Goal: Task Accomplishment & Management: Manage account settings

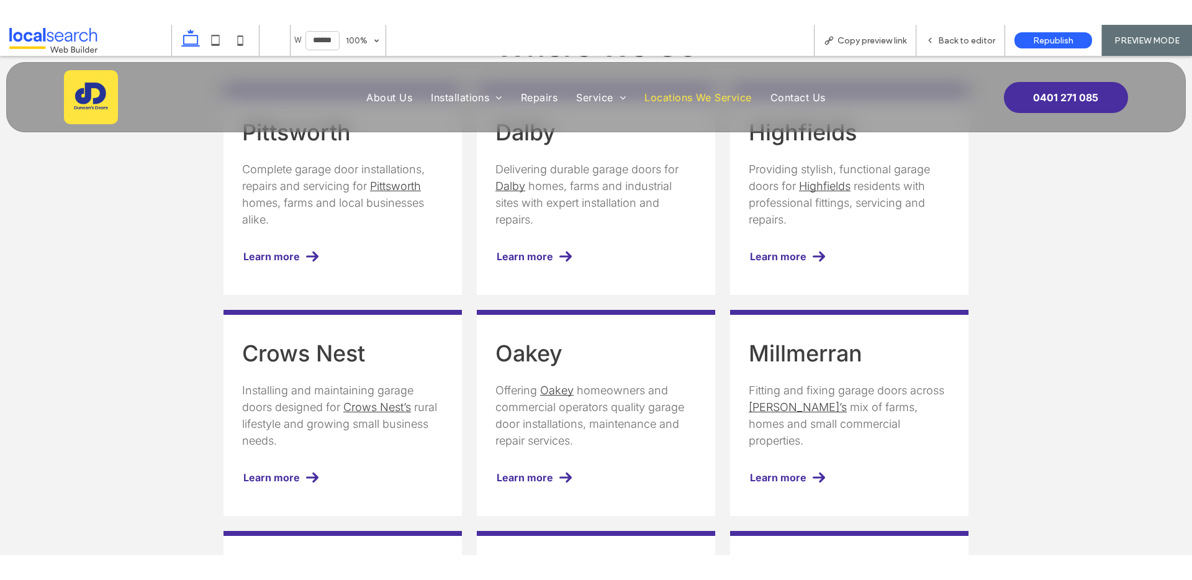
scroll to position [335, 0]
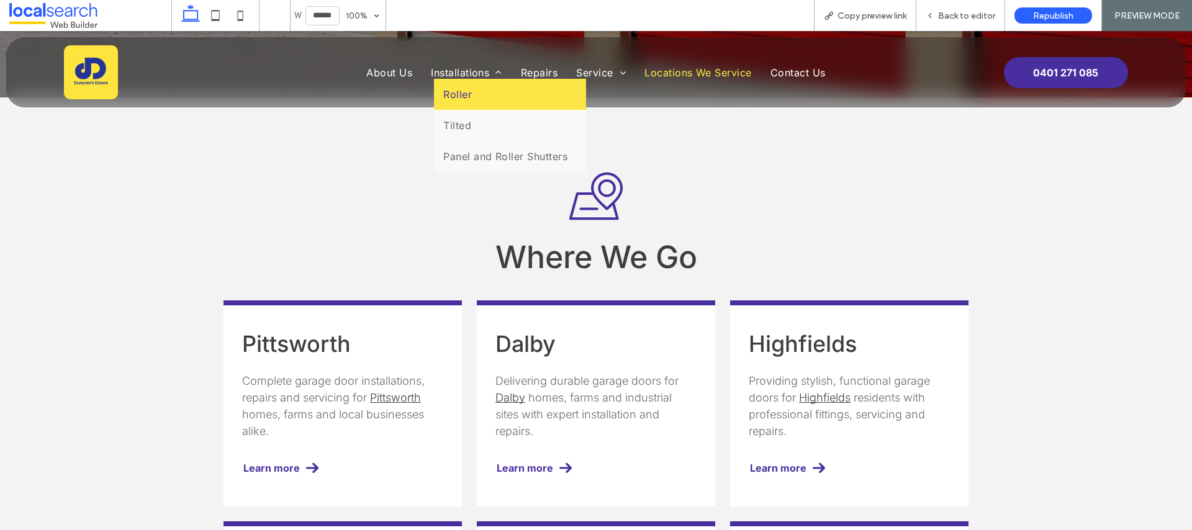
drag, startPoint x: 438, startPoint y: 88, endPoint x: 310, endPoint y: 189, distance: 163.0
click at [443, 88] on span "Roller" at bounding box center [457, 94] width 29 height 12
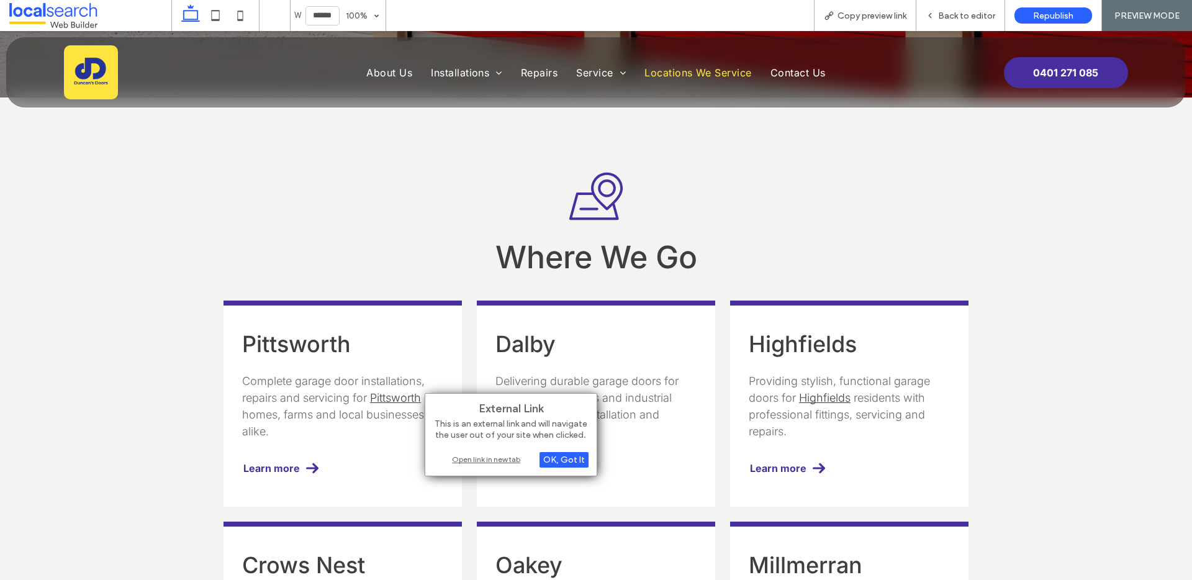
click at [513, 456] on div "Open link in new tab" at bounding box center [510, 459] width 155 height 13
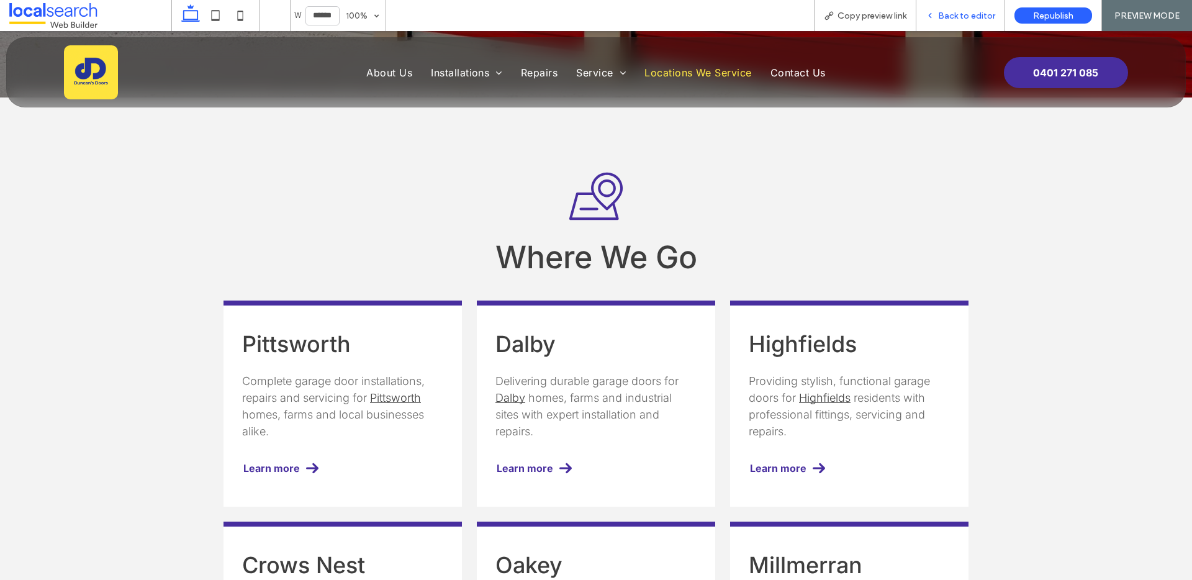
click at [952, 16] on span "Back to editor" at bounding box center [966, 16] width 57 height 11
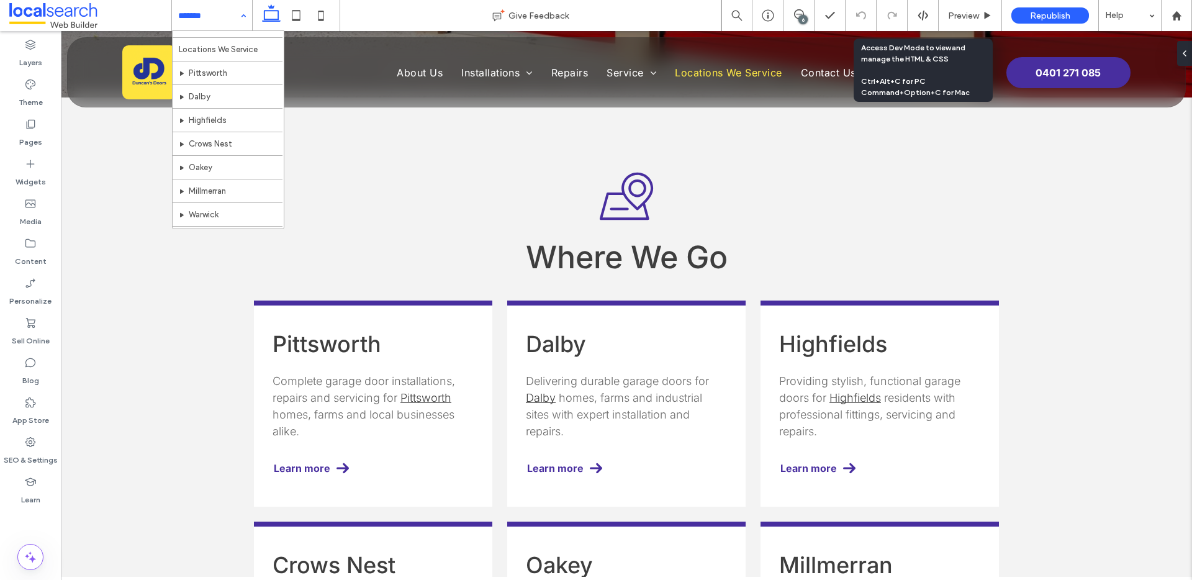
scroll to position [202, 0]
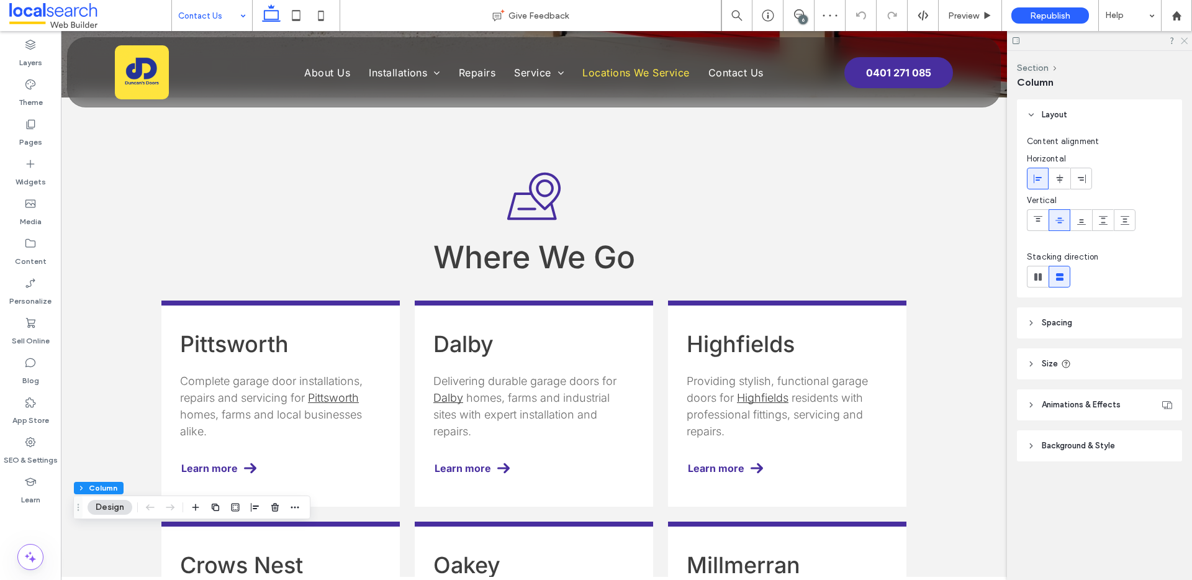
click at [1185, 39] on use at bounding box center [1184, 41] width 7 height 7
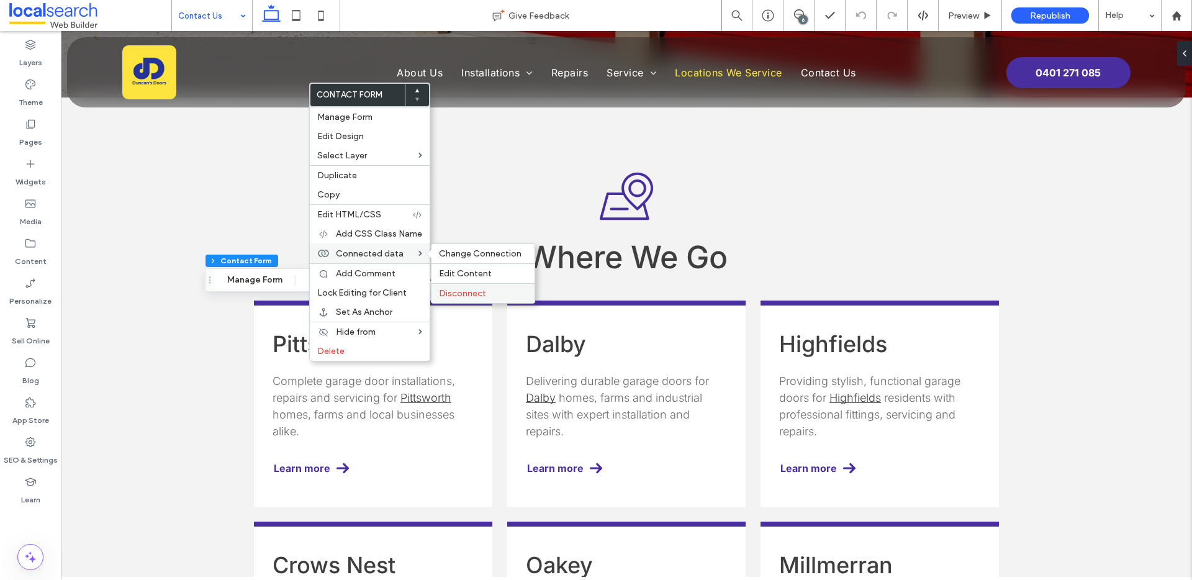
click at [494, 291] on label "Disconnect" at bounding box center [483, 293] width 88 height 11
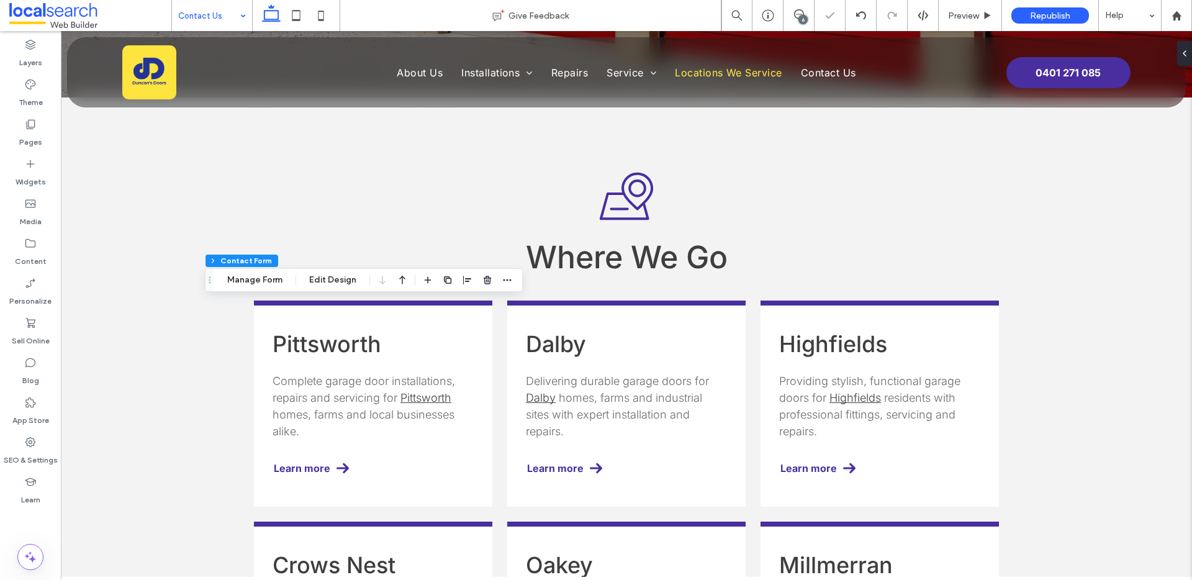
type input "***"
click at [265, 283] on button "Manage Form" at bounding box center [254, 280] width 71 height 15
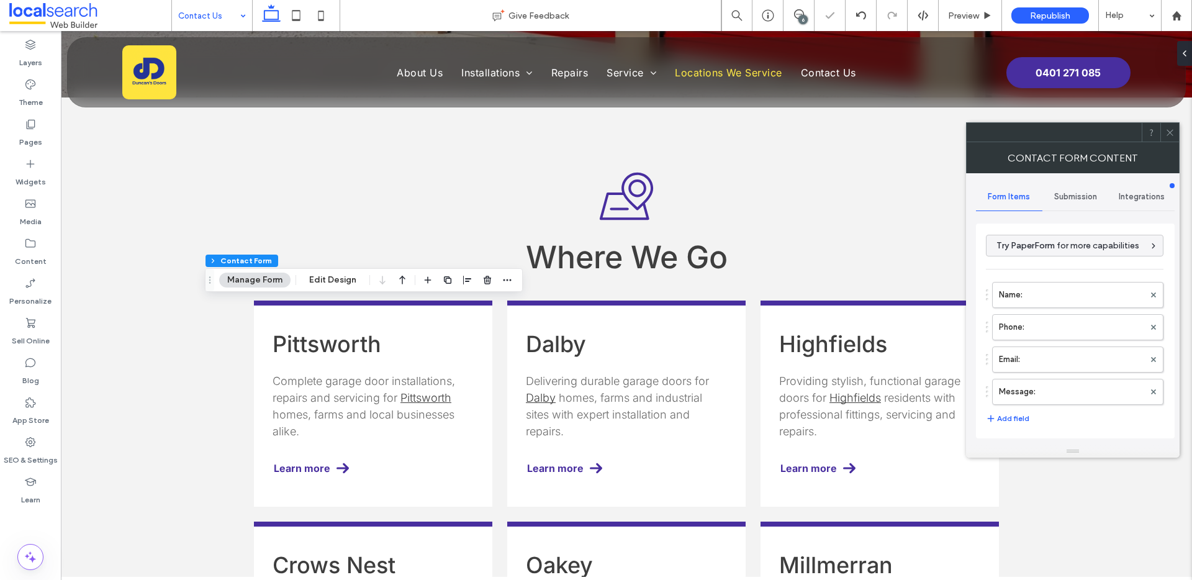
click at [1056, 198] on span "Submission" at bounding box center [1075, 197] width 43 height 10
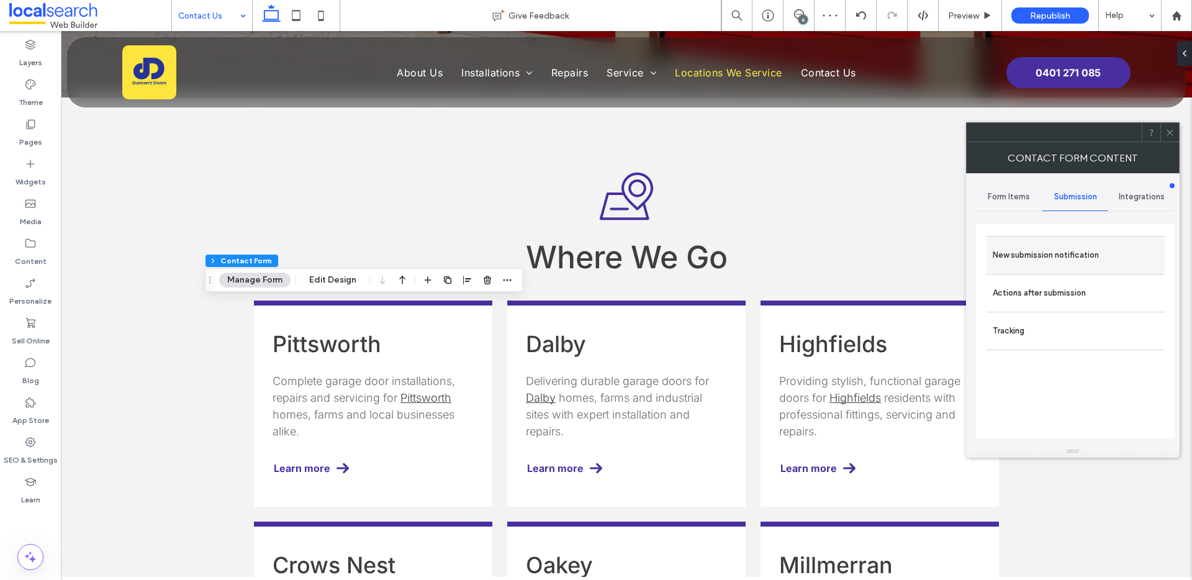
click at [1021, 248] on label "New submission notification" at bounding box center [1076, 255] width 166 height 25
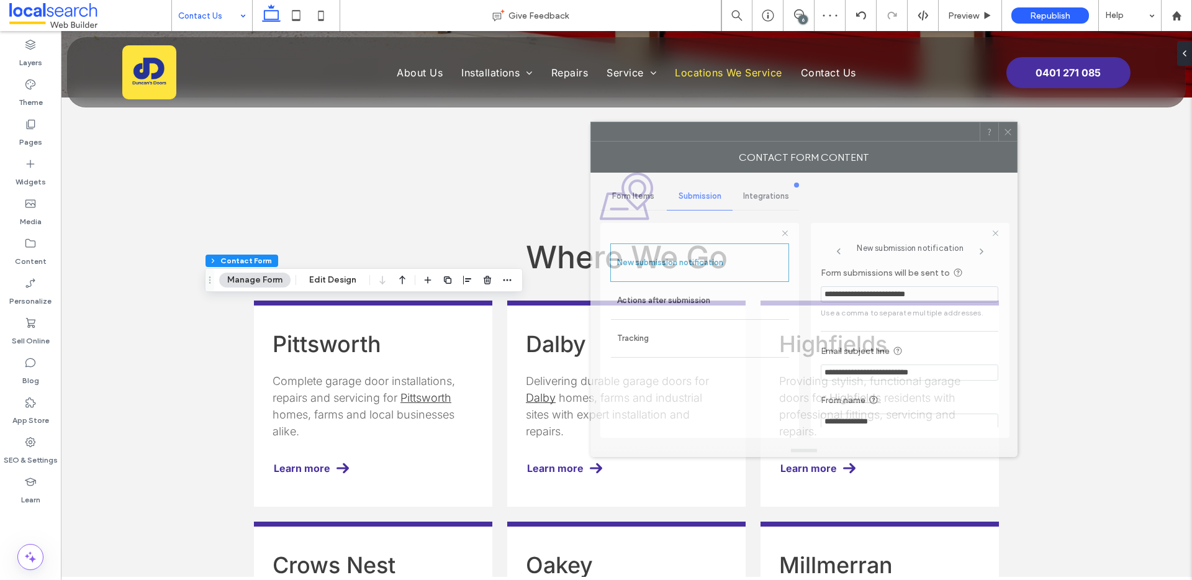
drag, startPoint x: 995, startPoint y: 142, endPoint x: 821, endPoint y: 141, distance: 174.5
click at [821, 142] on div "Contact Form Content" at bounding box center [803, 157] width 427 height 31
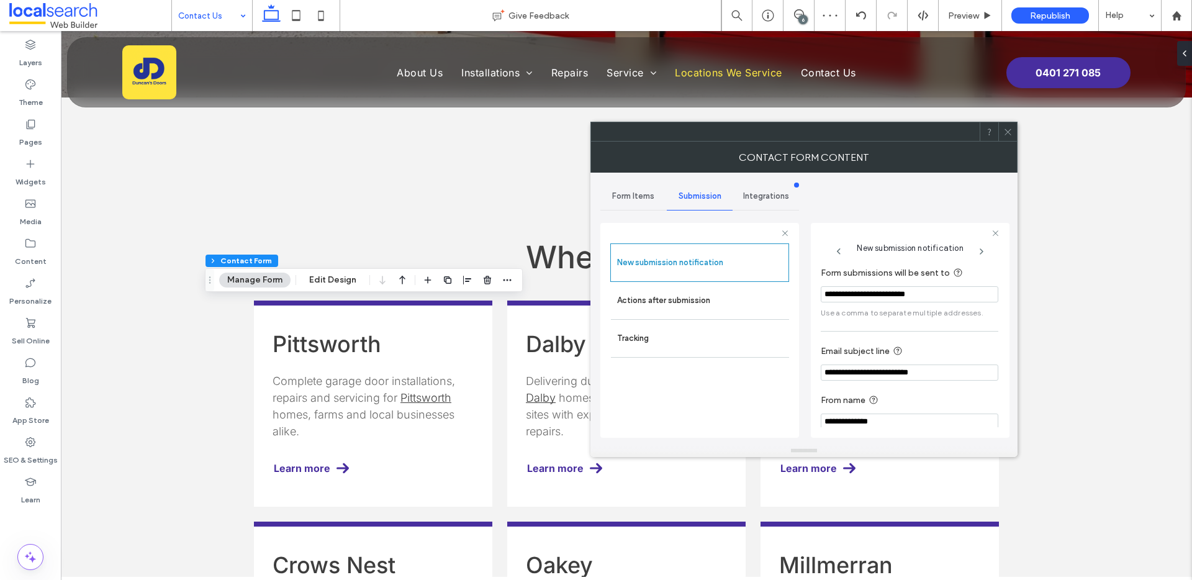
click at [887, 287] on input "**********" at bounding box center [910, 294] width 178 height 16
type input "**********"
click at [1006, 127] on icon at bounding box center [1007, 131] width 9 height 9
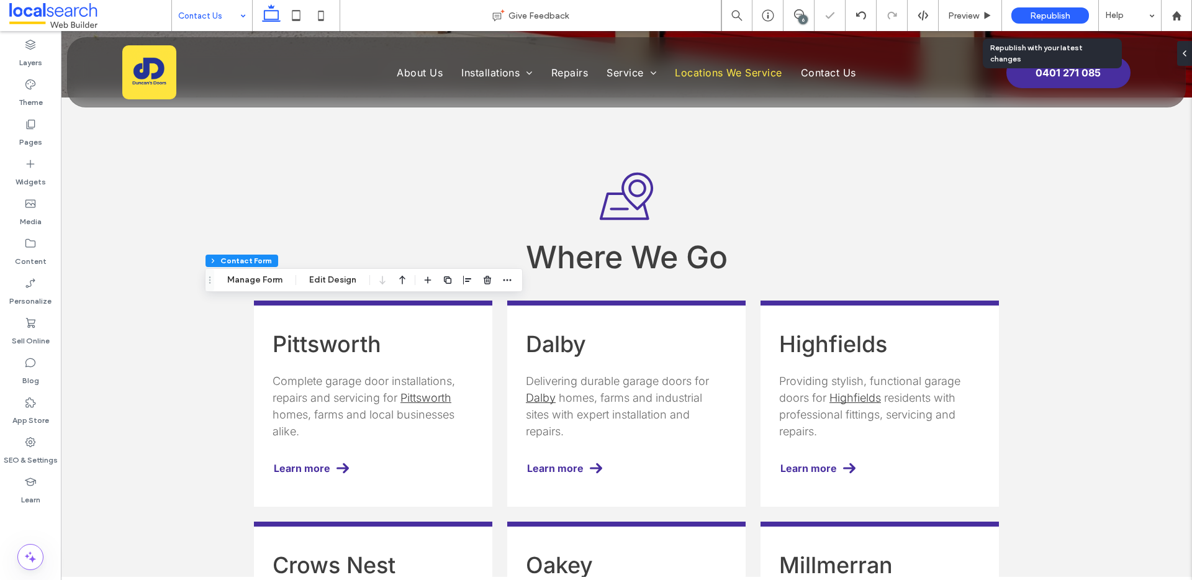
click at [1050, 14] on span "Republish" at bounding box center [1050, 16] width 40 height 11
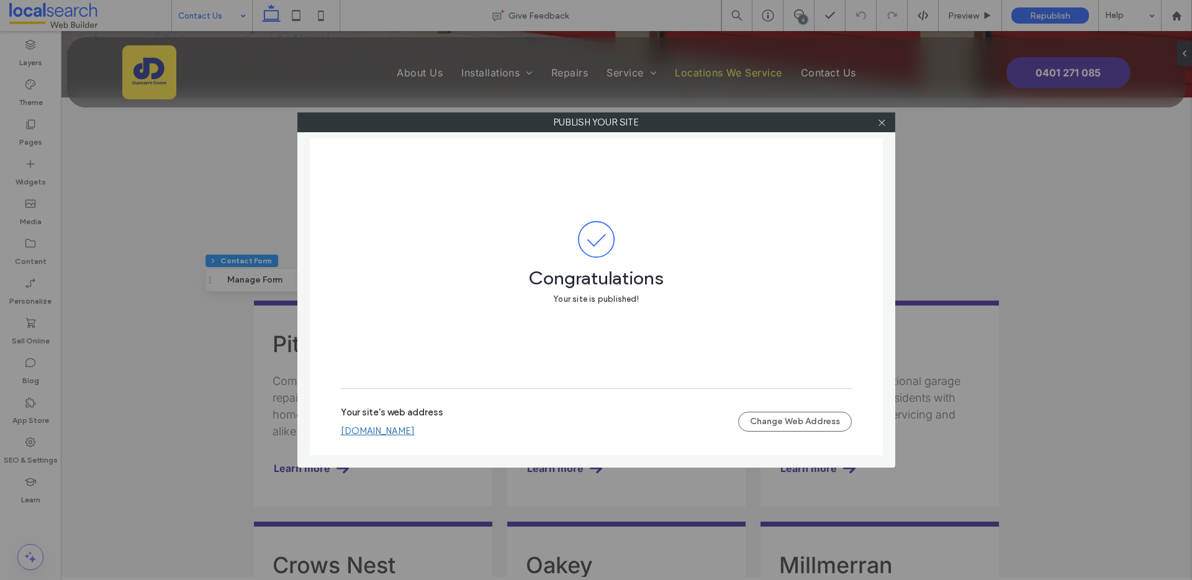
click at [441, 436] on div "Your site's web address duncansdoors.webbuilder.localsearch.com.au Change Web A…" at bounding box center [596, 422] width 511 height 40
click at [415, 435] on link "duncansdoors.webbuilder.localsearch.com.au" at bounding box center [378, 430] width 74 height 11
click at [882, 128] on span at bounding box center [881, 122] width 9 height 19
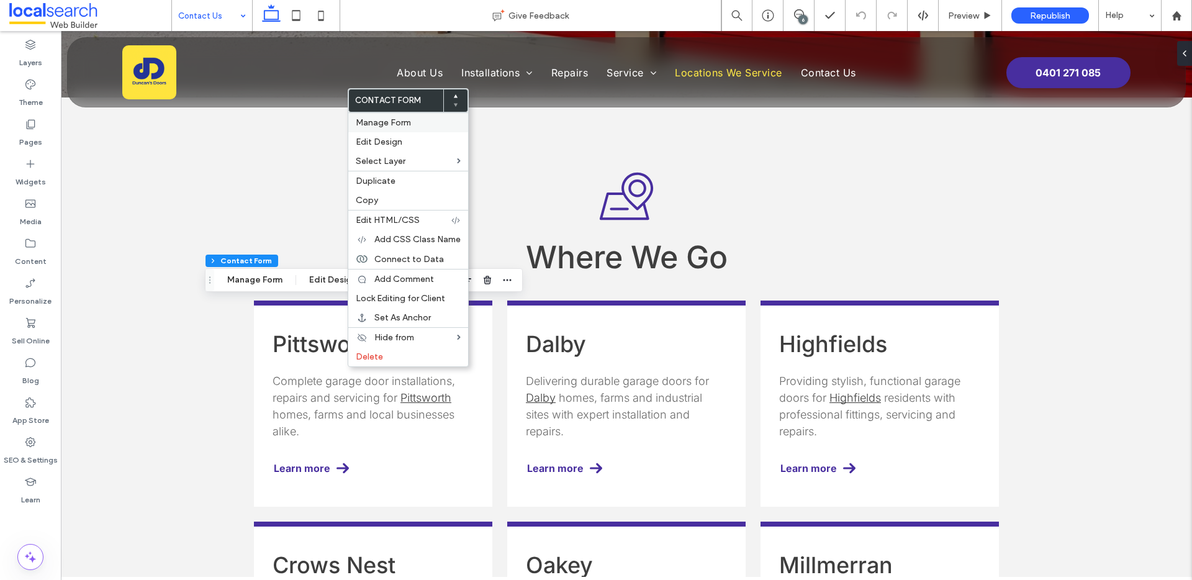
click at [411, 125] on label "Manage Form" at bounding box center [408, 122] width 105 height 11
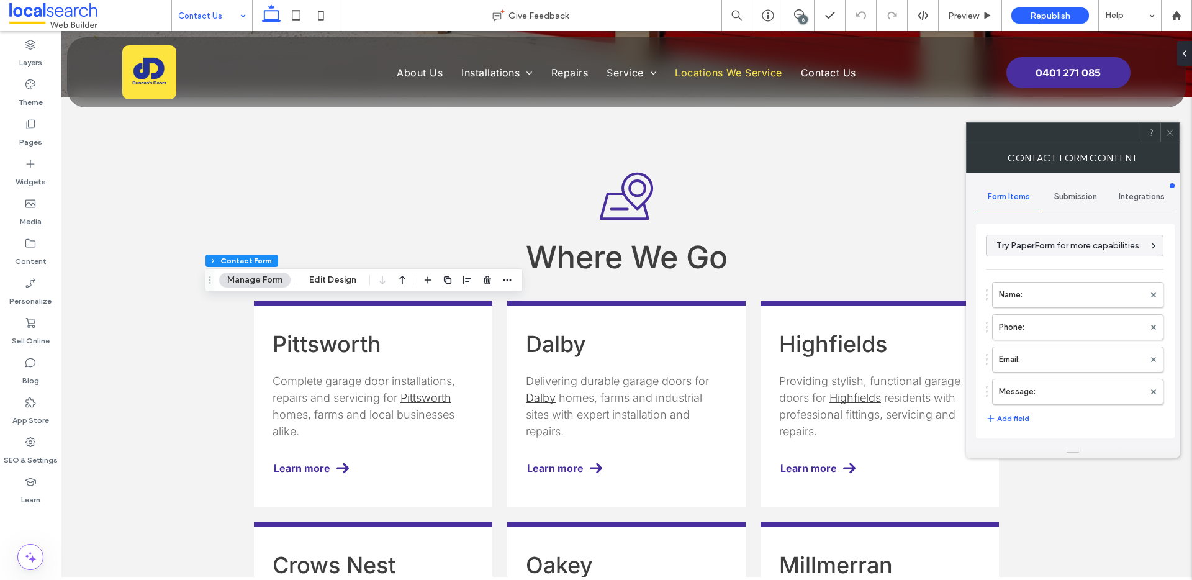
click at [1097, 204] on div "Submission" at bounding box center [1075, 196] width 66 height 27
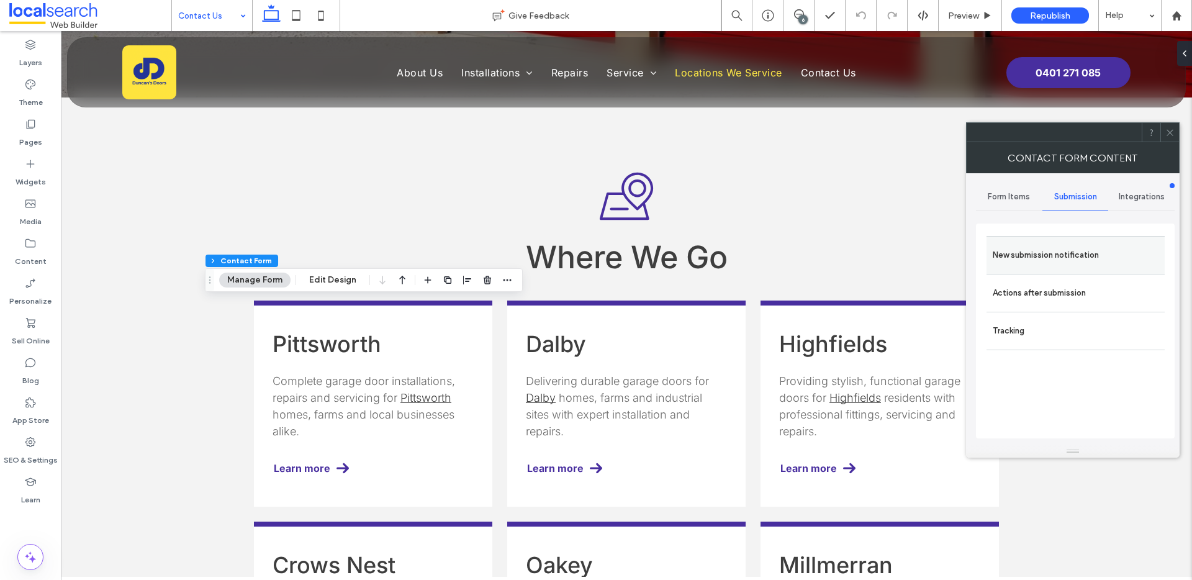
click at [1058, 263] on label "New submission notification" at bounding box center [1076, 255] width 166 height 25
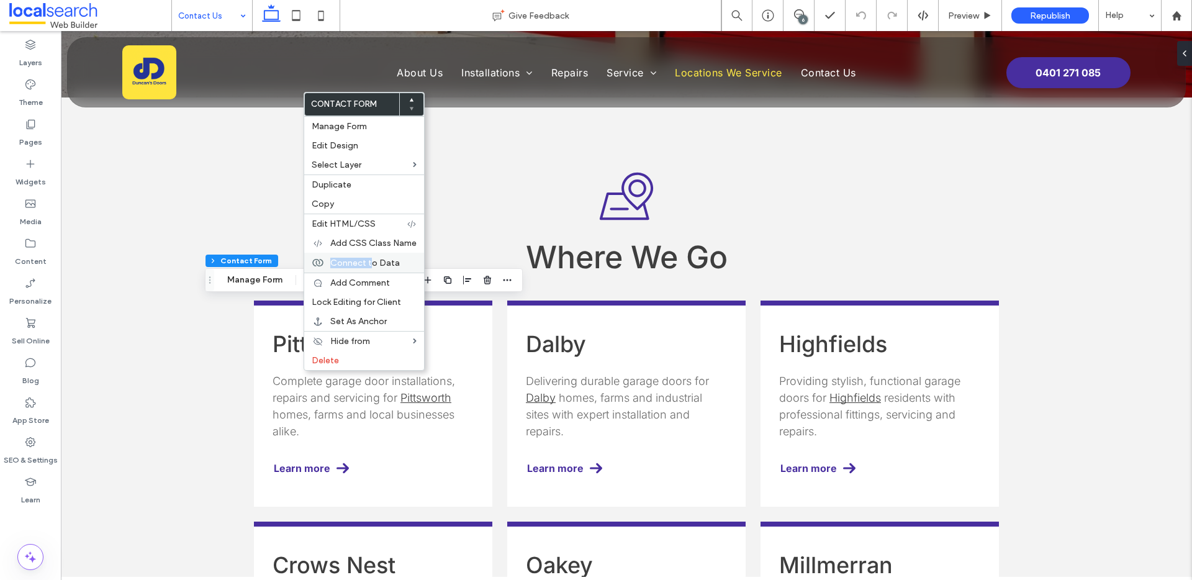
drag, startPoint x: 378, startPoint y: 255, endPoint x: 369, endPoint y: 266, distance: 13.7
click at [369, 266] on div "Connect to Data" at bounding box center [364, 263] width 120 height 20
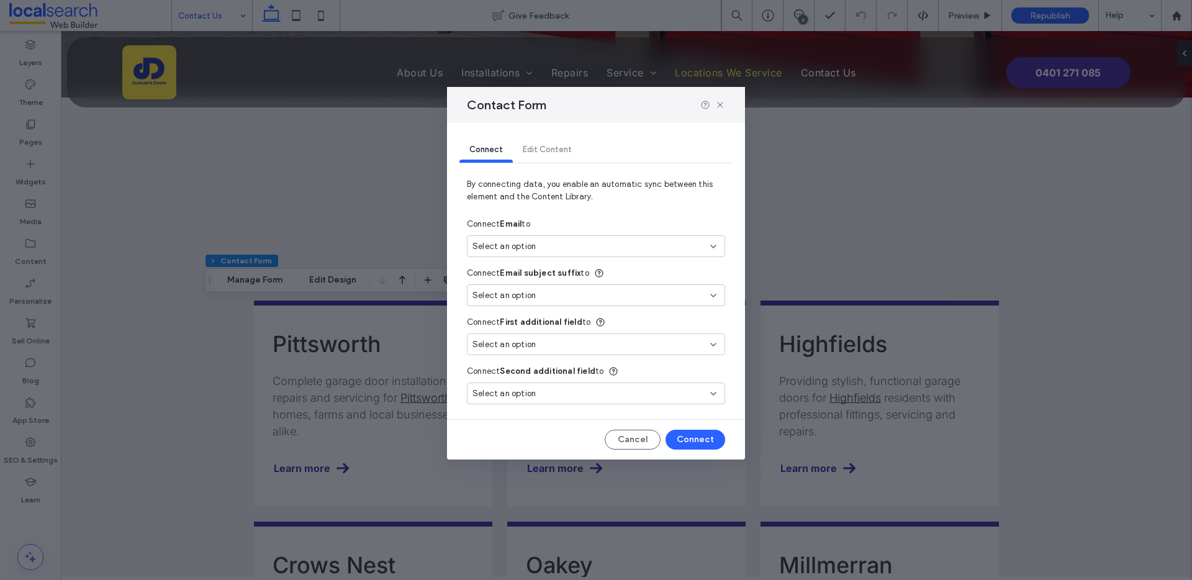
click at [510, 235] on div "Select an option" at bounding box center [596, 246] width 258 height 22
click at [589, 289] on span "duncan@duncansdoors.com.au" at bounding box center [631, 290] width 167 height 12
click at [696, 441] on button "Connect" at bounding box center [696, 440] width 60 height 20
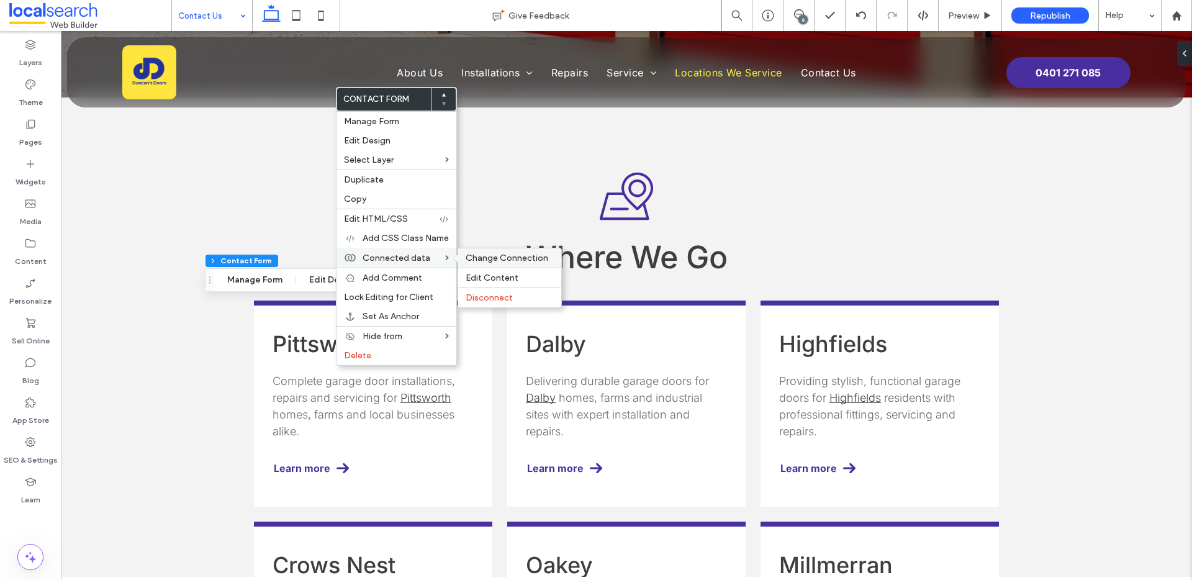
click at [489, 253] on span "Change Connection" at bounding box center [507, 258] width 83 height 11
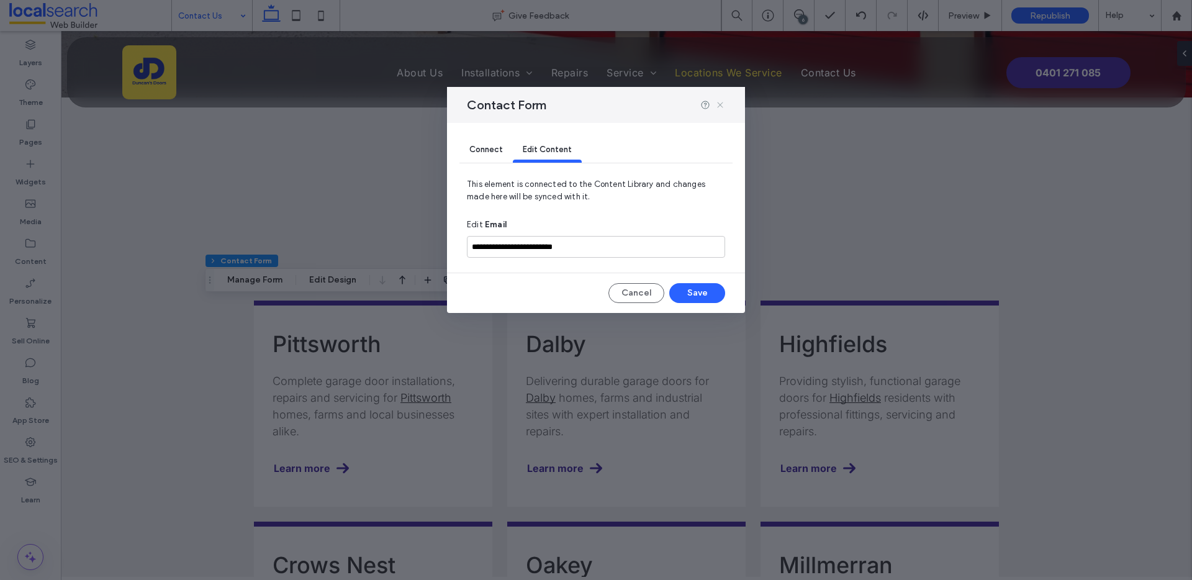
click at [720, 104] on icon at bounding box center [720, 105] width 10 height 10
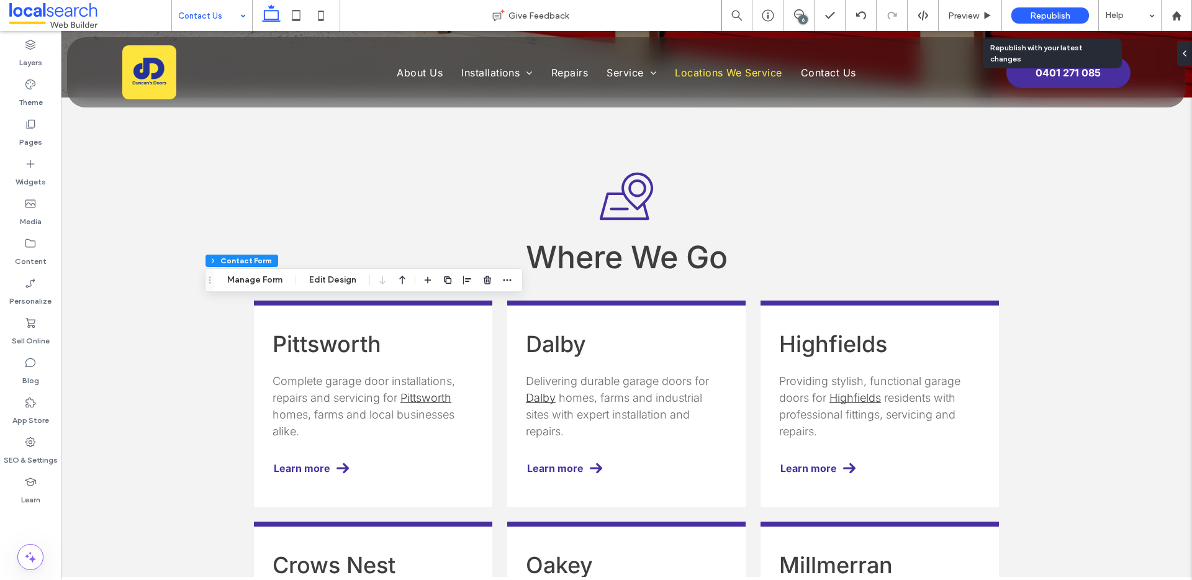
click at [1045, 23] on div "Republish" at bounding box center [1050, 15] width 78 height 16
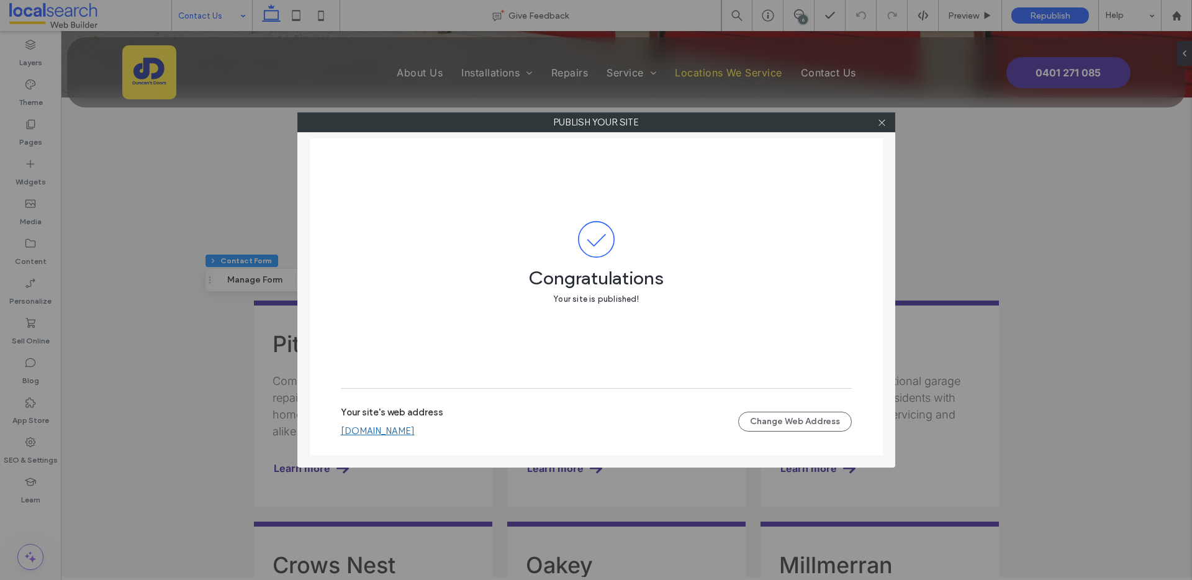
click at [443, 440] on div "Your site's web address duncansdoors.webbuilder.localsearch.com.au Change Web A…" at bounding box center [596, 422] width 511 height 40
click at [415, 427] on link "duncansdoors.webbuilder.localsearch.com.au" at bounding box center [378, 430] width 74 height 11
click at [883, 125] on icon at bounding box center [881, 122] width 9 height 9
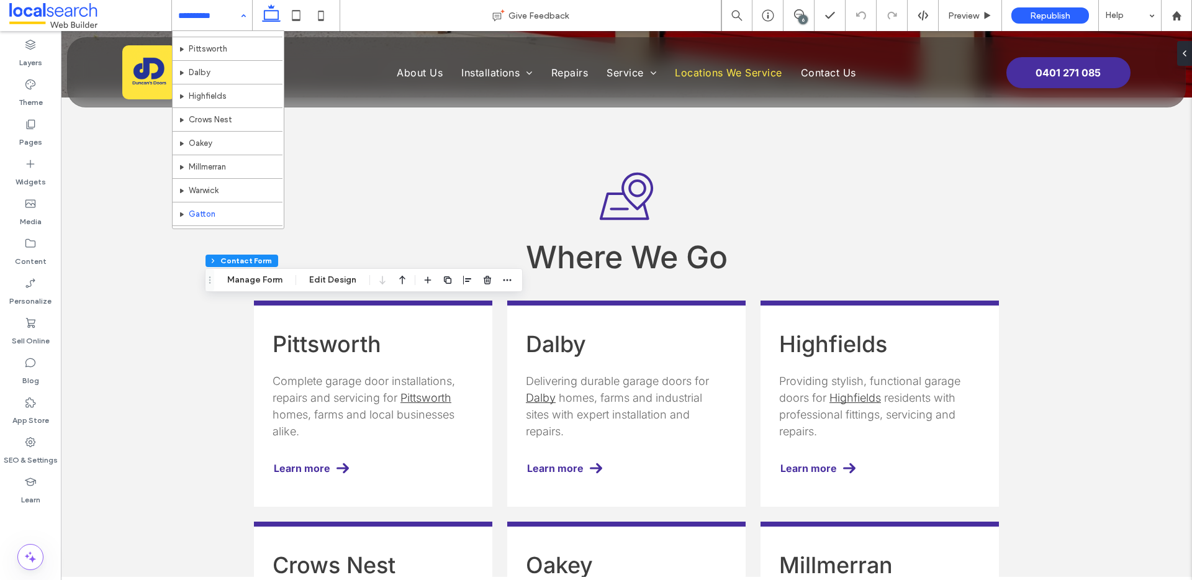
scroll to position [202, 0]
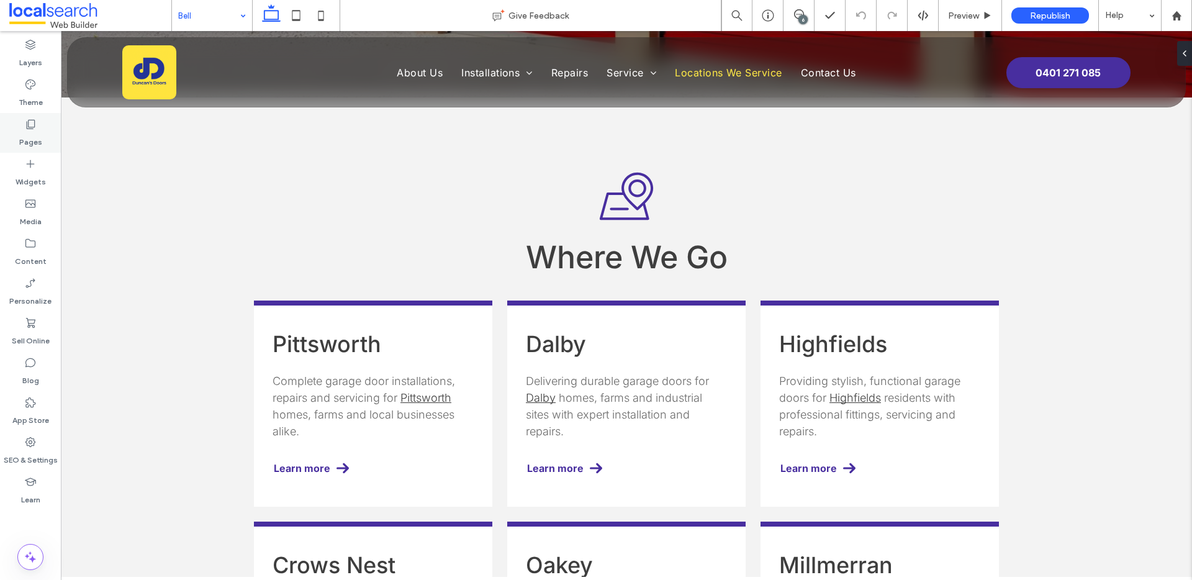
click at [30, 134] on label "Pages" at bounding box center [30, 138] width 23 height 17
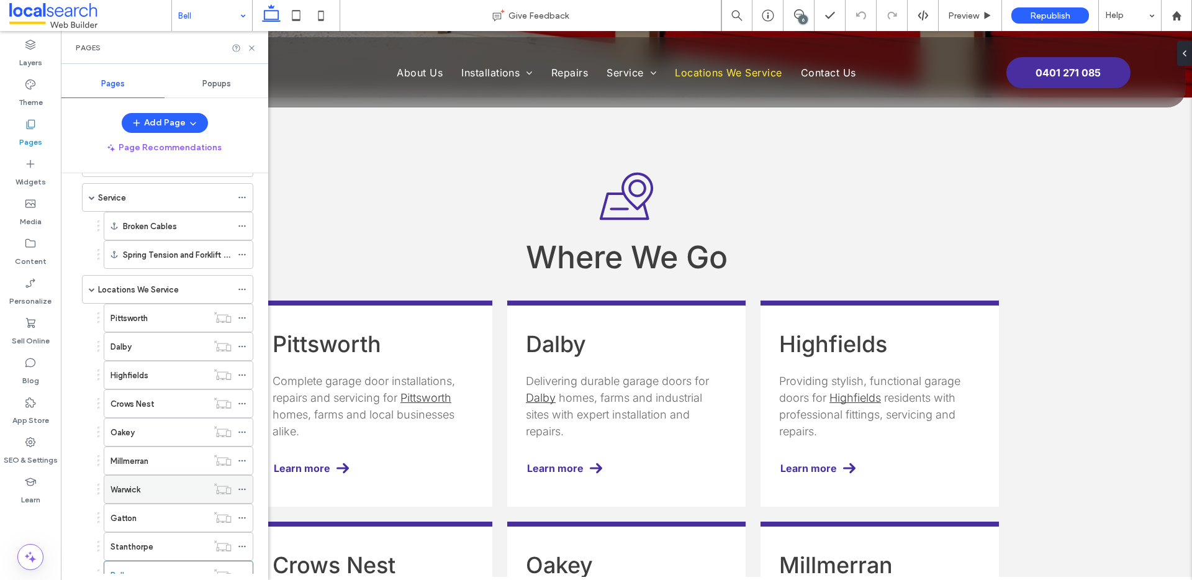
scroll to position [317, 0]
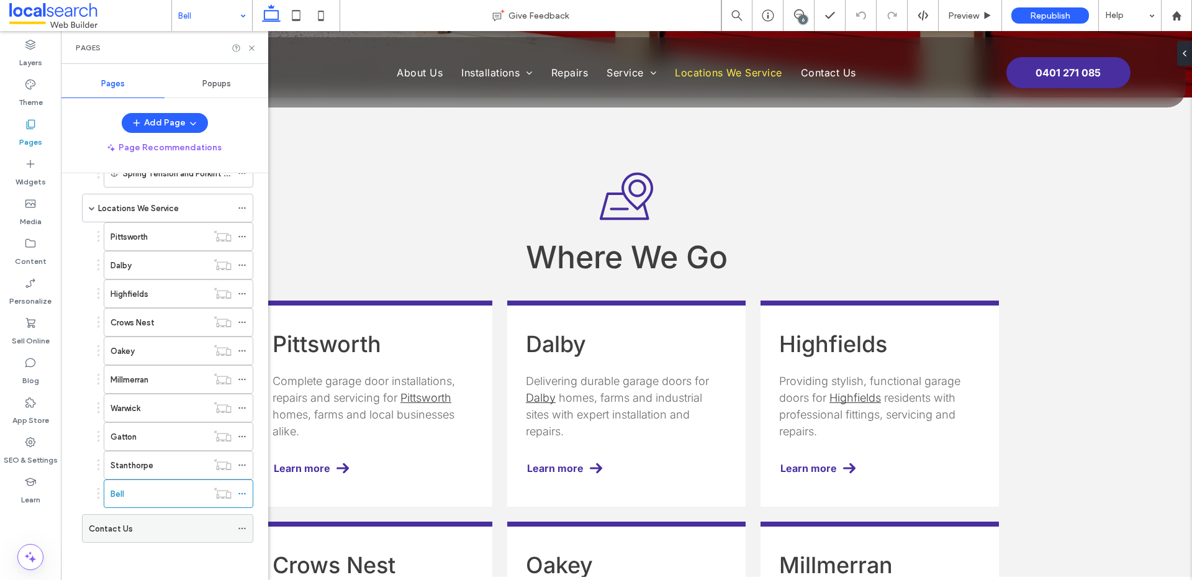
click at [115, 521] on label "Contact Us" at bounding box center [111, 529] width 44 height 22
click at [254, 51] on icon at bounding box center [251, 47] width 9 height 9
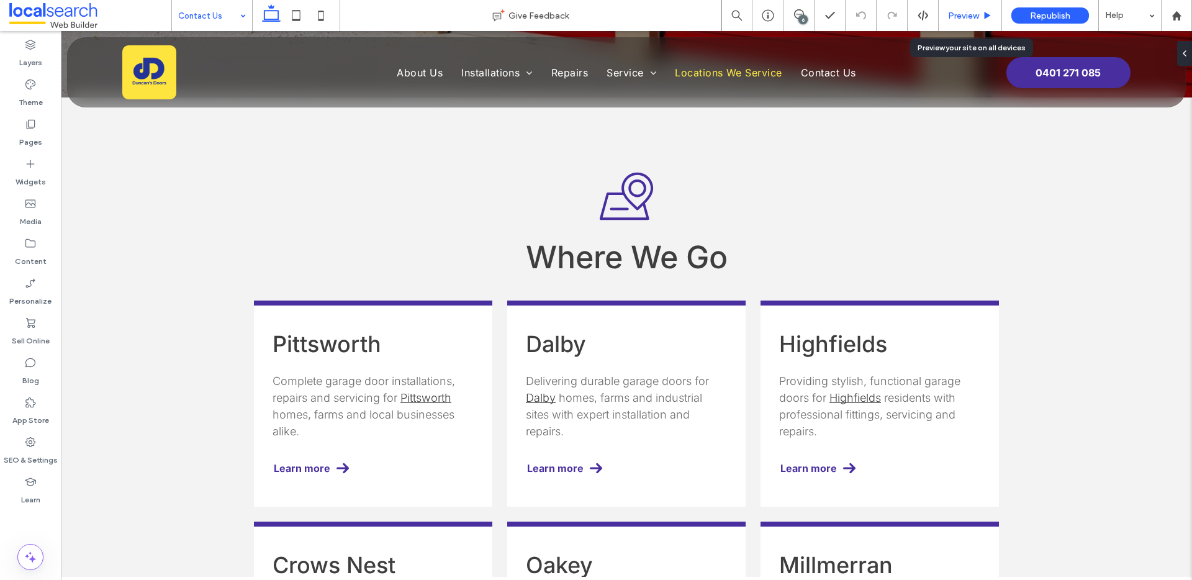
click at [965, 3] on div "Preview" at bounding box center [970, 15] width 63 height 31
click at [970, 17] on span "Preview" at bounding box center [963, 16] width 31 height 11
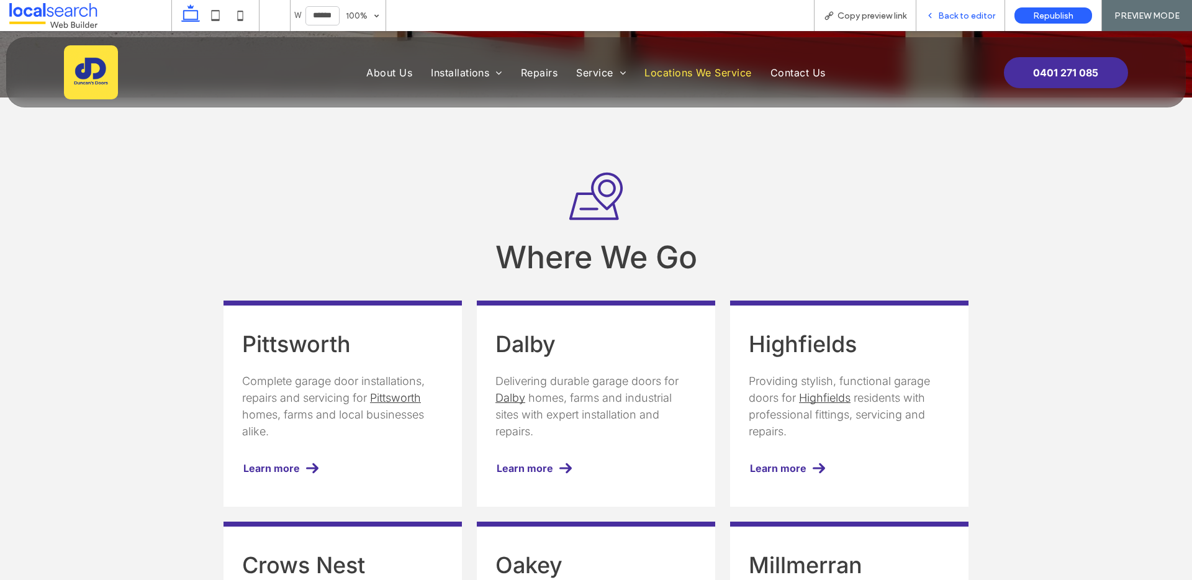
click at [955, 16] on span "Back to editor" at bounding box center [966, 16] width 57 height 11
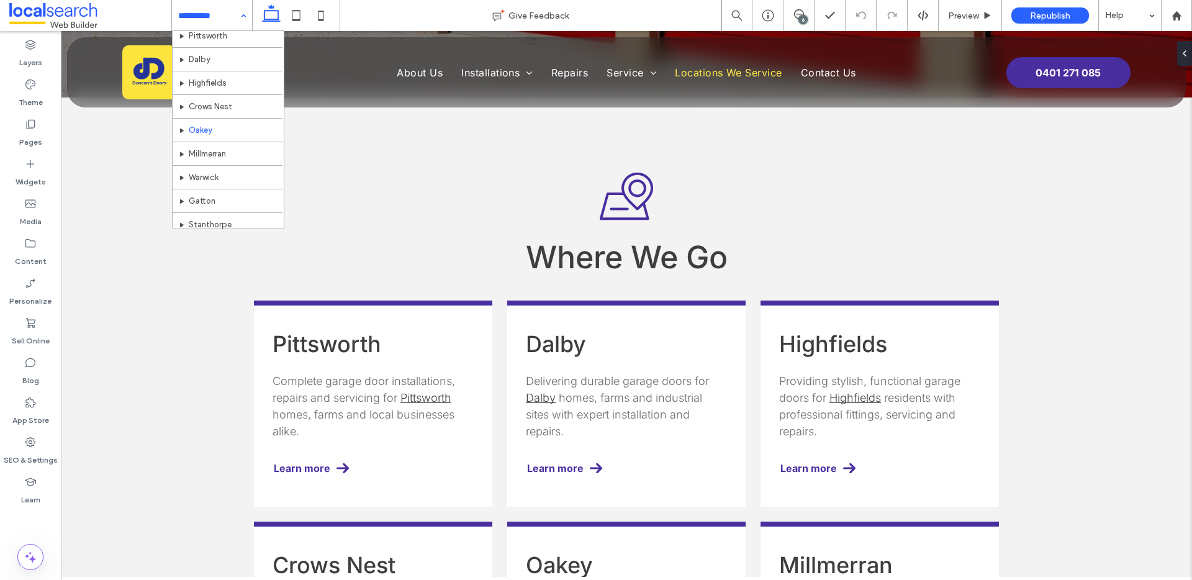
scroll to position [202, 0]
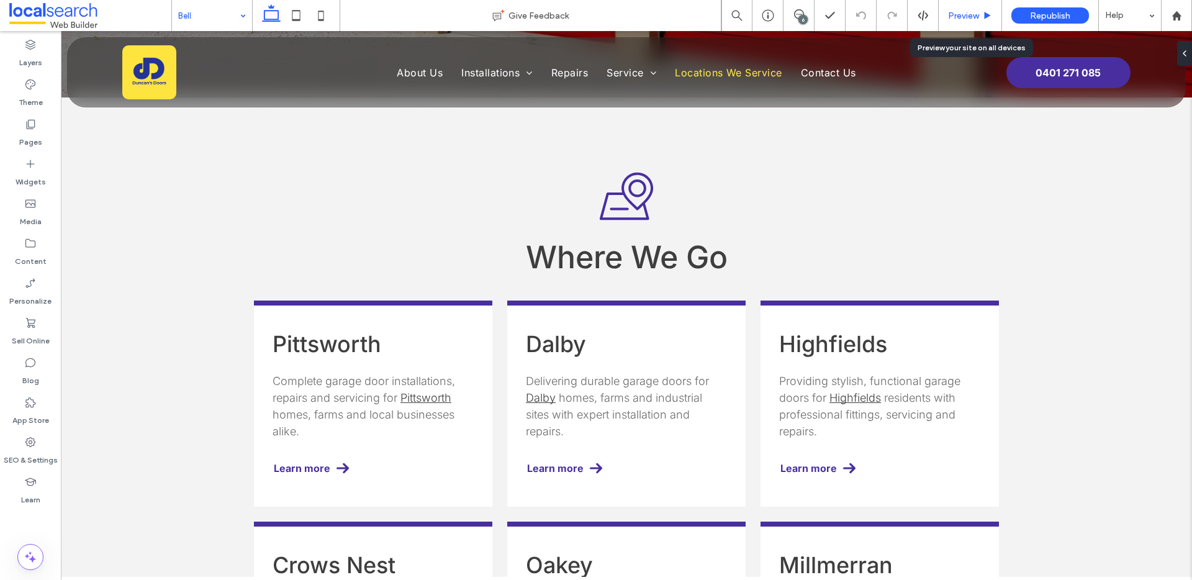
click at [990, 17] on icon at bounding box center [987, 15] width 9 height 9
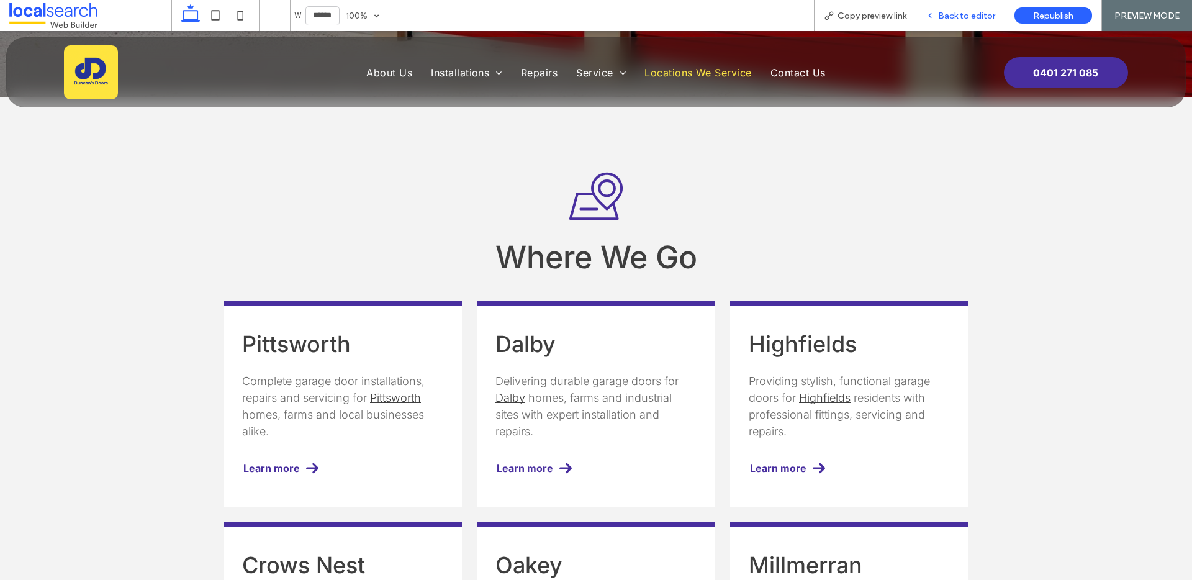
click at [950, 17] on span "Back to editor" at bounding box center [966, 16] width 57 height 11
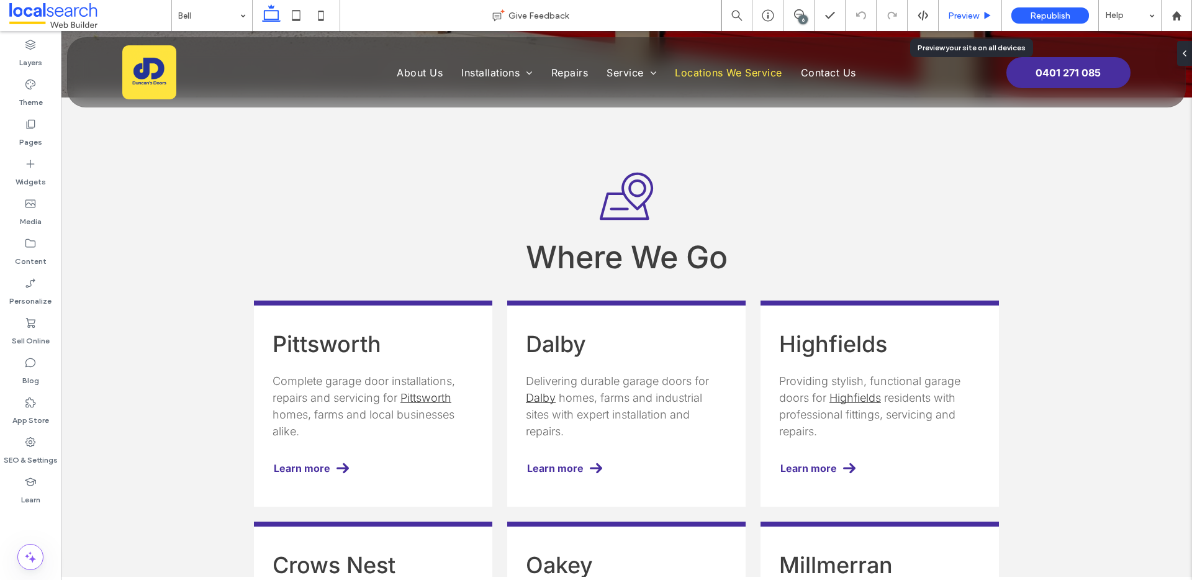
click at [965, 14] on span "Preview" at bounding box center [963, 16] width 31 height 11
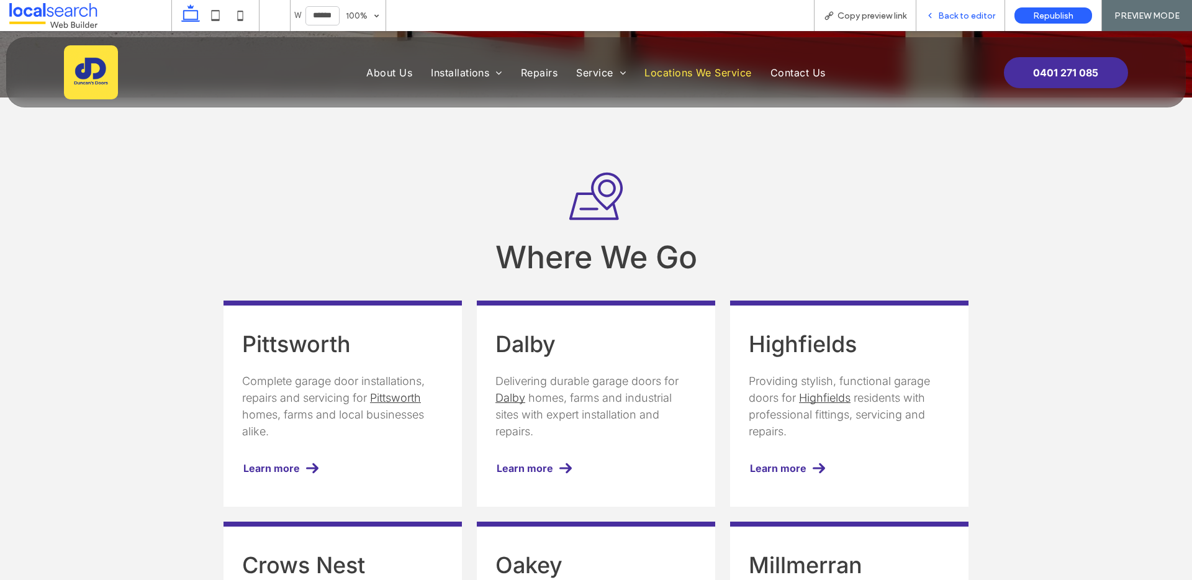
click at [933, 15] on icon at bounding box center [930, 15] width 9 height 9
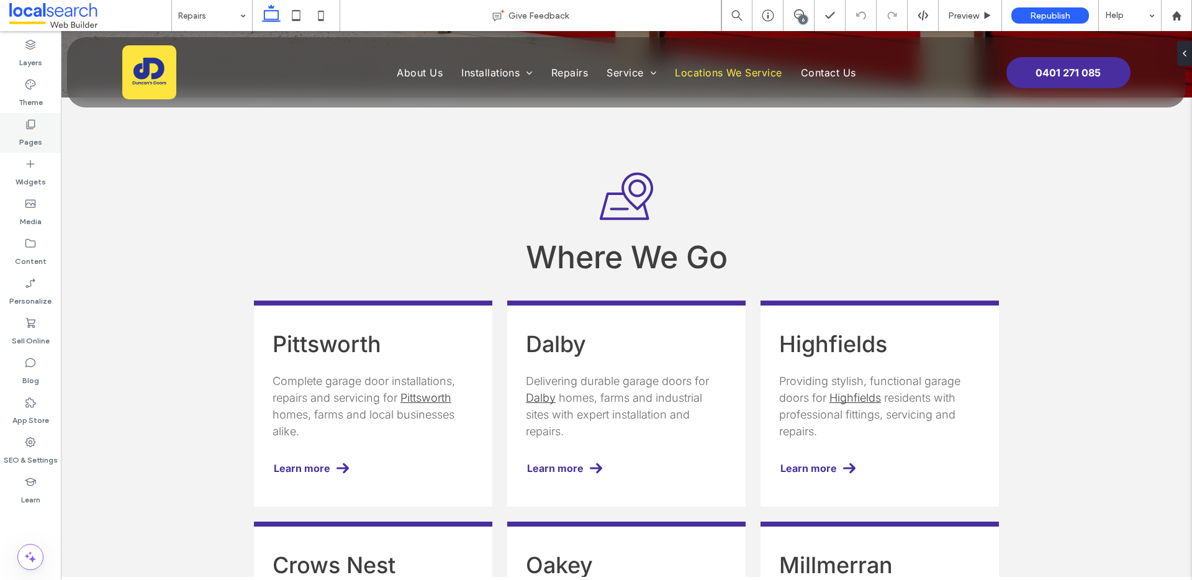
click at [18, 121] on div "Pages" at bounding box center [30, 133] width 61 height 40
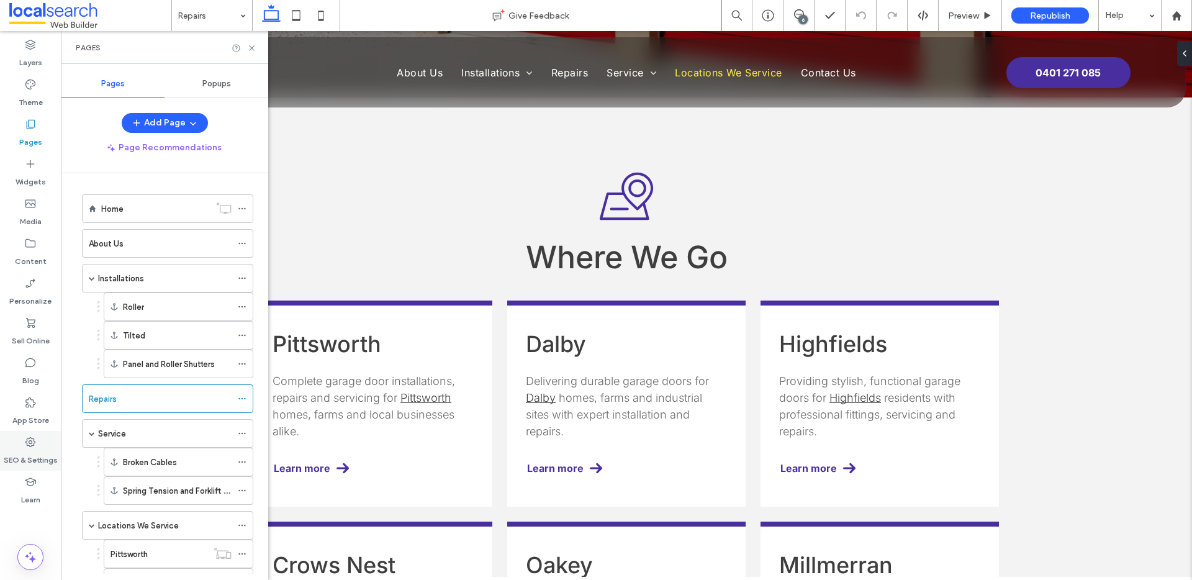
click at [30, 448] on label "SEO & Settings" at bounding box center [31, 456] width 54 height 17
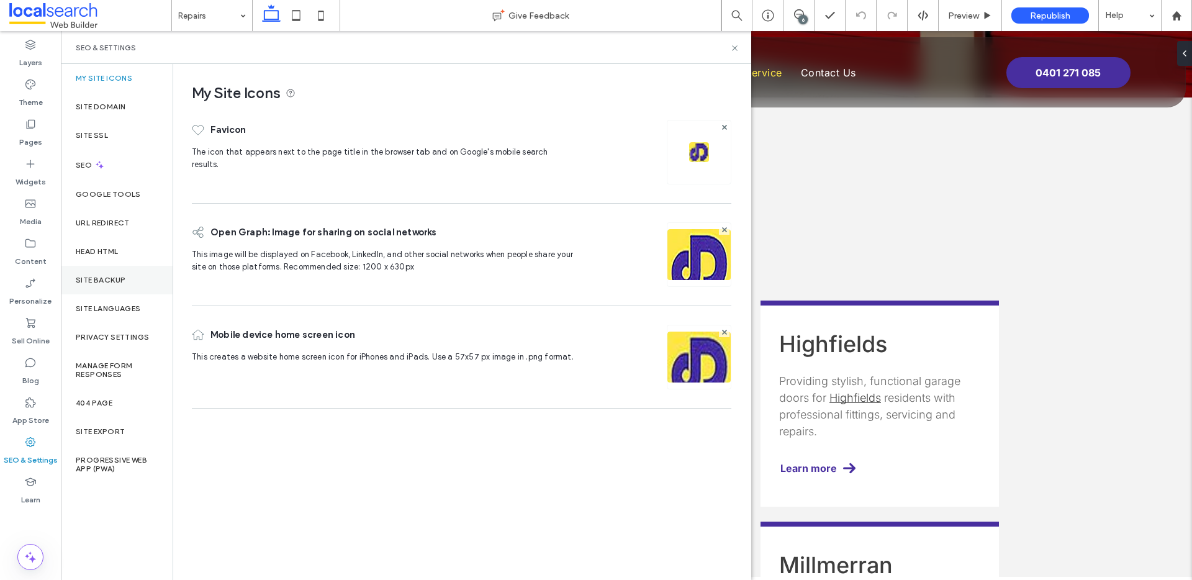
click at [117, 291] on div "Site Backup" at bounding box center [117, 280] width 112 height 29
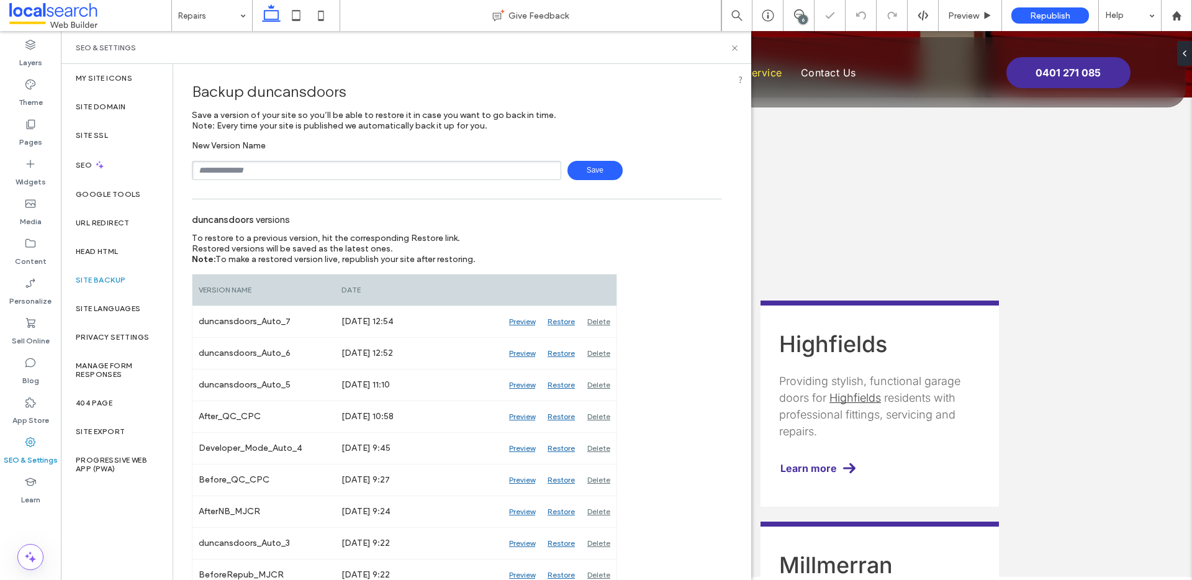
click at [239, 181] on div "Backup duncansdoors Save a version of your site so you’ll be able to restore it…" at bounding box center [456, 470] width 567 height 812
click at [243, 165] on input "text" at bounding box center [376, 170] width 369 height 19
type input "*********"
click at [588, 169] on span "Save" at bounding box center [594, 170] width 55 height 19
click at [85, 156] on div "SEO" at bounding box center [117, 165] width 112 height 30
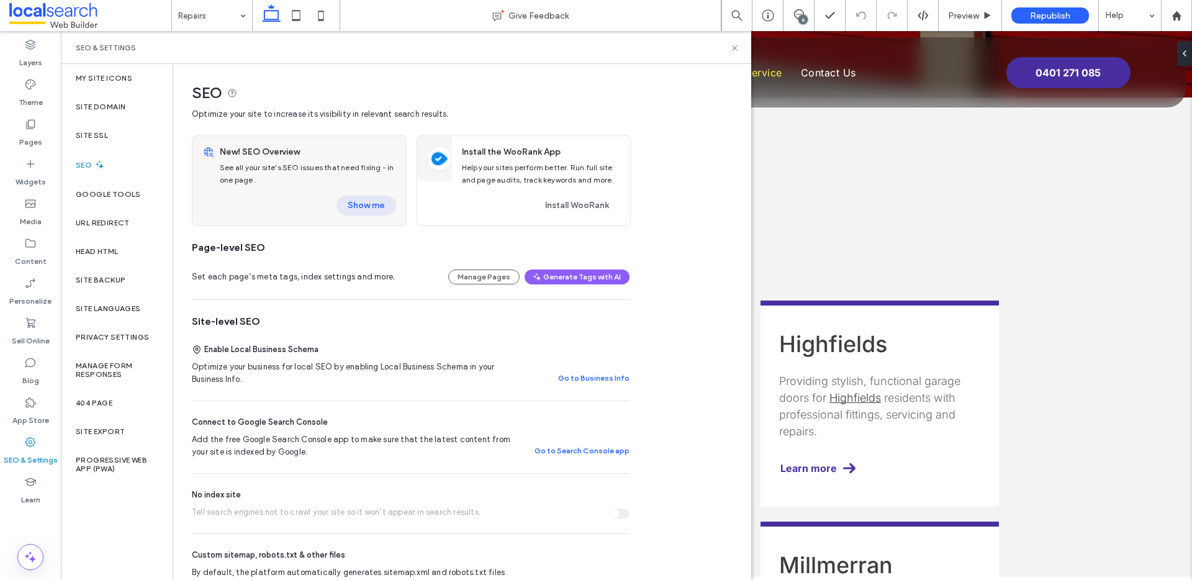
click at [374, 207] on button "Show me" at bounding box center [366, 206] width 60 height 20
click at [736, 43] on icon at bounding box center [734, 47] width 9 height 9
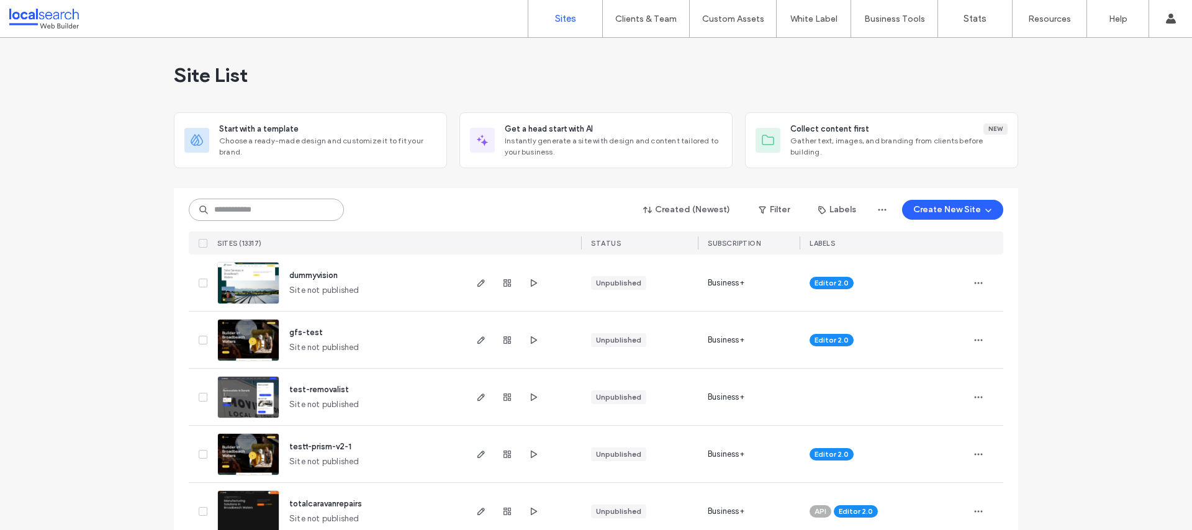
click at [238, 214] on input at bounding box center [266, 210] width 155 height 22
paste input "********"
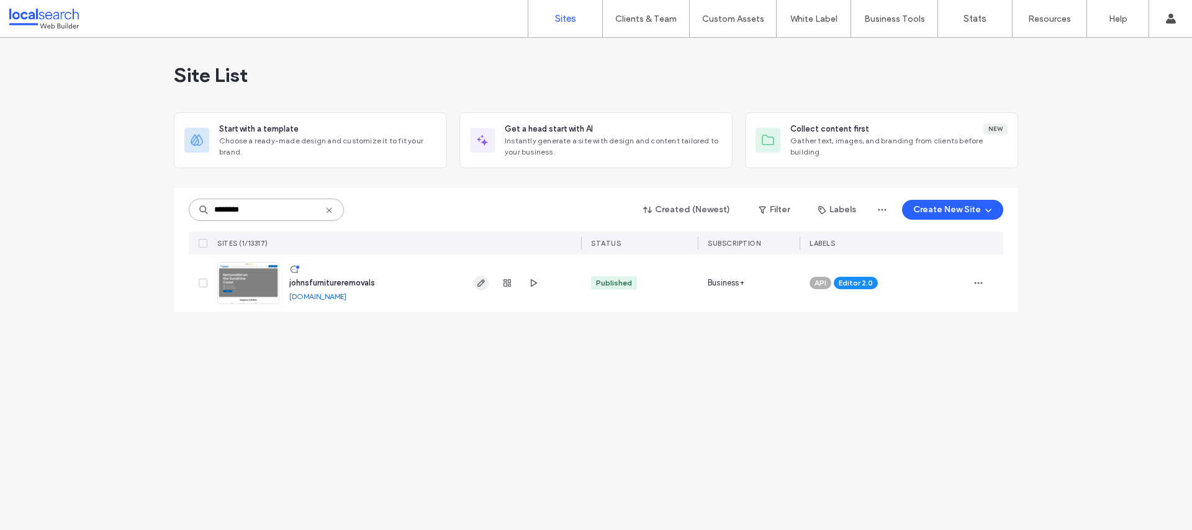
type input "********"
click at [481, 280] on icon "button" at bounding box center [481, 283] width 10 height 10
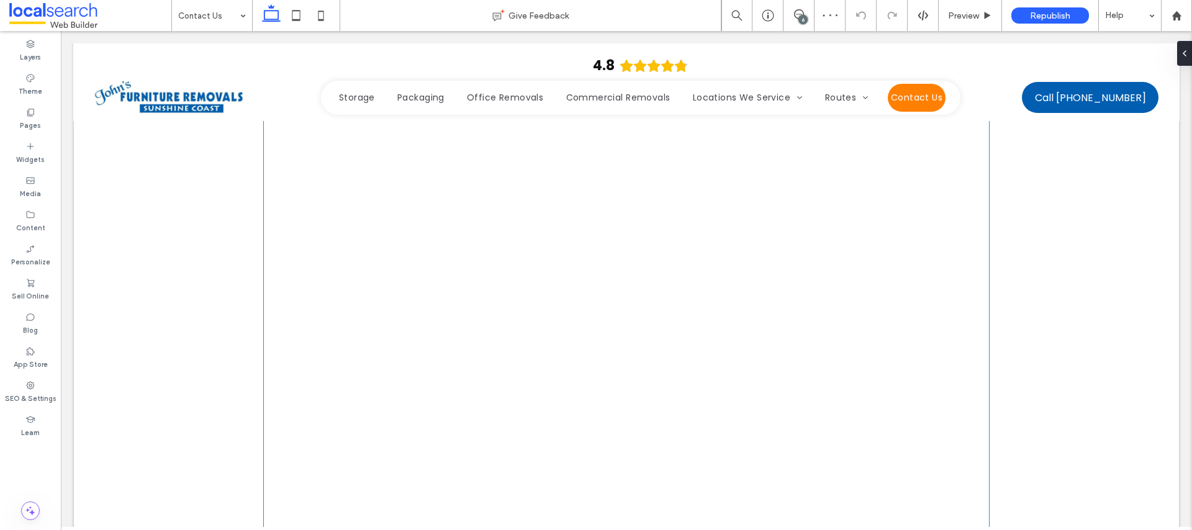
scroll to position [2862, 0]
click at [473, 305] on div at bounding box center [626, 370] width 725 height 4417
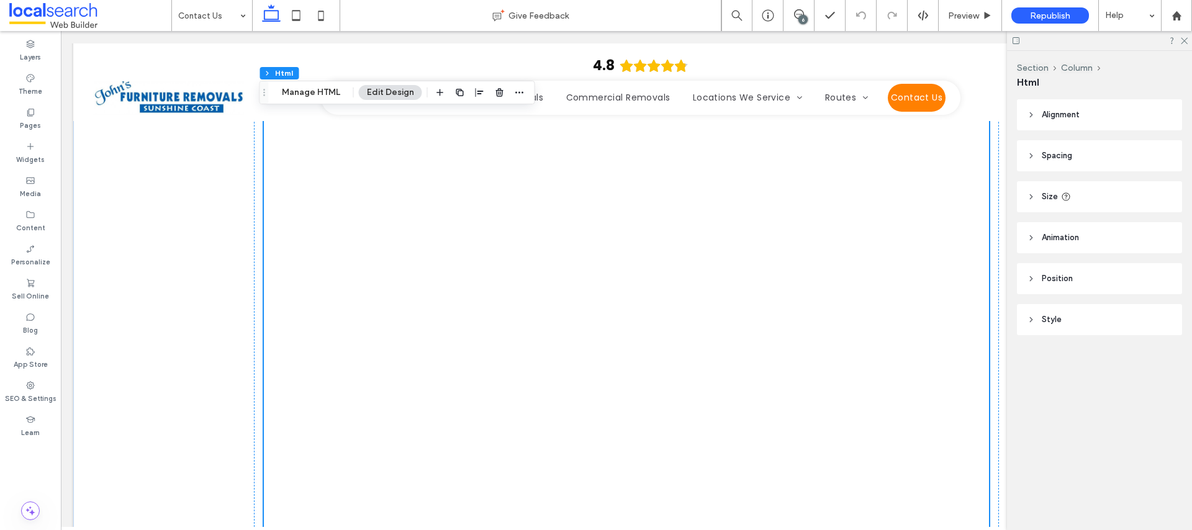
scroll to position [4798, 0]
click at [971, 22] on div "Preview" at bounding box center [970, 15] width 63 height 31
click at [973, 14] on span "Preview" at bounding box center [963, 16] width 31 height 11
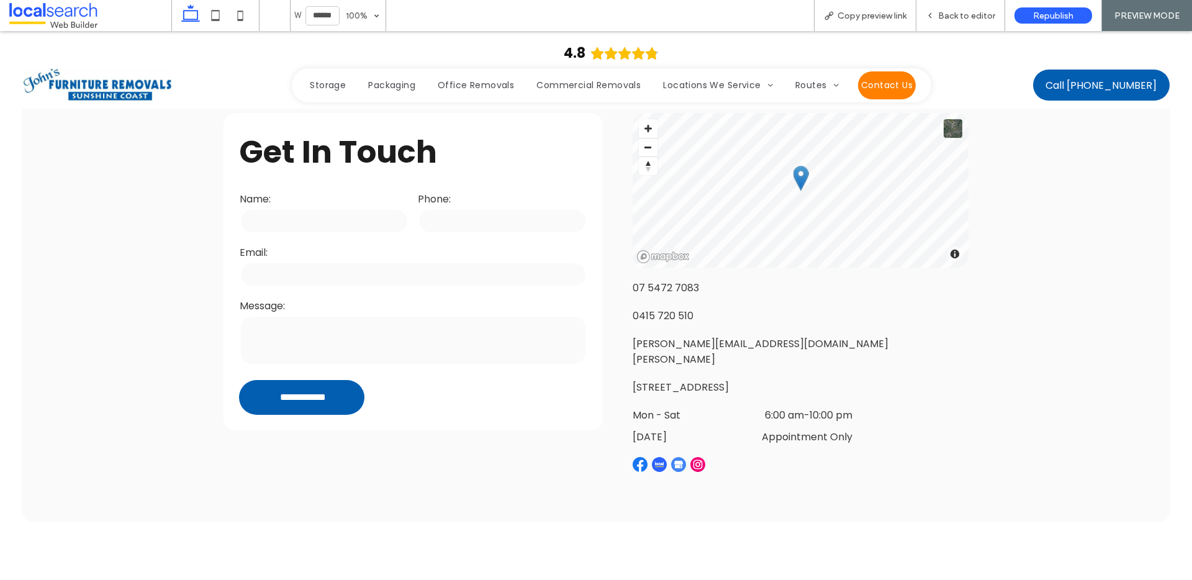
scroll to position [576, 0]
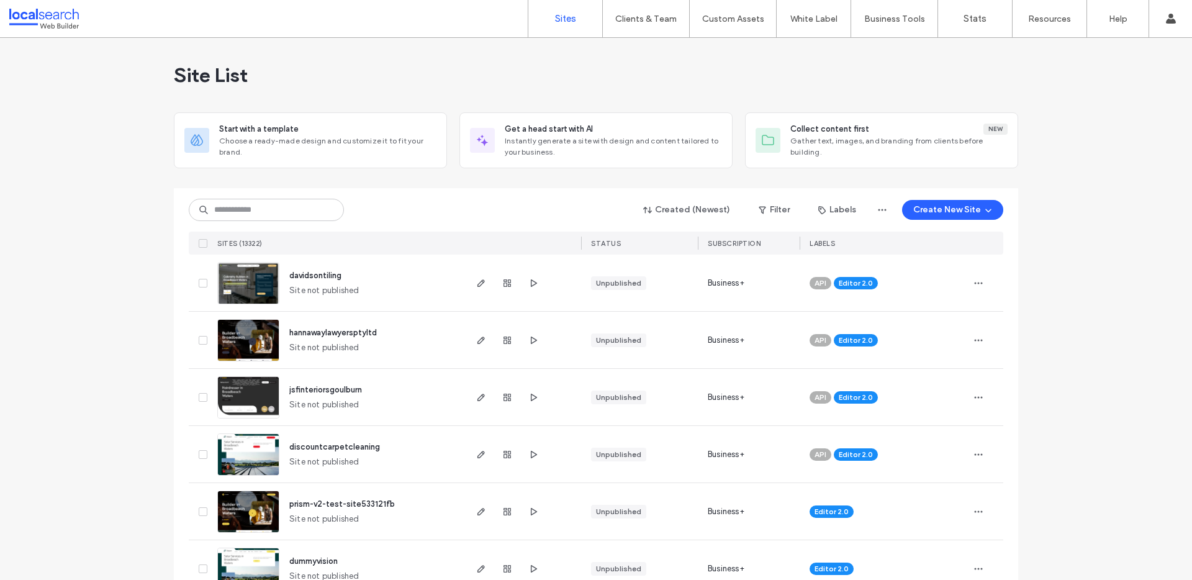
click at [275, 217] on input at bounding box center [266, 210] width 155 height 22
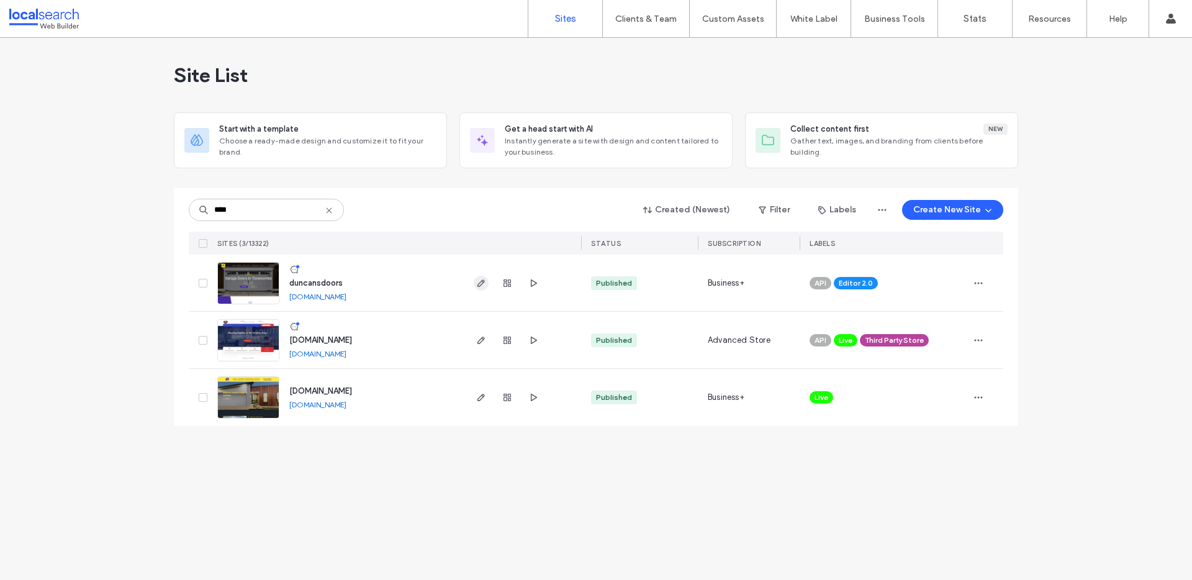
type input "****"
click at [477, 287] on icon "button" at bounding box center [481, 283] width 10 height 10
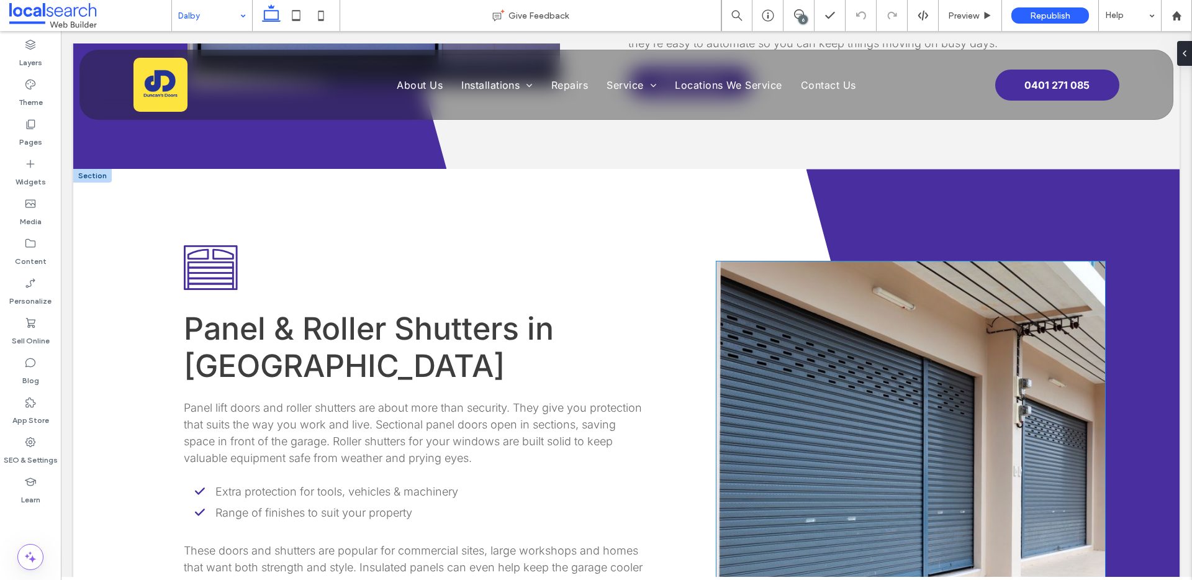
scroll to position [451, 0]
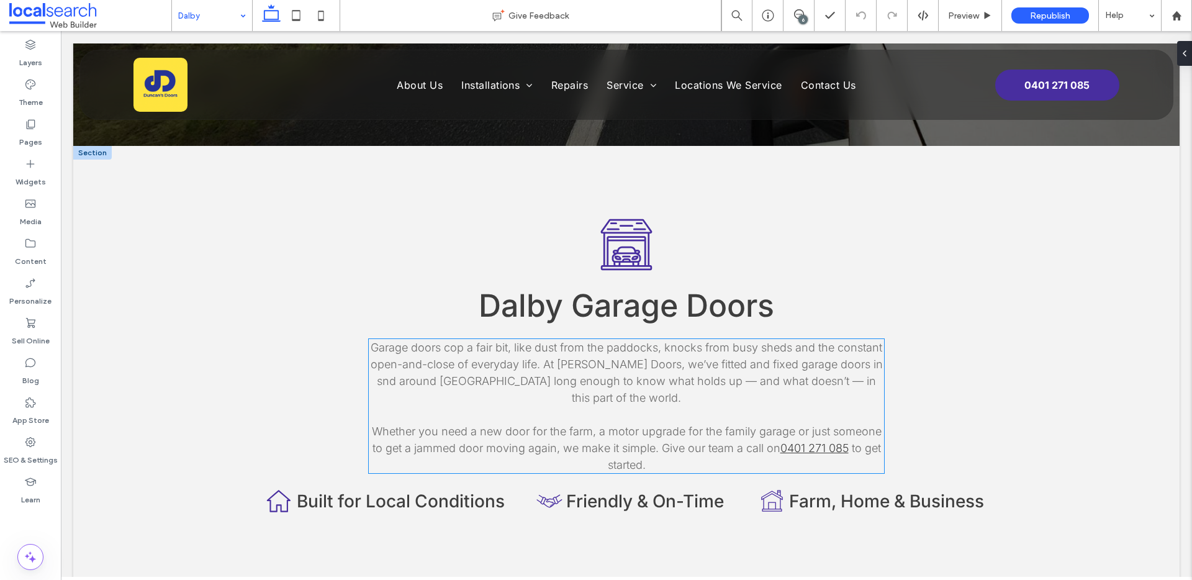
click at [865, 341] on span "Garage doors cop a fair bit, like dust from the paddocks, knocks from busy shed…" at bounding box center [627, 372] width 512 height 63
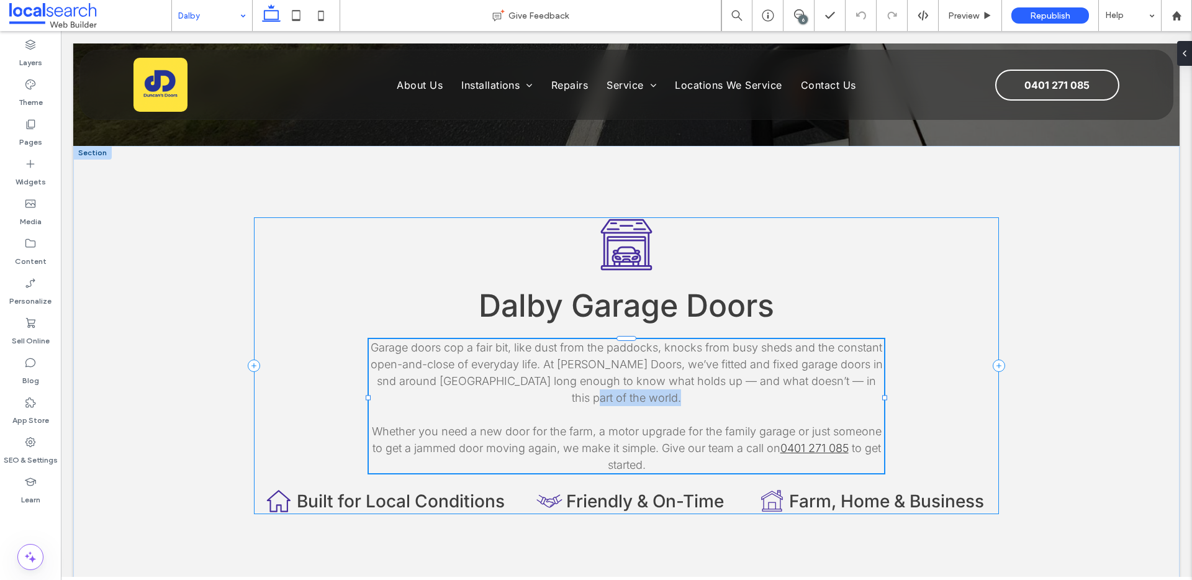
click at [865, 315] on div "Garage Door With Car Icon Dalby Garage Doors Garage doors cop a fair bit, like …" at bounding box center [626, 365] width 745 height 297
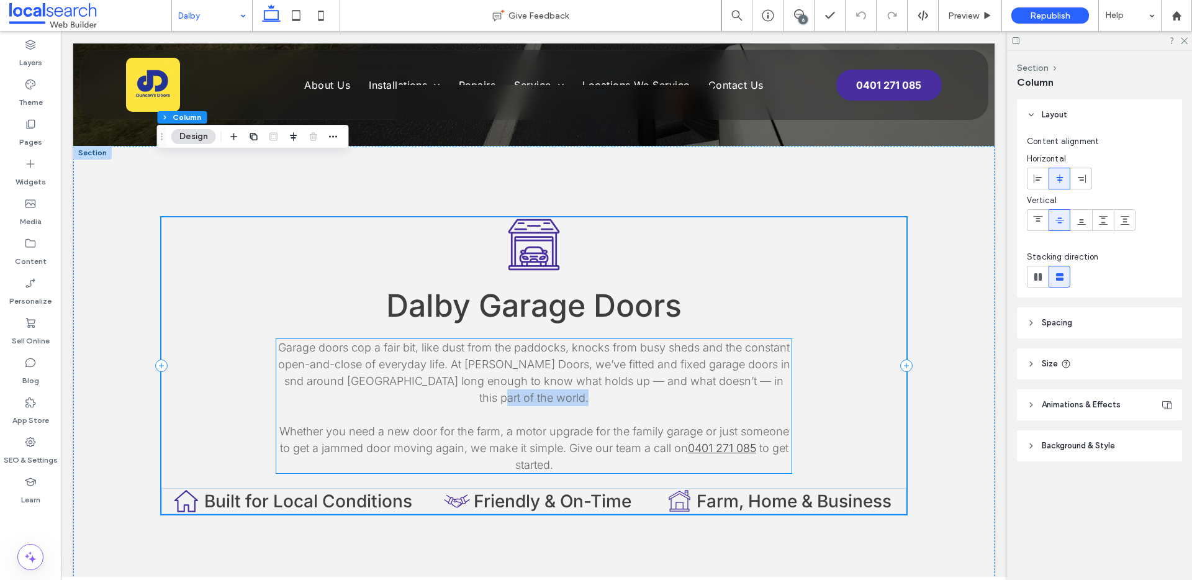
click at [767, 341] on span "Garage doors cop a fair bit, like dust from the paddocks, knocks from busy shed…" at bounding box center [534, 372] width 512 height 63
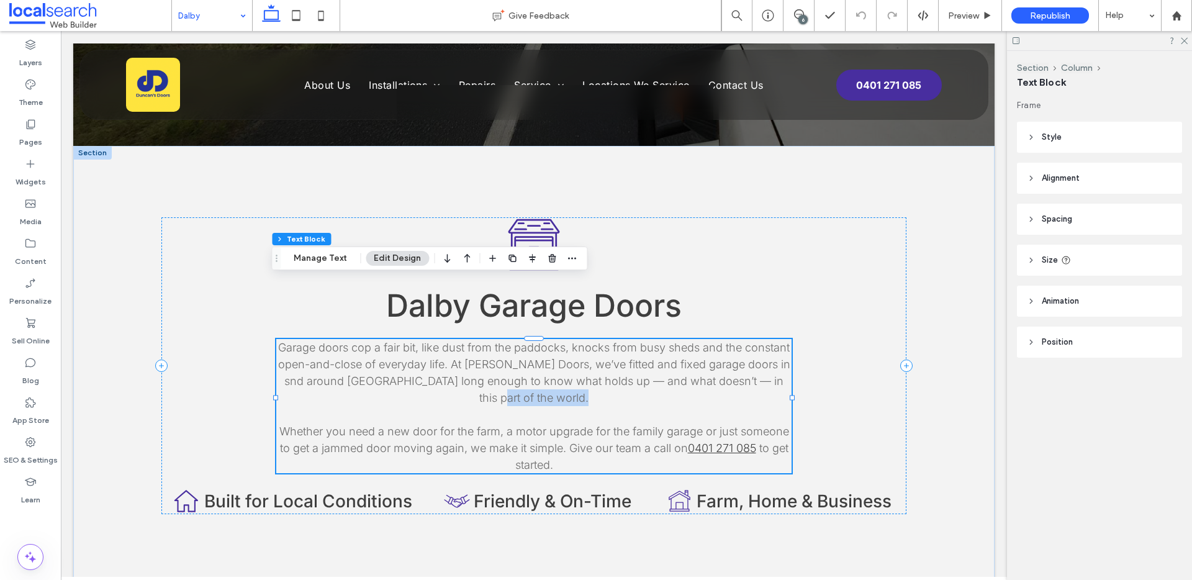
click at [767, 341] on span "Garage doors cop a fair bit, like dust from the paddocks, knocks from busy shed…" at bounding box center [534, 372] width 512 height 63
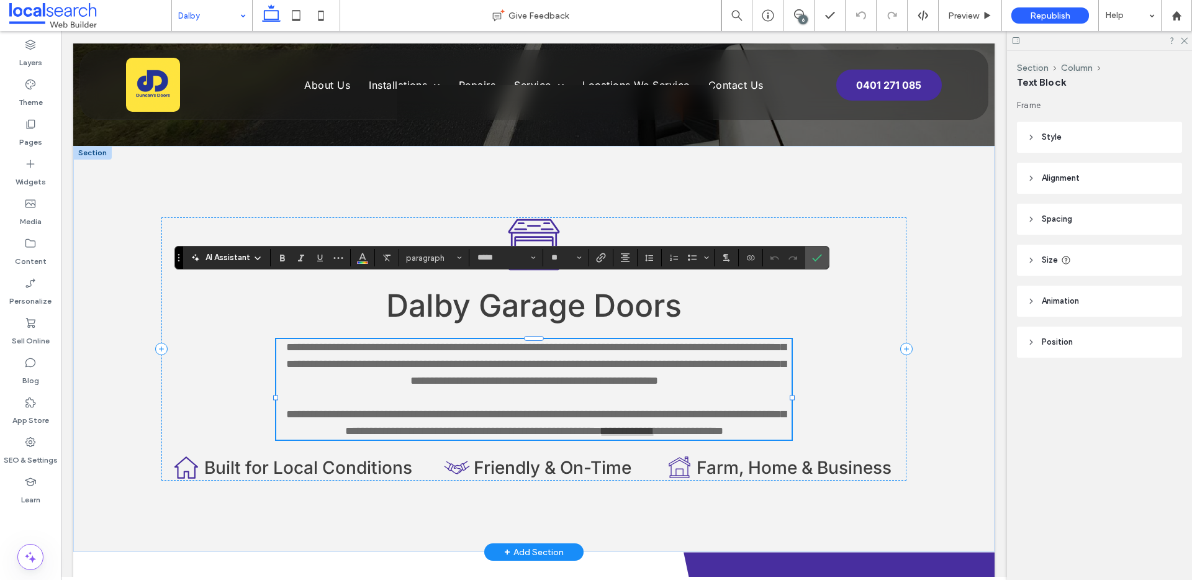
click at [764, 341] on span "**********" at bounding box center [536, 363] width 500 height 45
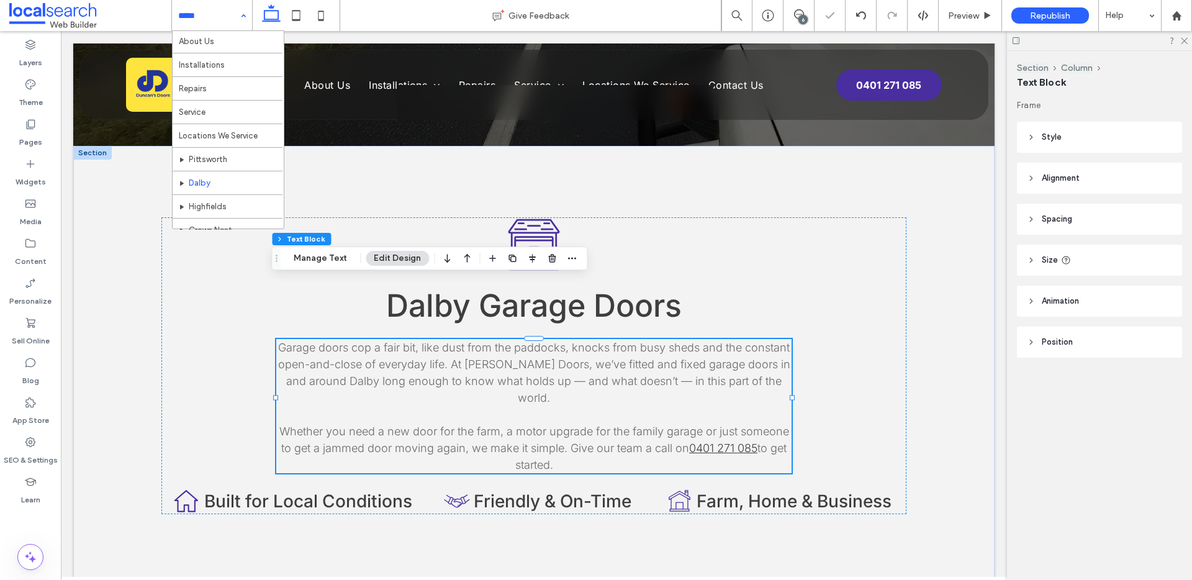
scroll to position [25, 0]
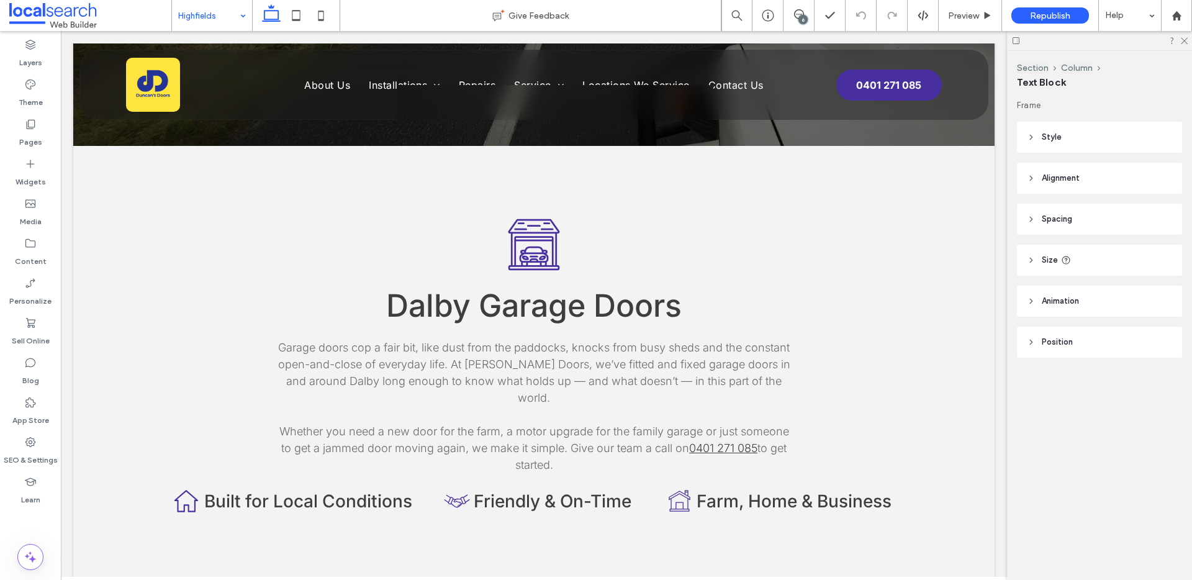
type input "*****"
type input "**"
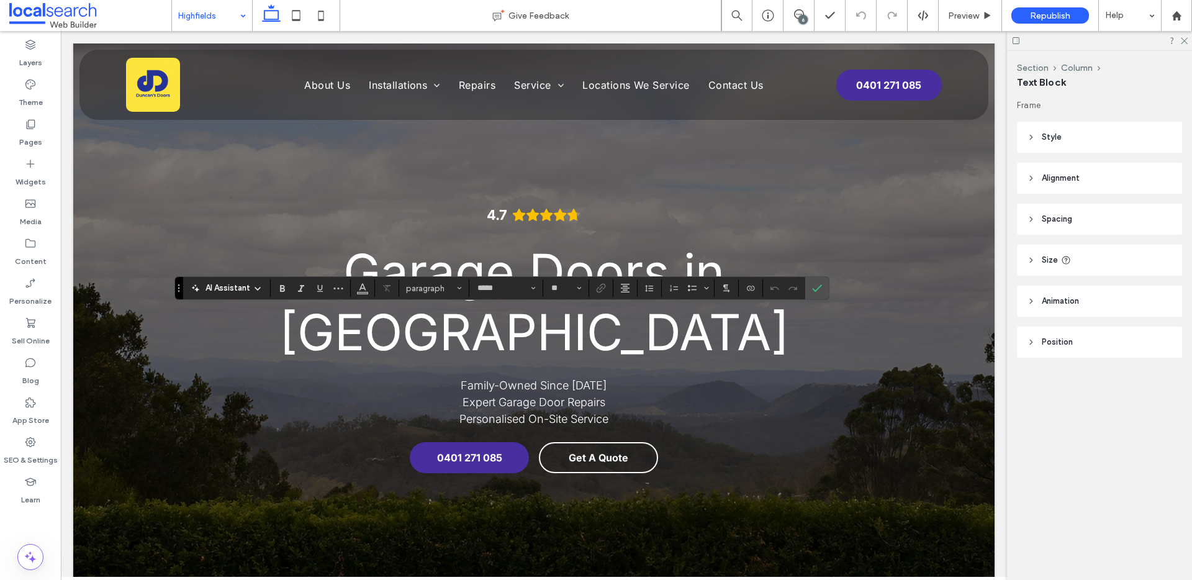
scroll to position [421, 0]
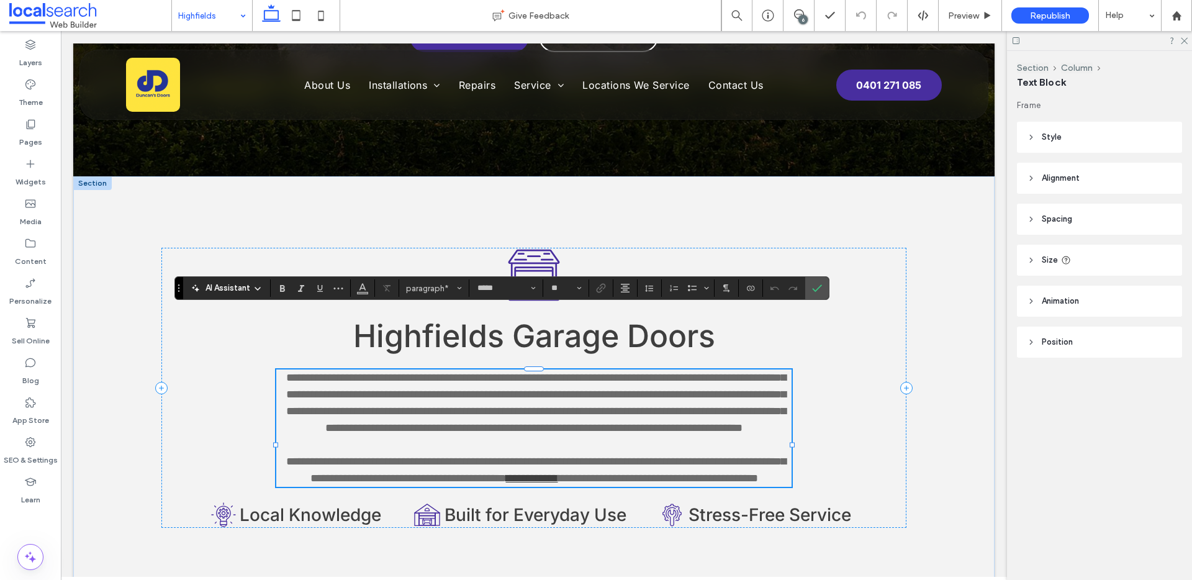
click at [450, 372] on span "**********" at bounding box center [536, 402] width 500 height 61
click at [547, 372] on span "**********" at bounding box center [536, 402] width 500 height 61
click at [823, 294] on label "Confirm" at bounding box center [817, 288] width 19 height 22
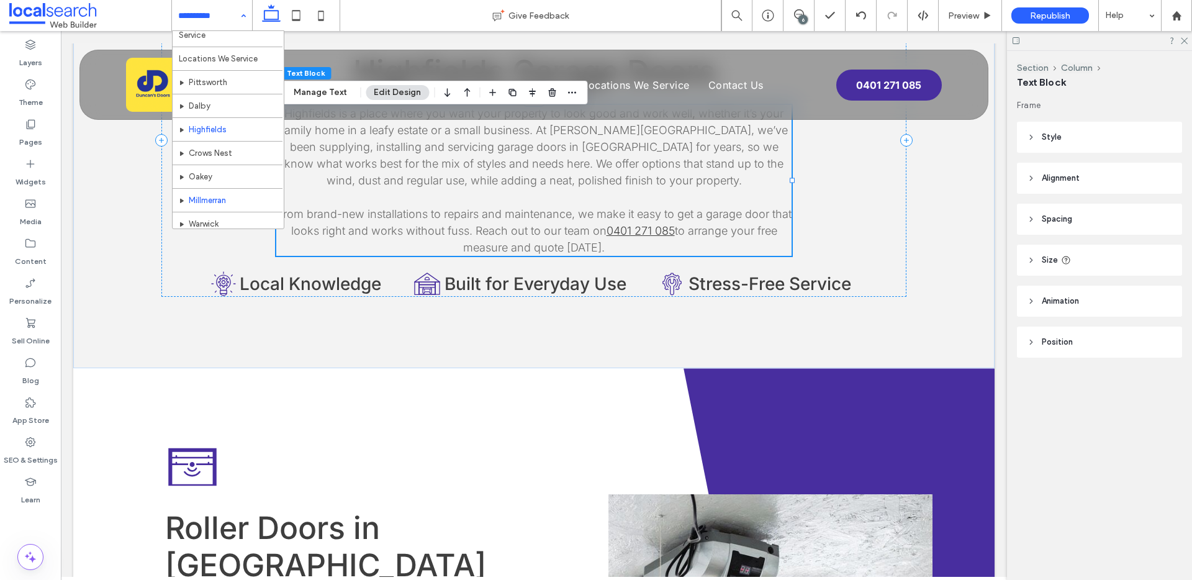
scroll to position [94, 0]
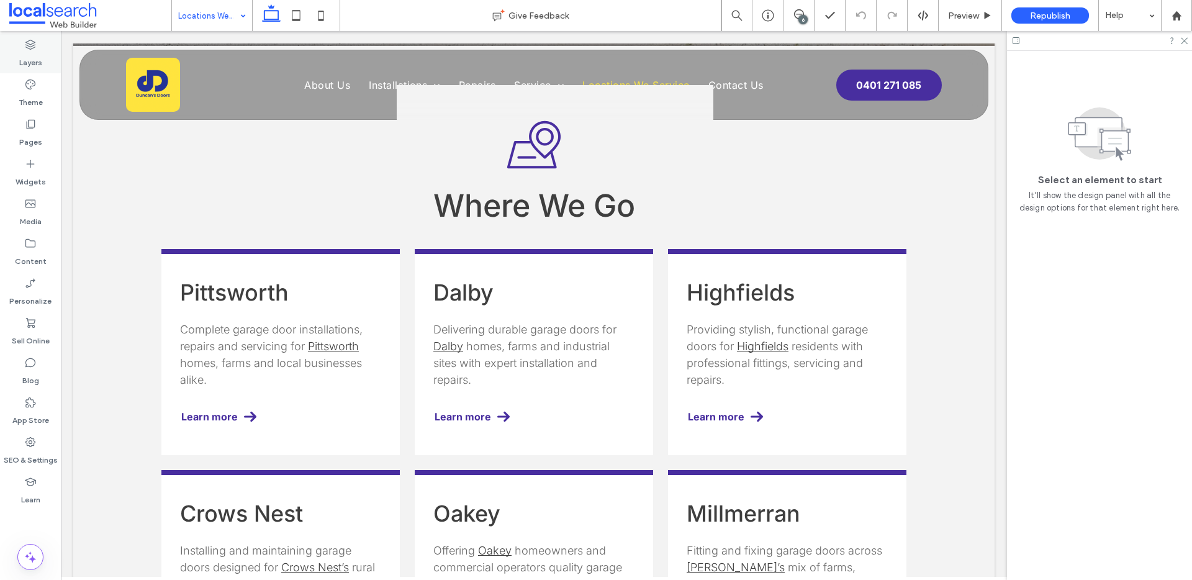
scroll to position [649, 0]
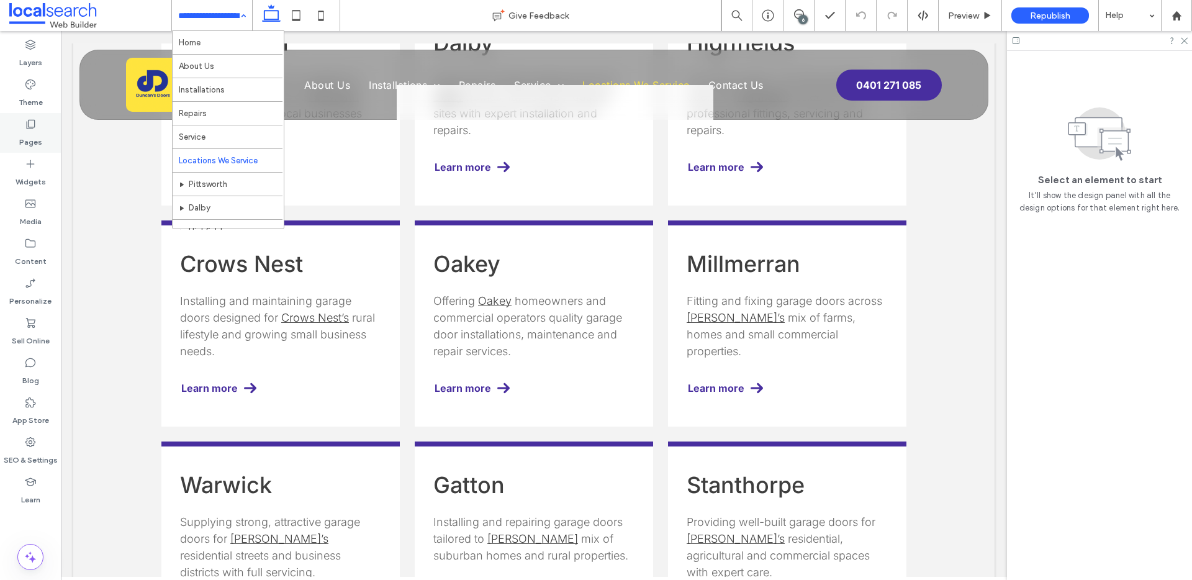
click at [42, 136] on div "Pages" at bounding box center [30, 133] width 61 height 40
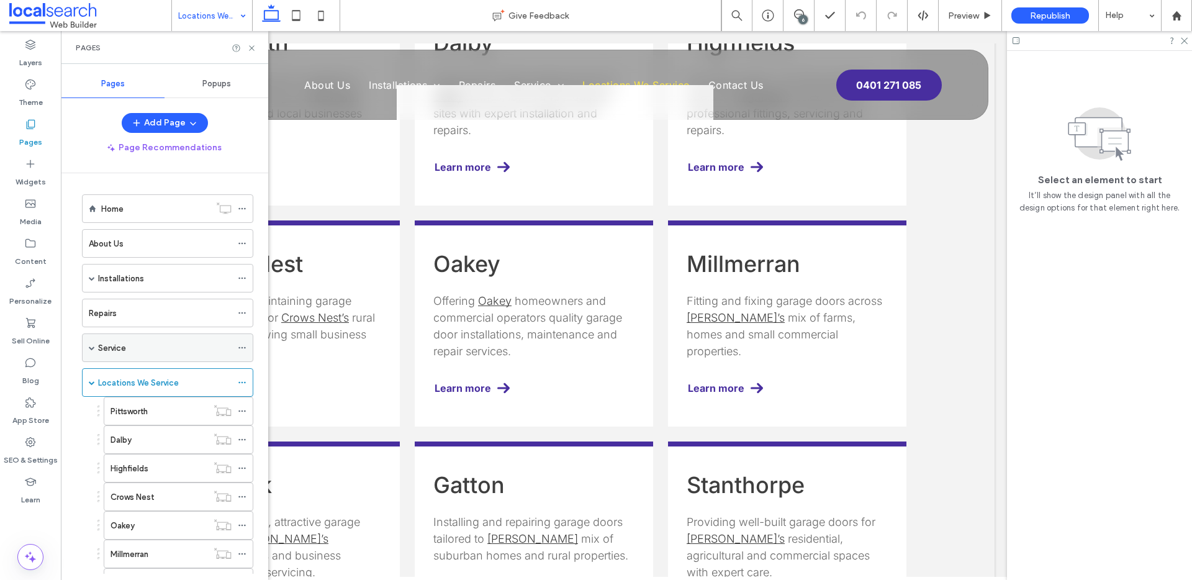
click at [119, 359] on div "Service" at bounding box center [164, 347] width 133 height 27
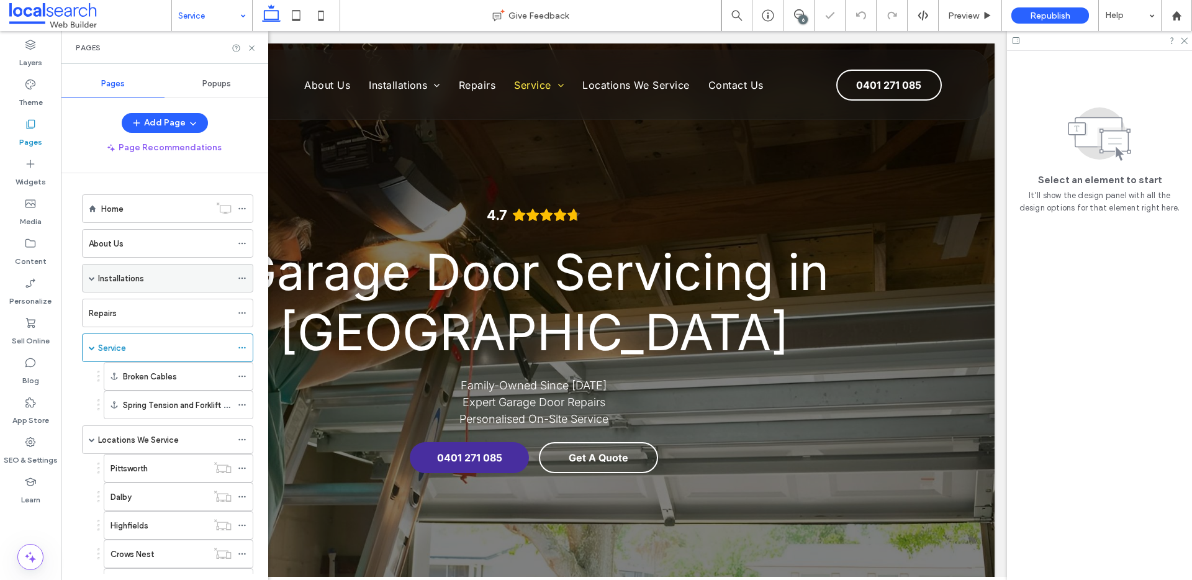
click at [93, 282] on span at bounding box center [92, 277] width 6 height 27
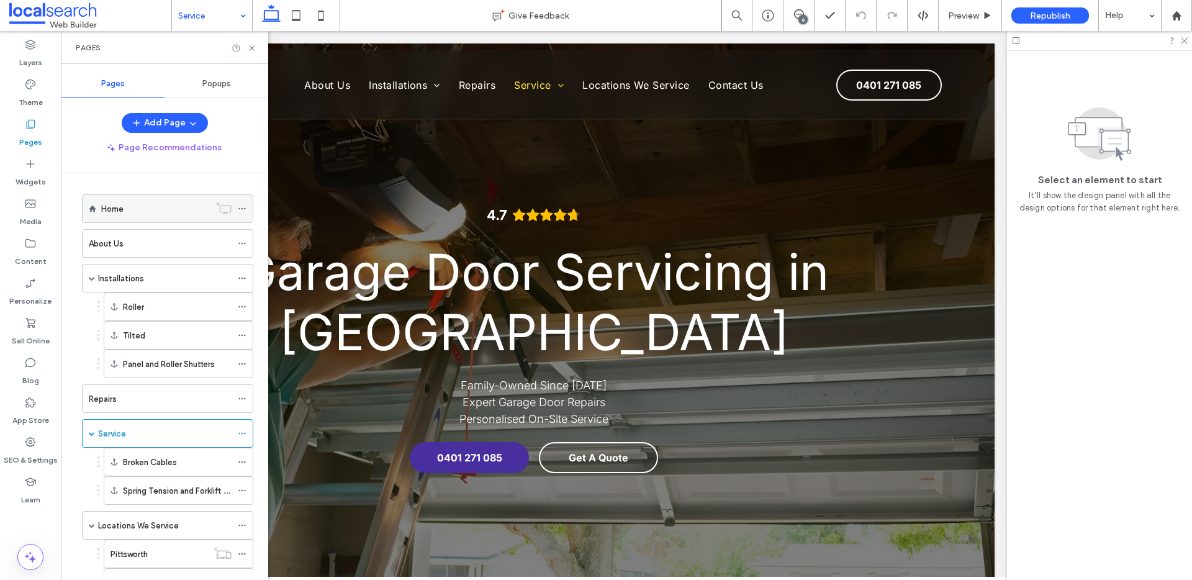
click at [121, 205] on label "Home" at bounding box center [112, 209] width 22 height 22
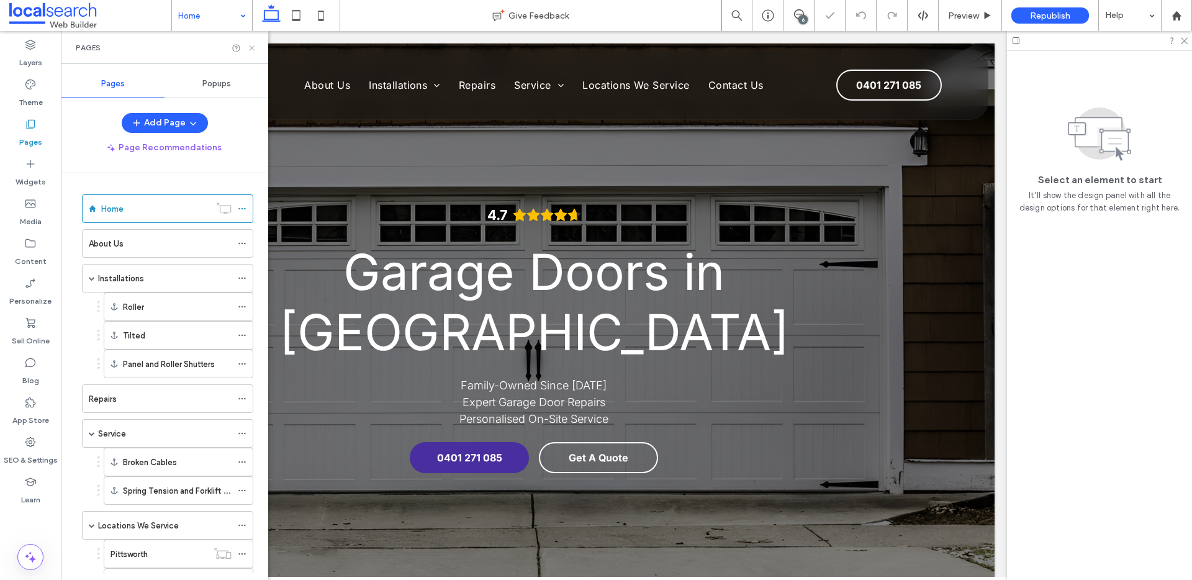
click at [251, 49] on icon at bounding box center [251, 47] width 9 height 9
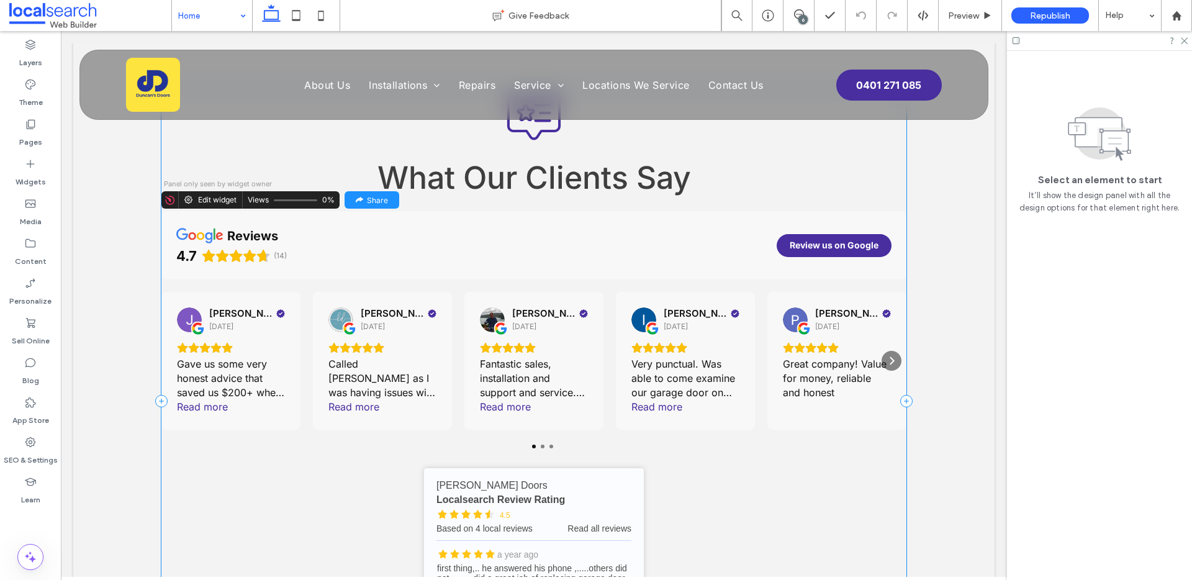
scroll to position [2765, 0]
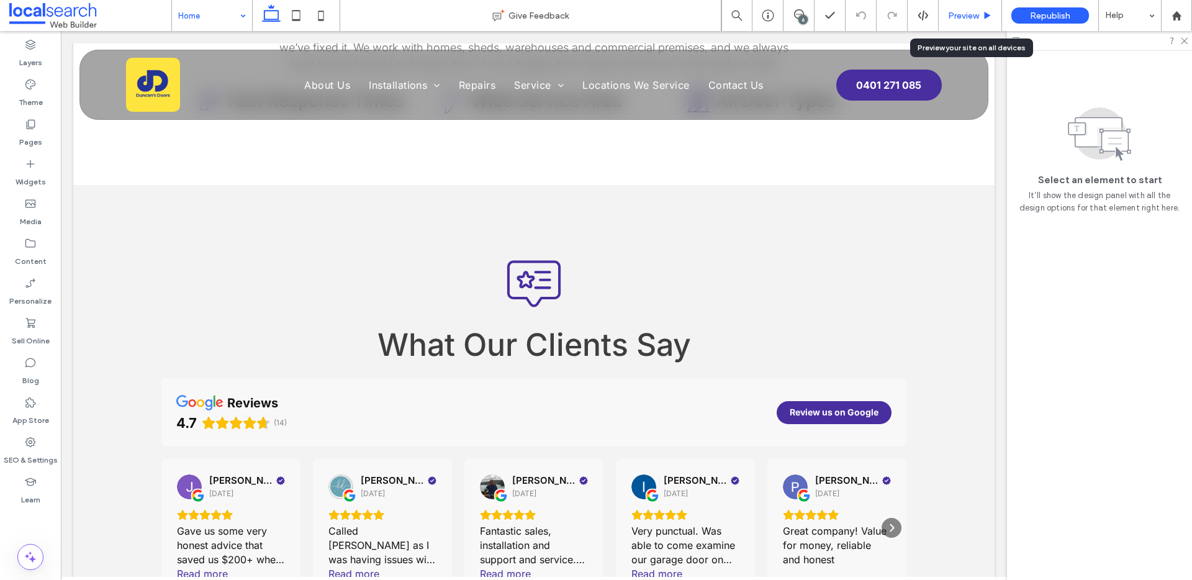
click at [985, 12] on use at bounding box center [988, 15] width 6 height 7
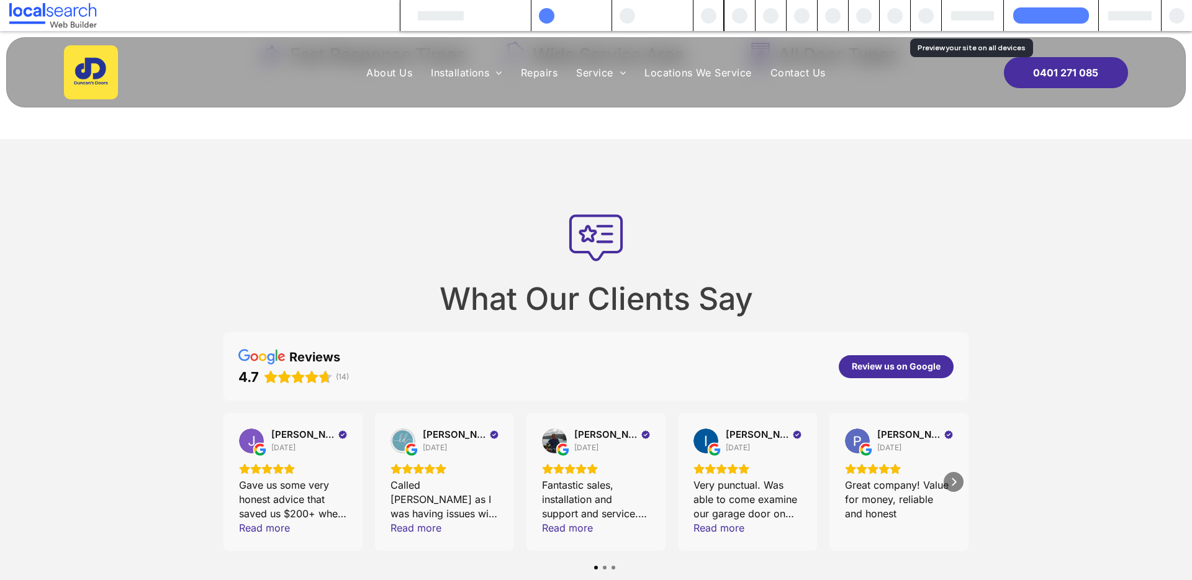
scroll to position [2678, 0]
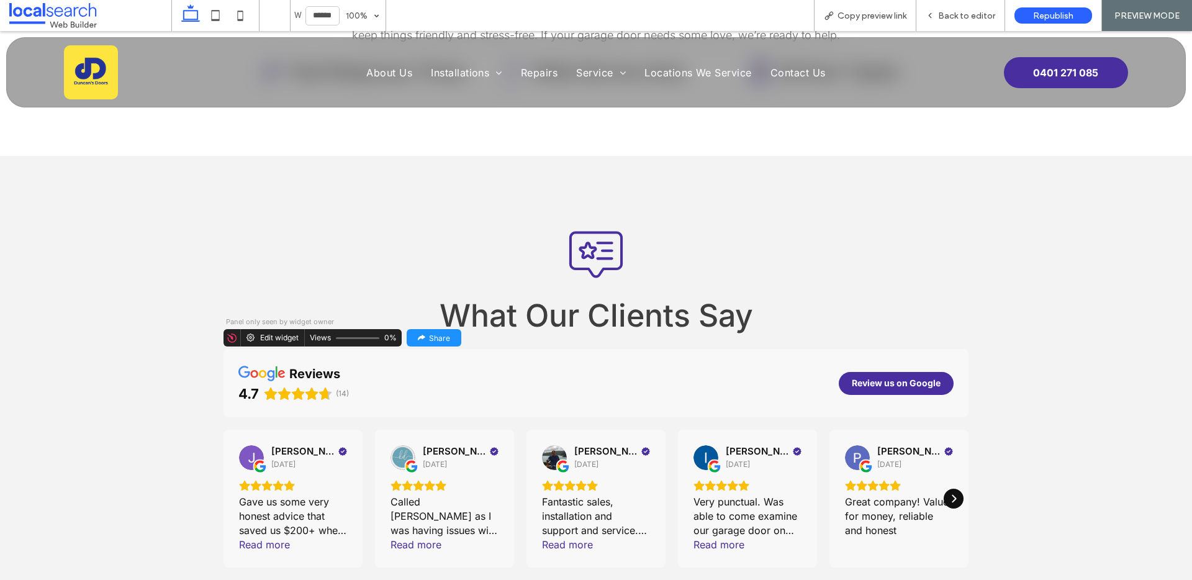
click at [950, 489] on div "Next" at bounding box center [954, 499] width 20 height 20
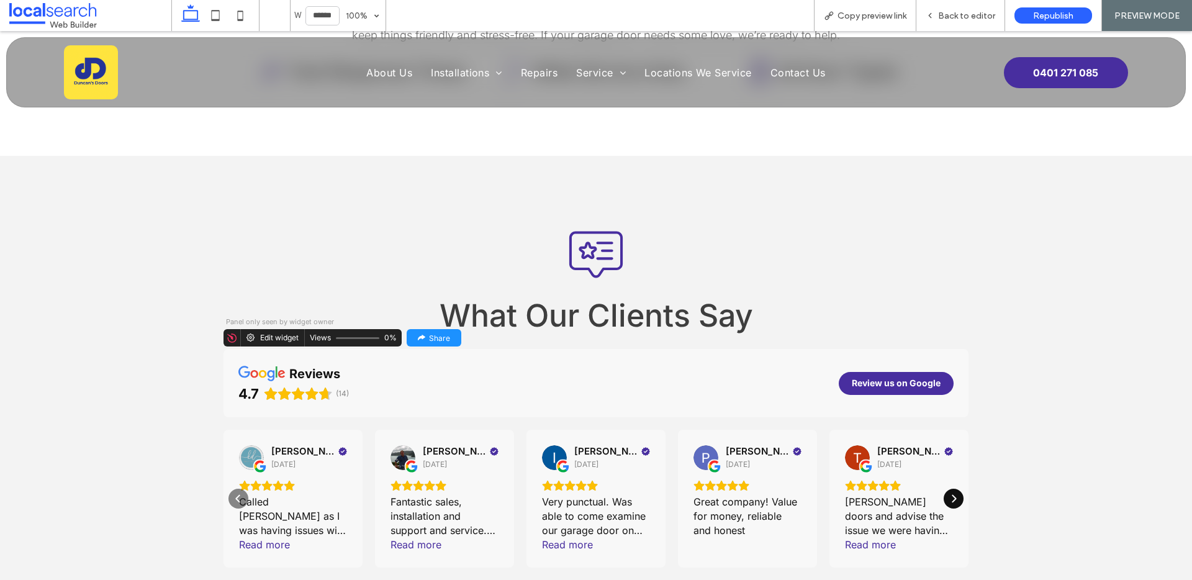
click at [950, 489] on div "Next" at bounding box center [954, 499] width 20 height 20
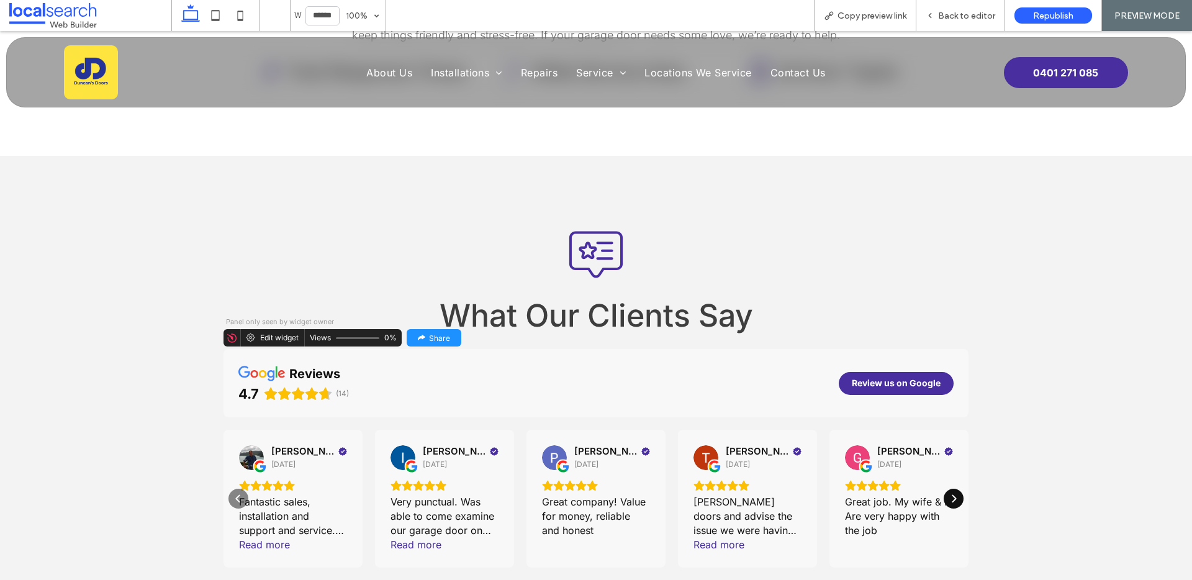
click at [950, 489] on div "Next" at bounding box center [954, 499] width 20 height 20
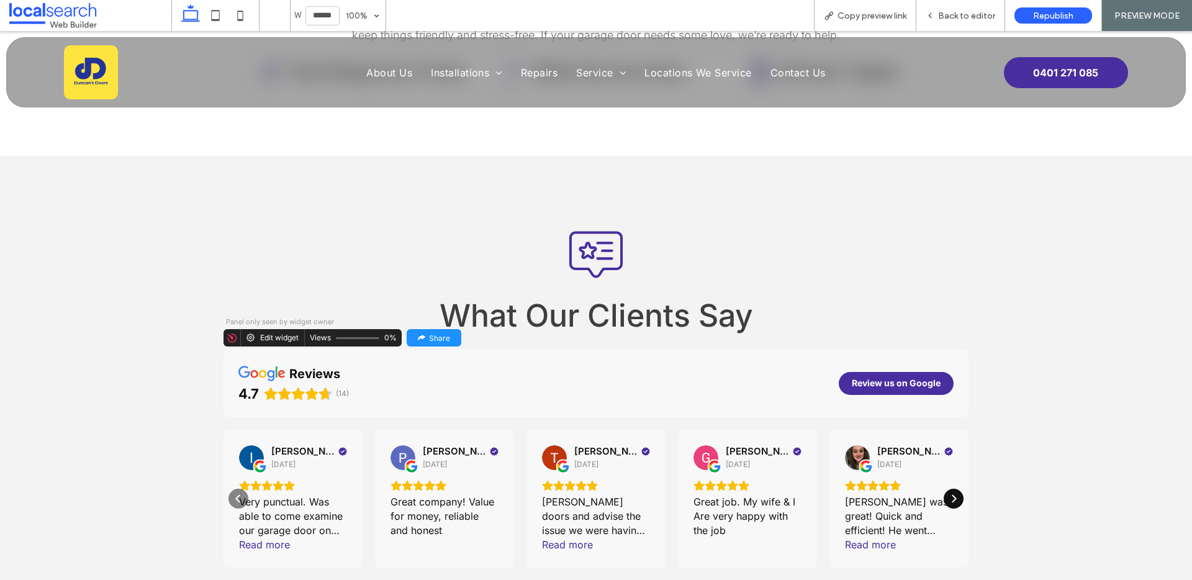
click at [950, 489] on div "Next" at bounding box center [954, 499] width 20 height 20
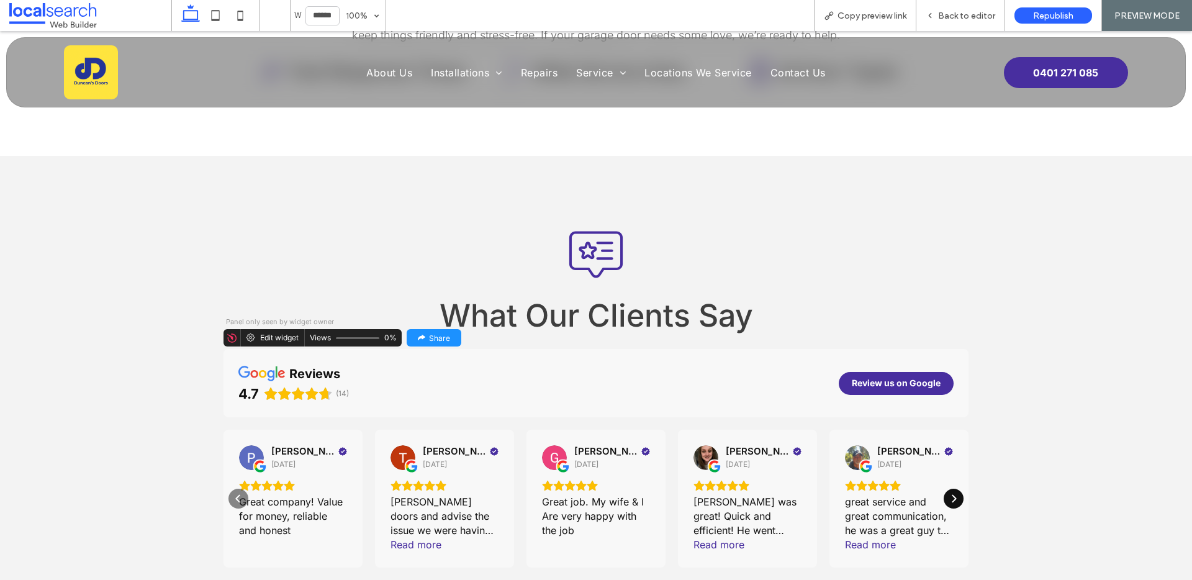
click at [950, 489] on div "Next" at bounding box center [954, 499] width 20 height 20
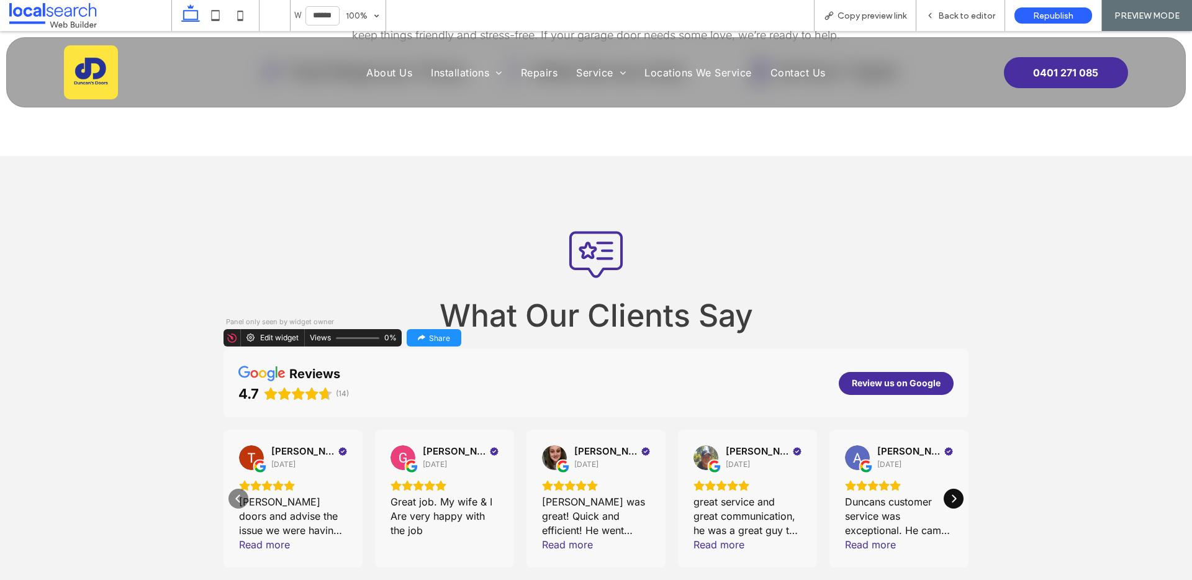
click at [950, 489] on div "Next" at bounding box center [954, 499] width 20 height 20
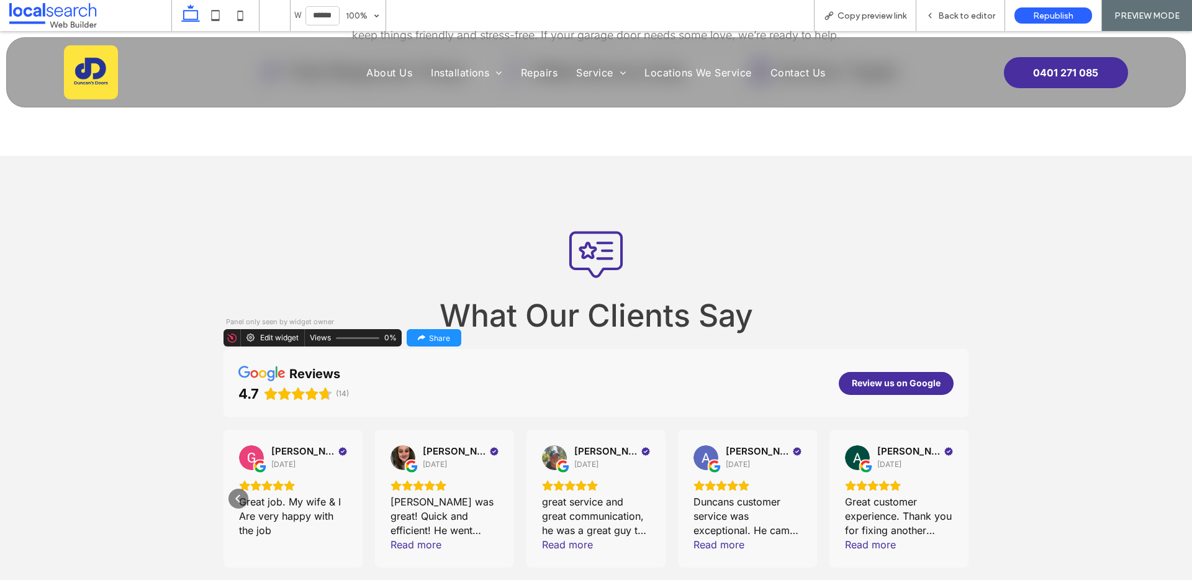
click at [950, 489] on div "Next" at bounding box center [954, 499] width 20 height 20
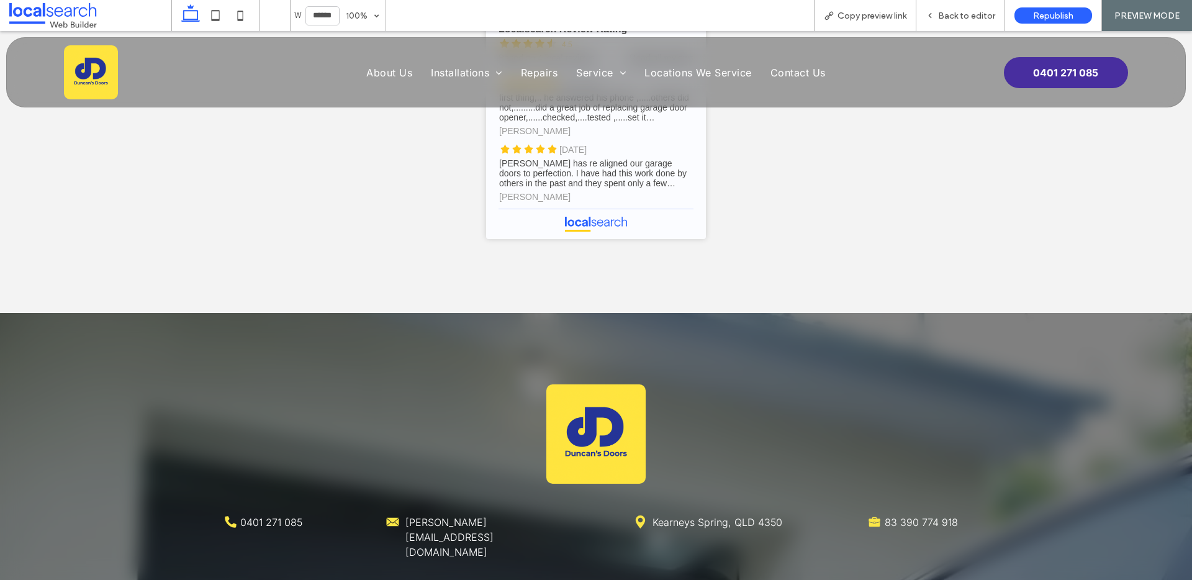
scroll to position [3577, 0]
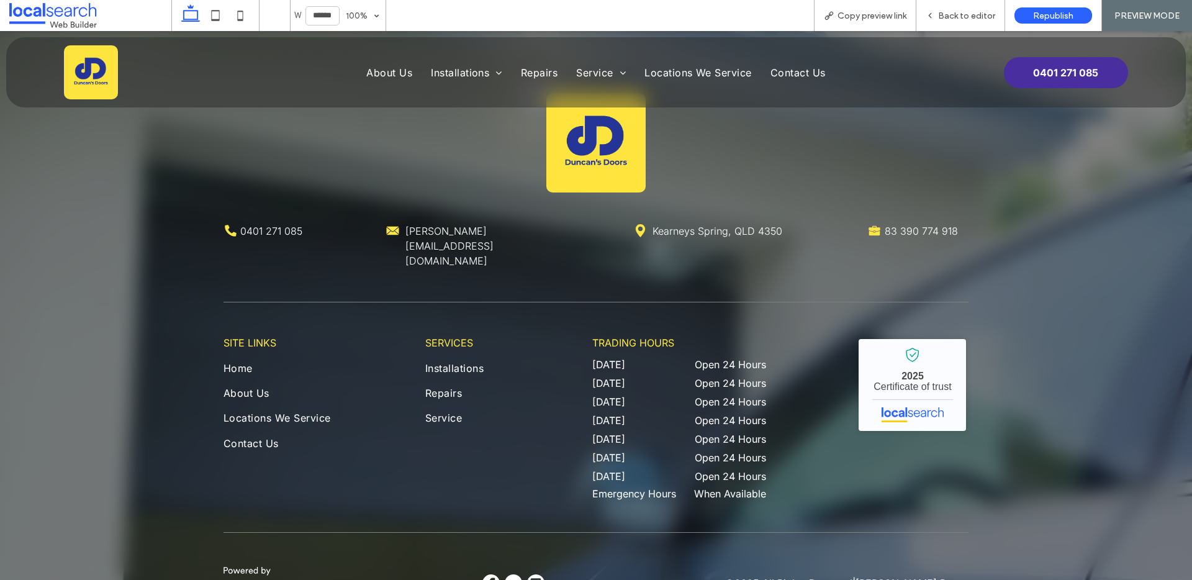
click at [490, 462] on div "Phone Icon 0401 271 085 Mail Icon duncan@duncansdoors.com.au Pin Icon Kearneys …" at bounding box center [595, 345] width 745 height 505
click at [499, 574] on img at bounding box center [490, 582] width 17 height 17
click at [494, 574] on img at bounding box center [490, 582] width 17 height 17
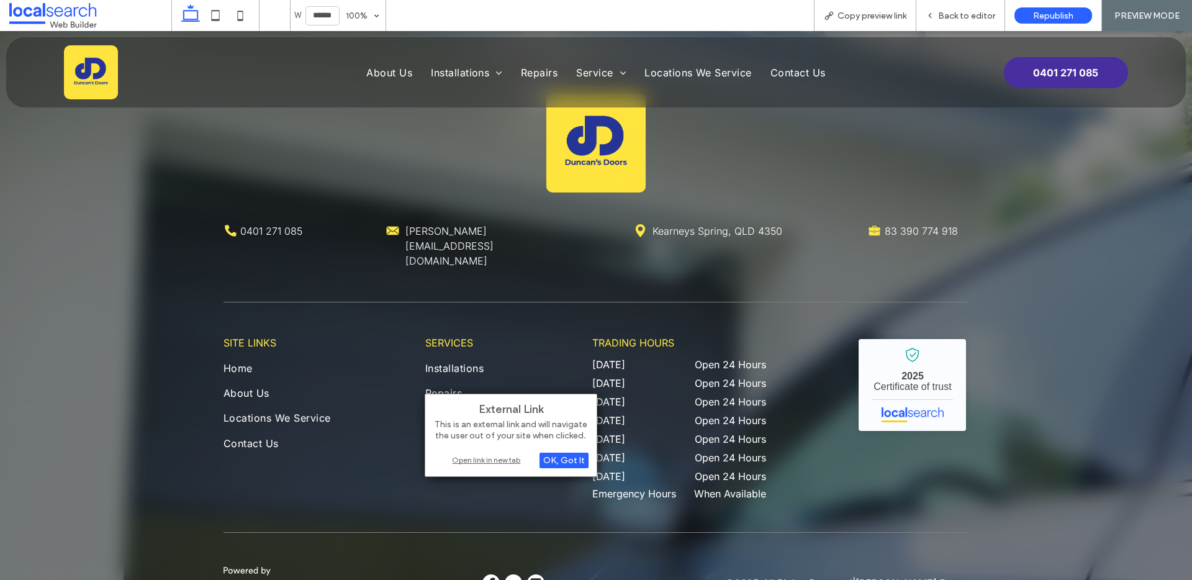
click at [472, 460] on div "Open link in new tab" at bounding box center [510, 459] width 155 height 13
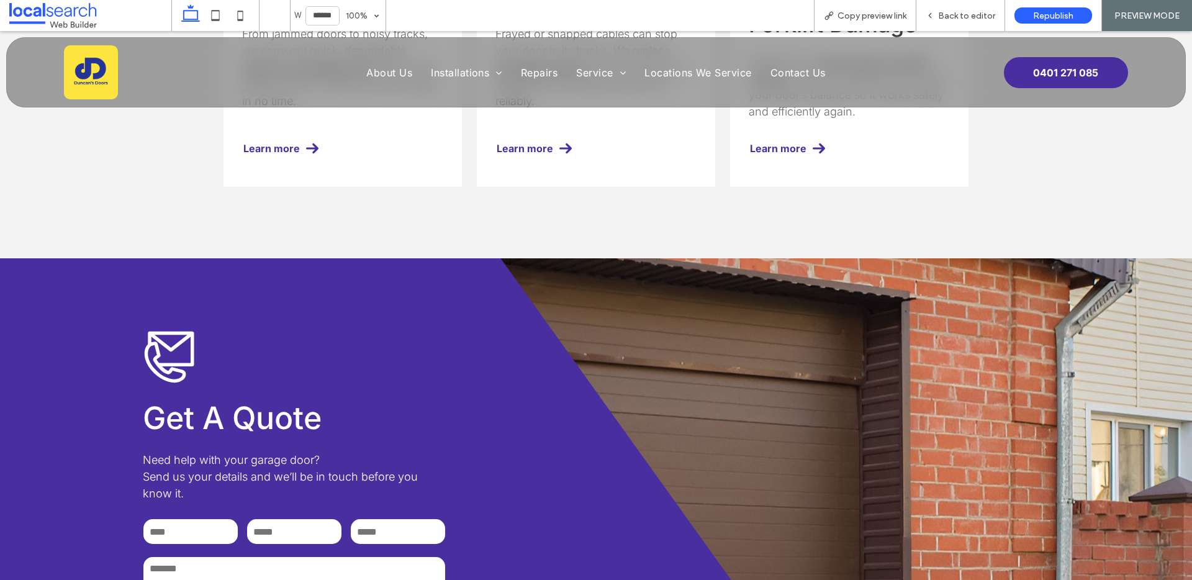
scroll to position [1483, 0]
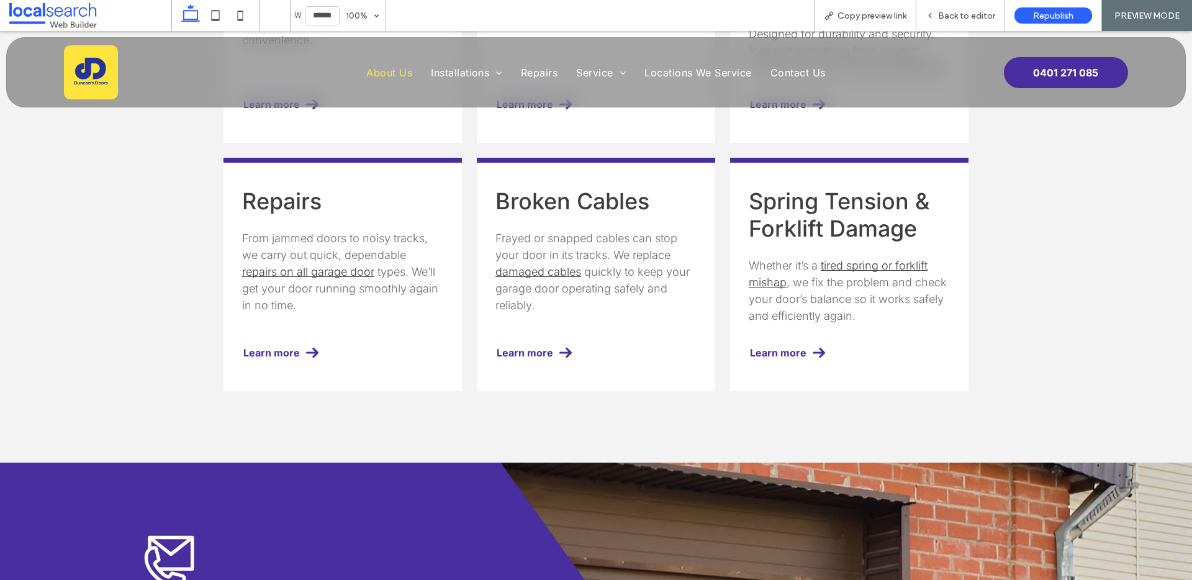
click at [376, 78] on span "About Us" at bounding box center [389, 72] width 46 height 12
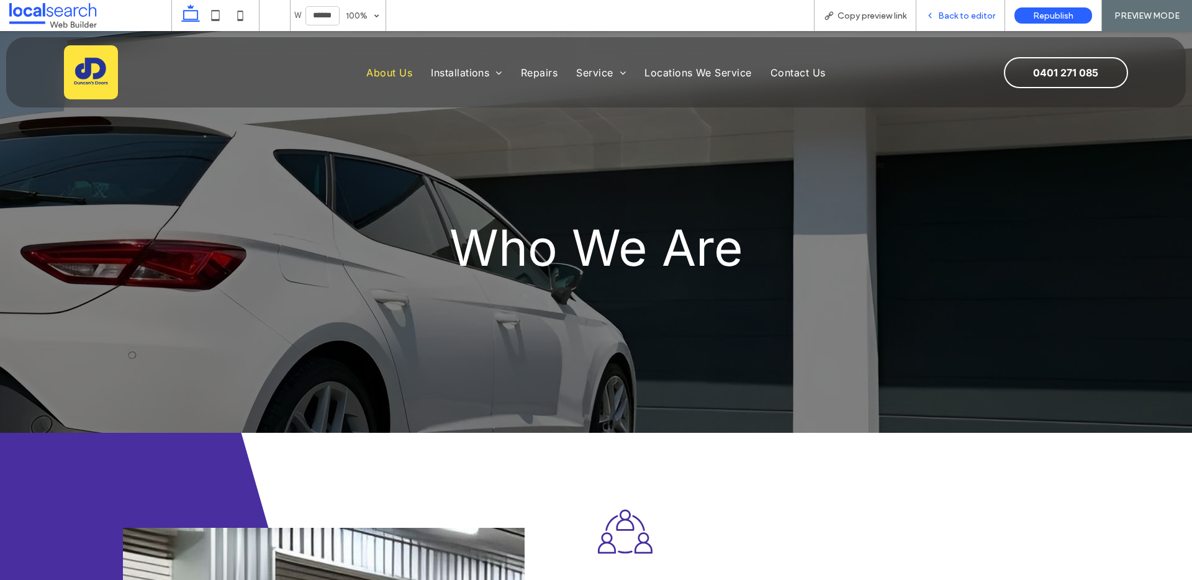
click at [953, 2] on div "Back to editor" at bounding box center [960, 15] width 89 height 31
click at [953, 19] on span "Back to editor" at bounding box center [966, 16] width 57 height 11
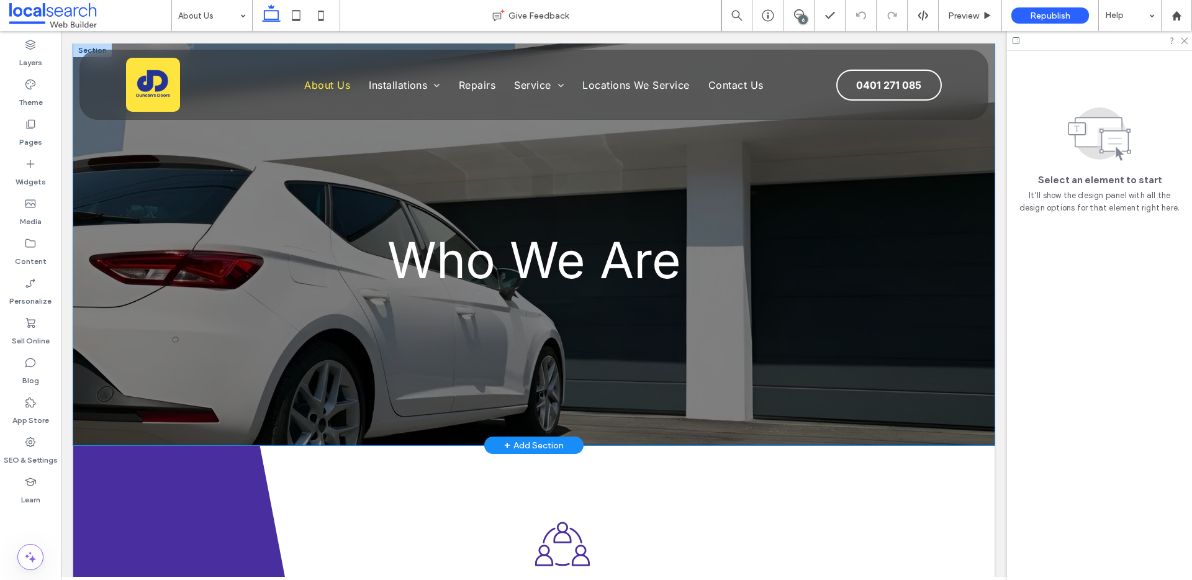
click at [208, 223] on div "Who We Are" at bounding box center [533, 244] width 745 height 402
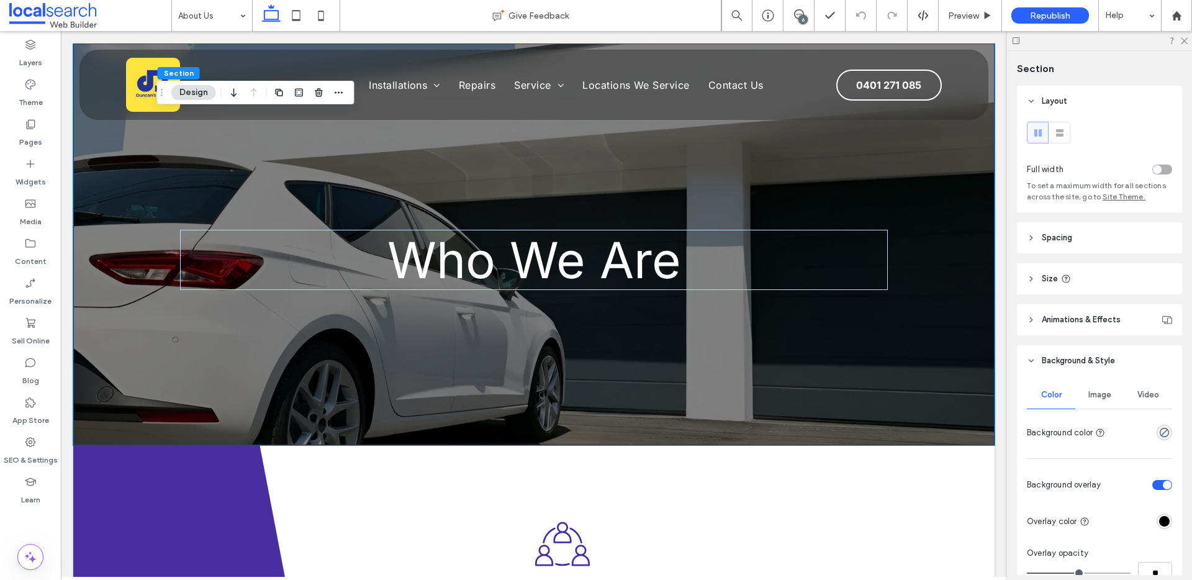
click at [1076, 394] on div "Image" at bounding box center [1099, 394] width 48 height 27
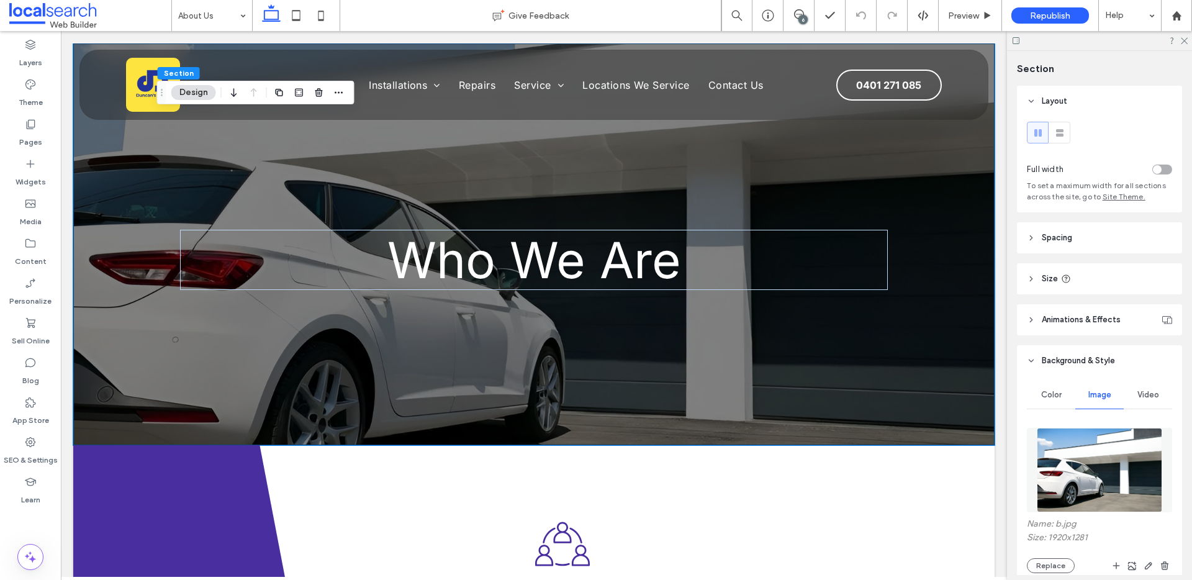
click at [1049, 555] on div "Name: b.jpg Size: 1920x1281 Replace" at bounding box center [1099, 545] width 145 height 55
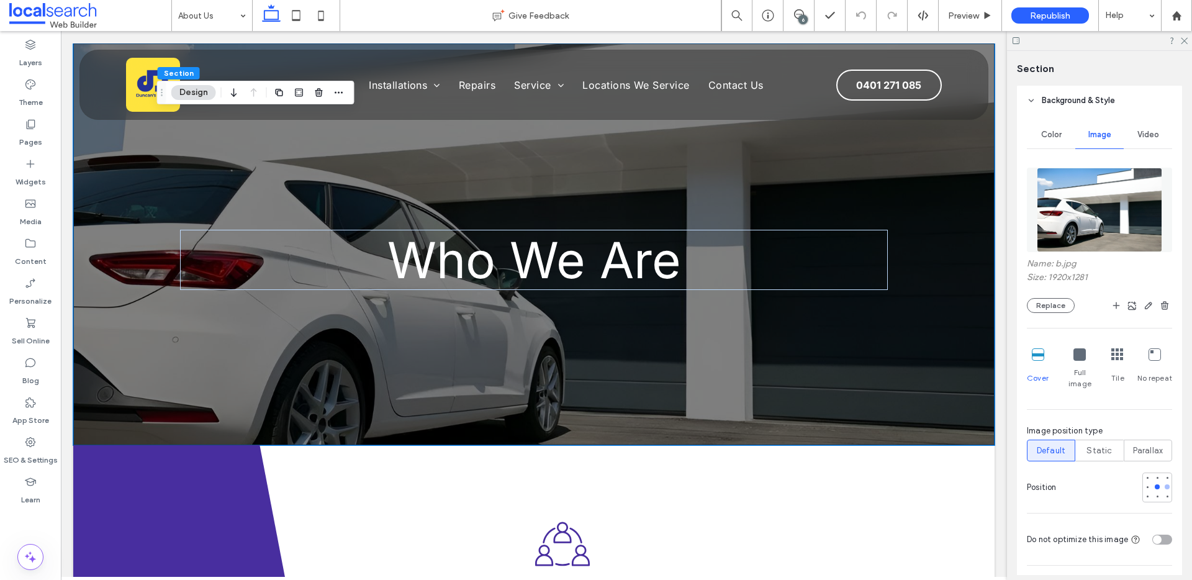
scroll to position [260, 0]
click at [1163, 483] on div at bounding box center [1167, 487] width 9 height 9
click at [1163, 493] on div at bounding box center [1167, 497] width 9 height 9
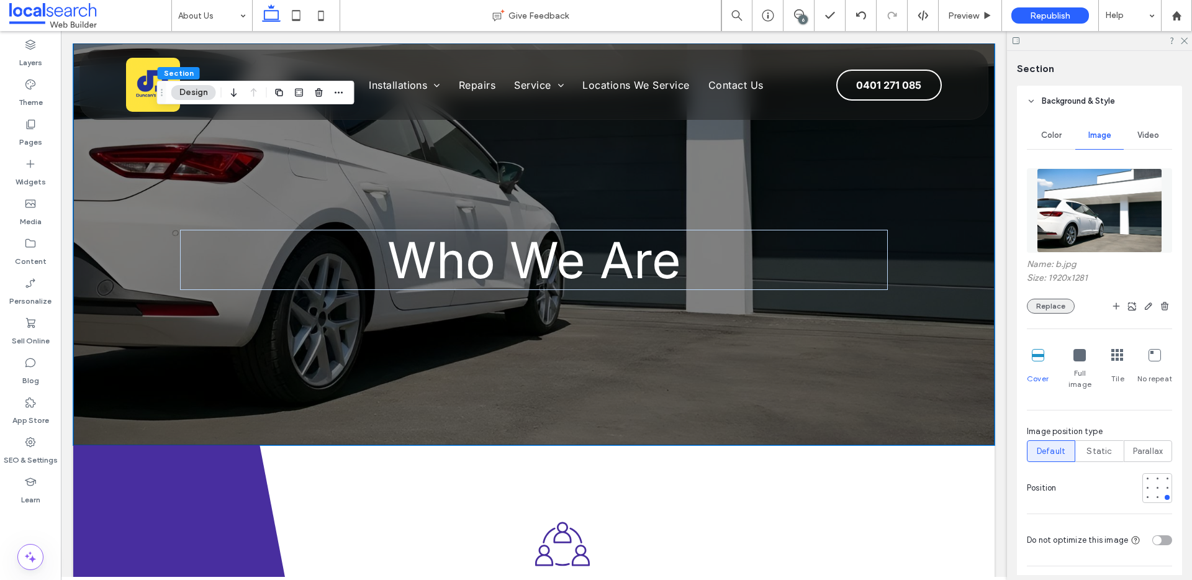
click at [1060, 304] on button "Replace" at bounding box center [1051, 306] width 48 height 15
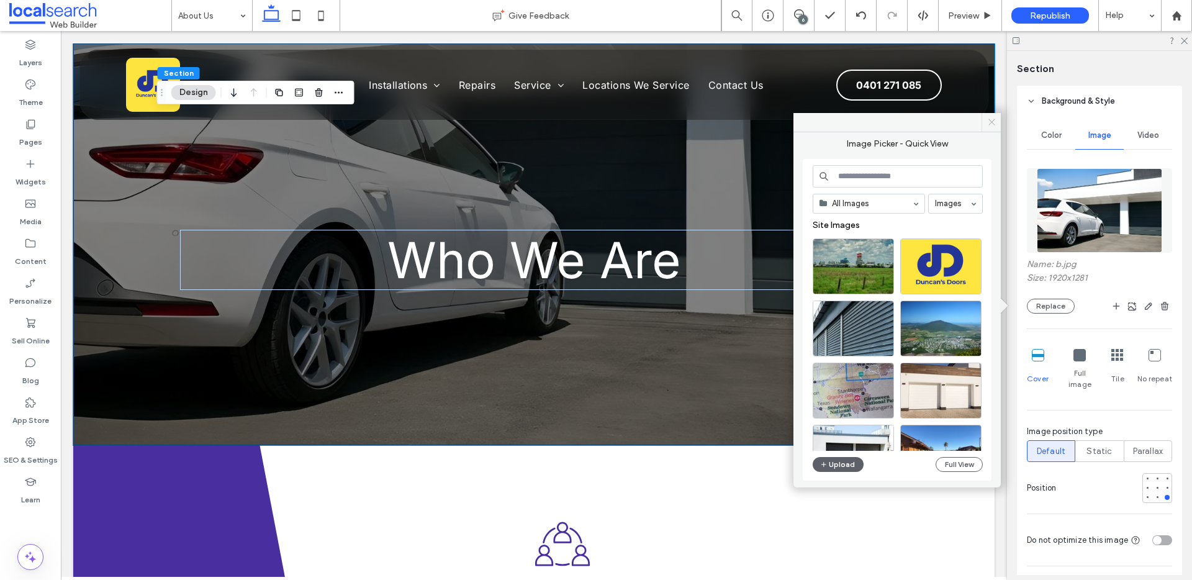
click at [991, 130] on span at bounding box center [991, 122] width 19 height 19
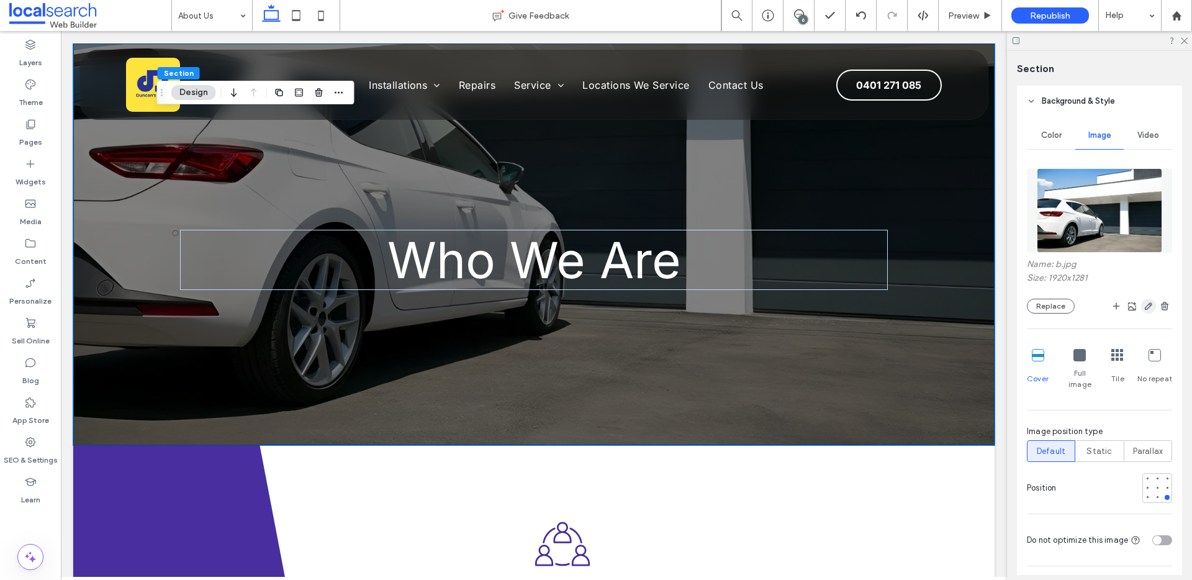
click at [1144, 308] on icon "button" at bounding box center [1149, 306] width 10 height 10
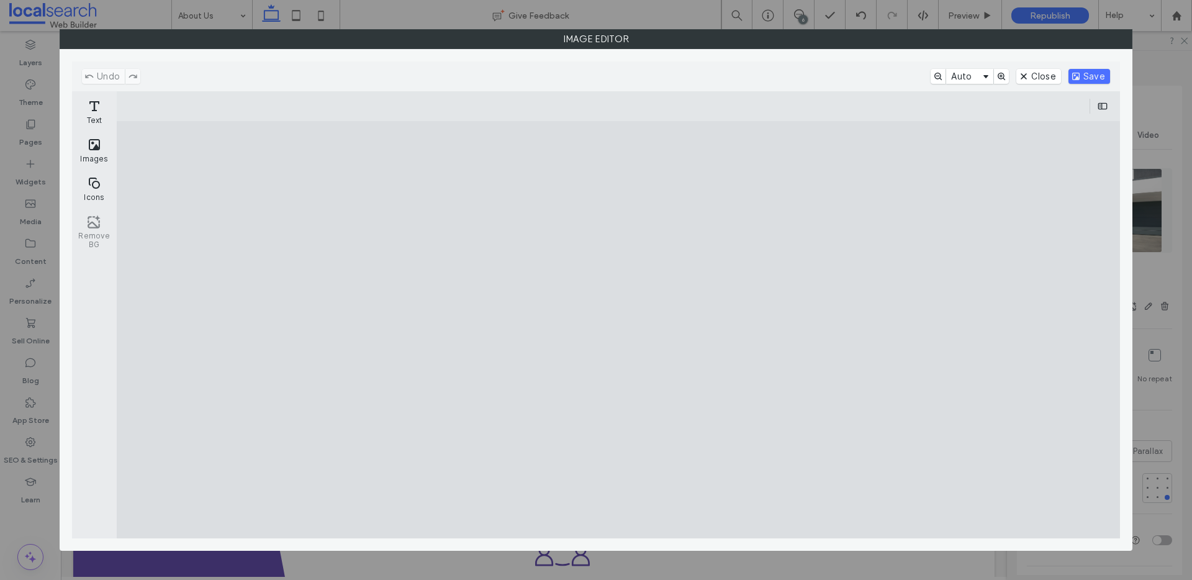
click at [618, 330] on cesdk-canvas "Editor canvas" at bounding box center [618, 330] width 0 height 0
drag, startPoint x: 368, startPoint y: 361, endPoint x: 376, endPoint y: 361, distance: 7.4
click at [618, 330] on cesdk-canvas "Editor canvas" at bounding box center [618, 330] width 0 height 0
click at [485, 107] on button "Crop" at bounding box center [491, 106] width 41 height 15
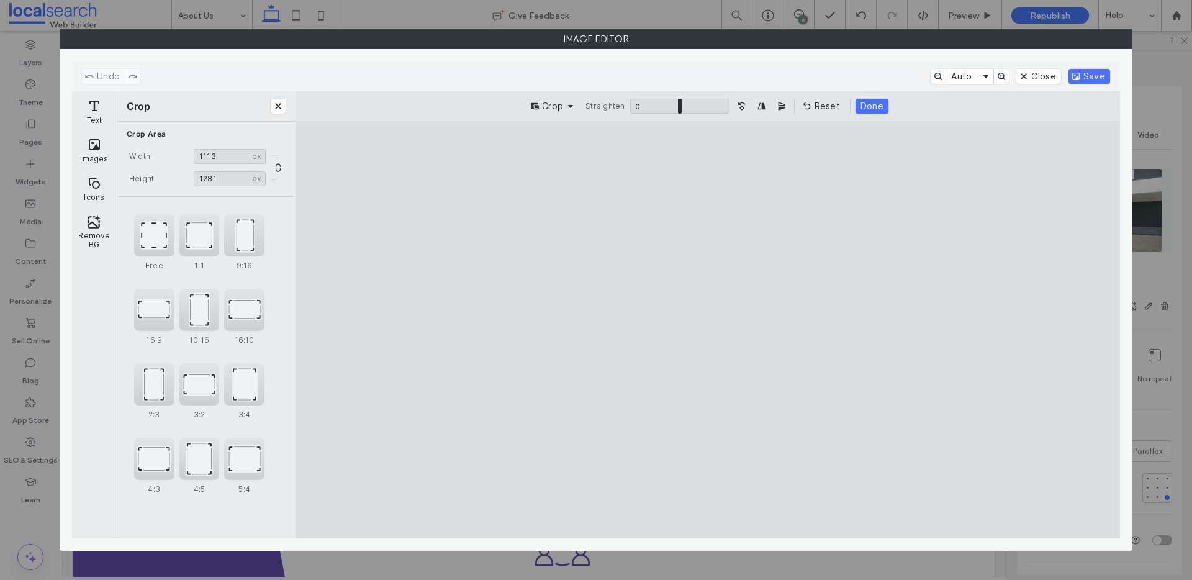
type input "****"
drag, startPoint x: 461, startPoint y: 325, endPoint x: 671, endPoint y: 321, distance: 209.9
click at [708, 330] on cesdk-canvas "Editor canvas" at bounding box center [708, 330] width 0 height 0
click at [1093, 79] on button "Save" at bounding box center [1089, 76] width 42 height 15
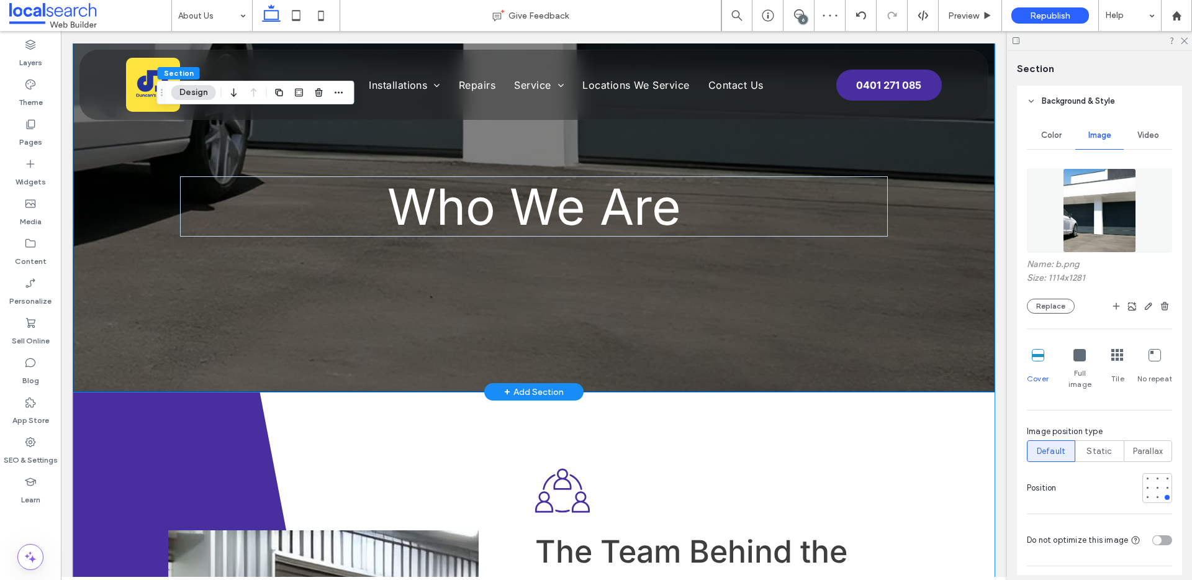
scroll to position [0, 0]
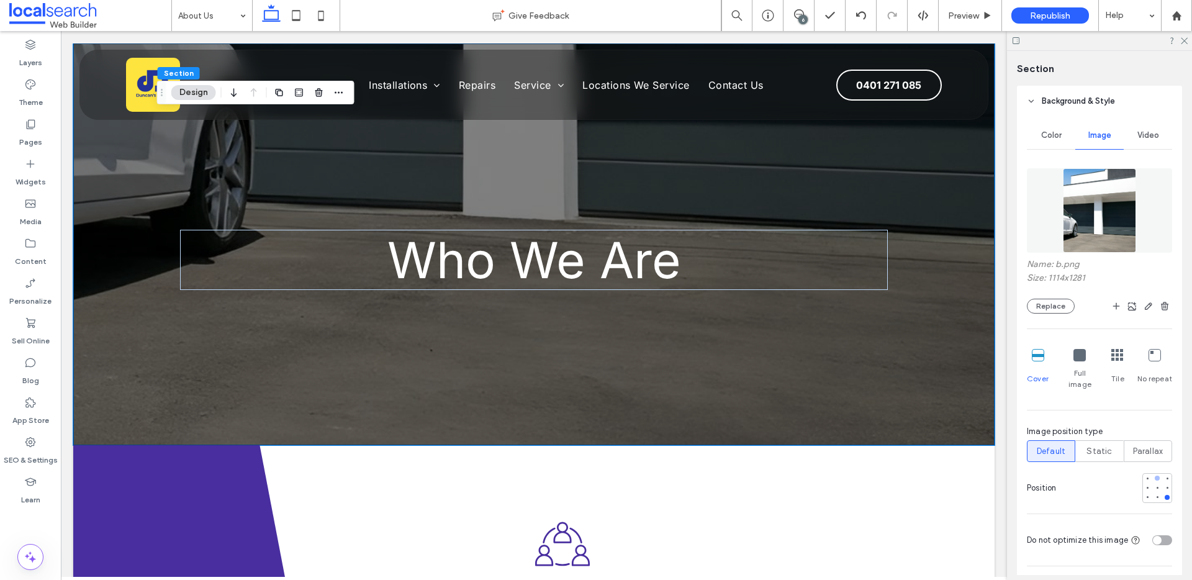
click at [1155, 476] on div at bounding box center [1157, 478] width 5 height 5
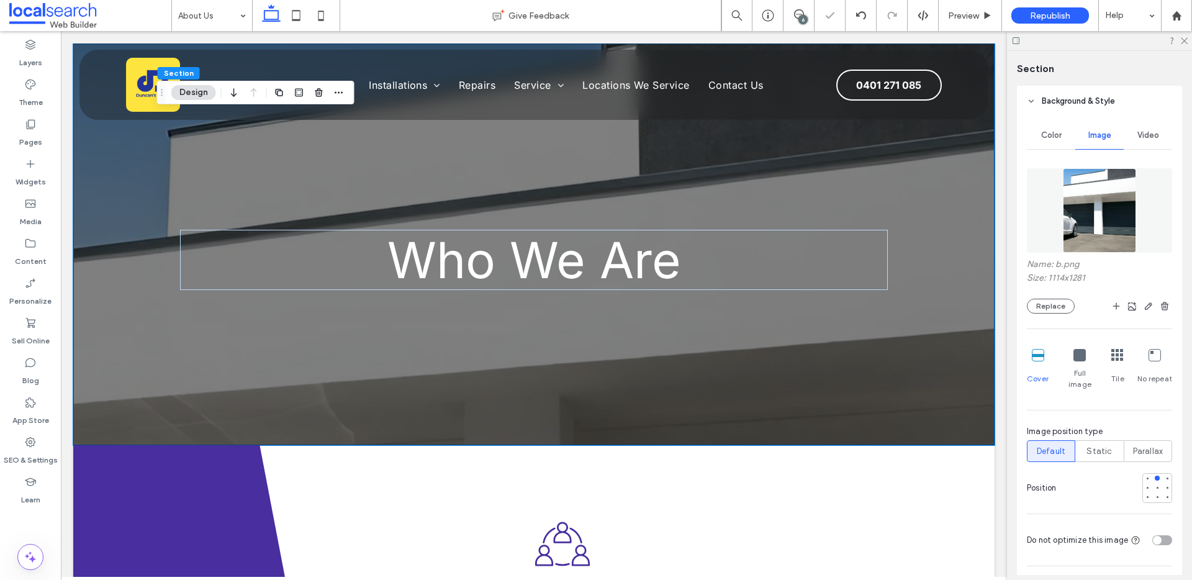
click at [1155, 479] on div at bounding box center [1157, 488] width 30 height 30
click at [1153, 483] on div at bounding box center [1157, 487] width 9 height 9
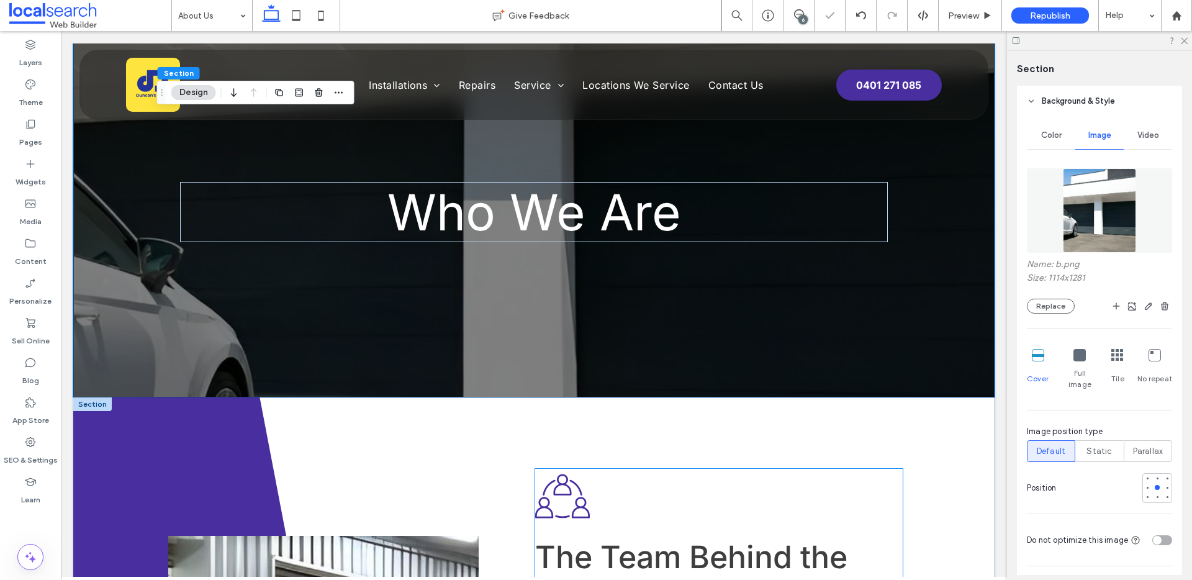
scroll to position [104, 0]
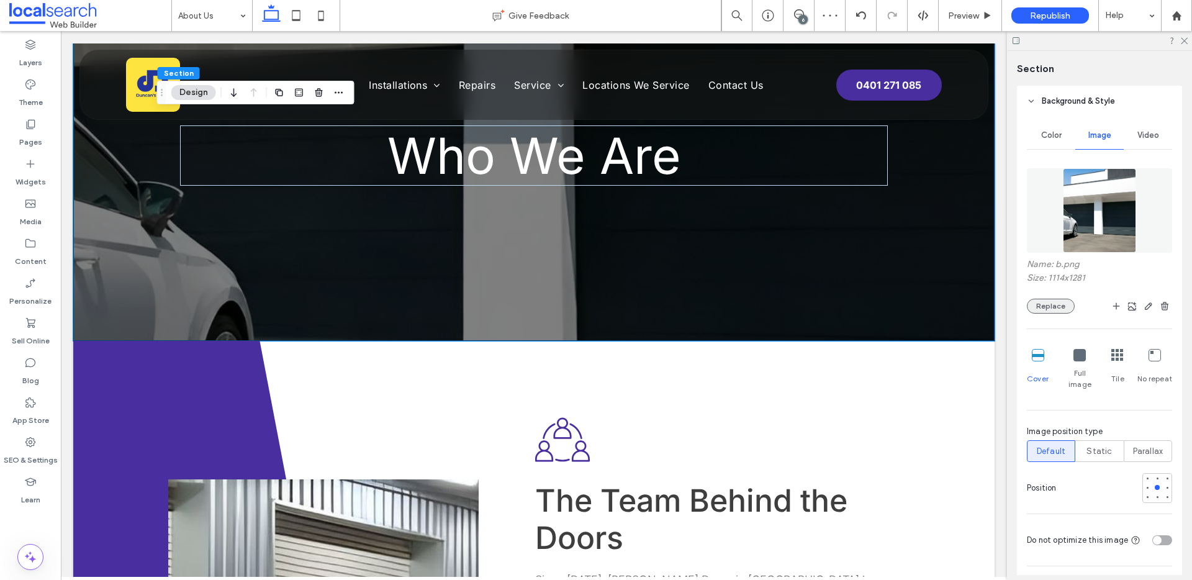
click at [1041, 313] on button "Replace" at bounding box center [1051, 306] width 48 height 15
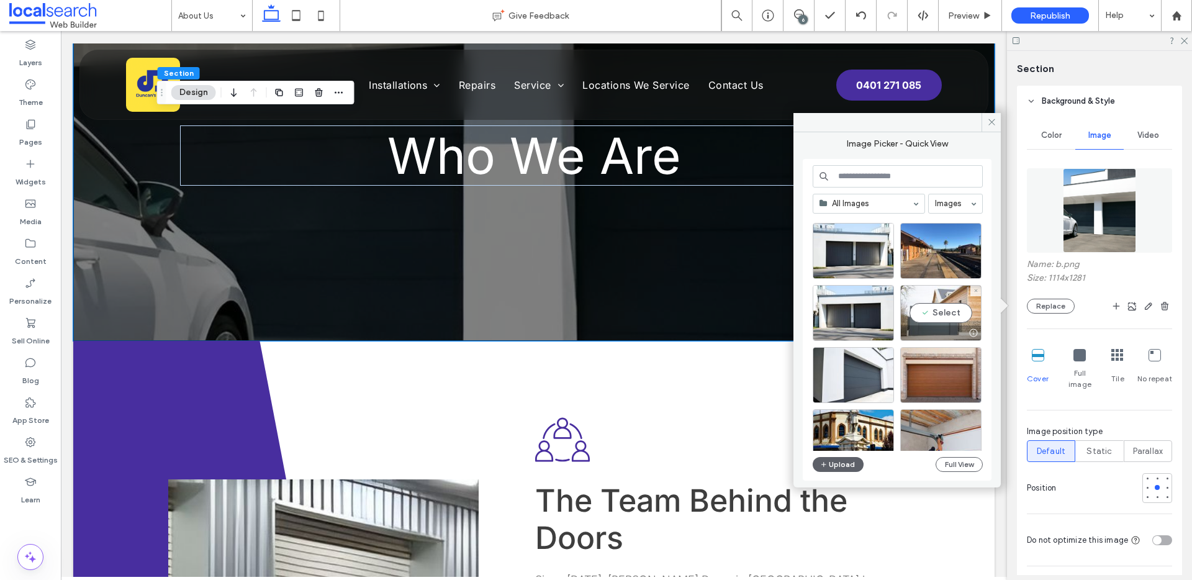
scroll to position [209, 0]
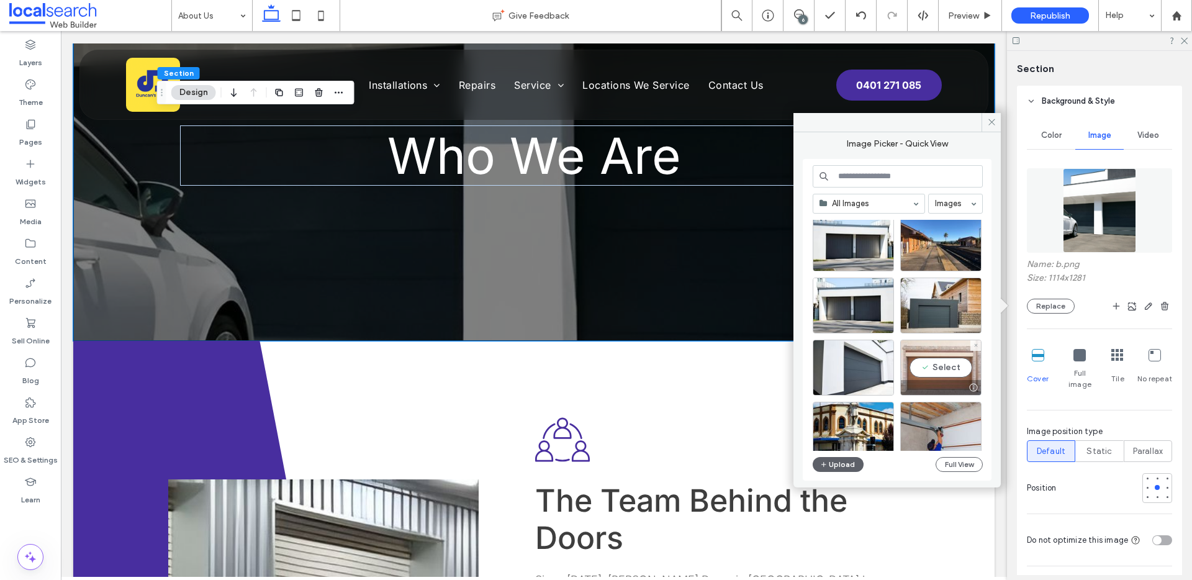
click at [944, 371] on div "Select" at bounding box center [940, 368] width 81 height 56
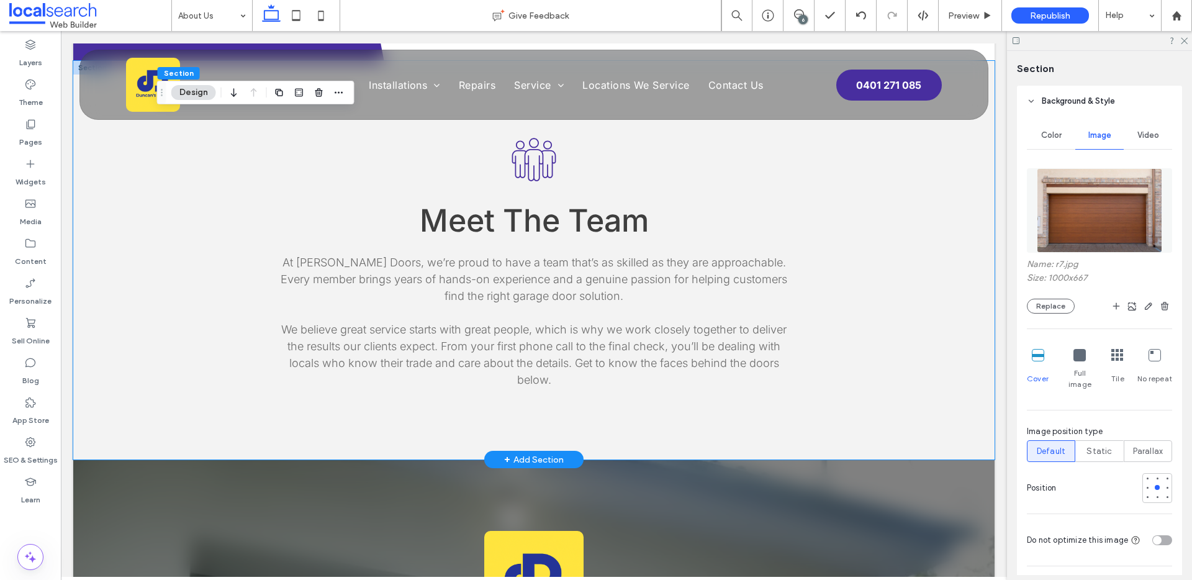
scroll to position [1157, 0]
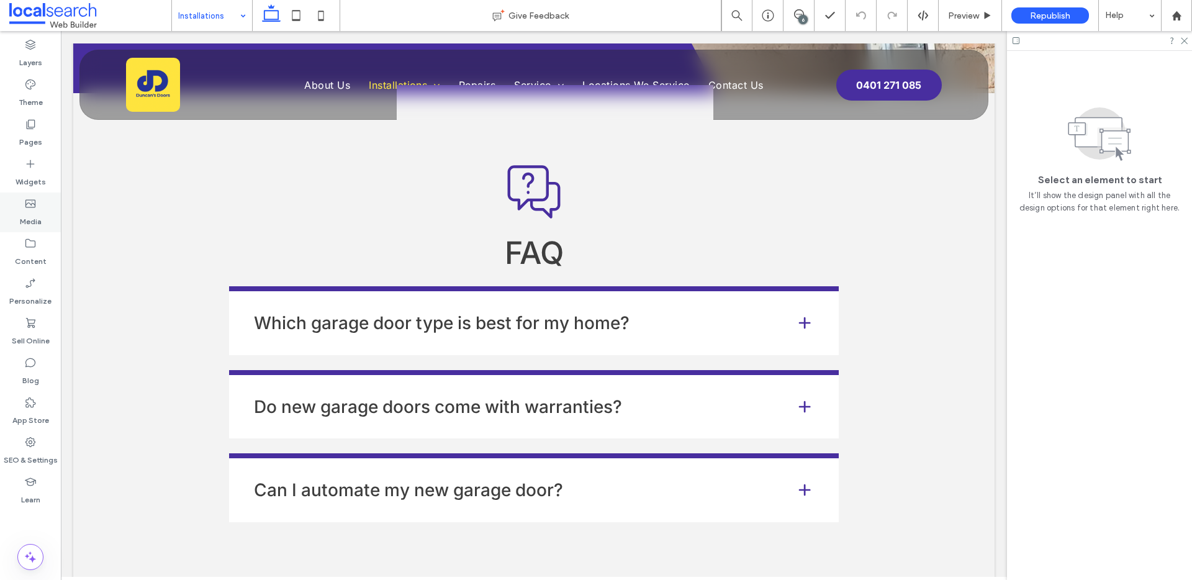
scroll to position [3219, 0]
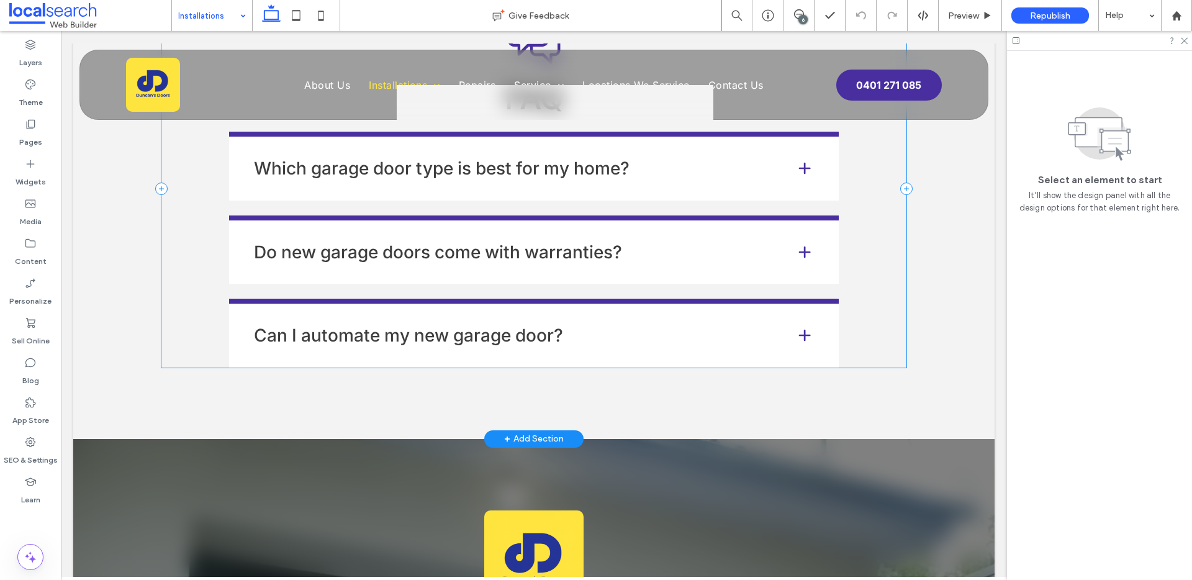
click at [187, 315] on div "Question and Answer Icon FAQ Which garage door type is best for my home? The be…" at bounding box center [533, 188] width 745 height 357
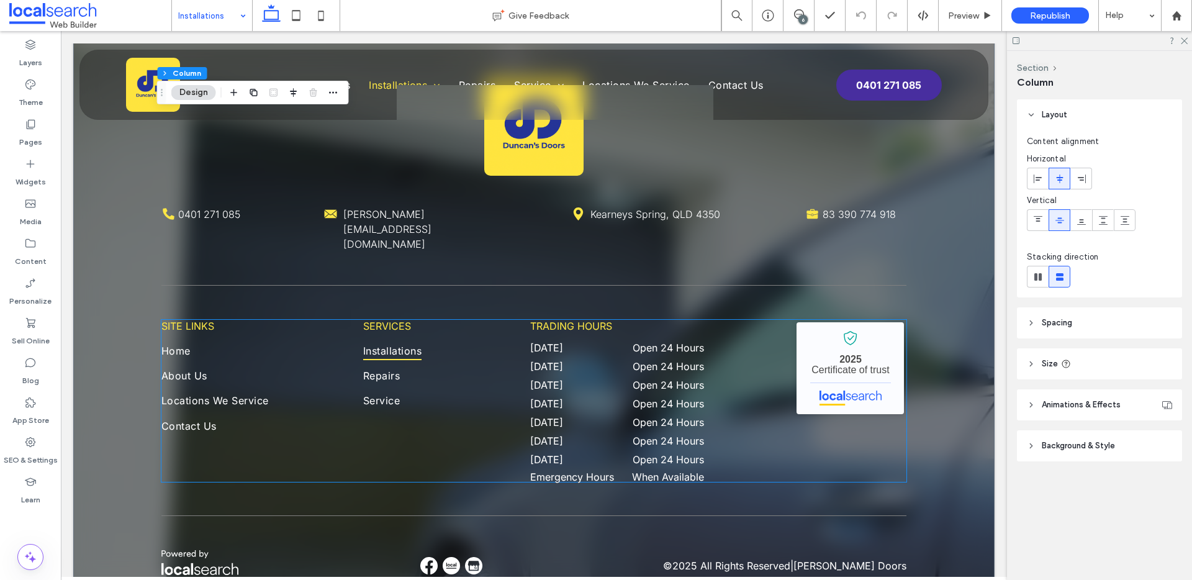
scroll to position [3702, 0]
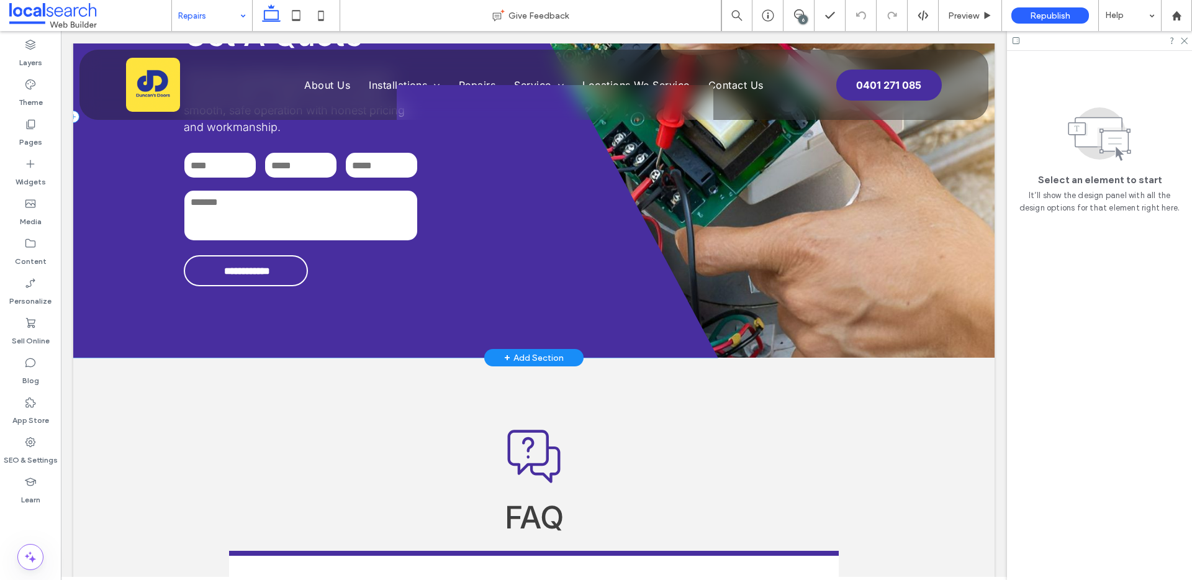
scroll to position [2346, 0]
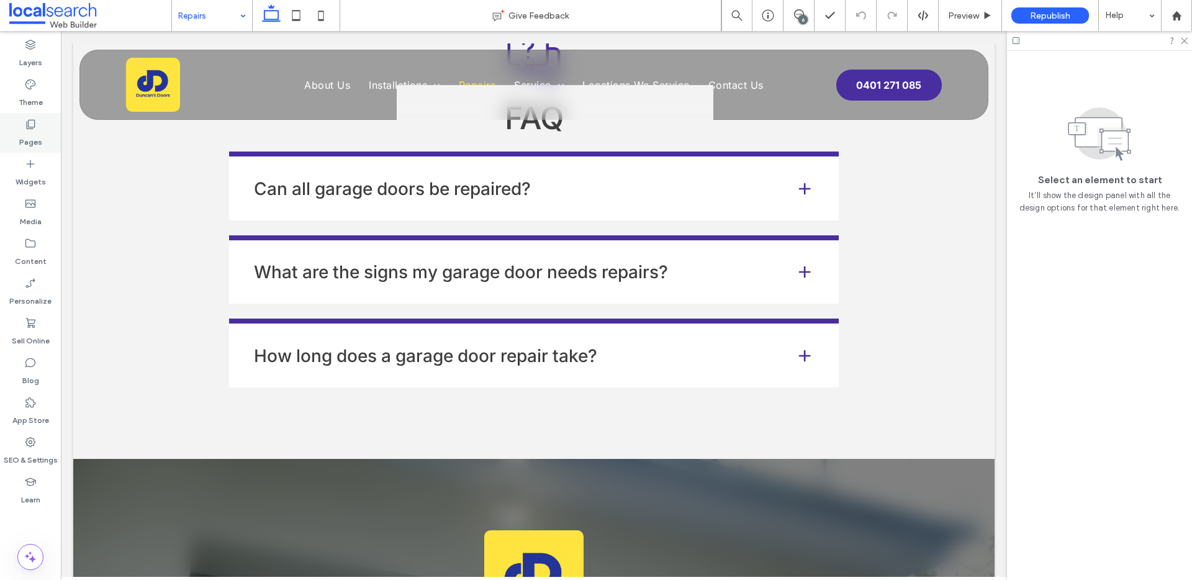
click at [22, 133] on label "Pages" at bounding box center [30, 138] width 23 height 17
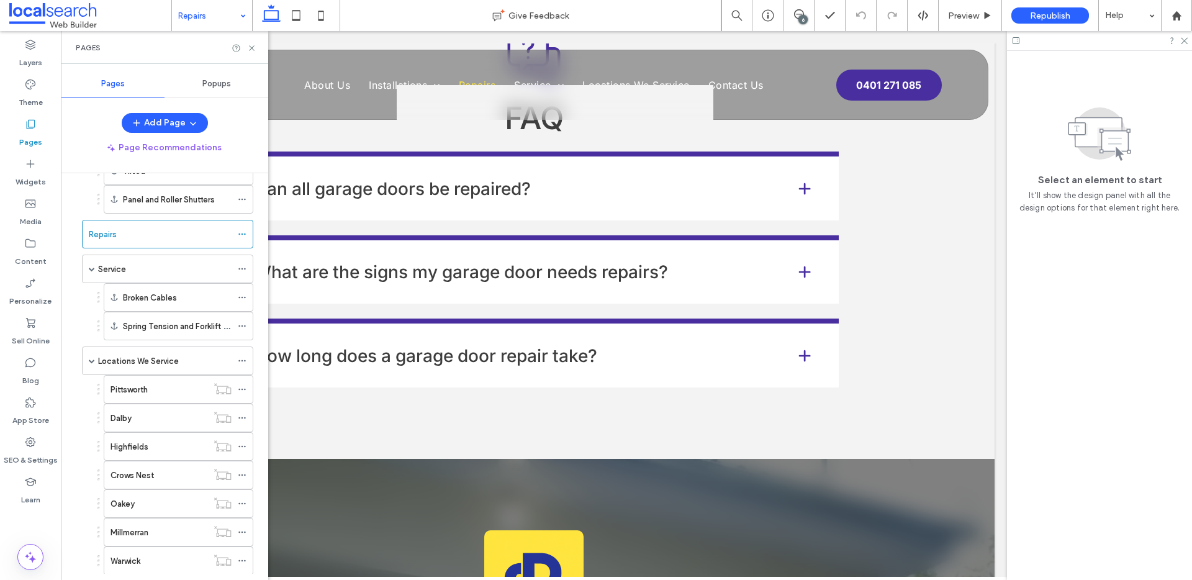
scroll to position [317, 0]
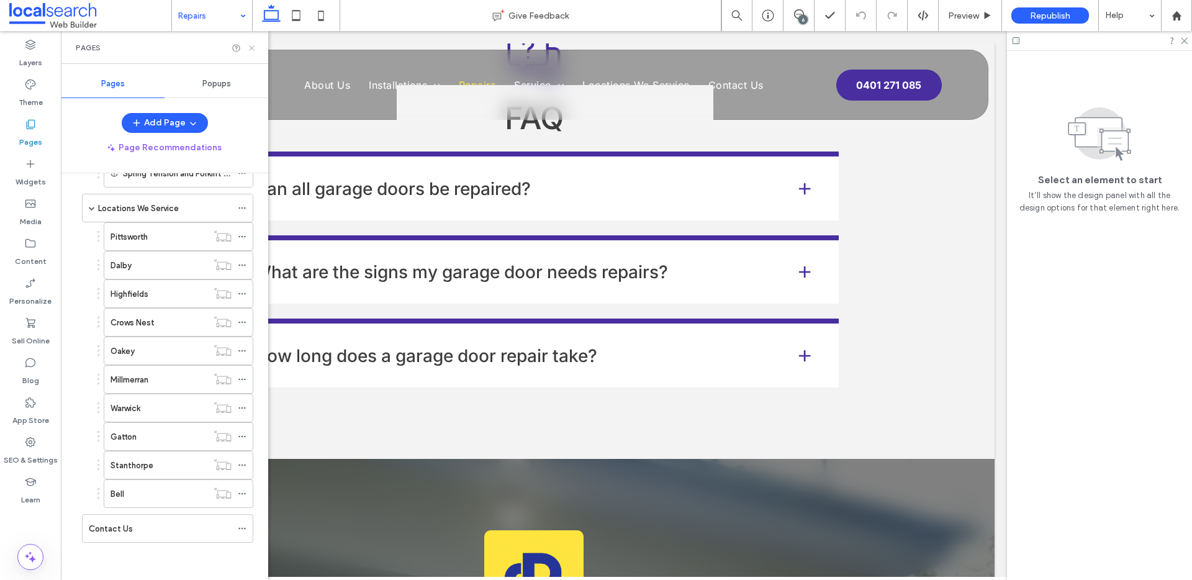
click at [251, 43] on icon at bounding box center [251, 47] width 9 height 9
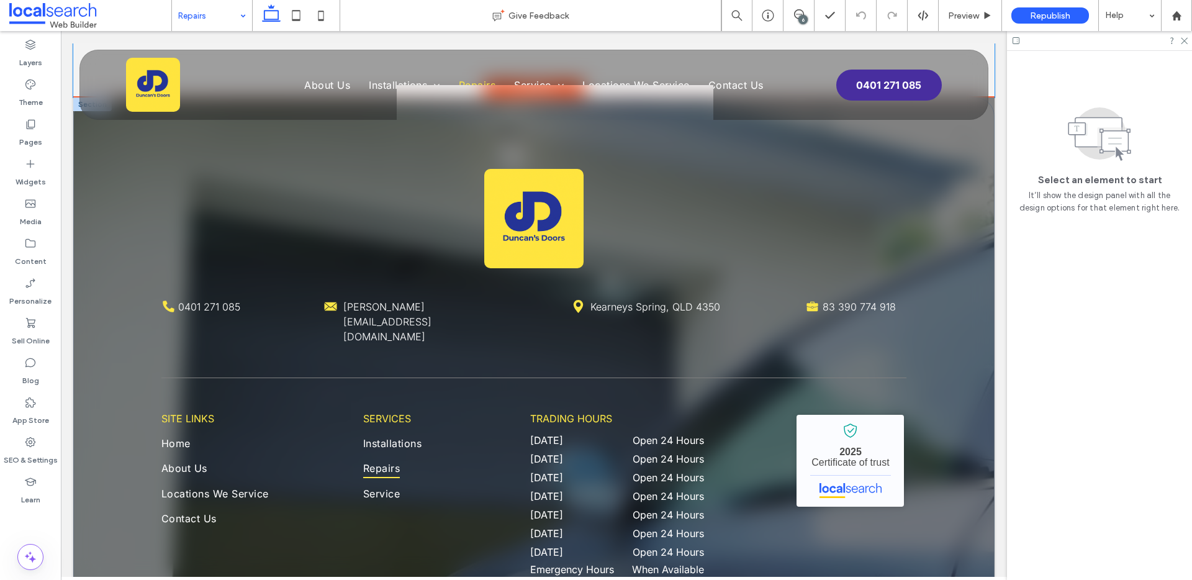
scroll to position [2776, 0]
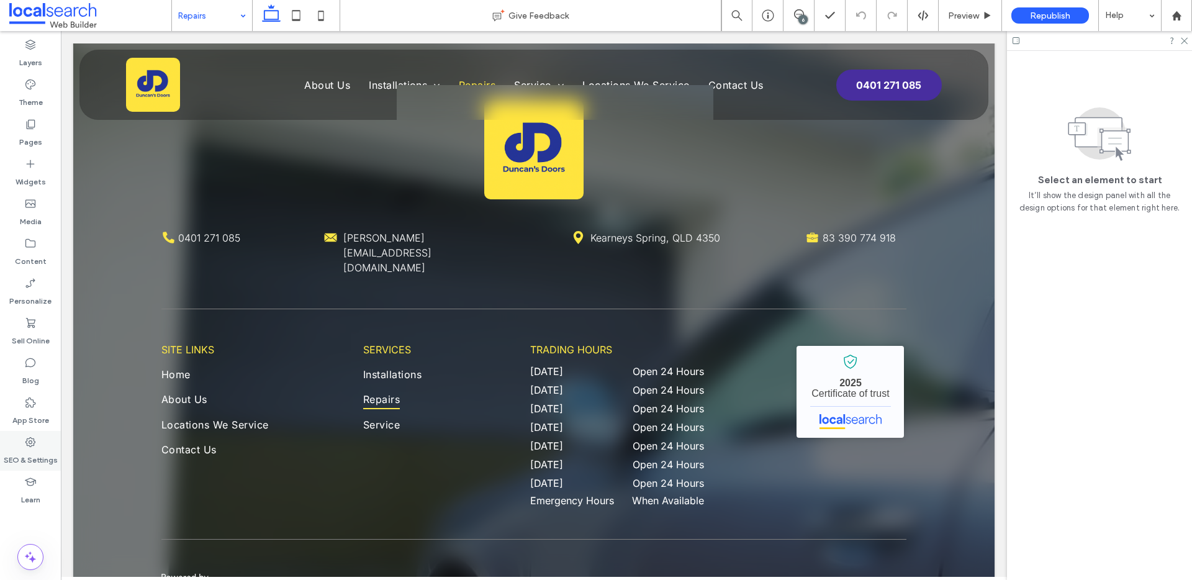
click at [36, 445] on icon at bounding box center [30, 442] width 12 height 12
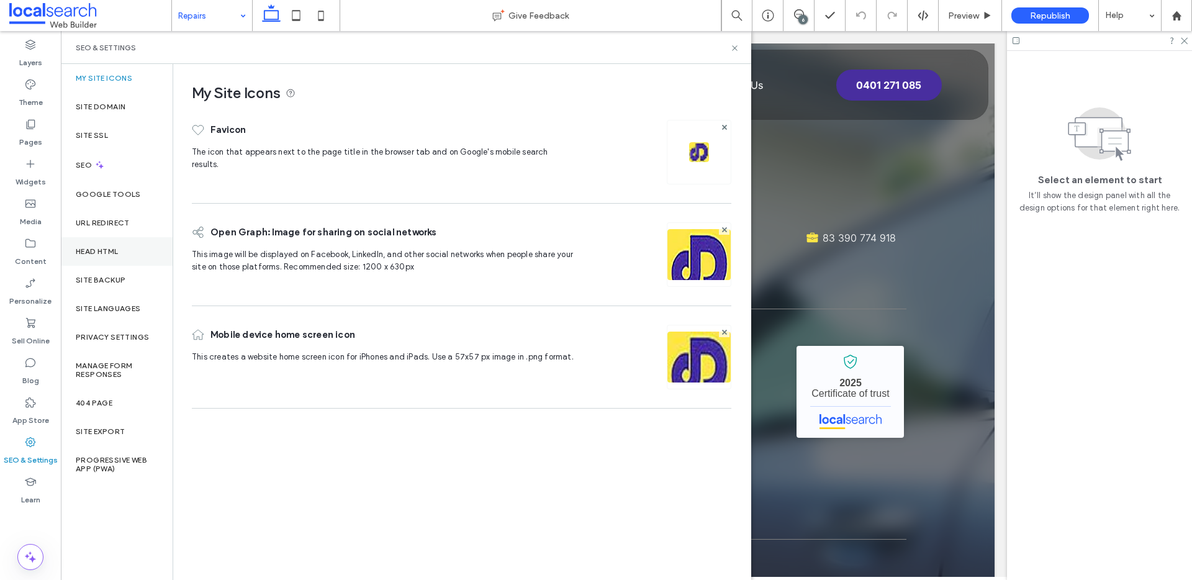
click at [106, 248] on label "Head HTML" at bounding box center [97, 251] width 43 height 9
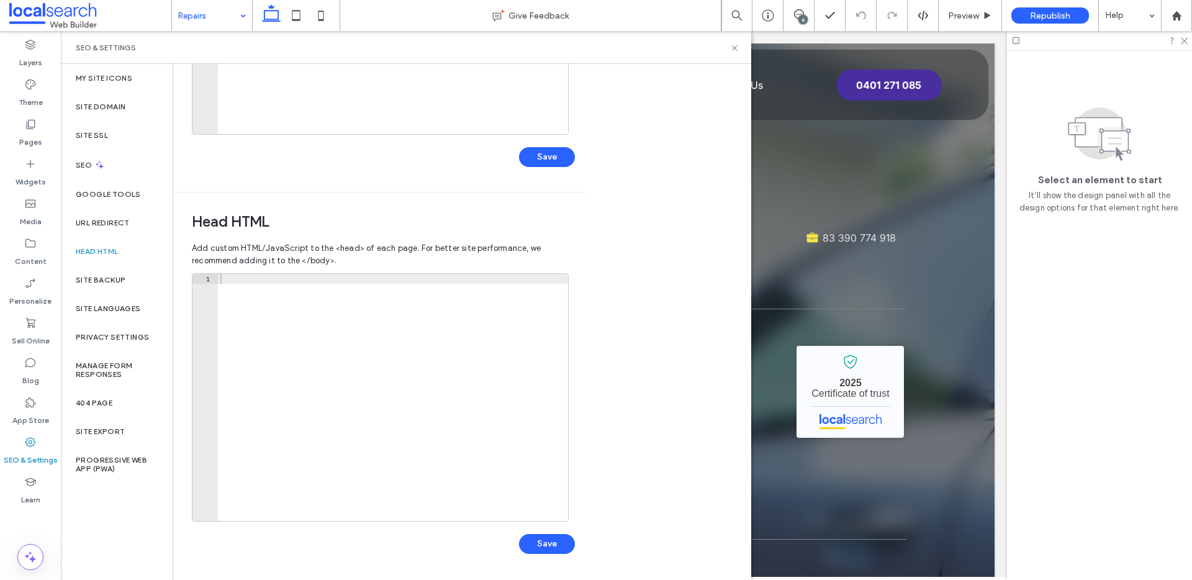
scroll to position [0, 0]
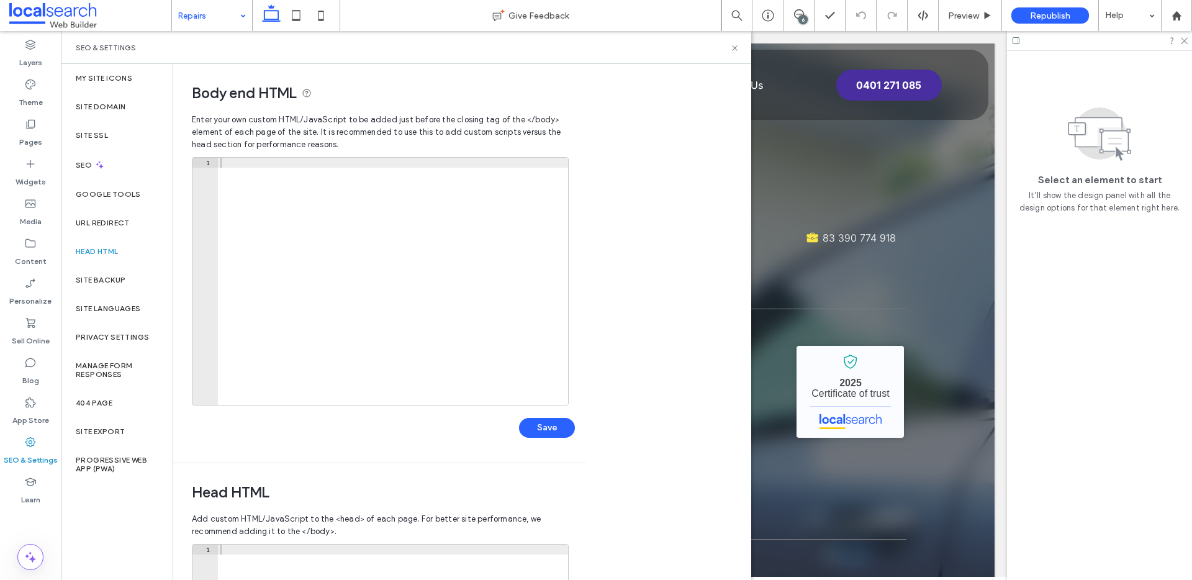
click at [345, 303] on div at bounding box center [393, 291] width 350 height 267
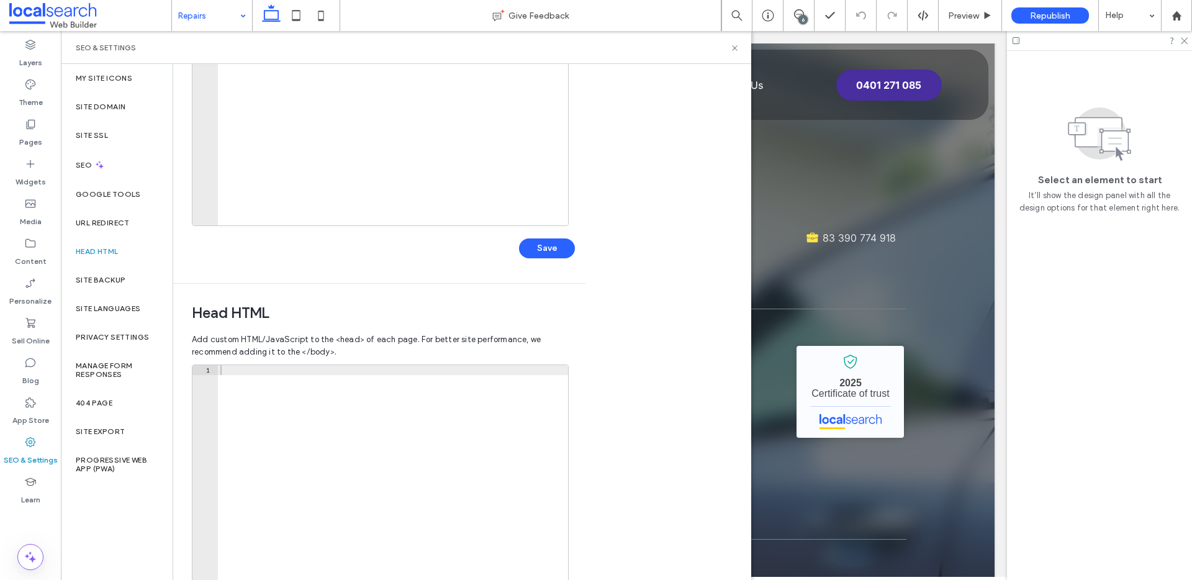
scroll to position [269, 0]
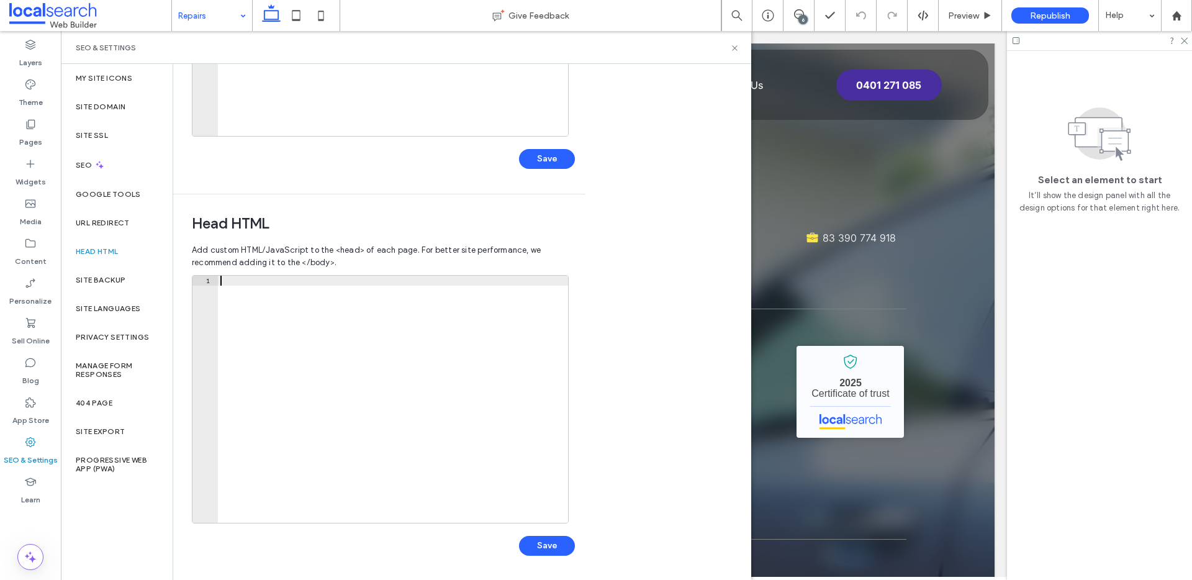
click at [325, 372] on div at bounding box center [393, 409] width 350 height 267
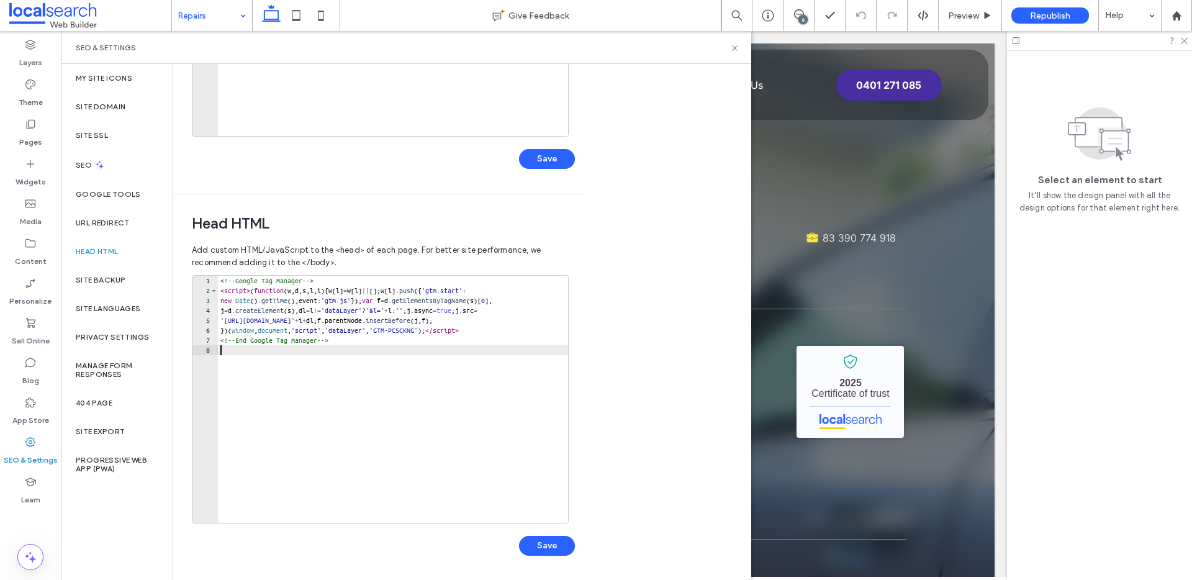
click at [556, 556] on div "1 2 3 4 5 6 7 8 <!-- Google Tag Manager --> < script > ( function ( w , d , s ,…" at bounding box center [383, 421] width 383 height 293
click at [548, 548] on button "Save" at bounding box center [547, 546] width 56 height 20
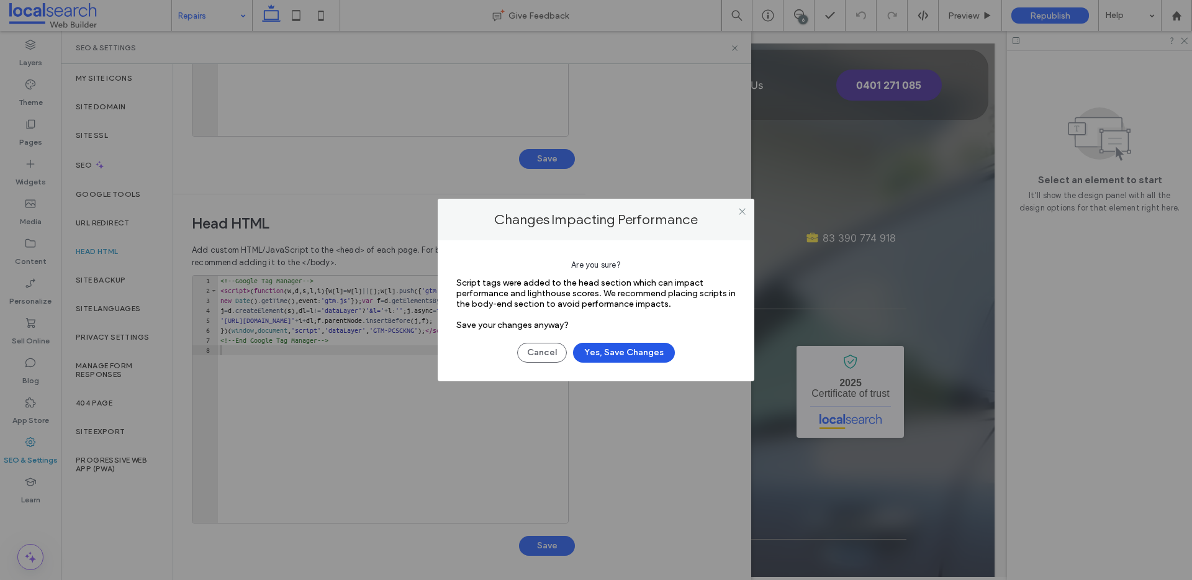
click at [593, 349] on button "Yes, Save Changes" at bounding box center [624, 353] width 102 height 20
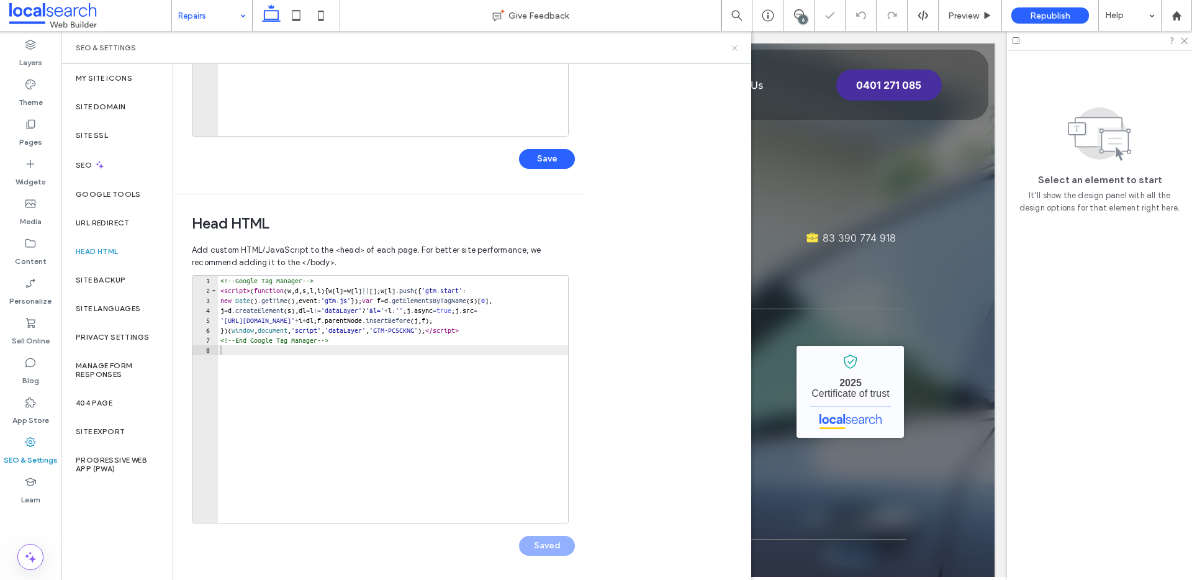
click at [735, 48] on use at bounding box center [734, 47] width 5 height 5
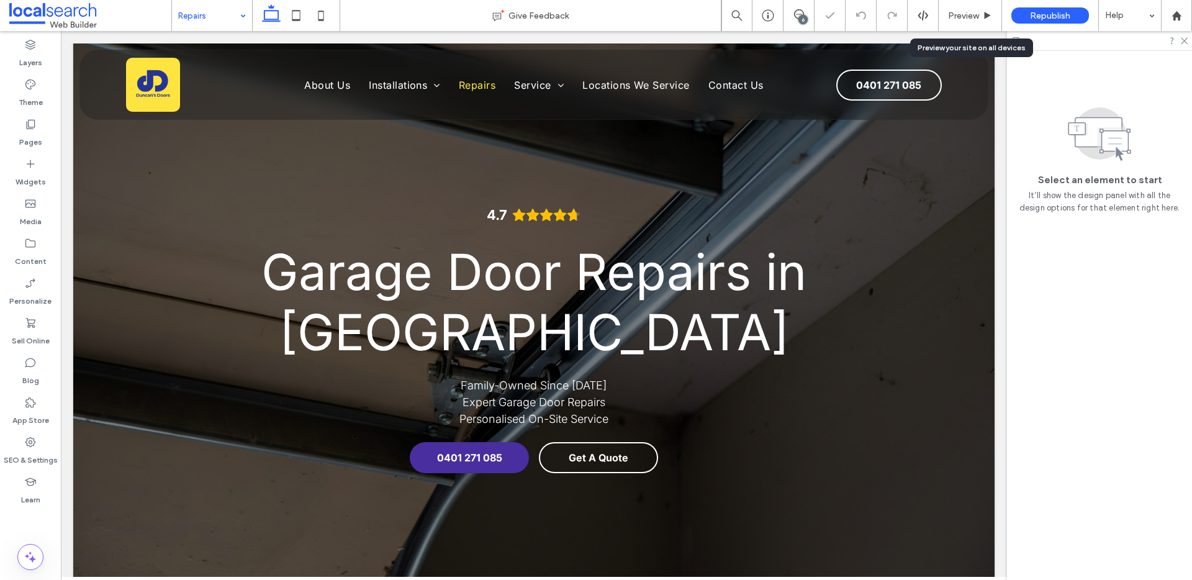
scroll to position [0, 0]
click at [1042, 14] on span "Republish" at bounding box center [1050, 16] width 40 height 11
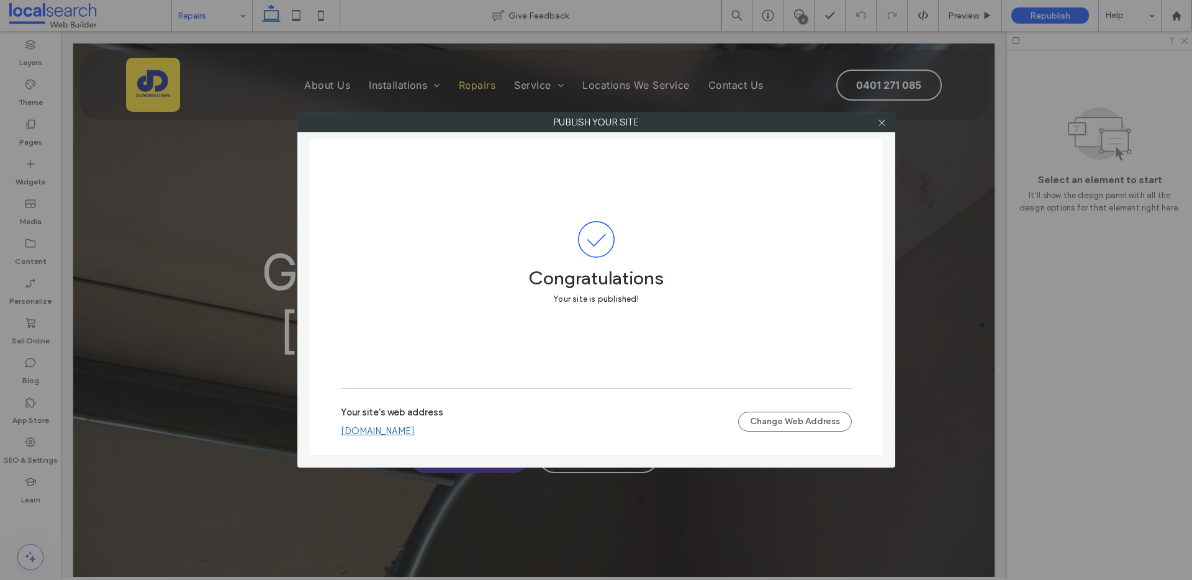
click at [415, 436] on link "duncansdoors.webbuilder.localsearch.com.au" at bounding box center [378, 430] width 74 height 11
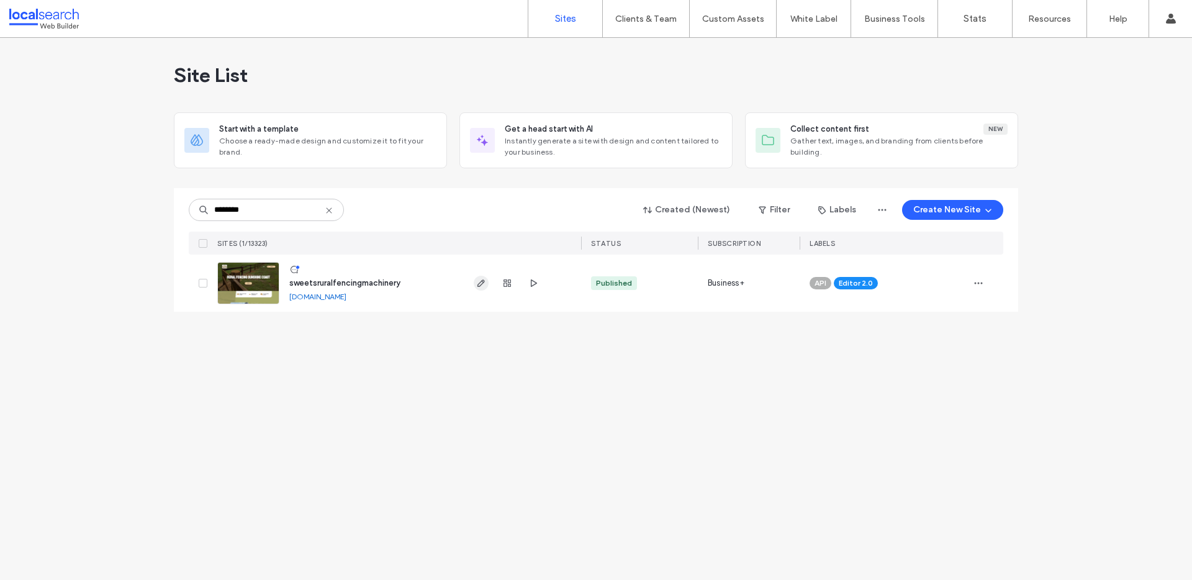
click at [479, 287] on icon "button" at bounding box center [481, 283] width 10 height 10
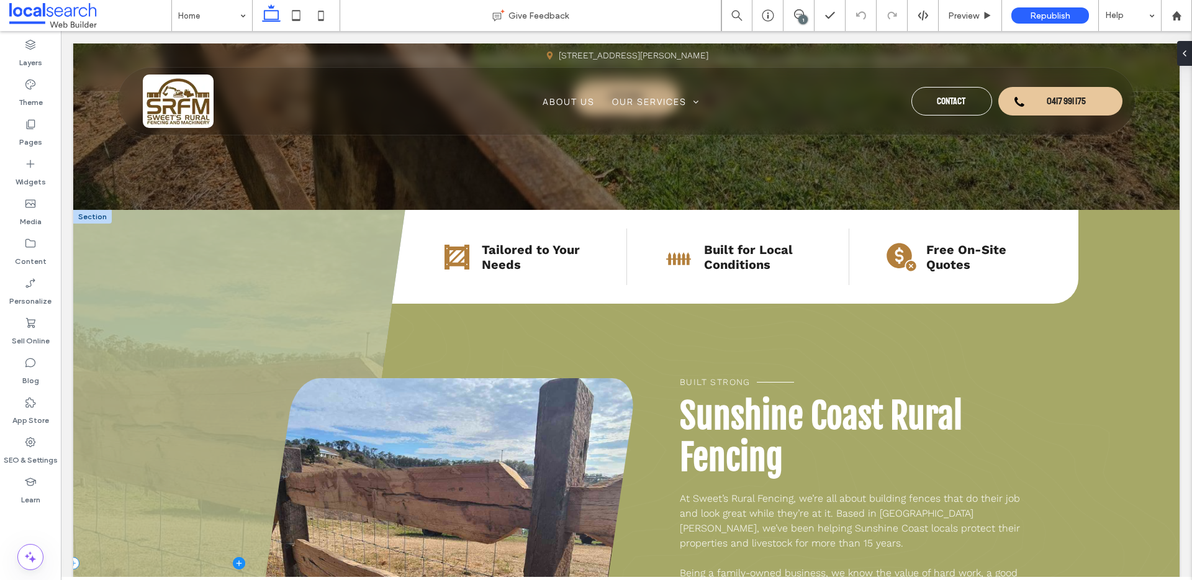
scroll to position [279, 0]
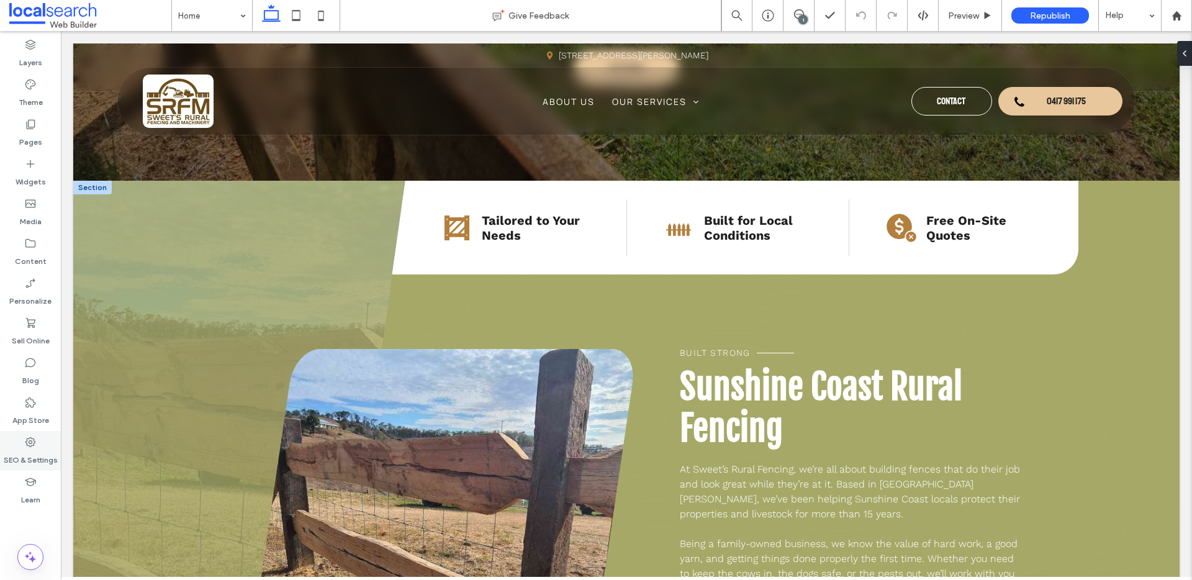
click at [34, 451] on label "SEO & Settings" at bounding box center [31, 456] width 54 height 17
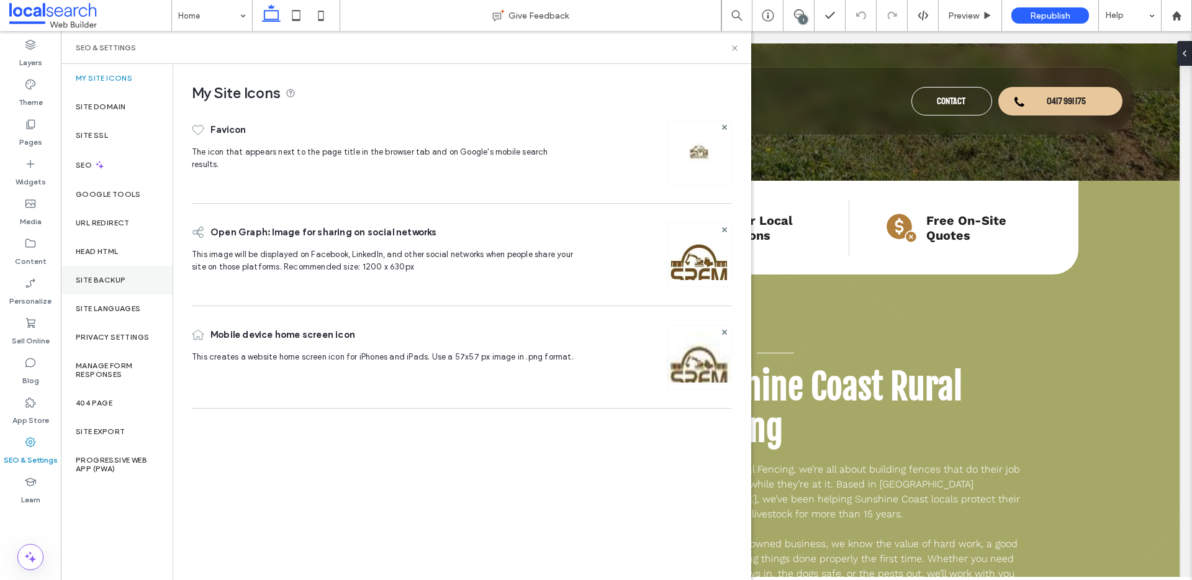
click at [135, 290] on div "Site Backup" at bounding box center [117, 280] width 112 height 29
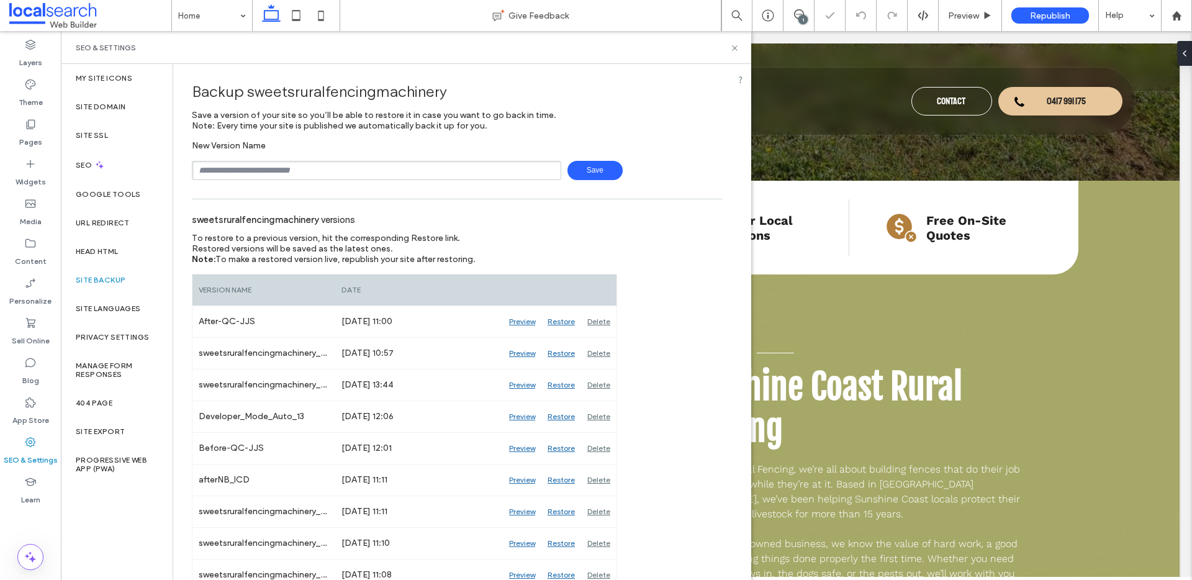
click at [240, 174] on input "text" at bounding box center [376, 170] width 369 height 19
type input "*********"
click at [577, 169] on span "Save" at bounding box center [594, 170] width 55 height 19
drag, startPoint x: 735, startPoint y: 47, endPoint x: 662, endPoint y: 10, distance: 82.2
click at [735, 47] on icon at bounding box center [734, 47] width 9 height 9
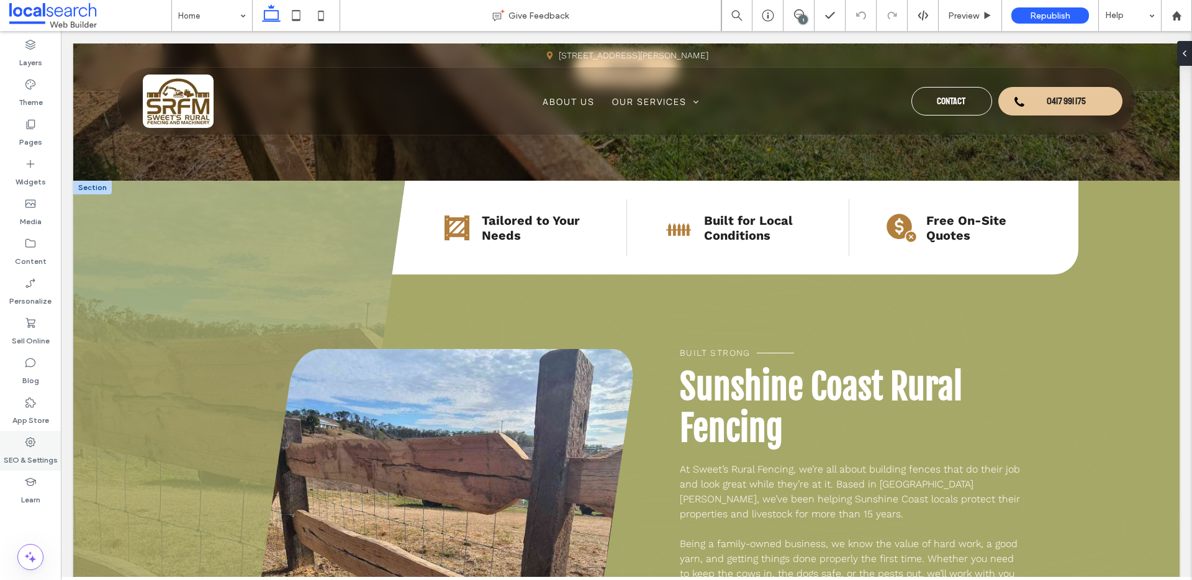
click at [18, 463] on label "SEO & Settings" at bounding box center [31, 456] width 54 height 17
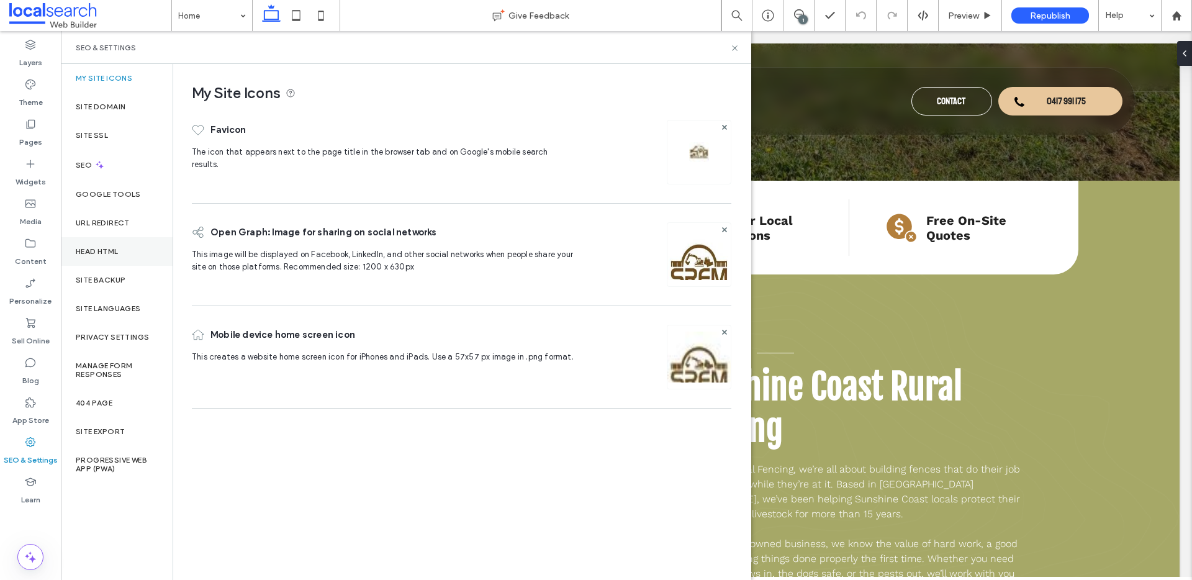
click at [119, 242] on div "Head HTML" at bounding box center [117, 251] width 112 height 29
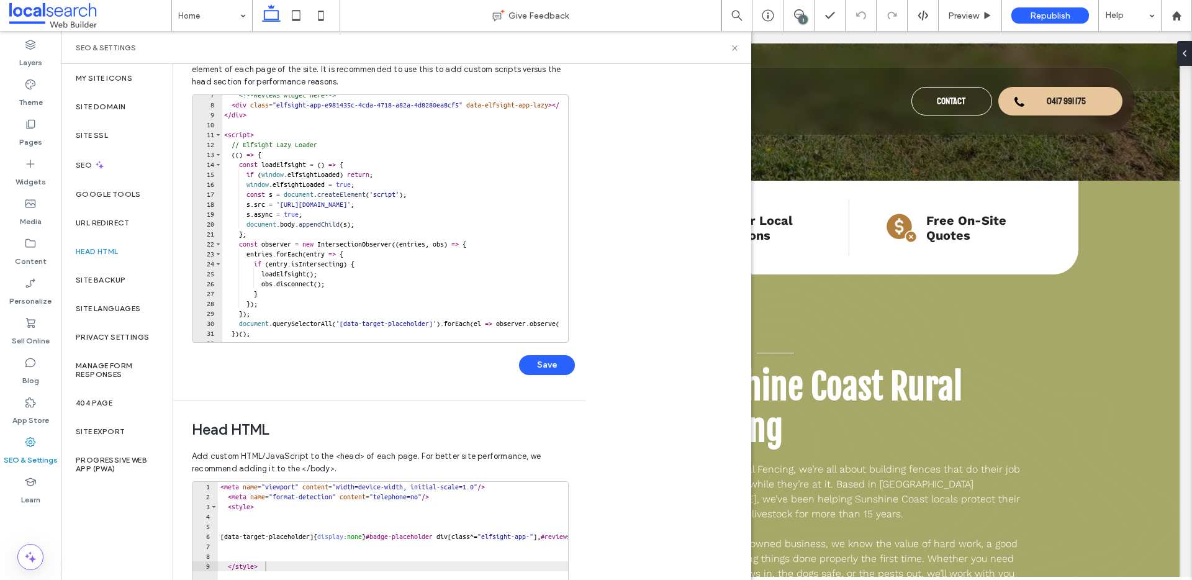
scroll to position [122, 0]
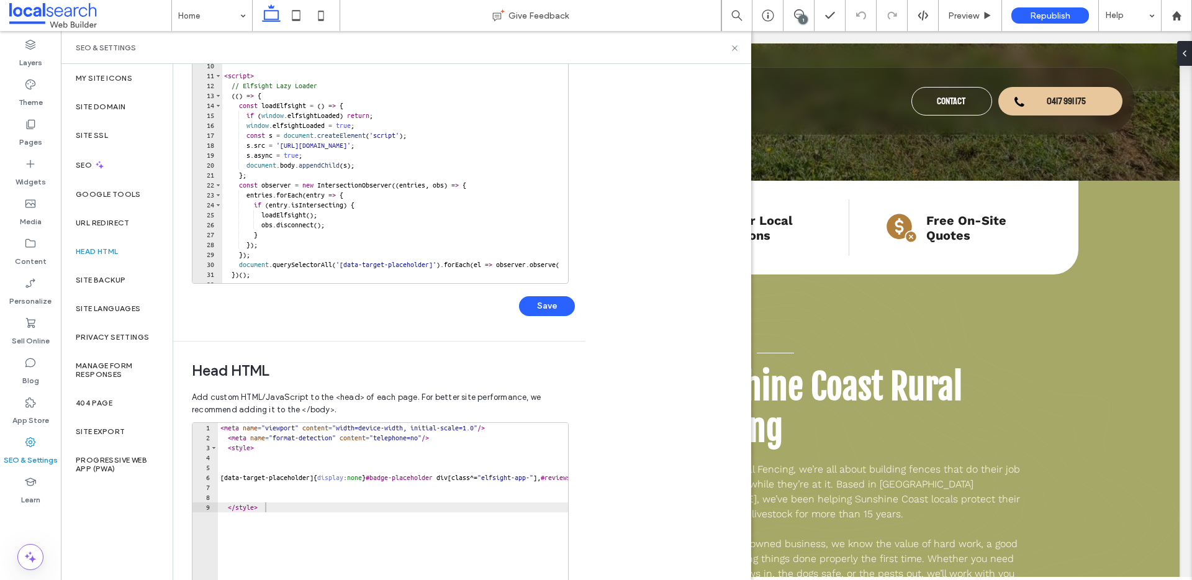
click at [219, 430] on div "< meta name = "viewport" content = "width=device-width, initial-scale=1.0" /> <…" at bounding box center [562, 552] width 689 height 258
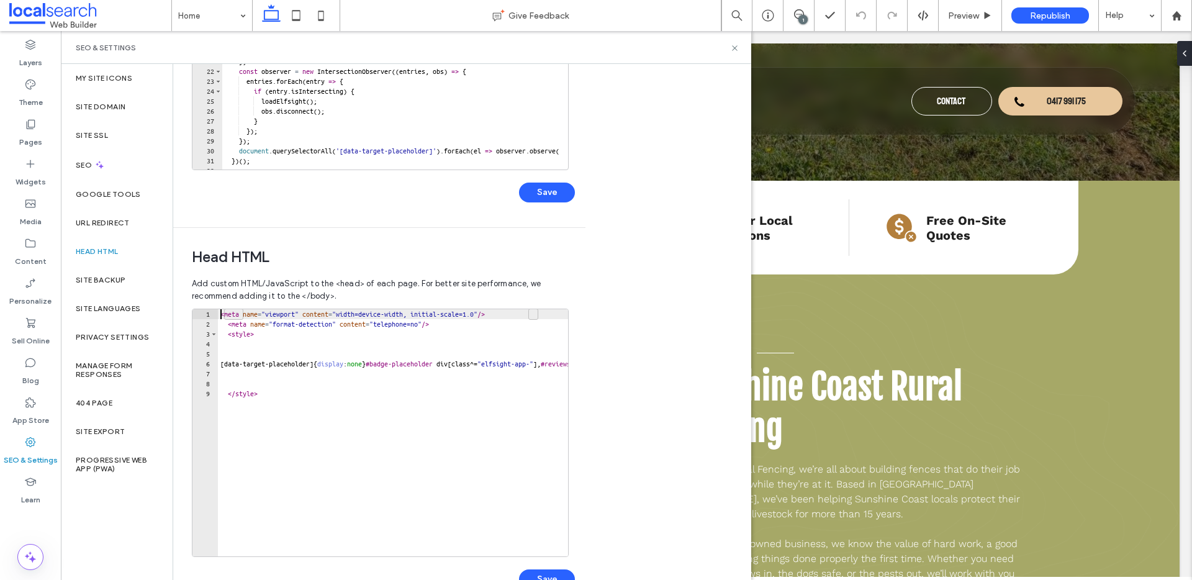
scroll to position [236, 0]
click at [342, 404] on div "< meta name = "viewport" content = "width=device-width, initial-scale=1.0" /> <…" at bounding box center [562, 438] width 689 height 258
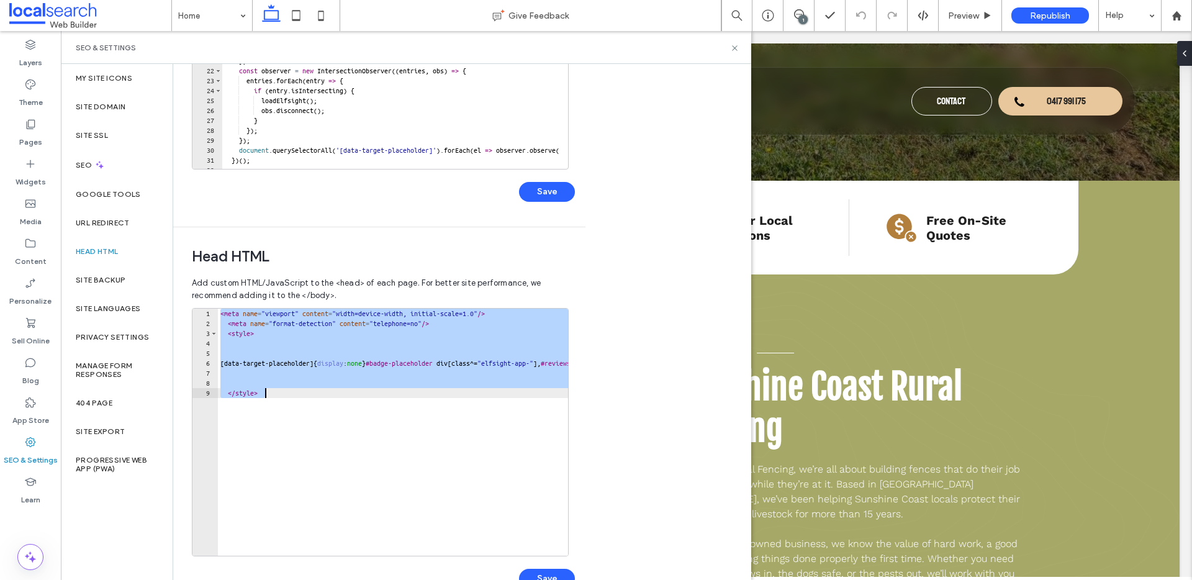
click at [304, 393] on div "< meta name = "viewport" content = "width=device-width, initial-scale=1.0" /> <…" at bounding box center [562, 438] width 689 height 258
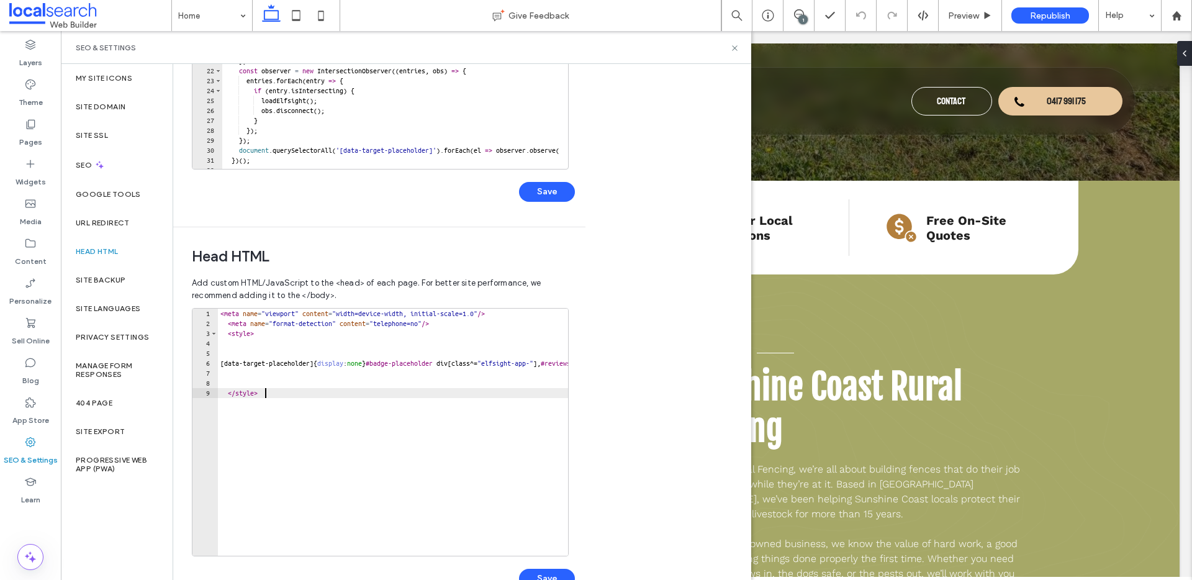
type textarea "********"
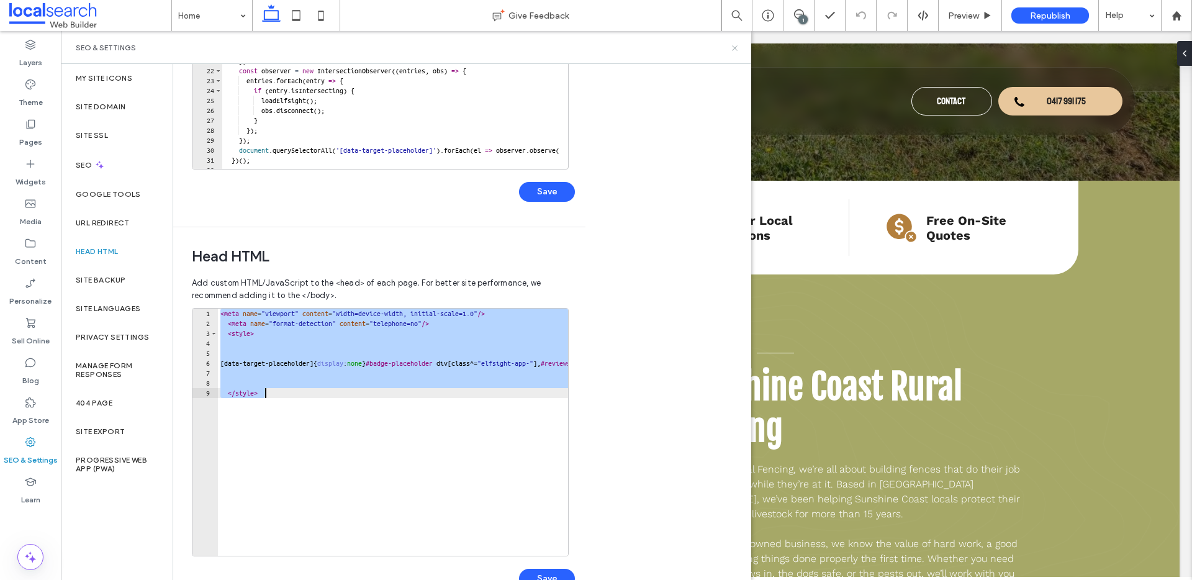
click at [733, 45] on icon at bounding box center [734, 47] width 9 height 9
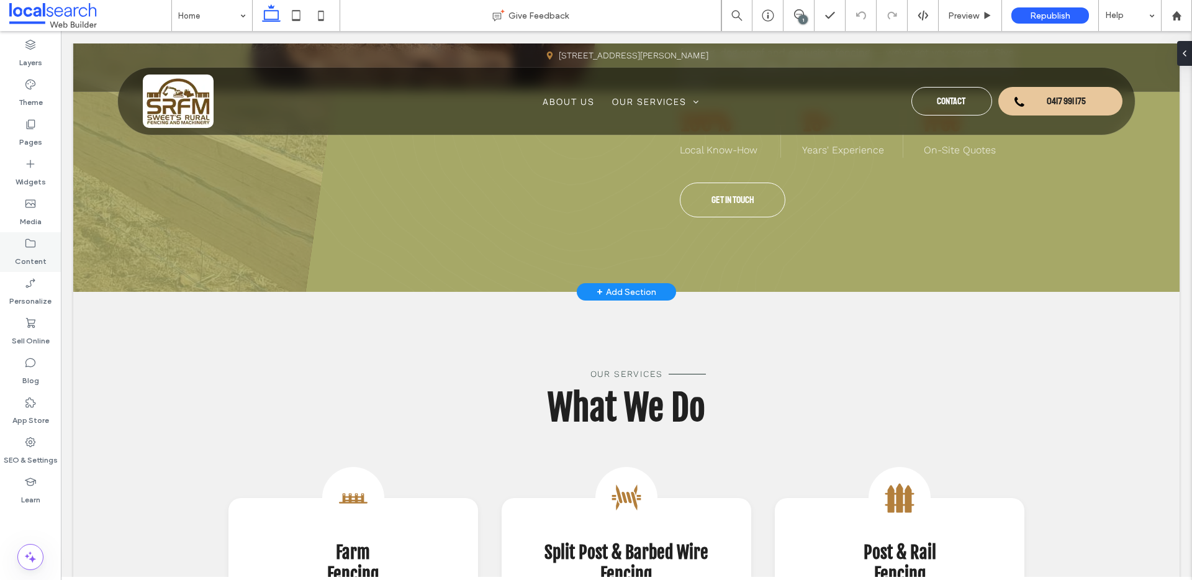
scroll to position [877, 0]
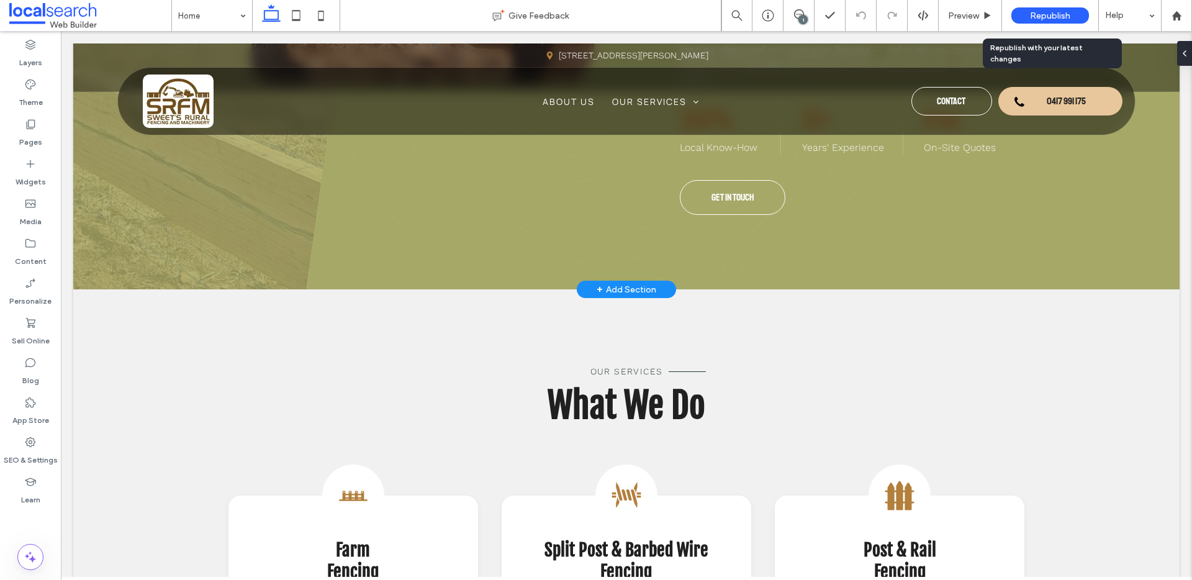
click at [1026, 12] on div "Republish" at bounding box center [1050, 15] width 78 height 16
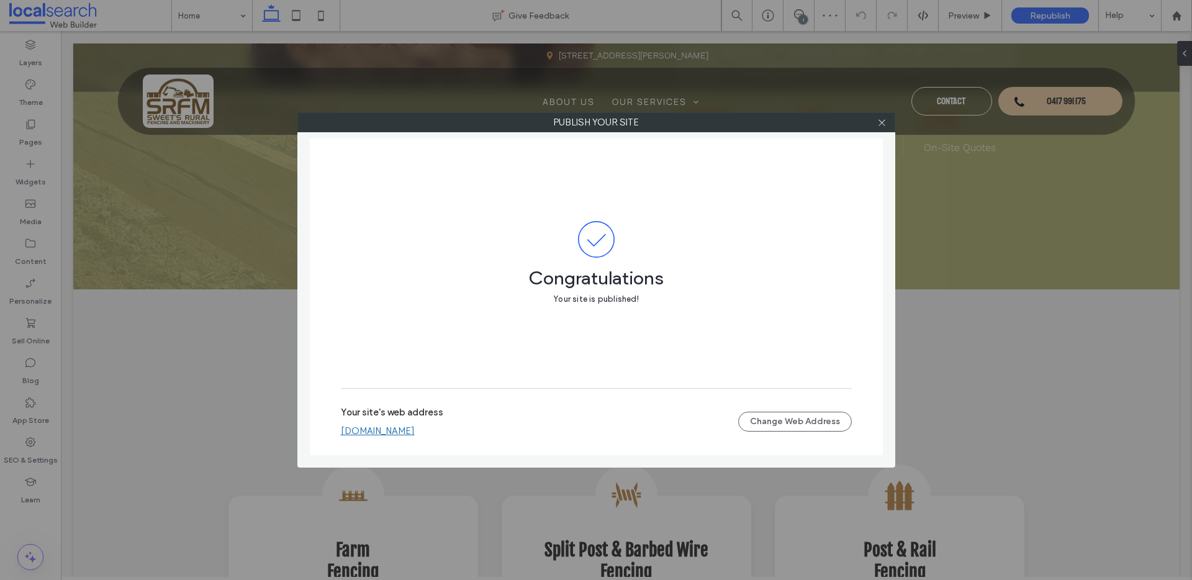
click at [415, 431] on link "[DOMAIN_NAME]" at bounding box center [378, 430] width 74 height 11
click at [880, 120] on use at bounding box center [881, 122] width 6 height 6
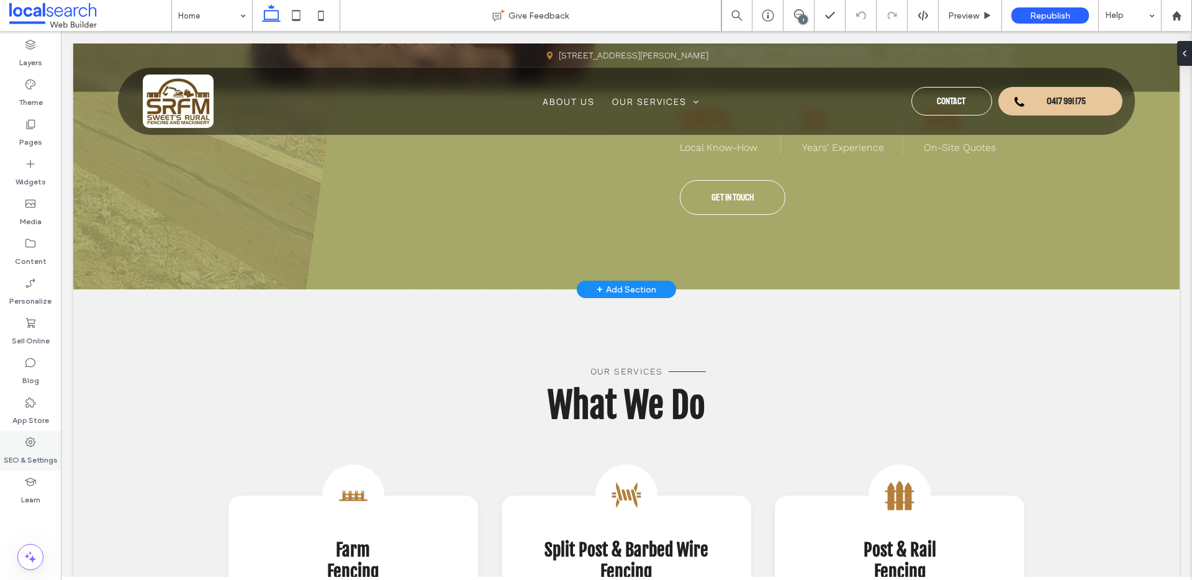
click at [17, 453] on label "SEO & Settings" at bounding box center [31, 456] width 54 height 17
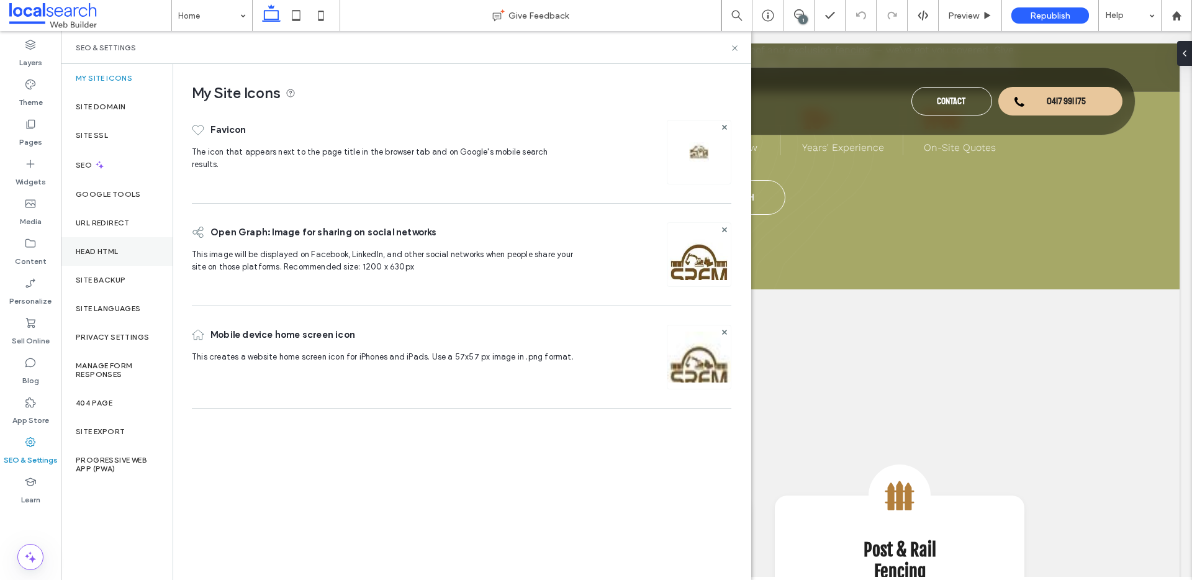
click at [109, 243] on div "Head HTML" at bounding box center [117, 251] width 112 height 29
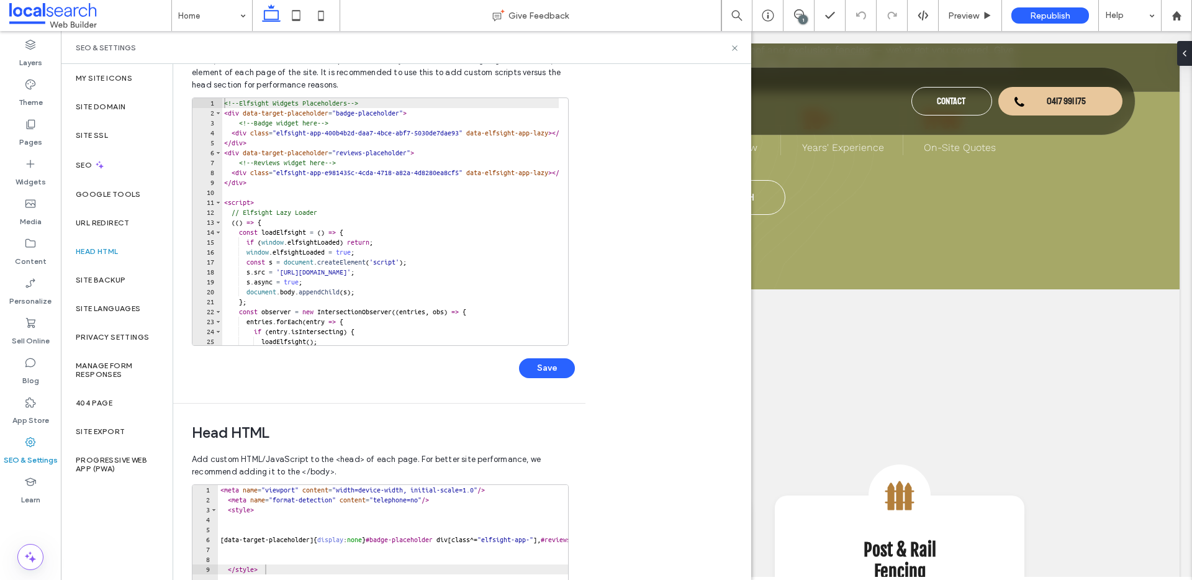
scroll to position [57, 0]
click at [666, 140] on div "Body end HTML Enter your own custom HTML/​JavaScript to be added just before th…" at bounding box center [462, 322] width 578 height 516
click at [733, 45] on icon at bounding box center [734, 47] width 9 height 9
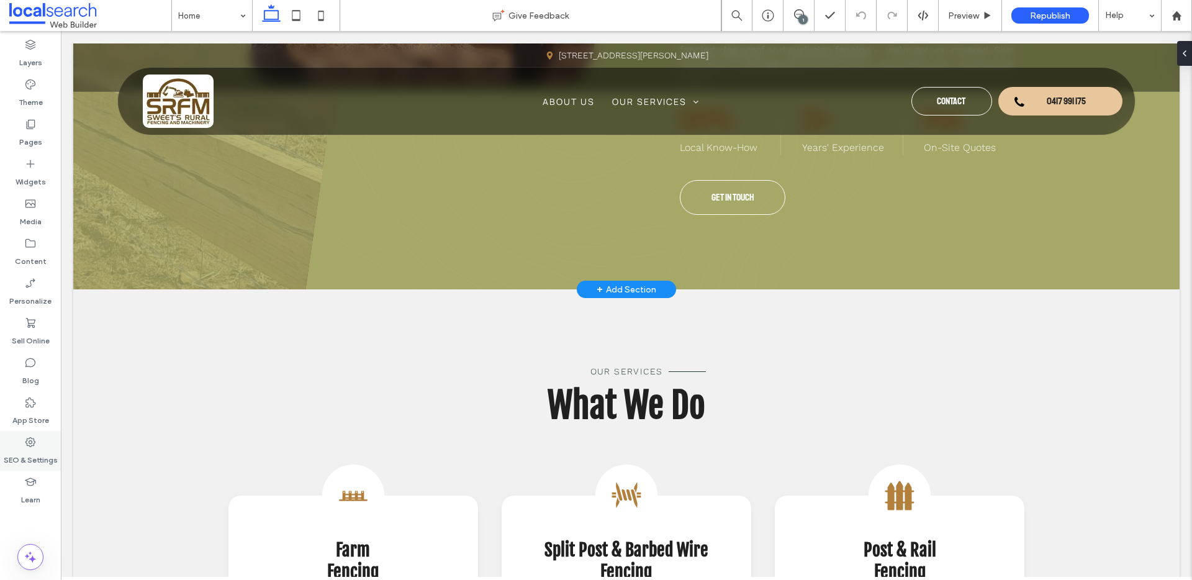
click at [14, 436] on div "SEO & Settings" at bounding box center [30, 451] width 61 height 40
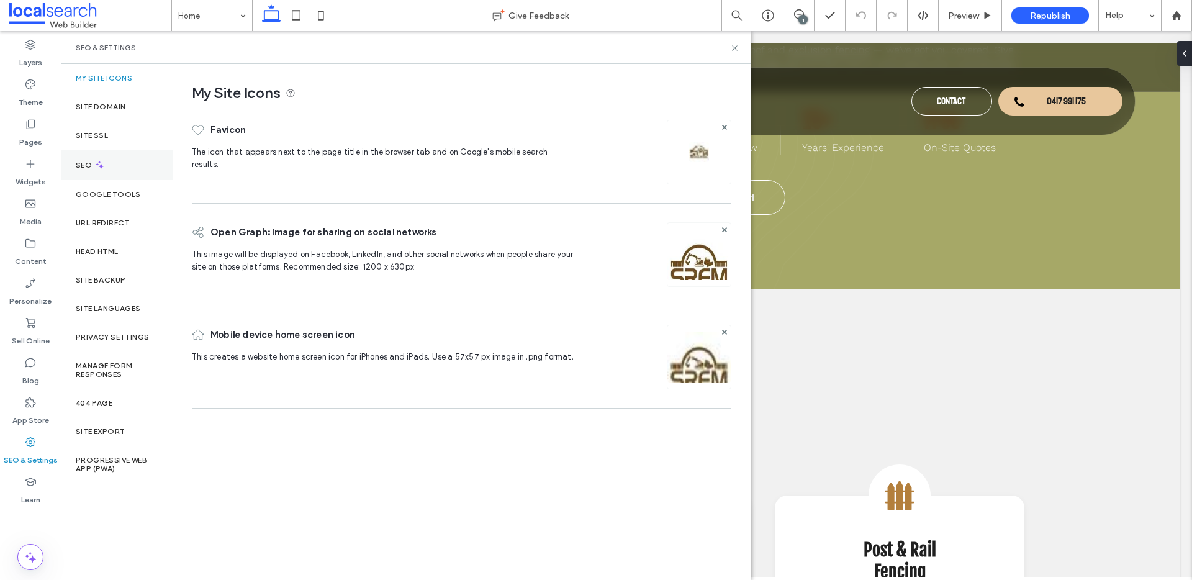
click at [134, 159] on div "SEO" at bounding box center [117, 165] width 112 height 30
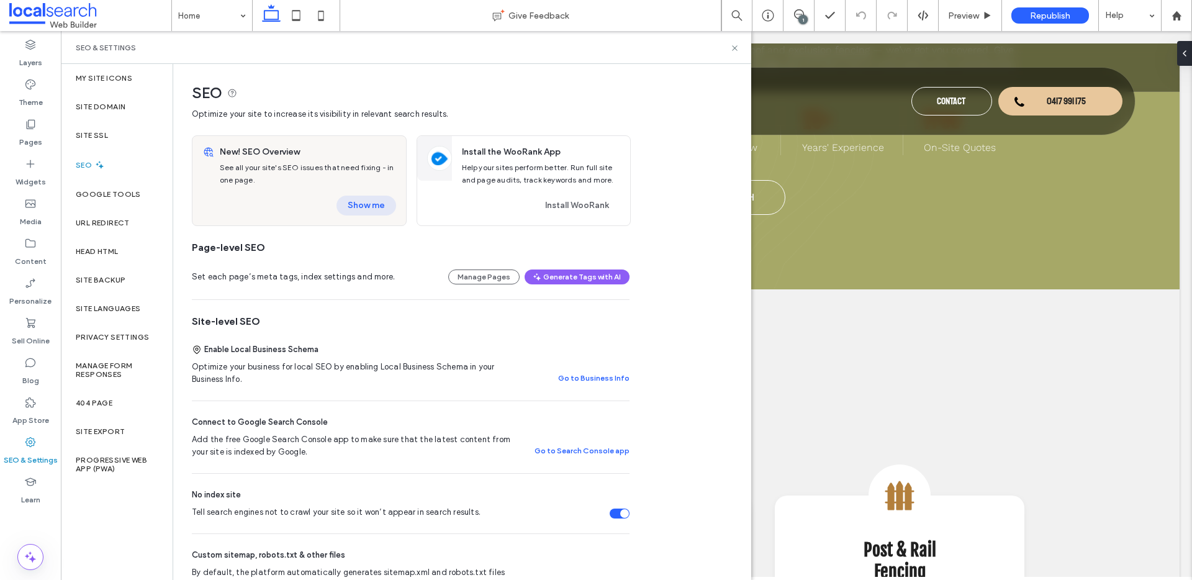
click at [383, 207] on button "Show me" at bounding box center [366, 206] width 60 height 20
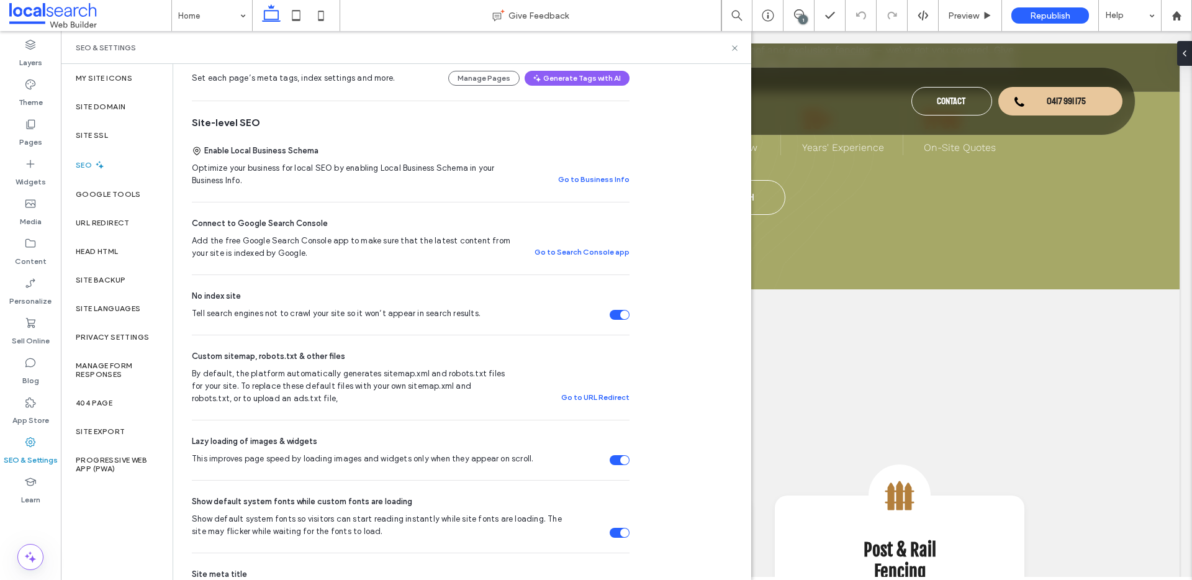
scroll to position [55, 0]
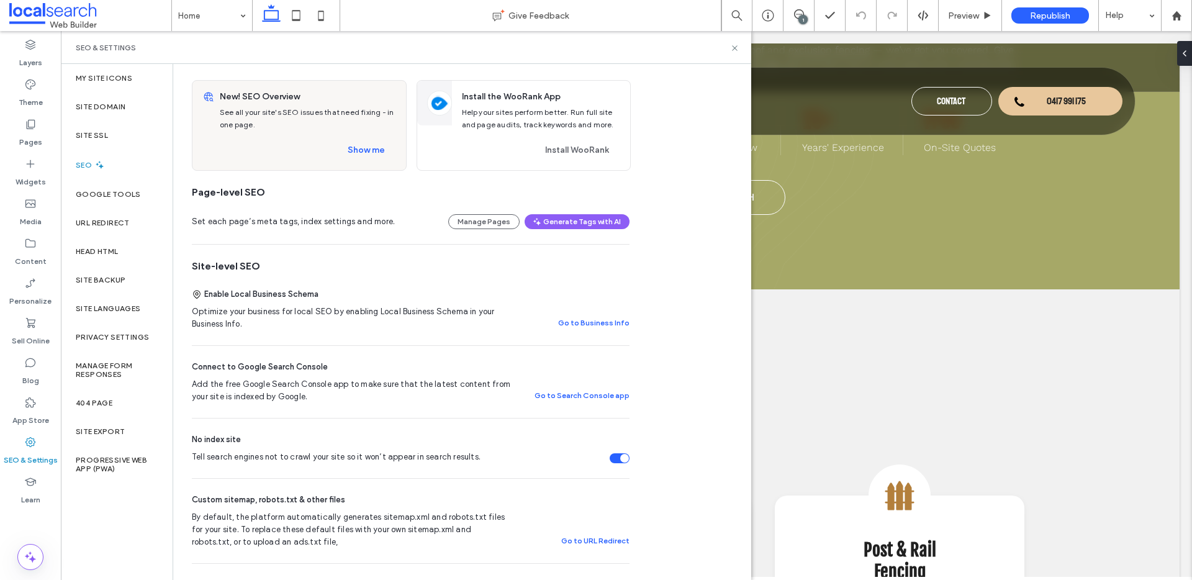
click at [365, 163] on div "New! SEO Overview See all your site's SEO issues that need fixing - in one page…" at bounding box center [310, 125] width 191 height 89
click at [367, 147] on button "Show me" at bounding box center [366, 150] width 60 height 20
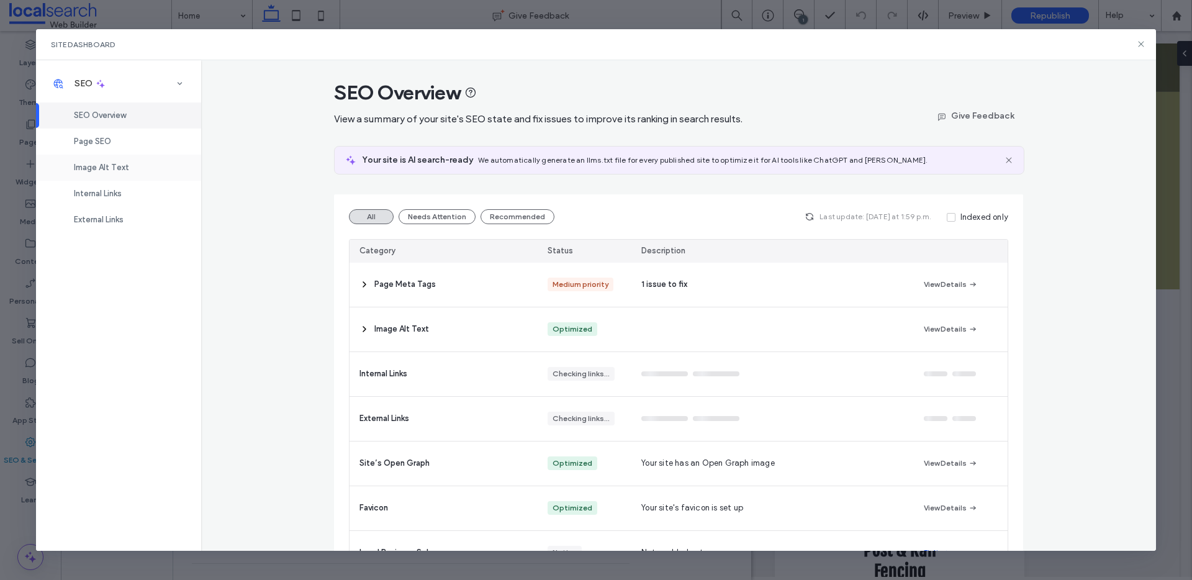
click at [143, 163] on div "Image Alt Text" at bounding box center [118, 168] width 165 height 26
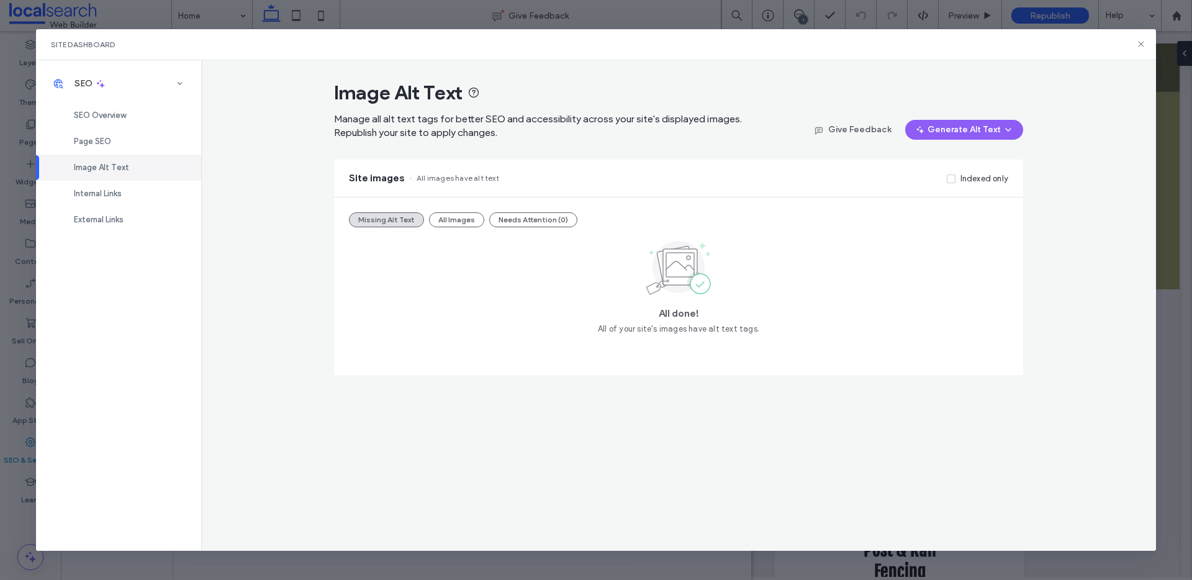
click at [447, 228] on div "Missing Alt Text All Images Needs Attention (0) All done! All of your site's im…" at bounding box center [678, 286] width 689 height 178
click at [446, 224] on button "All Images" at bounding box center [456, 219] width 55 height 15
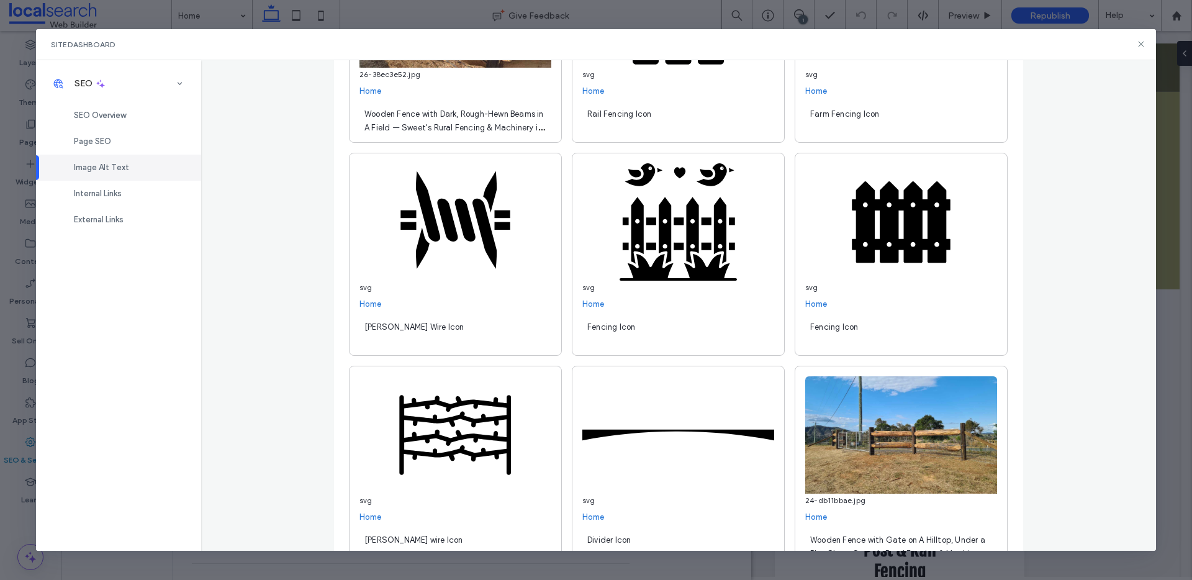
scroll to position [515, 0]
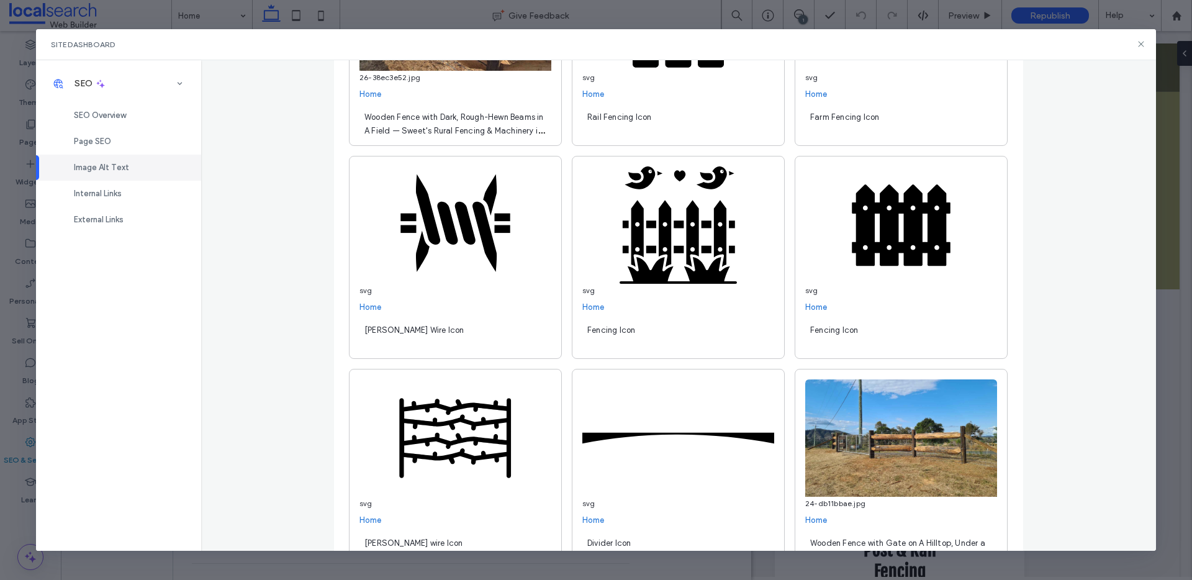
click at [408, 113] on span "Wooden Fence with Dark, Rough-Hewn Beams in A Field — Sweet's Rural Fencing & M…" at bounding box center [454, 137] width 180 height 50
click at [0, 0] on textarea "**********" at bounding box center [0, 0] width 0 height 0
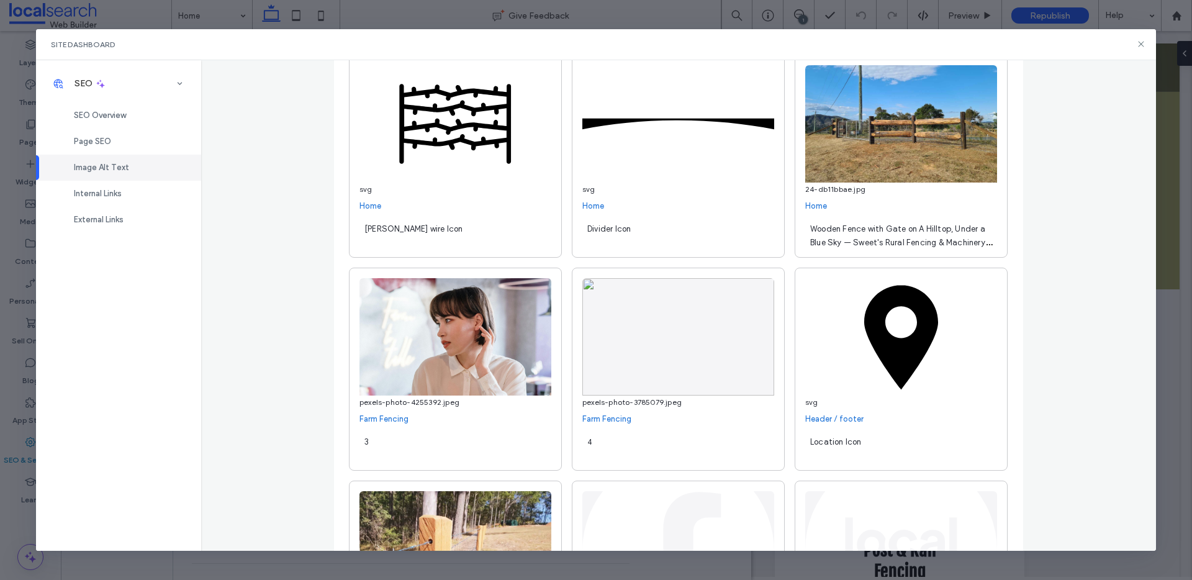
scroll to position [941, 0]
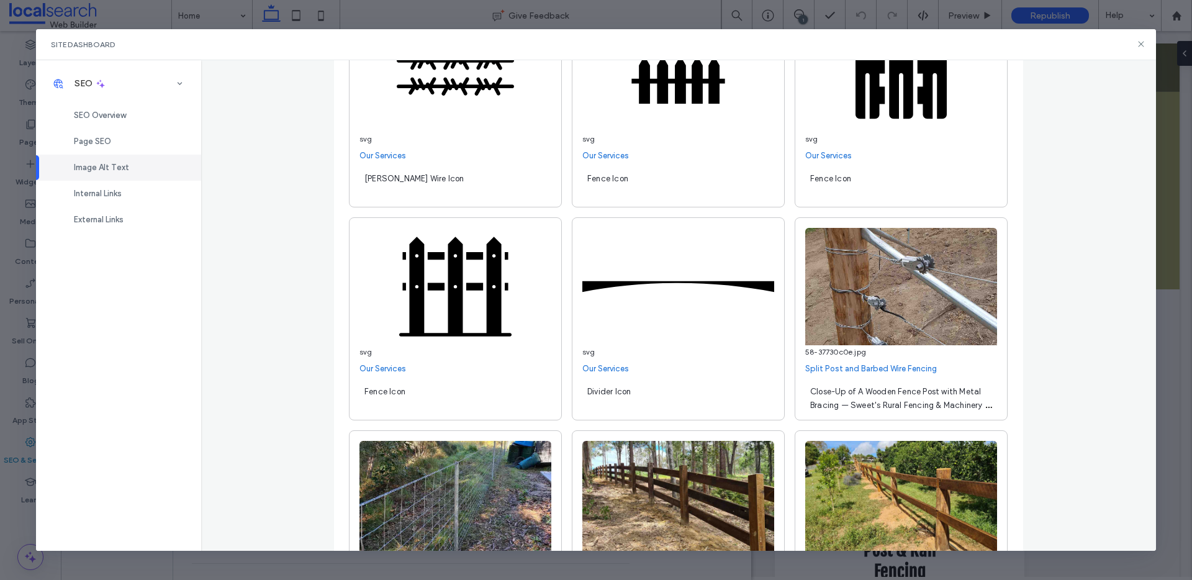
click at [925, 394] on span "Close-Up of A Wooden Fence Post with Metal Bracing — Sweet's Rural Fencing & Ma…" at bounding box center [900, 412] width 181 height 50
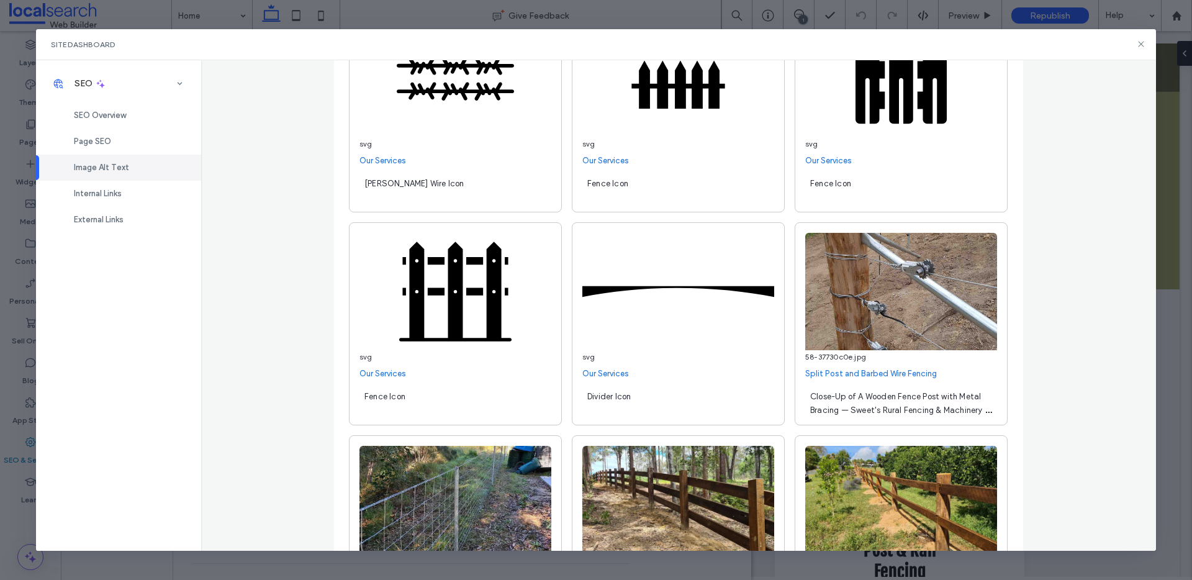
click at [0, 0] on textarea "**********" at bounding box center [0, 0] width 0 height 0
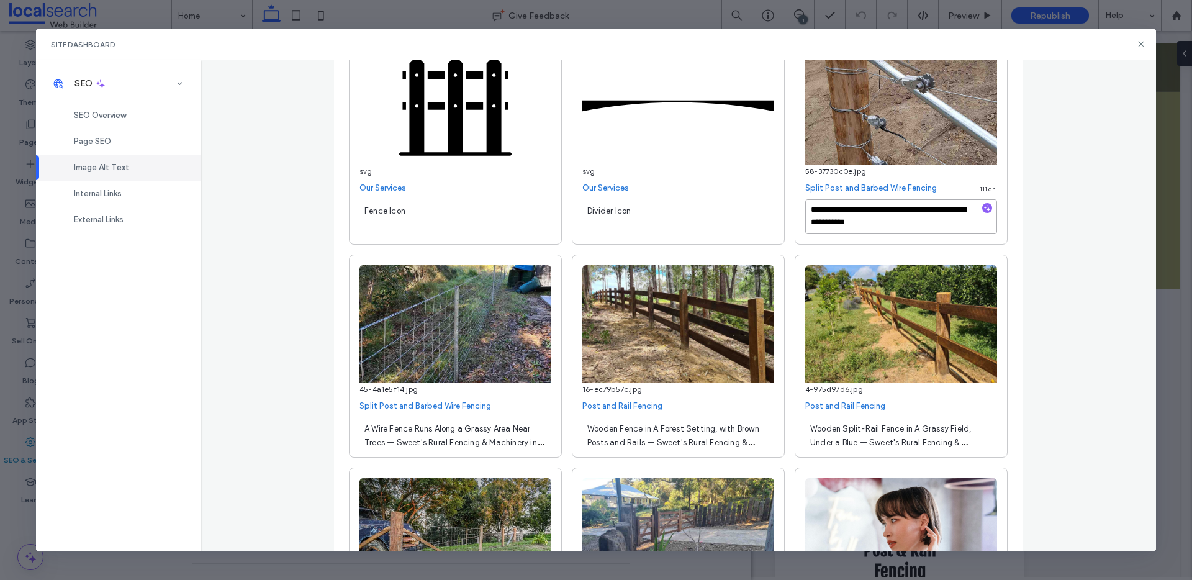
scroll to position [2391, 0]
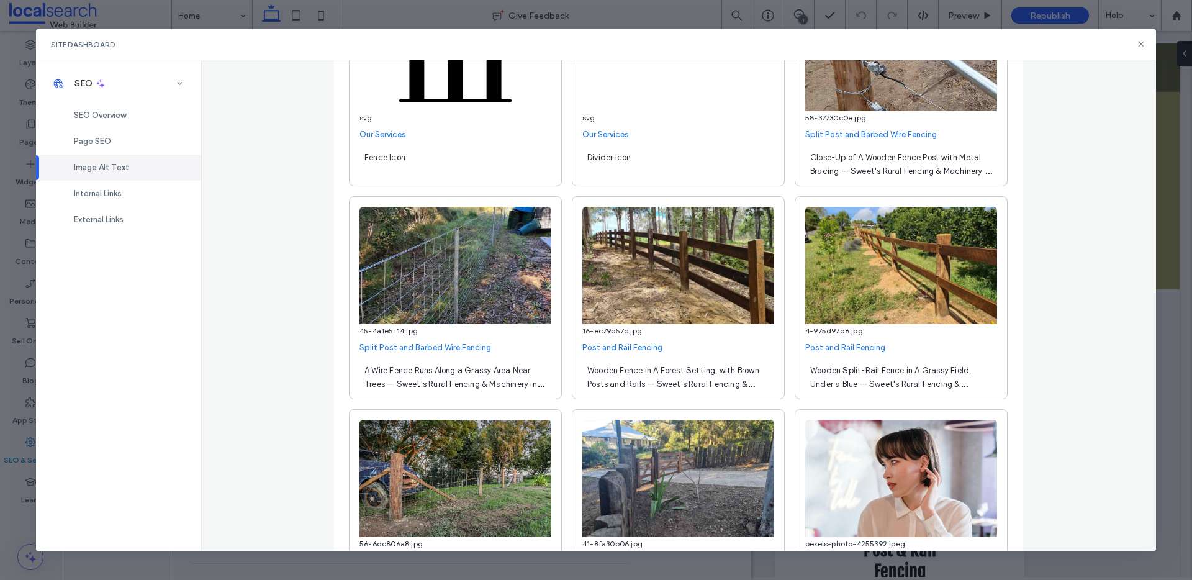
click at [435, 390] on div "A Wire Fence Runs Along a Grassy Area Near Trees — Sweet's Rural Fencing & Mach…" at bounding box center [455, 376] width 192 height 35
click at [0, 0] on textarea "**********" at bounding box center [0, 0] width 0 height 0
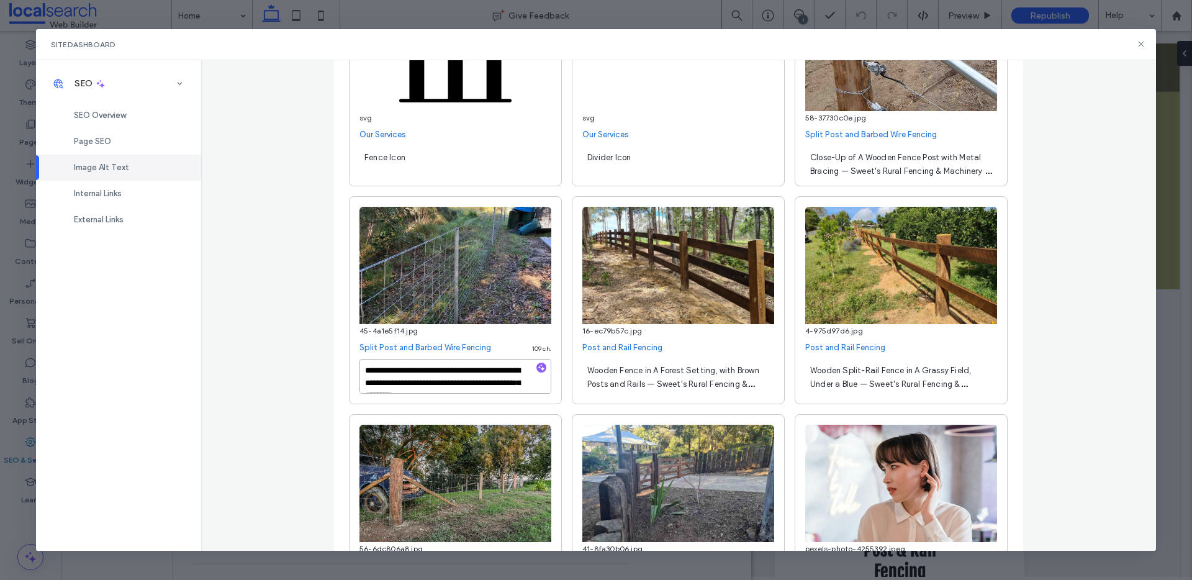
scroll to position [14, 0]
click at [692, 383] on span "Wooden Fence in A Forest Setting, with Brown Posts and Rails — Sweet's Rural Fe…" at bounding box center [673, 391] width 172 height 50
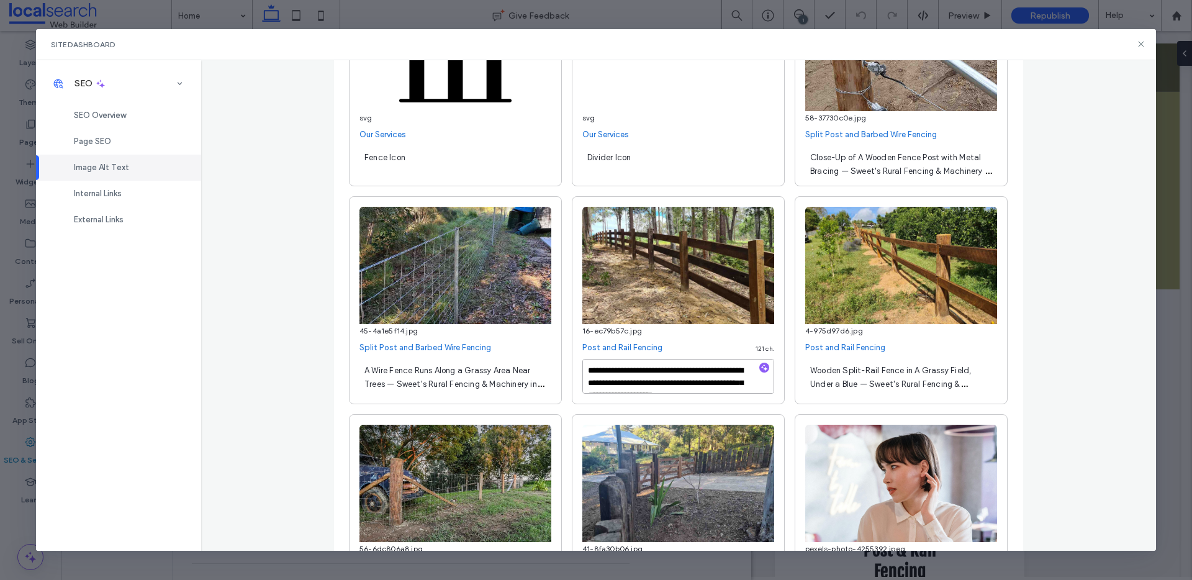
click at [692, 383] on textarea "**********" at bounding box center [678, 376] width 192 height 35
click at [928, 375] on div "Wooden Split-Rail Fence in A Grassy Field, Under a Blue — Sweet's Rural Fencing…" at bounding box center [901, 376] width 192 height 35
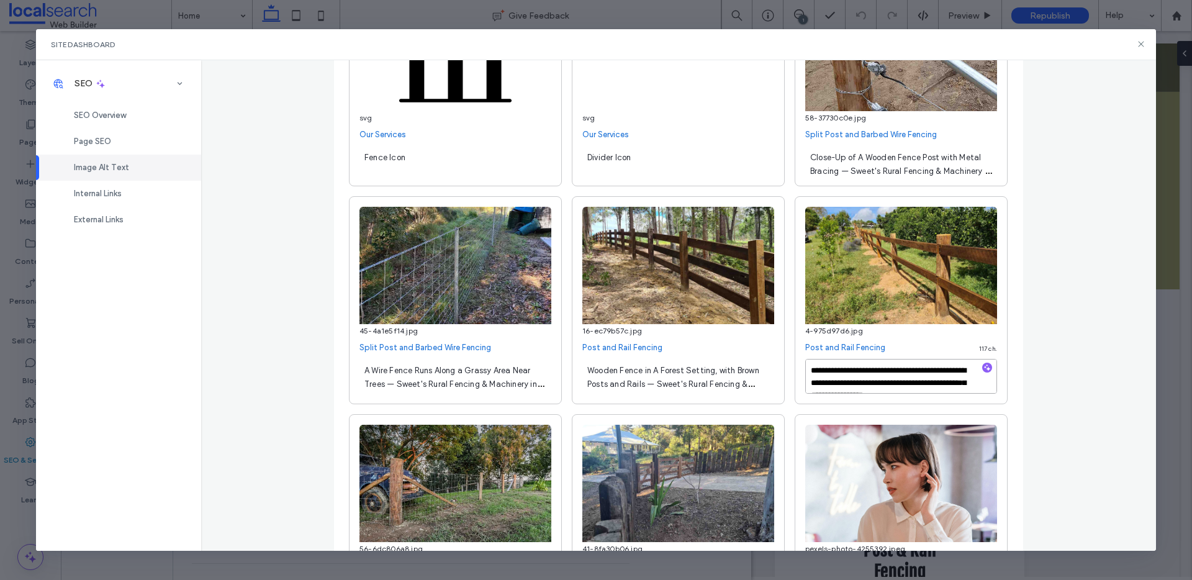
click at [928, 375] on textarea "**********" at bounding box center [901, 376] width 192 height 35
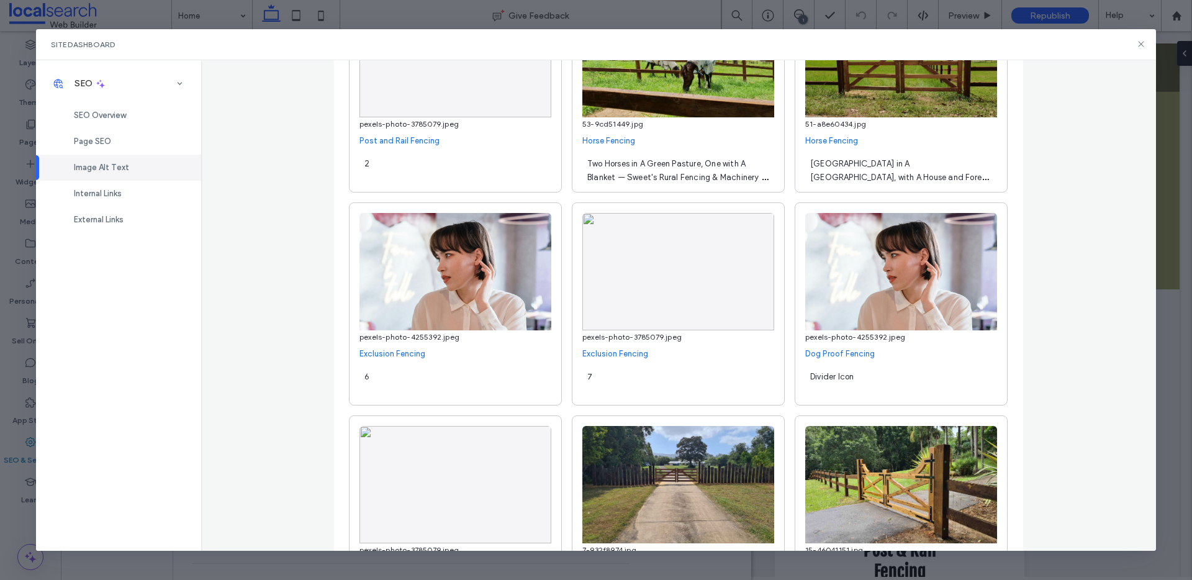
click at [262, 411] on div "**********" at bounding box center [678, 305] width 955 height 491
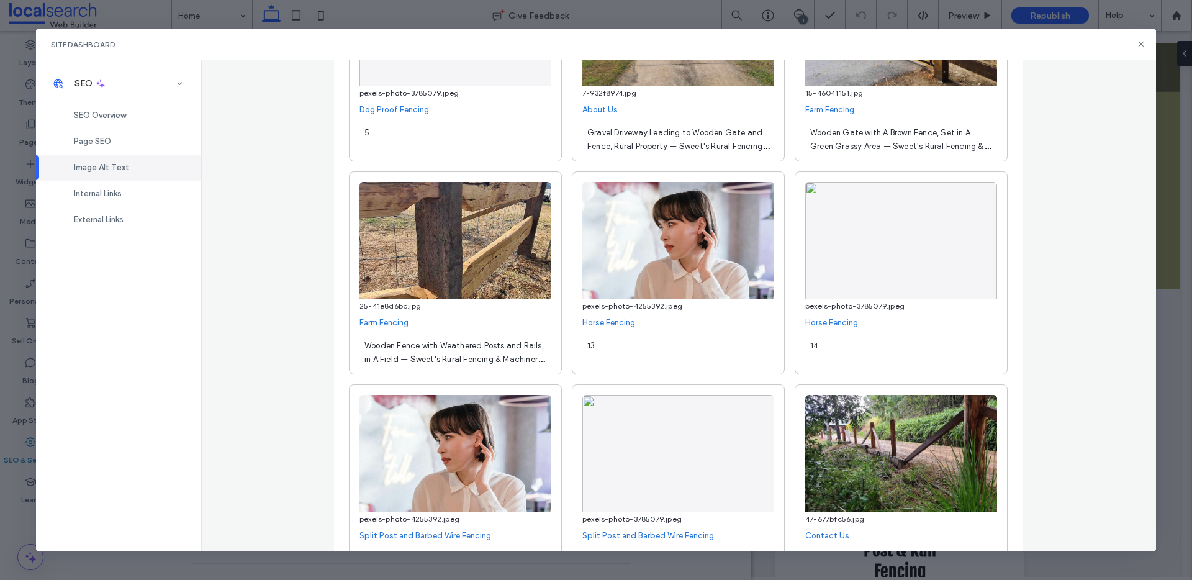
scroll to position [3422, 0]
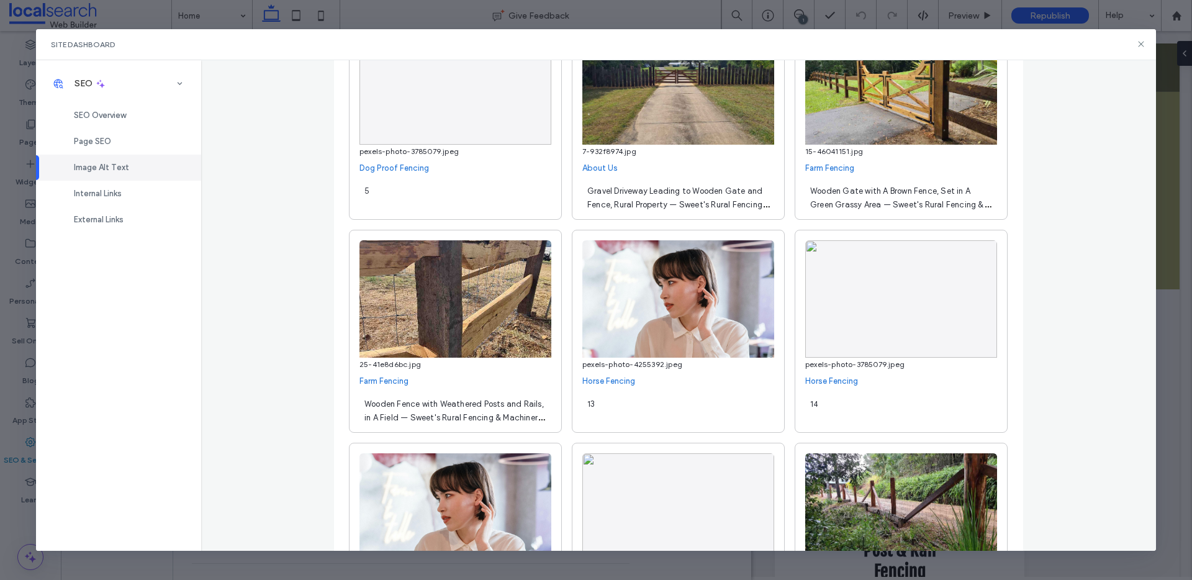
click at [646, 201] on span "Gravel Driveway Leading to Wooden Gate and Fence, Rural Property — Sweet's Rura…" at bounding box center [678, 211] width 182 height 50
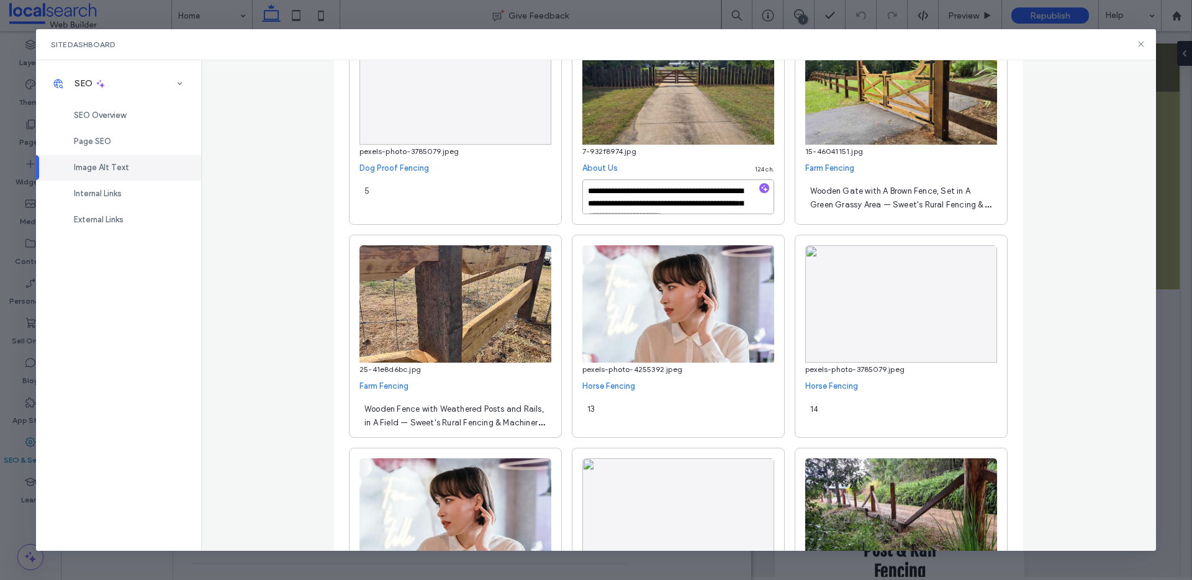
click at [646, 201] on textarea "**********" at bounding box center [678, 196] width 192 height 35
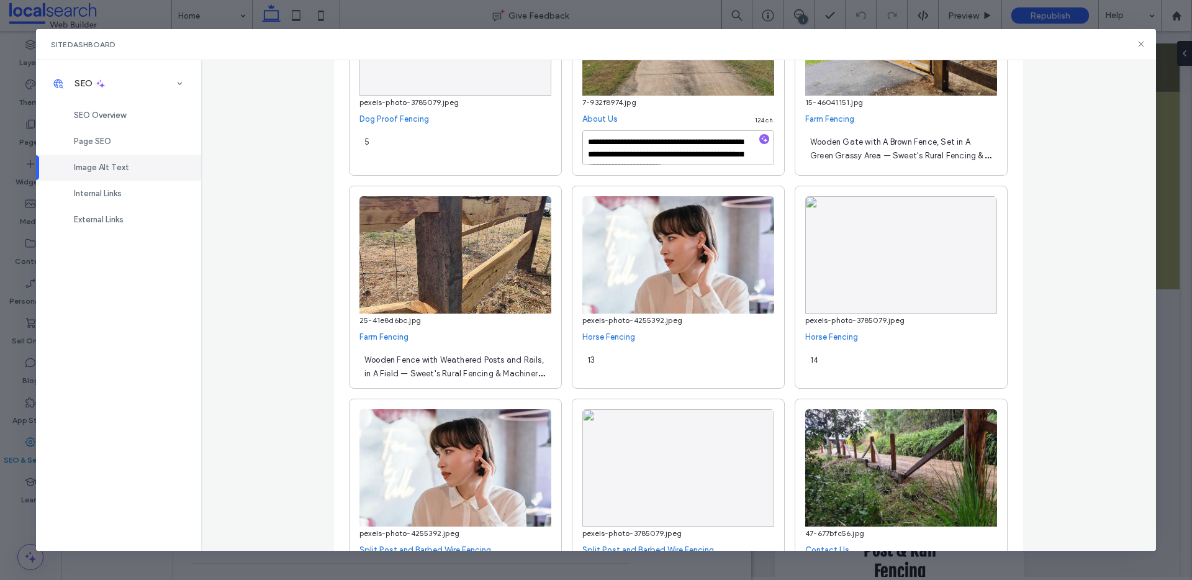
scroll to position [3518, 0]
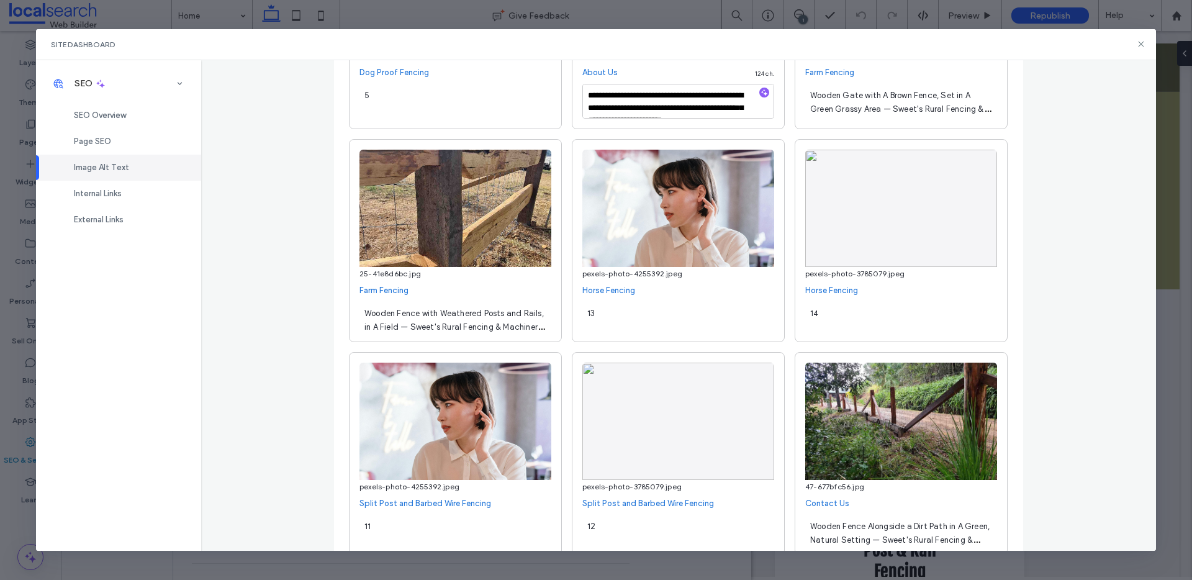
click at [456, 315] on div "Wooden Fence with Weathered Posts and Rails, in A Field — Sweet's Rural Fencing…" at bounding box center [455, 319] width 192 height 35
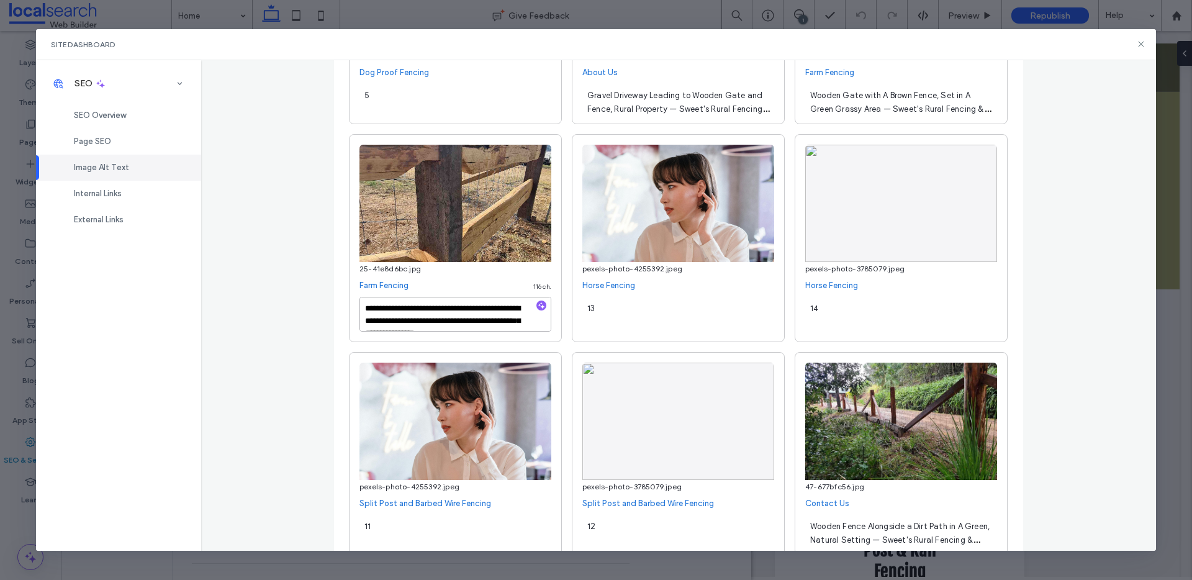
click at [456, 315] on textarea "**********" at bounding box center [455, 314] width 192 height 35
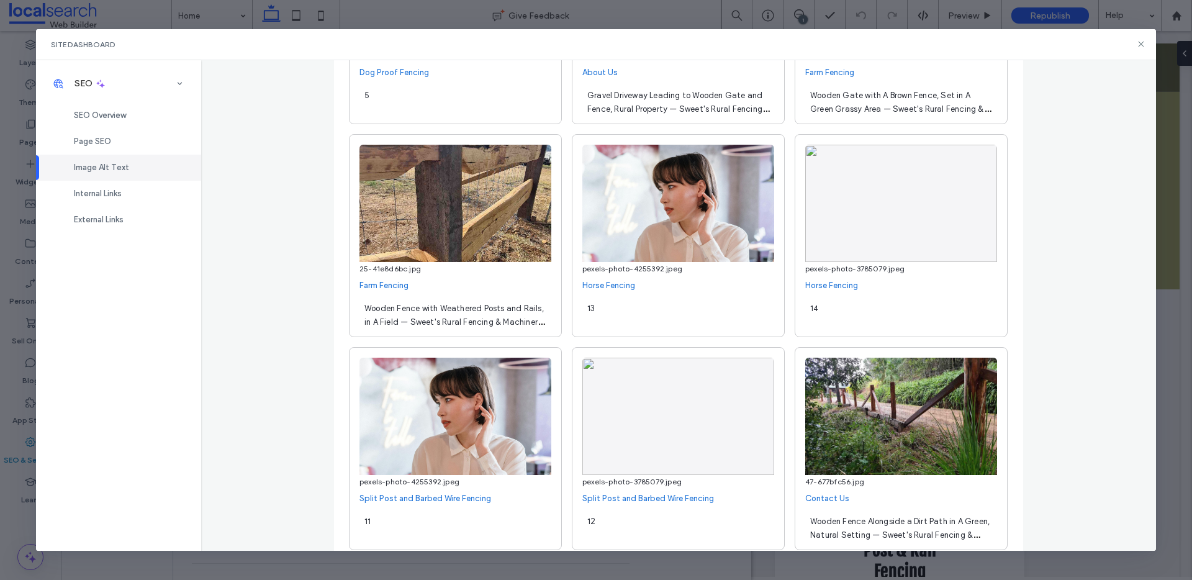
click at [263, 377] on div "**********" at bounding box center [678, 305] width 955 height 491
click at [492, 313] on div "Wooden Fence with Weathered Posts and Rails, in A Field — Sweet's Rural Fencing…" at bounding box center [455, 314] width 192 height 35
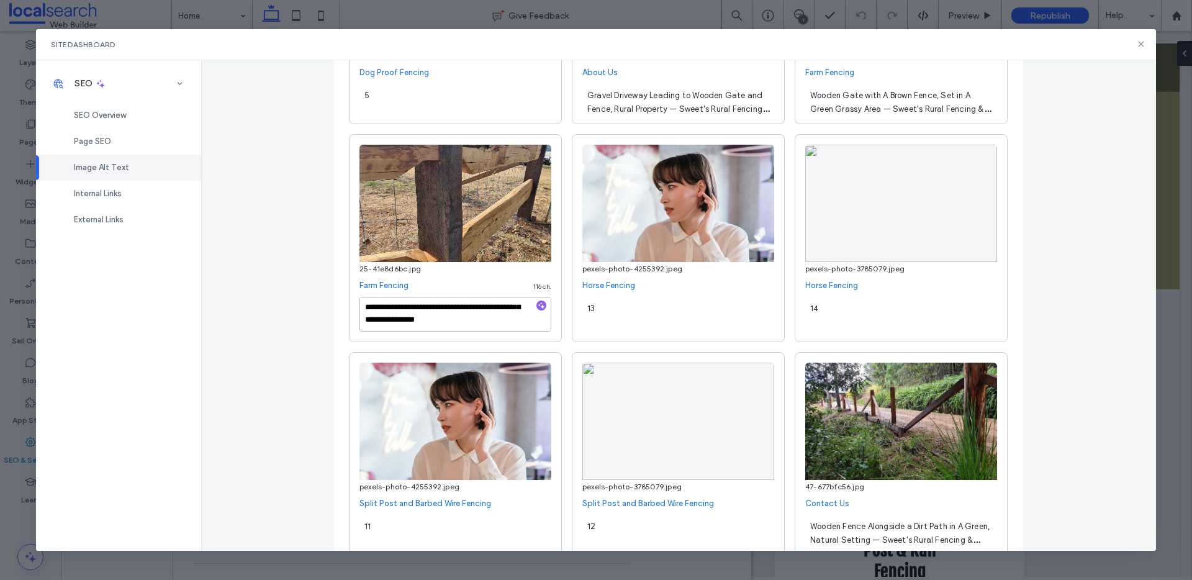
click at [492, 313] on textarea "**********" at bounding box center [455, 314] width 192 height 35
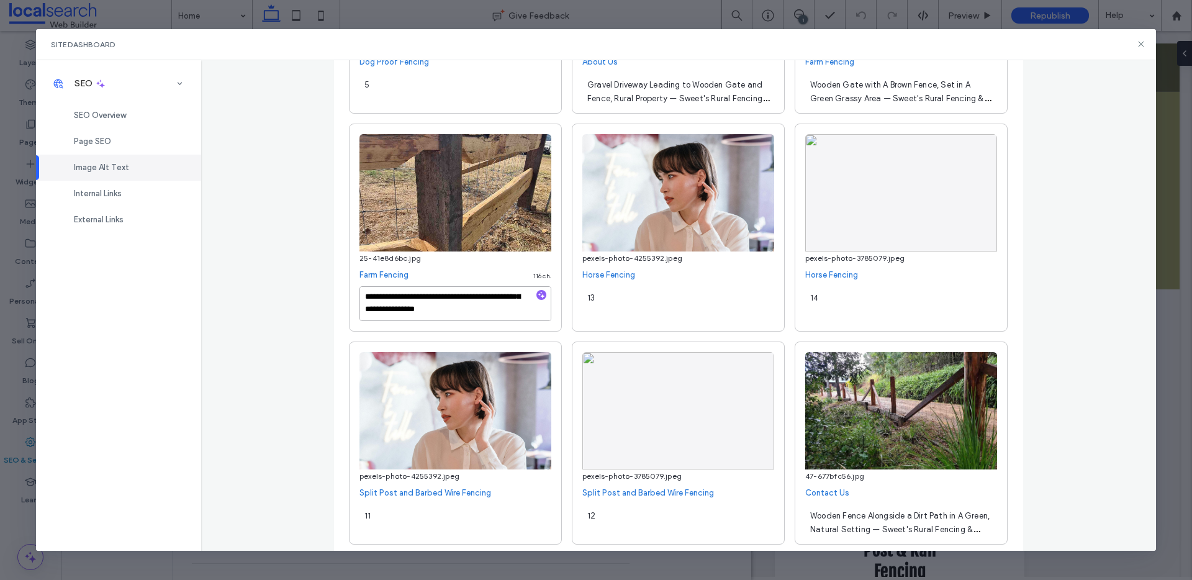
scroll to position [3536, 0]
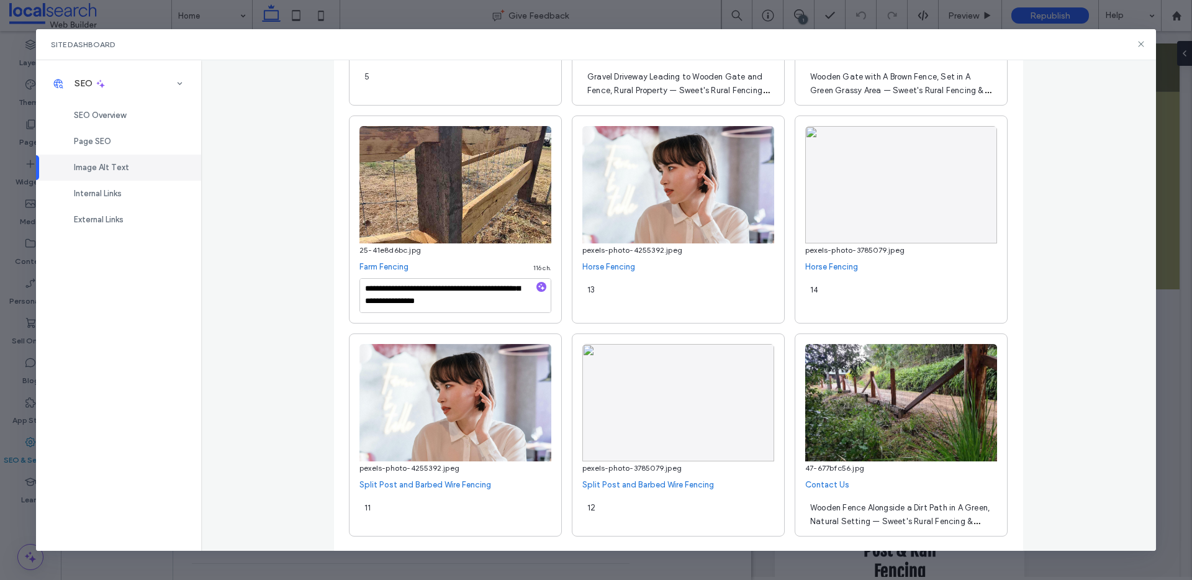
click at [284, 456] on div "**********" at bounding box center [678, 305] width 955 height 491
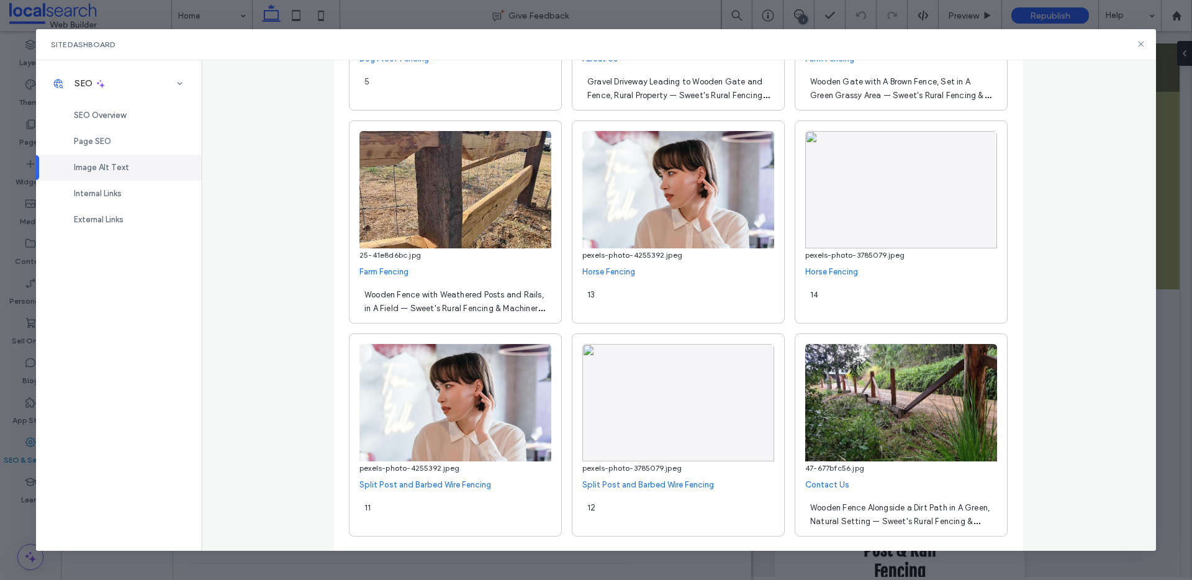
scroll to position [3531, 0]
click at [892, 512] on div "Wooden Fence Alongside a Dirt Path in A Green, Natural Setting — Sweet's Rural …" at bounding box center [901, 513] width 192 height 35
click at [892, 512] on textarea "**********" at bounding box center [901, 513] width 192 height 35
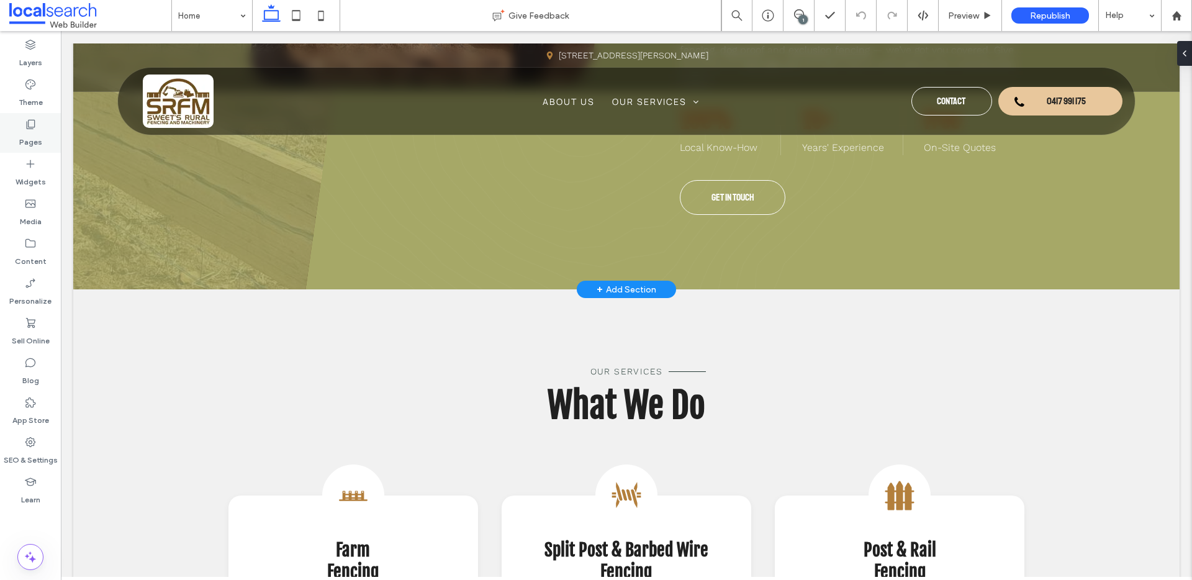
click at [34, 128] on icon at bounding box center [30, 124] width 12 height 12
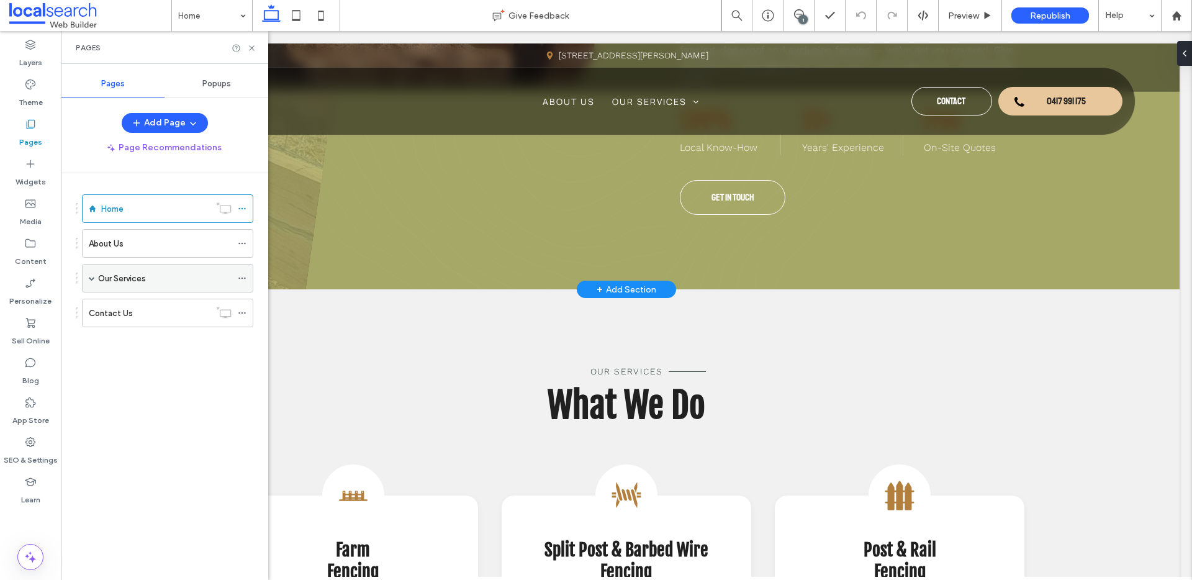
click at [92, 282] on span at bounding box center [92, 277] width 6 height 27
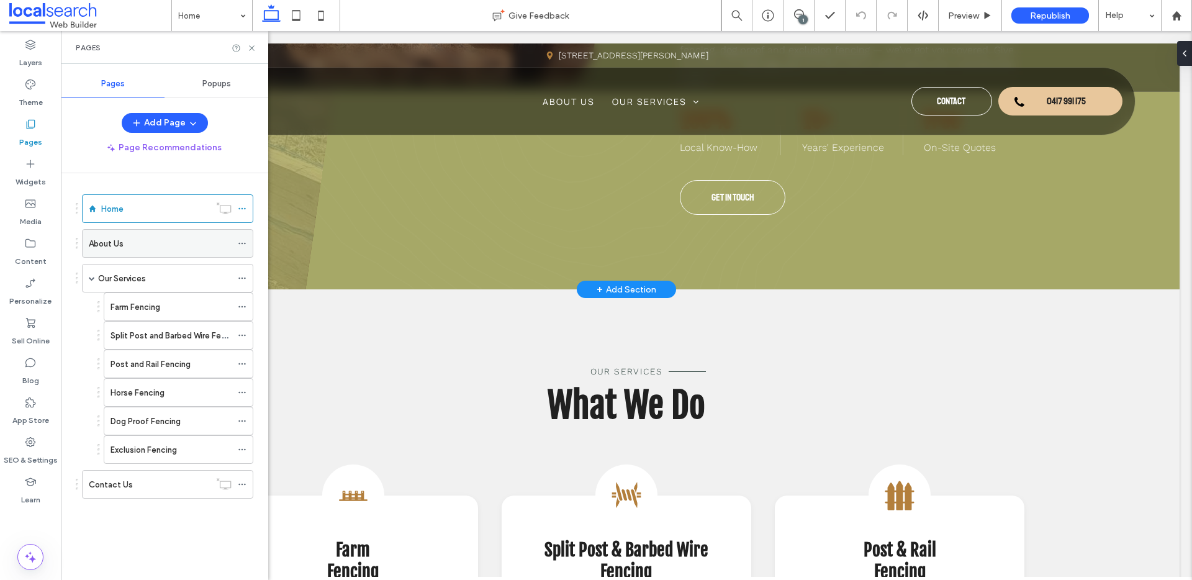
click at [136, 248] on div "About Us" at bounding box center [160, 243] width 143 height 13
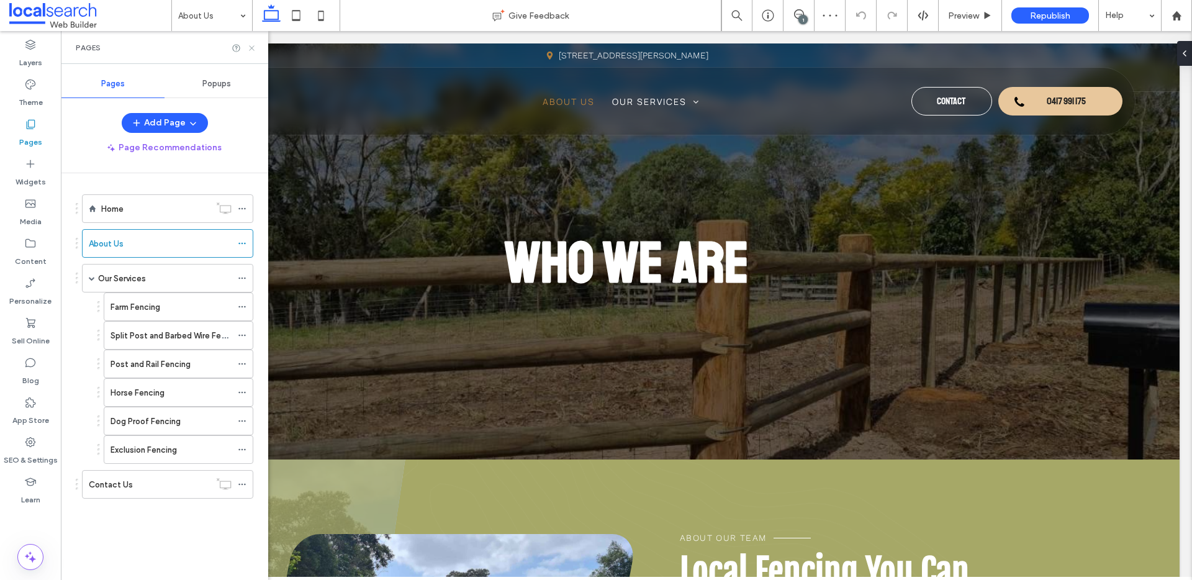
click at [249, 50] on icon at bounding box center [251, 47] width 9 height 9
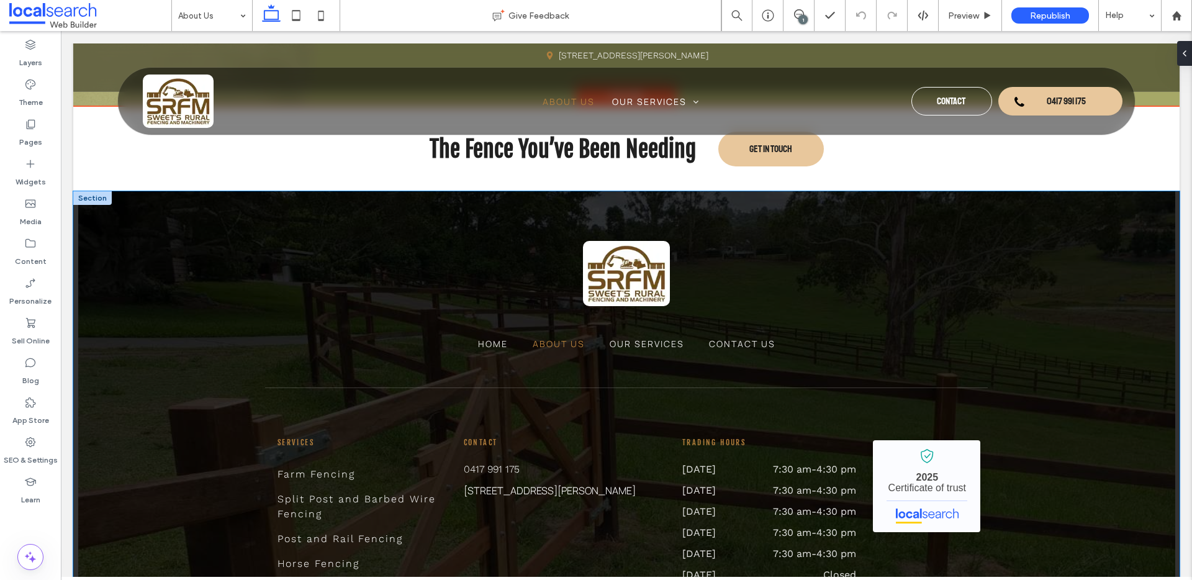
scroll to position [1241, 0]
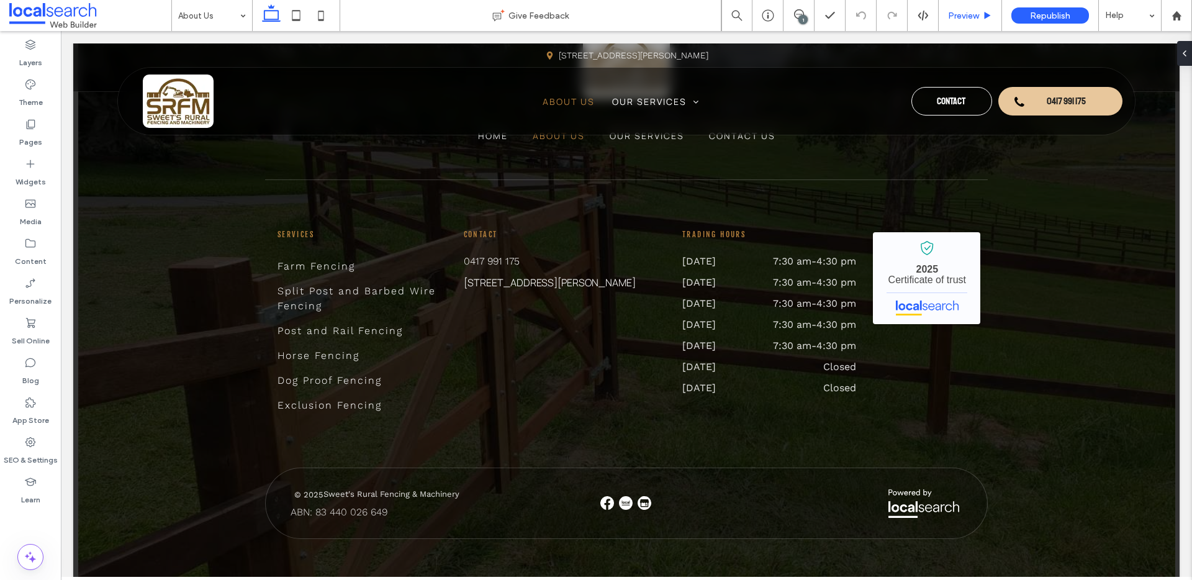
click at [959, 20] on div "Preview" at bounding box center [970, 15] width 63 height 31
click at [966, 18] on span "Preview" at bounding box center [963, 16] width 31 height 11
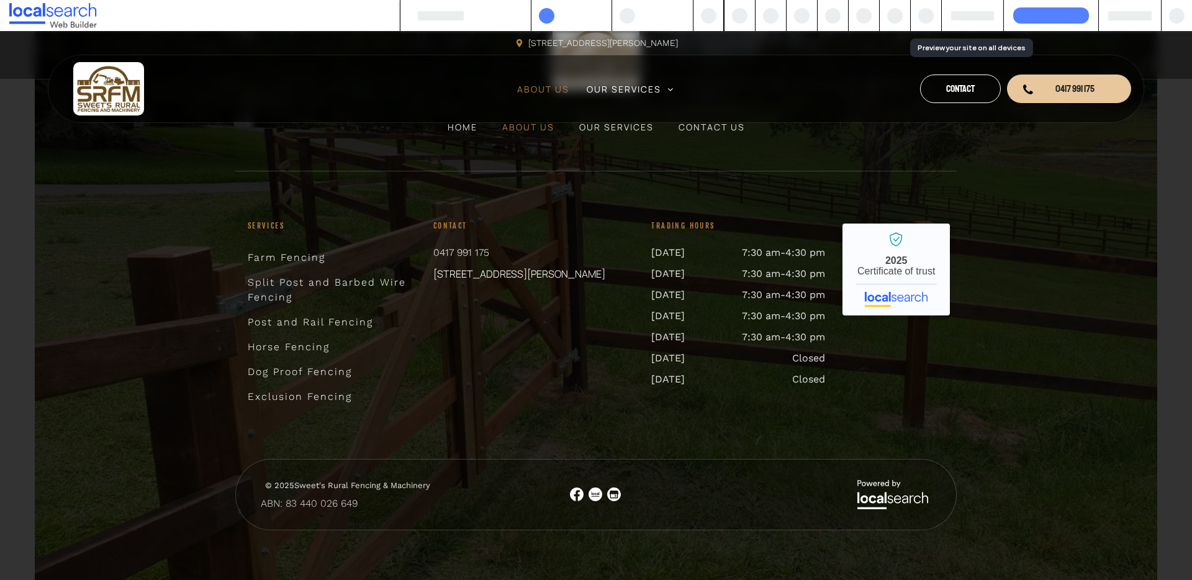
scroll to position [1166, 0]
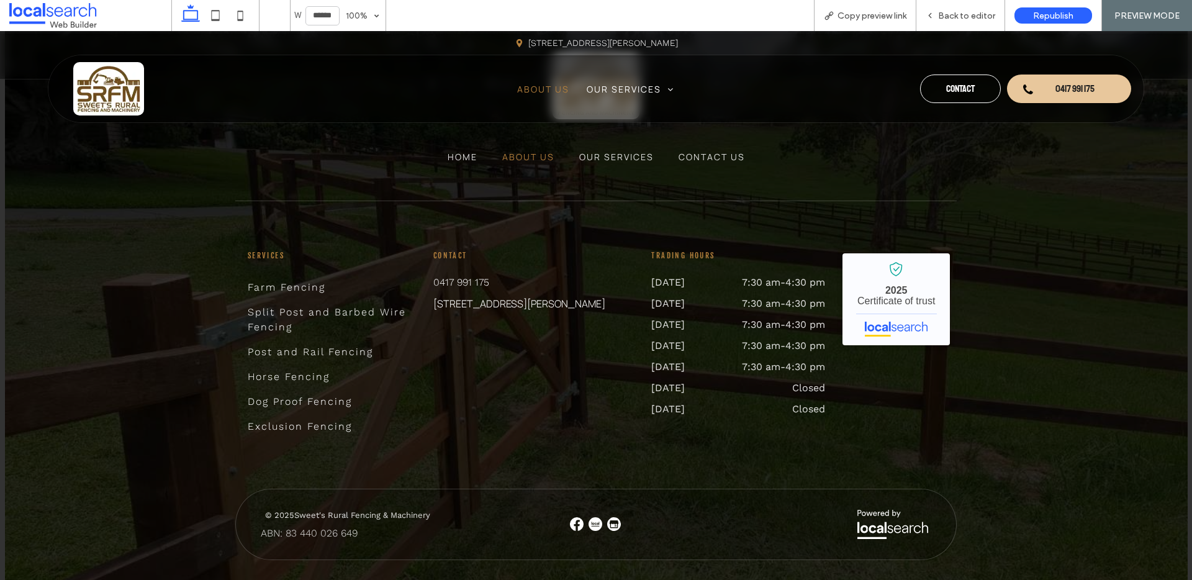
click at [570, 517] on img at bounding box center [577, 524] width 14 height 14
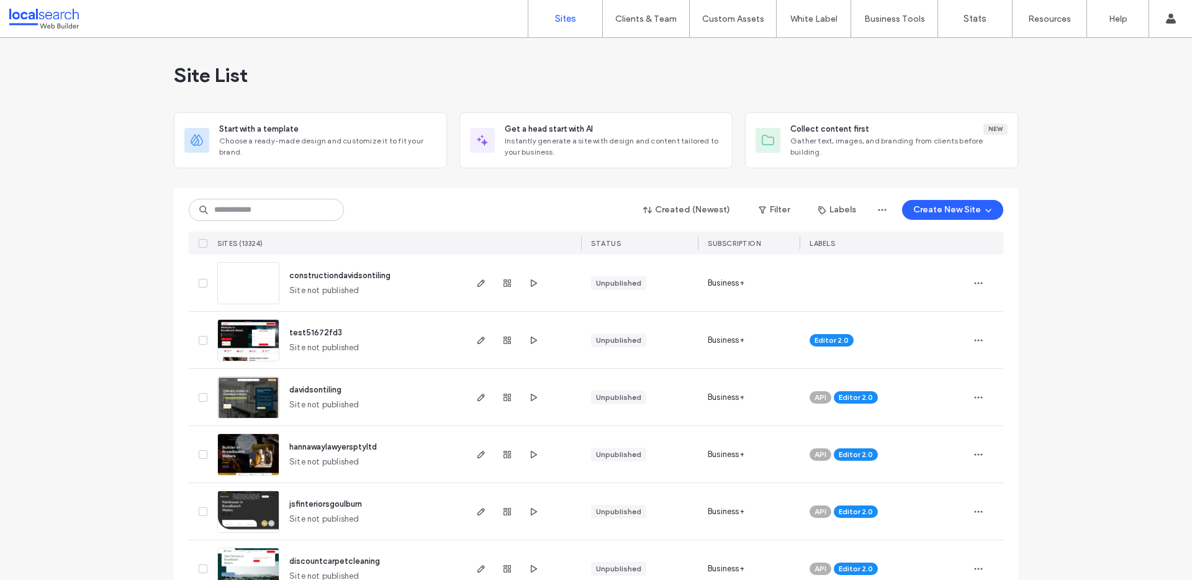
type input "*"
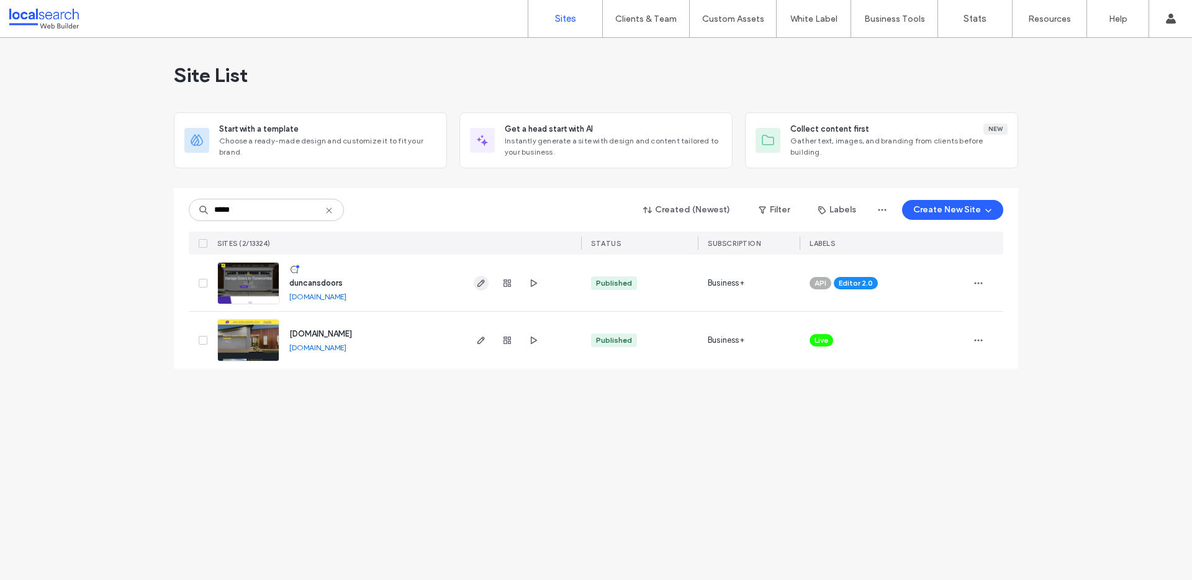
type input "*****"
click at [479, 282] on use "button" at bounding box center [480, 282] width 7 height 7
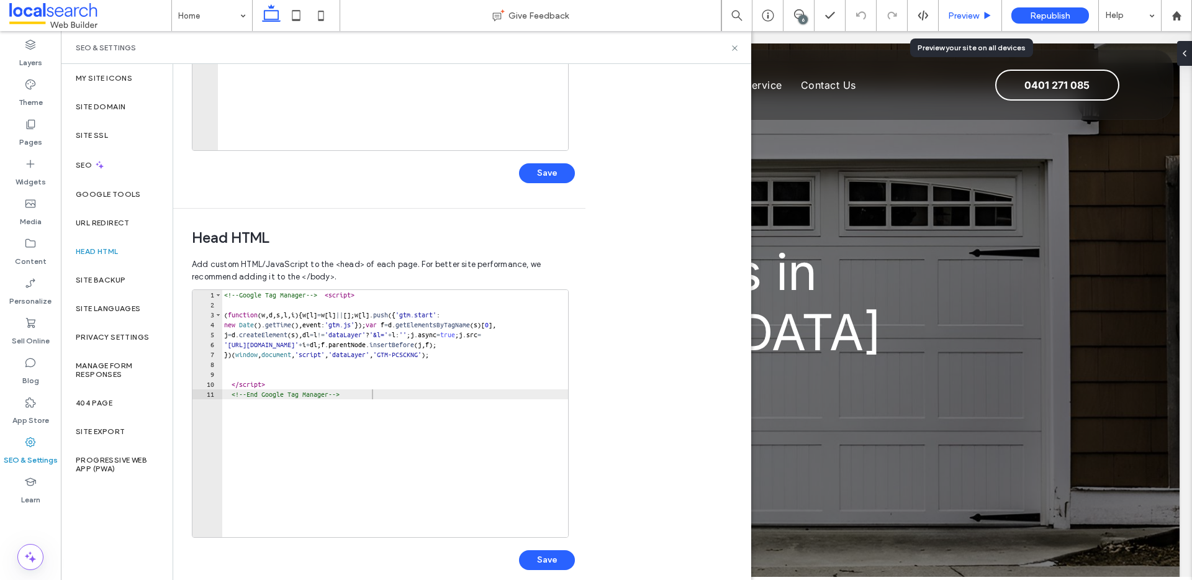
click at [963, 16] on span "Preview" at bounding box center [963, 16] width 31 height 11
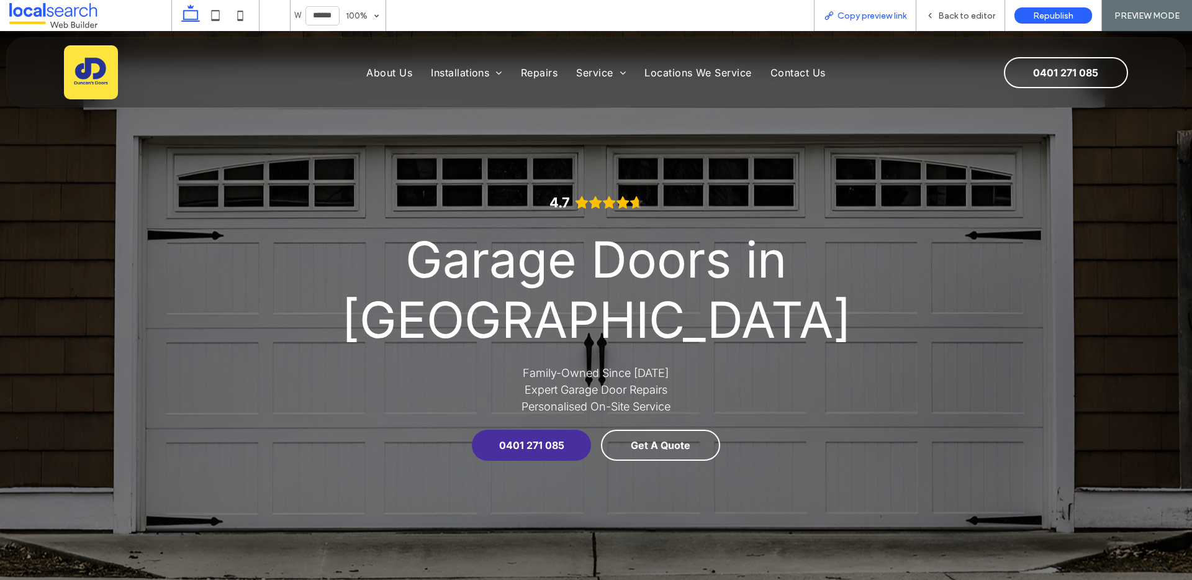
click at [869, 23] on div "Copy preview link" at bounding box center [865, 15] width 102 height 31
click at [869, 18] on span "Copy preview link" at bounding box center [871, 16] width 69 height 11
click at [955, 22] on div "Back to editor" at bounding box center [960, 15] width 89 height 31
click at [944, 24] on div "Back to editor" at bounding box center [960, 15] width 89 height 31
click at [940, 21] on div "Back to editor" at bounding box center [960, 15] width 89 height 31
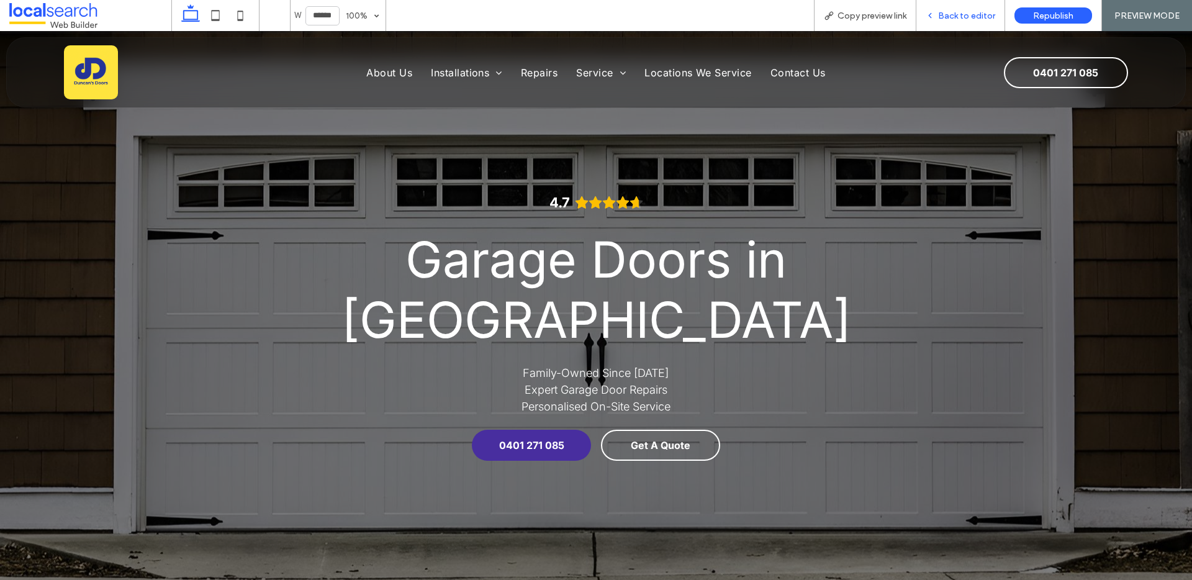
click at [934, 17] on icon at bounding box center [930, 15] width 9 height 9
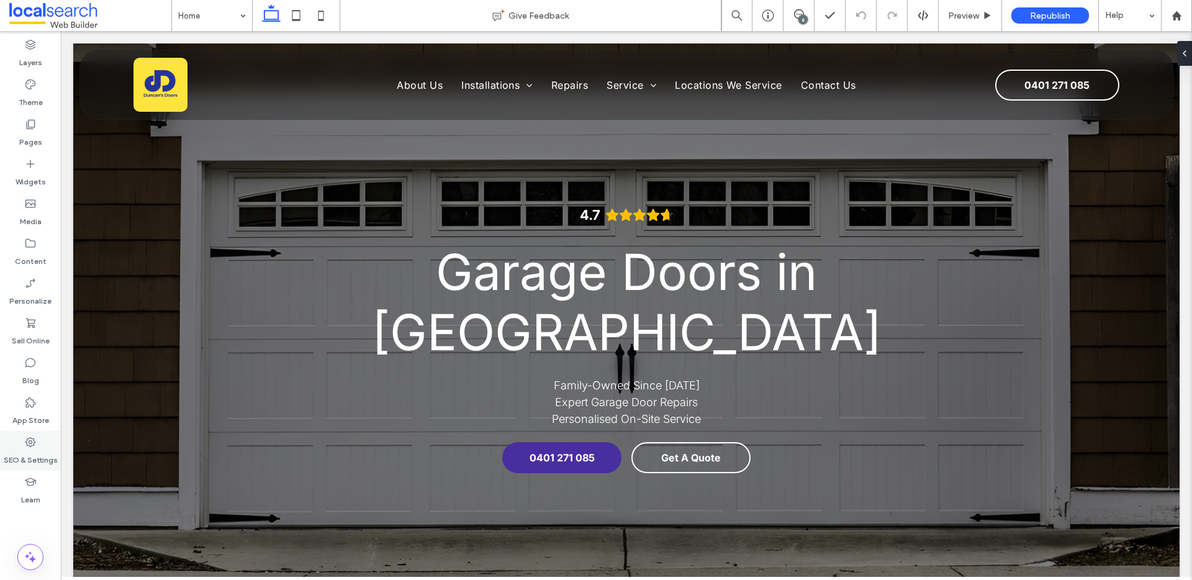
click at [44, 446] on div "SEO & Settings" at bounding box center [30, 451] width 61 height 40
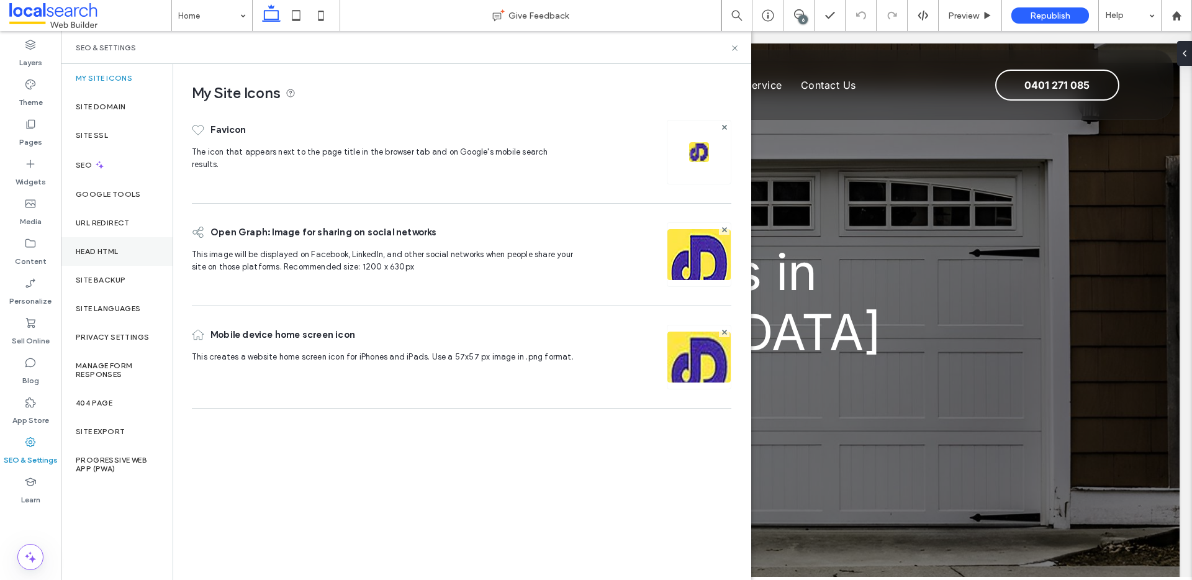
click at [105, 251] on label "Head HTML" at bounding box center [97, 251] width 43 height 9
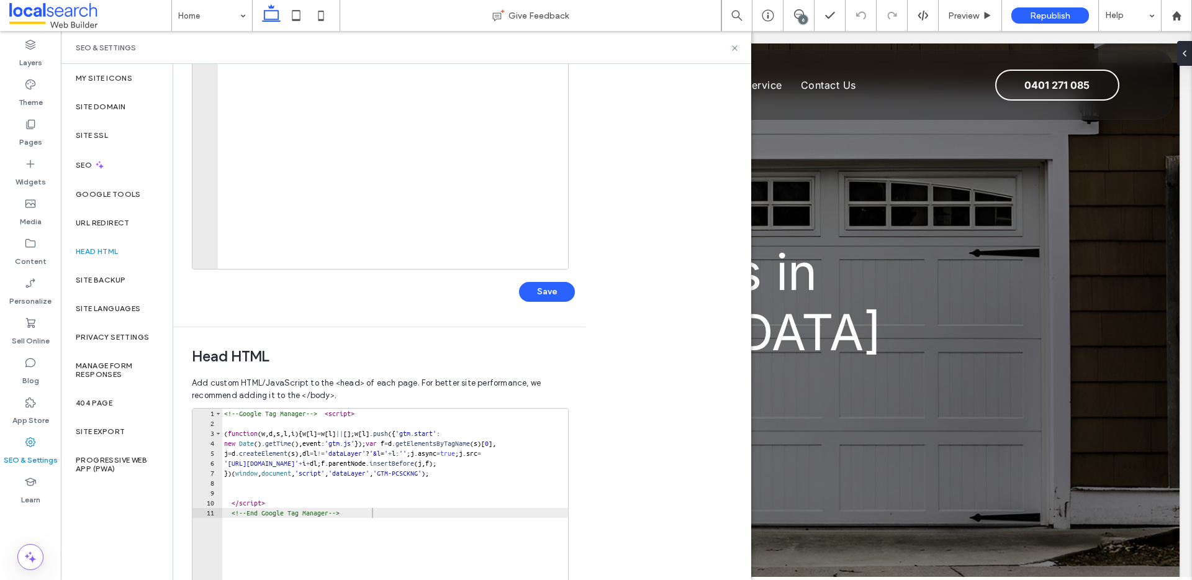
scroll to position [259, 0]
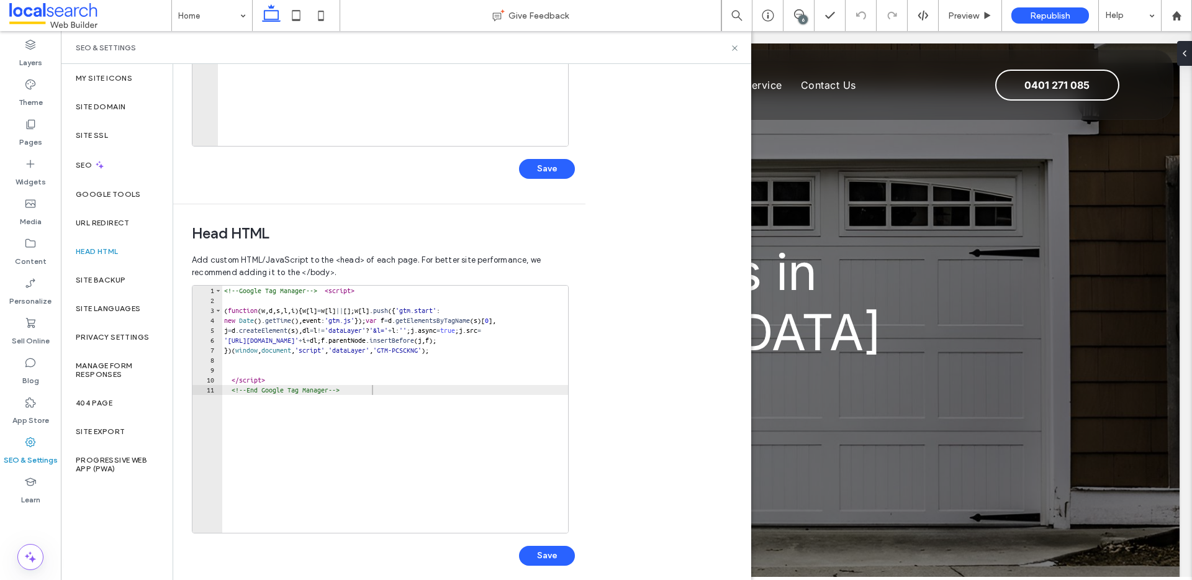
click at [224, 292] on div "<!-- Google Tag Manager --> < script > ( function ( w , d , s , l , i ) { w [ l…" at bounding box center [407, 415] width 371 height 258
paste textarea "**********"
paste textarea "*******"
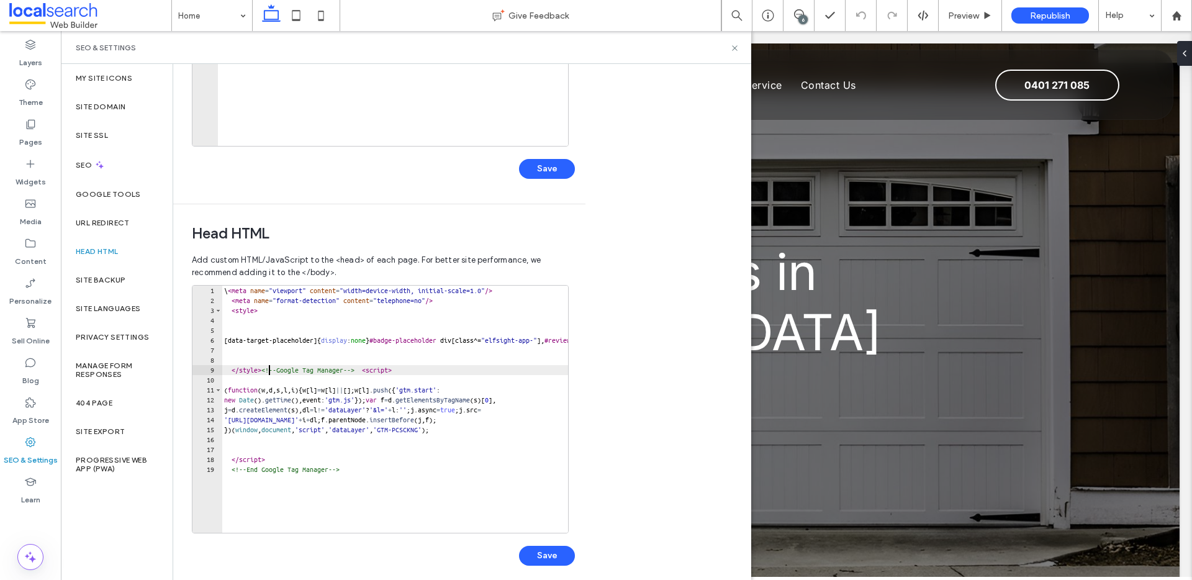
click at [227, 290] on div "\ < meta name = "viewport" content = "width=device-width, initial-scale=1.0" />…" at bounding box center [566, 415] width 689 height 258
drag, startPoint x: 476, startPoint y: 361, endPoint x: 284, endPoint y: 336, distance: 192.7
click at [284, 336] on div "< meta name = "viewport" content = "width=device-width, initial-scale=1.0" /> <…" at bounding box center [566, 415] width 689 height 258
drag, startPoint x: 217, startPoint y: 340, endPoint x: 346, endPoint y: 333, distance: 129.3
click at [346, 333] on div "**********" at bounding box center [380, 409] width 377 height 248
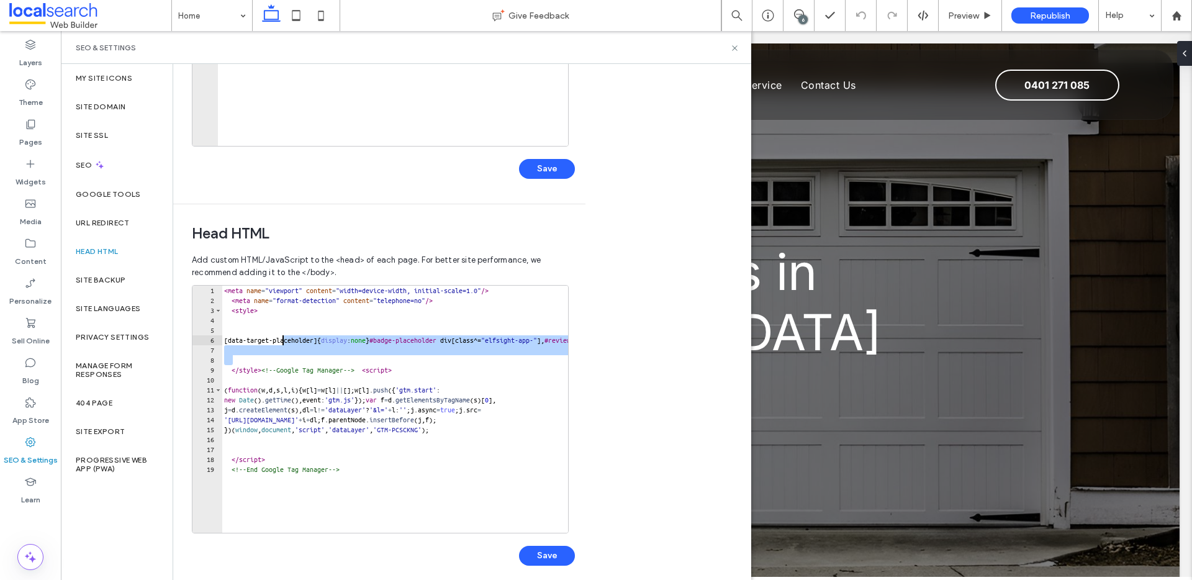
click at [304, 338] on div "< meta name = "viewport" content = "width=device-width, initial-scale=1.0" /> <…" at bounding box center [566, 415] width 689 height 258
type textarea "**********"
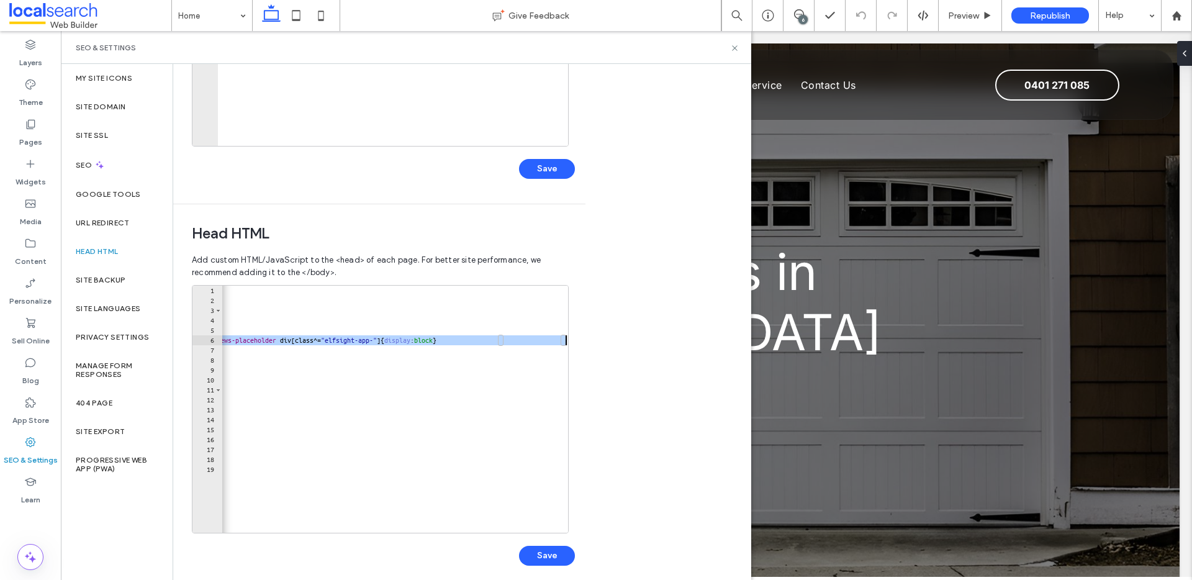
scroll to position [0, 343]
drag, startPoint x: 239, startPoint y: 342, endPoint x: 638, endPoint y: 341, distance: 398.6
click at [638, 341] on div "Body end HTML Enter your own custom HTML/​JavaScript to be added just before th…" at bounding box center [462, 322] width 578 height 516
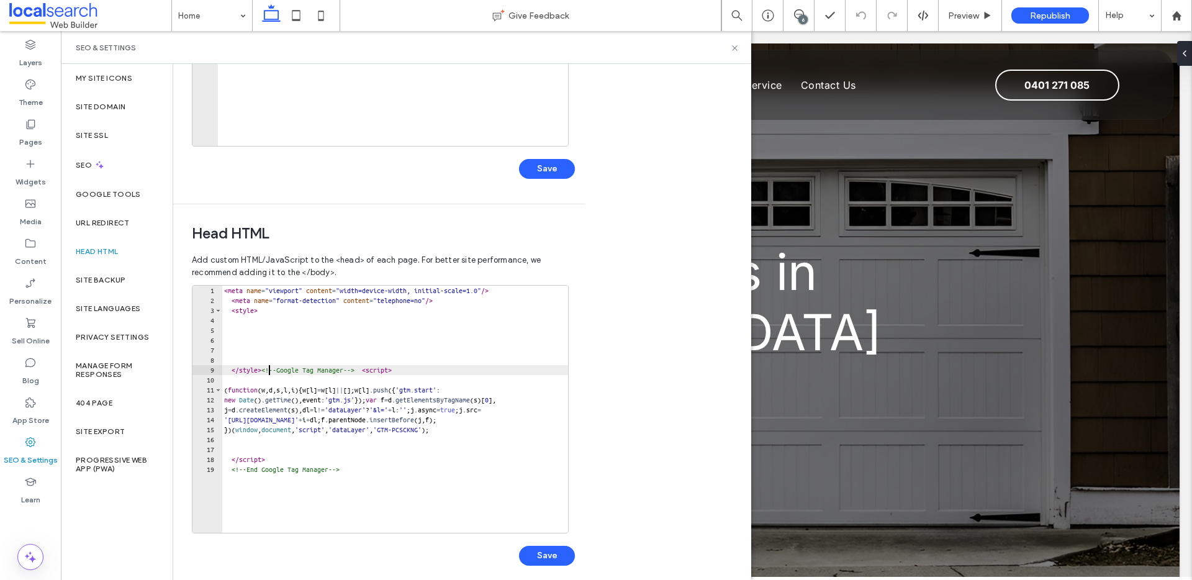
click at [269, 367] on div "< meta name = "viewport" content = "width=device-width, initial-scale=1.0" /> <…" at bounding box center [407, 415] width 371 height 258
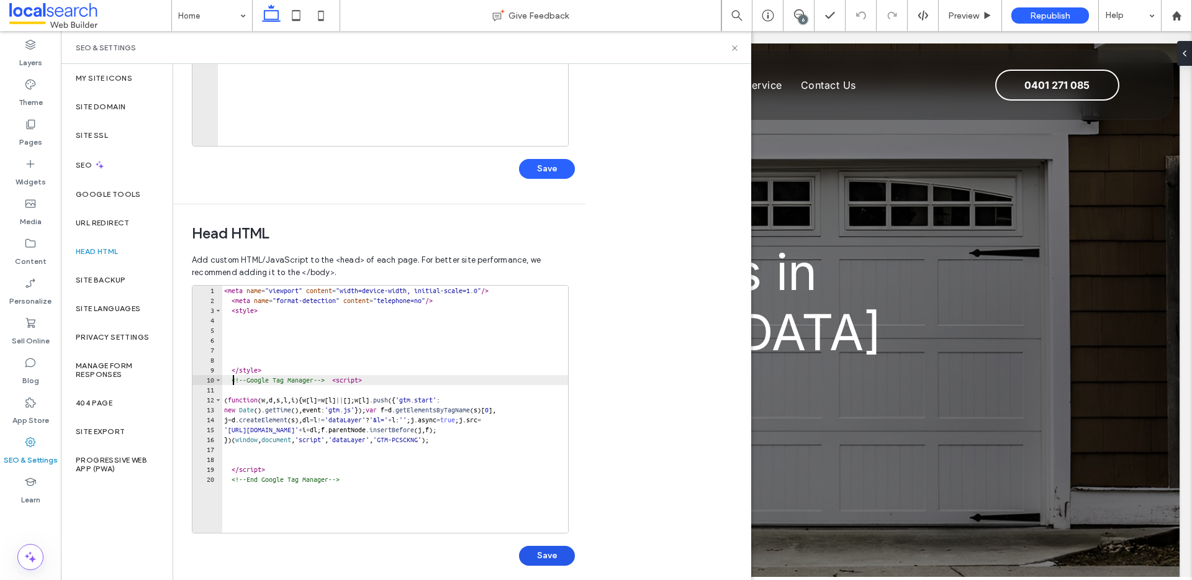
type textarea "**********"
click at [533, 556] on button "Save" at bounding box center [547, 556] width 56 height 20
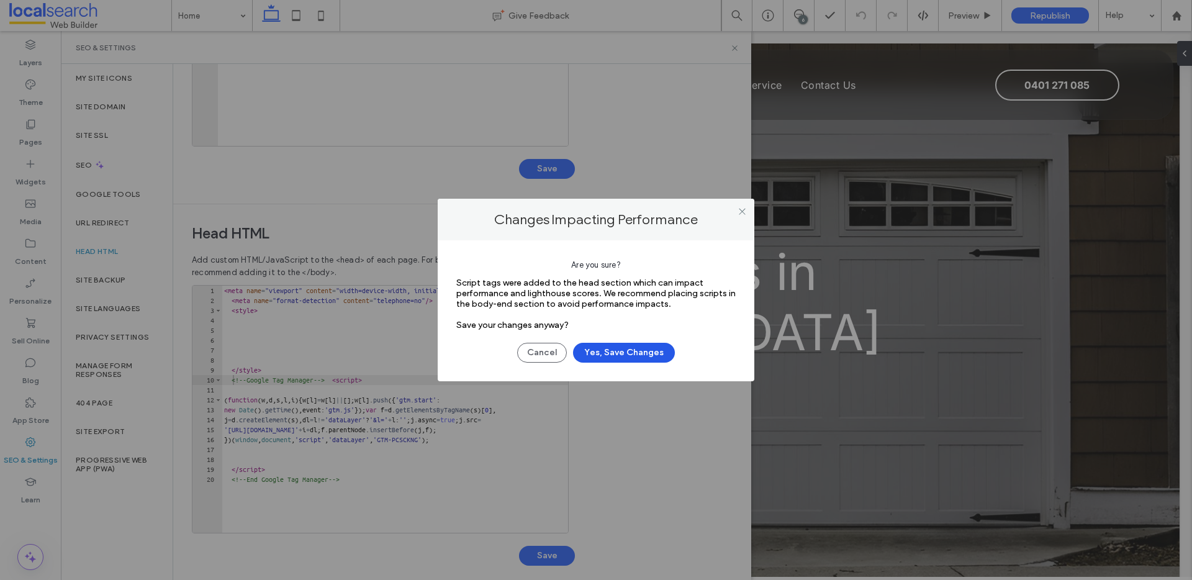
click at [625, 354] on button "Yes, Save Changes" at bounding box center [624, 353] width 102 height 20
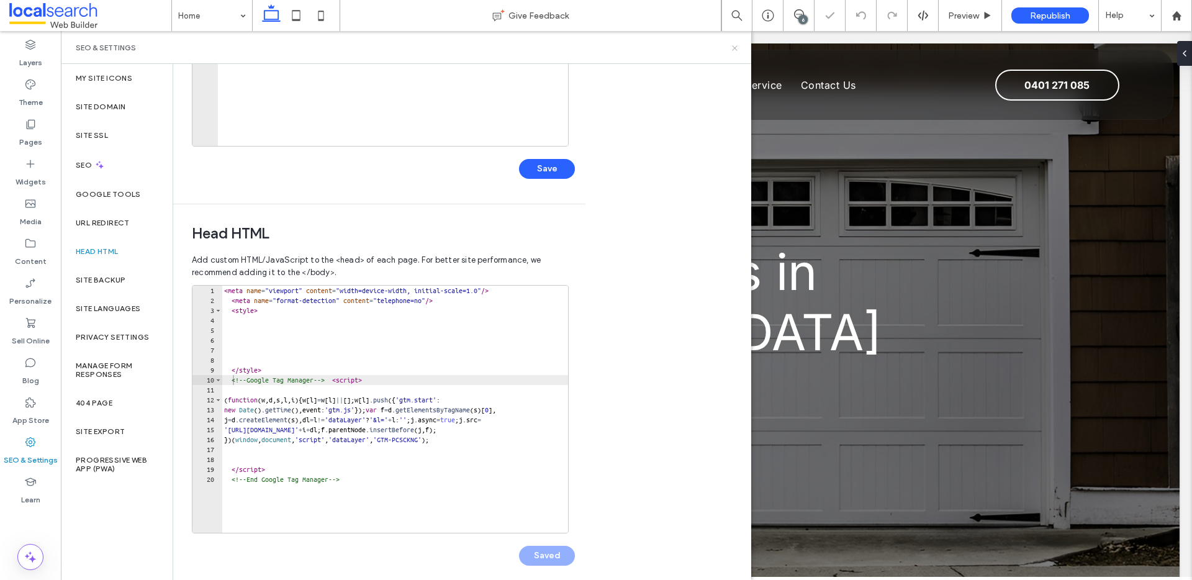
click at [734, 46] on icon at bounding box center [734, 47] width 9 height 9
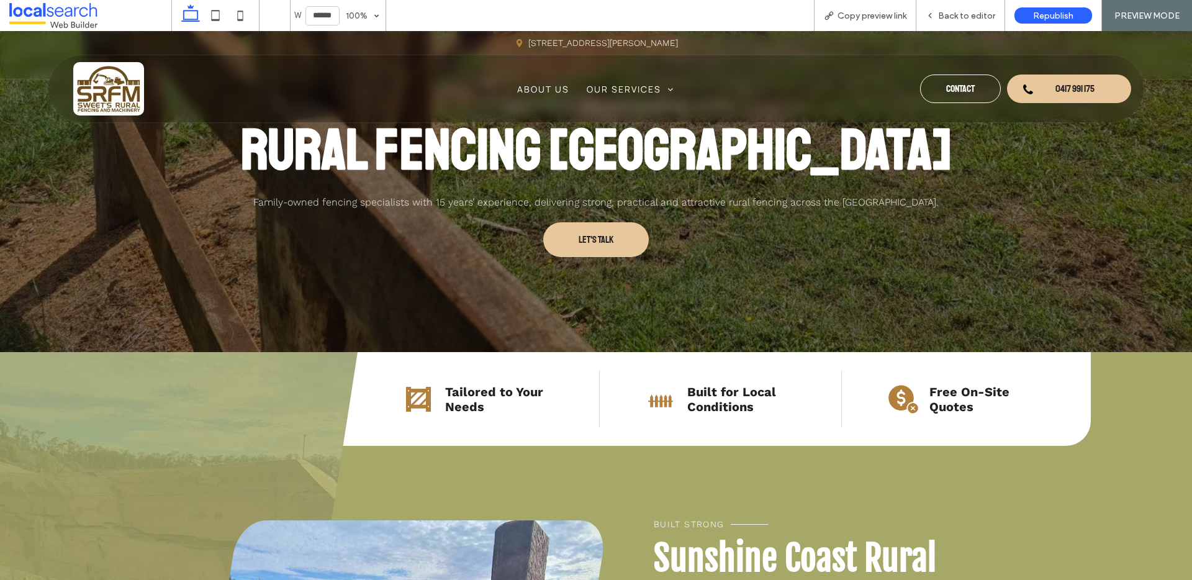
scroll to position [97, 0]
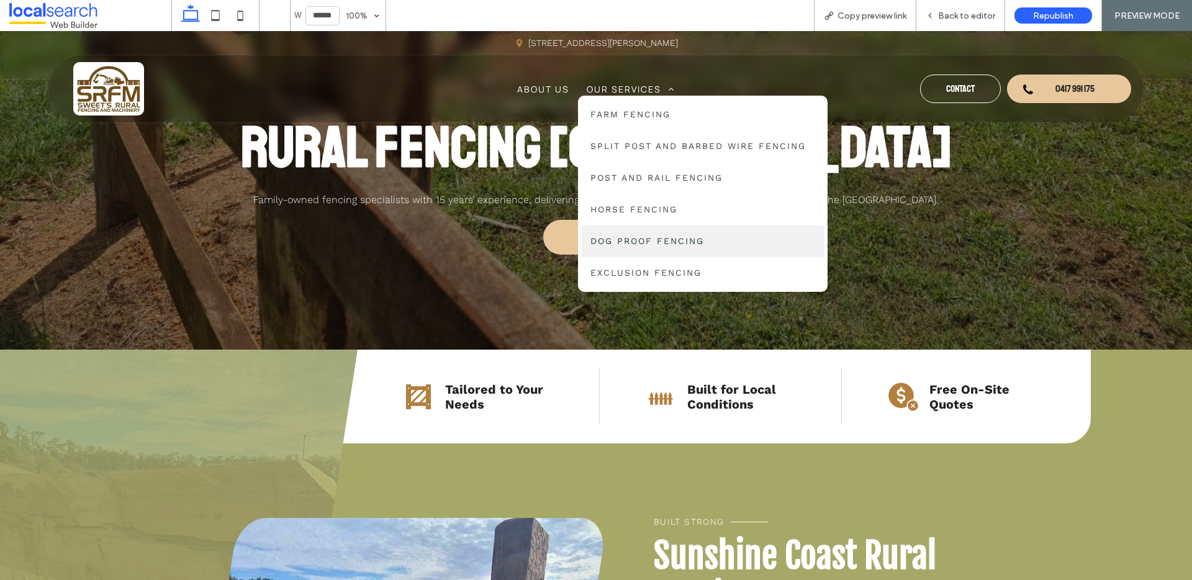
drag, startPoint x: 641, startPoint y: 247, endPoint x: 641, endPoint y: 278, distance: 30.4
click at [641, 247] on span "Dog Proof Fencing" at bounding box center [647, 241] width 114 height 13
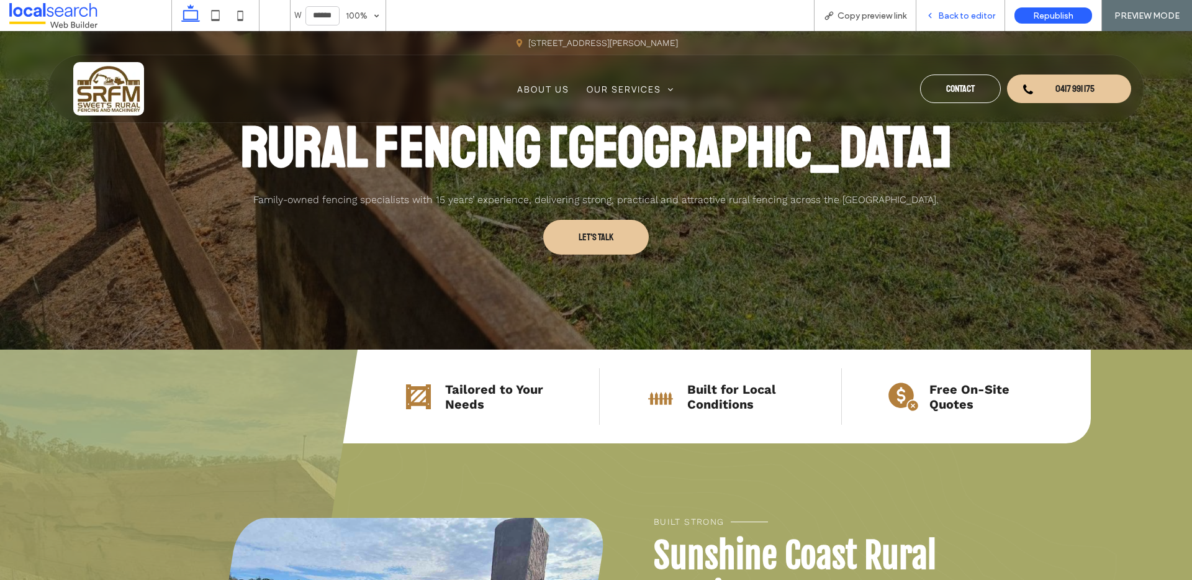
click at [960, 14] on span "Back to editor" at bounding box center [966, 16] width 57 height 11
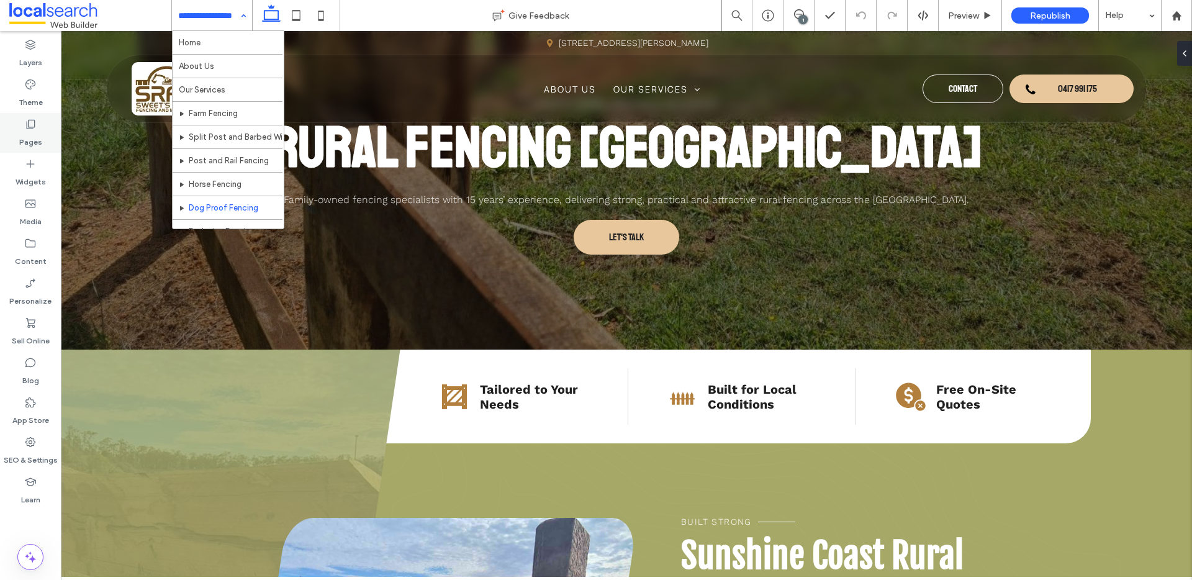
click at [39, 125] on div "Pages" at bounding box center [30, 133] width 61 height 40
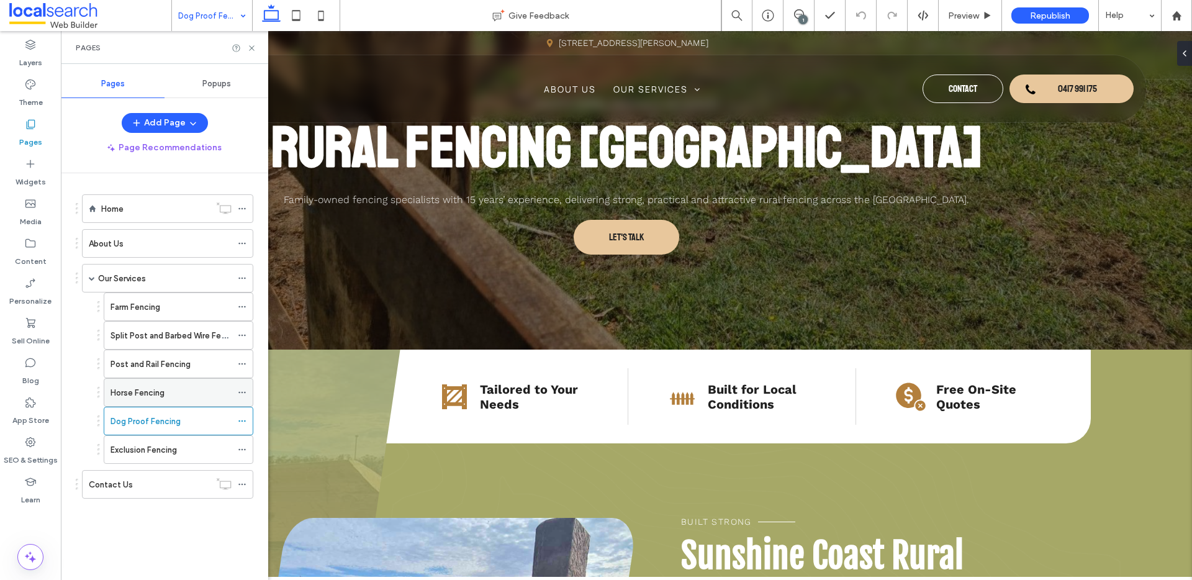
click at [175, 399] on div "Horse Fencing" at bounding box center [171, 392] width 121 height 27
click at [253, 50] on icon at bounding box center [251, 47] width 9 height 9
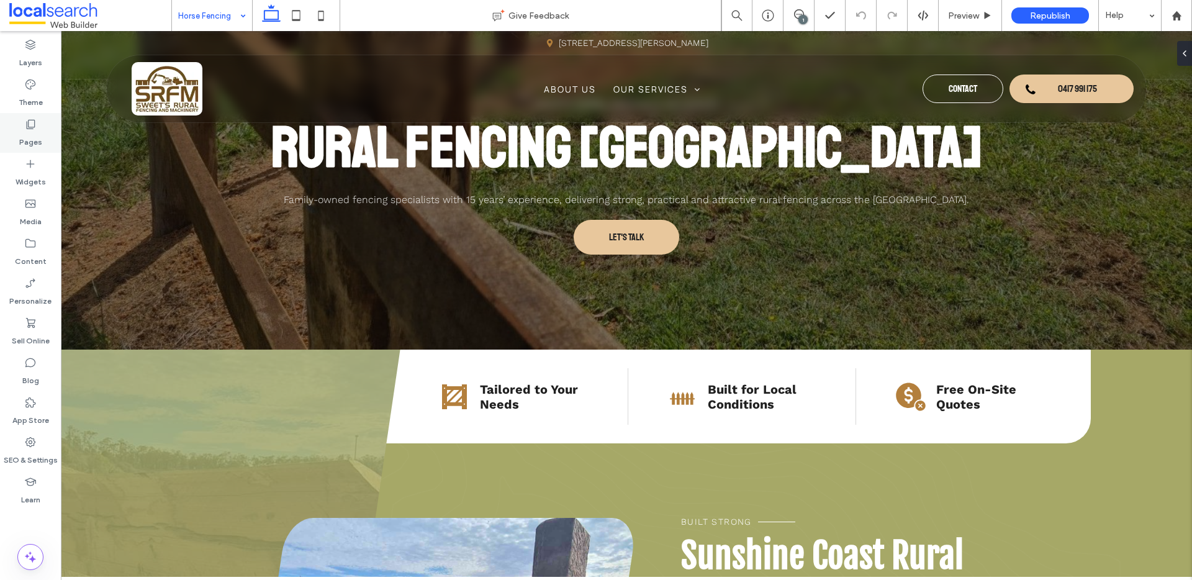
click at [38, 122] on div "Pages" at bounding box center [30, 133] width 61 height 40
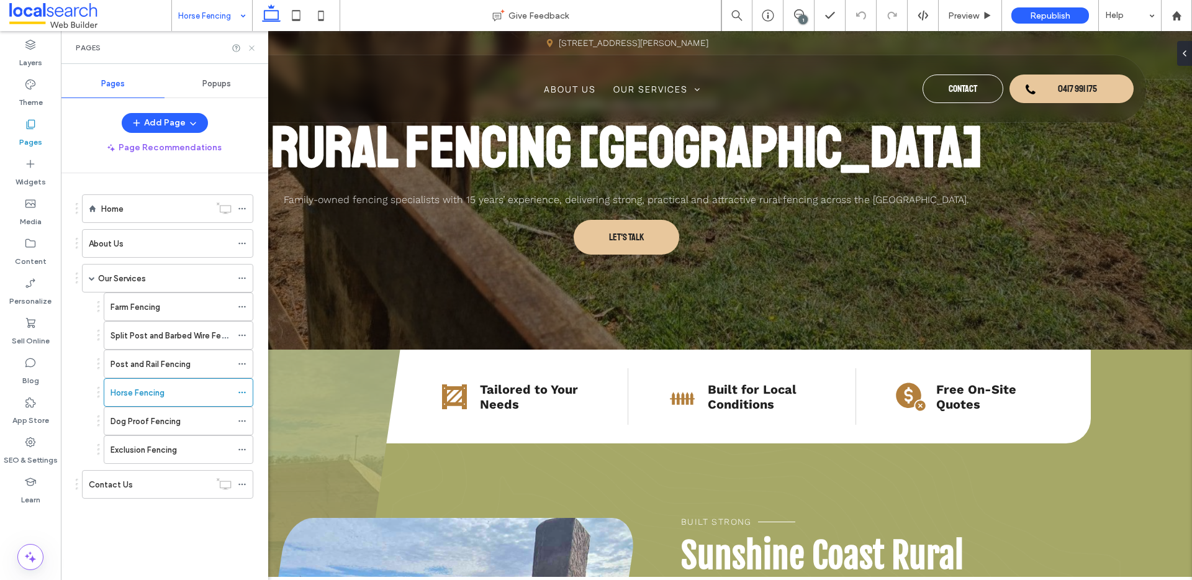
click at [253, 50] on icon at bounding box center [251, 47] width 9 height 9
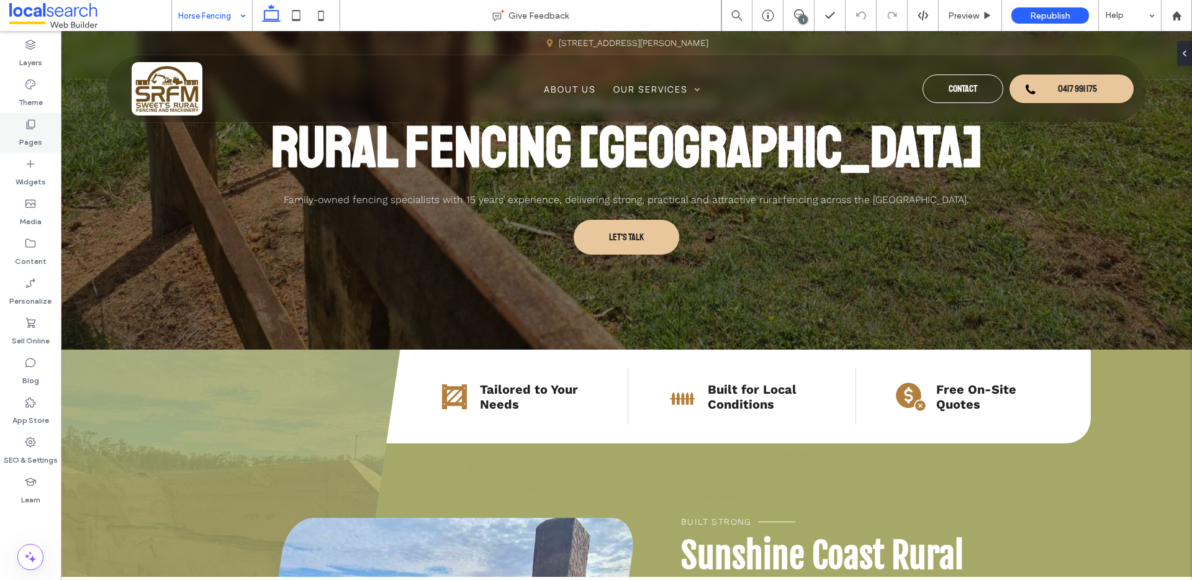
click at [38, 135] on label "Pages" at bounding box center [30, 138] width 23 height 17
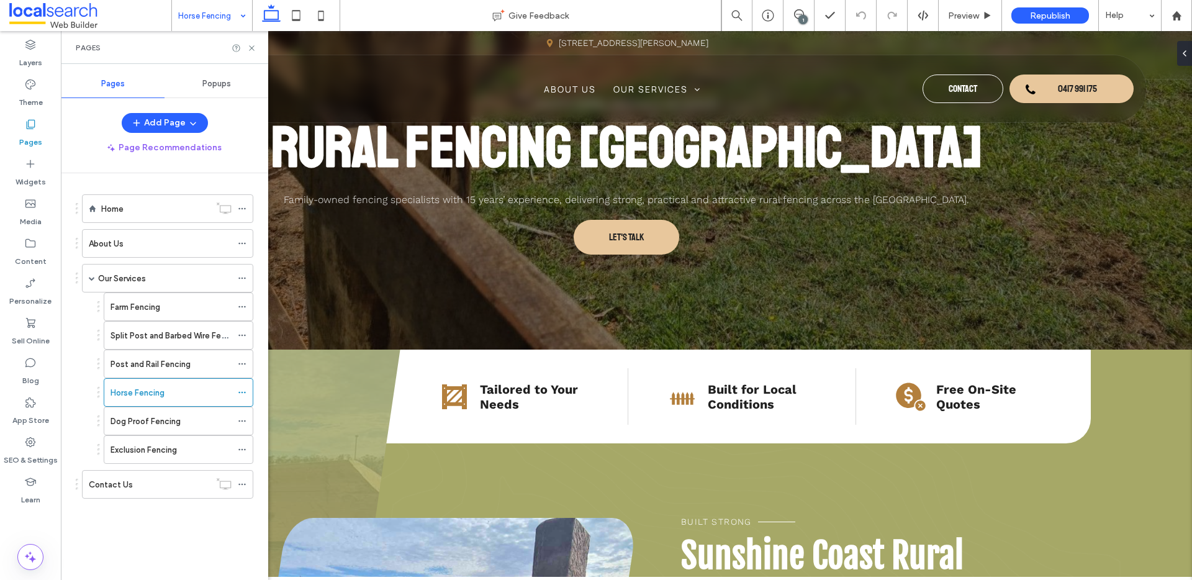
click at [181, 427] on div "Dog Proof Fencing" at bounding box center [171, 421] width 121 height 13
click at [248, 47] on icon at bounding box center [251, 47] width 9 height 9
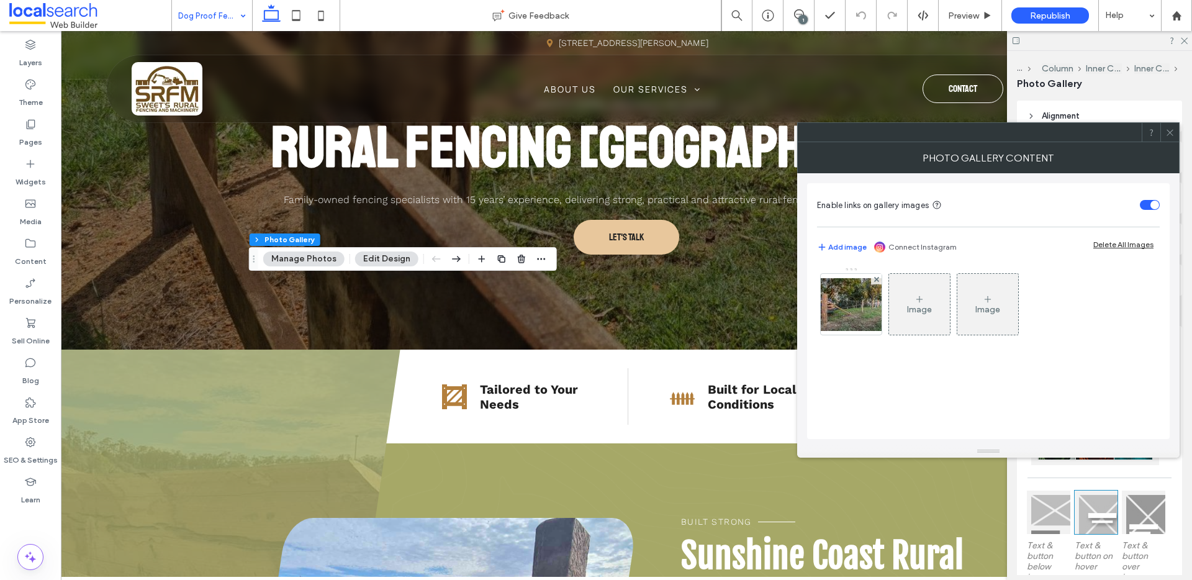
click at [1173, 132] on icon at bounding box center [1169, 132] width 9 height 9
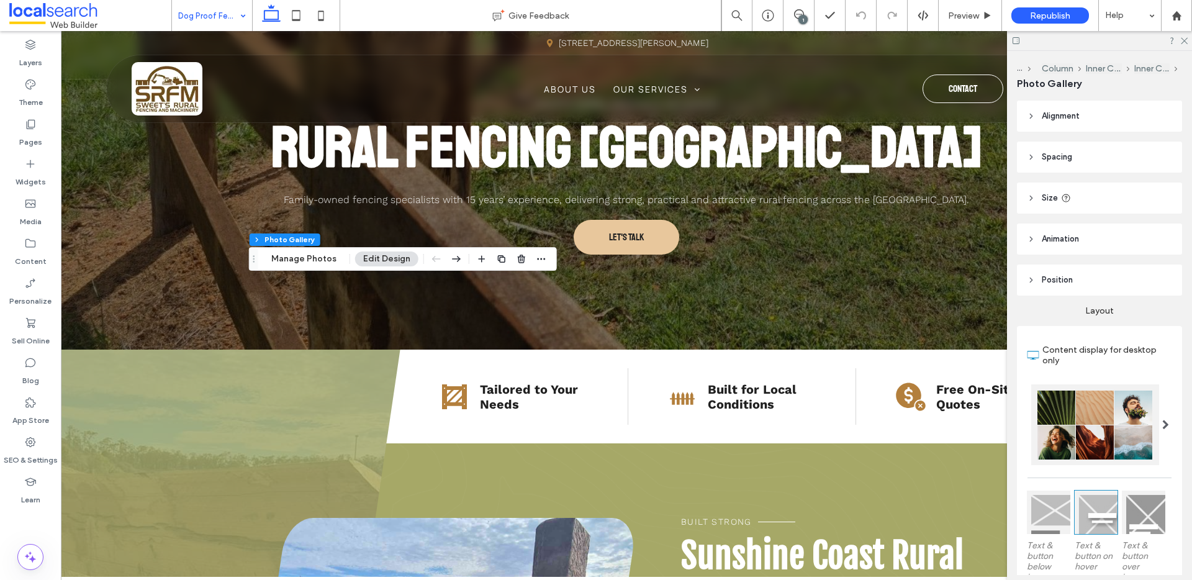
click at [1015, 42] on icon at bounding box center [1015, 40] width 9 height 9
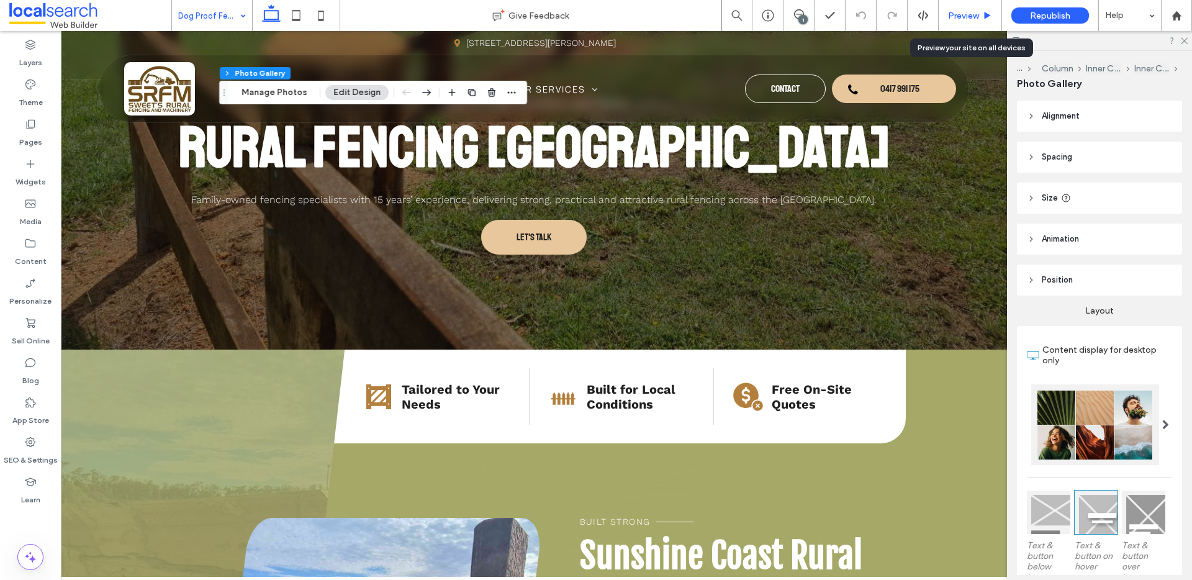
click at [978, 7] on div "Preview" at bounding box center [970, 15] width 63 height 31
click at [972, 11] on span "Preview" at bounding box center [963, 16] width 31 height 11
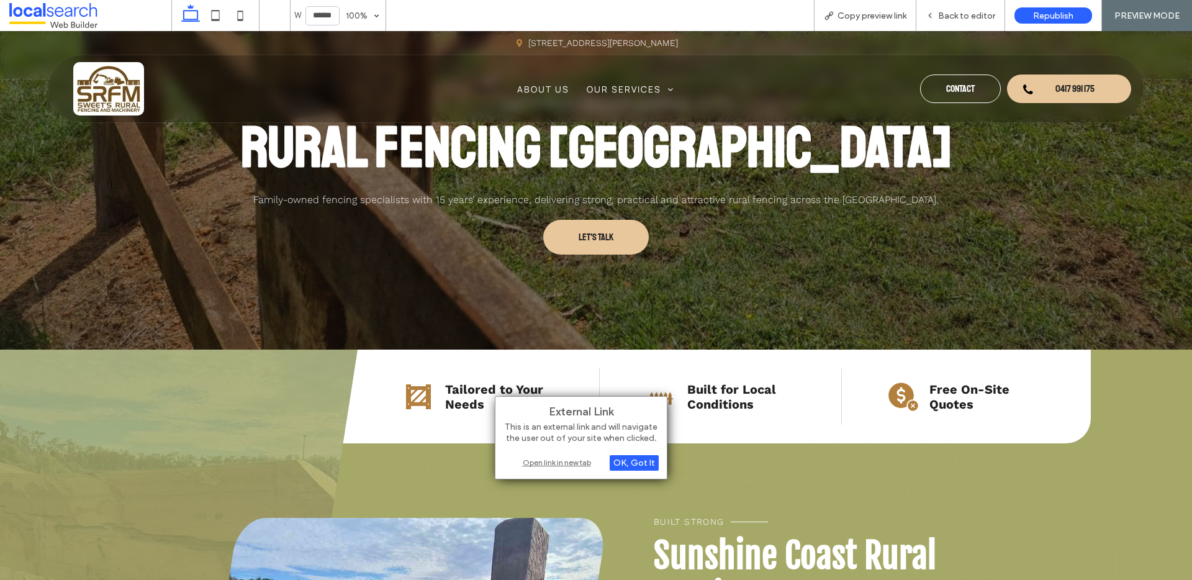
click at [539, 463] on div "Open link in new tab" at bounding box center [580, 462] width 155 height 13
click at [568, 464] on div "Open link in new tab" at bounding box center [580, 462] width 155 height 13
click at [579, 463] on div "Open link in new tab" at bounding box center [600, 462] width 155 height 13
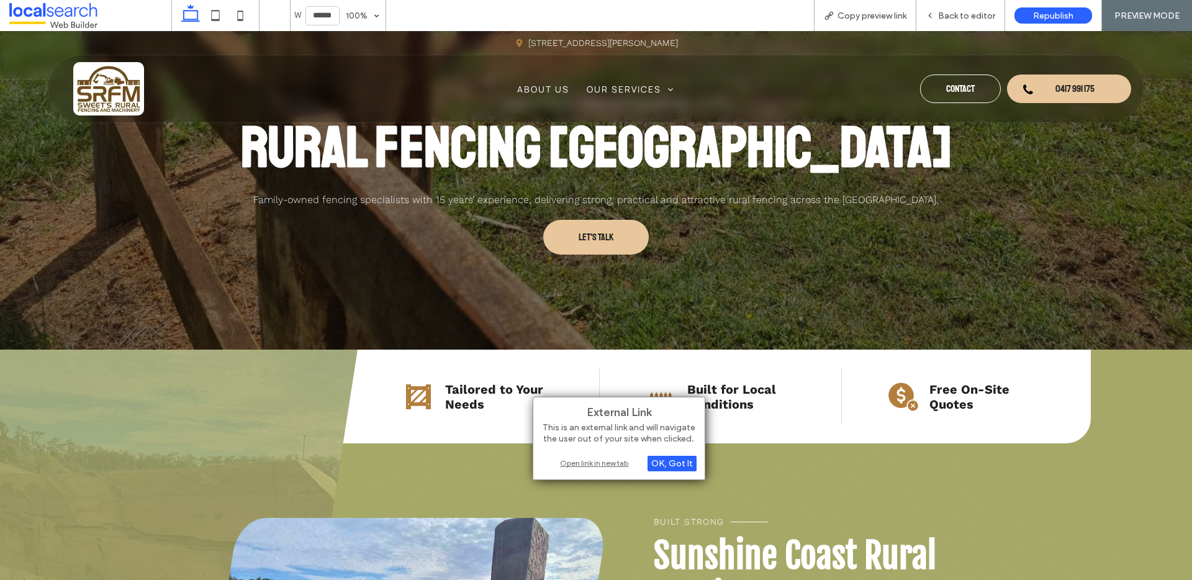
click at [608, 460] on div "Open link in new tab" at bounding box center [618, 462] width 155 height 13
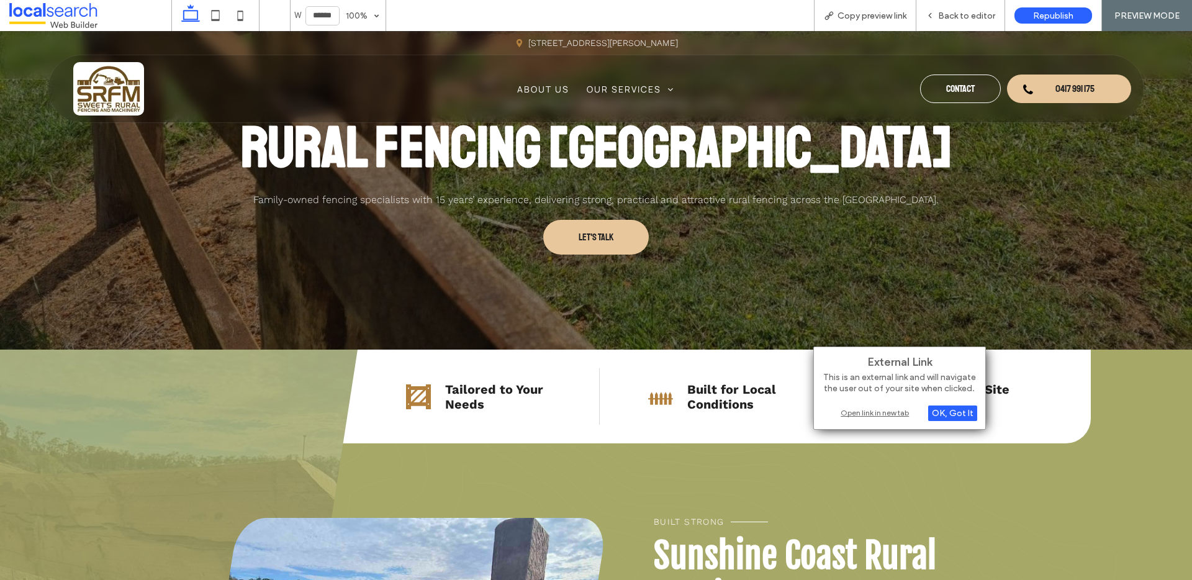
click at [851, 412] on div "Open link in new tab" at bounding box center [899, 412] width 155 height 13
click at [865, 415] on div "Open link in new tab" at bounding box center [899, 412] width 155 height 13
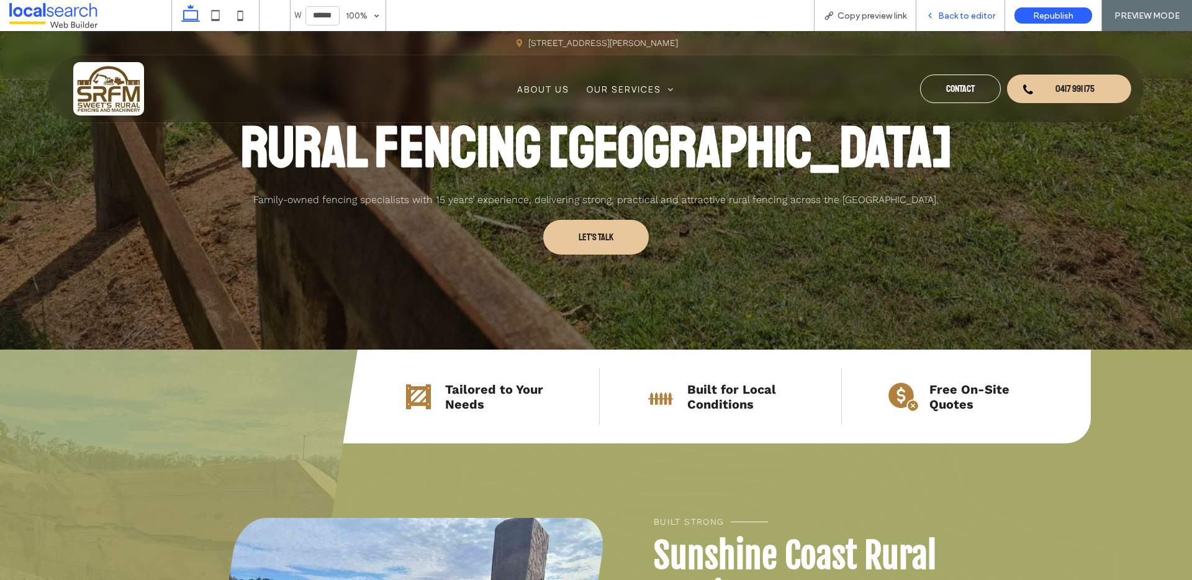
click at [964, 20] on span "Back to editor" at bounding box center [966, 16] width 57 height 11
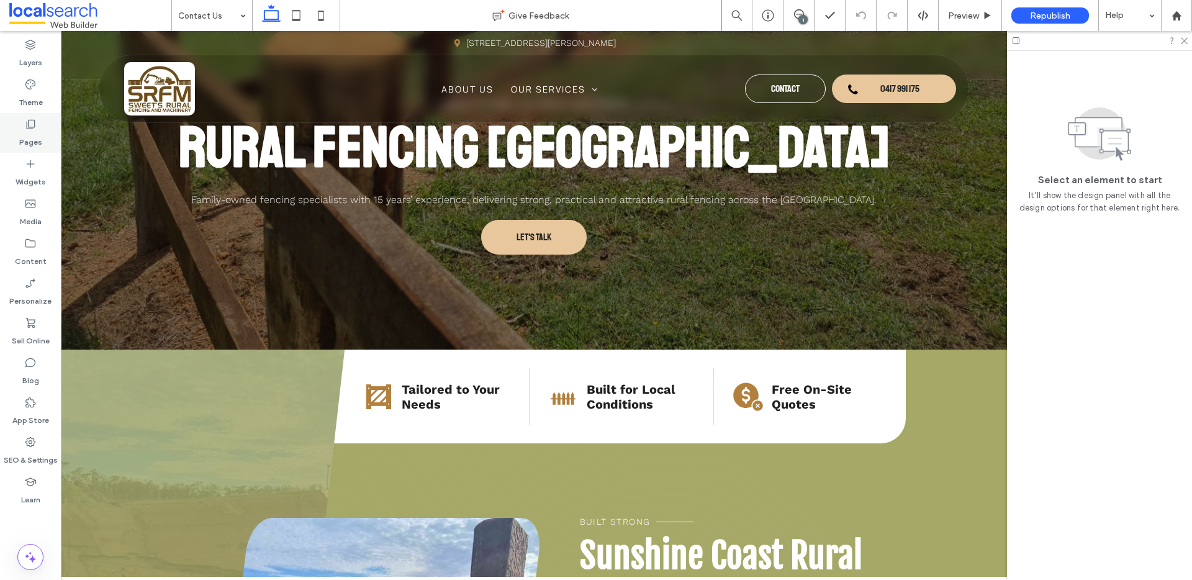
click at [29, 146] on label "Pages" at bounding box center [30, 138] width 23 height 17
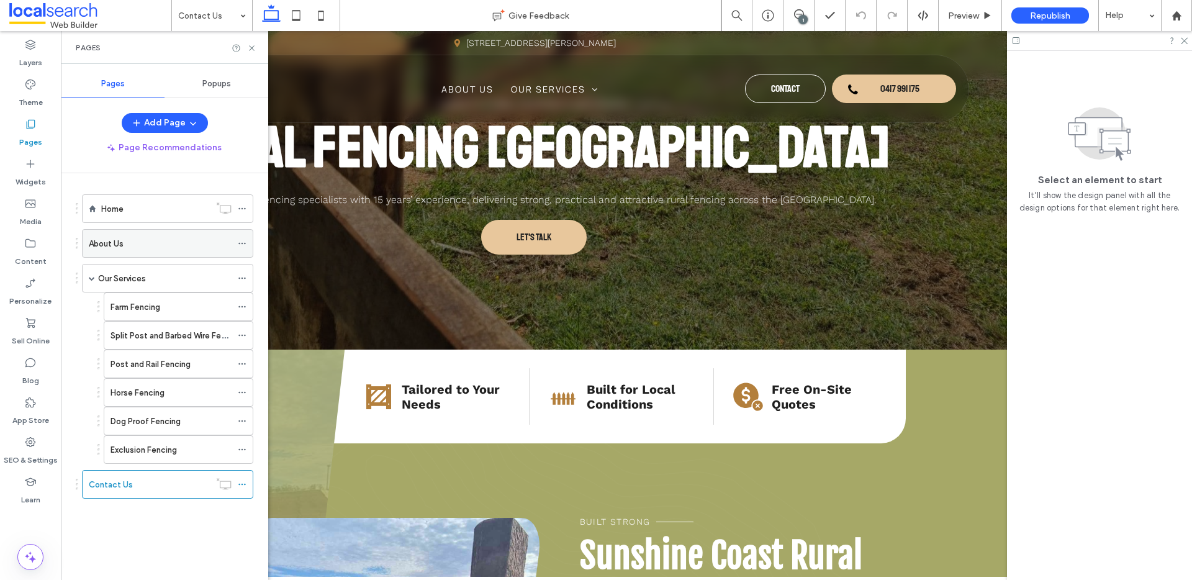
click at [111, 244] on label "About Us" at bounding box center [106, 244] width 35 height 22
click at [29, 448] on icon at bounding box center [30, 442] width 12 height 12
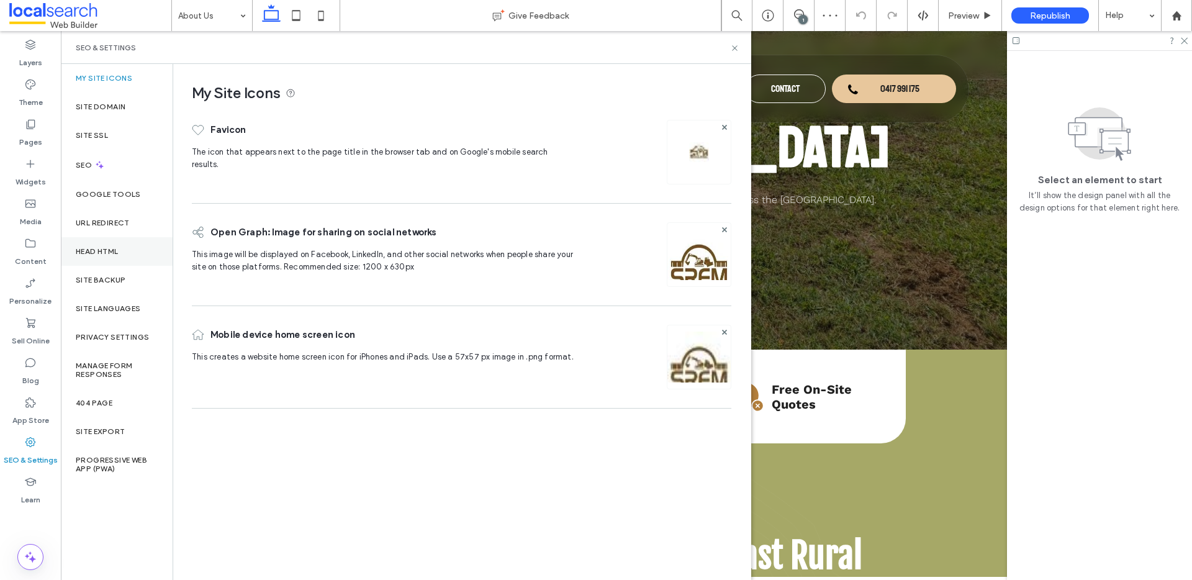
click at [130, 253] on div "Head HTML" at bounding box center [117, 251] width 112 height 29
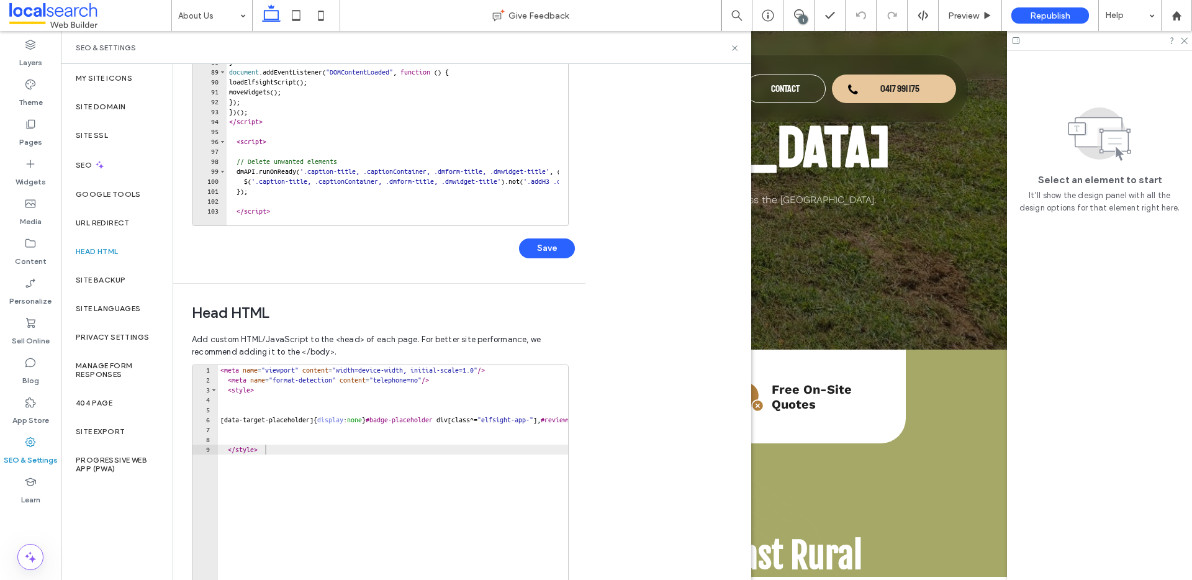
scroll to position [271, 0]
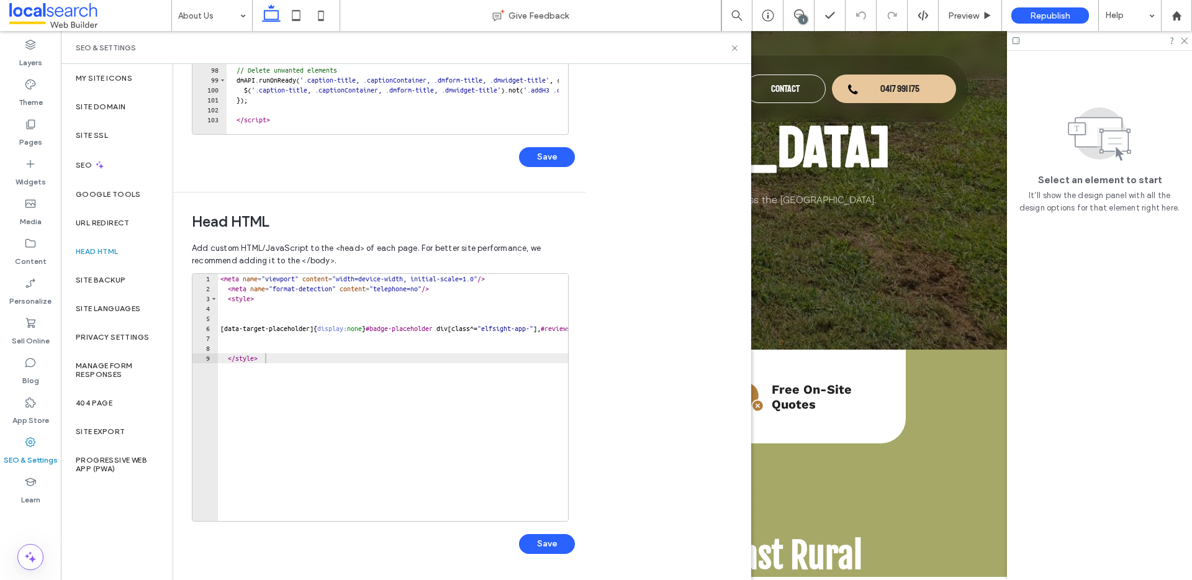
click at [220, 276] on div "< meta name = "viewport" content = "width=device-width, initial-scale=1.0" /> <…" at bounding box center [562, 403] width 689 height 258
paste textarea "**********"
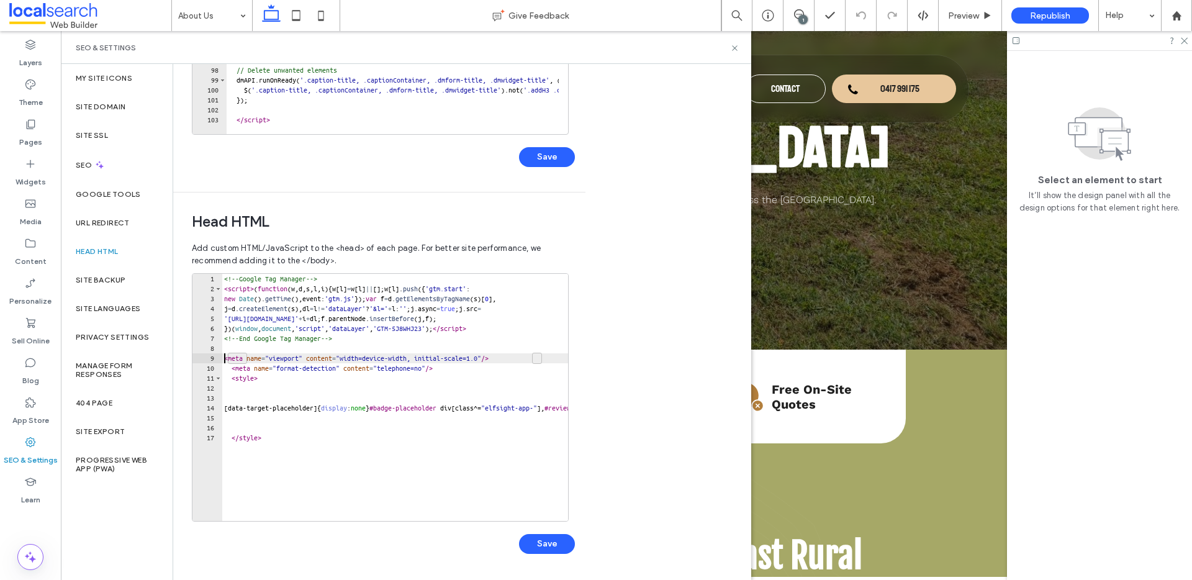
type textarea "**********"
click at [539, 557] on div "**********" at bounding box center [383, 419] width 383 height 293
click at [548, 551] on button "Save" at bounding box center [547, 544] width 56 height 20
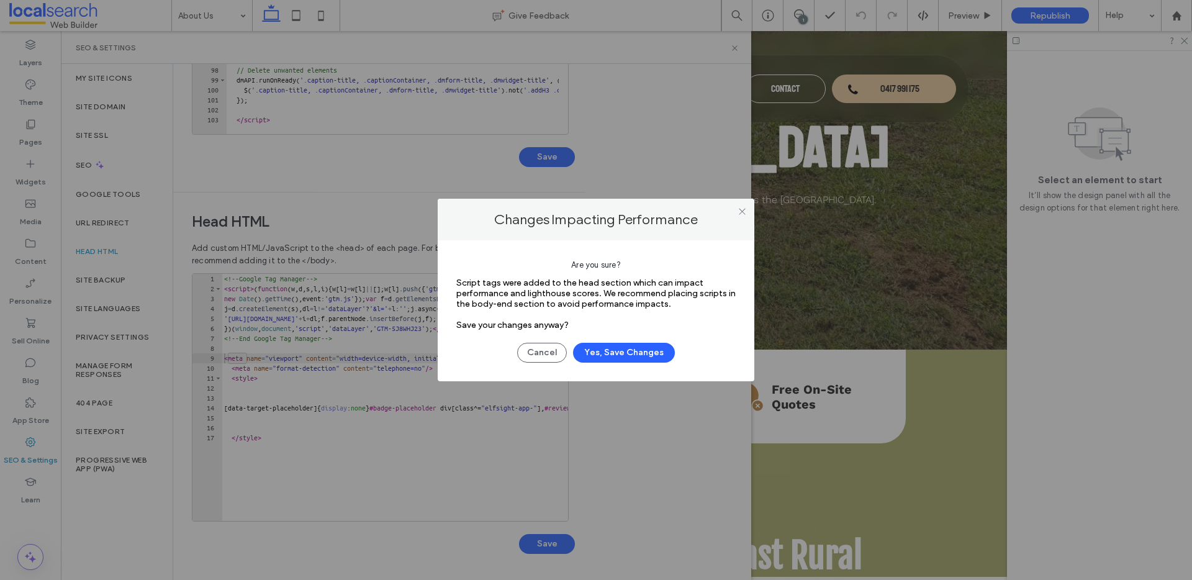
click at [620, 341] on div "Cancel Yes, Save Changes" at bounding box center [595, 346] width 279 height 32
click at [621, 362] on button "Yes, Save Changes" at bounding box center [624, 353] width 102 height 20
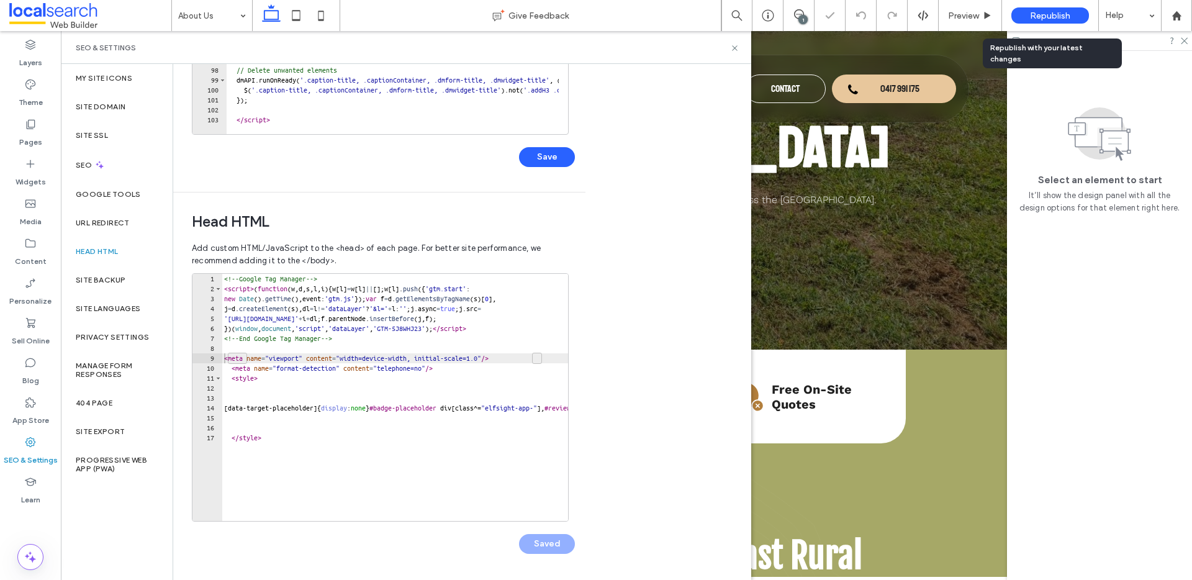
drag, startPoint x: 1049, startPoint y: 15, endPoint x: 1043, endPoint y: 16, distance: 6.2
click at [1049, 15] on span "Republish" at bounding box center [1050, 16] width 40 height 11
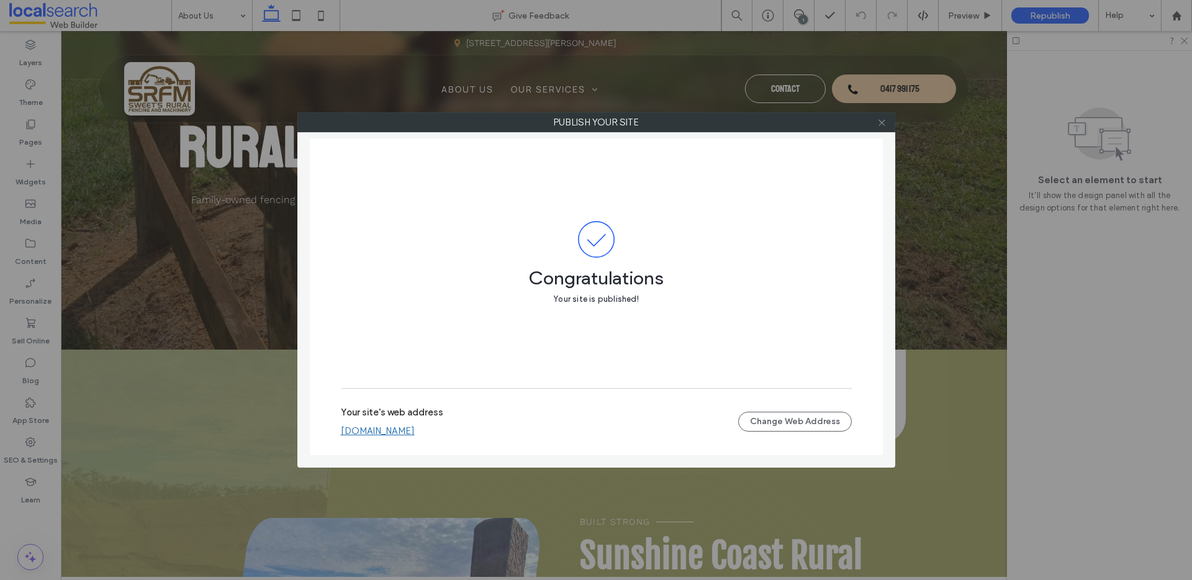
click at [884, 128] on span at bounding box center [881, 122] width 9 height 19
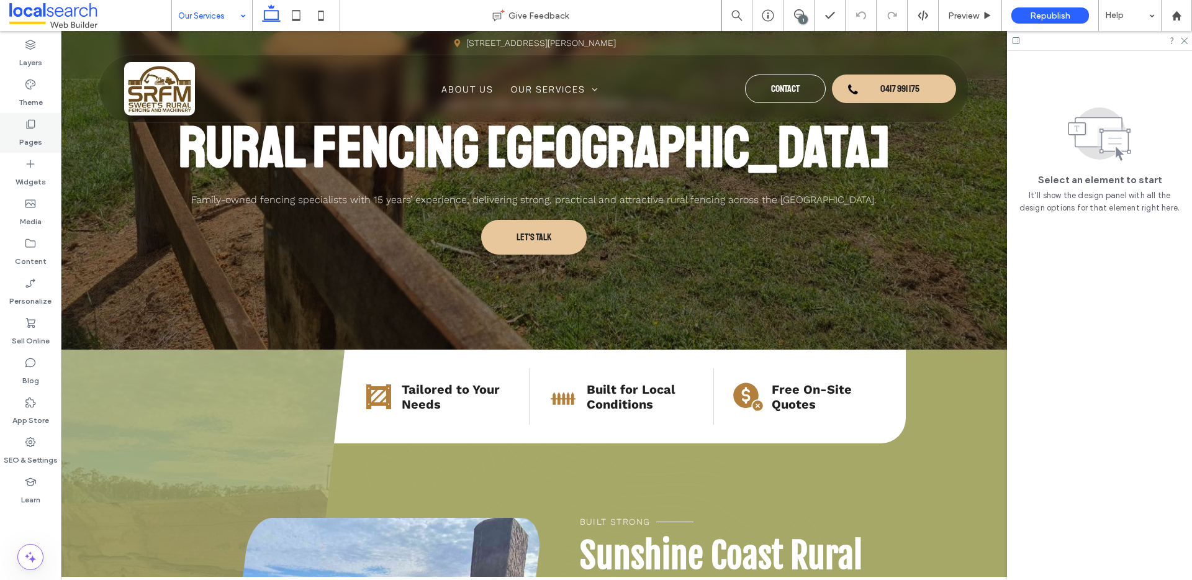
click at [32, 135] on label "Pages" at bounding box center [30, 138] width 23 height 17
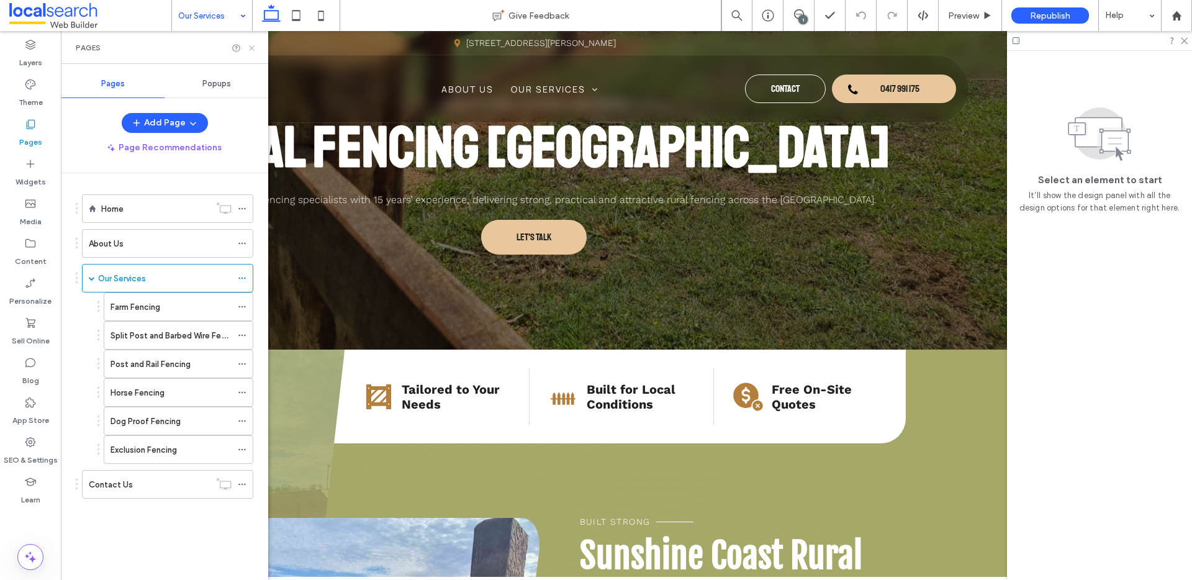
click at [253, 50] on icon at bounding box center [251, 47] width 9 height 9
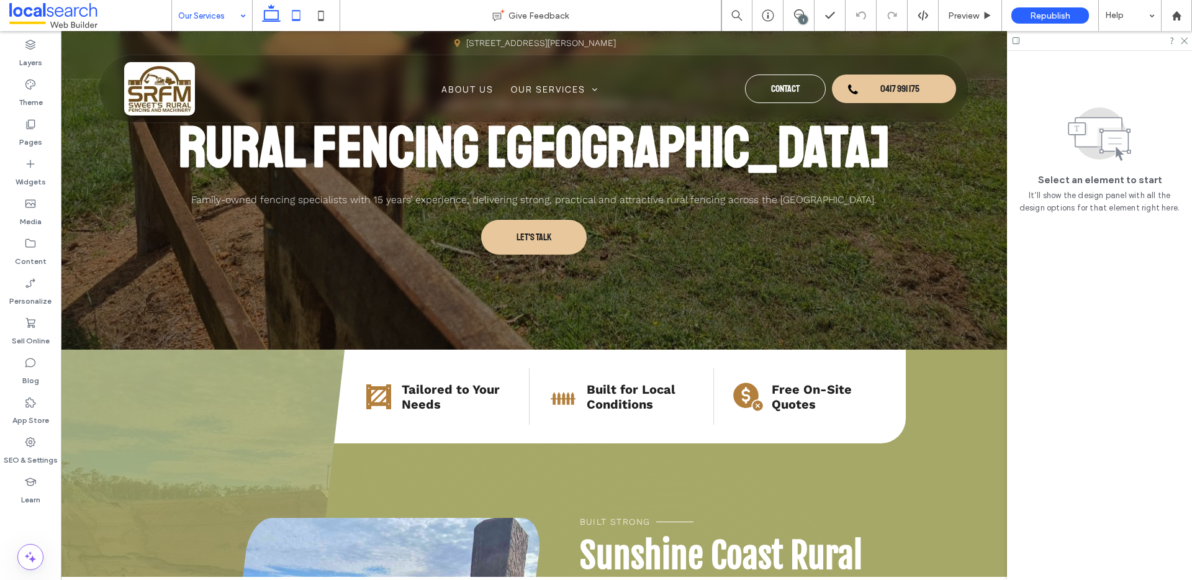
click at [292, 26] on icon at bounding box center [296, 15] width 25 height 25
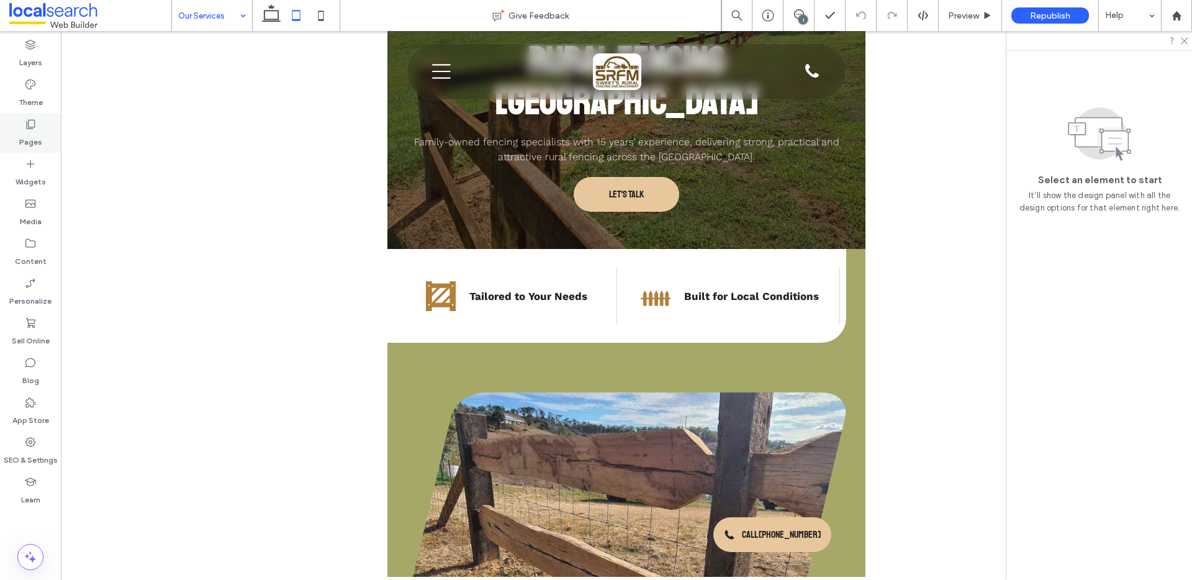
click at [23, 130] on label "Pages" at bounding box center [30, 138] width 23 height 17
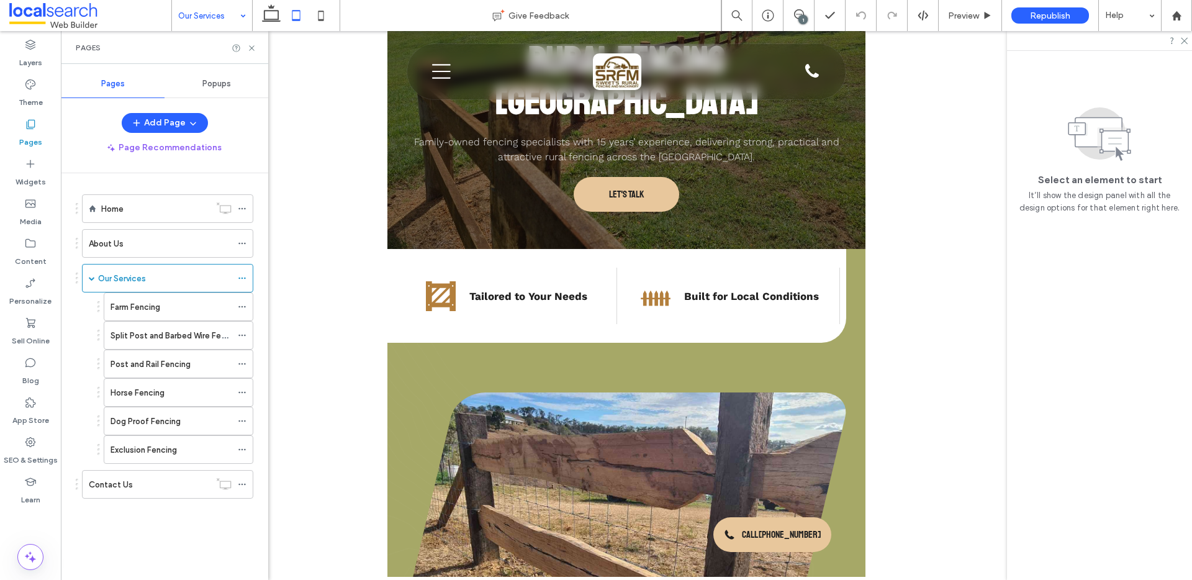
click at [106, 258] on ol "Home About Us Our Services Farm Fencing Split Post and Barbed Wire Fencing Post…" at bounding box center [159, 346] width 187 height 304
click at [106, 248] on label "About Us" at bounding box center [106, 244] width 35 height 22
click at [141, 216] on div "Home" at bounding box center [155, 208] width 109 height 27
click at [143, 441] on div "Exclusion Fencing" at bounding box center [171, 449] width 121 height 27
click at [148, 493] on div "Contact Us" at bounding box center [149, 484] width 121 height 27
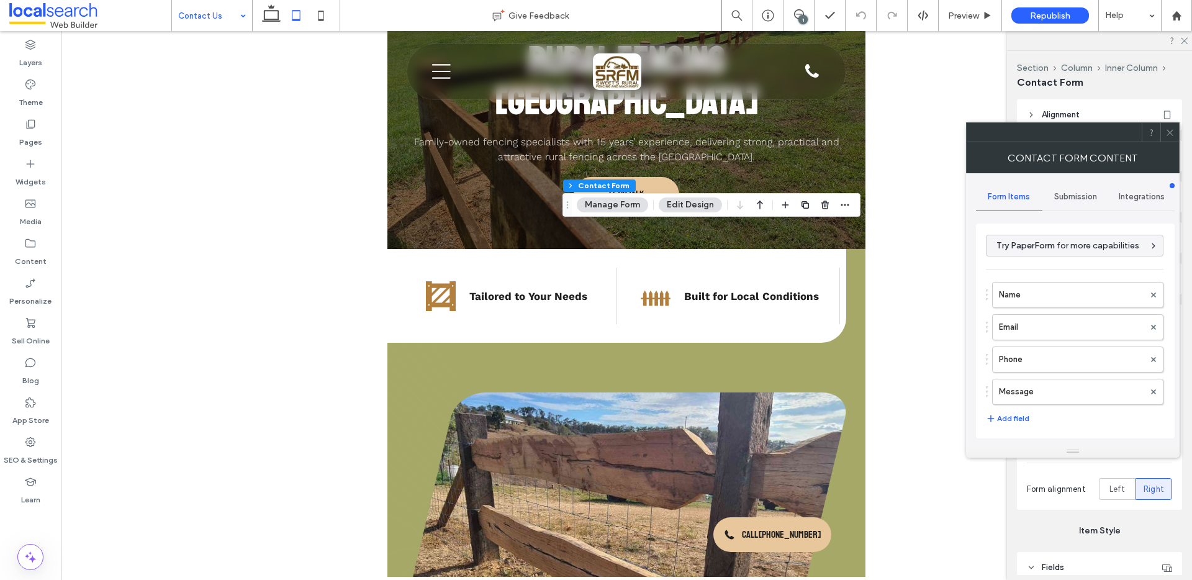
type input "**********"
type input "*"
type input "***"
type input "*"
type input "***"
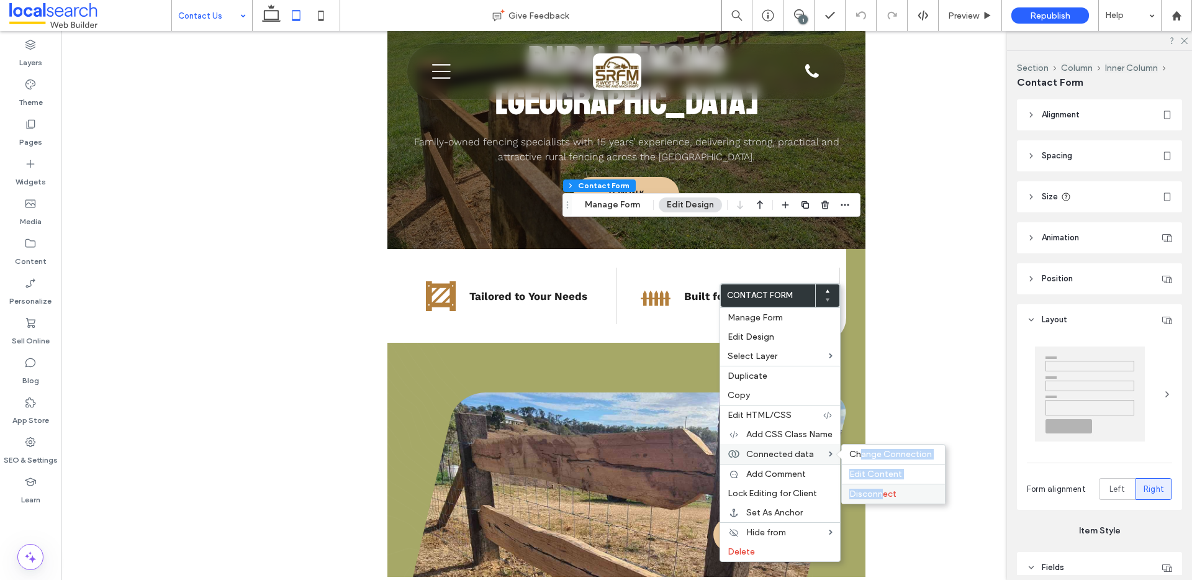
drag, startPoint x: 859, startPoint y: 453, endPoint x: 885, endPoint y: 496, distance: 50.4
click at [885, 496] on div "Change Connection Edit Content Disconnect" at bounding box center [893, 474] width 104 height 60
click at [885, 495] on span "Disconnect" at bounding box center [872, 494] width 47 height 11
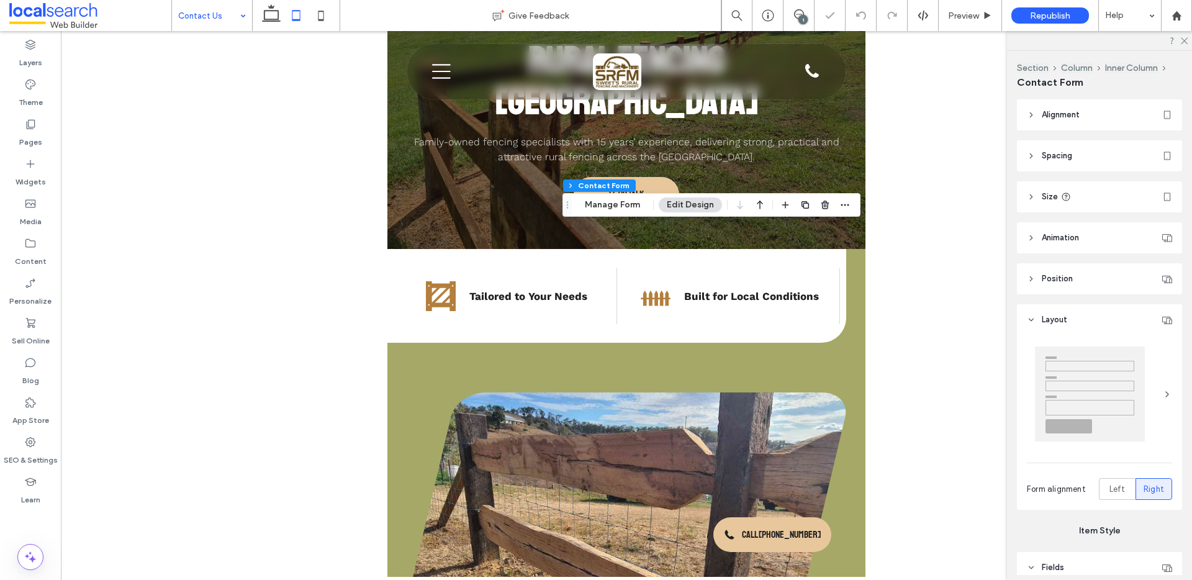
type input "***"
click at [603, 205] on button "Manage Form" at bounding box center [612, 204] width 71 height 15
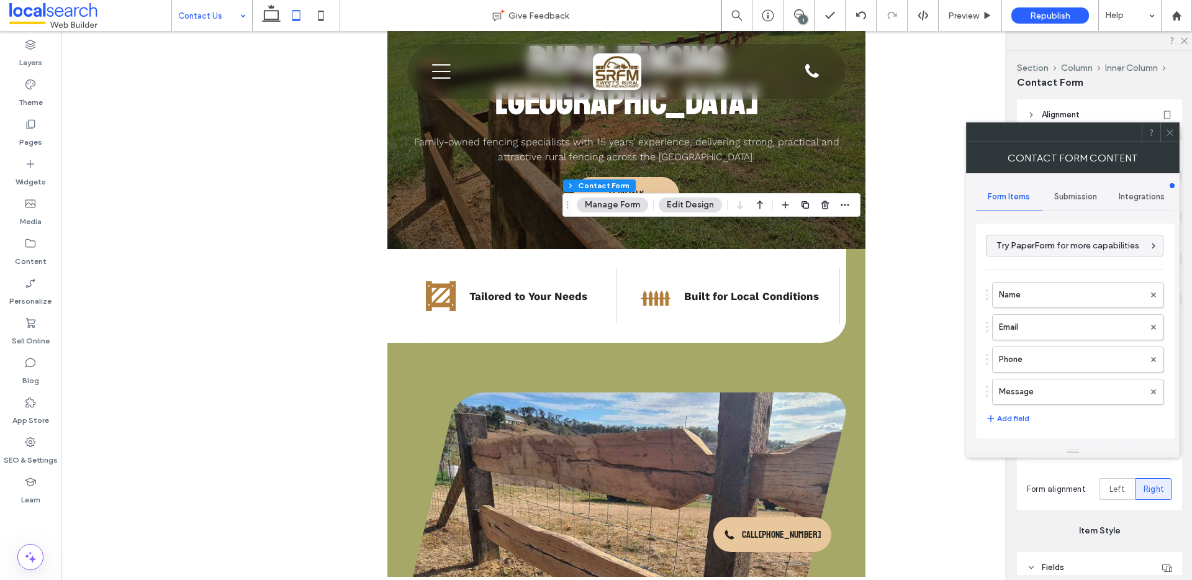
click at [1068, 199] on span "Submission" at bounding box center [1075, 197] width 43 height 10
drag, startPoint x: 1048, startPoint y: 129, endPoint x: 853, endPoint y: 157, distance: 197.0
click at [967, 142] on div at bounding box center [1054, 132] width 175 height 19
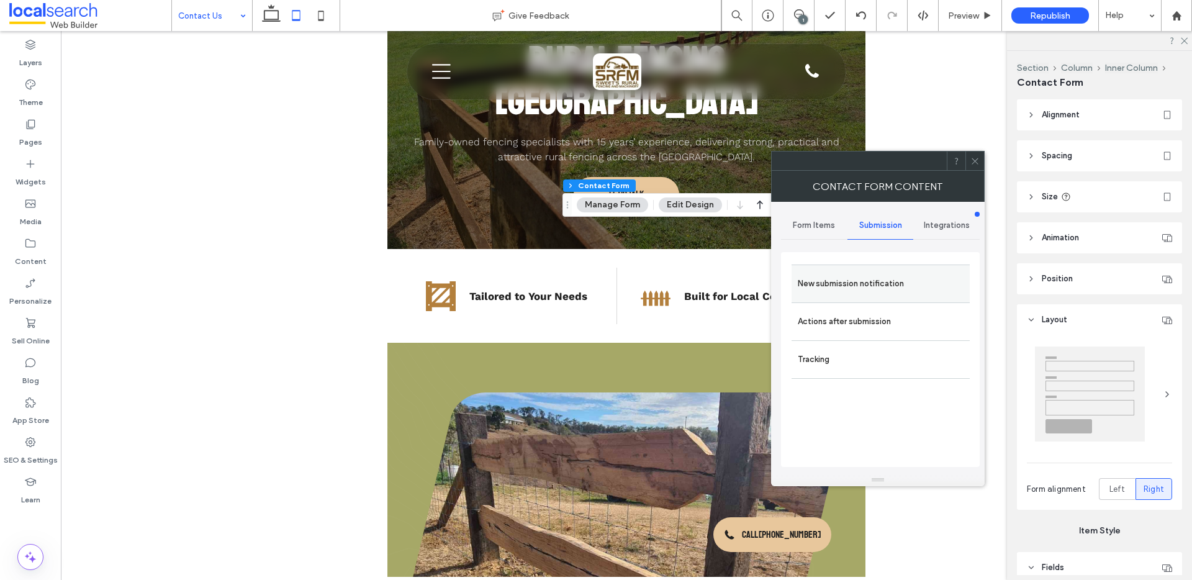
click at [836, 270] on div "New submission notification" at bounding box center [881, 283] width 178 height 38
click at [847, 288] on label "New submission notification" at bounding box center [881, 283] width 166 height 25
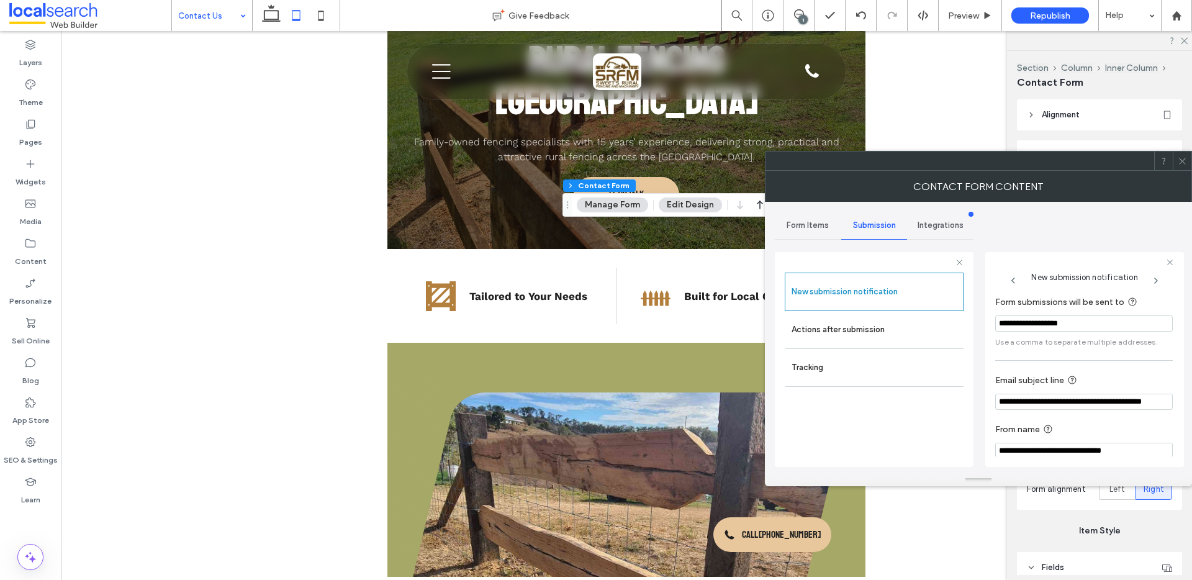
click at [1011, 324] on input "**********" at bounding box center [1084, 323] width 178 height 16
type input "**********"
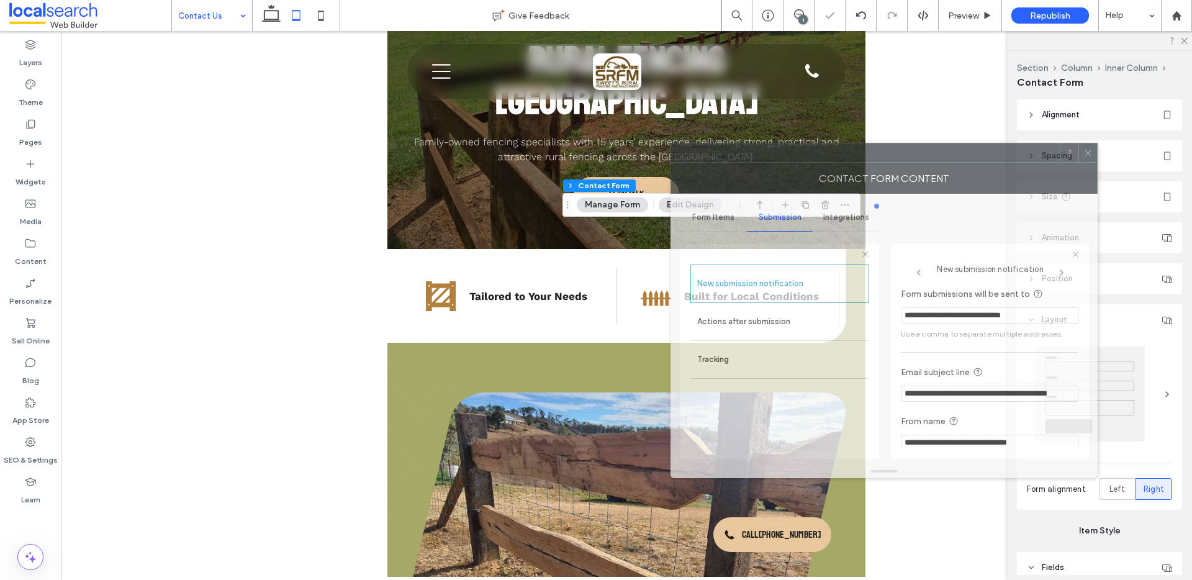
drag, startPoint x: 993, startPoint y: 151, endPoint x: 767, endPoint y: 135, distance: 225.9
click at [767, 143] on div at bounding box center [865, 152] width 389 height 19
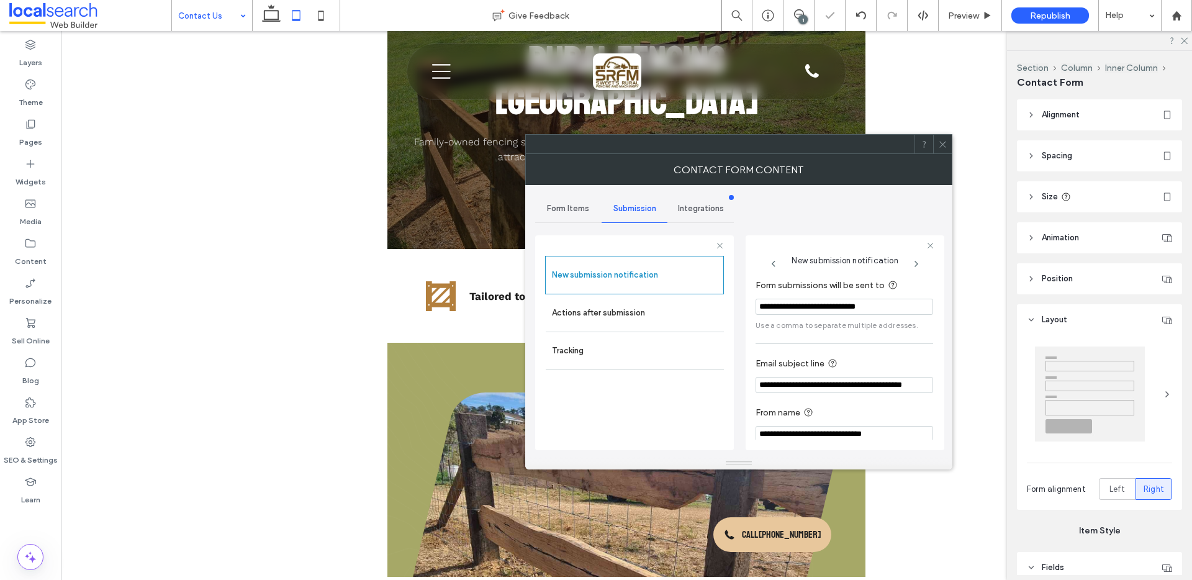
click at [946, 142] on icon at bounding box center [942, 144] width 9 height 9
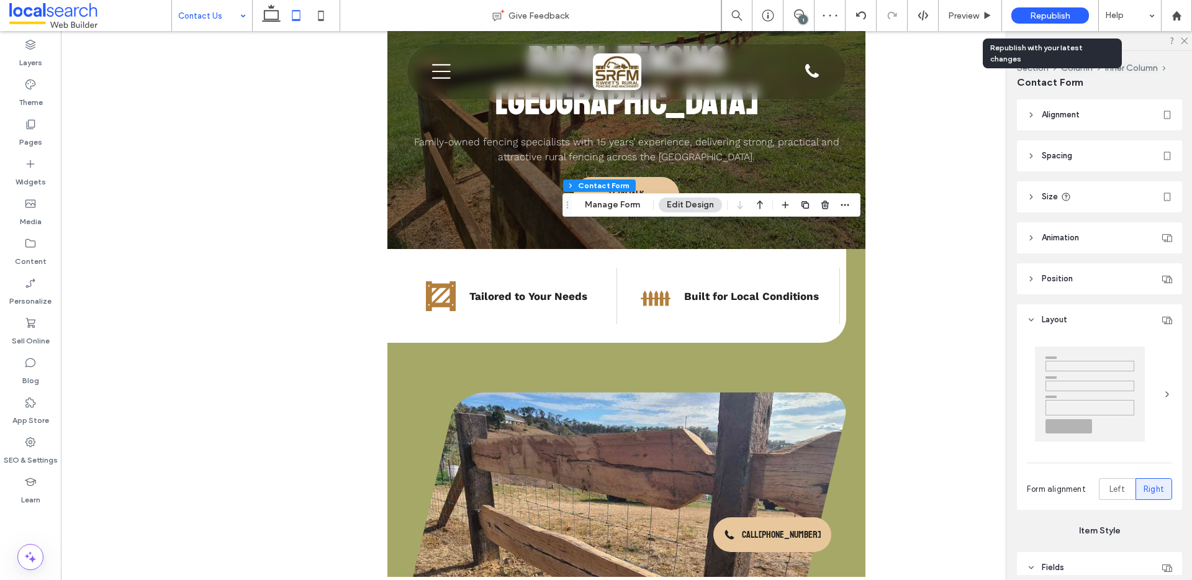
click at [1026, 13] on div "Republish" at bounding box center [1050, 15] width 78 height 16
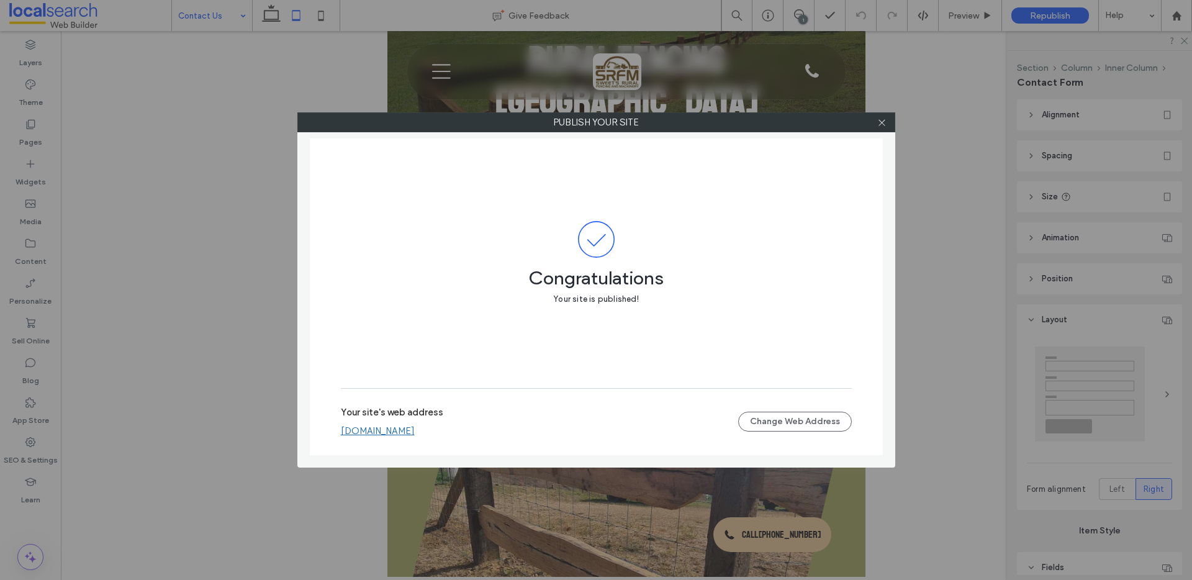
click at [389, 445] on div "Your site's web address [DOMAIN_NAME] Change Web Address" at bounding box center [596, 422] width 511 height 68
click at [400, 423] on label "Your site's web address" at bounding box center [392, 416] width 102 height 19
click at [401, 435] on link "[DOMAIN_NAME]" at bounding box center [378, 430] width 74 height 11
click at [889, 123] on div at bounding box center [882, 122] width 19 height 19
click at [887, 123] on div at bounding box center [882, 122] width 19 height 19
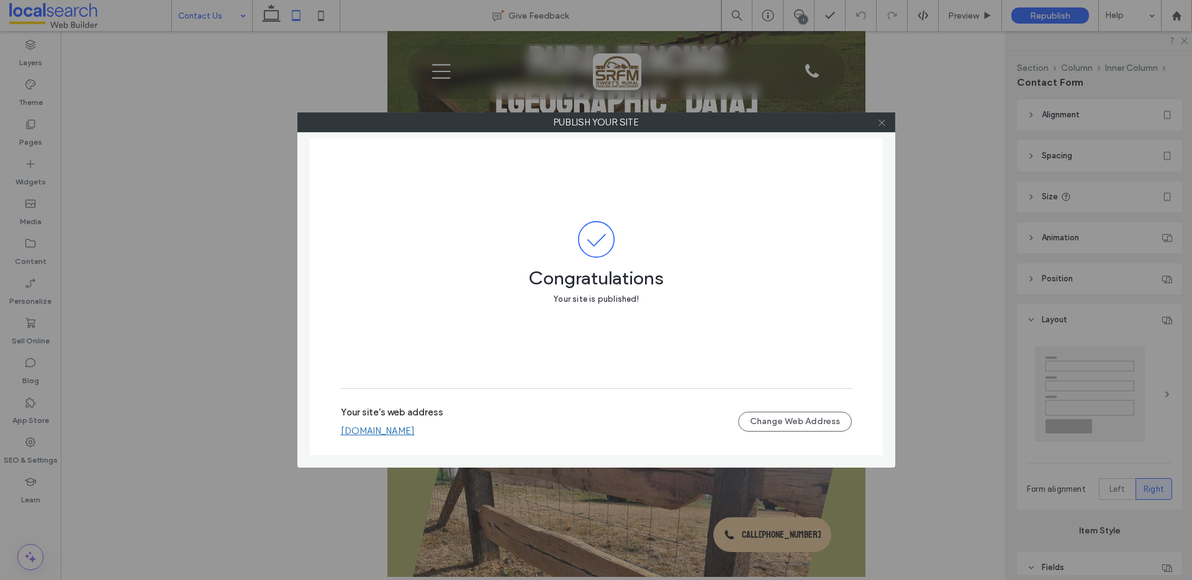
click at [886, 118] on icon at bounding box center [881, 122] width 9 height 9
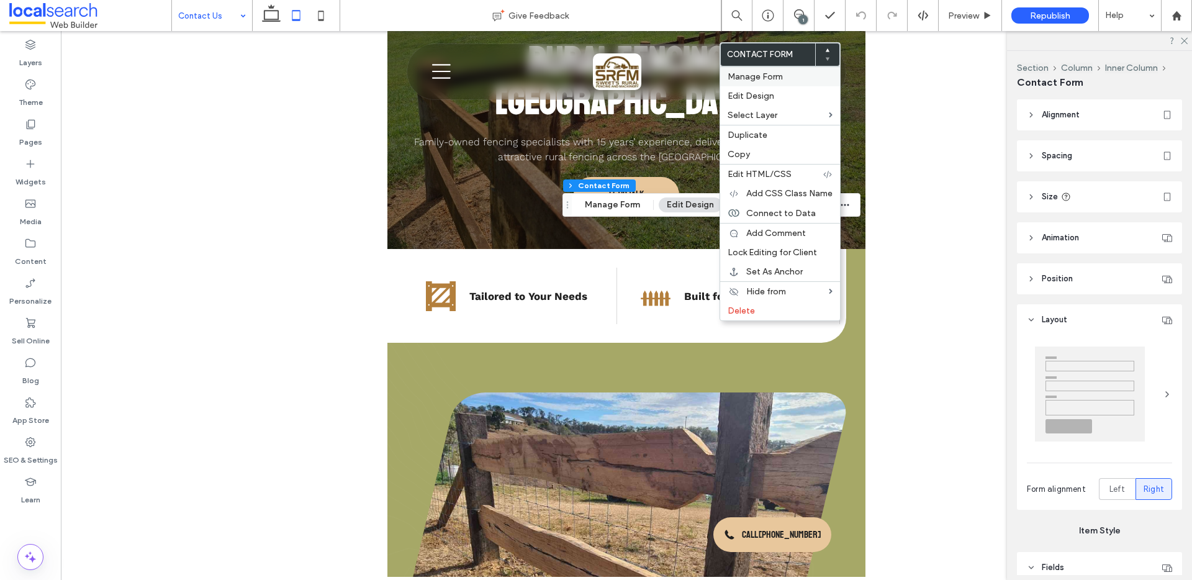
click at [767, 79] on span "Manage Form" at bounding box center [755, 76] width 55 height 11
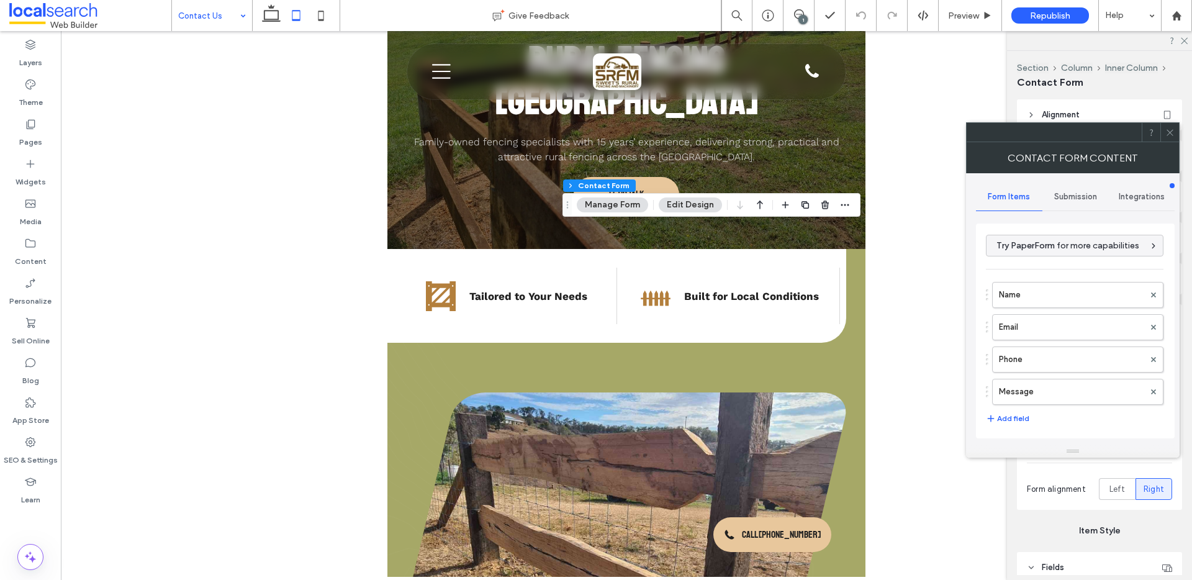
click at [1073, 197] on span "Submission" at bounding box center [1075, 197] width 43 height 10
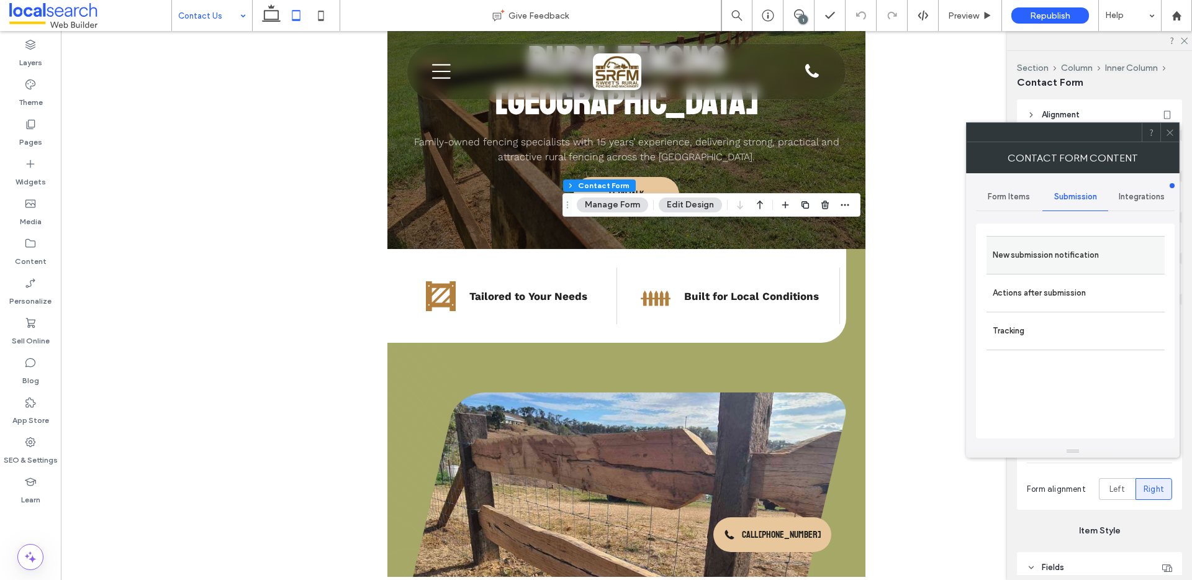
click at [1028, 250] on label "New submission notification" at bounding box center [1076, 255] width 166 height 25
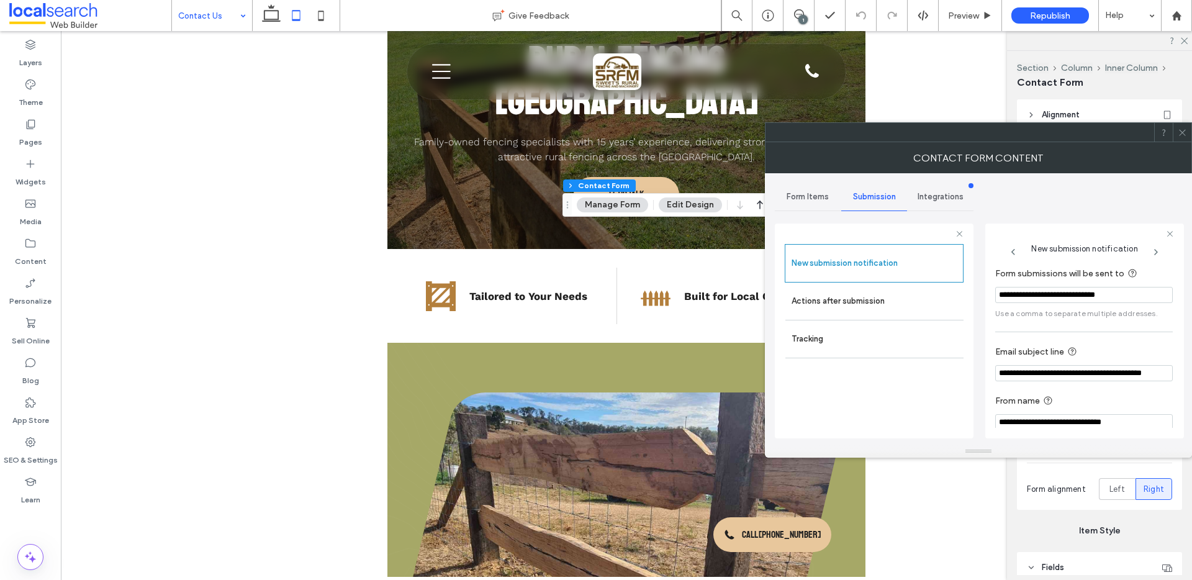
click at [1180, 132] on icon at bounding box center [1182, 132] width 9 height 9
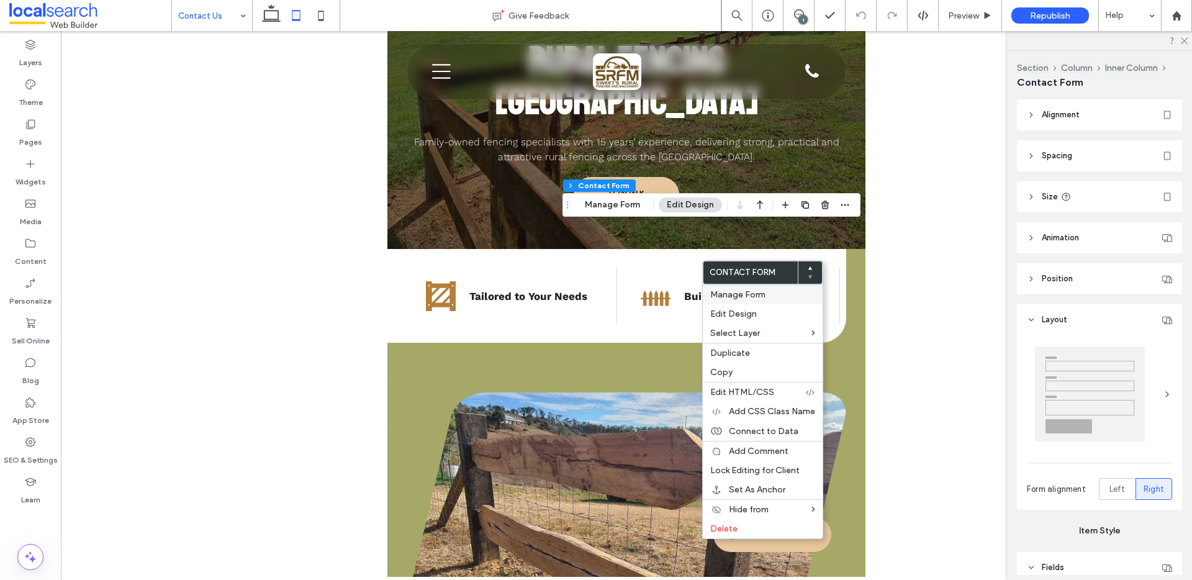
click at [739, 291] on span "Manage Form" at bounding box center [737, 294] width 55 height 11
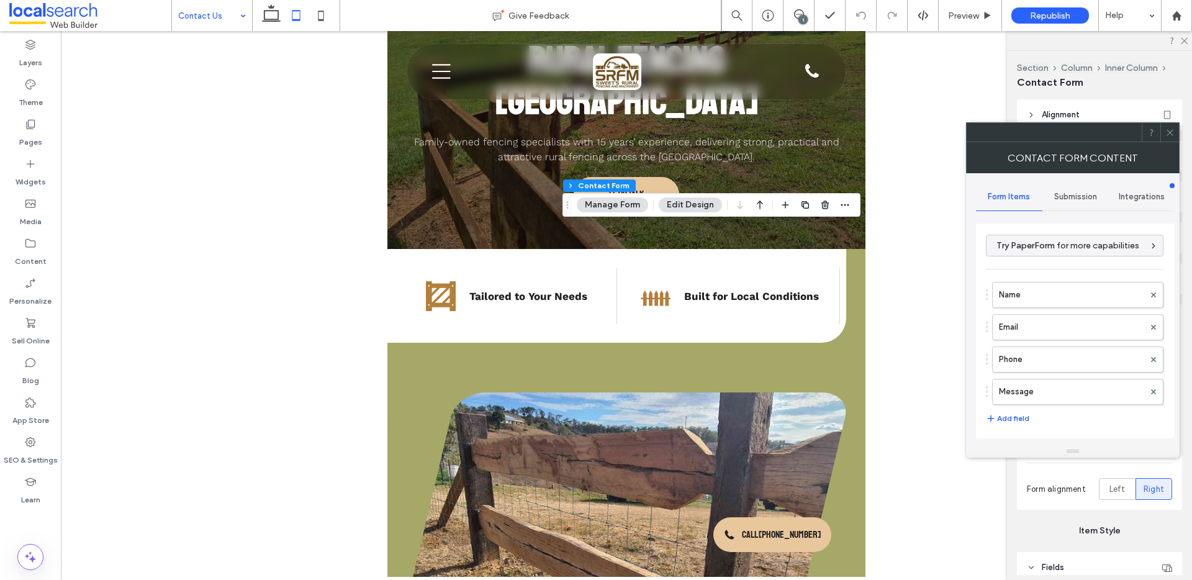
click at [1082, 189] on div "Submission" at bounding box center [1075, 196] width 66 height 27
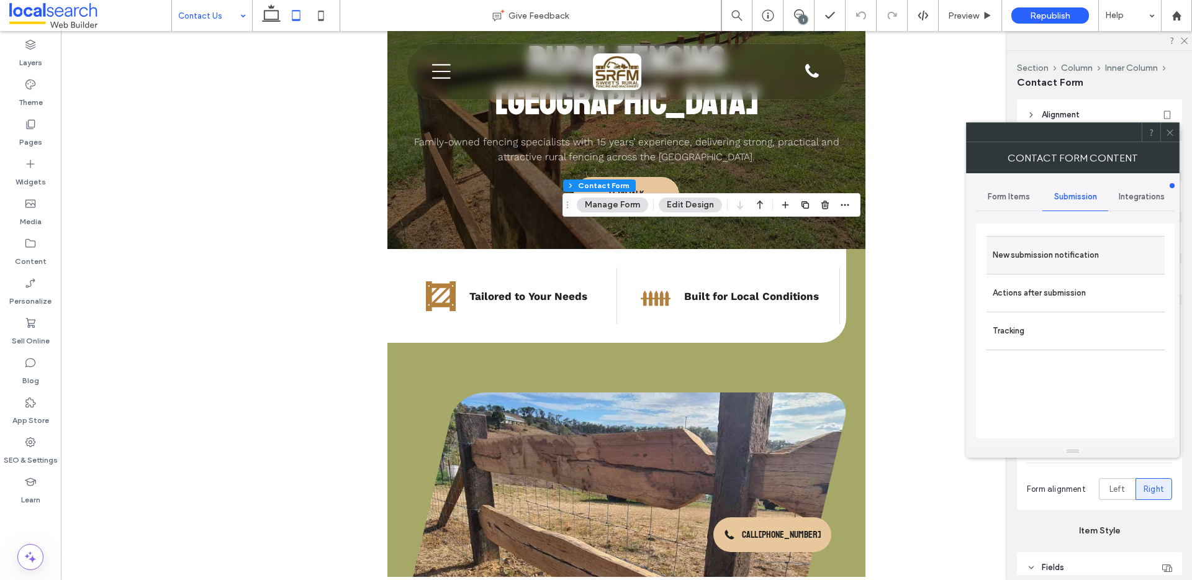
click at [1088, 244] on label "New submission notification" at bounding box center [1076, 255] width 166 height 25
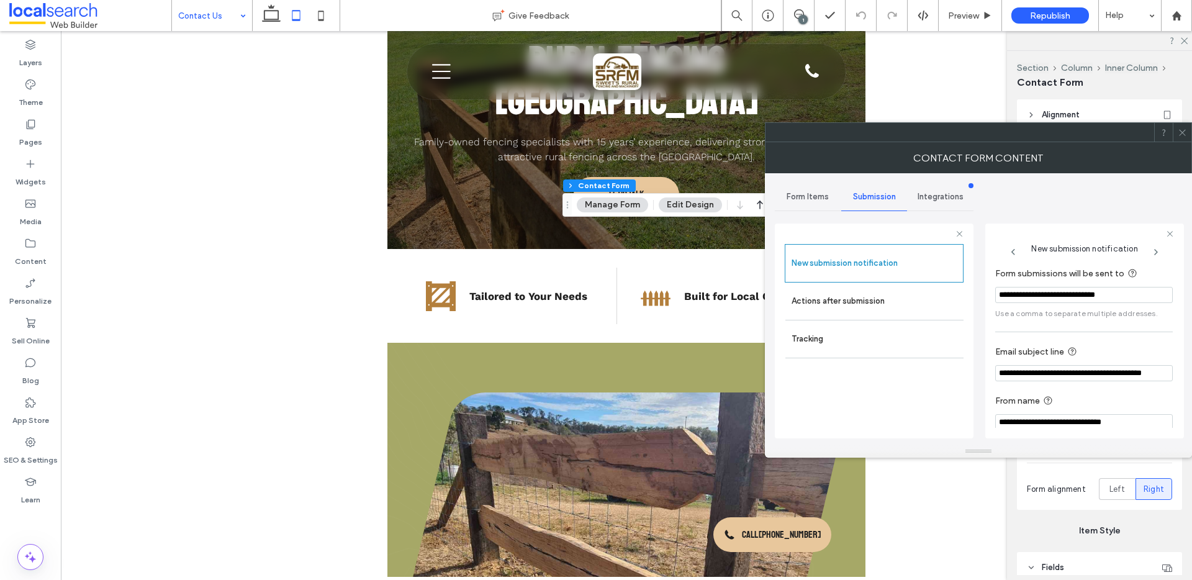
click at [1176, 130] on div at bounding box center [1182, 132] width 19 height 19
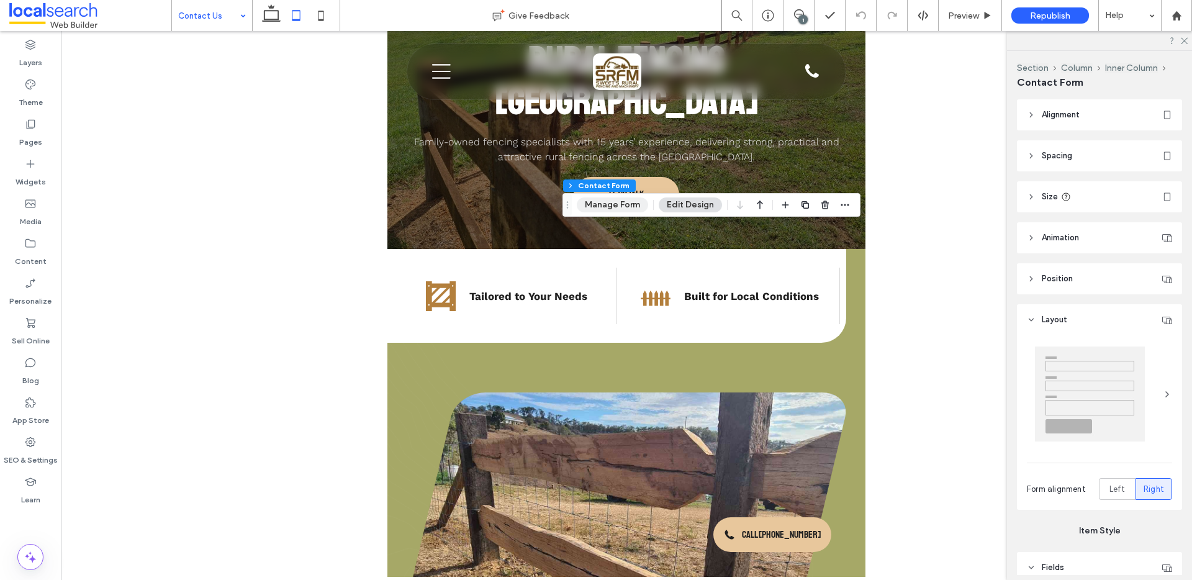
click at [600, 210] on button "Manage Form" at bounding box center [612, 204] width 71 height 15
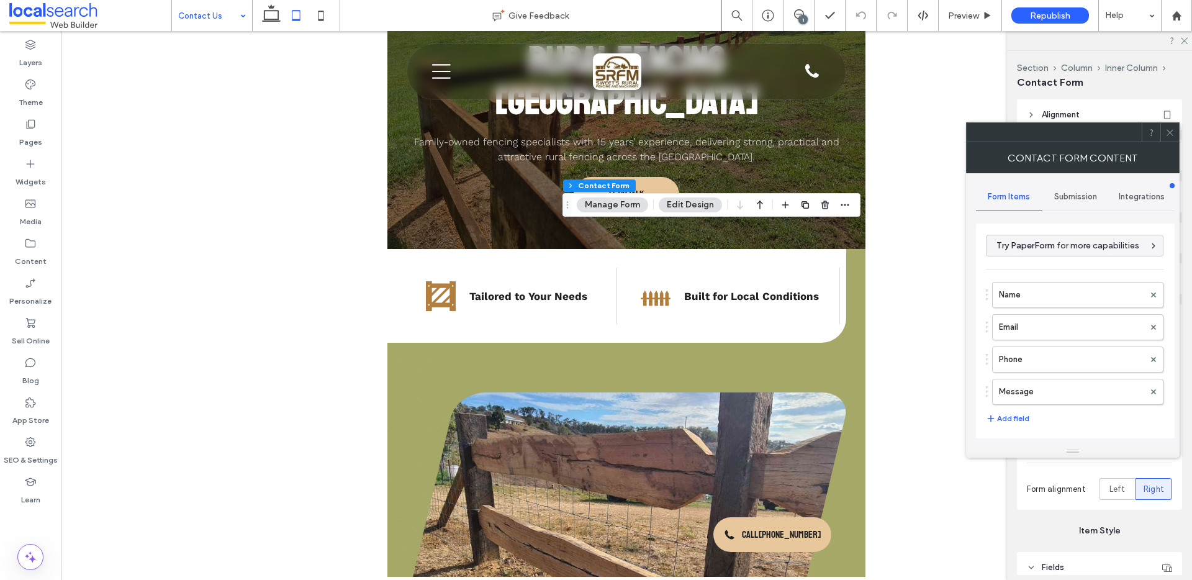
click at [1085, 201] on span "Submission" at bounding box center [1075, 197] width 43 height 10
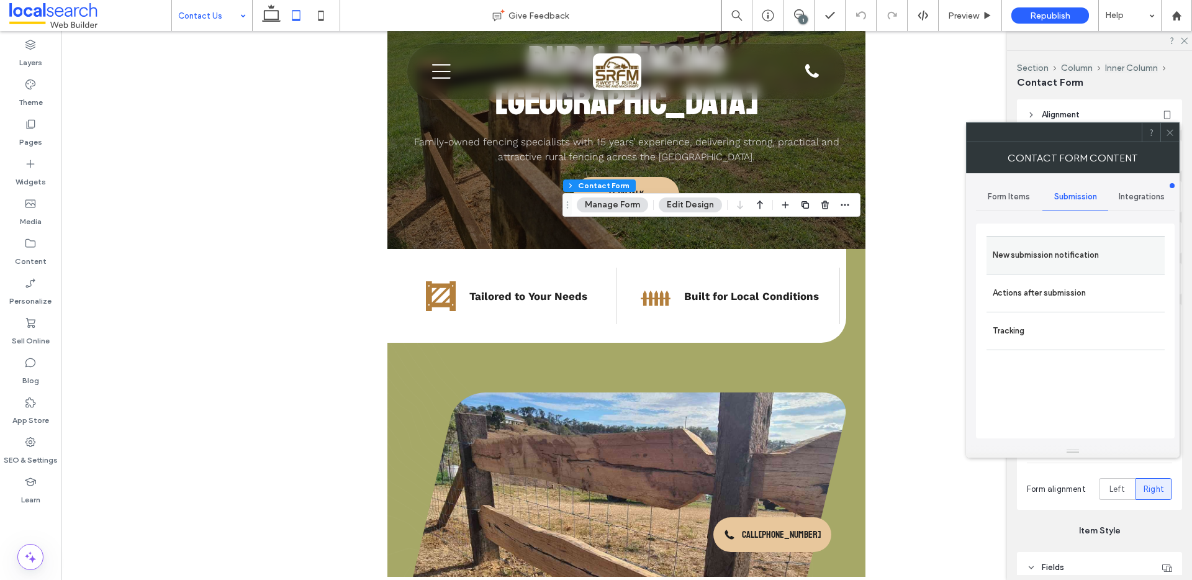
click at [1018, 263] on label "New submission notification" at bounding box center [1076, 255] width 166 height 25
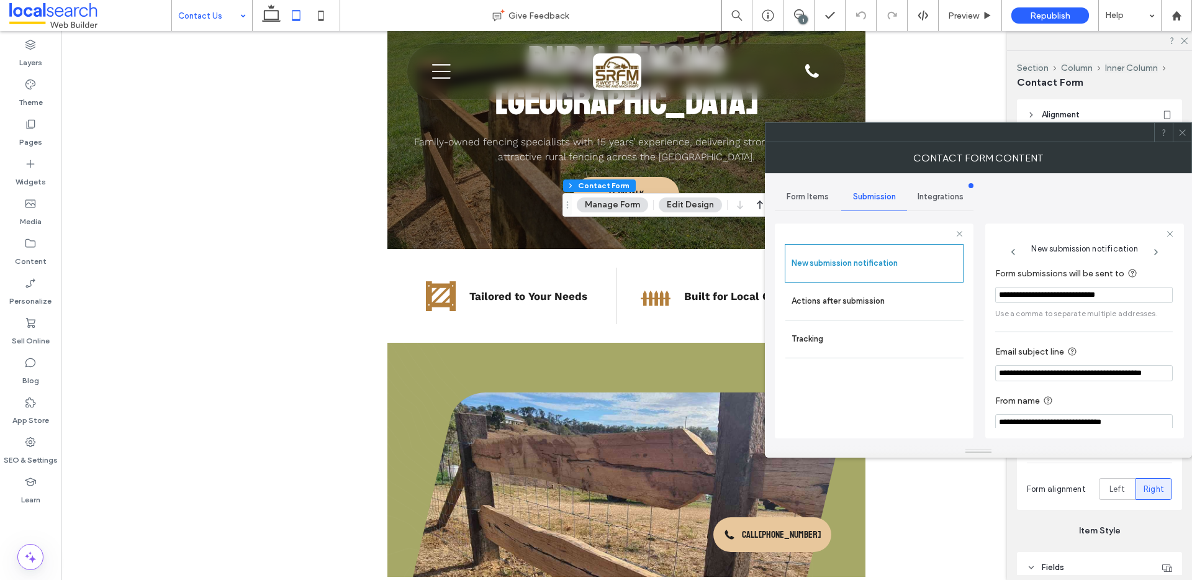
click at [1181, 135] on icon at bounding box center [1182, 132] width 9 height 9
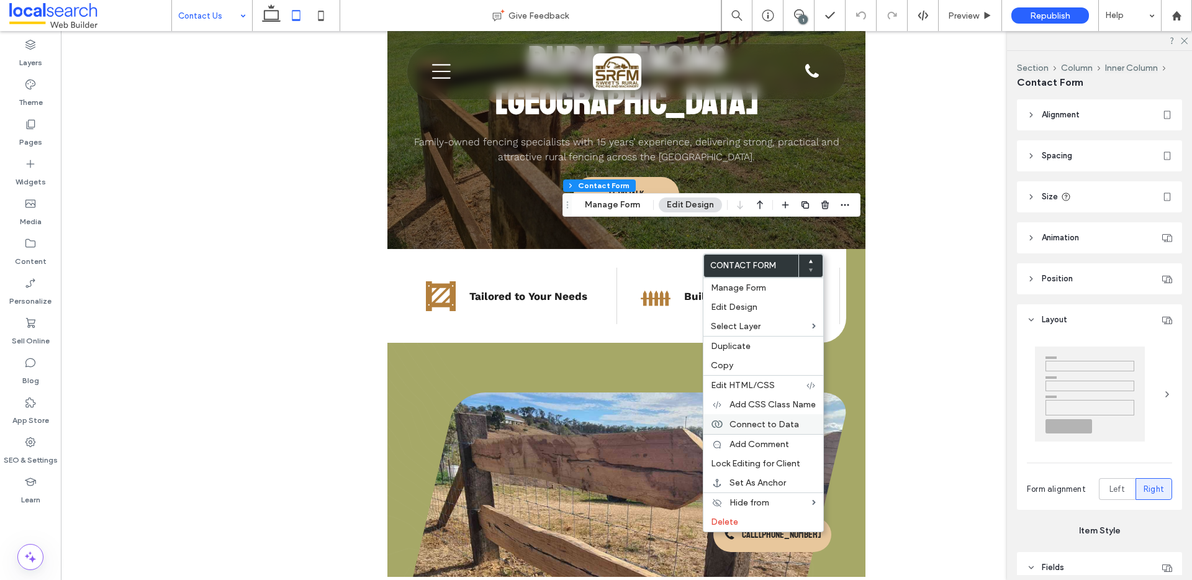
click at [752, 426] on span "Connect to Data" at bounding box center [764, 424] width 70 height 11
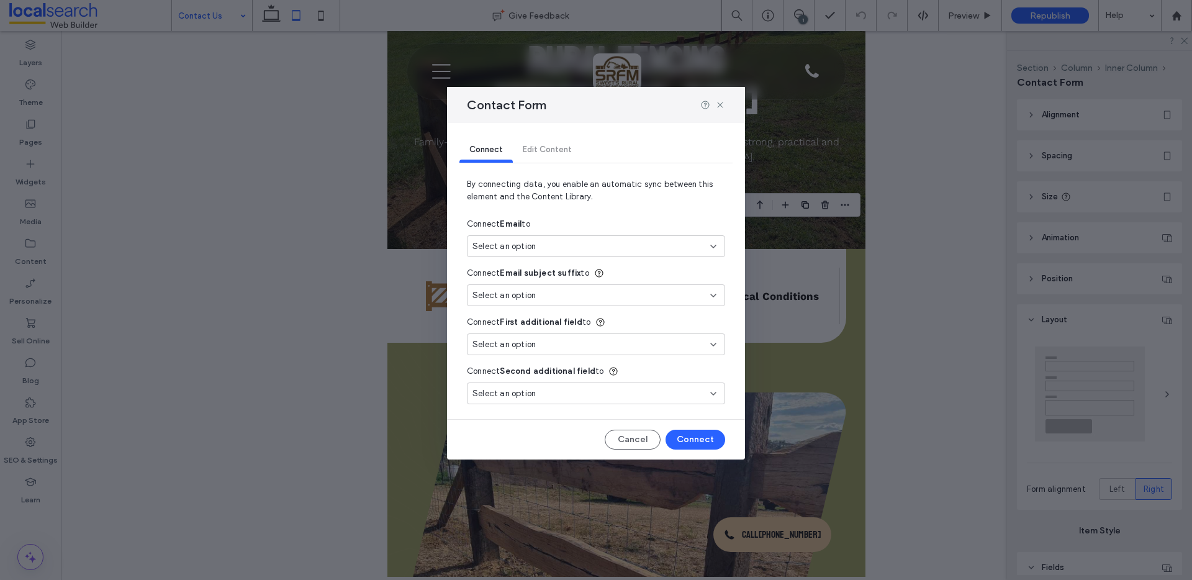
click at [520, 241] on span "Select an option" at bounding box center [503, 246] width 63 height 12
click at [566, 292] on span "[EMAIL_ADDRESS][DOMAIN_NAME]" at bounding box center [631, 290] width 167 height 12
click at [688, 438] on button "Connect" at bounding box center [696, 440] width 60 height 20
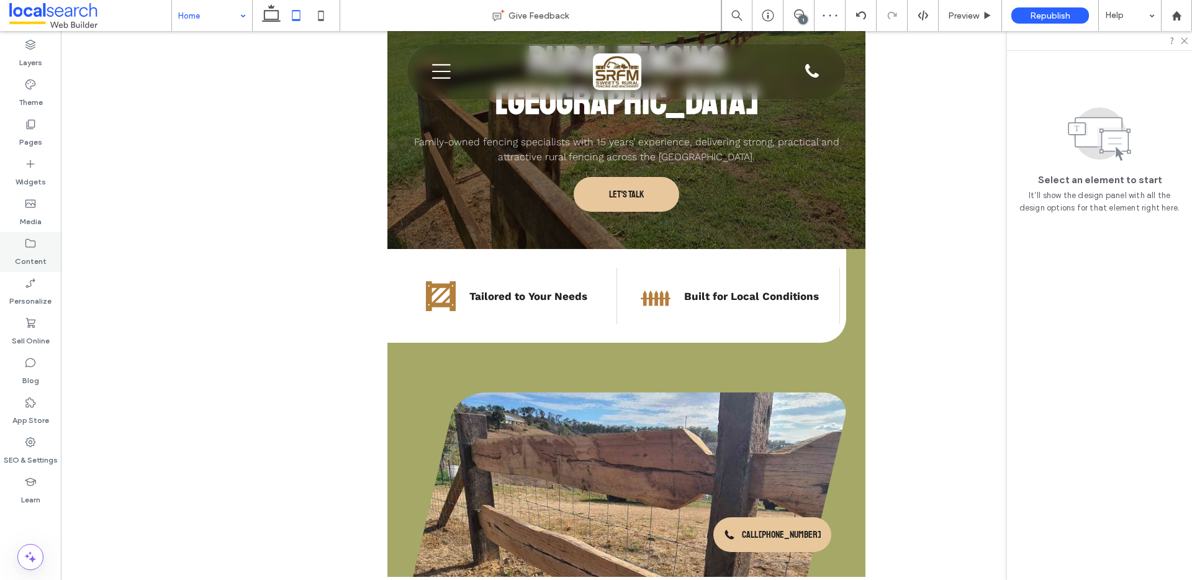
click at [20, 251] on label "Content" at bounding box center [31, 258] width 32 height 17
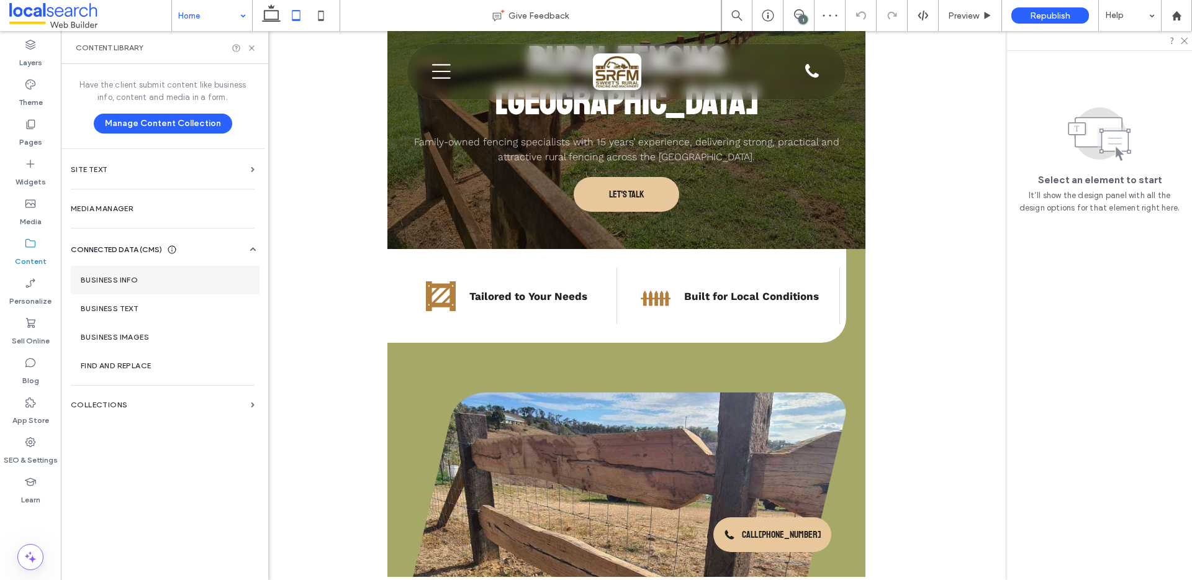
click at [96, 279] on label "Business Info" at bounding box center [165, 280] width 169 height 9
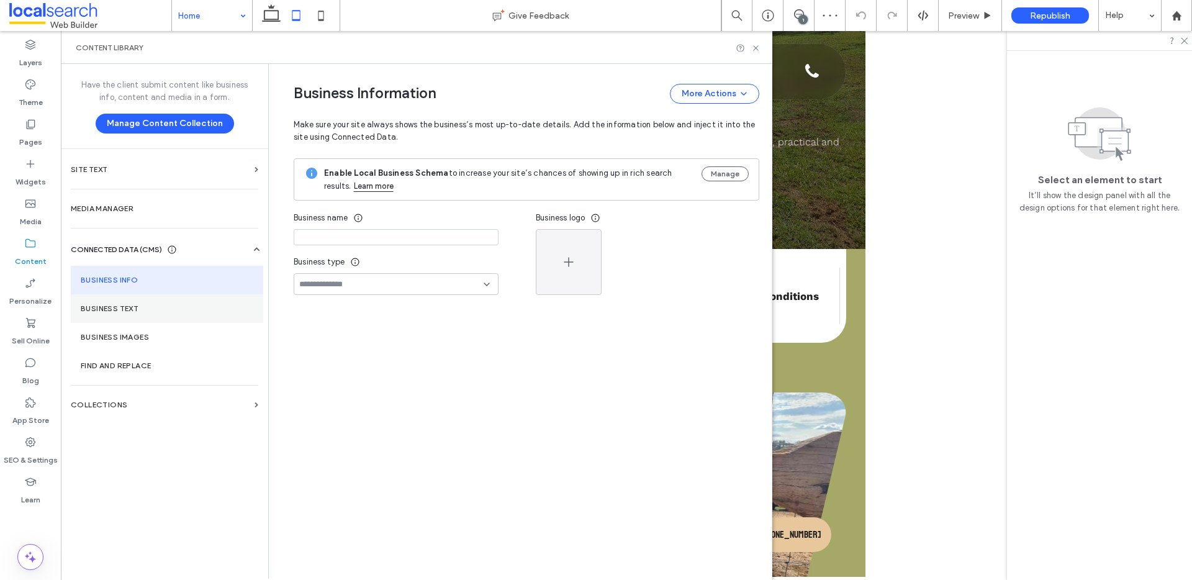
type input "**********"
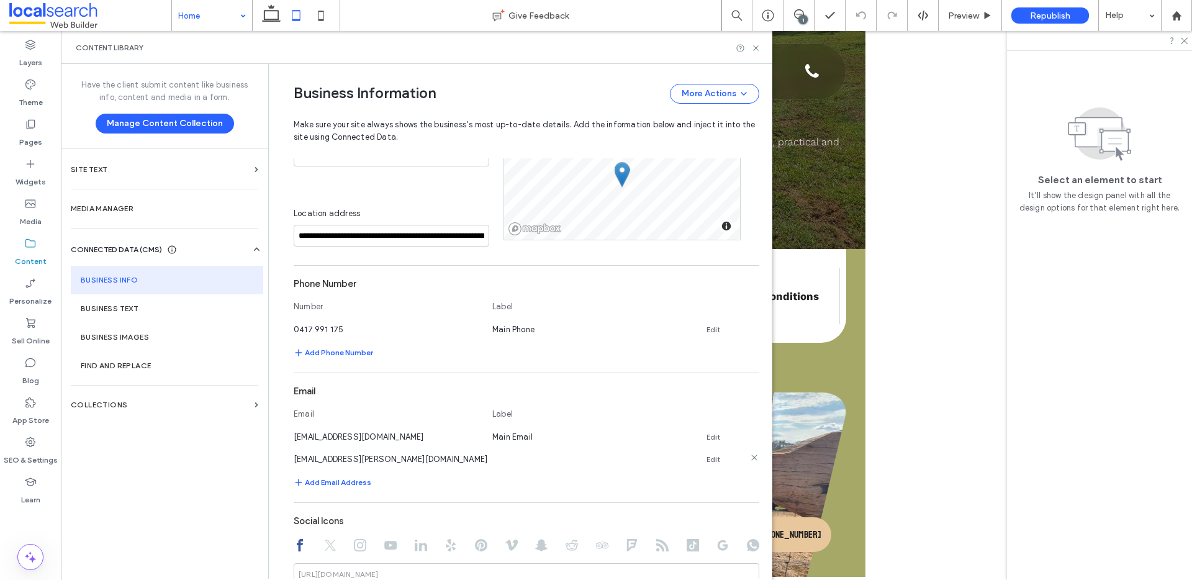
scroll to position [282, 0]
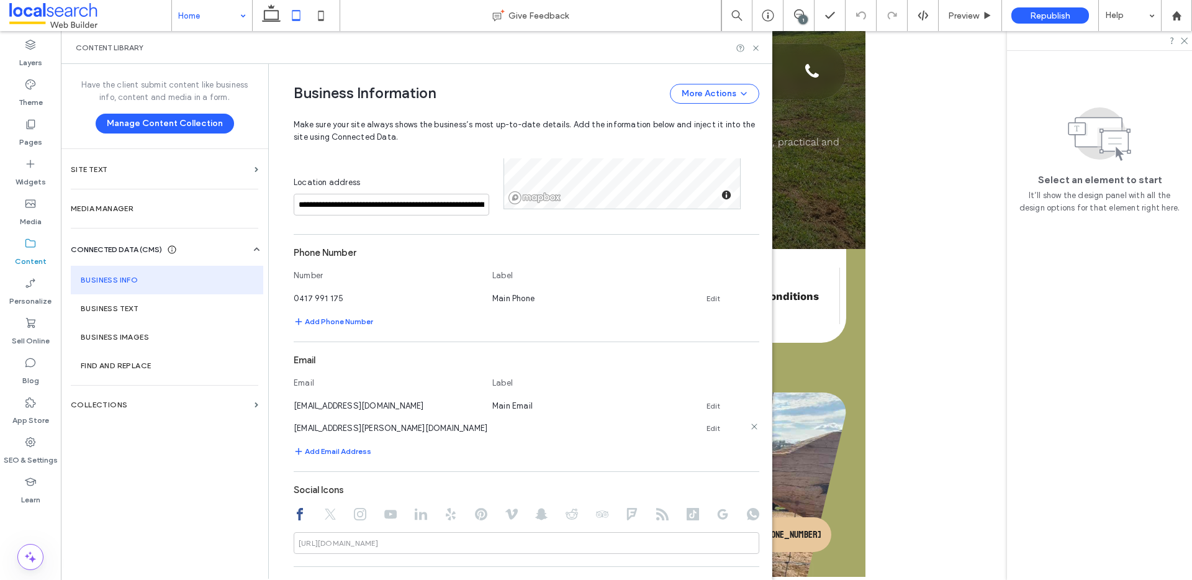
click at [751, 425] on use at bounding box center [754, 426] width 6 height 6
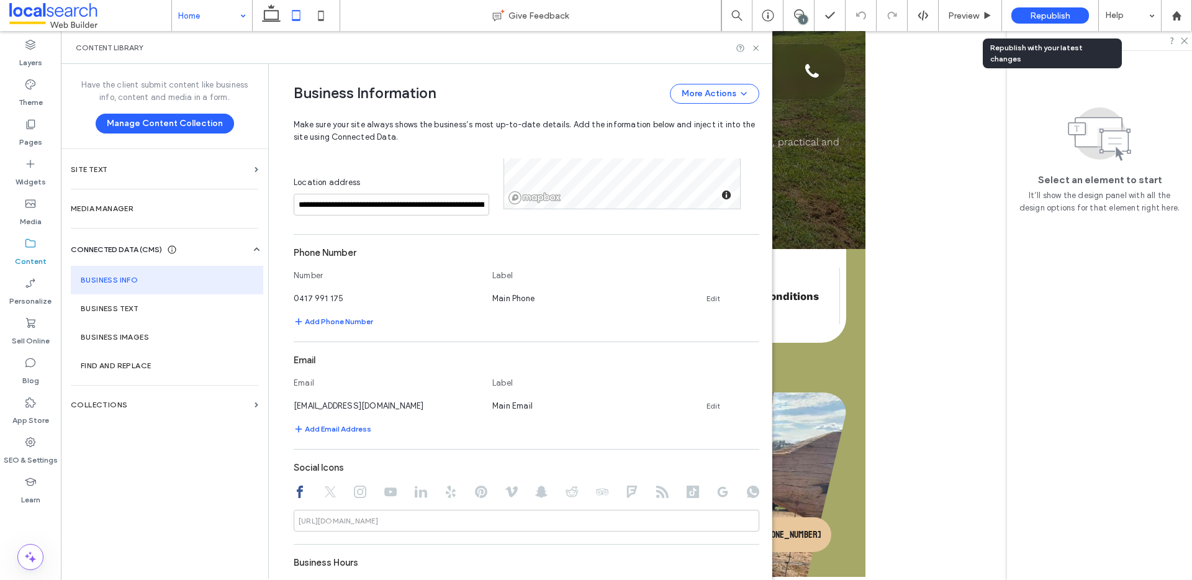
click at [1026, 11] on div "Republish" at bounding box center [1050, 15] width 78 height 16
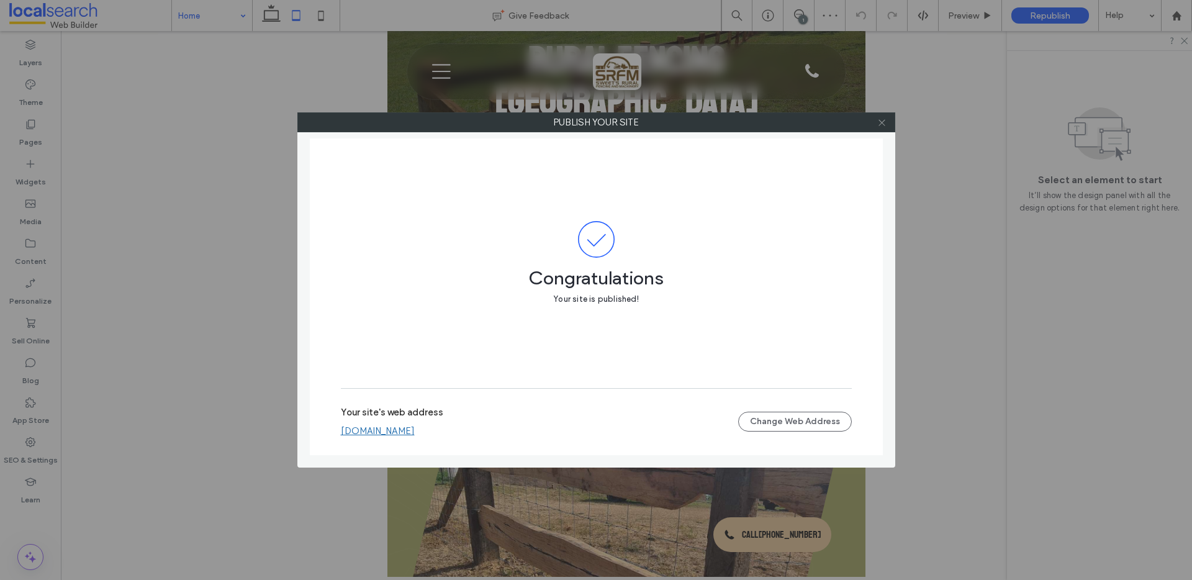
click at [883, 124] on icon at bounding box center [881, 122] width 9 height 9
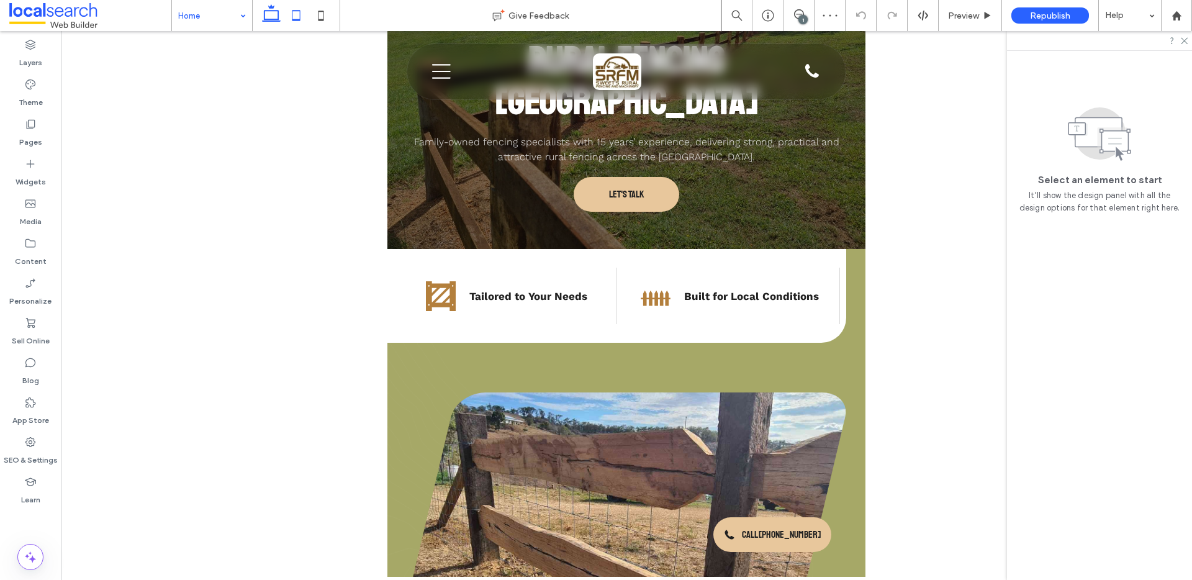
click at [263, 19] on icon at bounding box center [271, 15] width 25 height 25
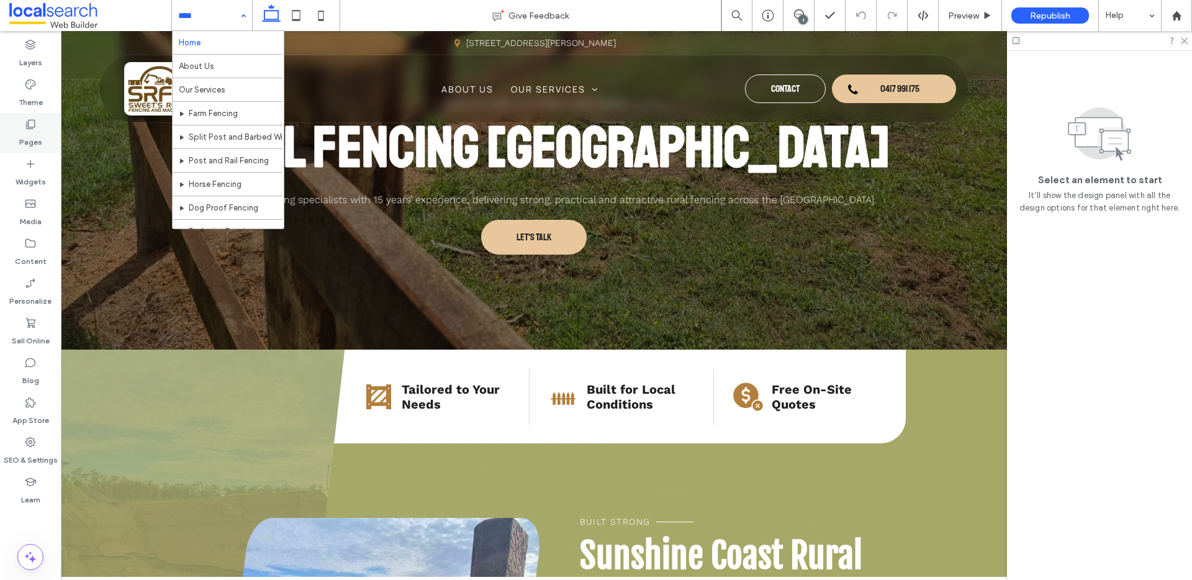
click at [27, 133] on label "Pages" at bounding box center [30, 138] width 23 height 17
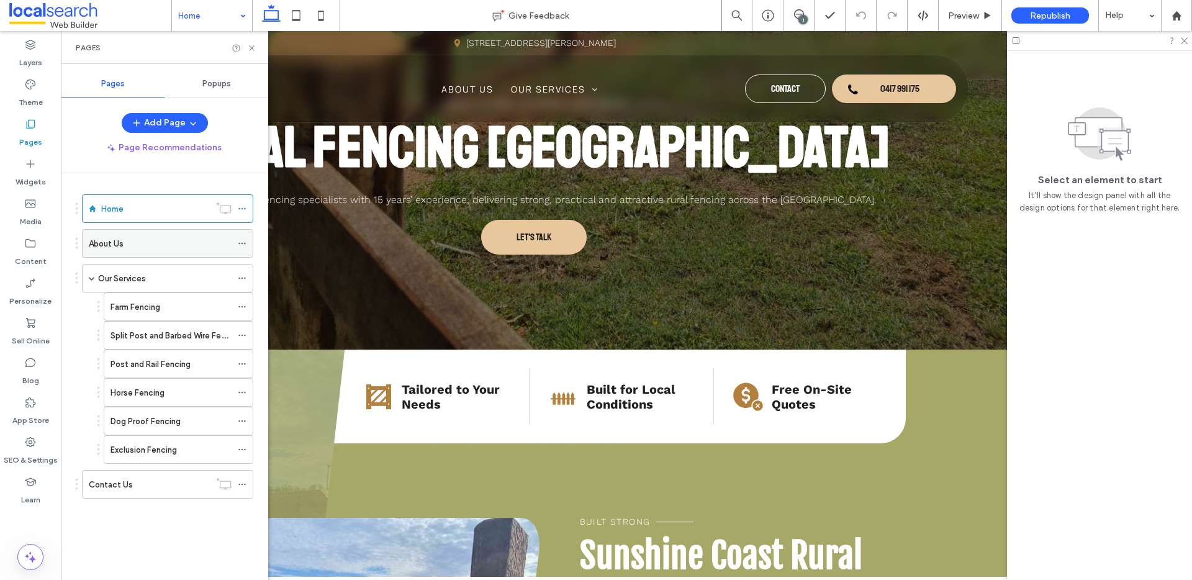
click at [140, 240] on div "About Us" at bounding box center [160, 243] width 143 height 13
click at [153, 285] on div "Our Services" at bounding box center [164, 277] width 133 height 27
click at [248, 48] on icon at bounding box center [251, 47] width 9 height 9
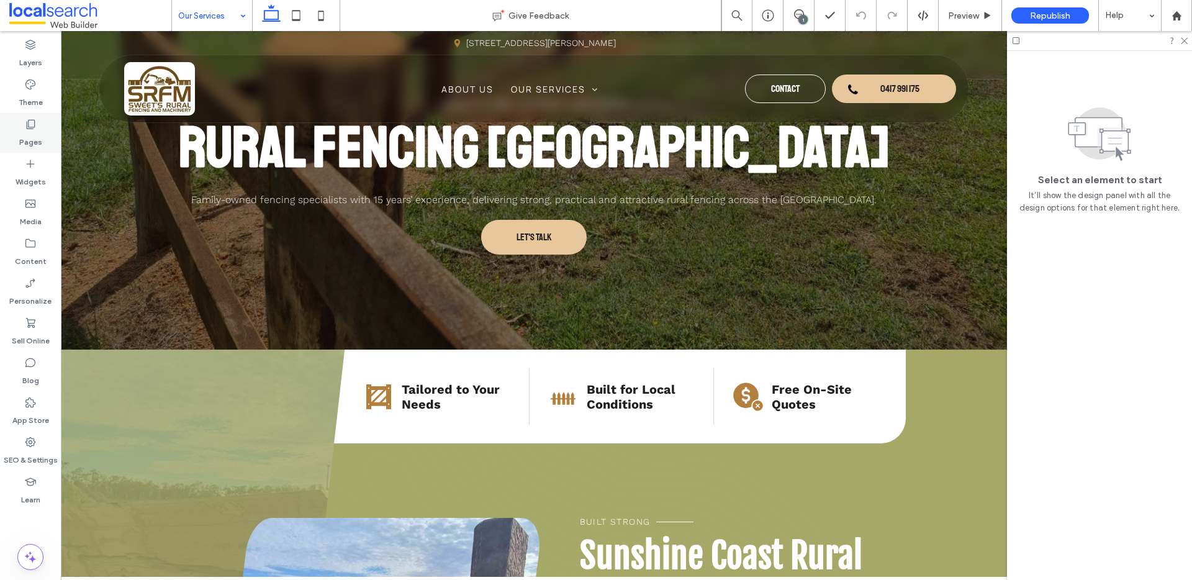
click at [29, 126] on icon at bounding box center [30, 124] width 12 height 12
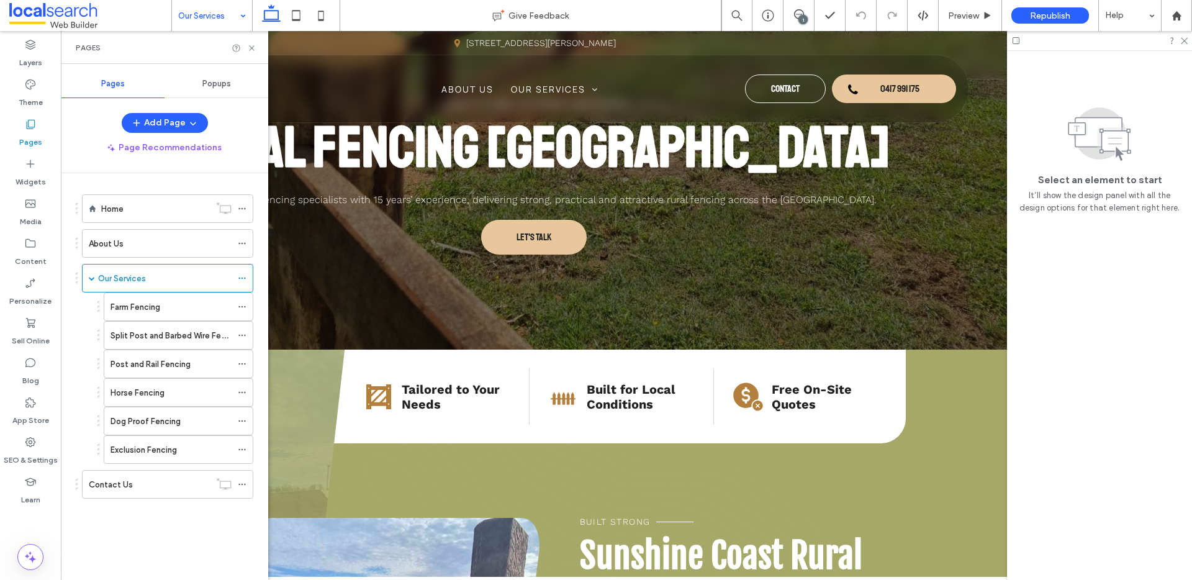
click at [137, 530] on div "Home About Us Our Services Farm Fencing Split Post and Barbed Wire Fencing Post…" at bounding box center [172, 373] width 192 height 400
click at [115, 248] on label "About Us" at bounding box center [106, 244] width 35 height 22
click at [40, 448] on label "SEO & Settings" at bounding box center [31, 456] width 54 height 17
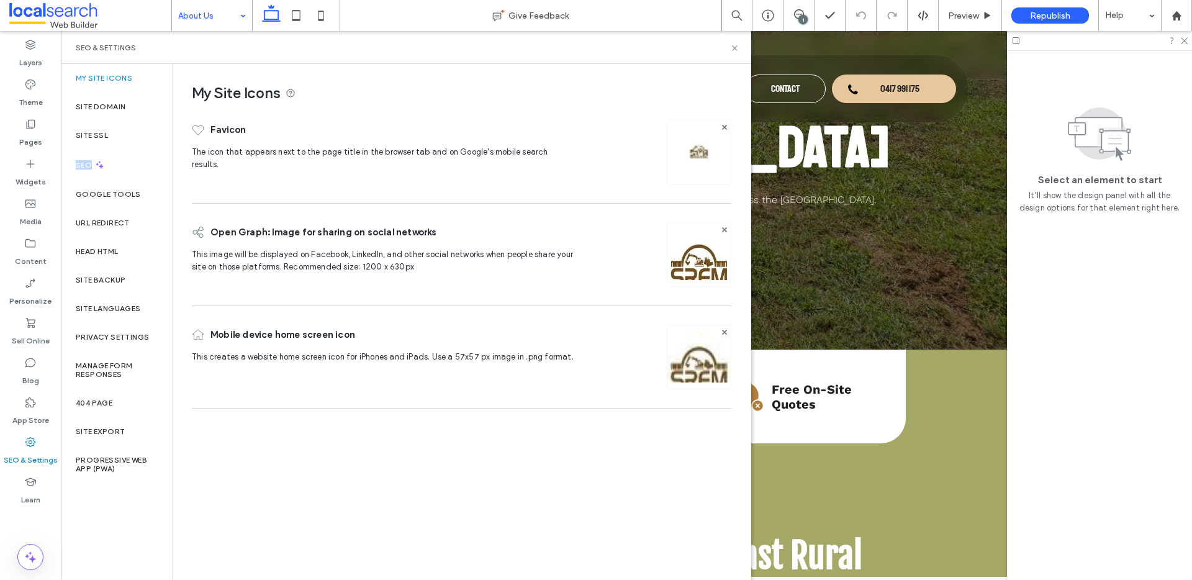
click at [134, 166] on div "SEO" at bounding box center [117, 165] width 112 height 30
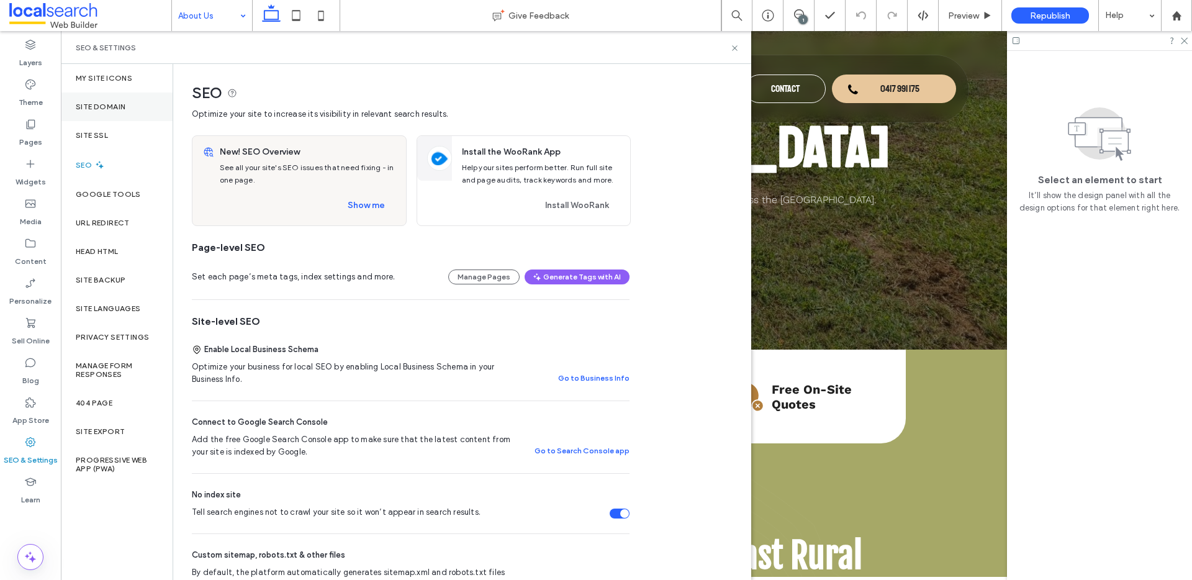
click at [126, 100] on div "Site Domain" at bounding box center [117, 107] width 112 height 29
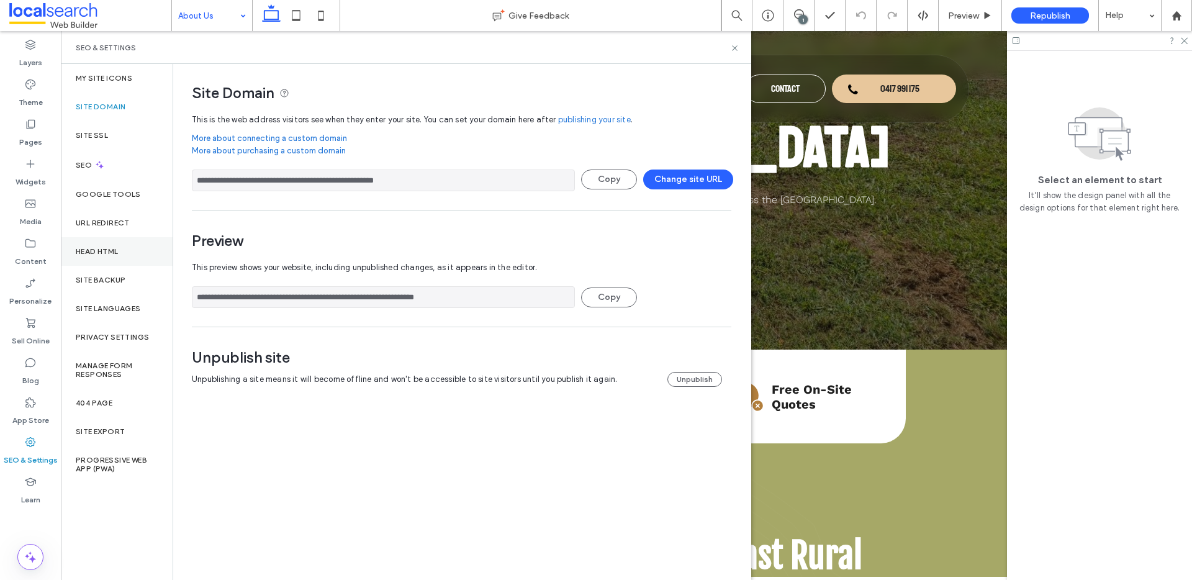
click at [115, 251] on label "Head HTML" at bounding box center [97, 251] width 43 height 9
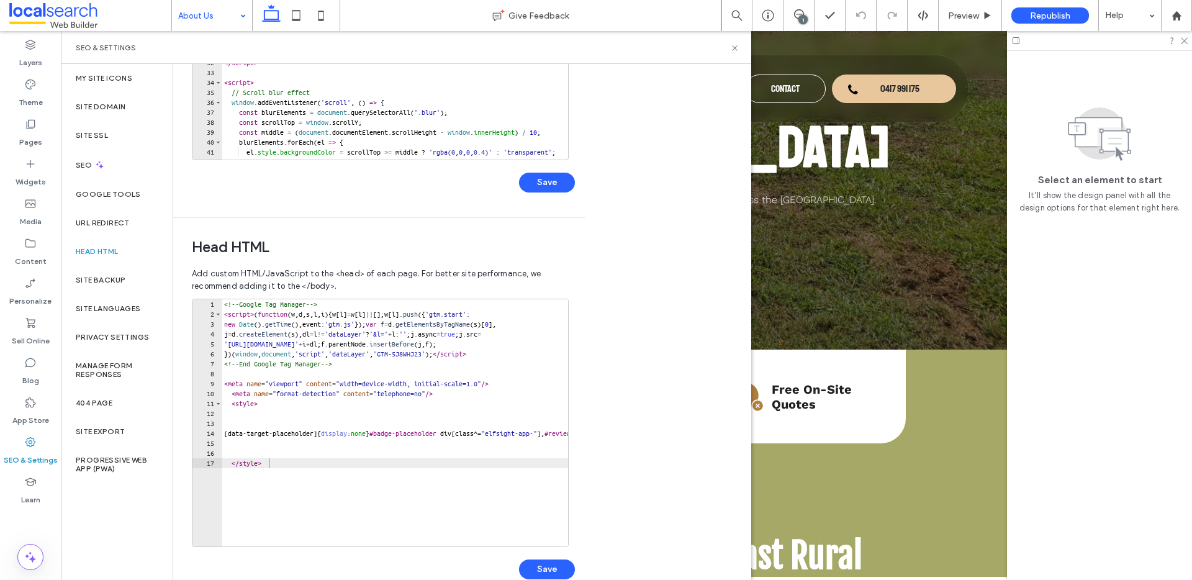
scroll to position [271, 0]
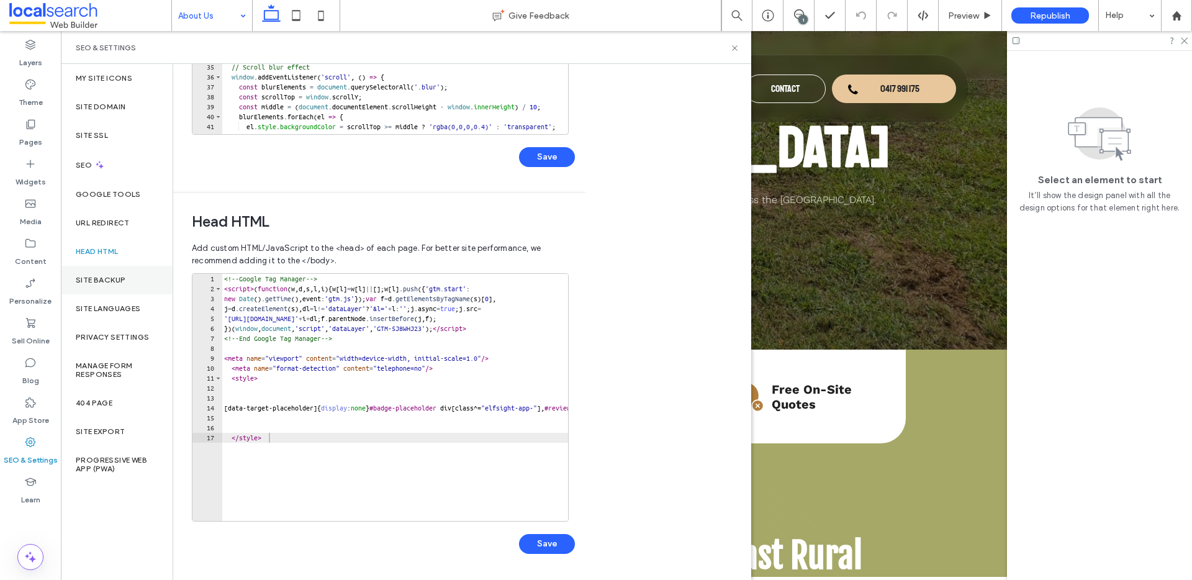
click at [97, 284] on div "Site Backup" at bounding box center [117, 280] width 112 height 29
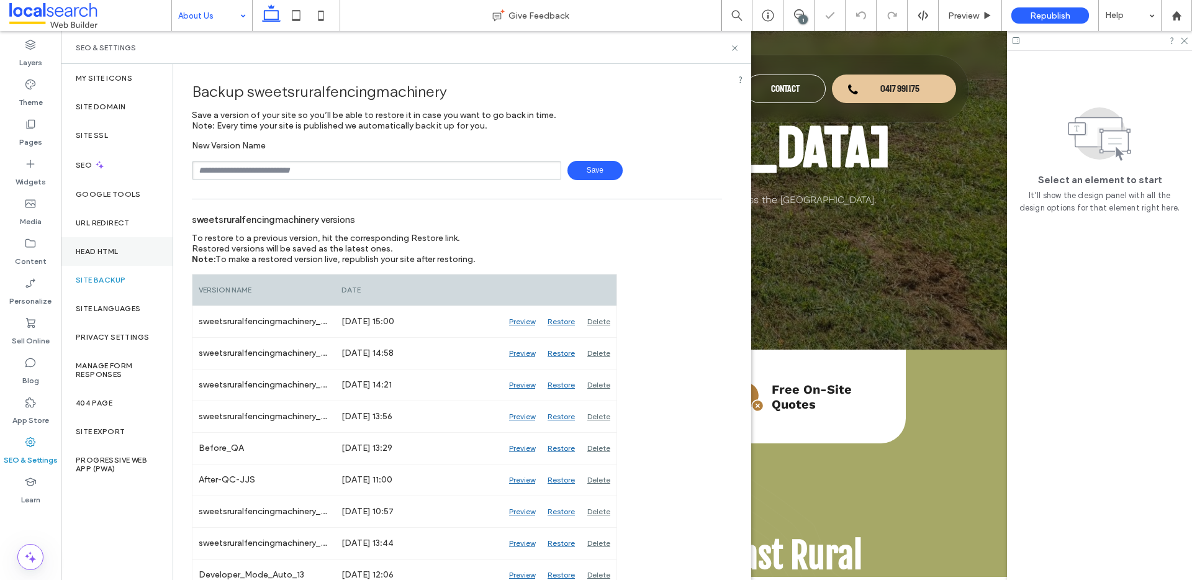
click at [115, 263] on div "Head HTML" at bounding box center [117, 251] width 112 height 29
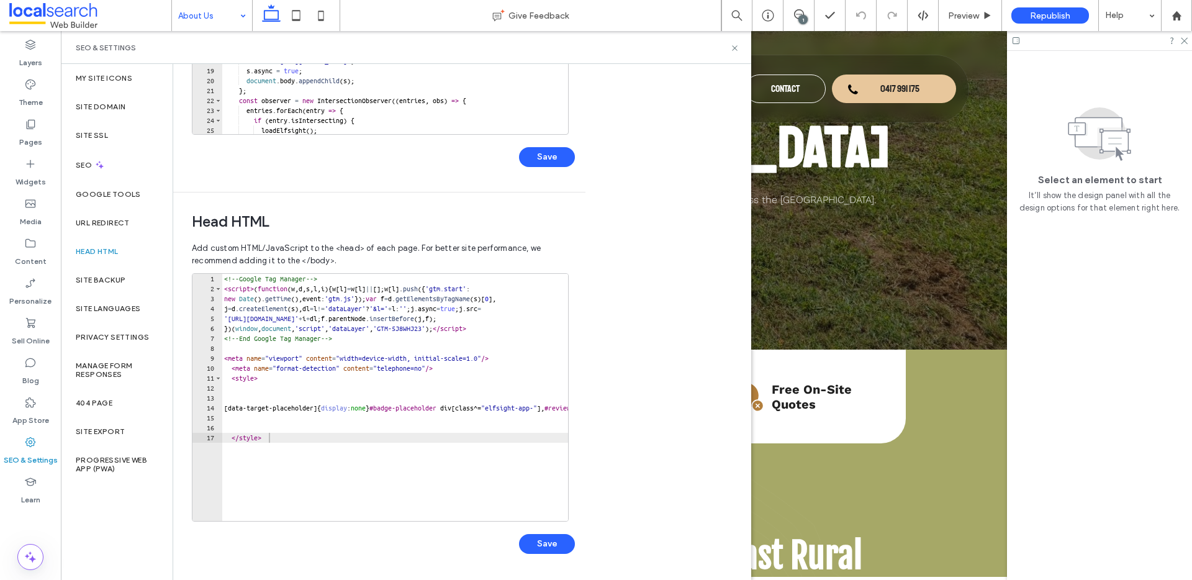
click at [739, 48] on div "SEO & Settings" at bounding box center [406, 47] width 690 height 33
click at [733, 48] on icon at bounding box center [734, 47] width 9 height 9
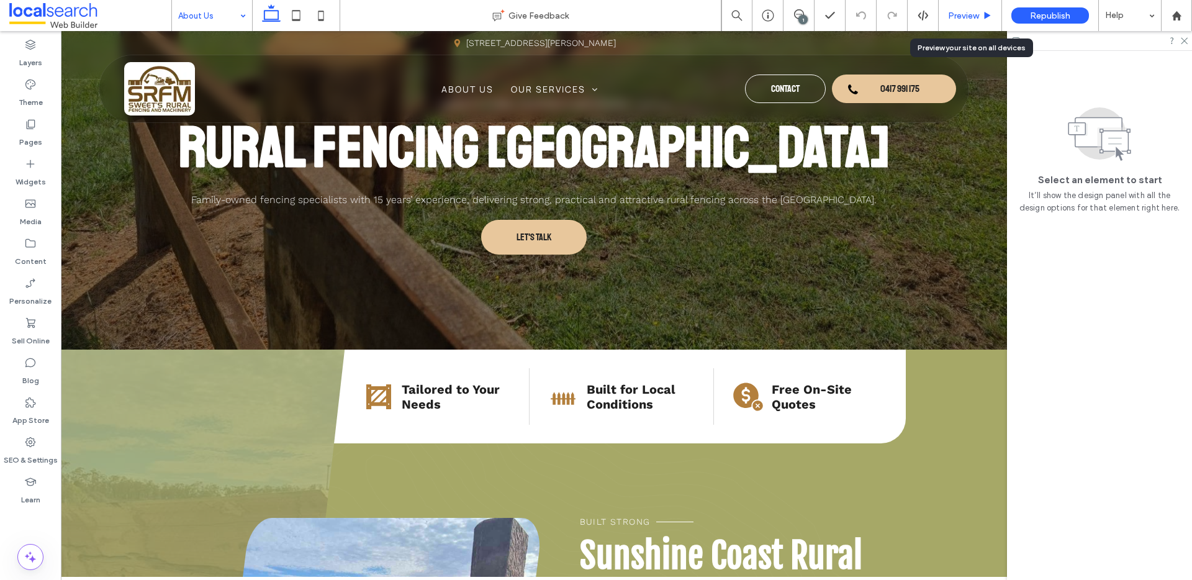
click at [975, 14] on span "Preview" at bounding box center [963, 16] width 31 height 11
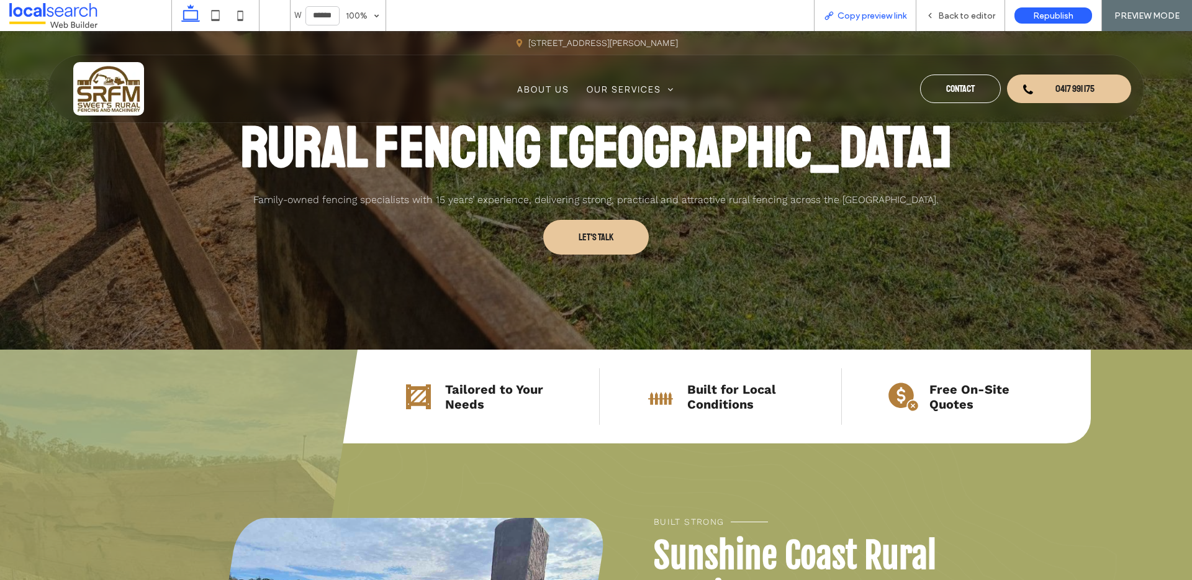
click at [860, 17] on span "Copy preview link" at bounding box center [871, 16] width 69 height 11
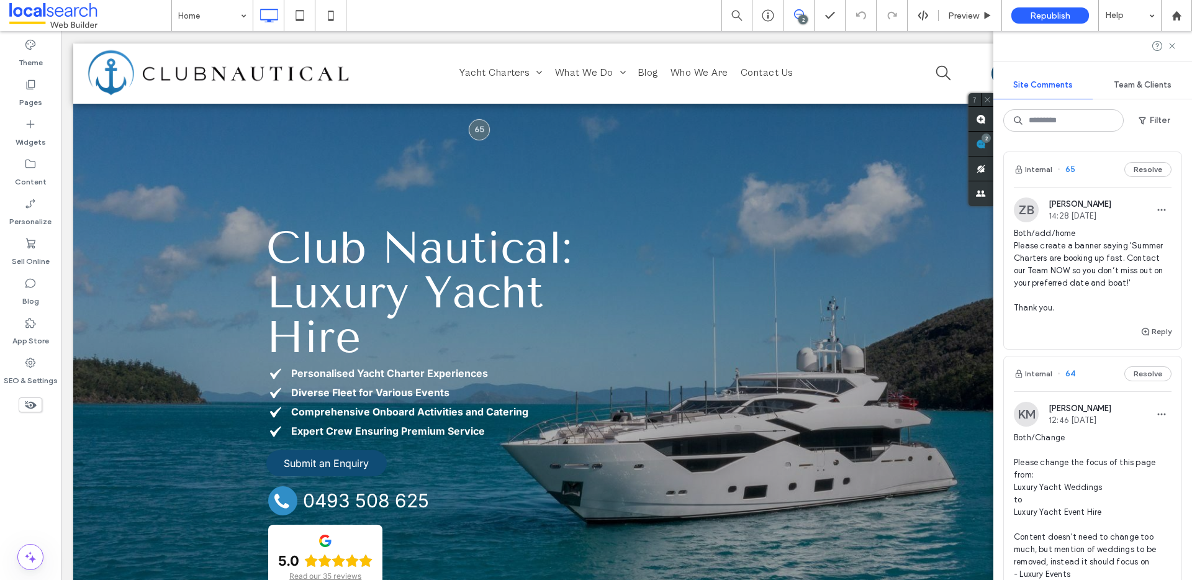
click at [1060, 264] on span "Both/add/home Please create a banner saying 'Summer Charters are booking up fas…" at bounding box center [1093, 270] width 158 height 87
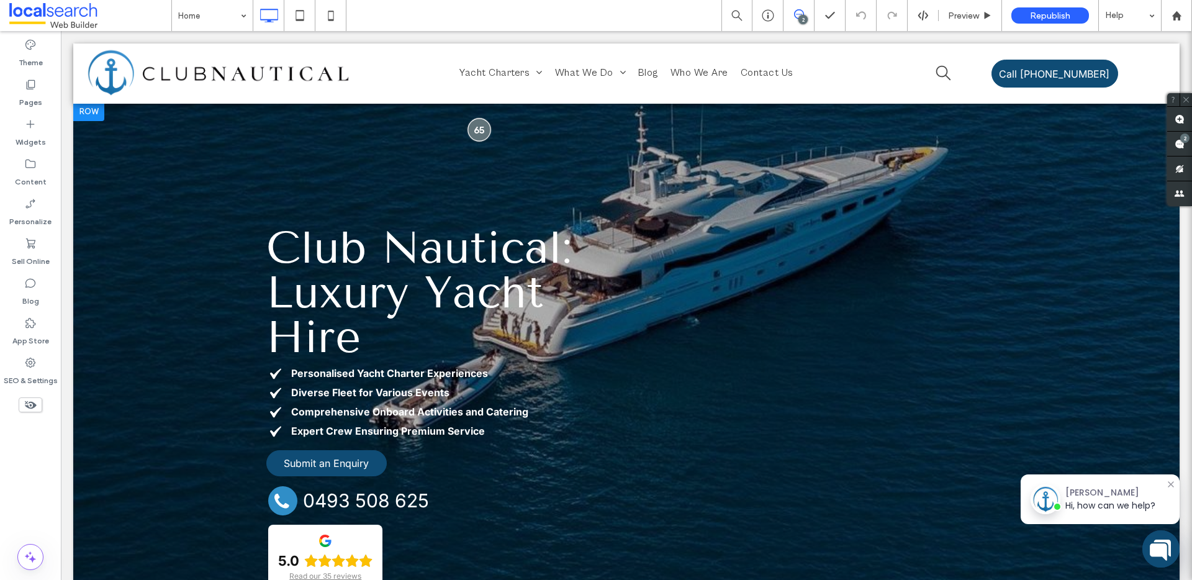
click at [474, 131] on div at bounding box center [479, 129] width 23 height 23
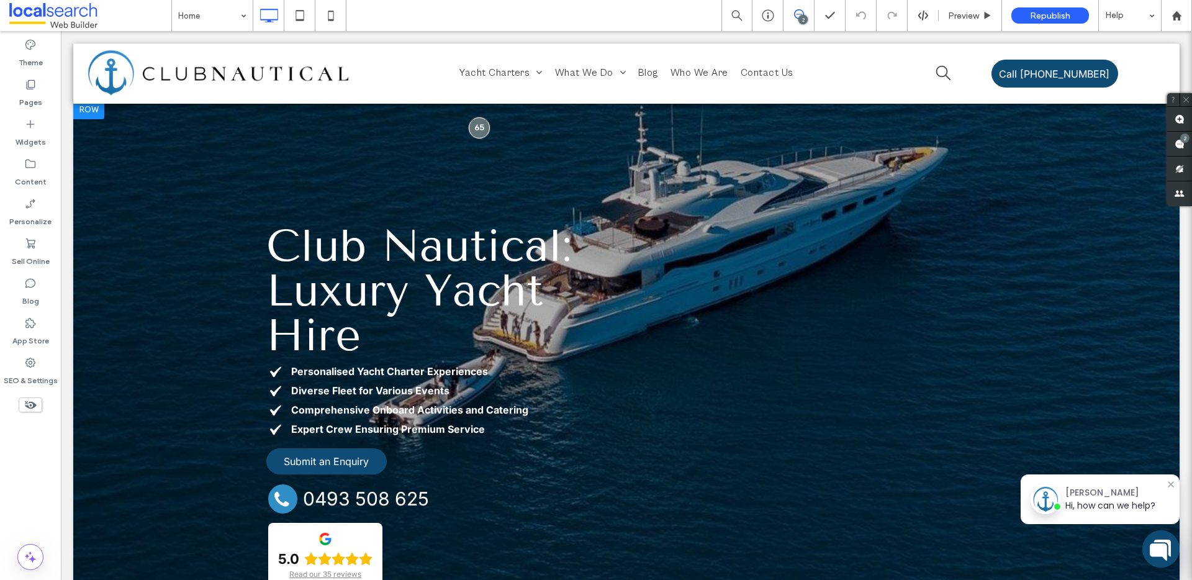
scroll to position [2, 0]
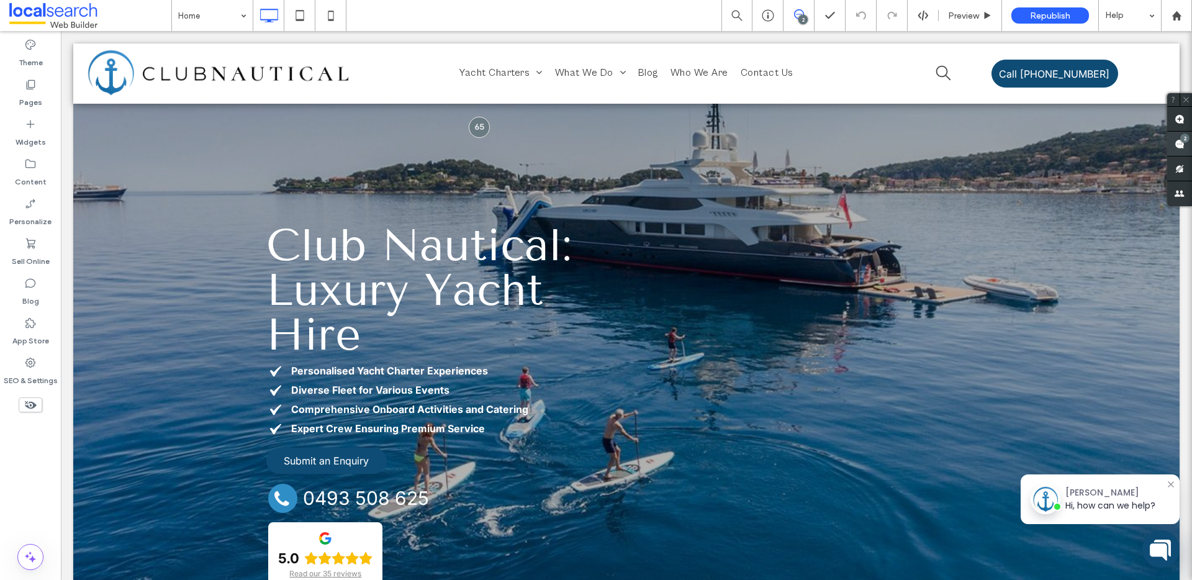
click at [1183, 147] on use at bounding box center [1180, 144] width 10 height 10
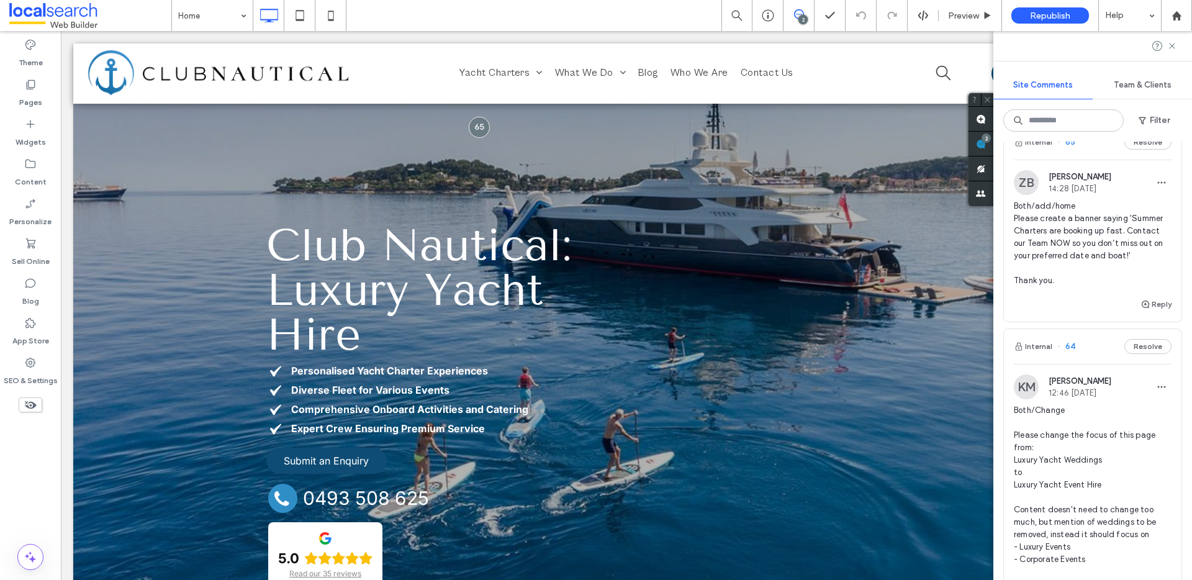
scroll to position [0, 0]
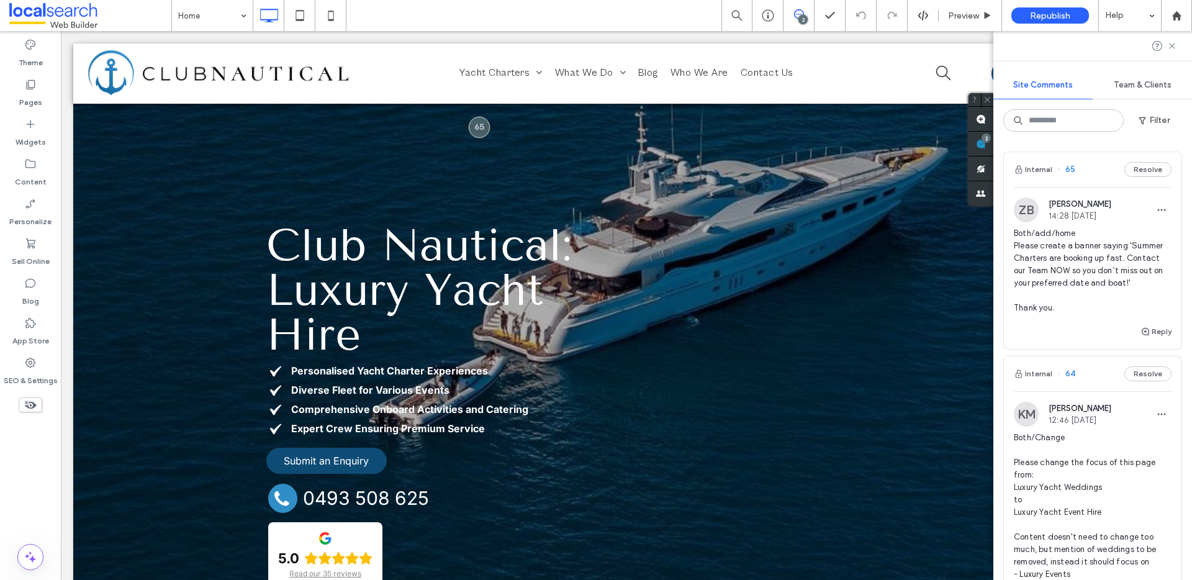
click at [1106, 260] on span "Both/add/home Please create a banner saying 'Summer Charters are booking up fas…" at bounding box center [1093, 270] width 158 height 87
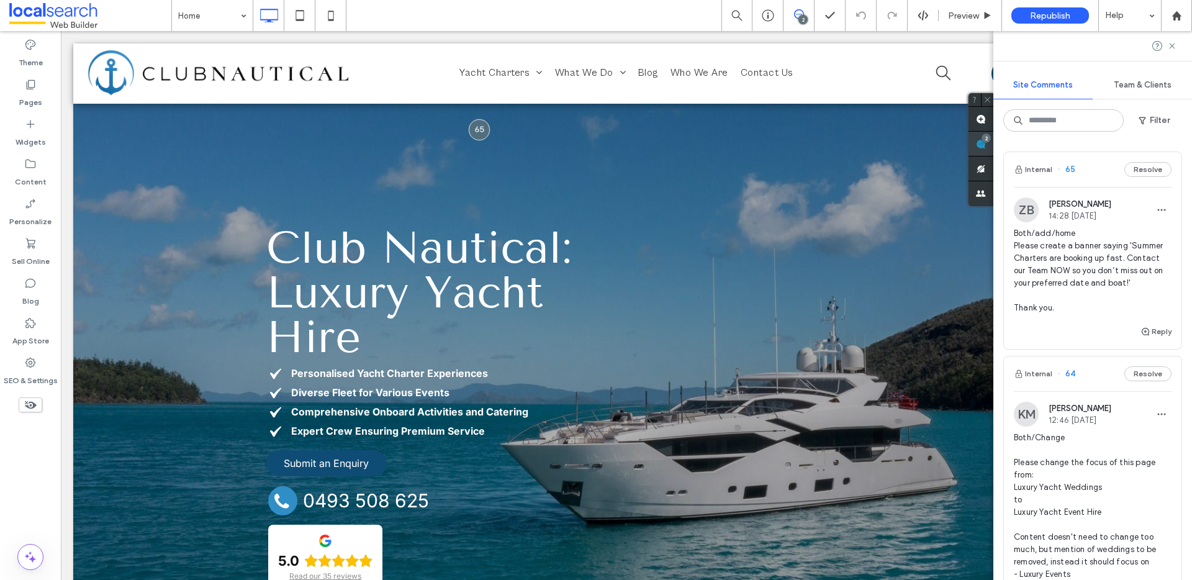
click at [986, 146] on use at bounding box center [981, 144] width 10 height 10
click at [29, 118] on icon at bounding box center [30, 124] width 12 height 12
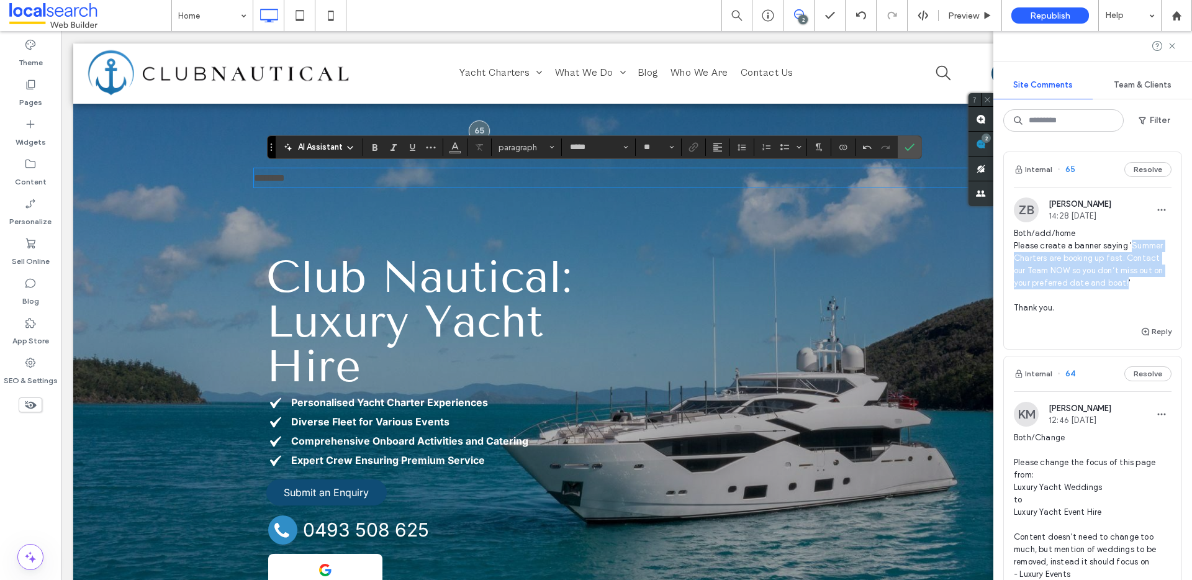
copy span "Summer Charters are booking up fast. Contact our Team NOW so you don’t miss out…"
drag, startPoint x: 1131, startPoint y: 246, endPoint x: 1136, endPoint y: 286, distance: 40.7
click at [1136, 286] on span "Both/add/home Please create a banner saying 'Summer Charters are booking up fas…" at bounding box center [1093, 270] width 158 height 87
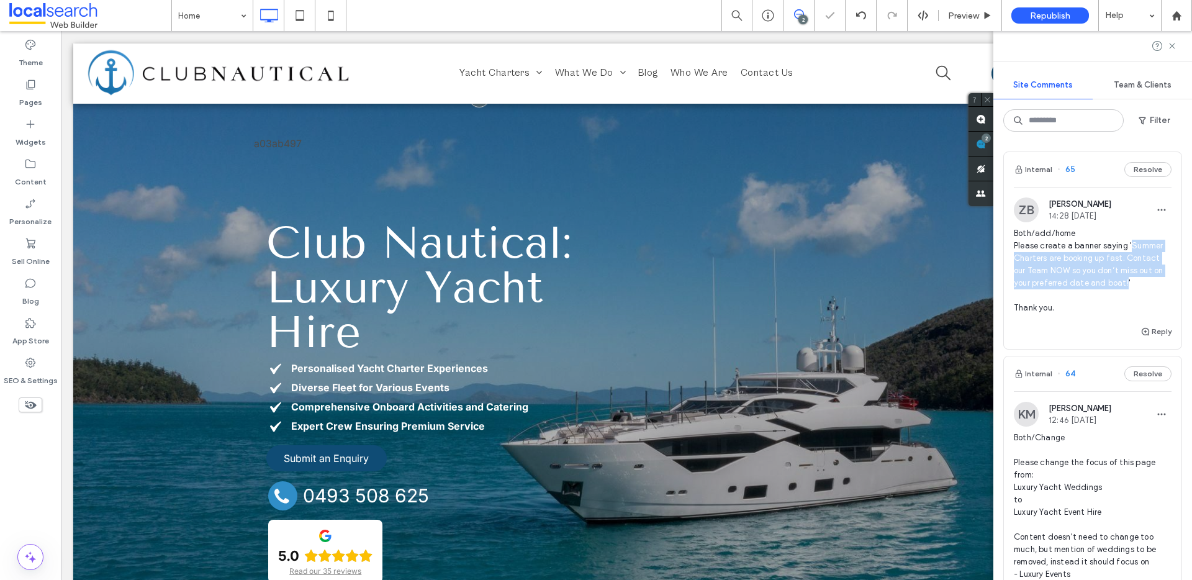
scroll to position [39, 0]
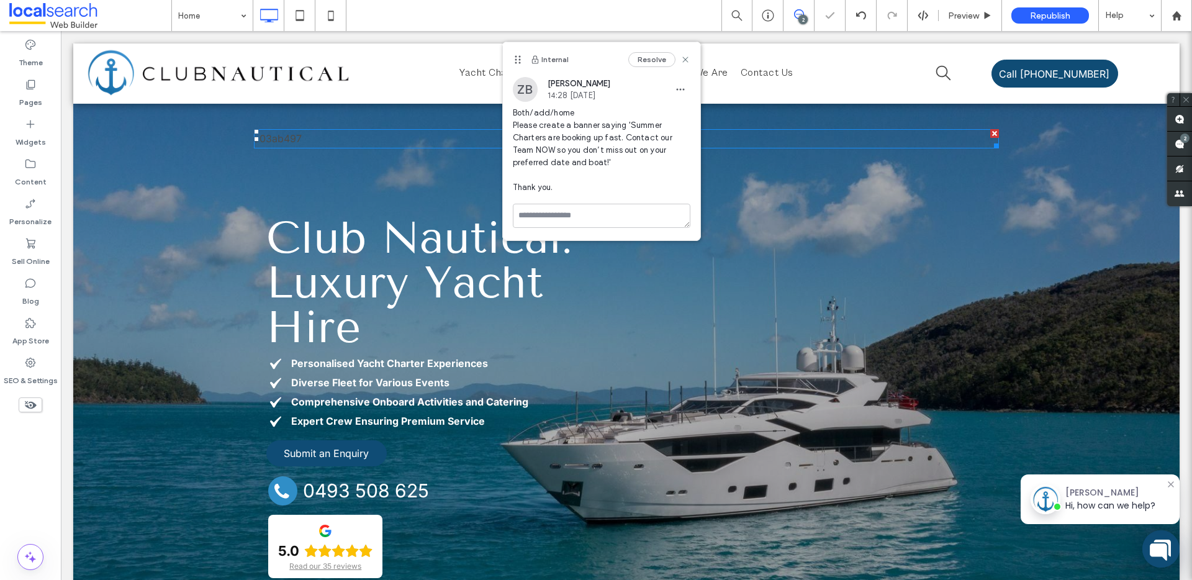
click at [302, 140] on p "a03ab497" at bounding box center [626, 138] width 745 height 17
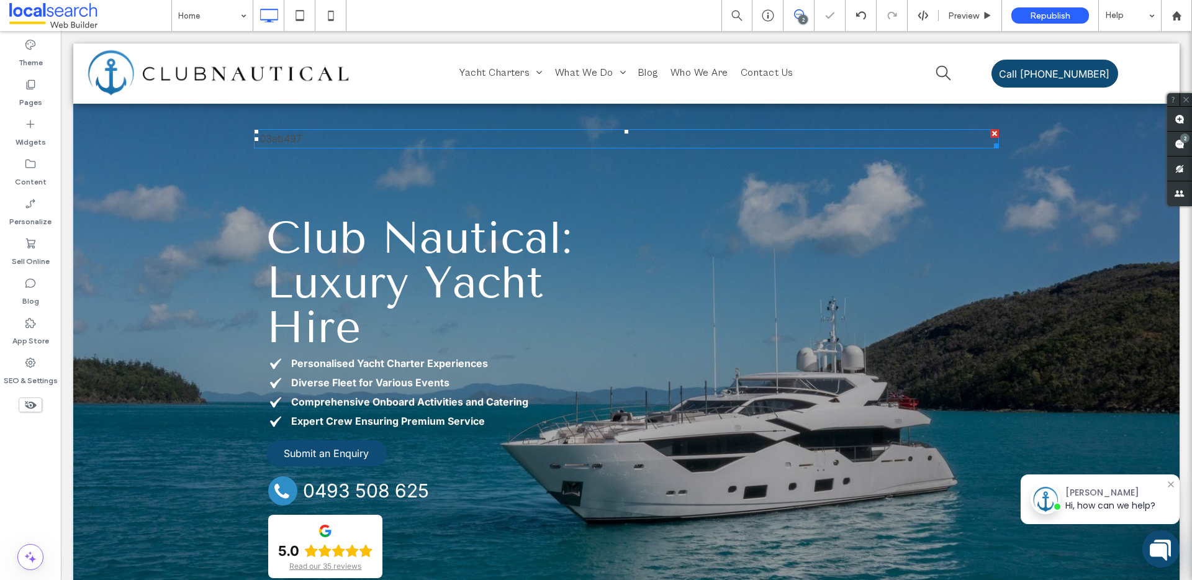
click at [320, 135] on p "a03ab497" at bounding box center [626, 138] width 745 height 17
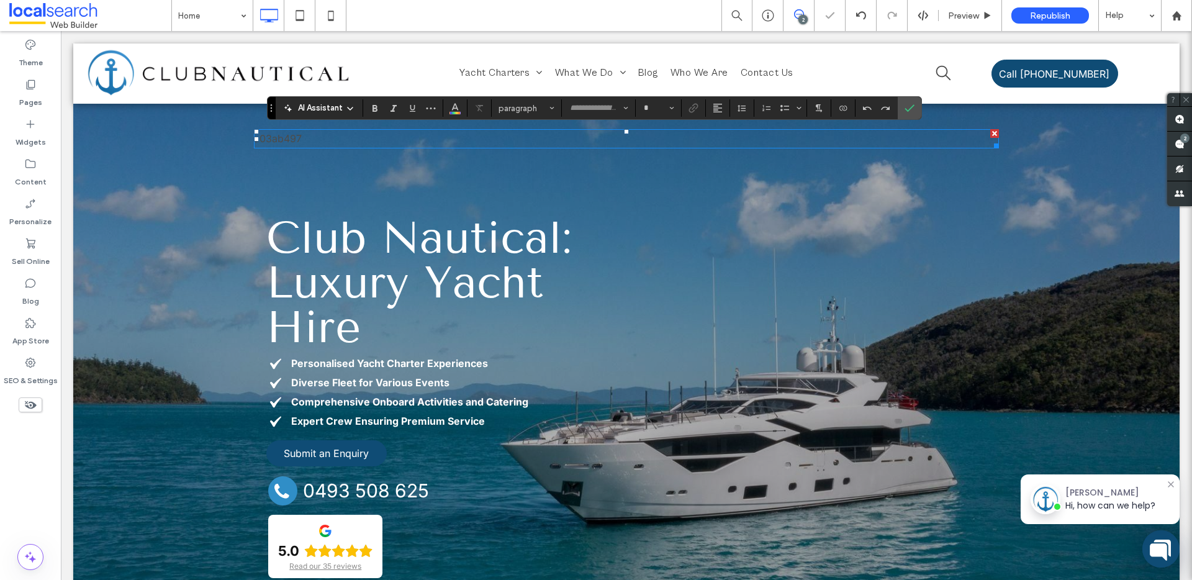
type input "*****"
type input "**"
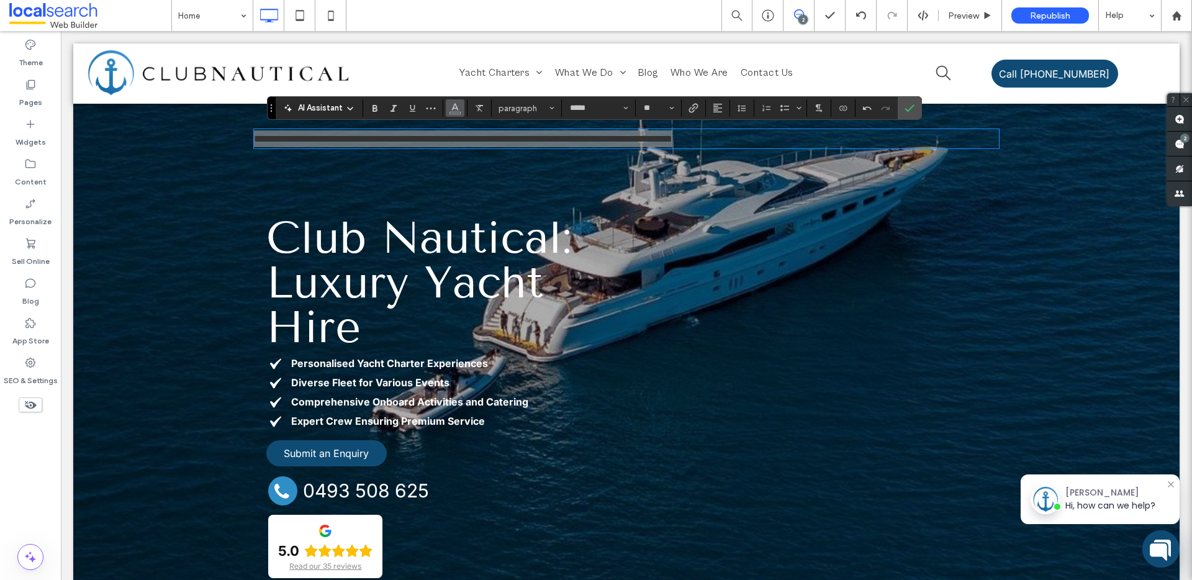
click at [456, 115] on button "Color" at bounding box center [455, 107] width 19 height 17
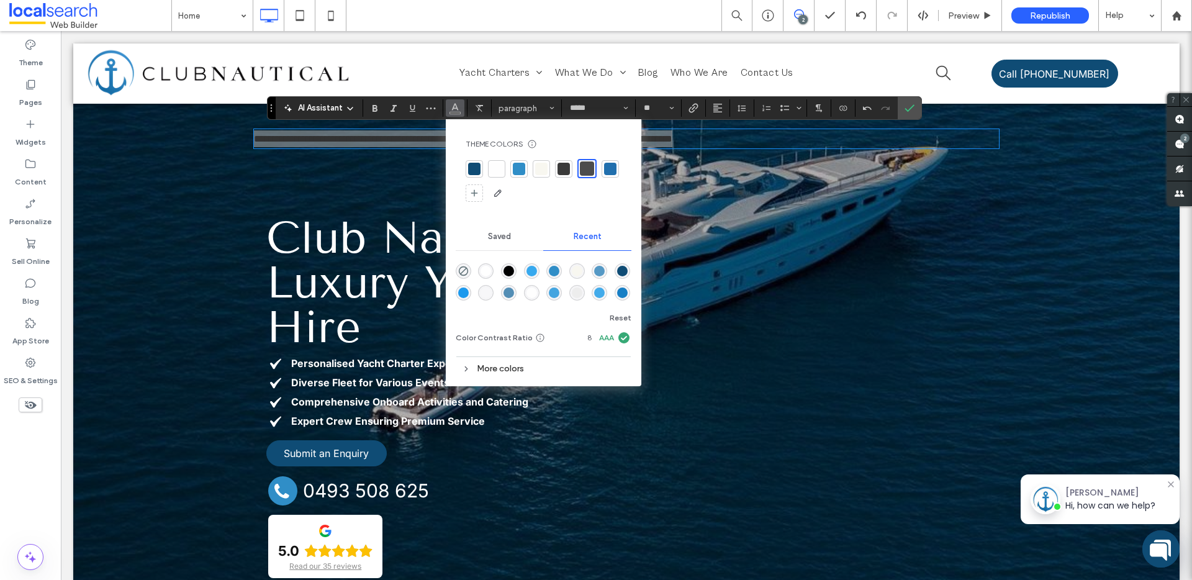
click at [492, 166] on div at bounding box center [496, 169] width 12 height 12
click at [719, 114] on span "Alignment" at bounding box center [718, 108] width 10 height 16
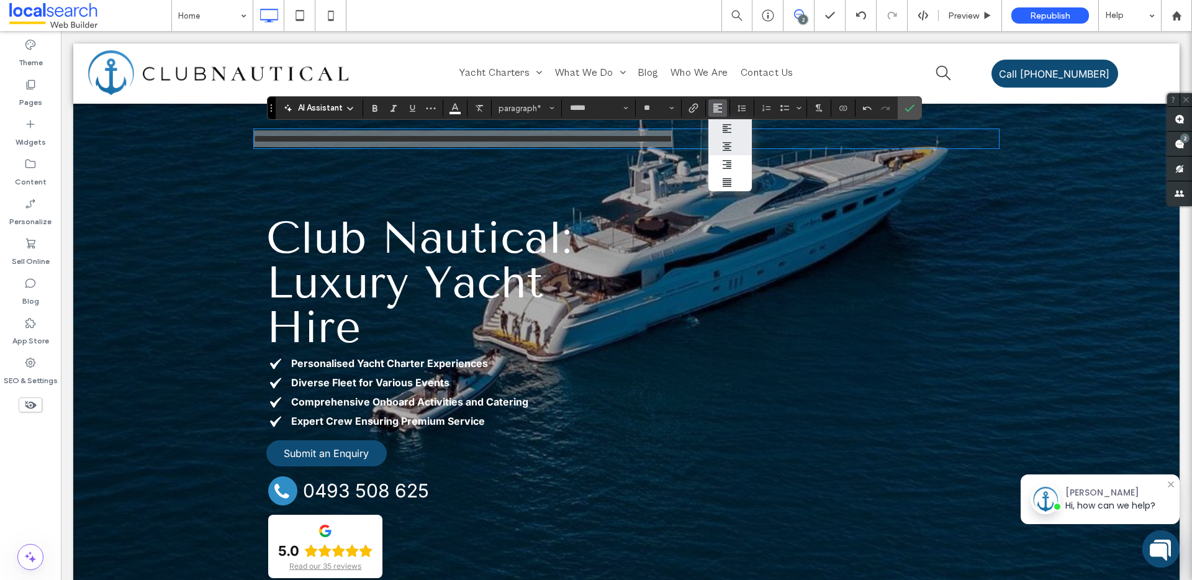
click at [729, 147] on use "ui.textEditor.alignment.center" at bounding box center [727, 146] width 9 height 9
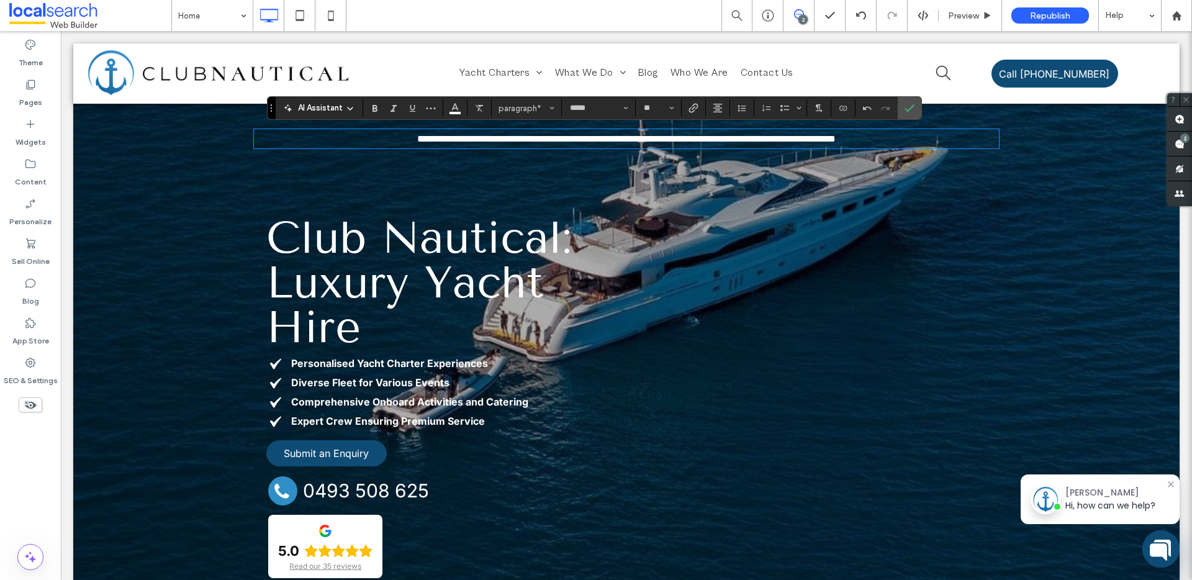
click at [679, 251] on div "Club Nautical: Luxury Yacht Hire Personalised Yacht Charter Experiences Diverse…" at bounding box center [626, 398] width 720 height 367
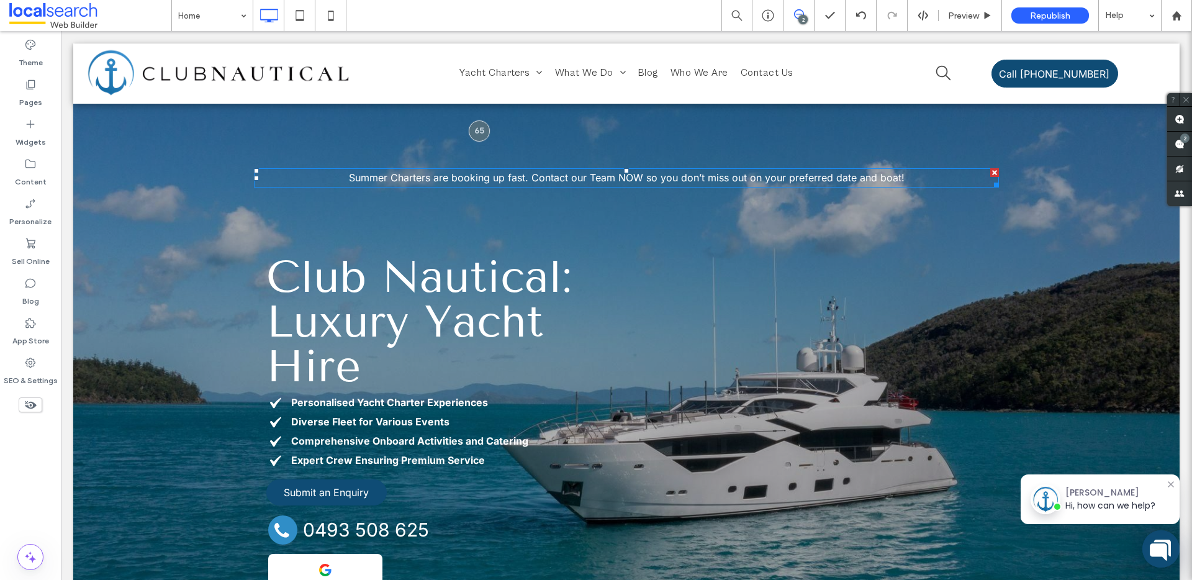
click at [297, 180] on p "Summer Charters are booking up fast. Contact our Team NOW so you don’t miss out…" at bounding box center [626, 177] width 745 height 17
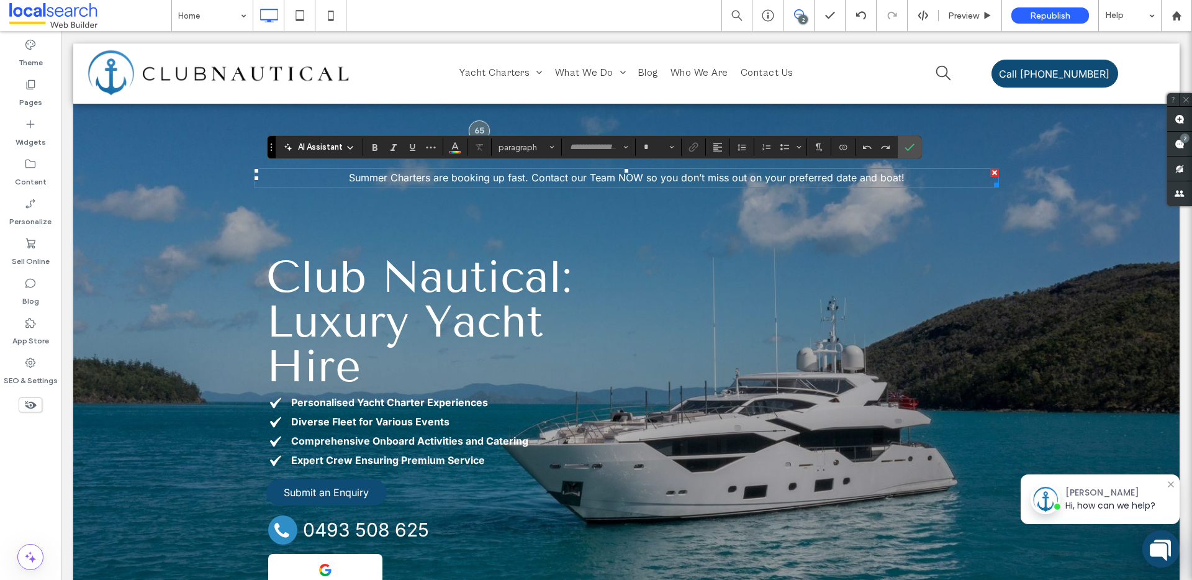
type input "*****"
type input "**"
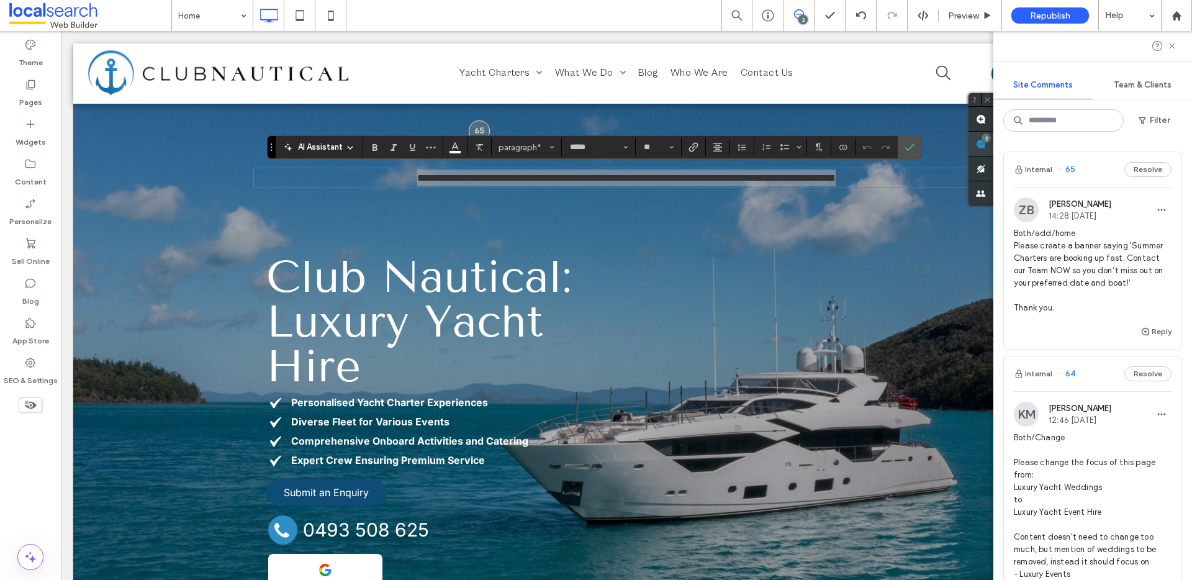
click at [991, 136] on div "2" at bounding box center [986, 137] width 9 height 9
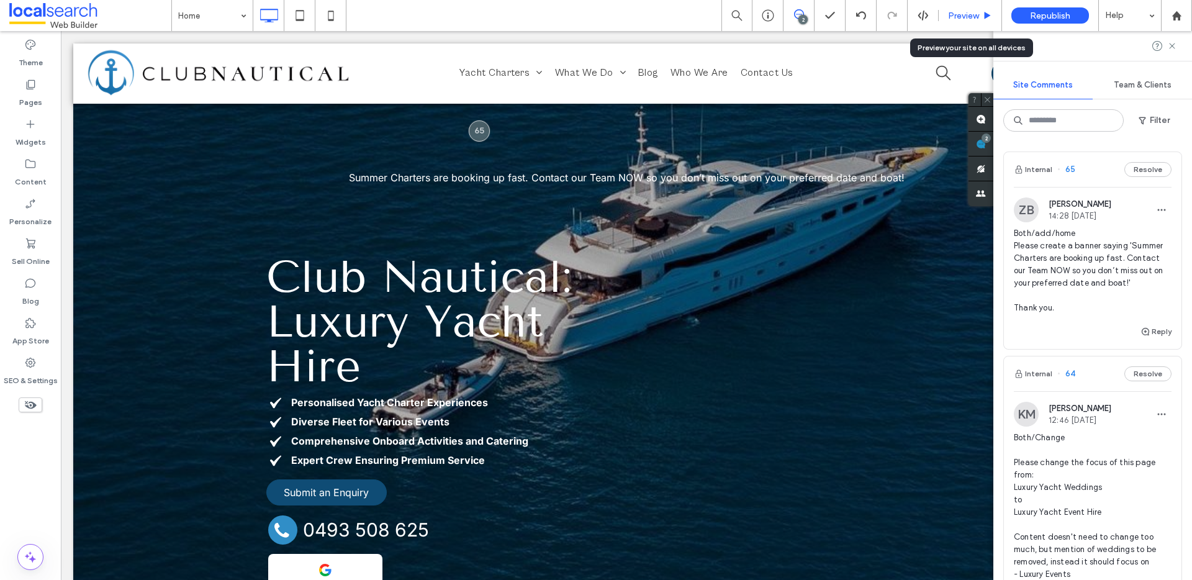
click at [980, 20] on div "Preview" at bounding box center [970, 16] width 63 height 11
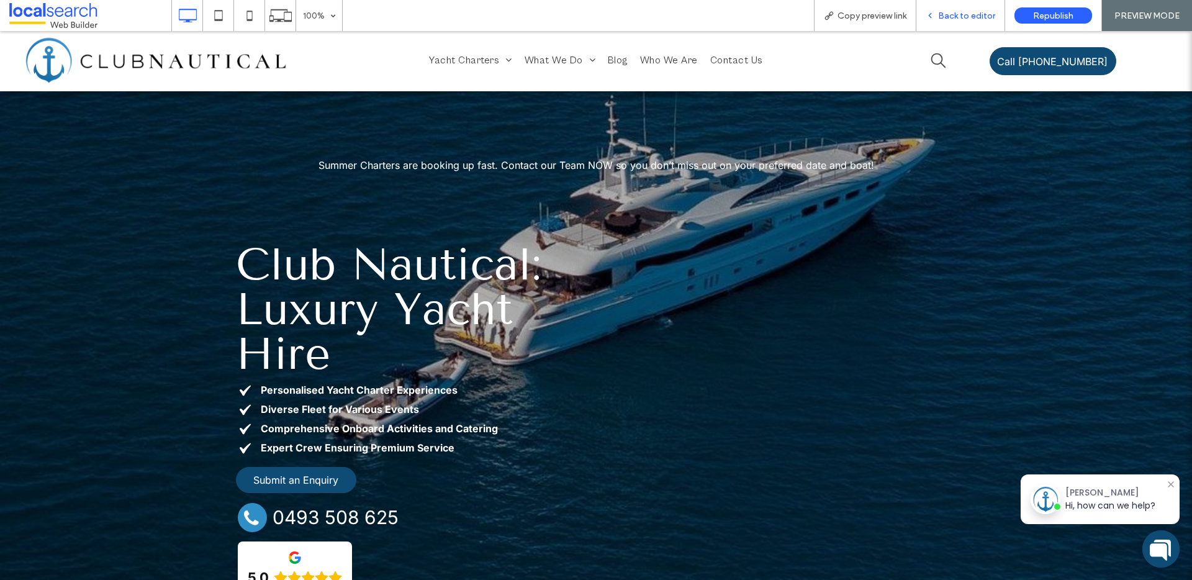
click at [977, 18] on span "Back to editor" at bounding box center [966, 16] width 57 height 11
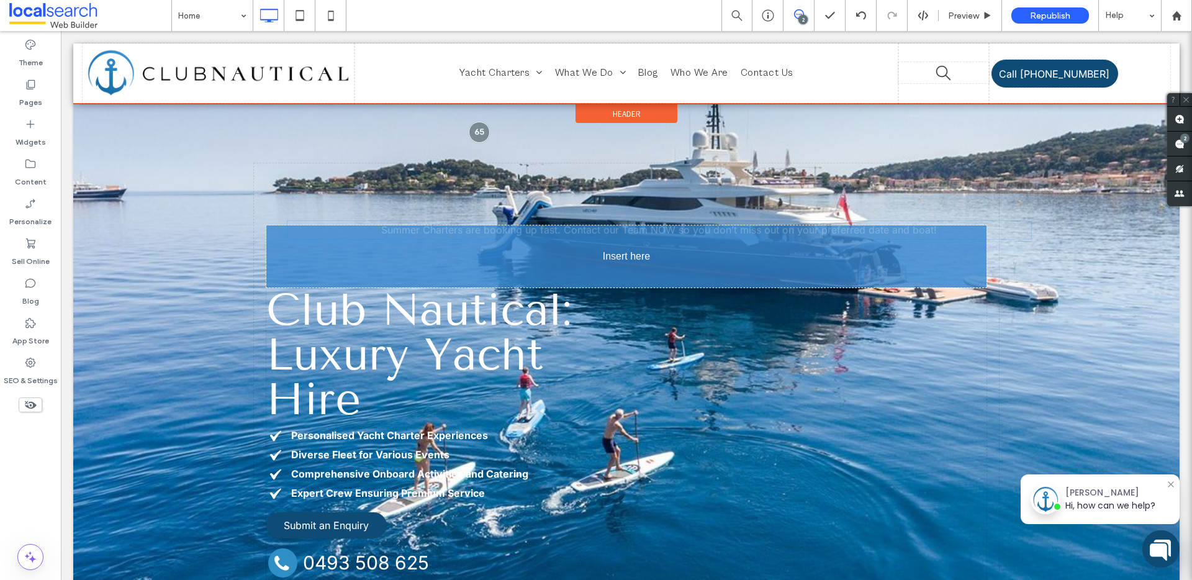
drag, startPoint x: 576, startPoint y: 181, endPoint x: 446, endPoint y: 240, distance: 142.2
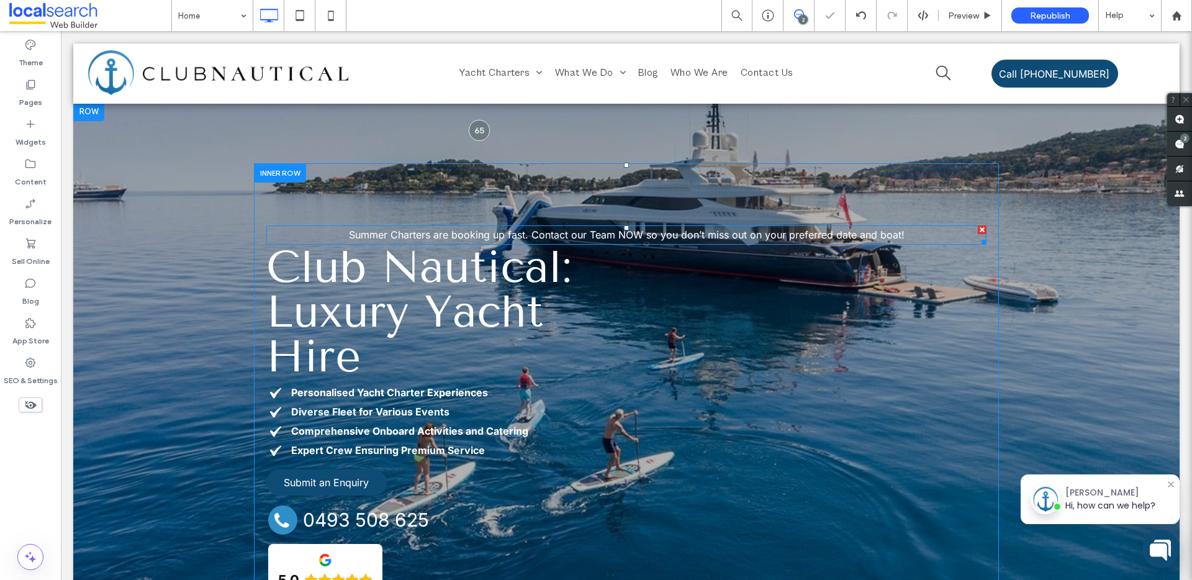
click at [613, 236] on span "Summer Charters are booking up fast. Contact our Team NOW so you don’t miss out…" at bounding box center [627, 234] width 556 height 12
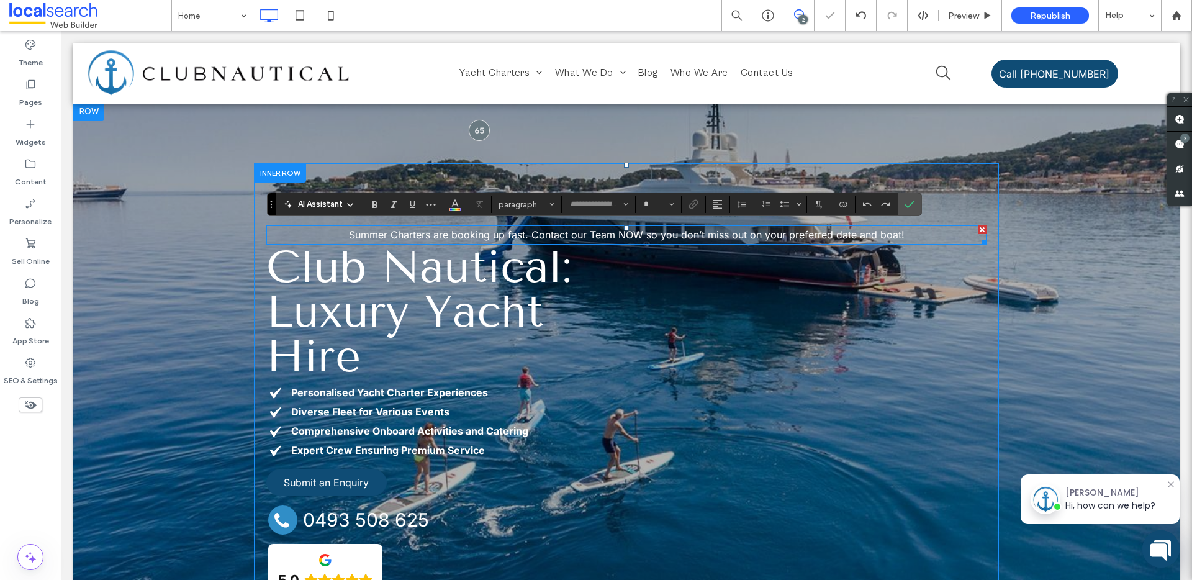
type input "*****"
type input "**"
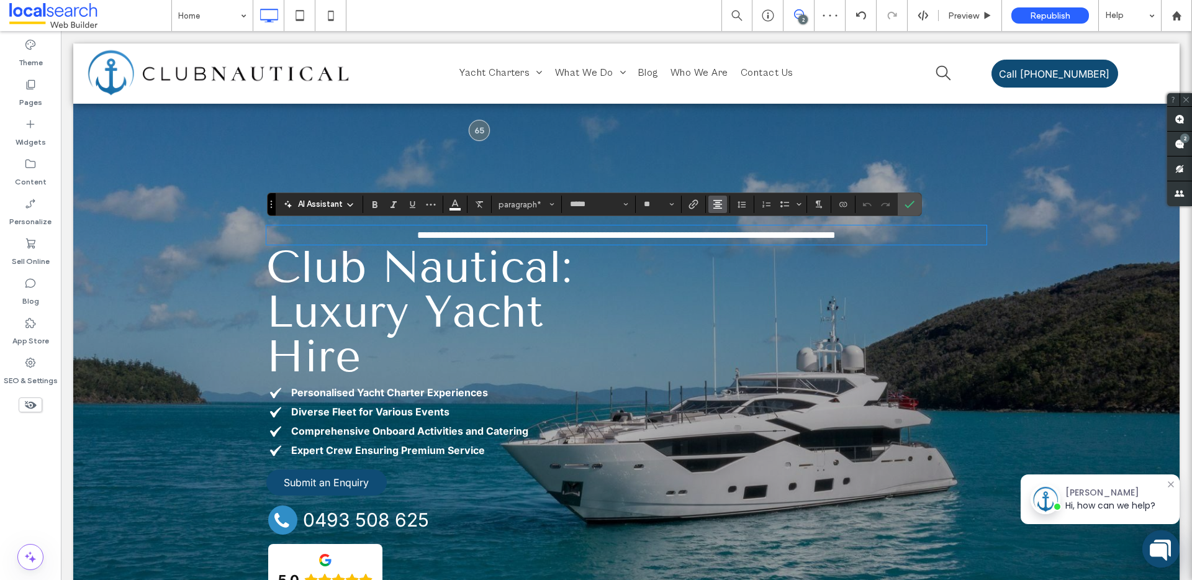
click at [720, 210] on span "Alignment" at bounding box center [718, 204] width 10 height 16
drag, startPoint x: 726, startPoint y: 224, endPoint x: 685, endPoint y: 286, distance: 74.2
click at [726, 224] on use "ui.textEditor.alignment.left" at bounding box center [727, 224] width 9 height 9
click at [747, 318] on div "**********" at bounding box center [626, 418] width 720 height 386
click at [917, 204] on label "Confirm" at bounding box center [909, 204] width 19 height 22
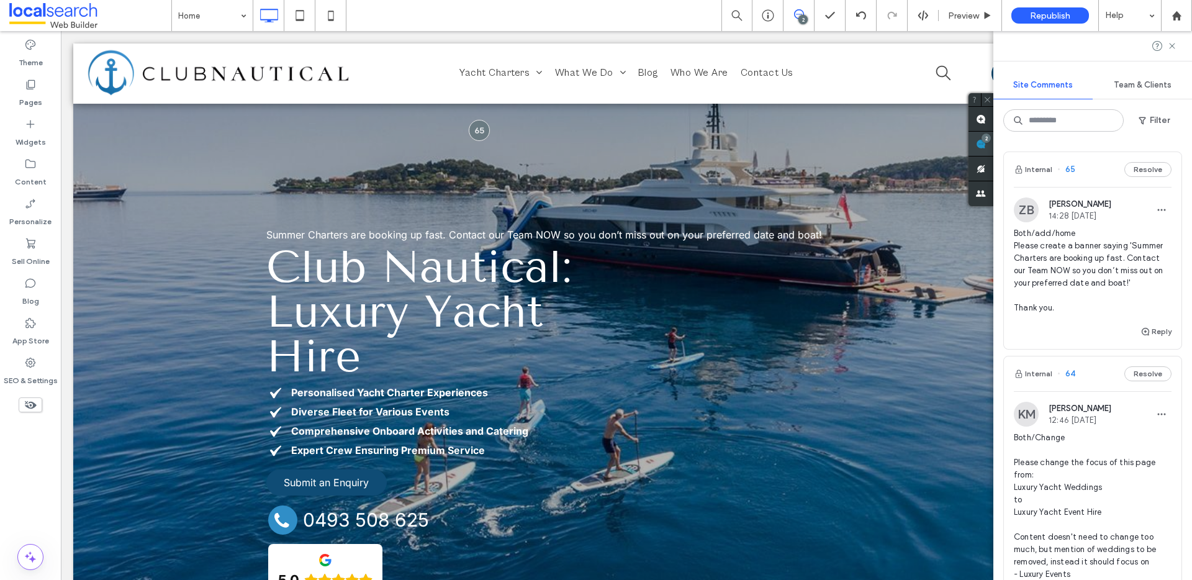
click at [993, 149] on span at bounding box center [980, 144] width 25 height 24
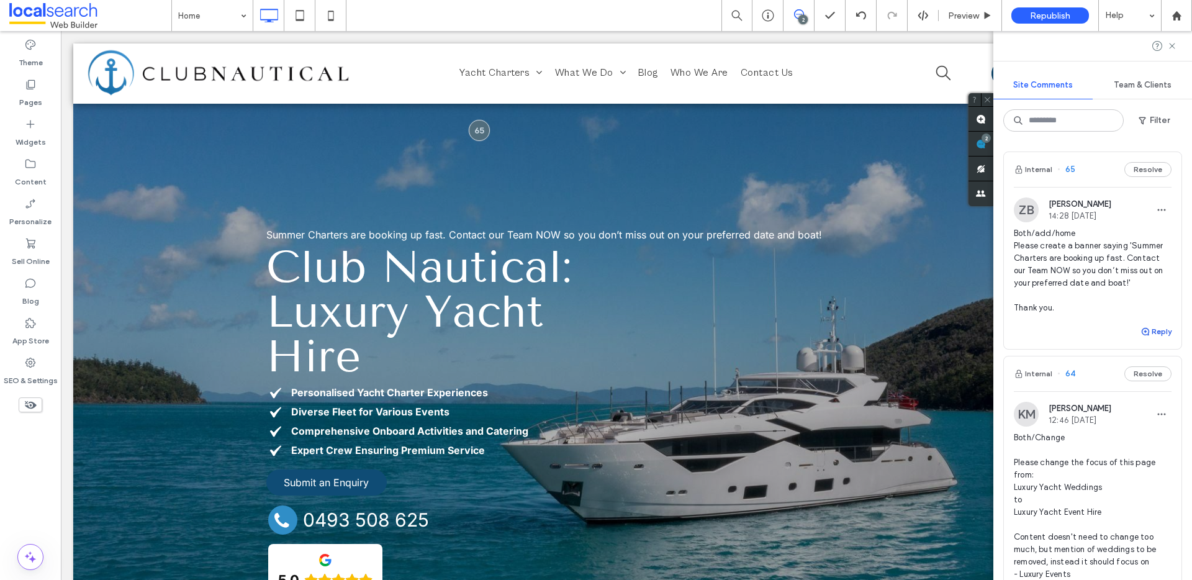
click at [1142, 328] on use "button" at bounding box center [1145, 331] width 7 height 7
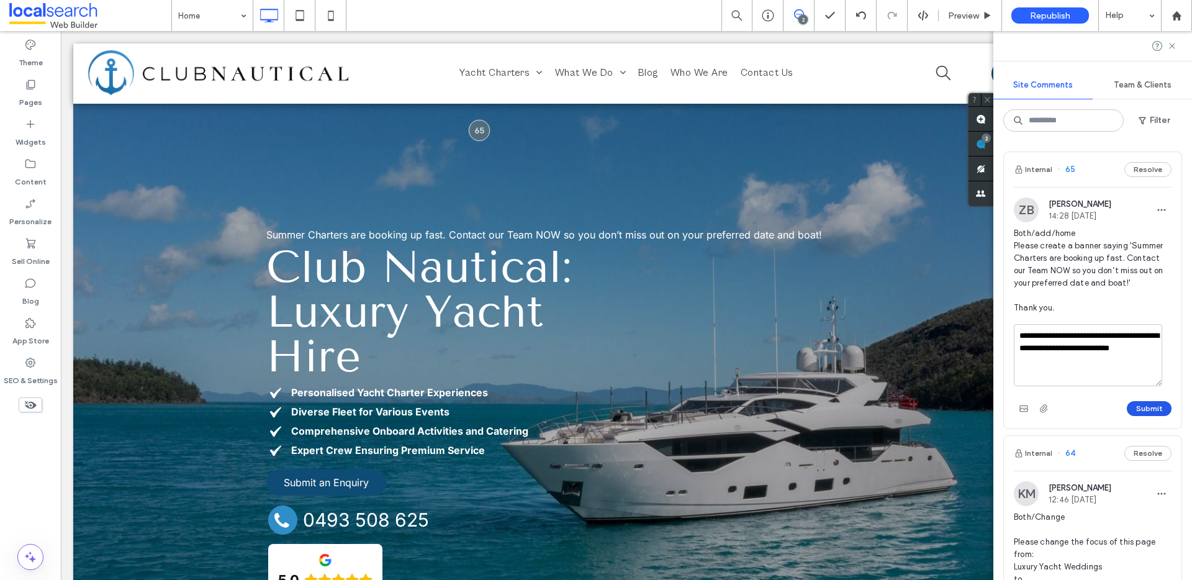
type textarea "**********"
click at [1143, 410] on button "Submit" at bounding box center [1149, 408] width 45 height 15
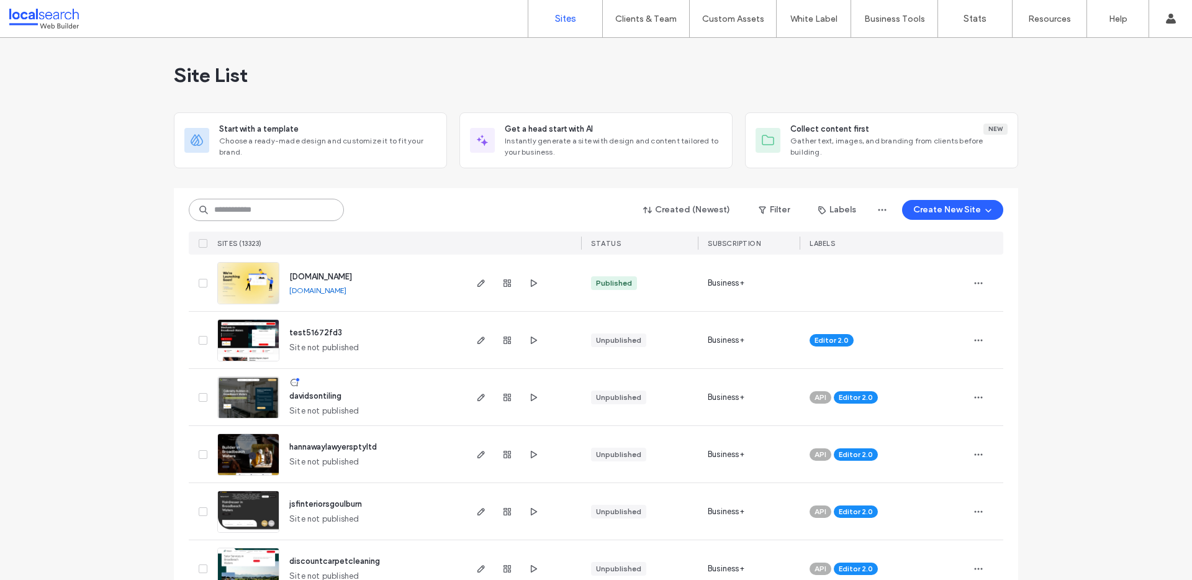
click at [265, 215] on input at bounding box center [266, 210] width 155 height 22
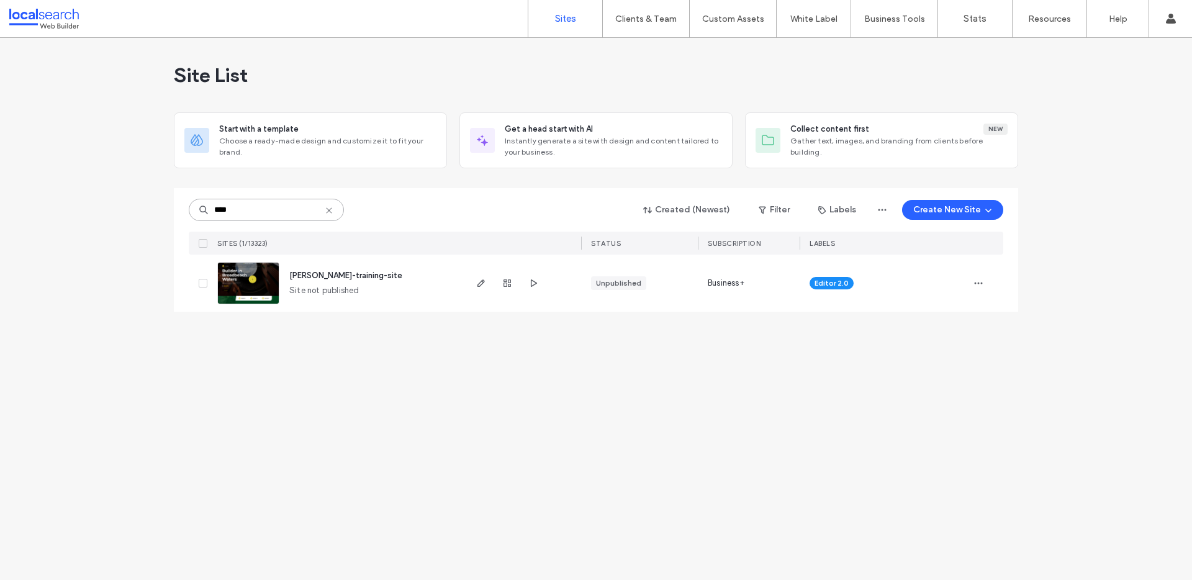
type input "****"
click at [325, 212] on icon at bounding box center [329, 210] width 10 height 10
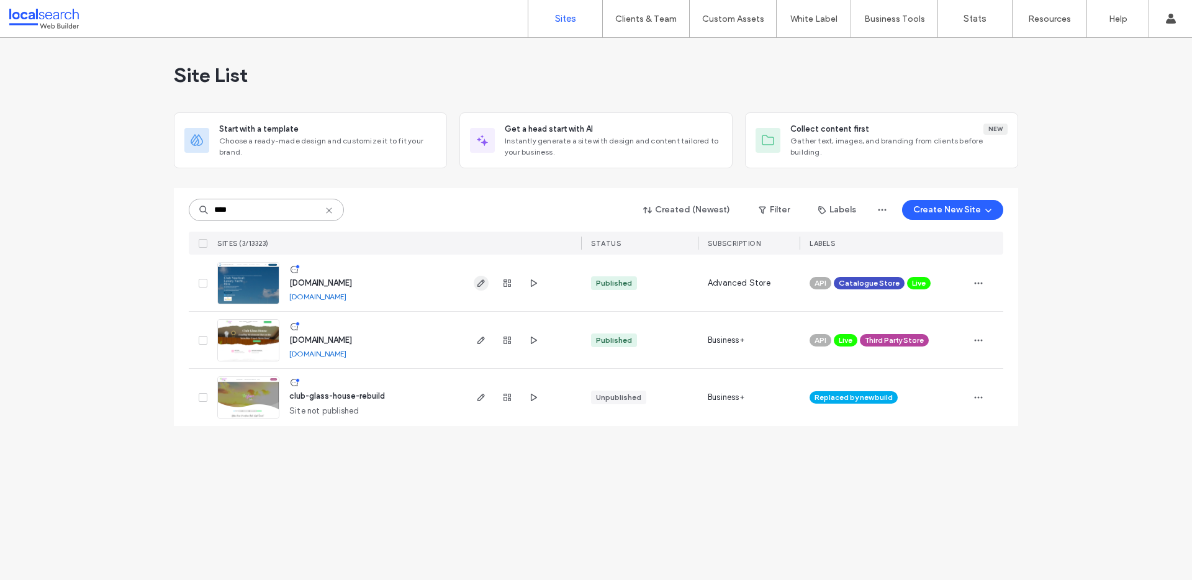
type input "****"
click at [479, 285] on icon "button" at bounding box center [481, 283] width 10 height 10
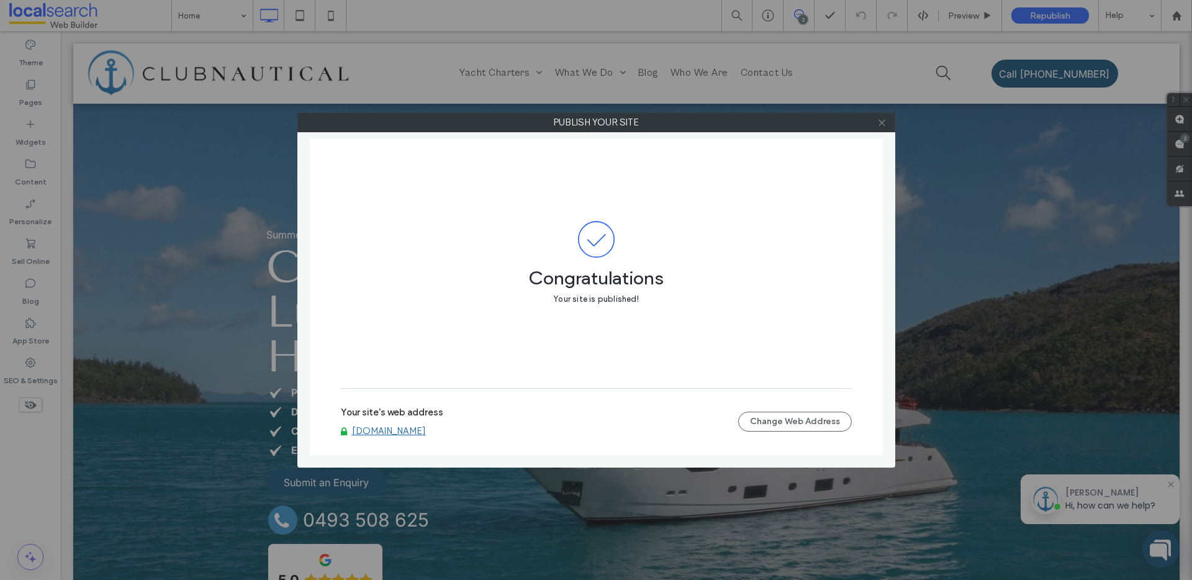
click at [883, 124] on use at bounding box center [881, 122] width 6 height 6
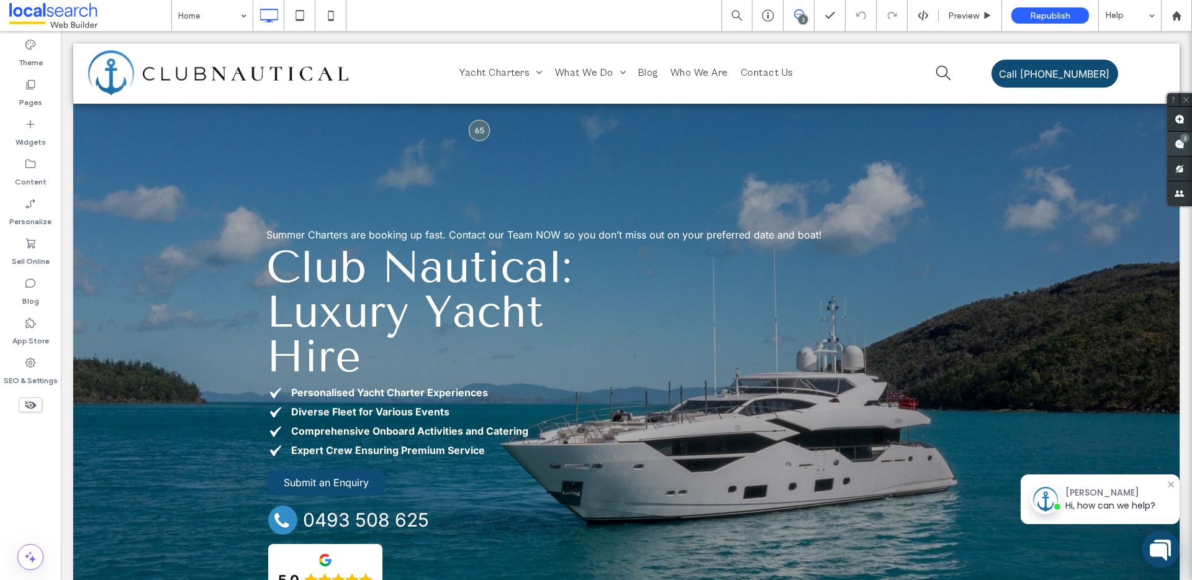
click at [1181, 134] on div "2" at bounding box center [1184, 137] width 9 height 9
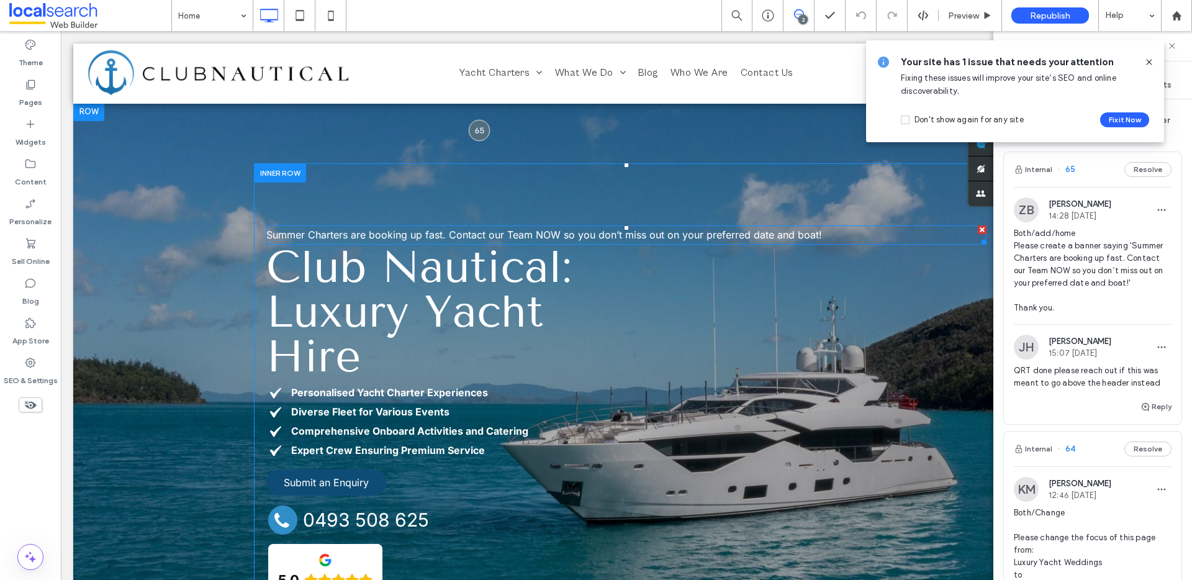
click at [458, 235] on span "Summer Charters are booking up fast. Contact our Team NOW so you don’t miss out…" at bounding box center [544, 234] width 556 height 12
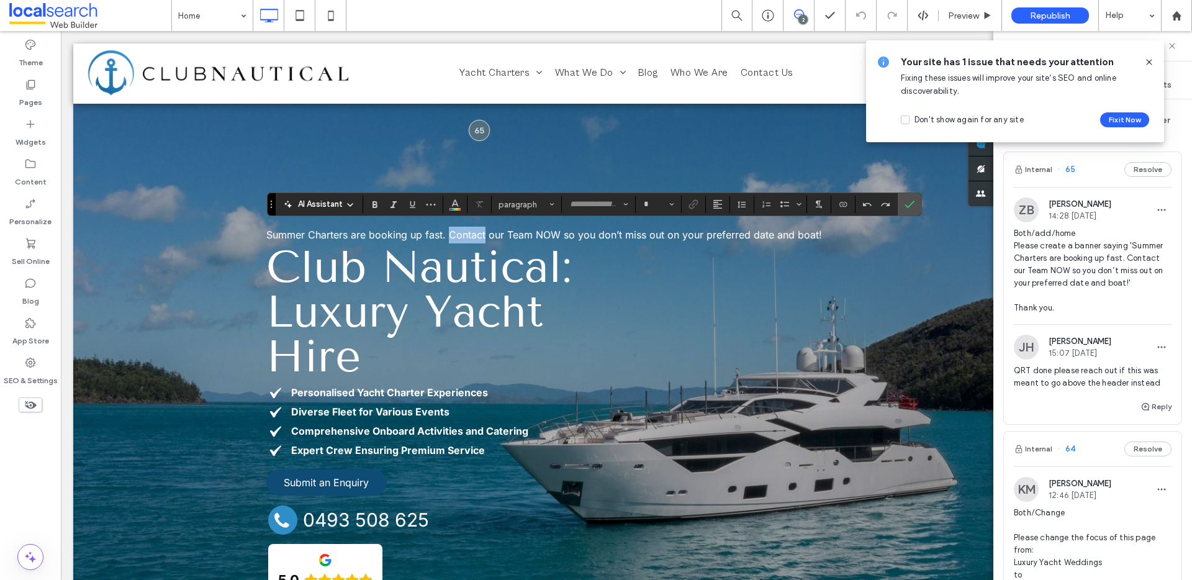
type input "*****"
type input "**"
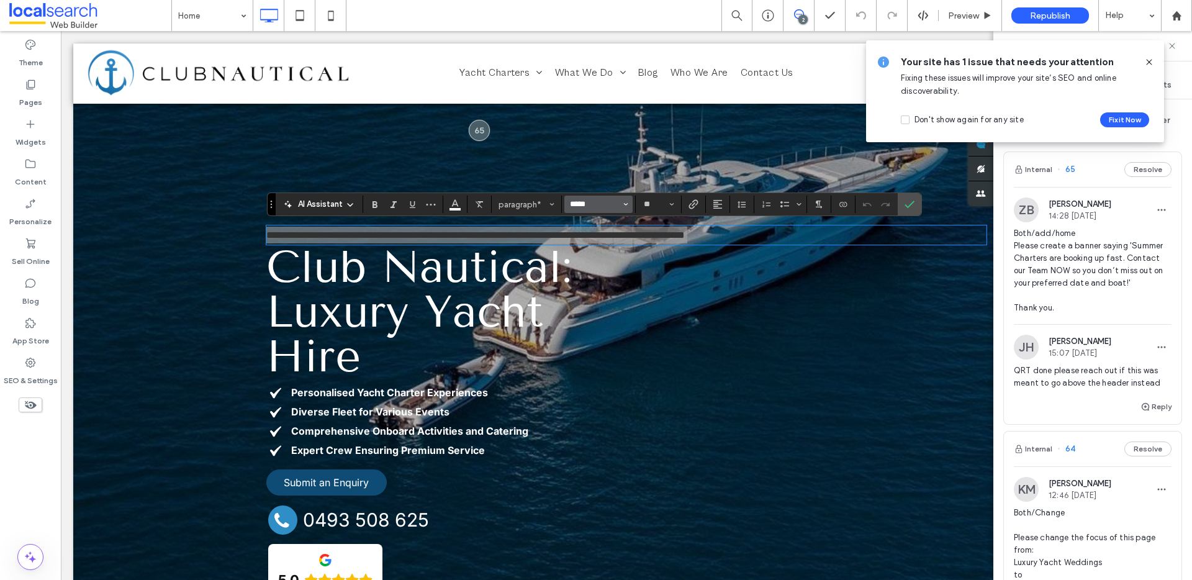
click at [584, 209] on input "*****" at bounding box center [595, 204] width 53 height 10
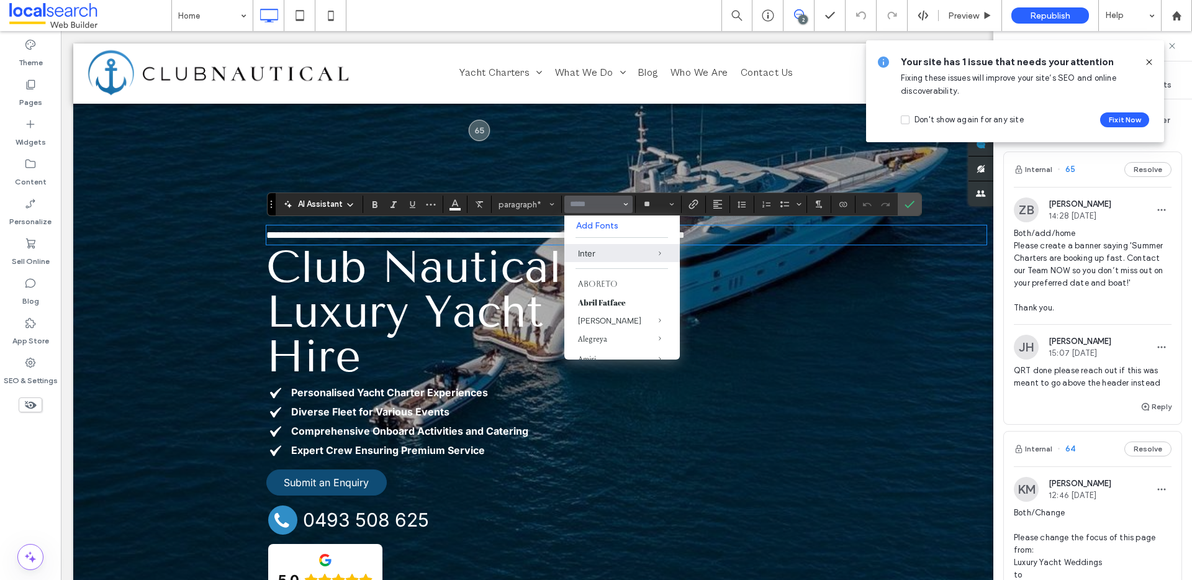
click at [423, 273] on span "Club Nautical: Luxury Yacht Hire" at bounding box center [418, 311] width 305 height 142
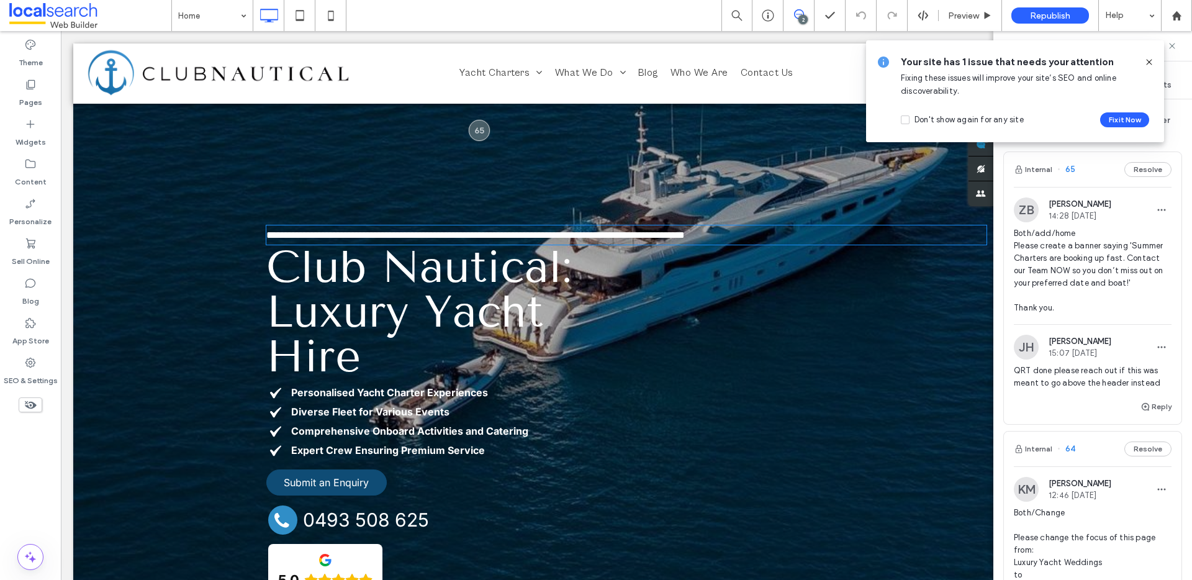
click at [423, 273] on span "Club Nautical: Luxury Yacht Hire" at bounding box center [418, 311] width 305 height 142
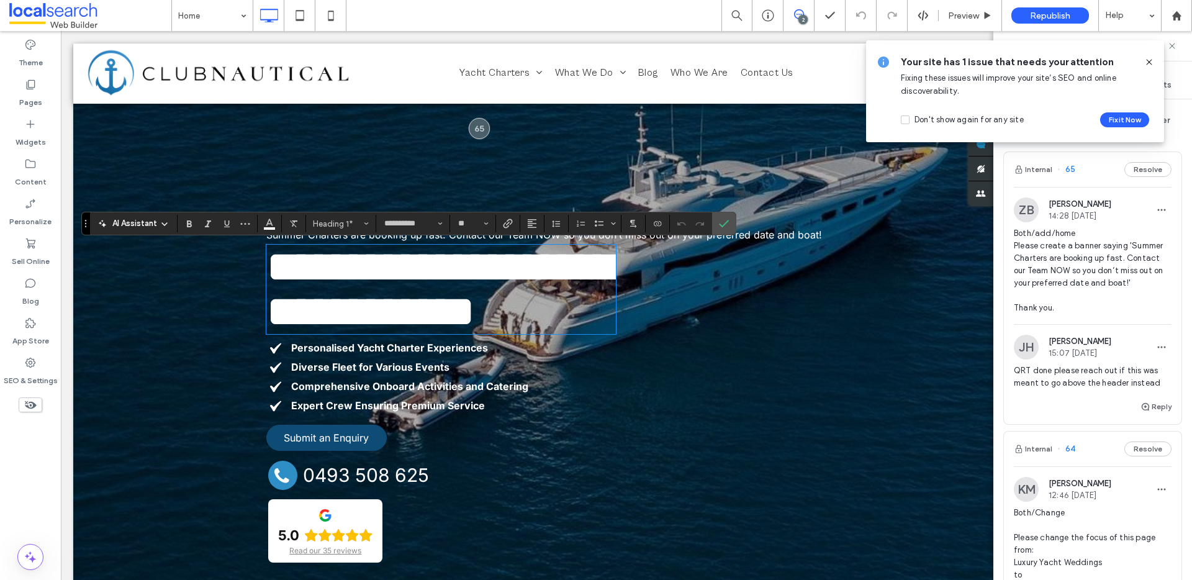
click at [658, 298] on div "**********" at bounding box center [626, 395] width 720 height 341
click at [793, 238] on span "Summer Charters are booking up fast. Contact our Team NOW so you don’t miss out…" at bounding box center [544, 234] width 556 height 12
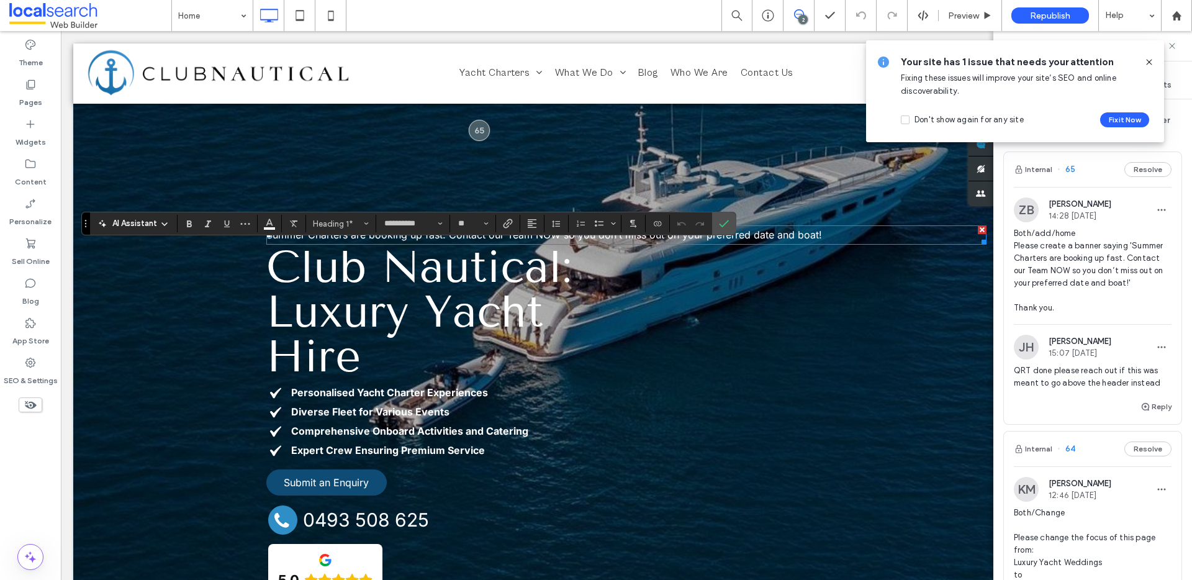
click at [793, 238] on span "Summer Charters are booking up fast. Contact our Team NOW so you don’t miss out…" at bounding box center [544, 234] width 556 height 12
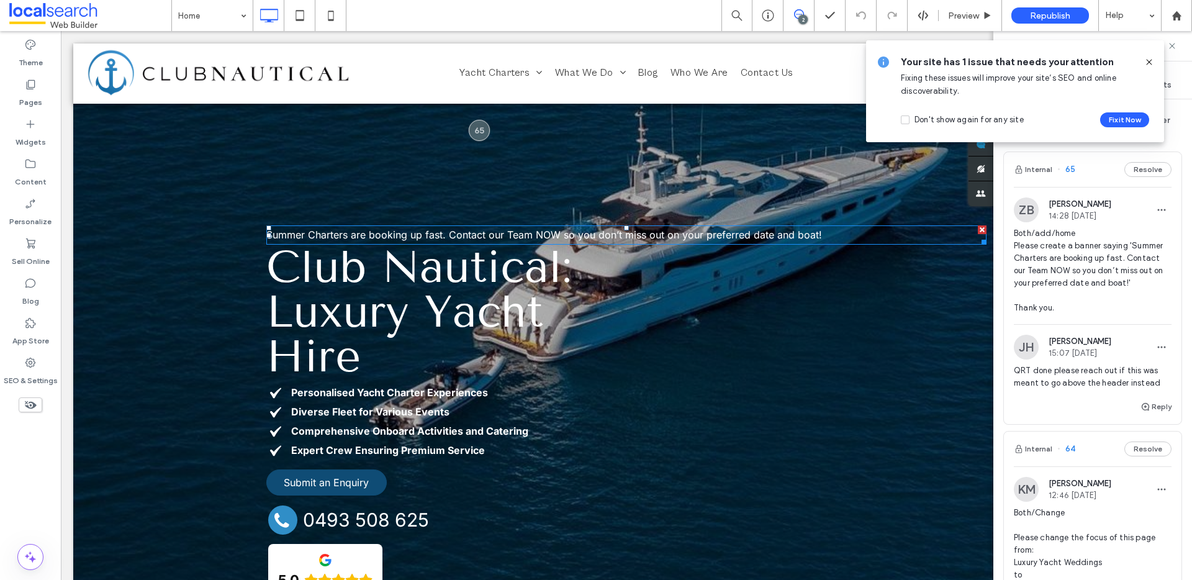
type input "*****"
type input "**"
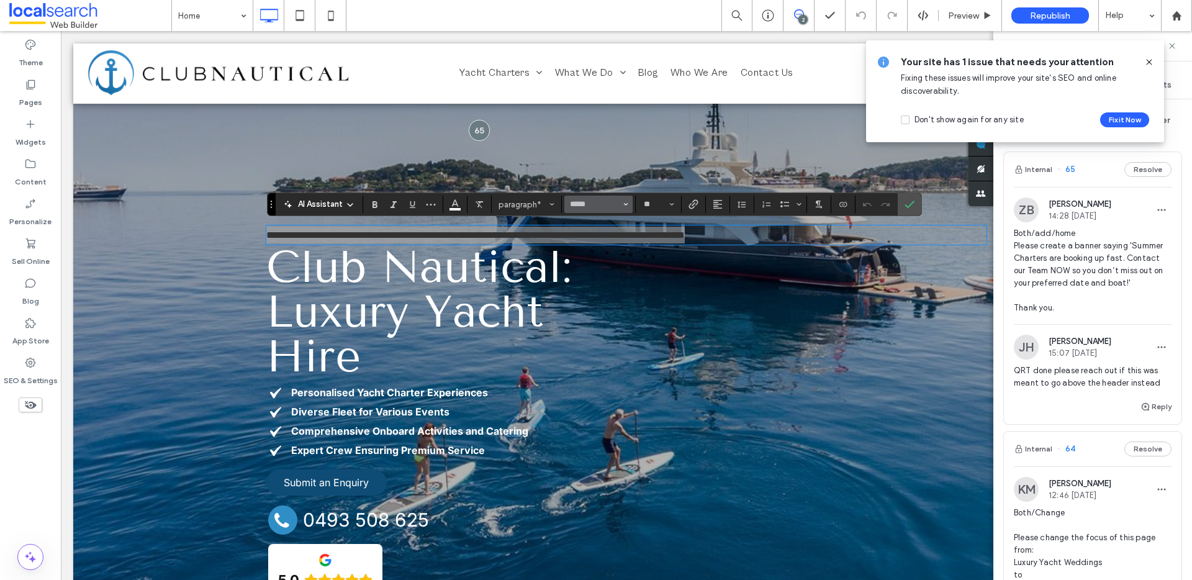
click at [585, 212] on button "*****" at bounding box center [598, 204] width 68 height 17
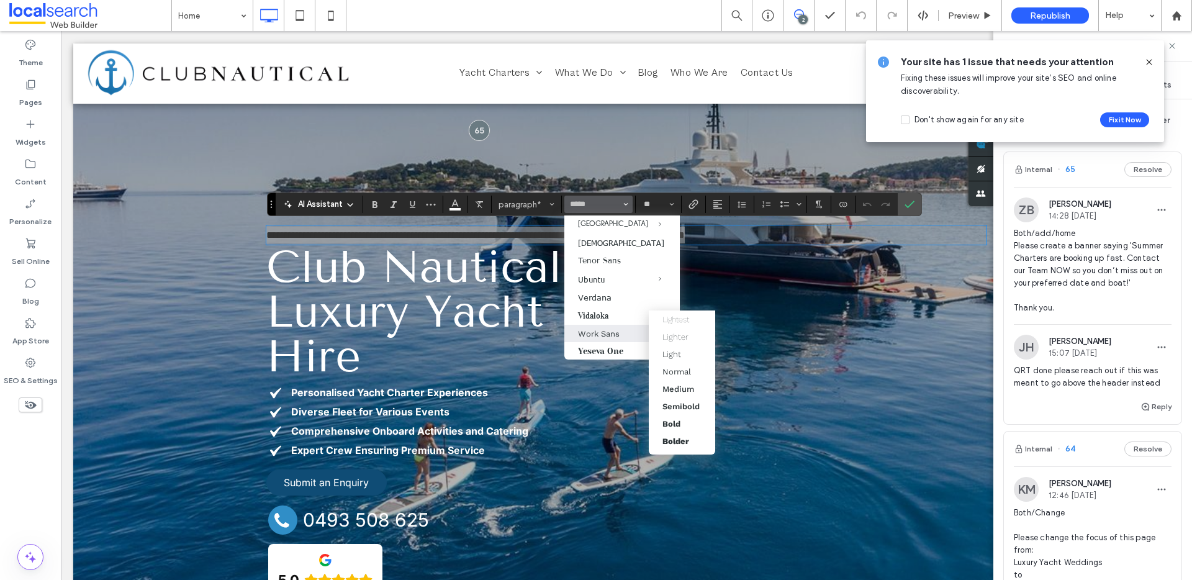
scroll to position [1329, 0]
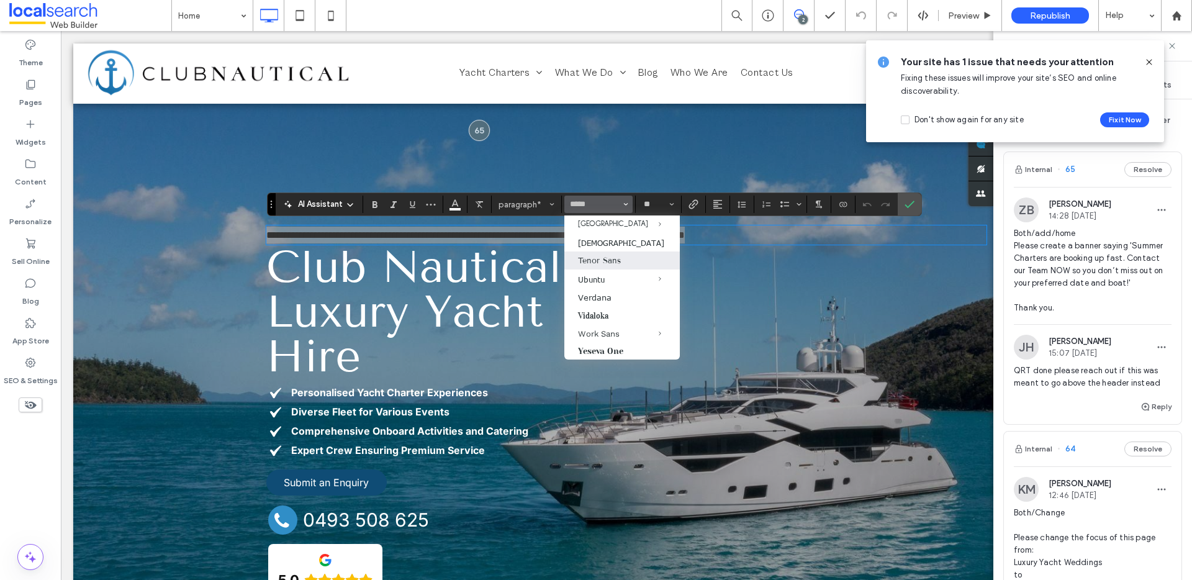
click at [623, 259] on label "Tenor Sans" at bounding box center [621, 260] width 115 height 18
type input "**********"
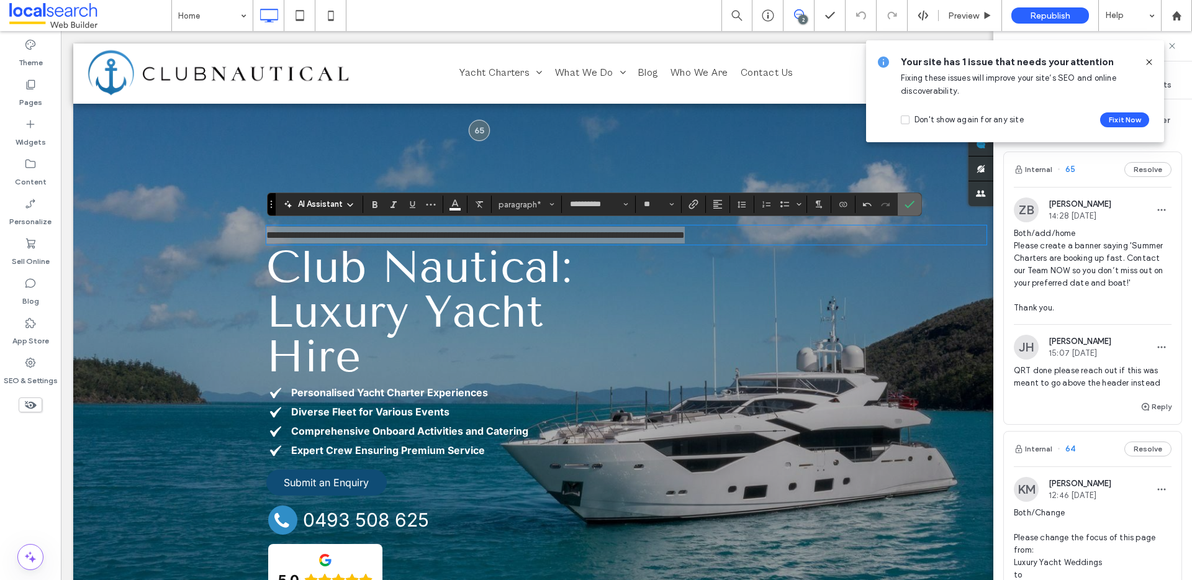
click at [918, 202] on label "Confirm" at bounding box center [909, 204] width 19 height 22
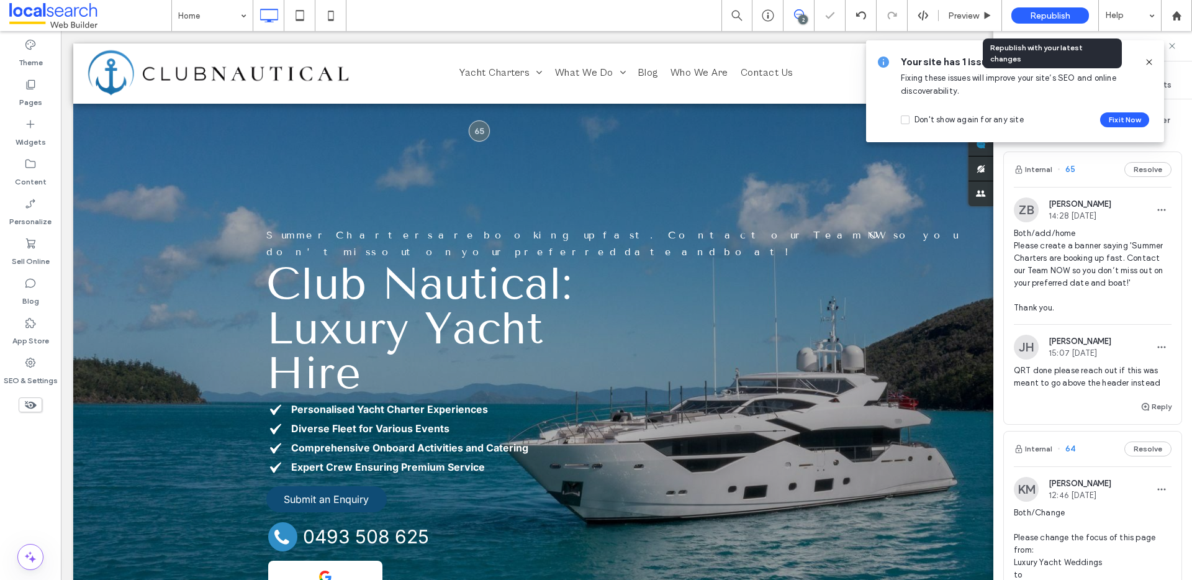
click at [1062, 17] on span "Republish" at bounding box center [1050, 16] width 40 height 11
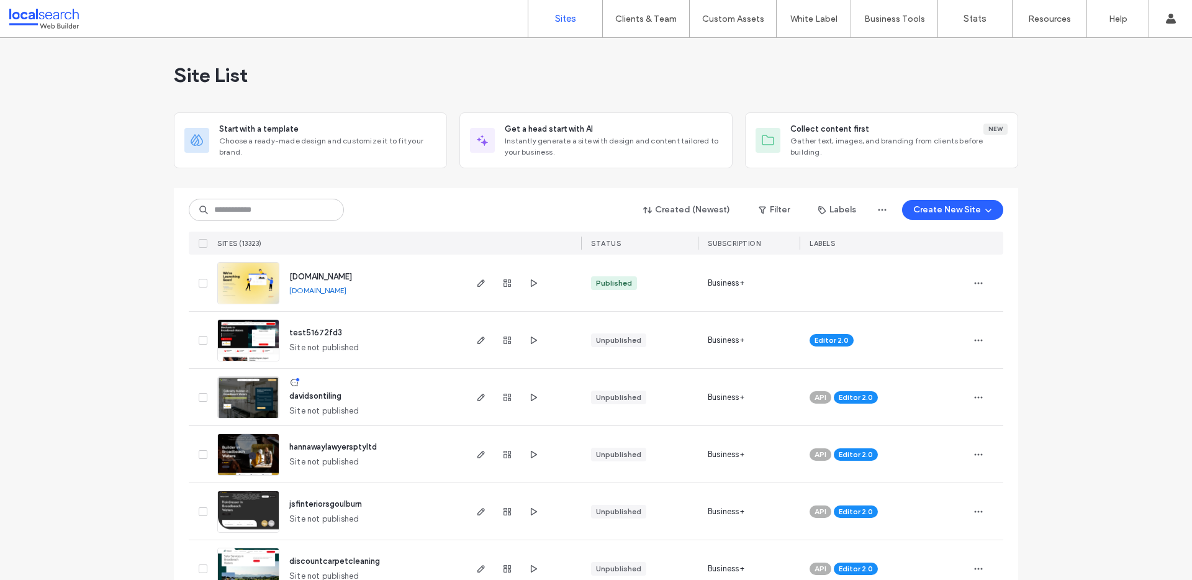
click at [289, 194] on div "Created (Newest) Filter Labels Create New Site SITES (13323) STATUS SUBSCRIPTIO…" at bounding box center [596, 221] width 815 height 66
click at [286, 201] on input at bounding box center [266, 210] width 155 height 22
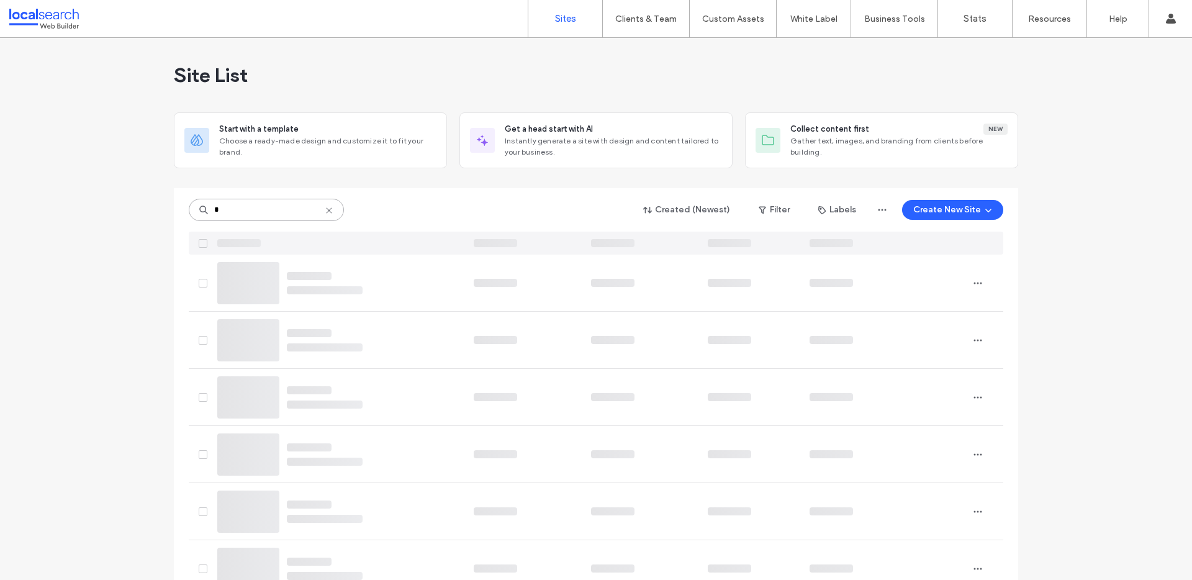
type input "*"
type input "****"
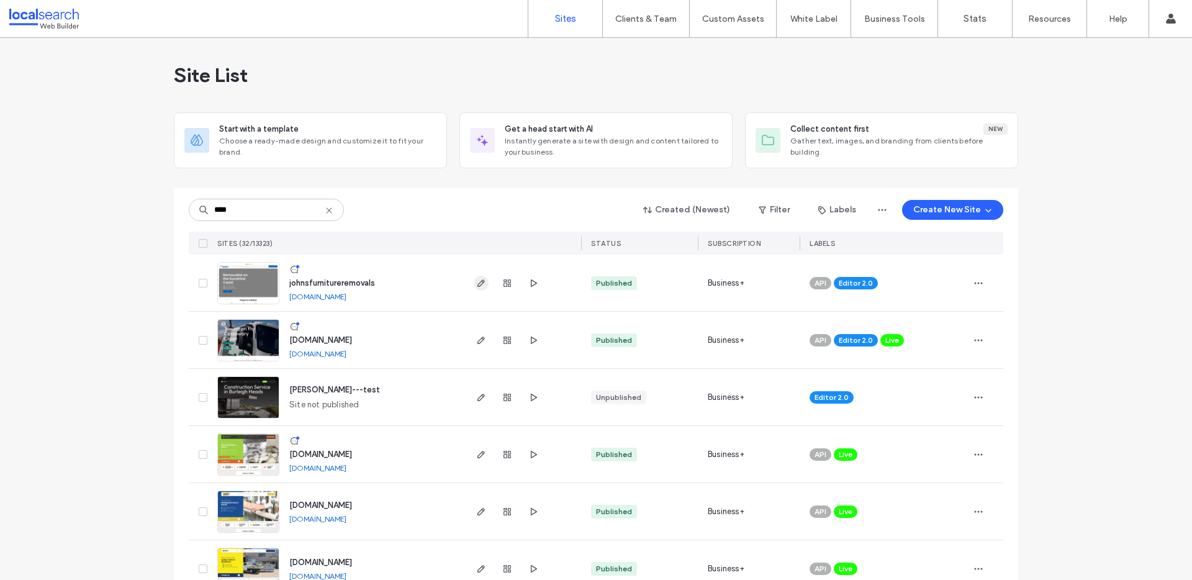
click at [476, 281] on icon "button" at bounding box center [481, 283] width 10 height 10
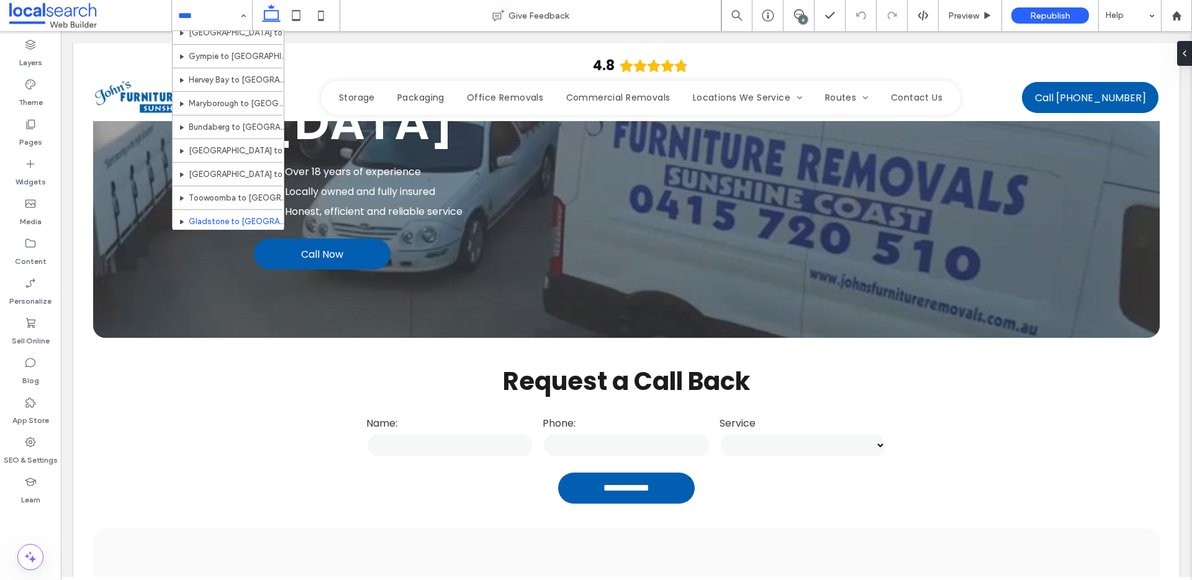
scroll to position [556, 0]
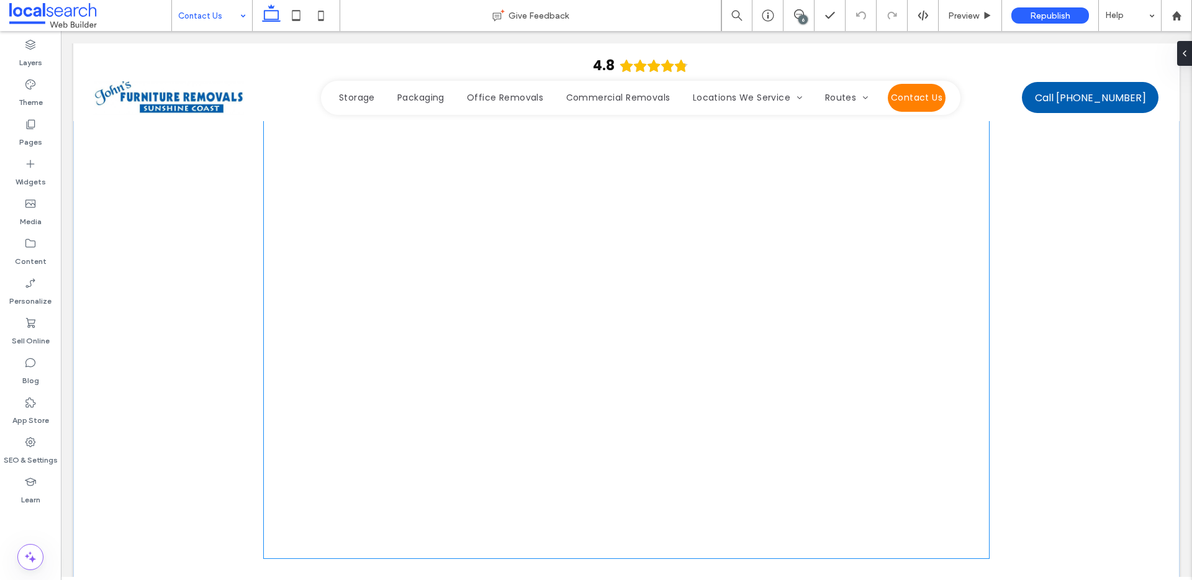
scroll to position [4976, 0]
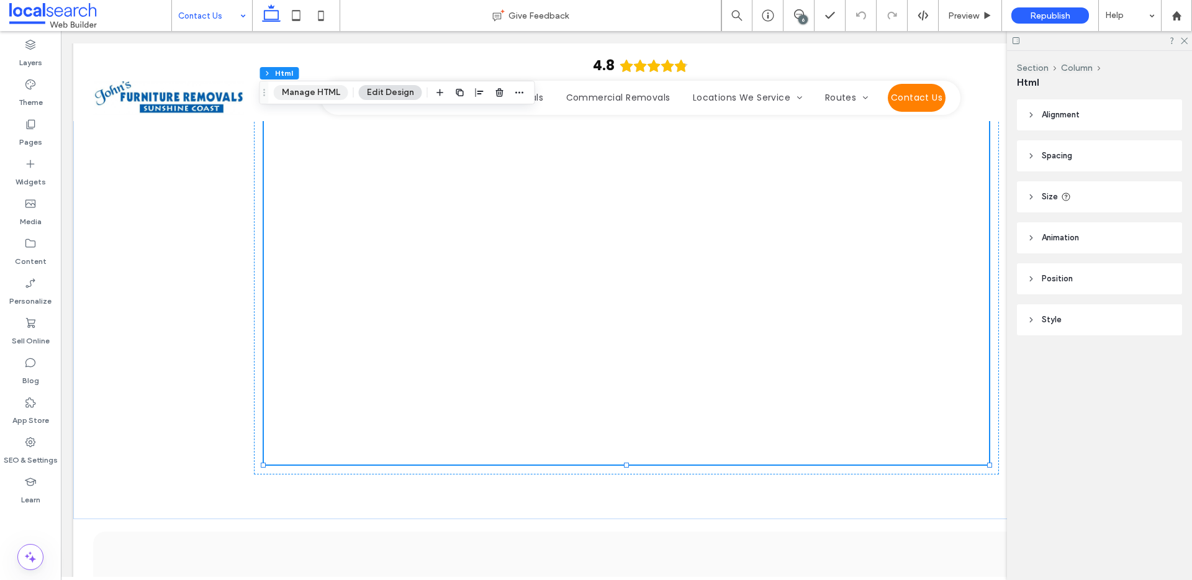
click at [305, 94] on button "Manage HTML" at bounding box center [311, 92] width 74 height 15
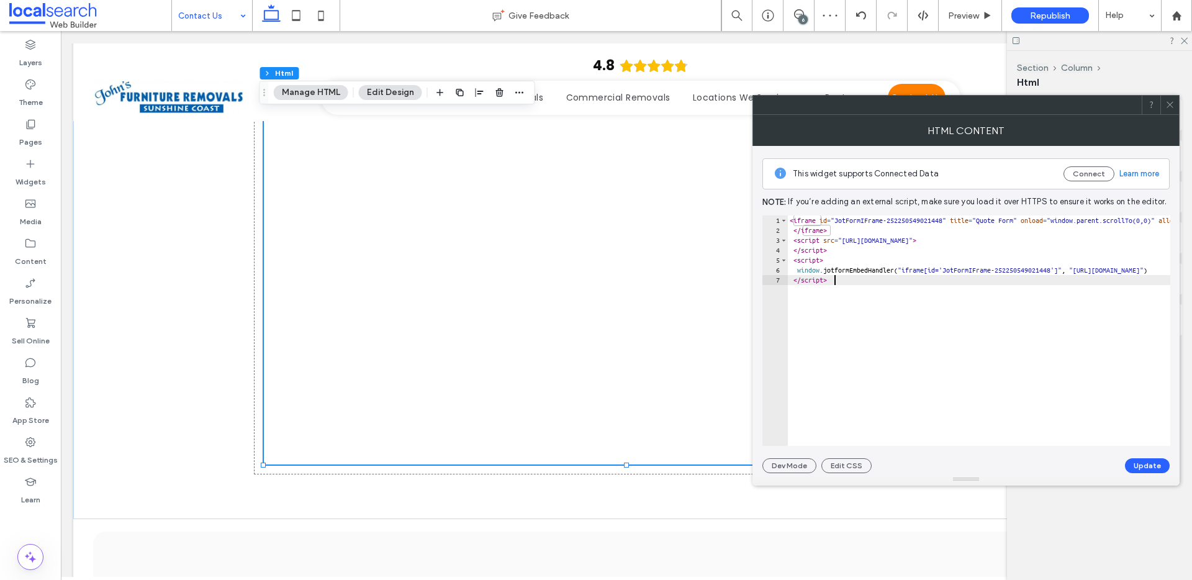
type textarea "**********"
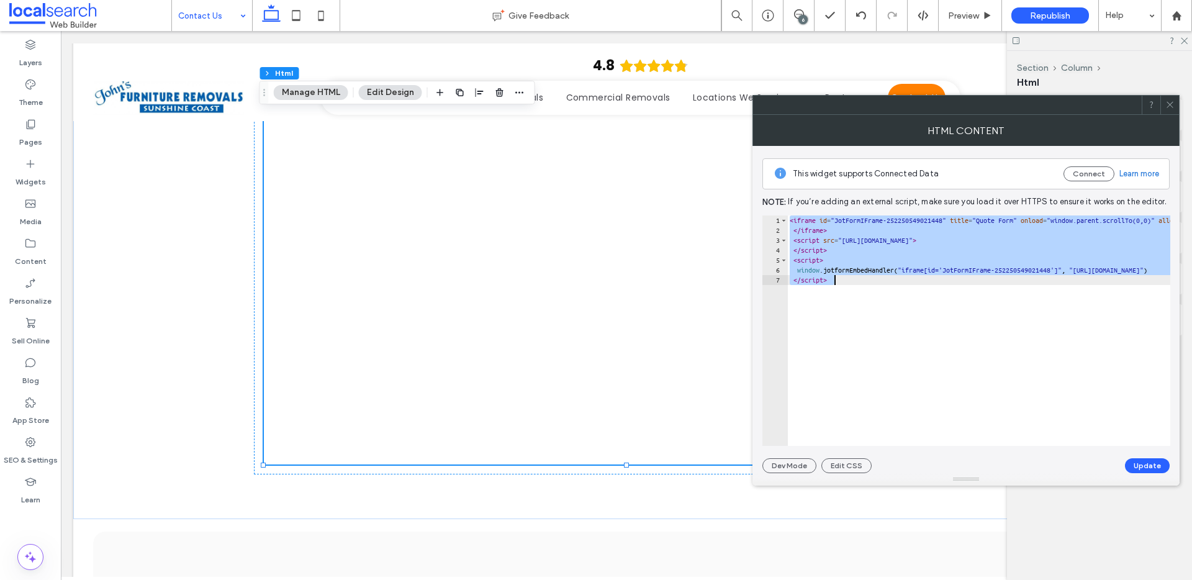
paste textarea "Cursor at row 7"
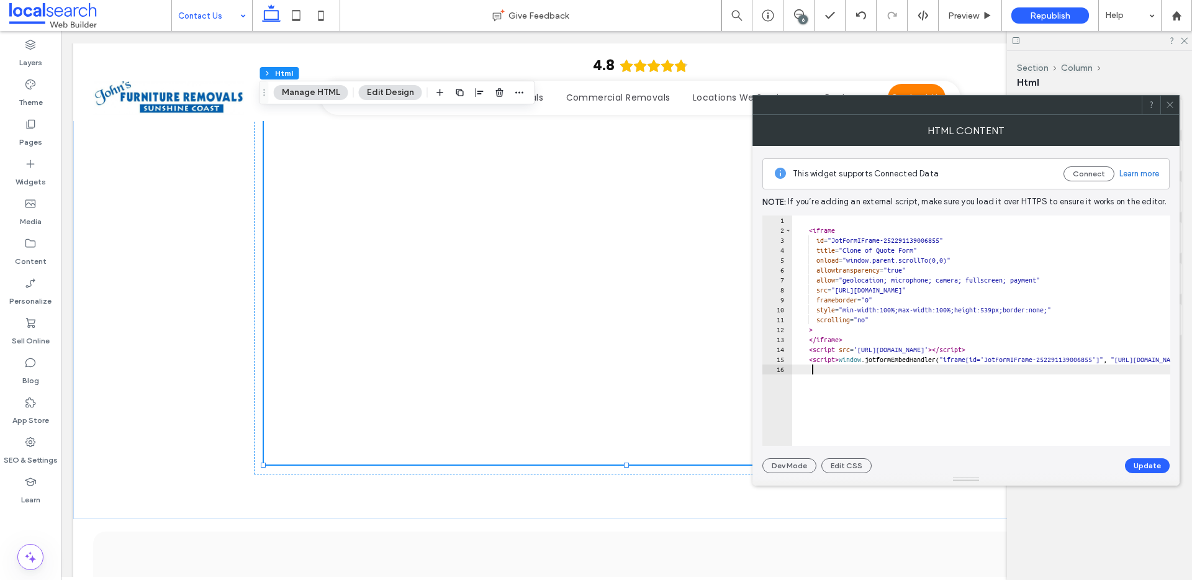
click at [1146, 463] on button "Update" at bounding box center [1147, 465] width 45 height 15
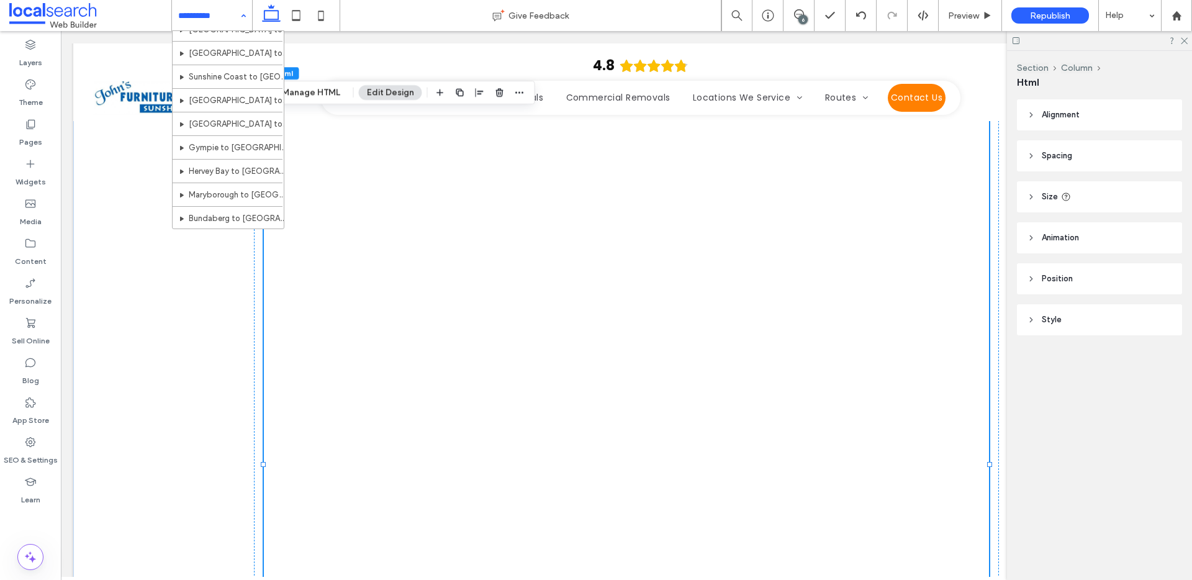
scroll to position [556, 0]
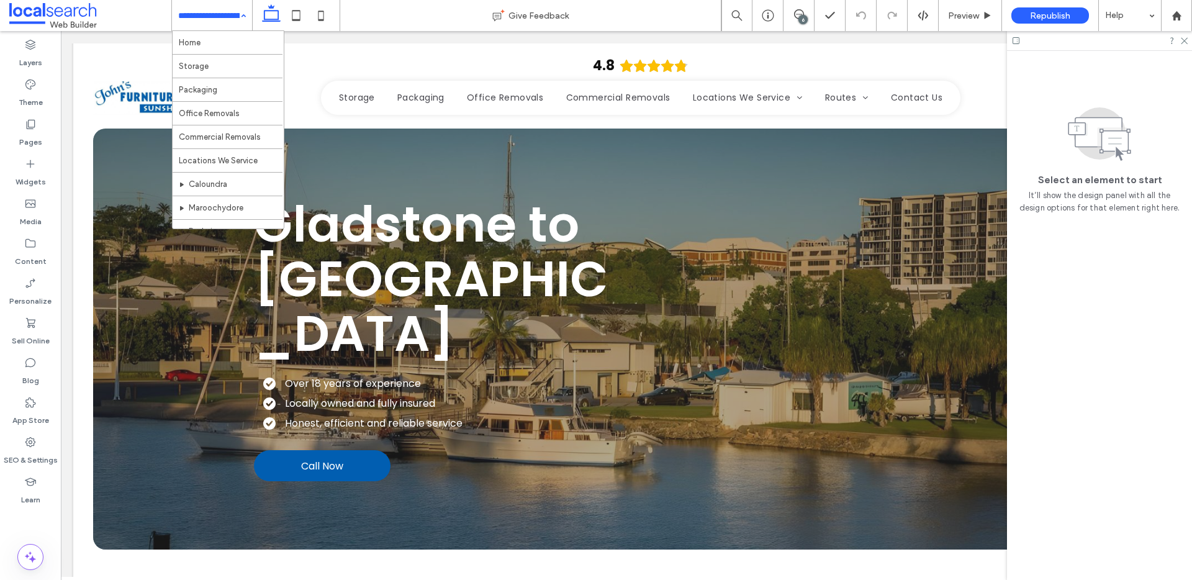
click at [209, 18] on input at bounding box center [208, 15] width 61 height 31
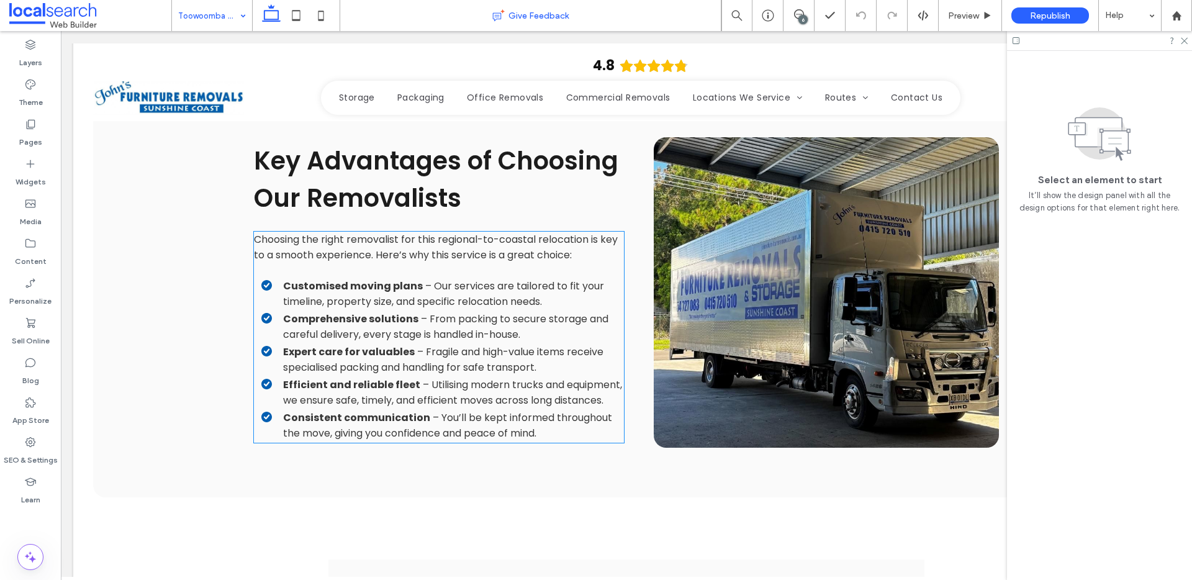
scroll to position [1566, 0]
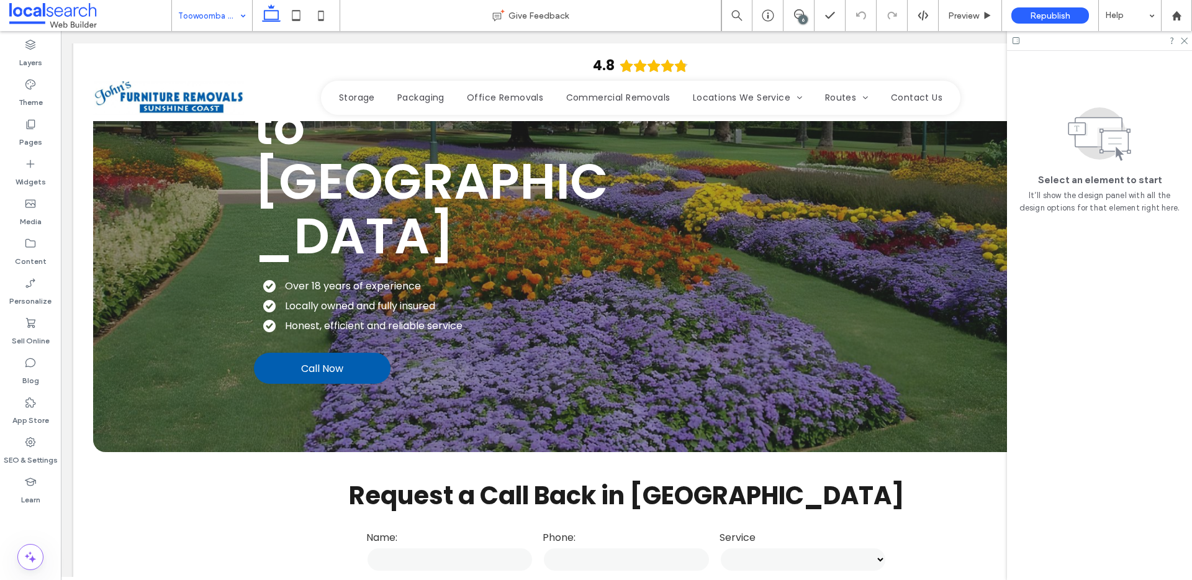
scroll to position [0, 0]
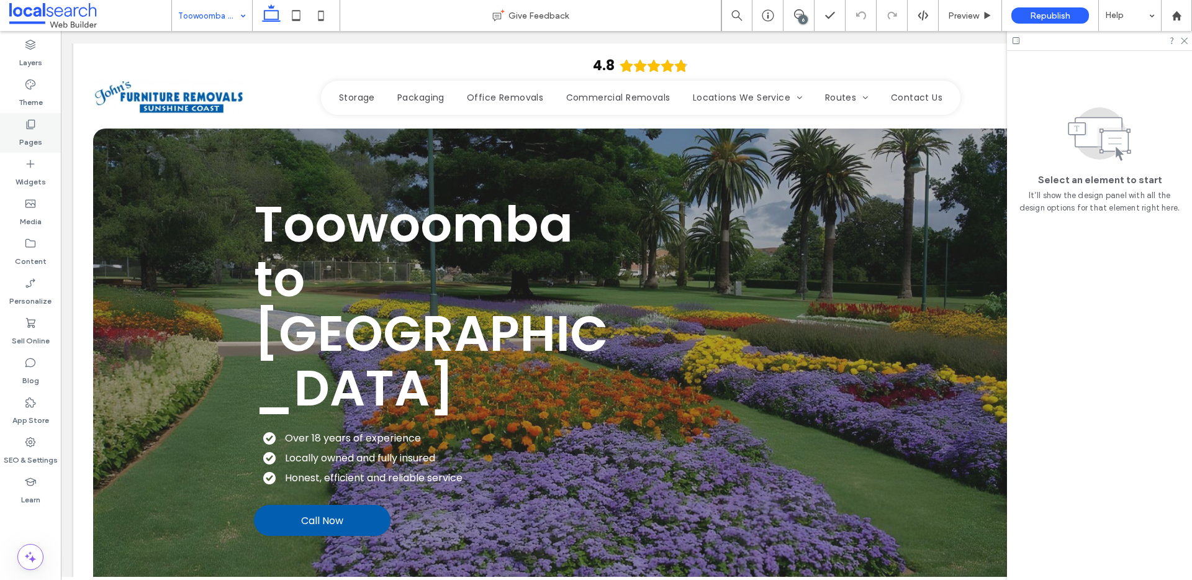
click at [21, 132] on label "Pages" at bounding box center [30, 138] width 23 height 17
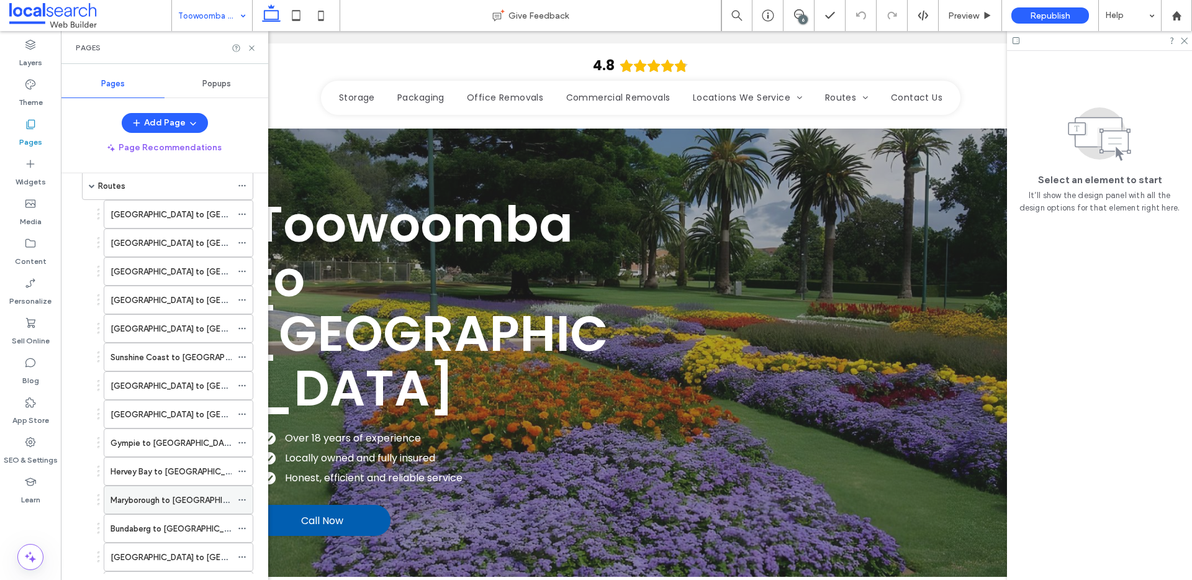
scroll to position [284, 0]
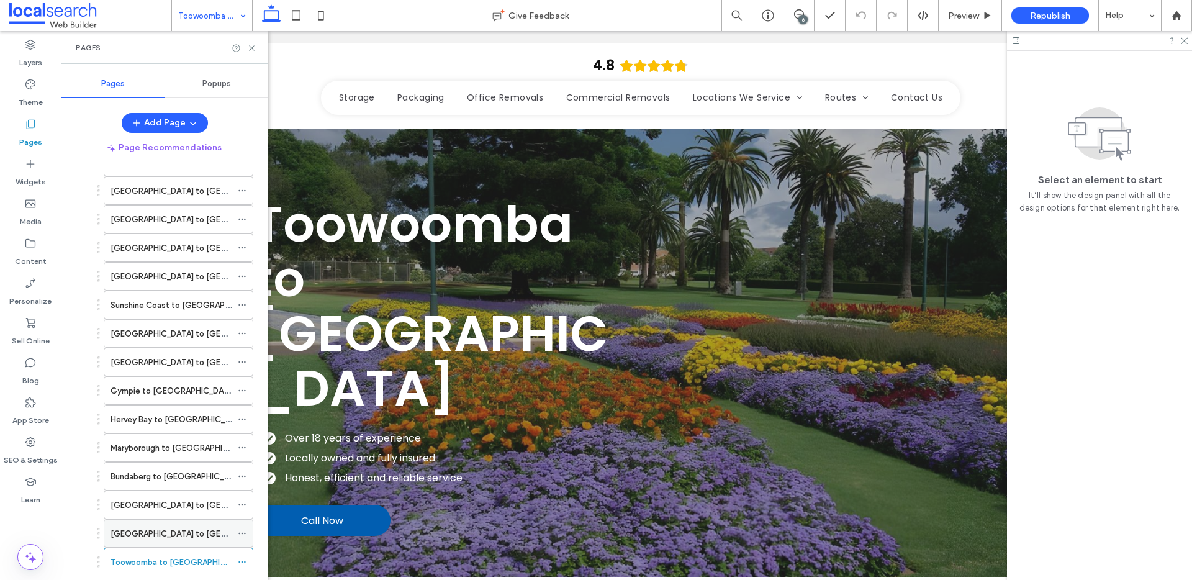
click at [171, 531] on label "[GEOGRAPHIC_DATA] to [GEOGRAPHIC_DATA]" at bounding box center [200, 534] width 179 height 22
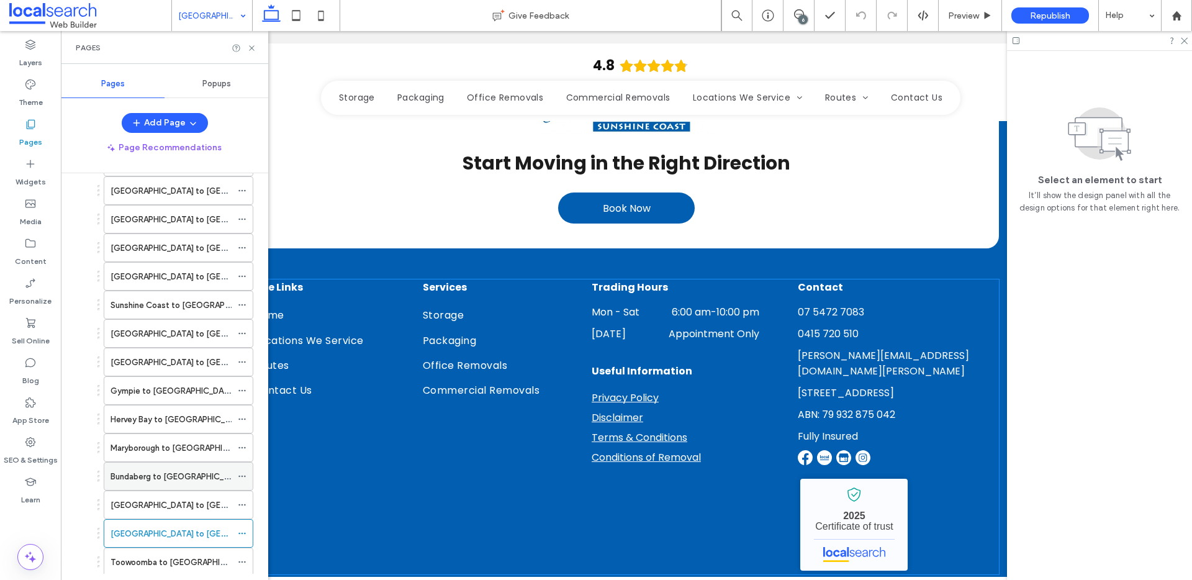
scroll to position [2301, 0]
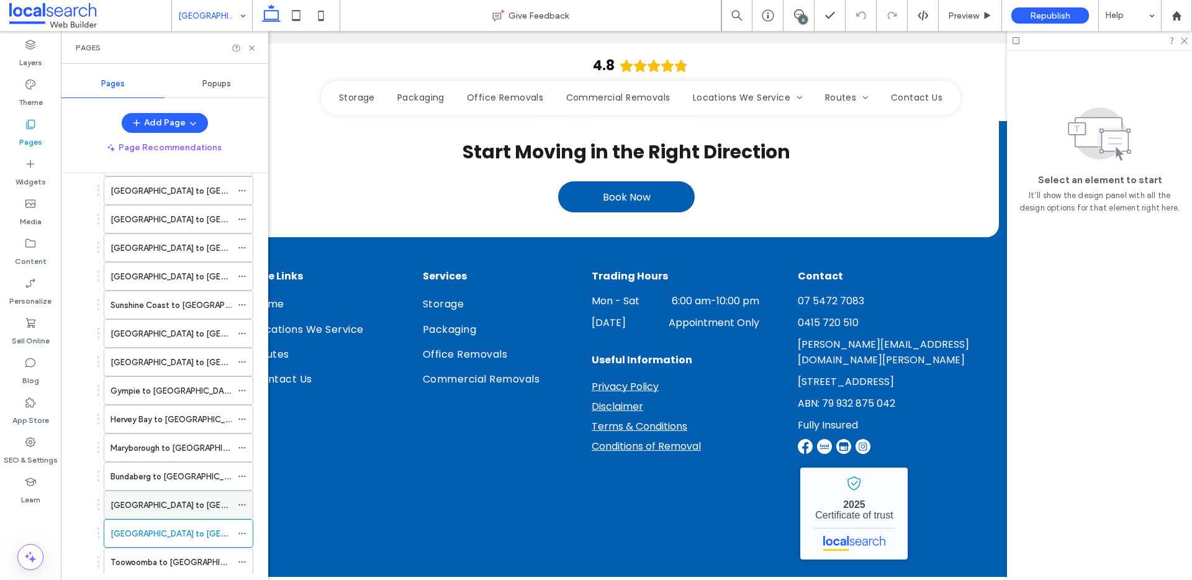
click at [164, 500] on label "[GEOGRAPHIC_DATA] to [GEOGRAPHIC_DATA]" at bounding box center [200, 505] width 179 height 22
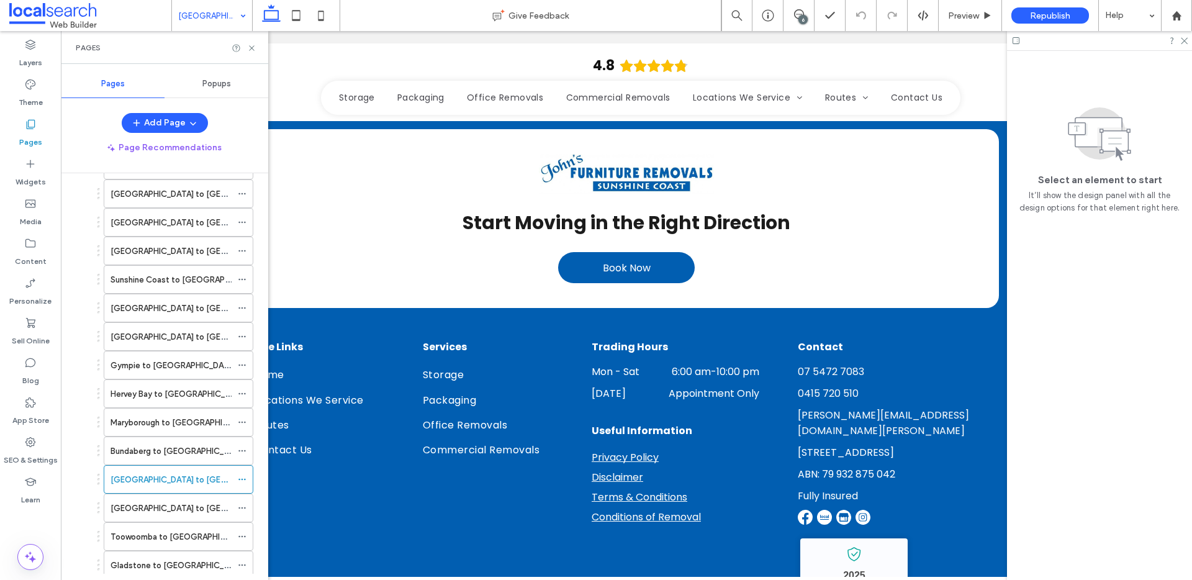
scroll to position [2323, 0]
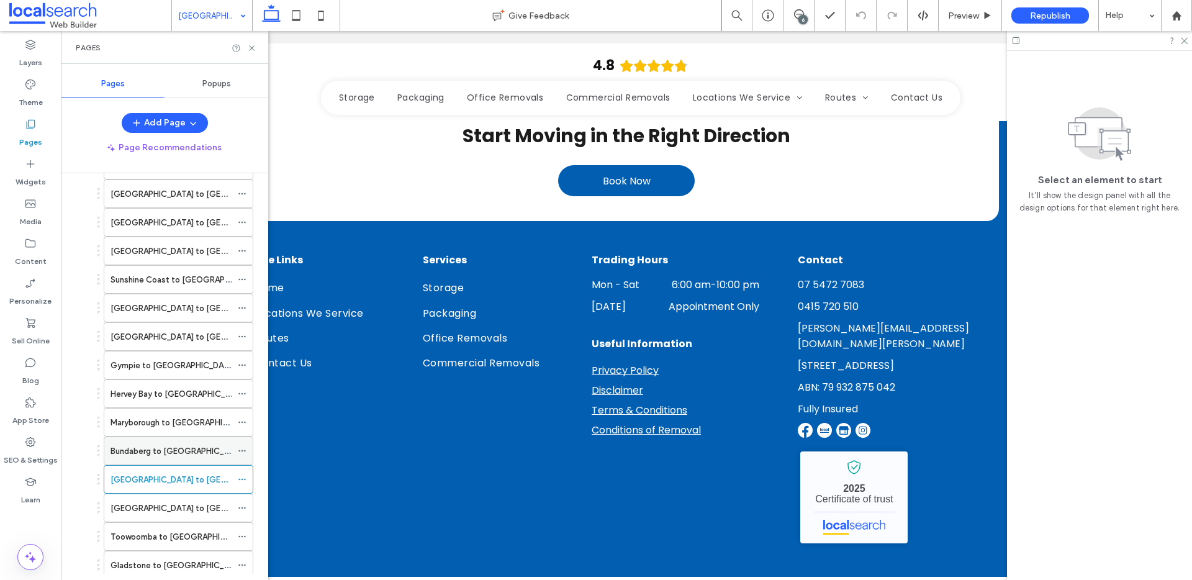
click at [142, 456] on label "Bundaberg to [GEOGRAPHIC_DATA]" at bounding box center [179, 451] width 136 height 22
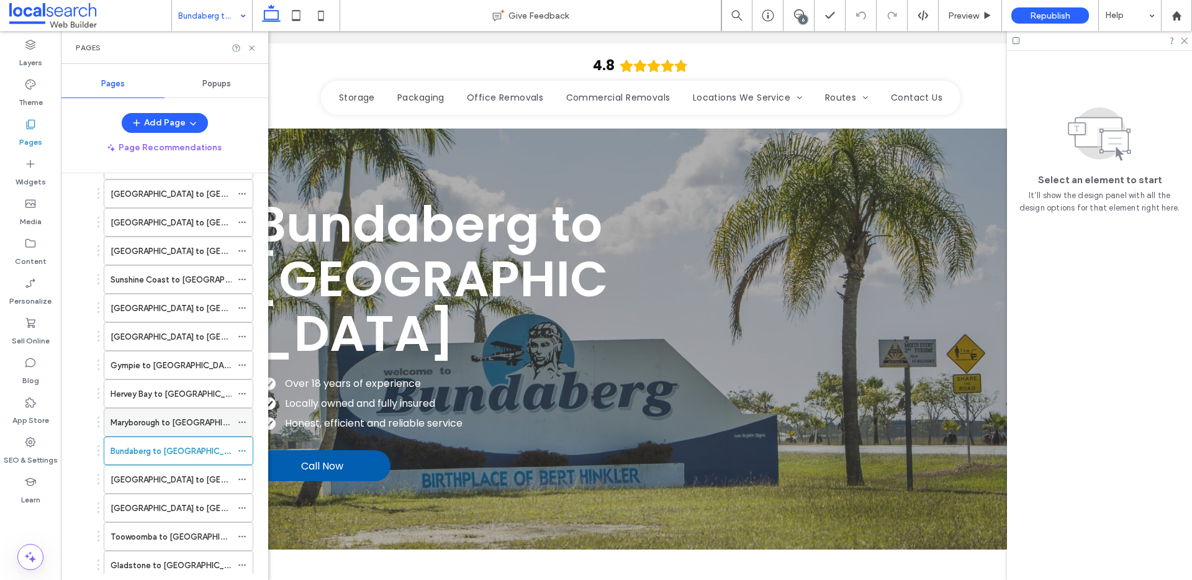
click at [147, 423] on label "Maryborough to [GEOGRAPHIC_DATA]" at bounding box center [183, 423] width 145 height 22
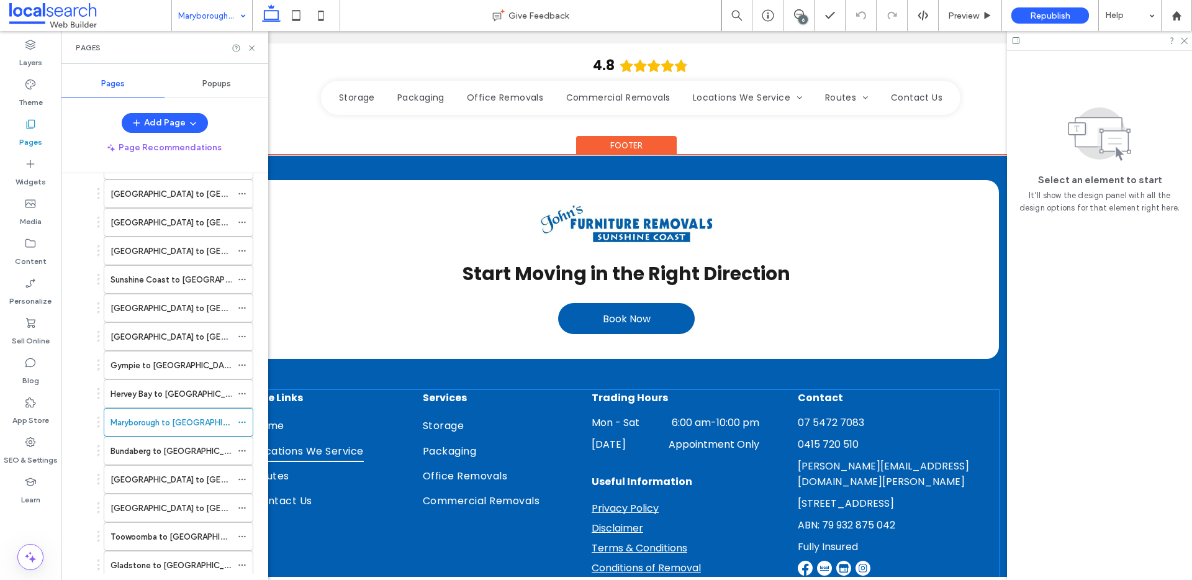
scroll to position [2205, 0]
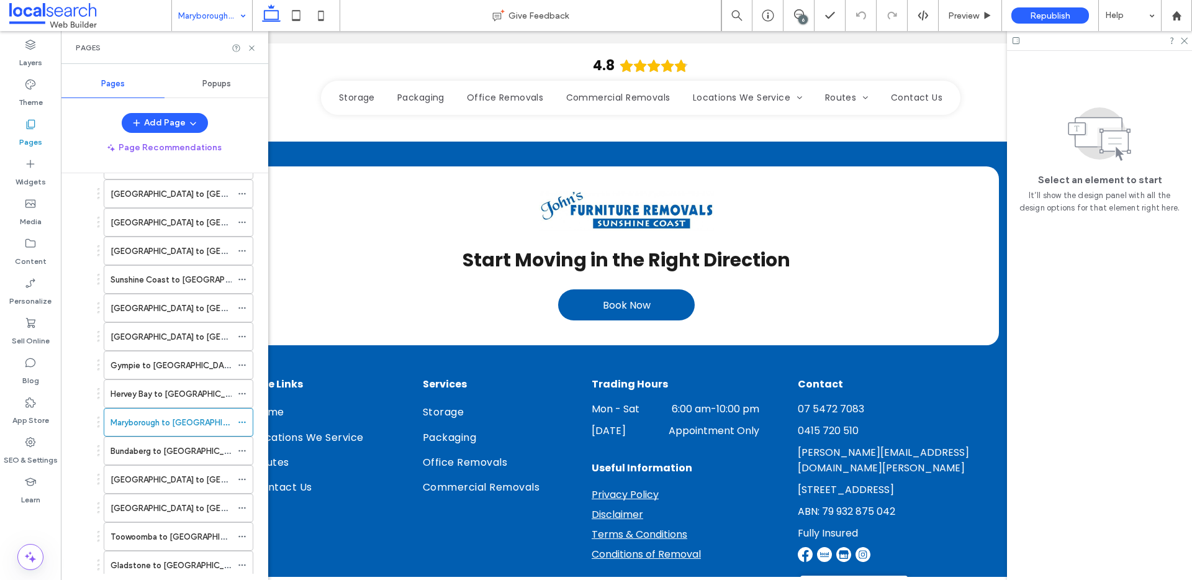
click at [212, 390] on label "Hervey Bay to [GEOGRAPHIC_DATA]" at bounding box center [179, 394] width 137 height 22
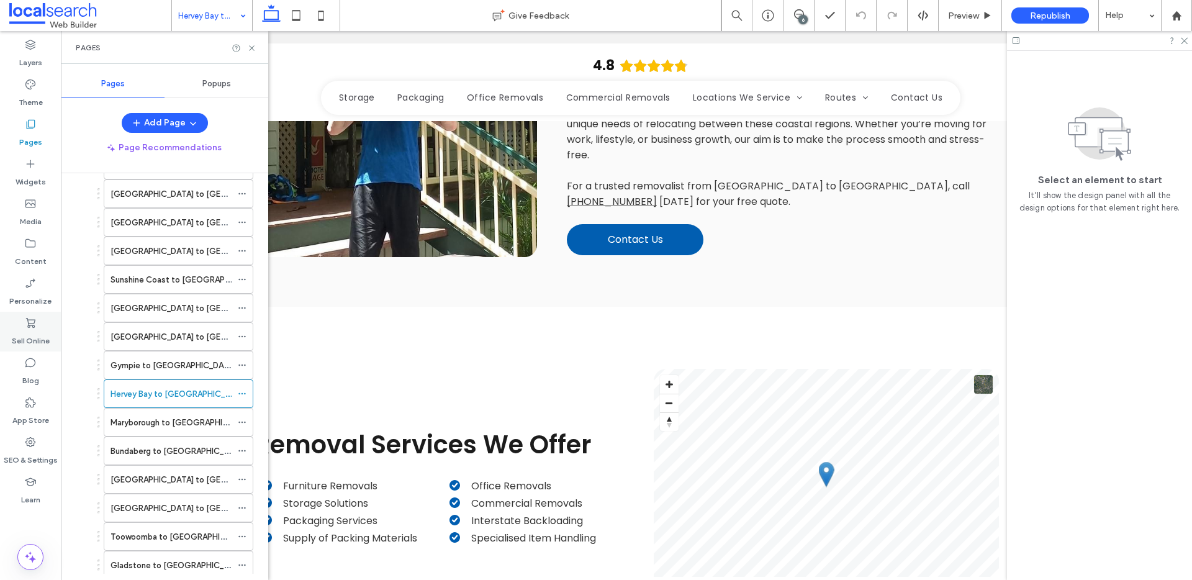
scroll to position [818, 0]
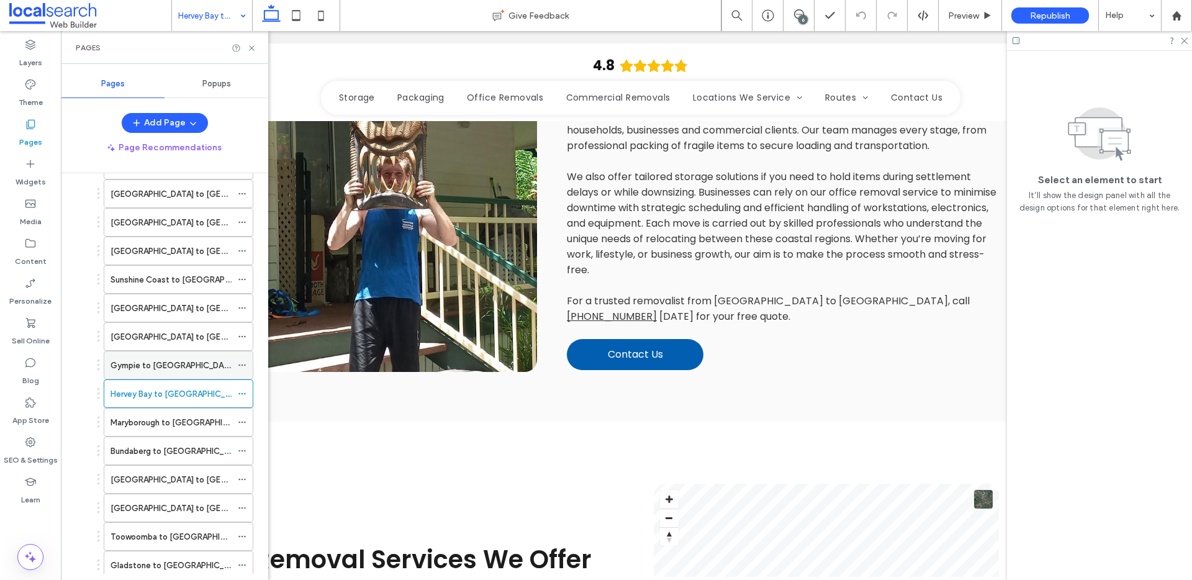
click at [166, 366] on label "Gympie to Sunshine Coast" at bounding box center [173, 365] width 125 height 22
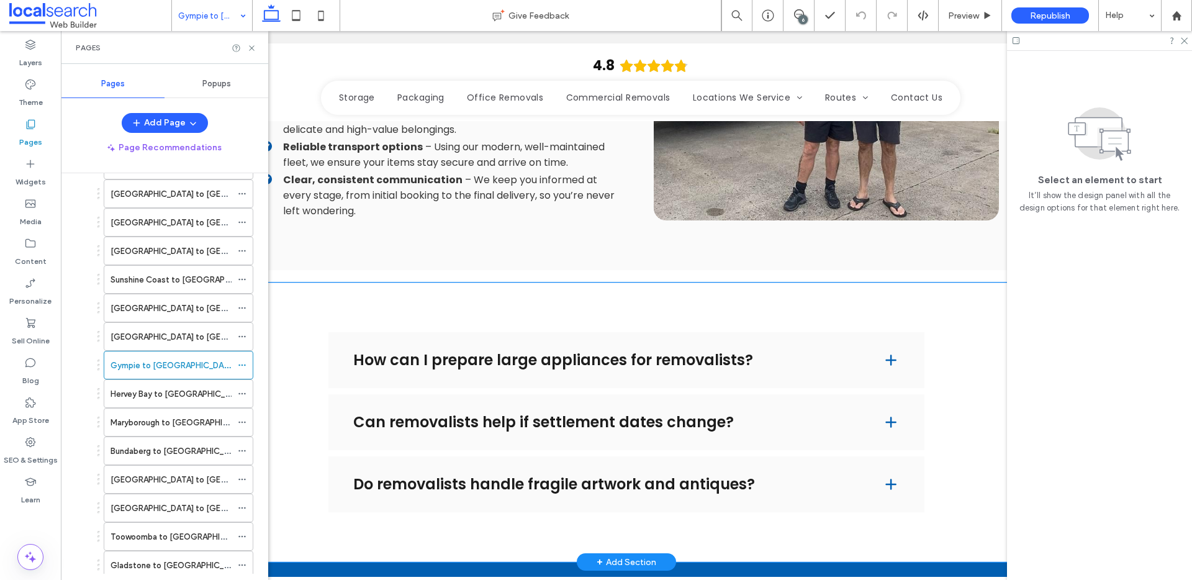
scroll to position [1938, 0]
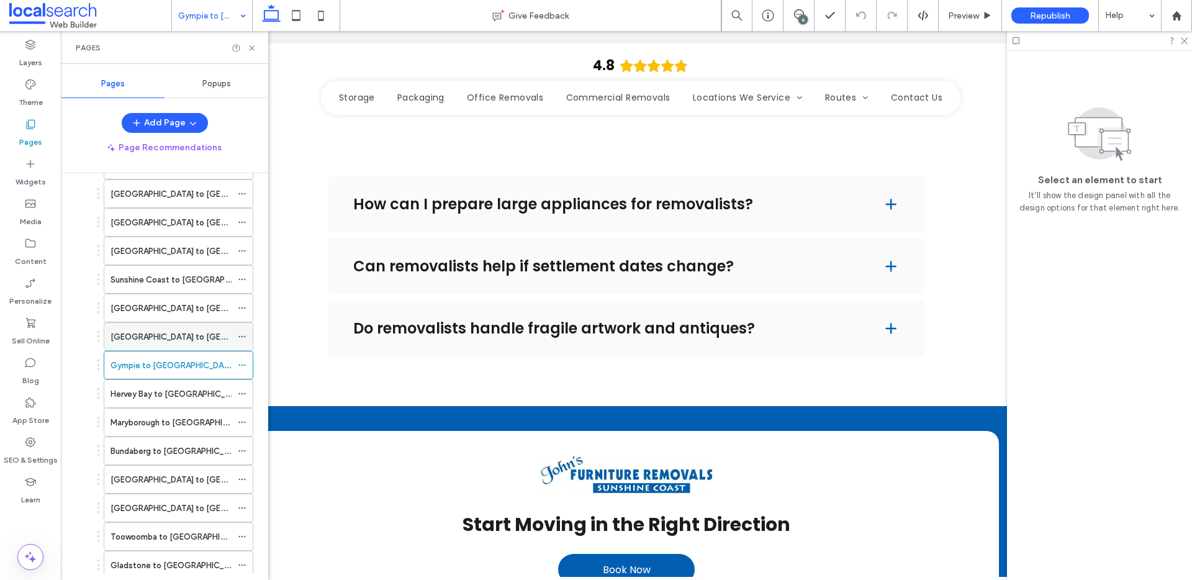
click at [179, 348] on div "Sunshine Coast to Gladstone" at bounding box center [171, 336] width 121 height 27
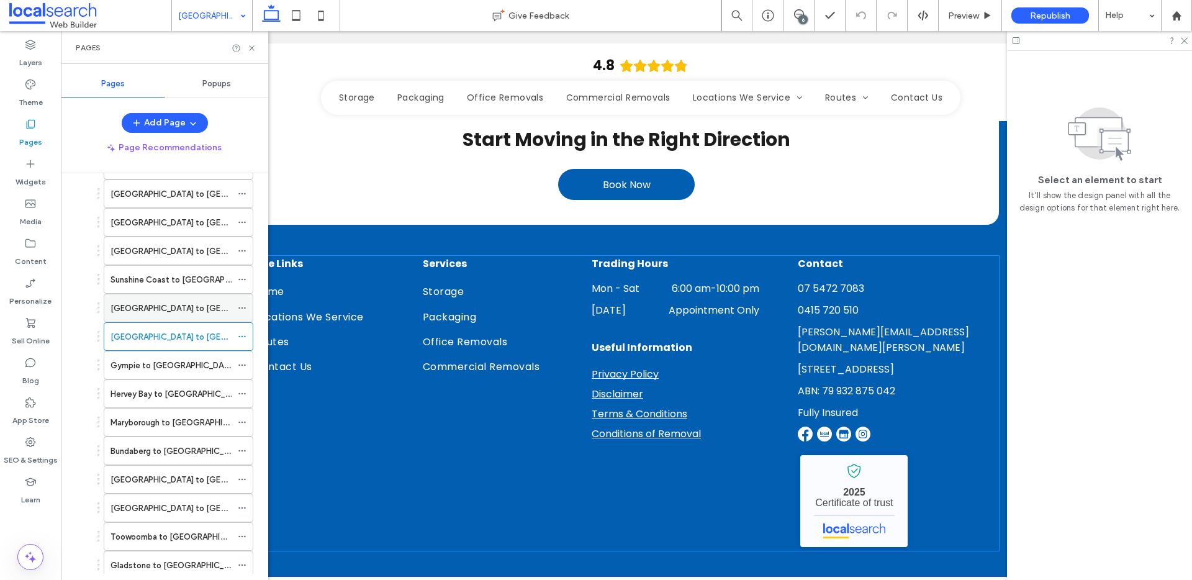
scroll to position [2313, 0]
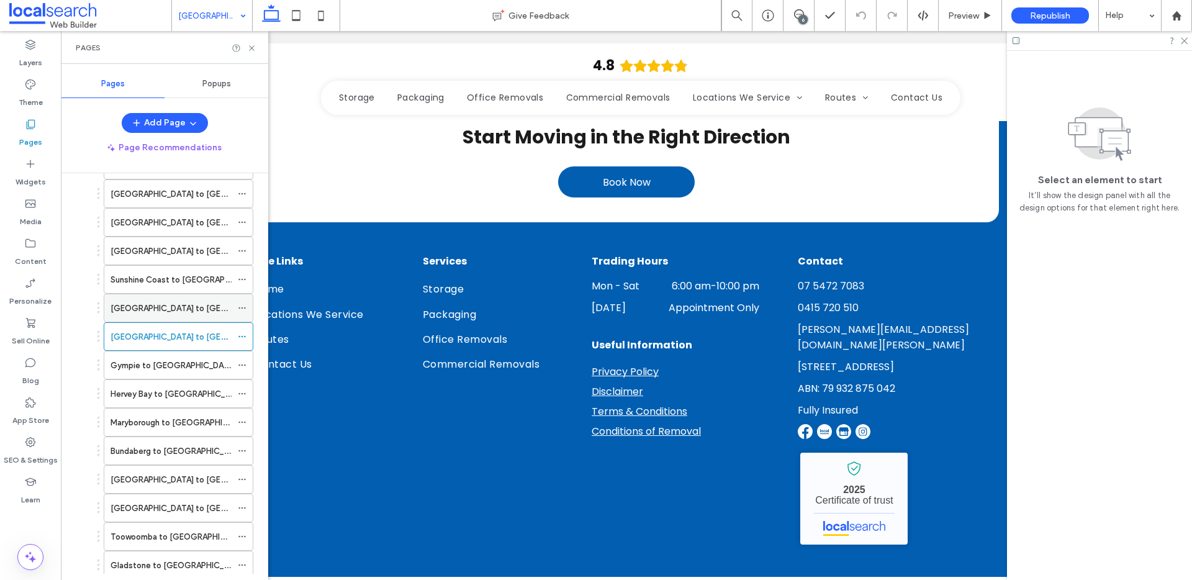
click at [201, 307] on label "Sunshine Coast to Toowoomba" at bounding box center [200, 308] width 179 height 22
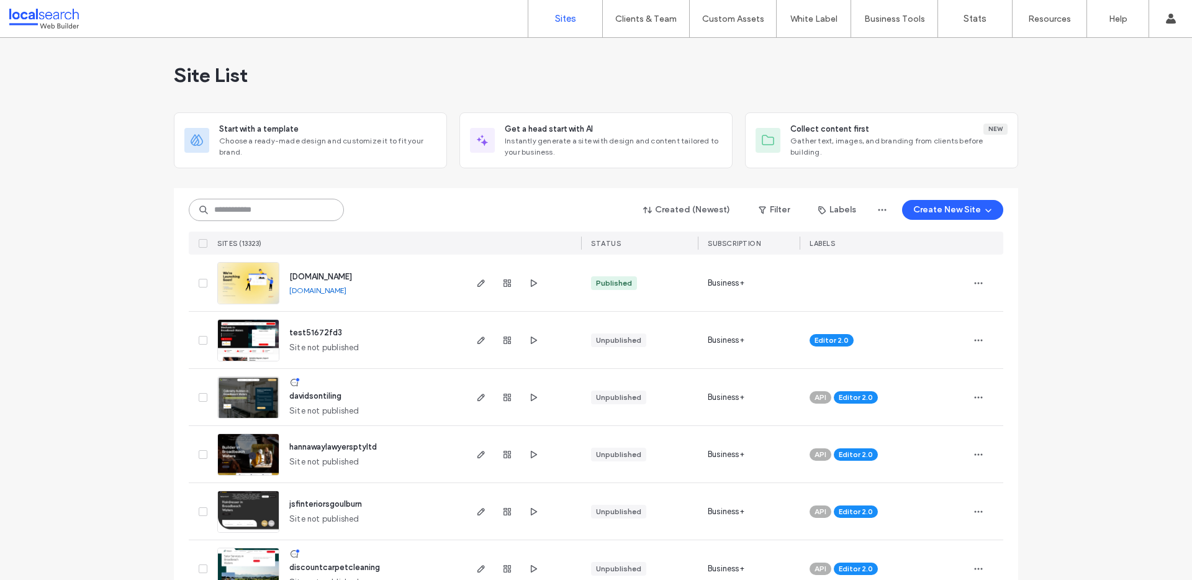
click at [250, 214] on input at bounding box center [266, 210] width 155 height 22
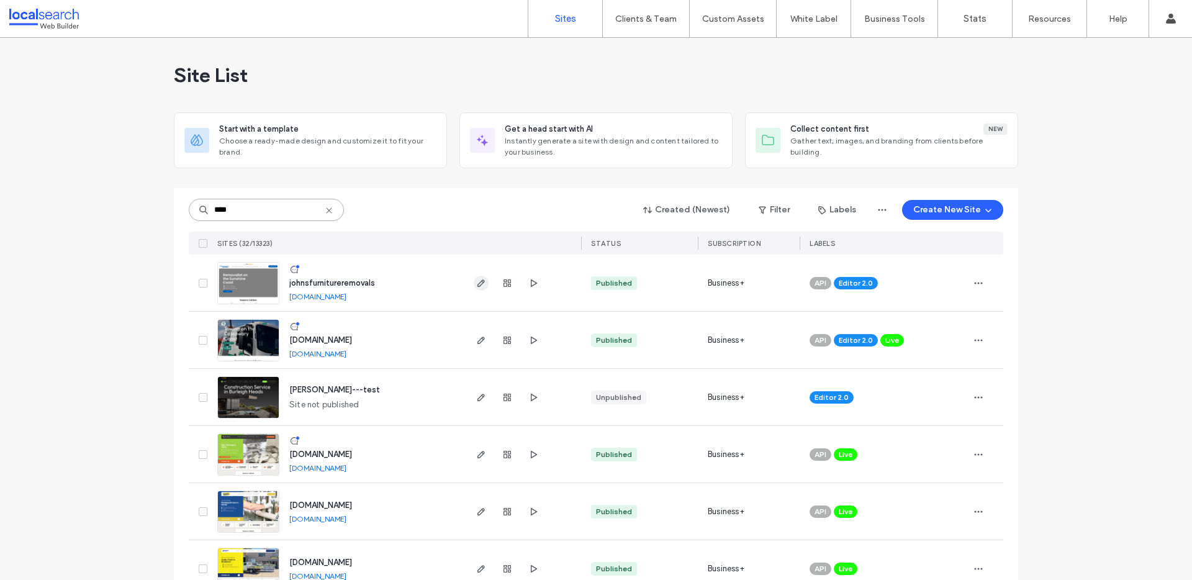
type input "****"
click at [476, 282] on icon "button" at bounding box center [481, 283] width 10 height 10
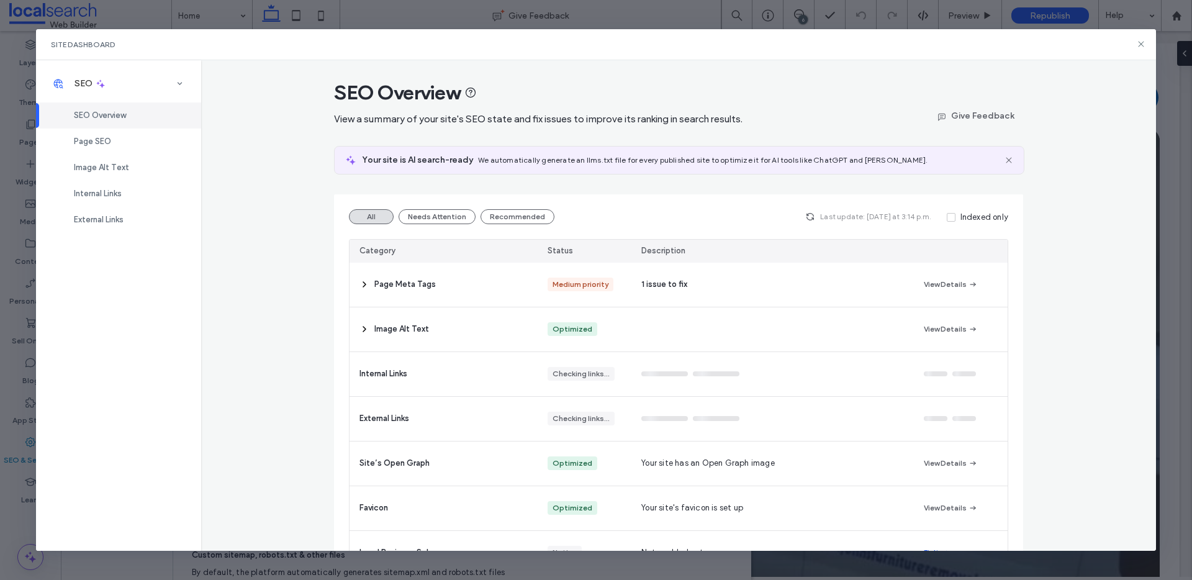
click at [212, 328] on div "SEO Overview View a summary of your site's SEO state and fix issues to improve …" at bounding box center [678, 305] width 955 height 491
click at [1142, 44] on icon at bounding box center [1141, 44] width 10 height 10
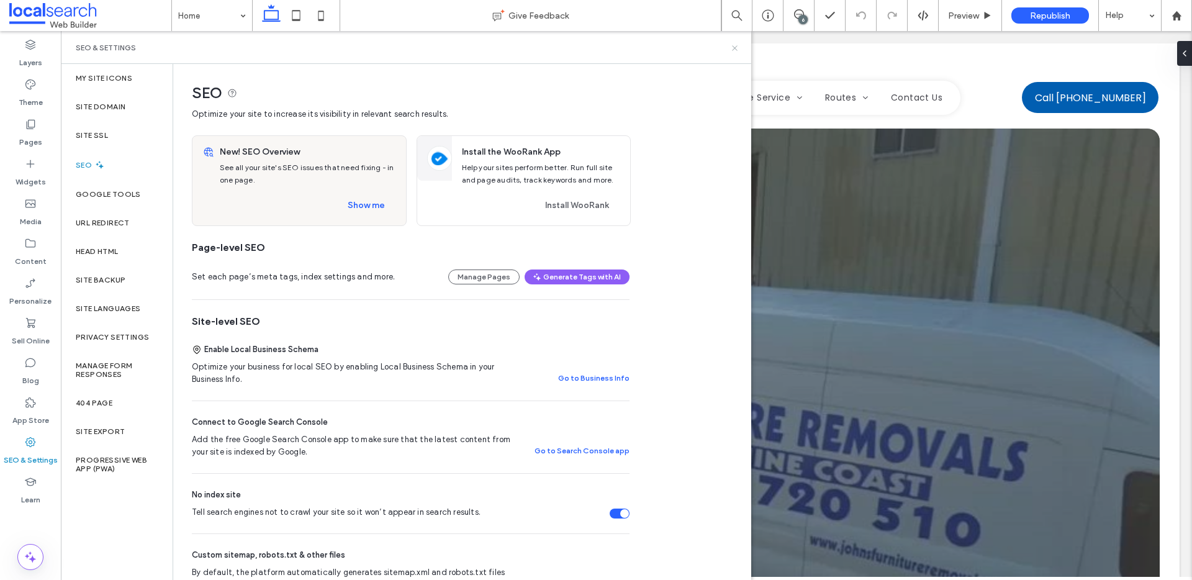
click at [734, 48] on use at bounding box center [734, 47] width 5 height 5
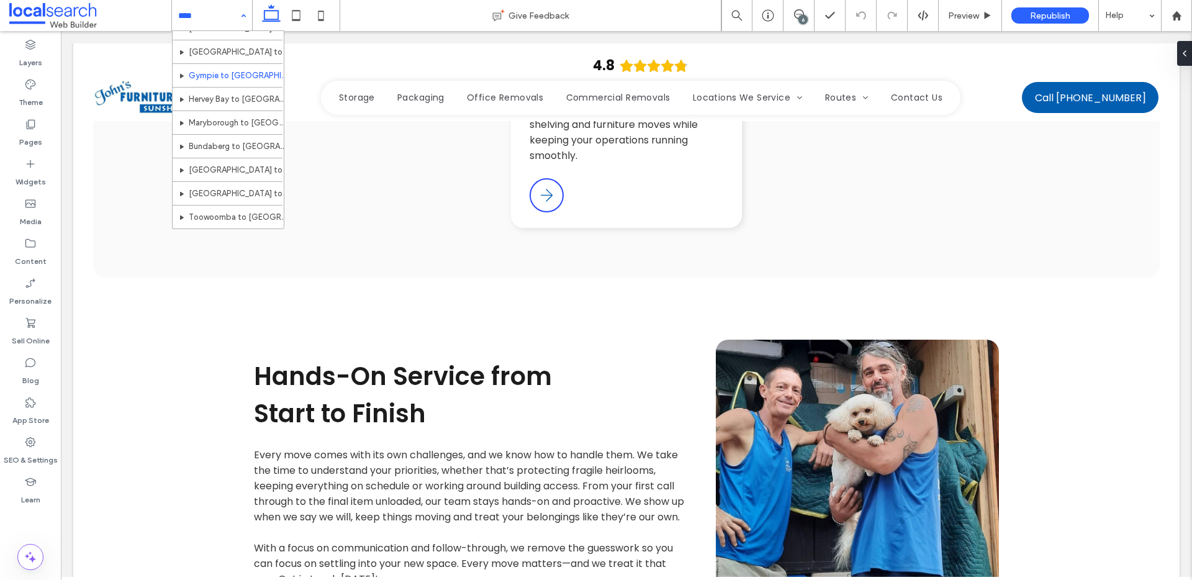
scroll to position [543, 0]
click at [32, 129] on use at bounding box center [31, 124] width 9 height 9
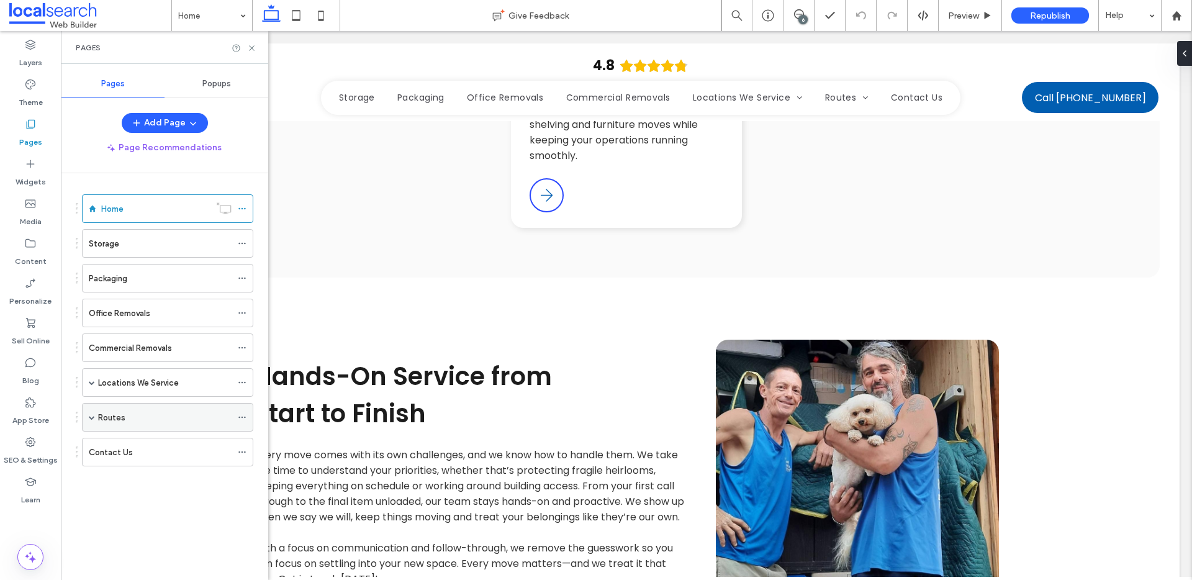
click at [89, 420] on span at bounding box center [92, 417] width 6 height 6
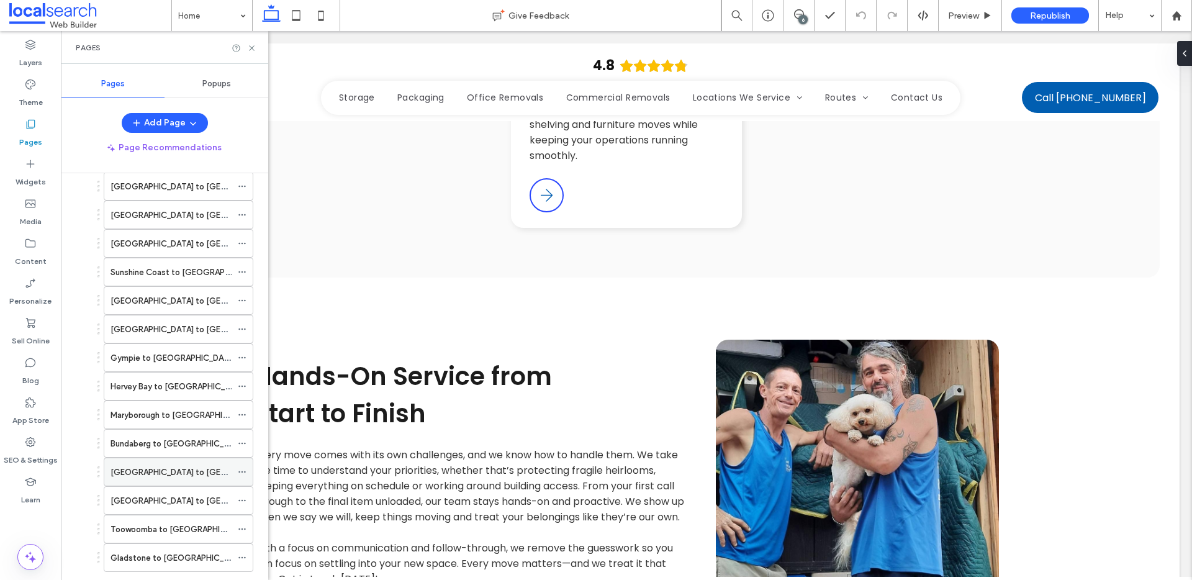
scroll to position [359, 0]
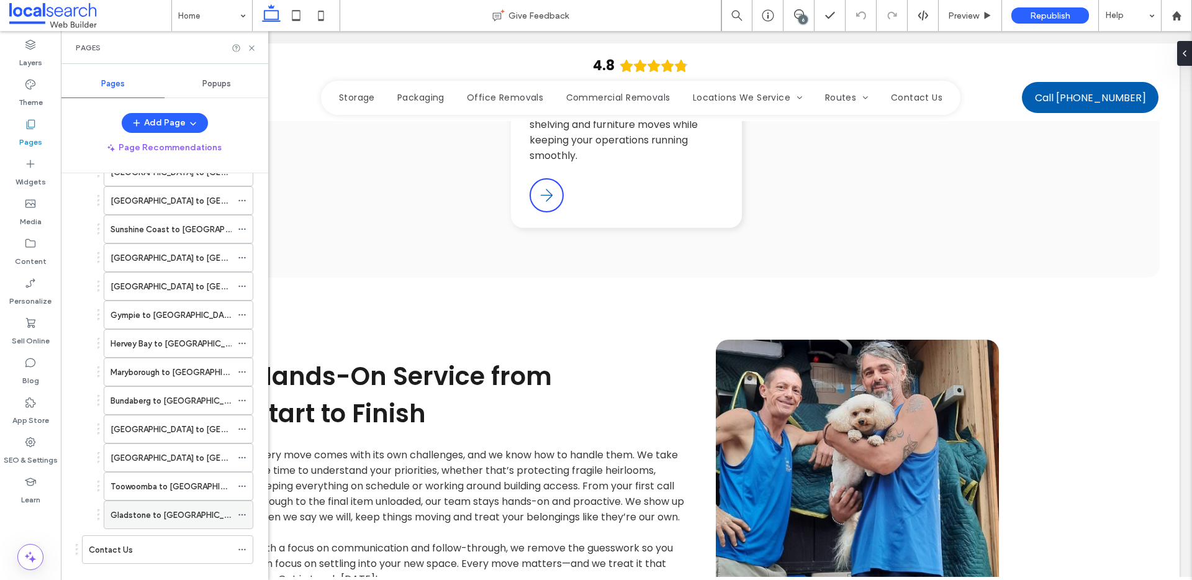
click at [131, 506] on div "Gladstone to [GEOGRAPHIC_DATA]" at bounding box center [171, 514] width 121 height 27
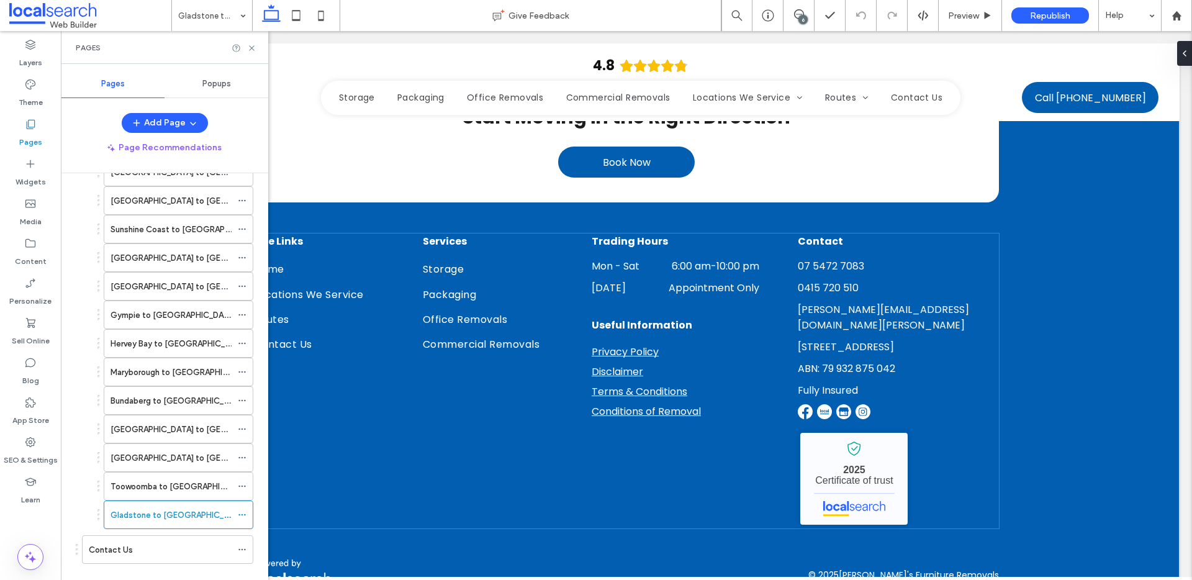
scroll to position [2363, 0]
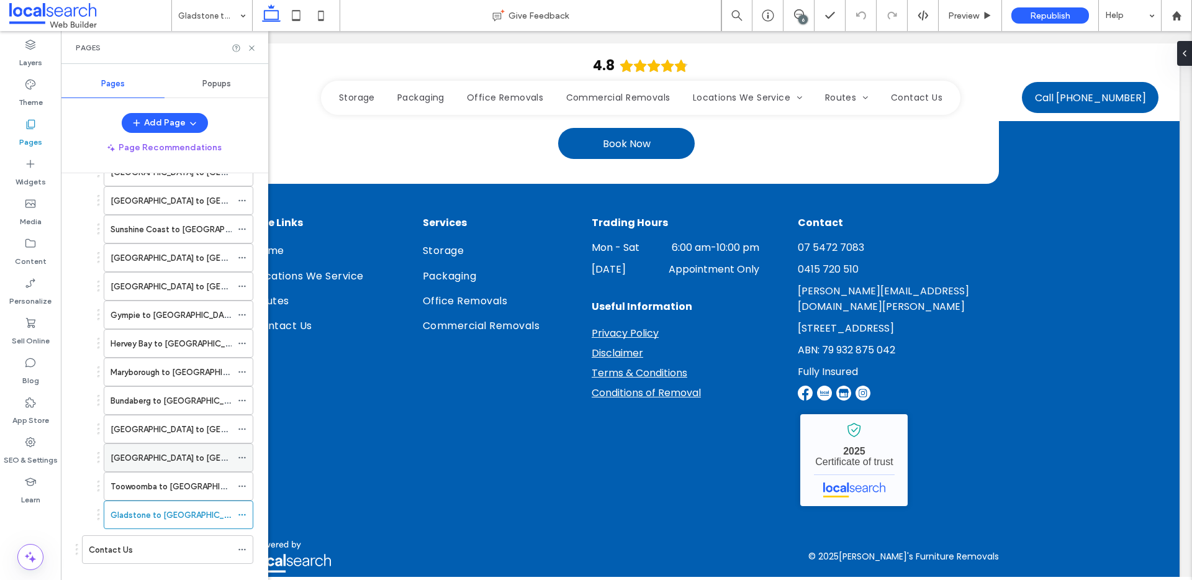
click at [148, 448] on div "[GEOGRAPHIC_DATA] to [GEOGRAPHIC_DATA]" at bounding box center [171, 457] width 121 height 27
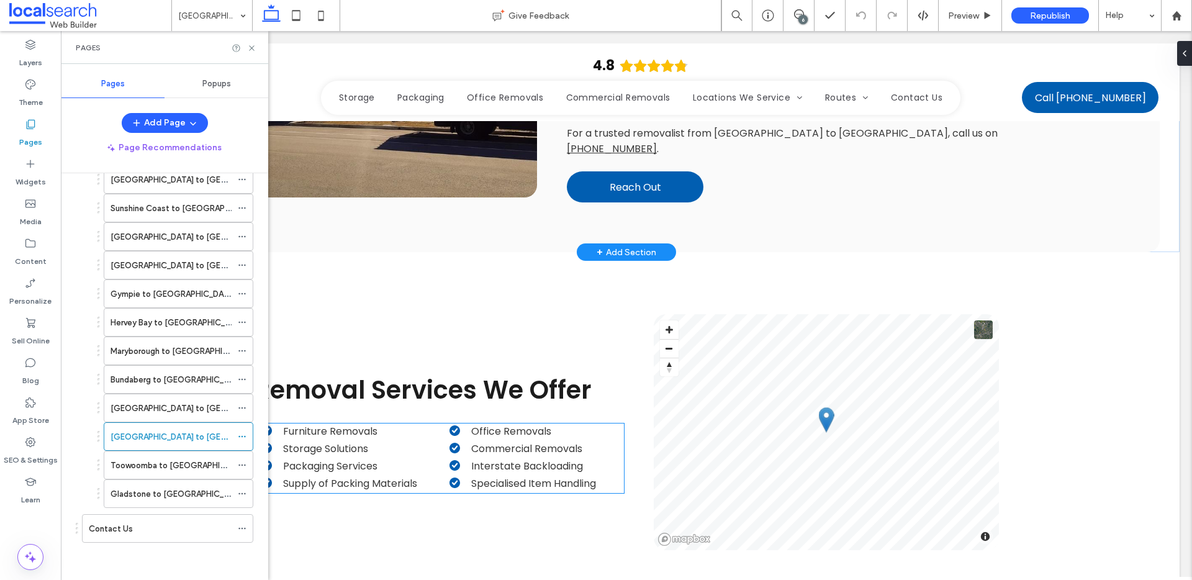
scroll to position [1042, 0]
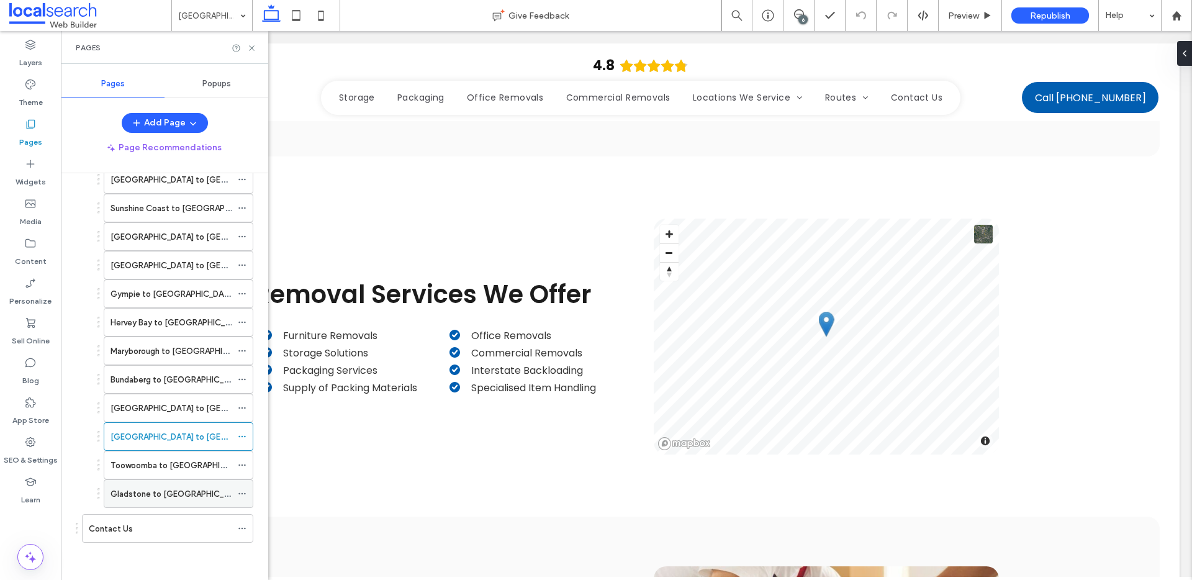
click at [167, 485] on div "Gladstone to Sunshine Coast" at bounding box center [171, 493] width 121 height 27
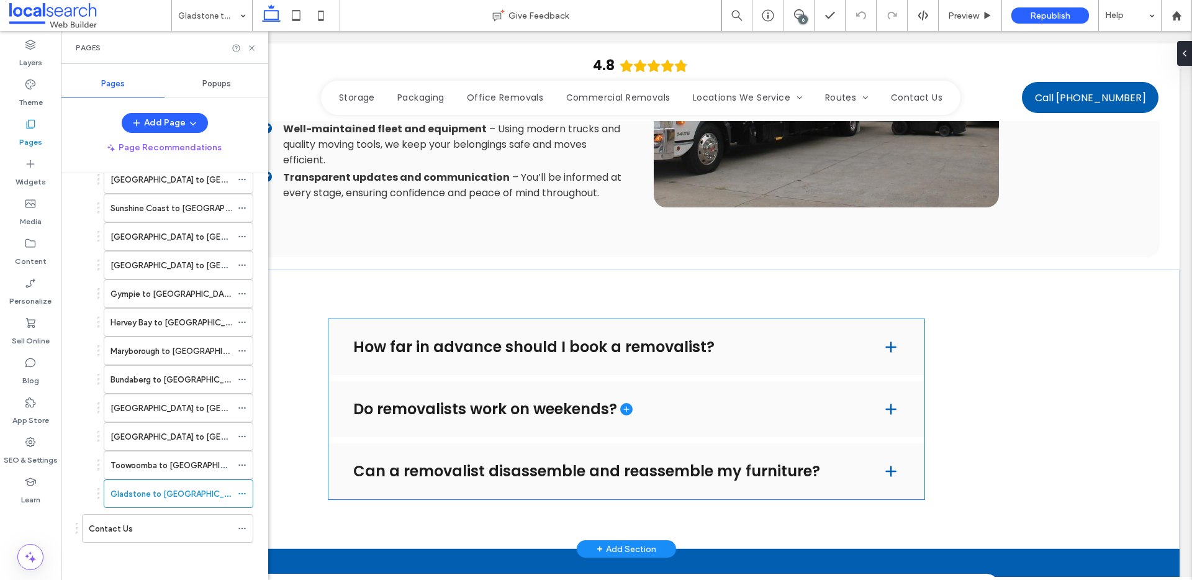
scroll to position [1803, 0]
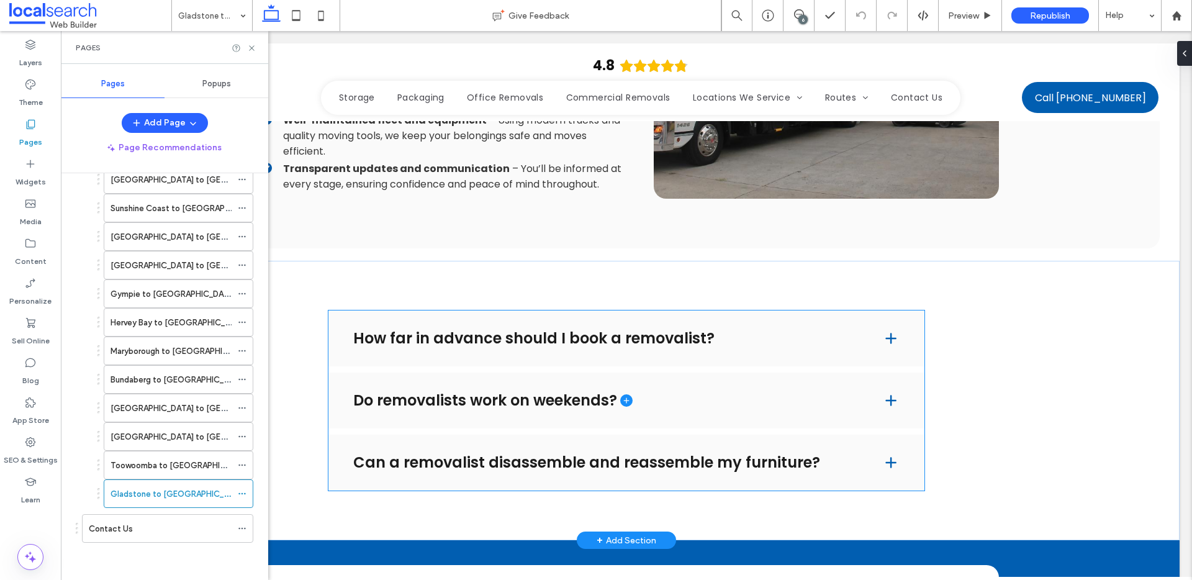
click at [607, 338] on span at bounding box center [626, 400] width 596 height 180
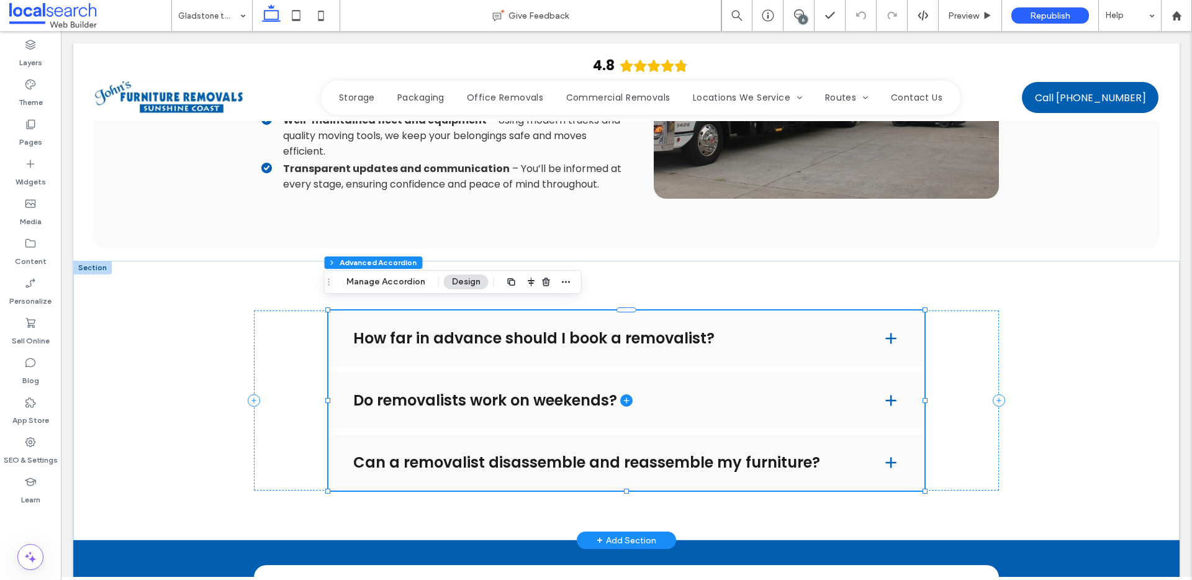
type input "*"
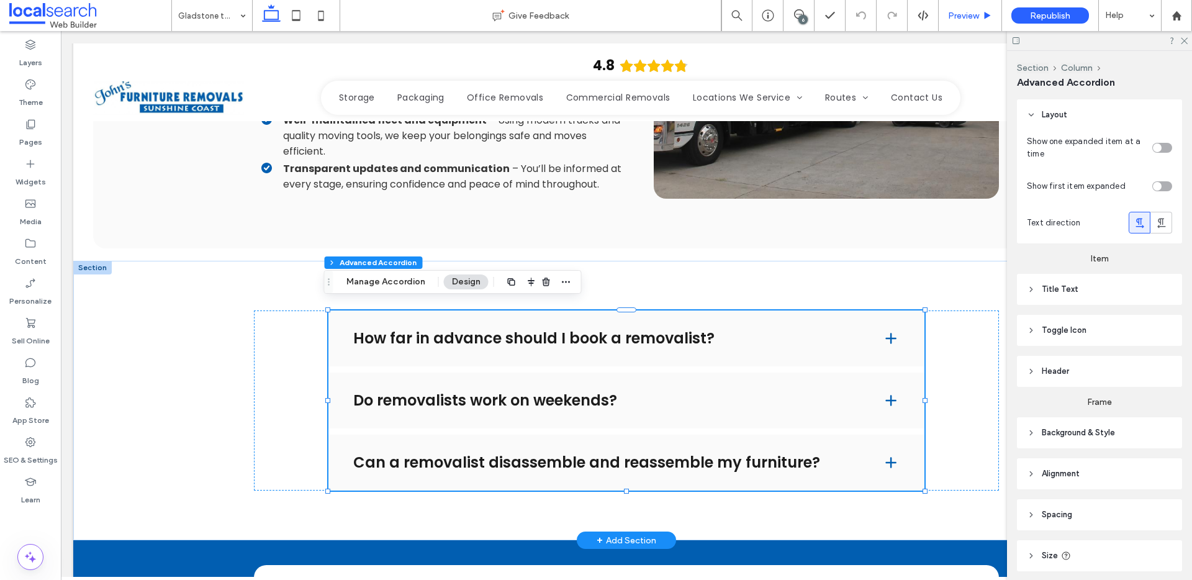
click at [965, 17] on span "Preview" at bounding box center [963, 16] width 31 height 11
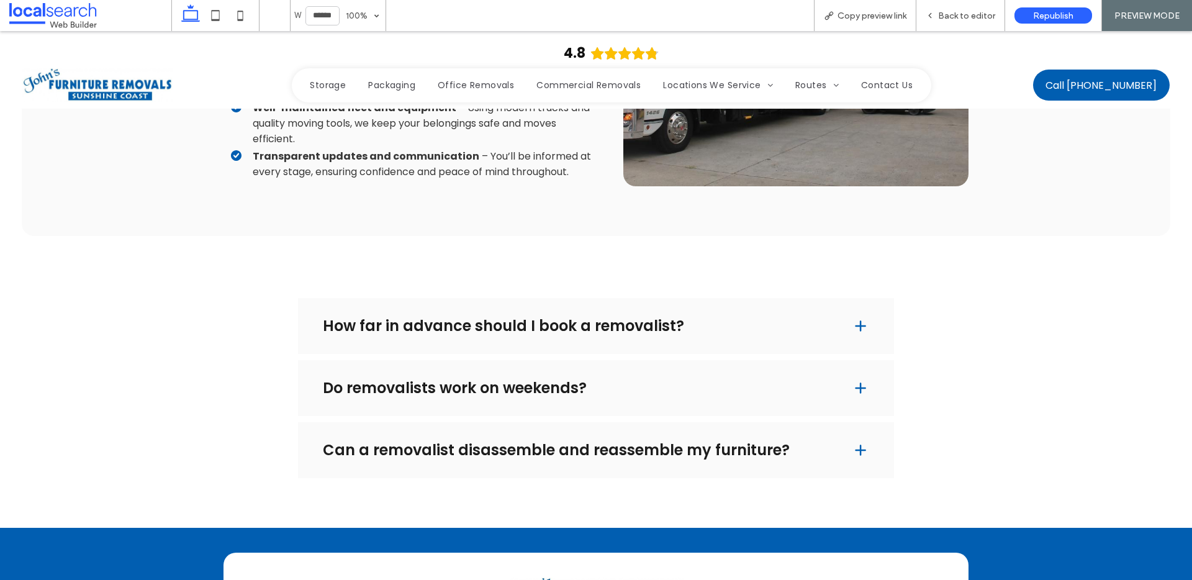
click at [847, 306] on div "How far in advance should I book a removalist?" at bounding box center [596, 326] width 596 height 56
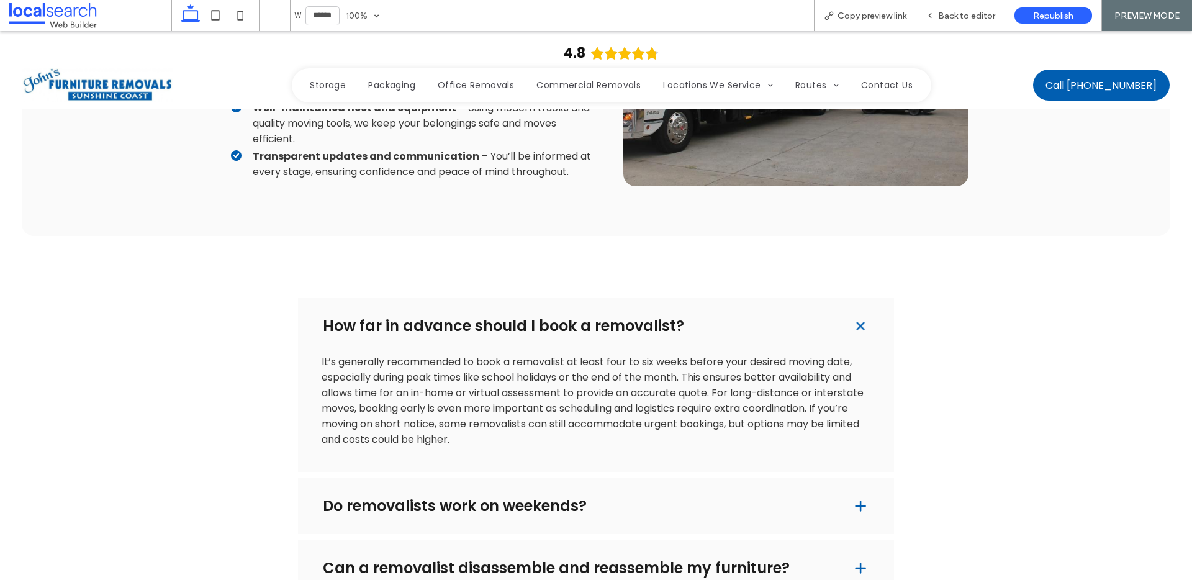
click at [724, 501] on h4 "Do removalists work on weekends?" at bounding box center [577, 506] width 509 height 15
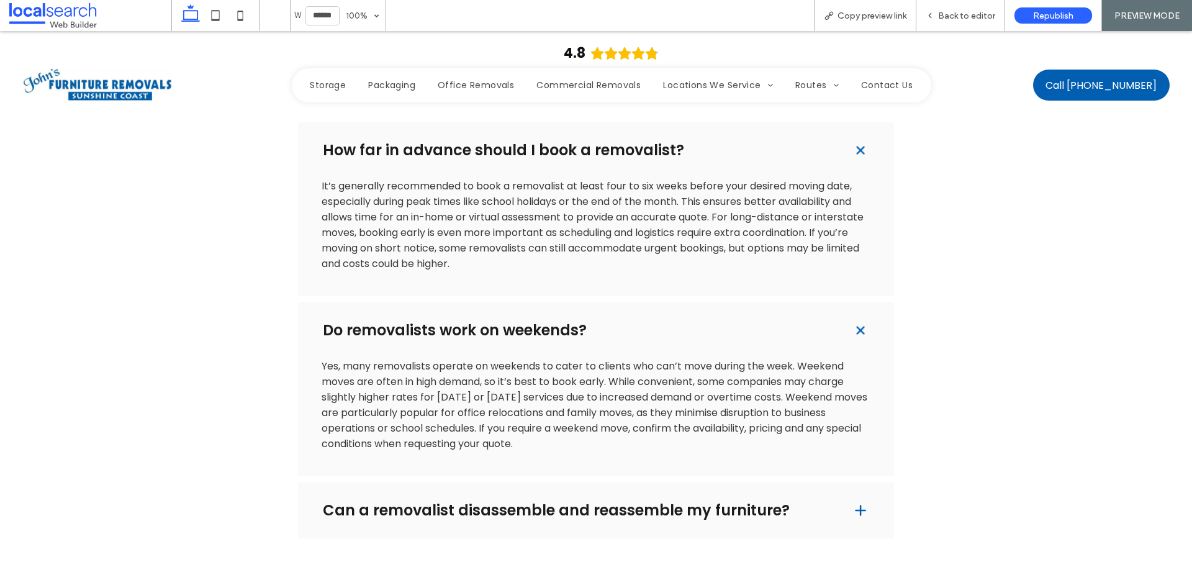
scroll to position [2070, 0]
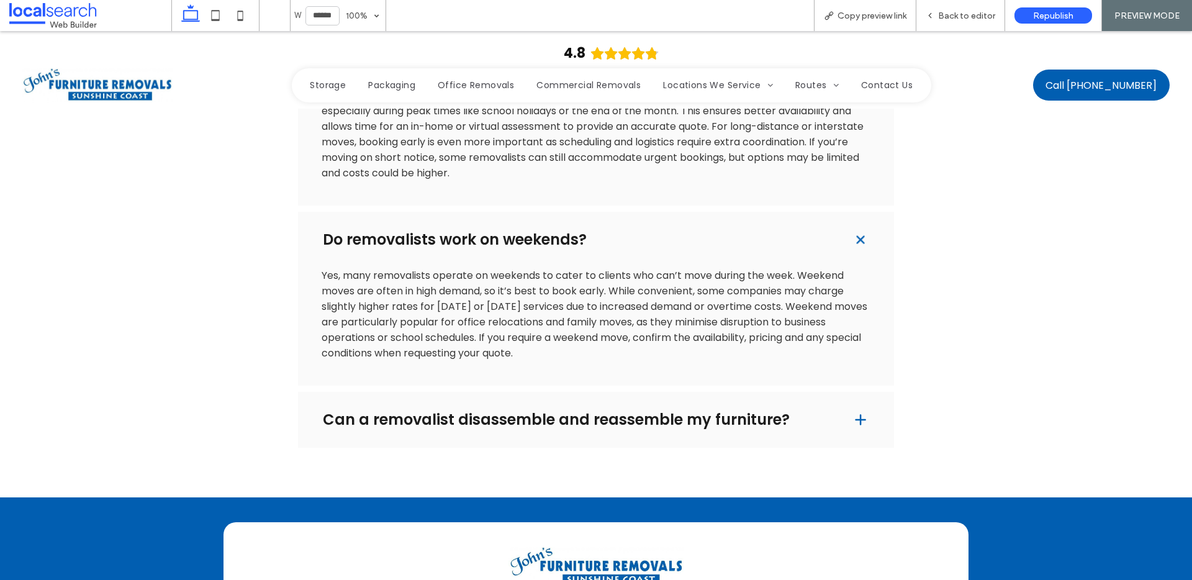
click at [805, 420] on div "Can a removalist disassemble and reassemble my furniture?" at bounding box center [596, 420] width 596 height 56
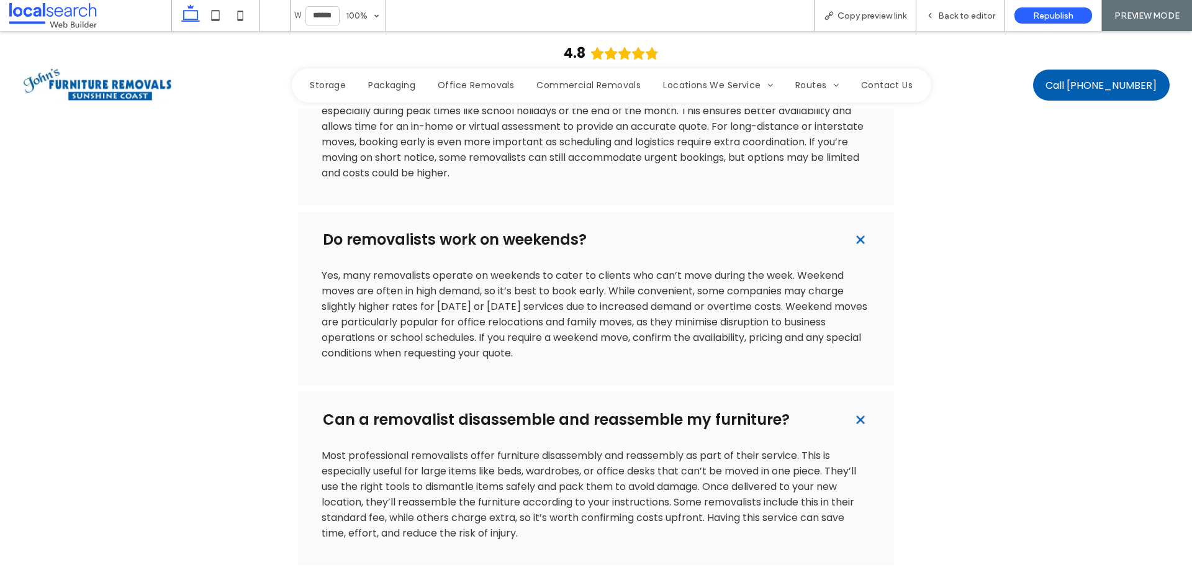
scroll to position [2072, 0]
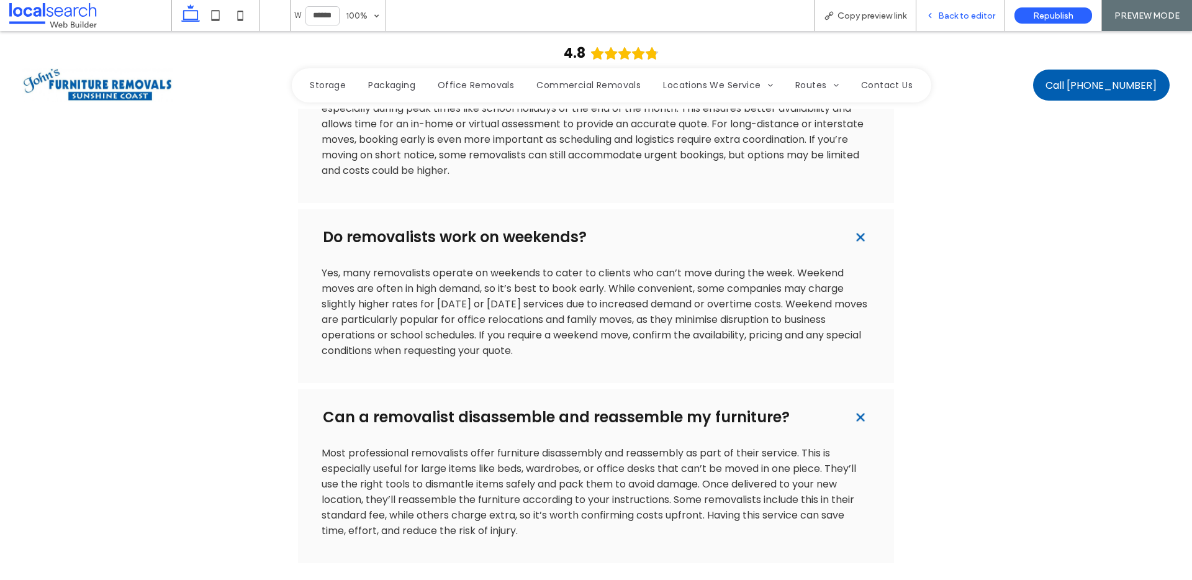
click at [958, 23] on div "Back to editor" at bounding box center [960, 15] width 89 height 31
click at [949, 16] on span "Back to editor" at bounding box center [966, 16] width 57 height 11
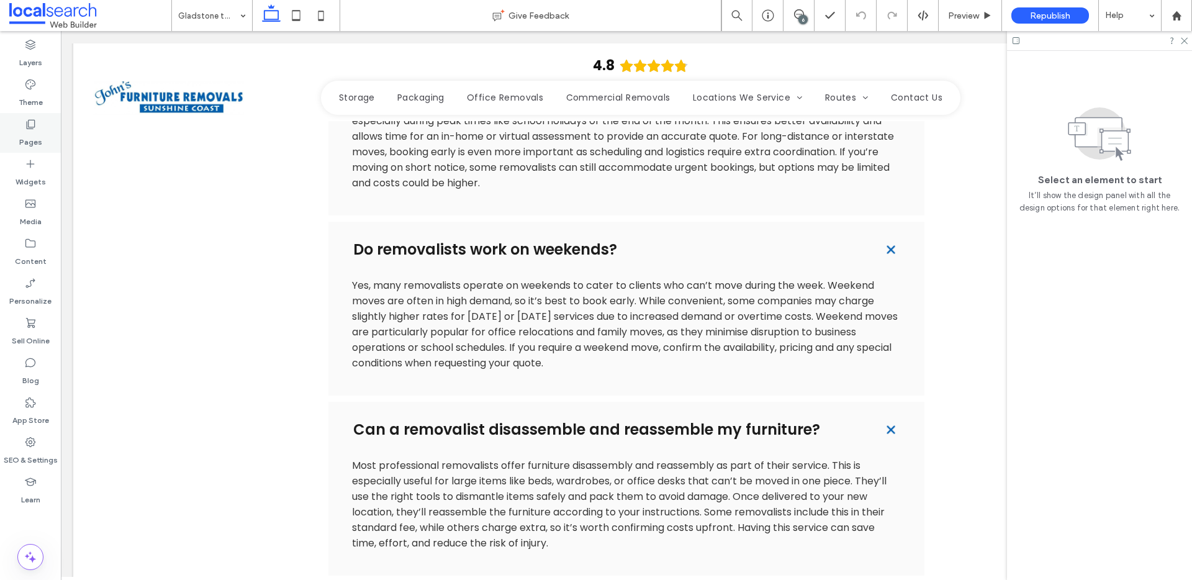
click at [34, 125] on icon at bounding box center [30, 124] width 12 height 12
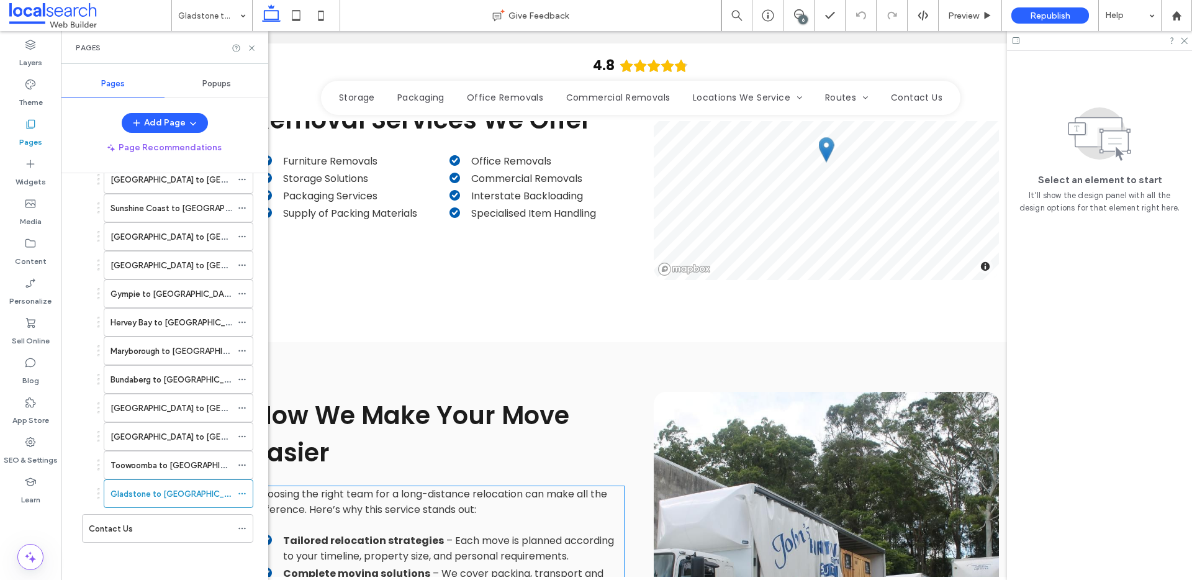
scroll to position [1134, 0]
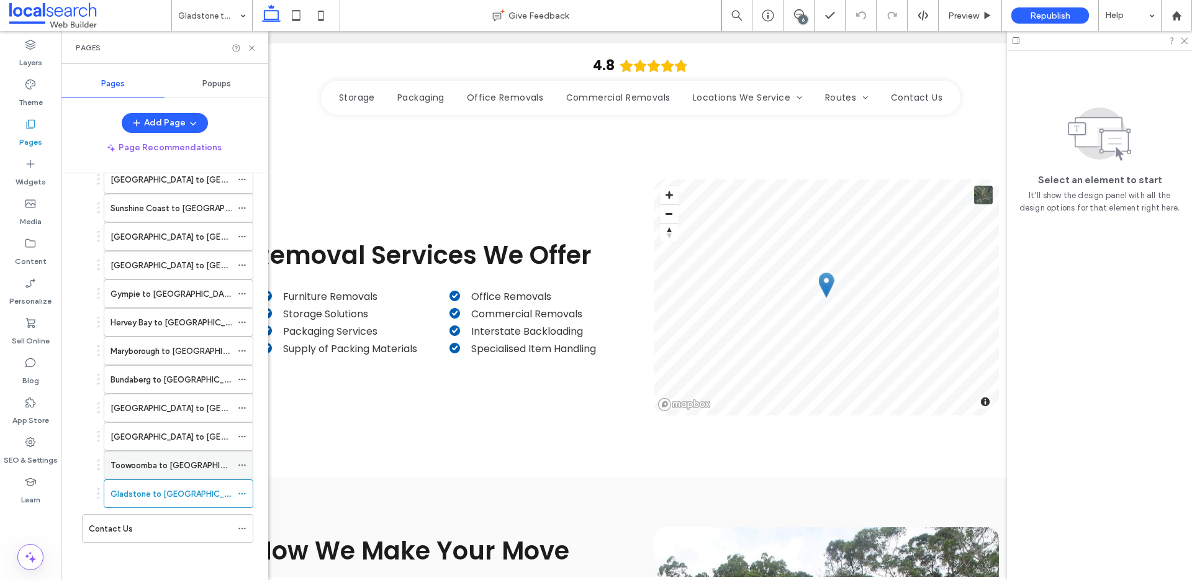
click at [171, 461] on label "Toowoomba to Sunshine Coast" at bounding box center [182, 465] width 142 height 22
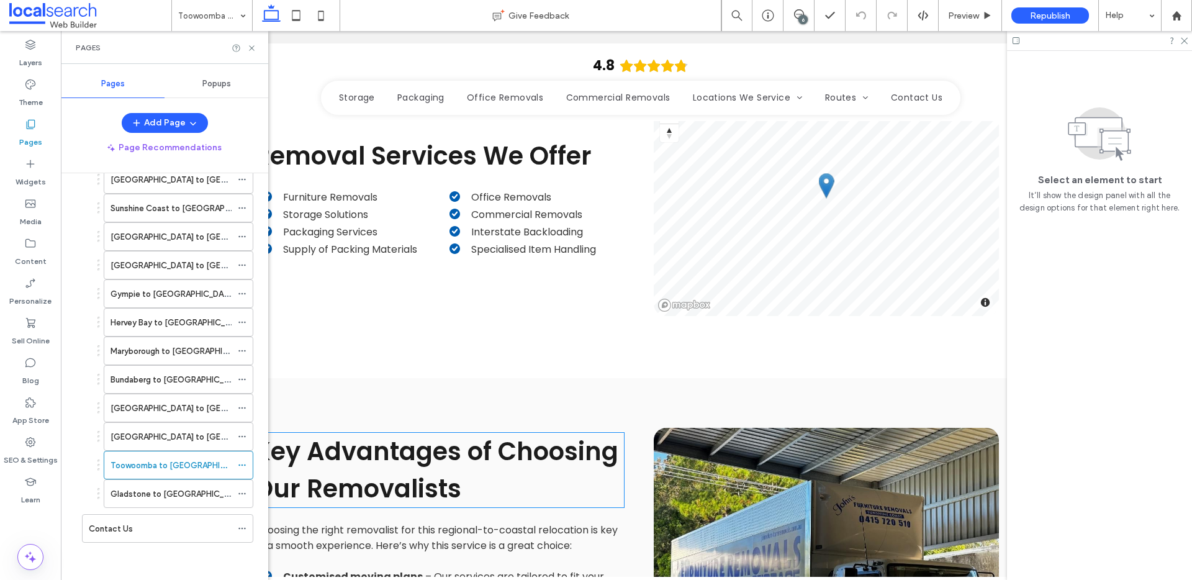
scroll to position [1045, 0]
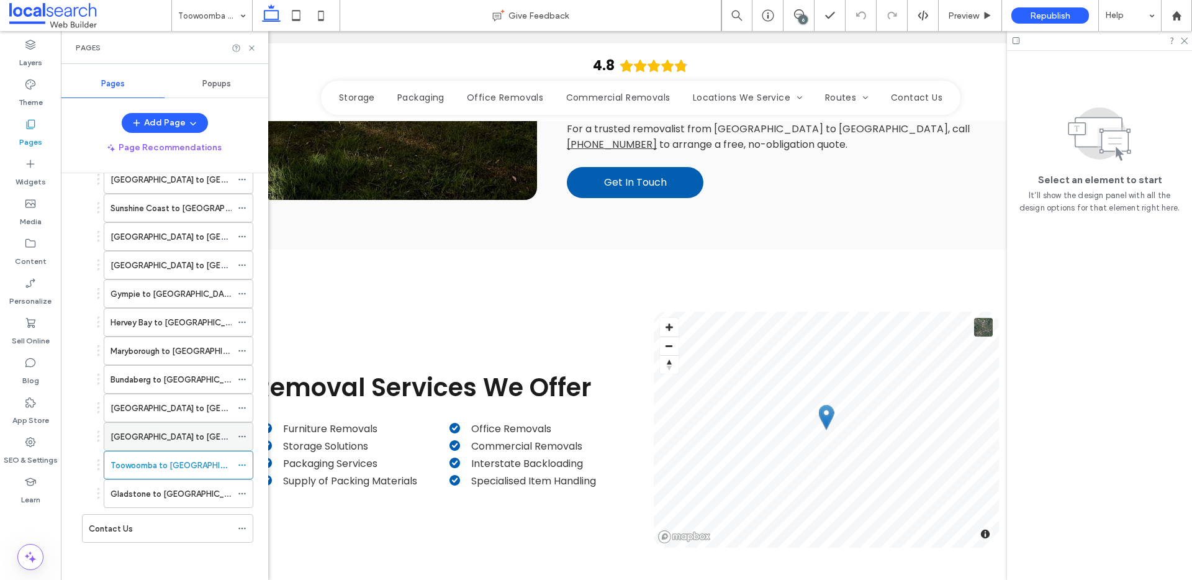
click at [191, 431] on label "Gold Coast to Sunshine Coast" at bounding box center [200, 437] width 179 height 22
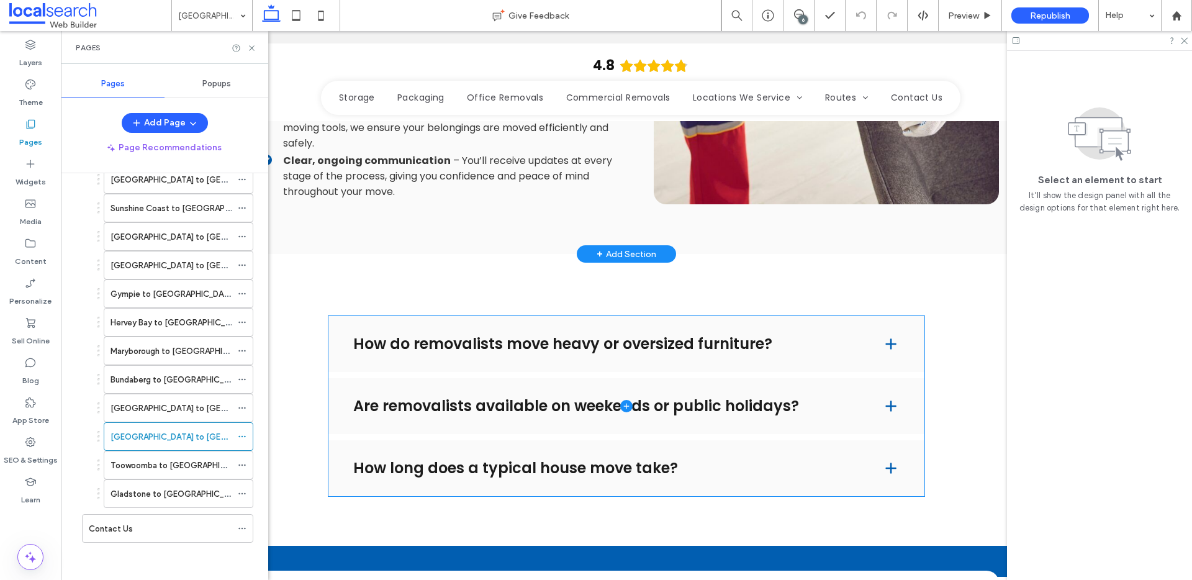
scroll to position [2045, 0]
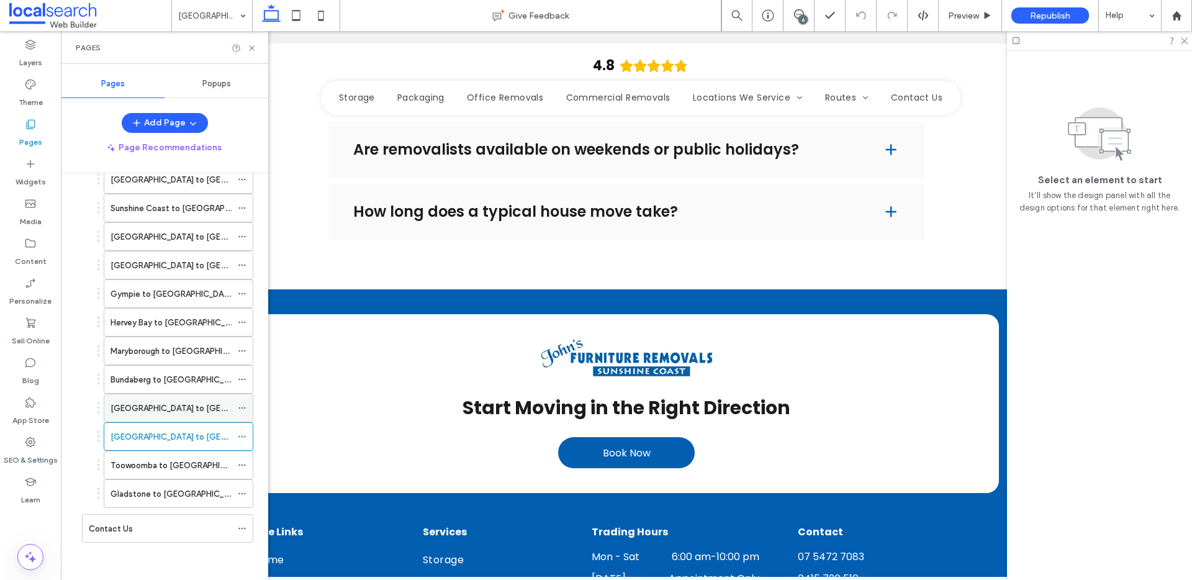
click at [179, 405] on label "Brisbane to Sunshine Coast" at bounding box center [200, 408] width 179 height 22
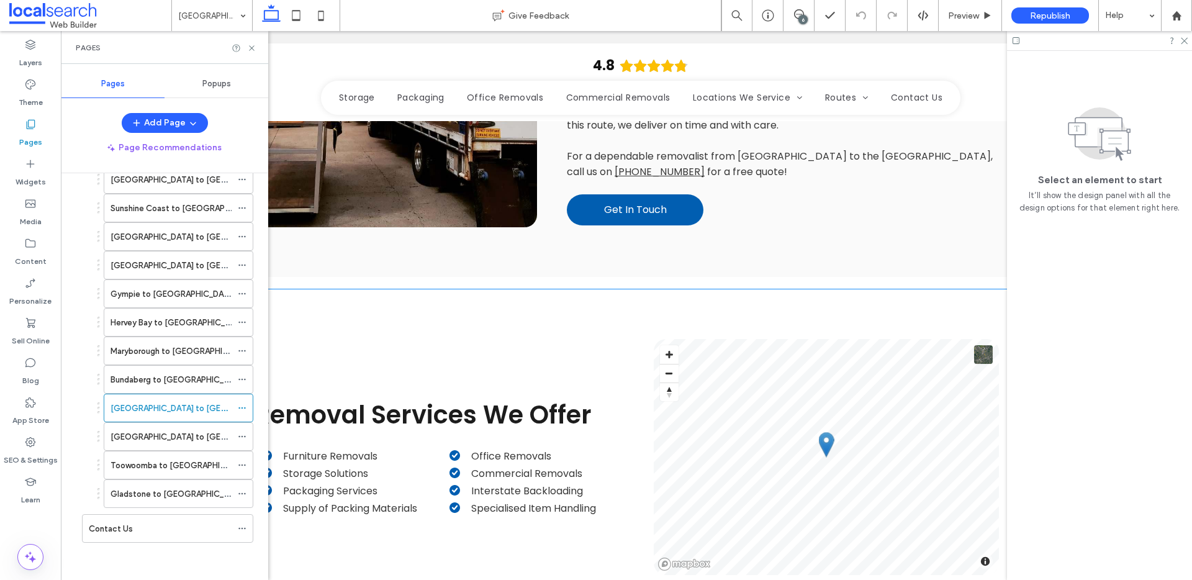
scroll to position [1072, 0]
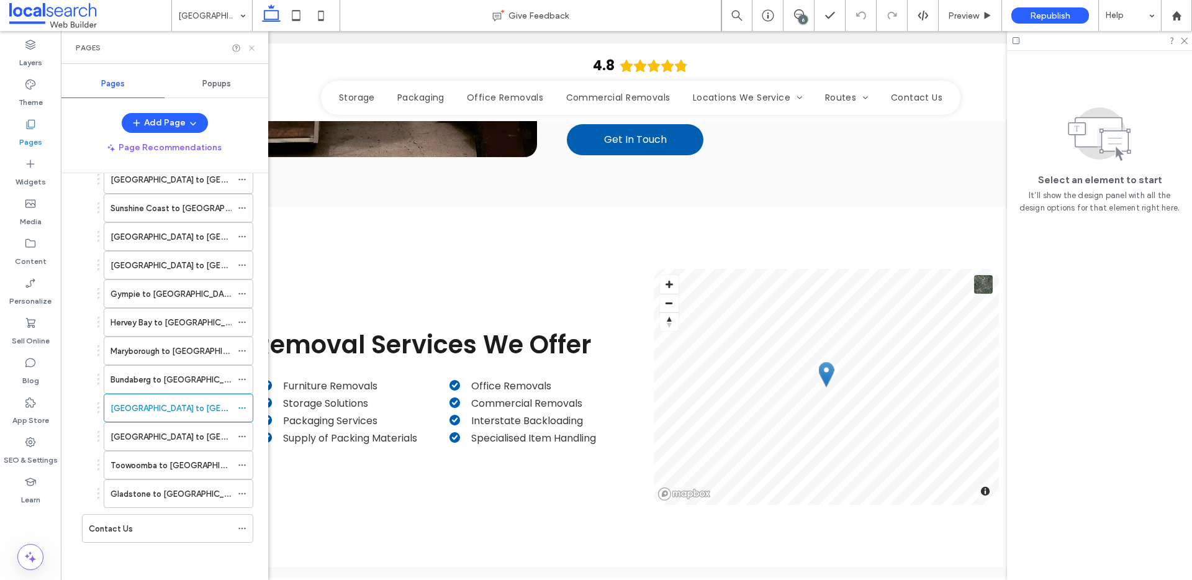
click at [250, 52] on icon at bounding box center [251, 47] width 9 height 9
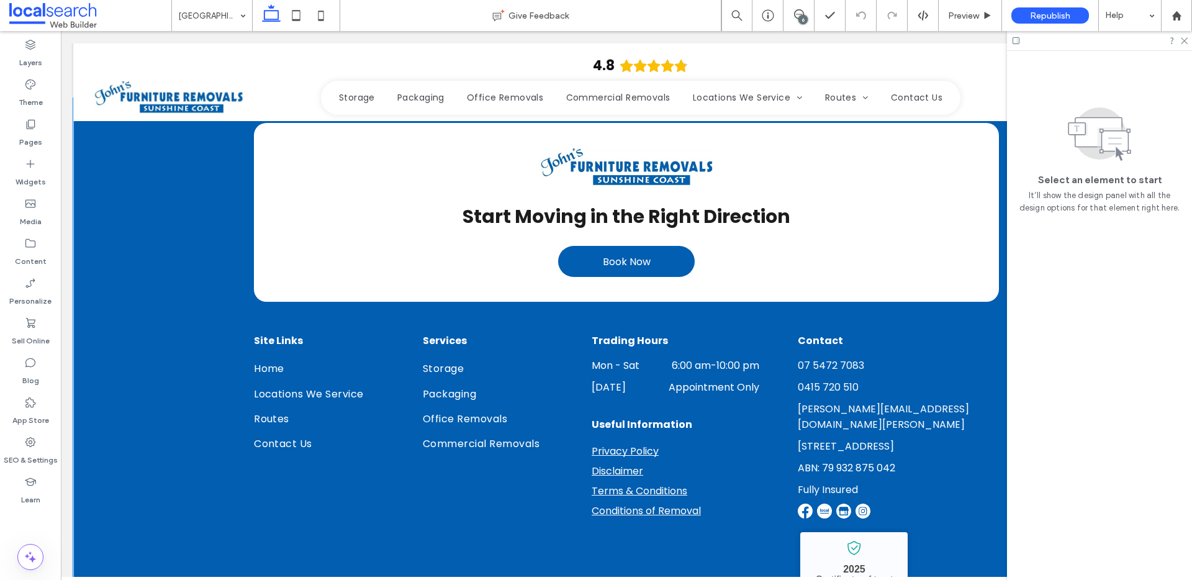
scroll to position [2323, 0]
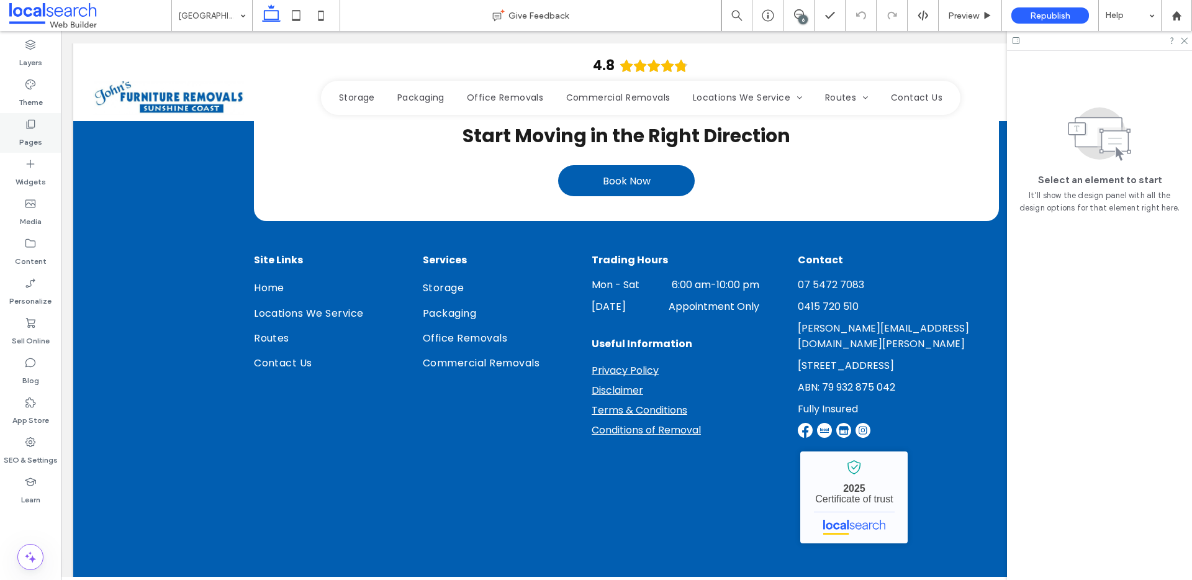
click at [24, 137] on label "Pages" at bounding box center [30, 138] width 23 height 17
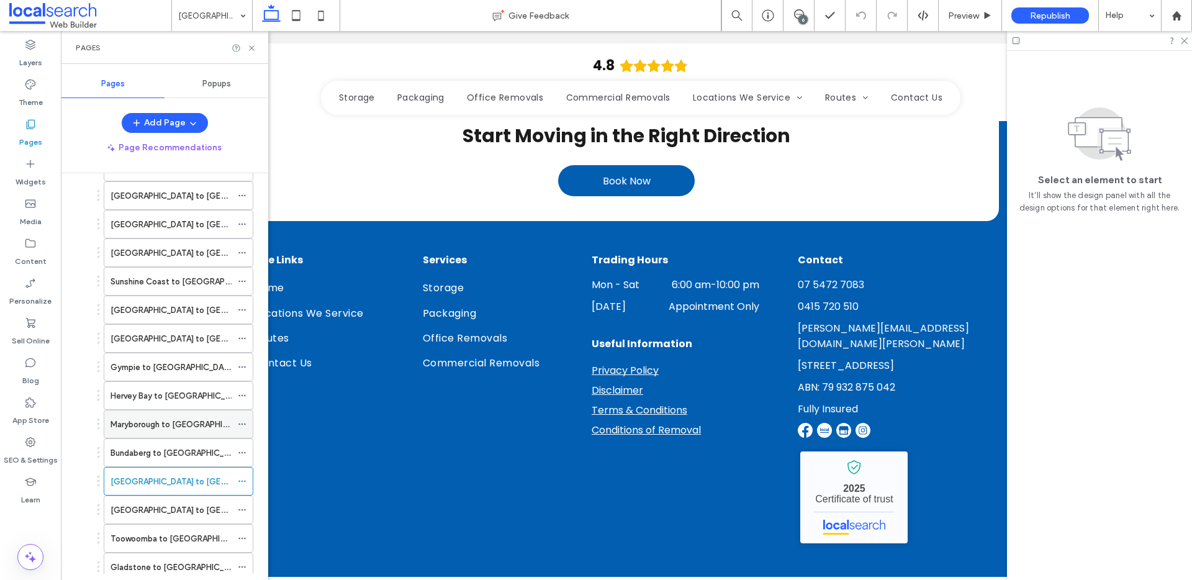
scroll to position [381, 0]
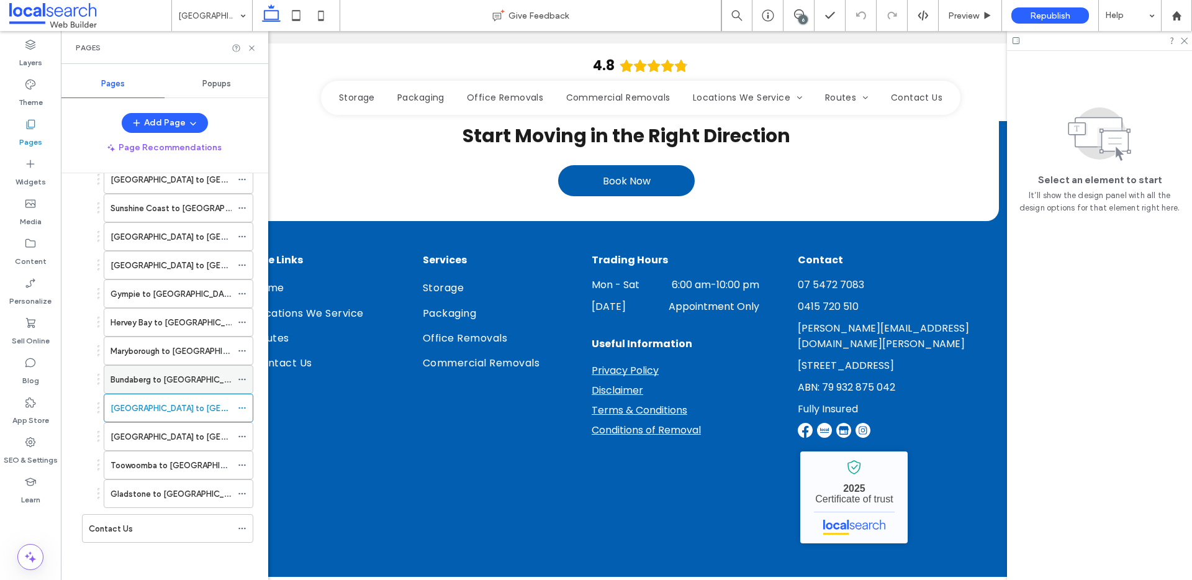
click at [169, 382] on label "Bundaberg to Sunshine Coast" at bounding box center [179, 380] width 136 height 22
click at [250, 44] on icon at bounding box center [251, 47] width 9 height 9
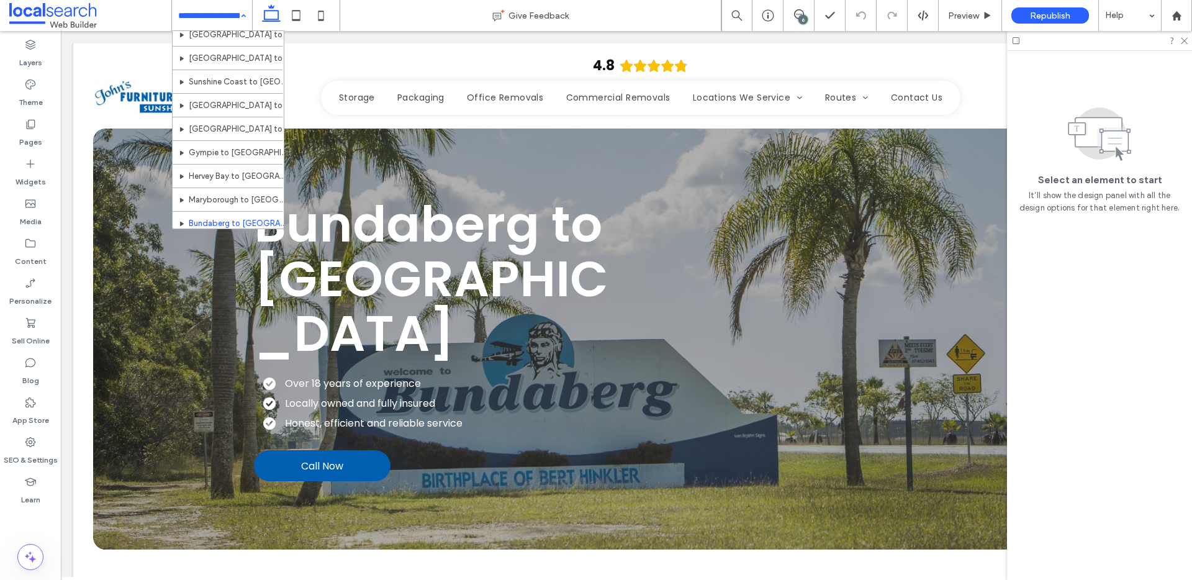
scroll to position [433, 0]
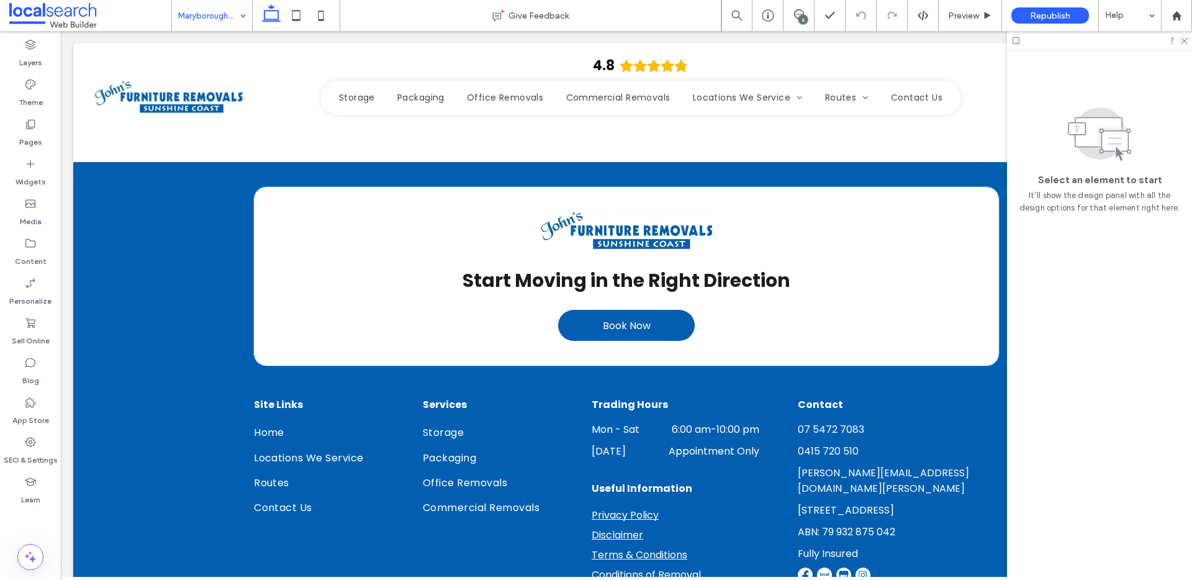
scroll to position [2240, 0]
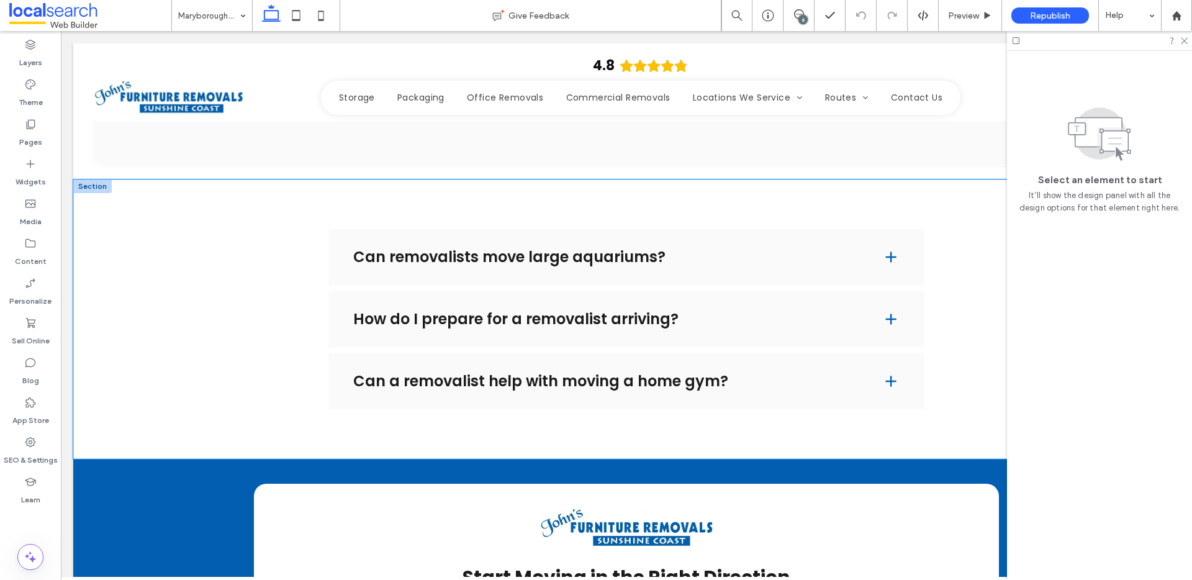
scroll to position [1830, 0]
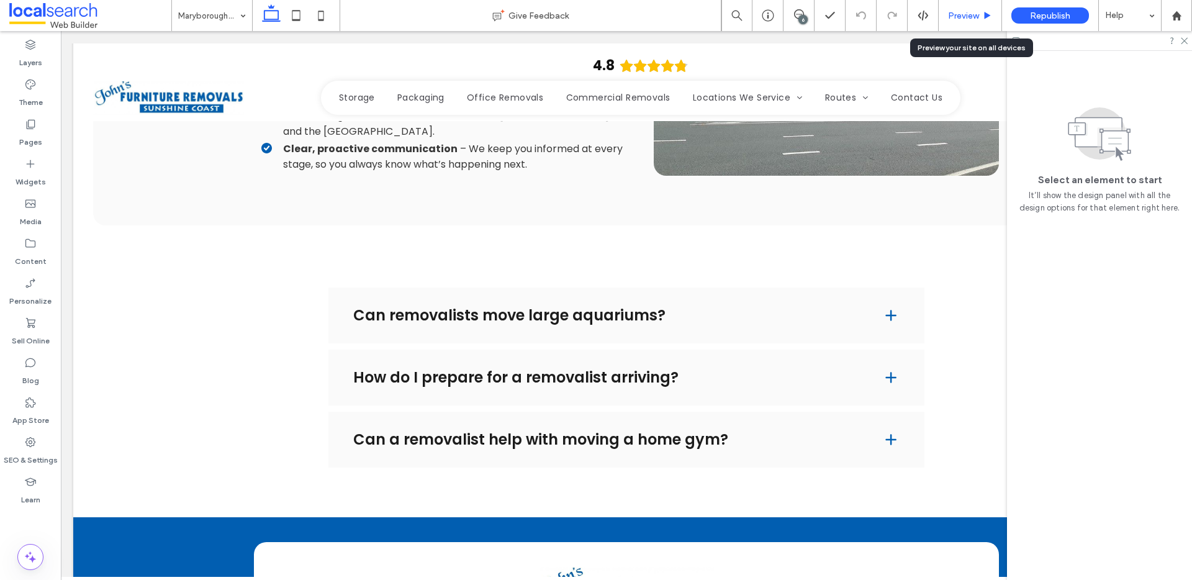
drag, startPoint x: 975, startPoint y: 12, endPoint x: 644, endPoint y: 330, distance: 458.8
click at [975, 12] on span "Preview" at bounding box center [963, 16] width 31 height 11
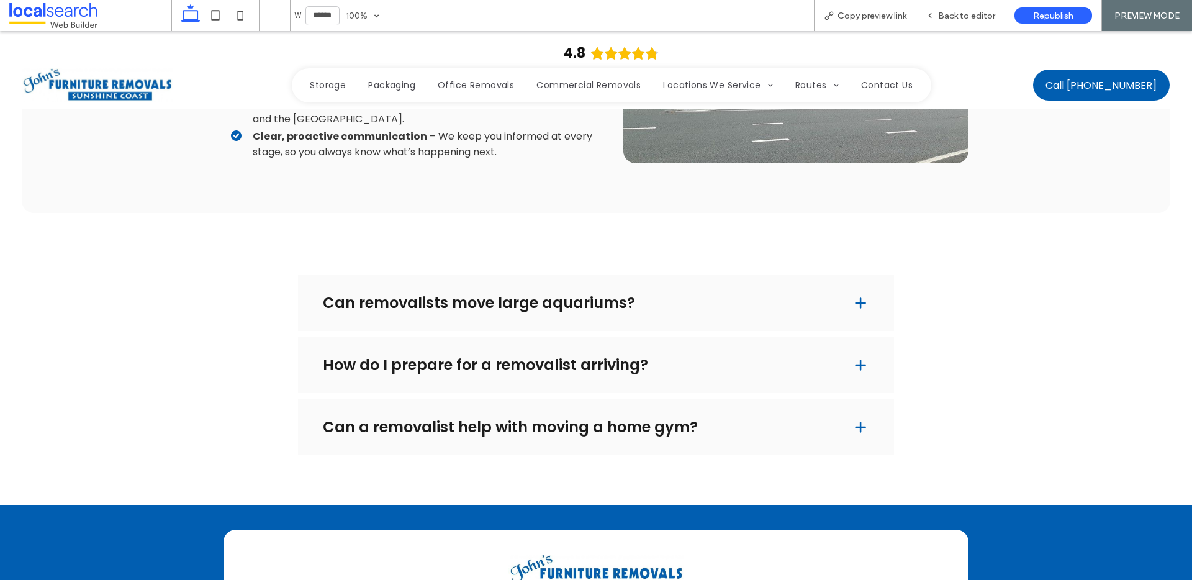
click at [608, 420] on h4 "Can a removalist help with moving a home gym?" at bounding box center [577, 427] width 509 height 15
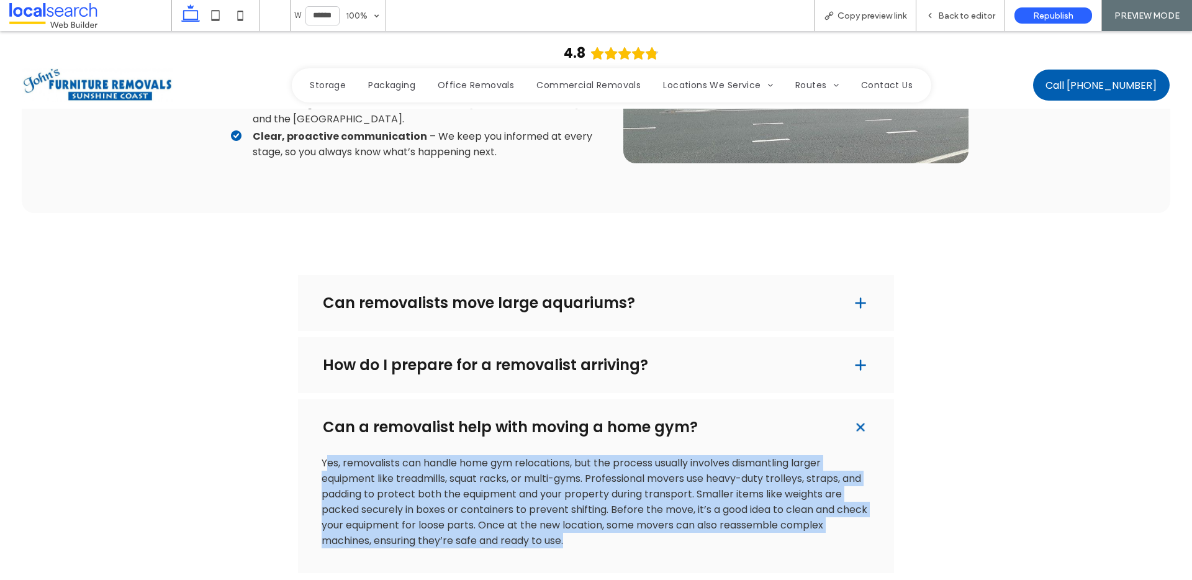
drag, startPoint x: 325, startPoint y: 412, endPoint x: 582, endPoint y: 445, distance: 259.1
click at [676, 485] on p "Yes, removalists can handle home gym relocations, but the process usually invol…" at bounding box center [596, 501] width 548 height 93
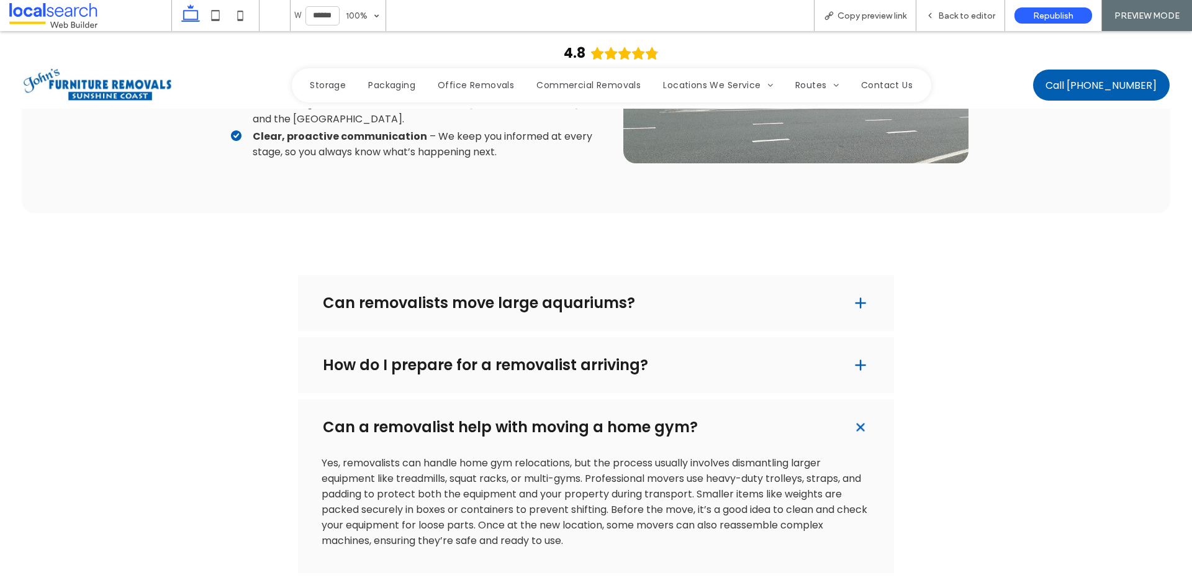
click at [460, 337] on div "How do I prepare for a removalist arriving?" at bounding box center [596, 365] width 596 height 56
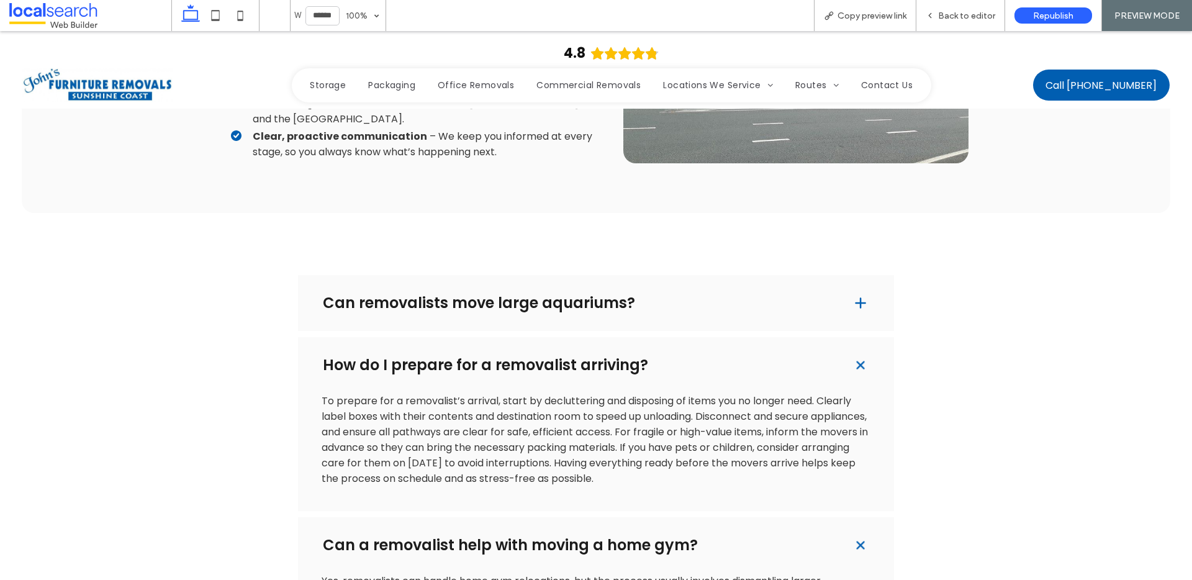
drag, startPoint x: 279, startPoint y: 350, endPoint x: 800, endPoint y: 436, distance: 528.5
click at [800, 436] on div "Can removalists move large aquariums? Yes, but moving a large aquarium requires…" at bounding box center [595, 483] width 745 height 416
click at [611, 275] on div "Can removalists move large aquariums?" at bounding box center [596, 303] width 596 height 56
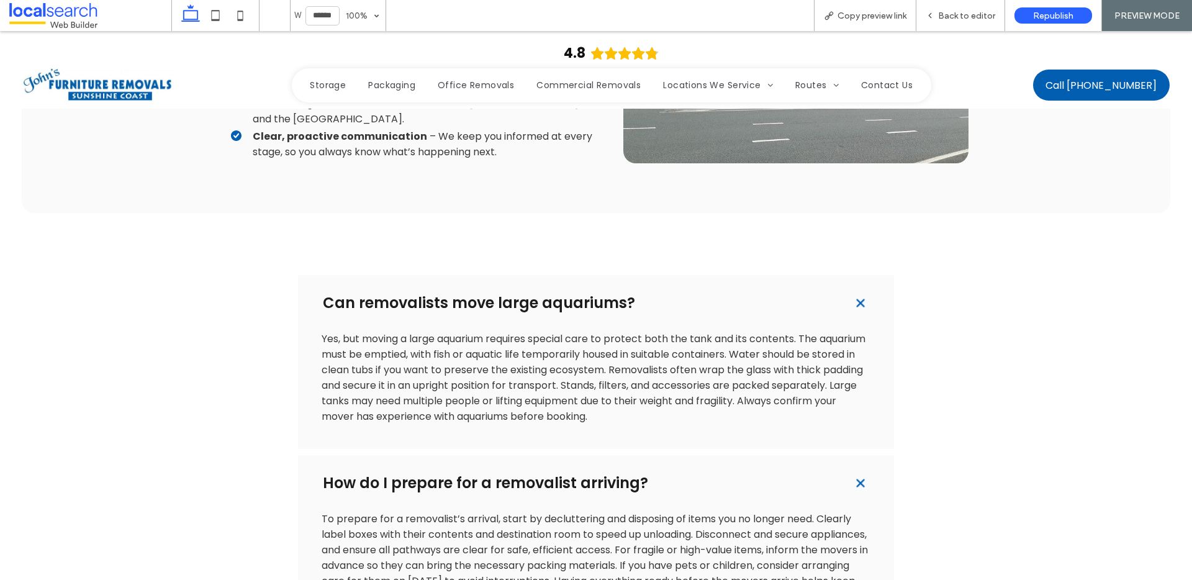
drag, startPoint x: 296, startPoint y: 257, endPoint x: 686, endPoint y: 363, distance: 404.1
click at [686, 363] on div "Can removalists move large aquariums? Yes, but moving a large aquarium requires…" at bounding box center [596, 542] width 596 height 534
click at [783, 296] on h4 "Can removalists move large aquariums?" at bounding box center [577, 303] width 509 height 15
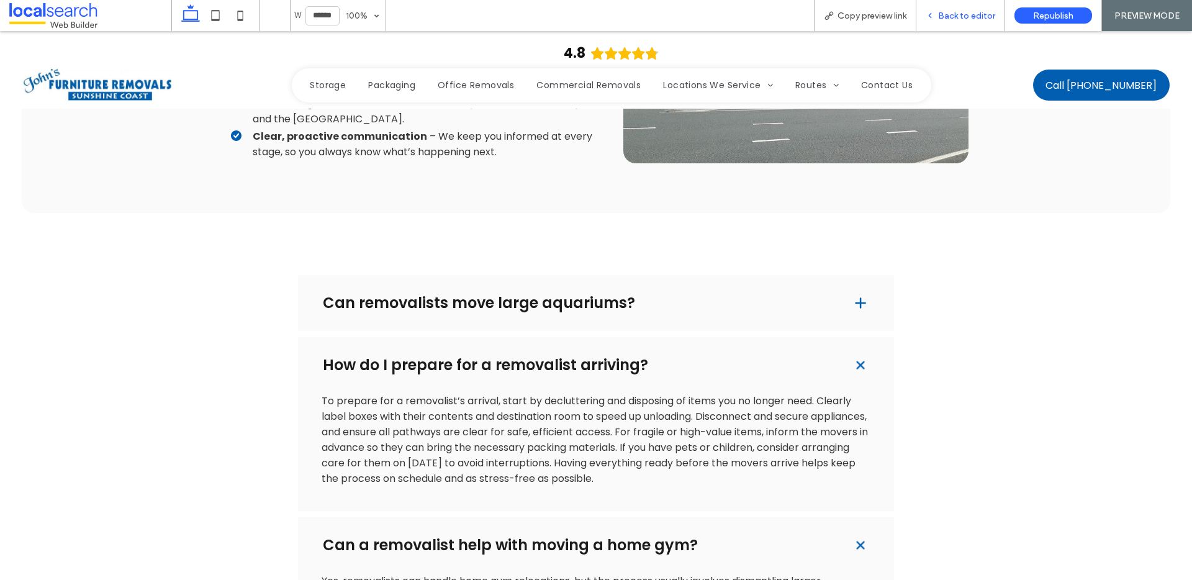
click at [956, 25] on div "Back to editor" at bounding box center [960, 15] width 89 height 31
click at [943, 16] on span "Back to editor" at bounding box center [966, 16] width 57 height 11
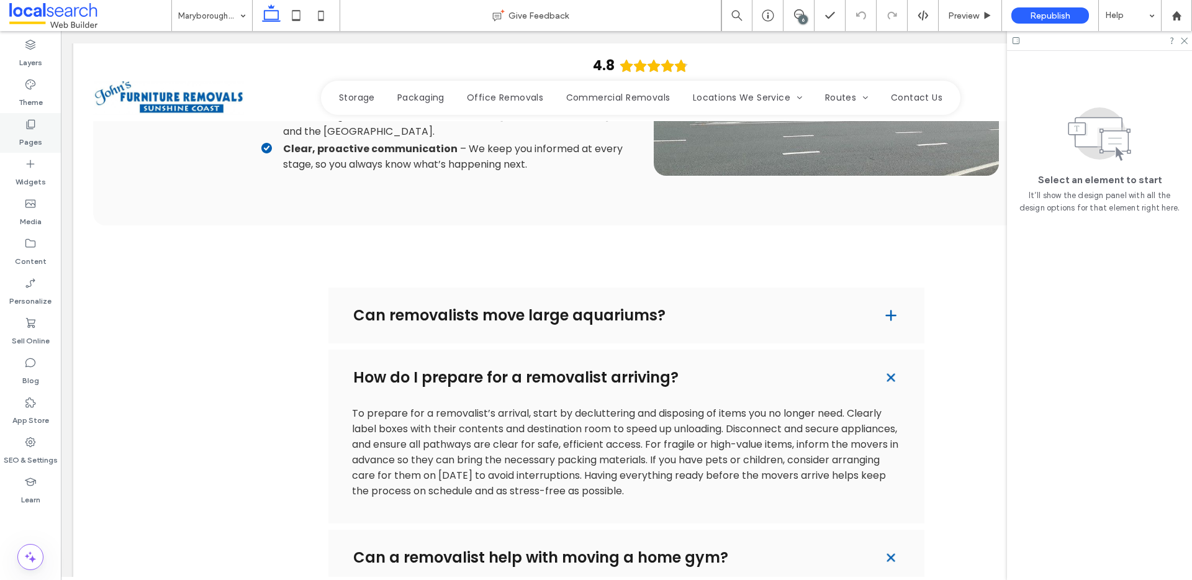
click at [34, 144] on label "Pages" at bounding box center [30, 138] width 23 height 17
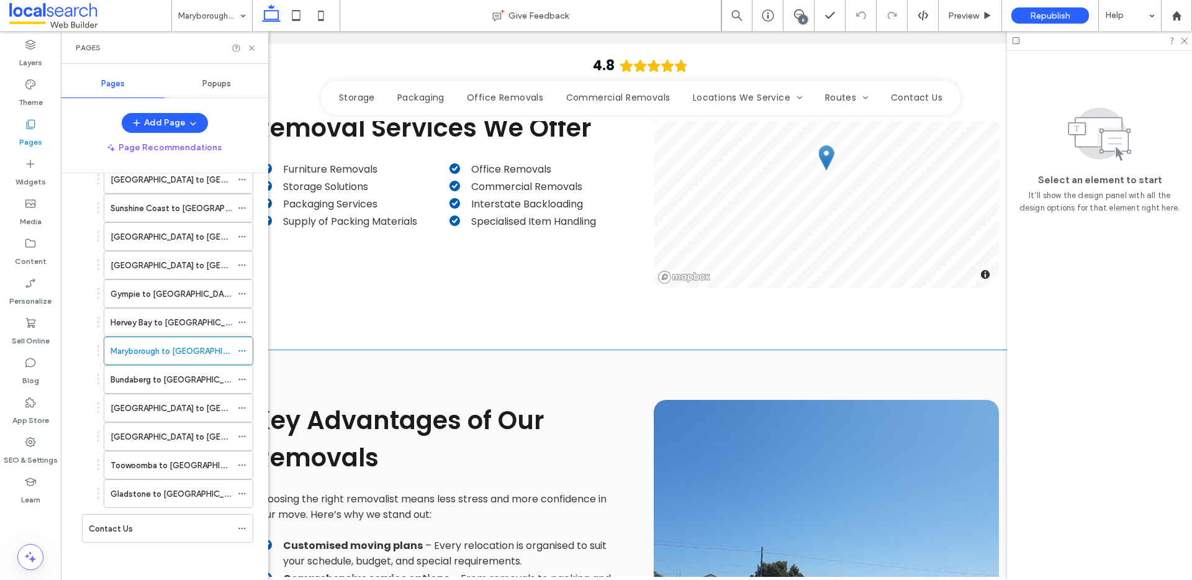
scroll to position [1057, 0]
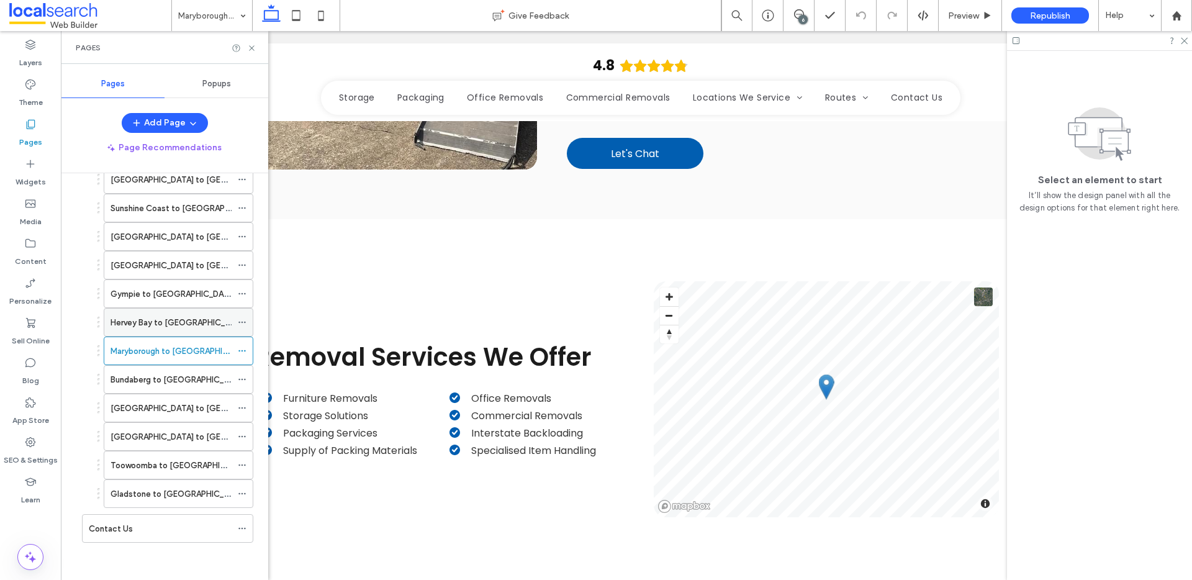
click at [178, 328] on label "Hervey Bay to [GEOGRAPHIC_DATA]" at bounding box center [179, 323] width 137 height 22
click at [181, 291] on label "Gympie to [GEOGRAPHIC_DATA]" at bounding box center [173, 294] width 125 height 22
click at [148, 269] on label "[GEOGRAPHIC_DATA] to [GEOGRAPHIC_DATA]" at bounding box center [200, 266] width 179 height 22
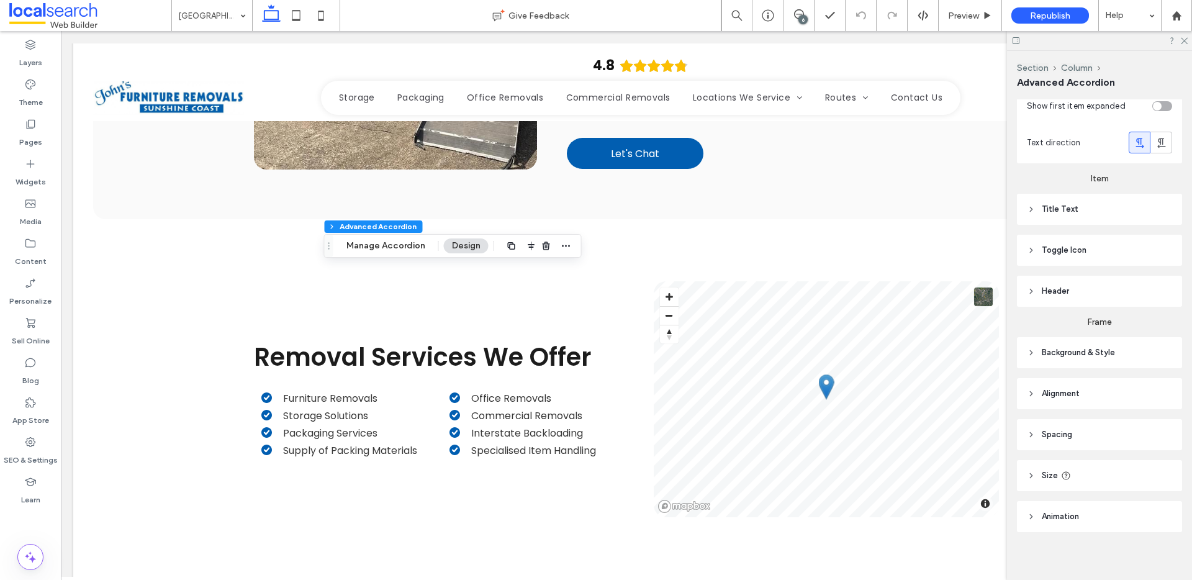
scroll to position [87, 0]
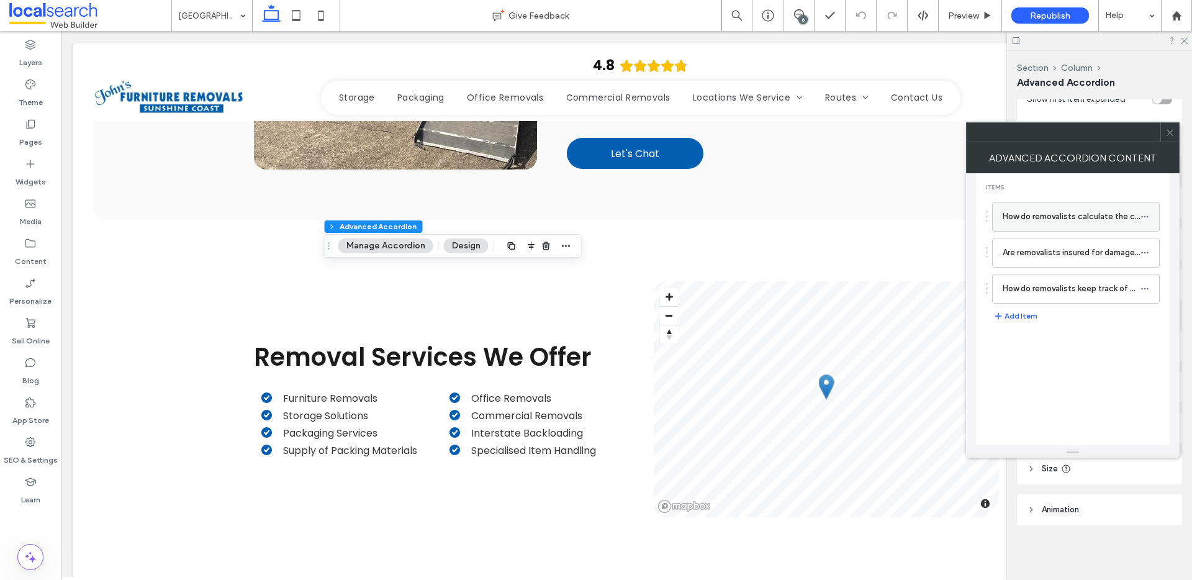
click at [1022, 220] on label "How do removalists calculate the cost of a move?" at bounding box center [1072, 216] width 138 height 25
click at [18, 118] on div "Pages" at bounding box center [30, 133] width 61 height 40
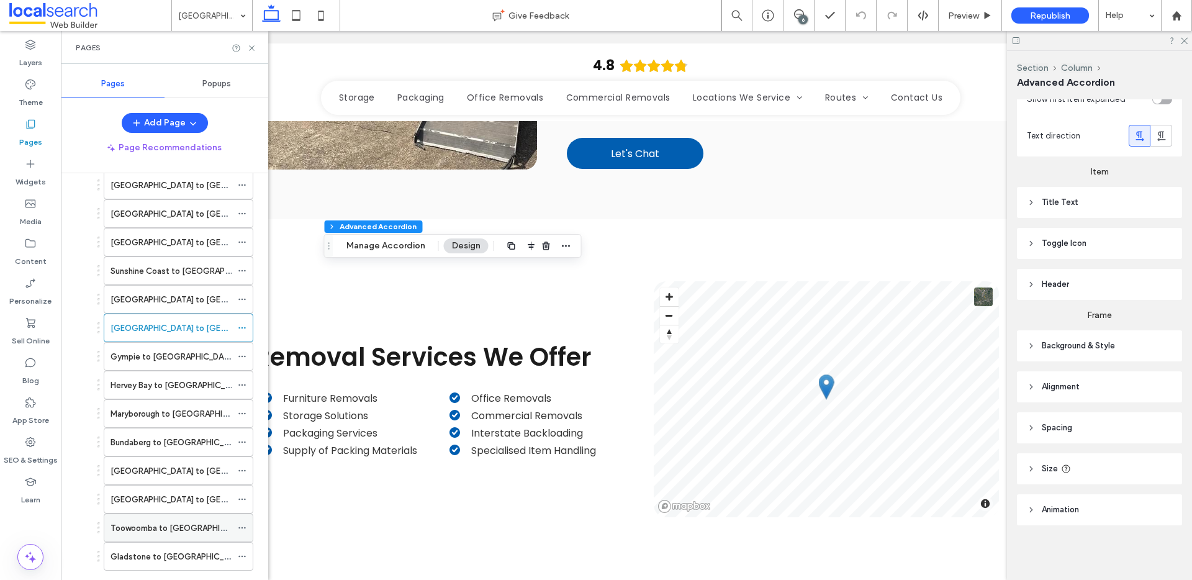
scroll to position [381, 0]
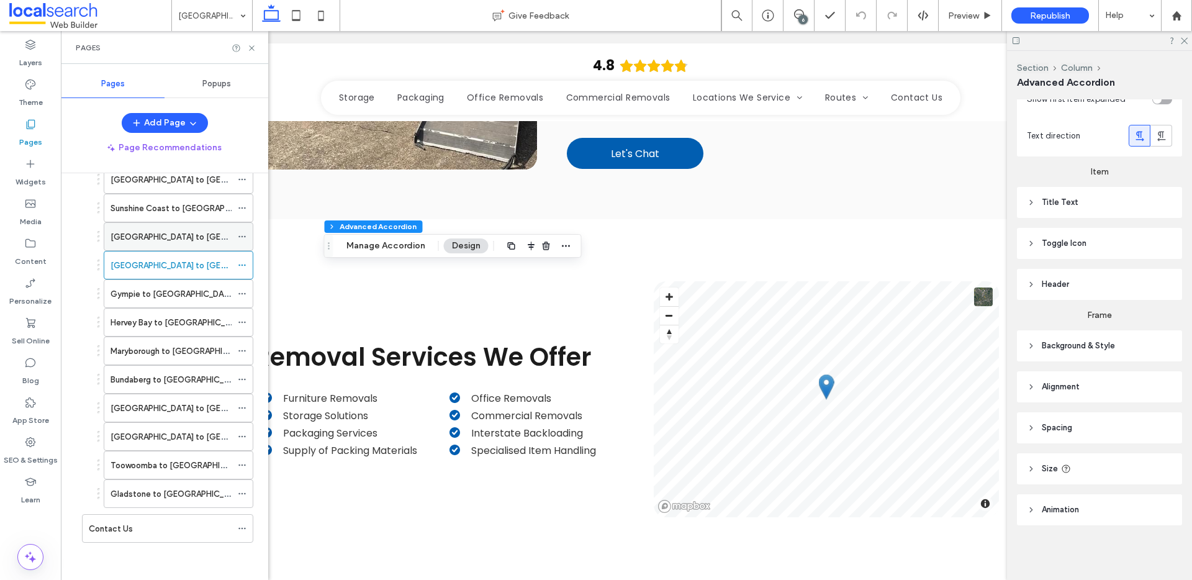
click at [145, 239] on label "[GEOGRAPHIC_DATA] to [GEOGRAPHIC_DATA]" at bounding box center [200, 237] width 179 height 22
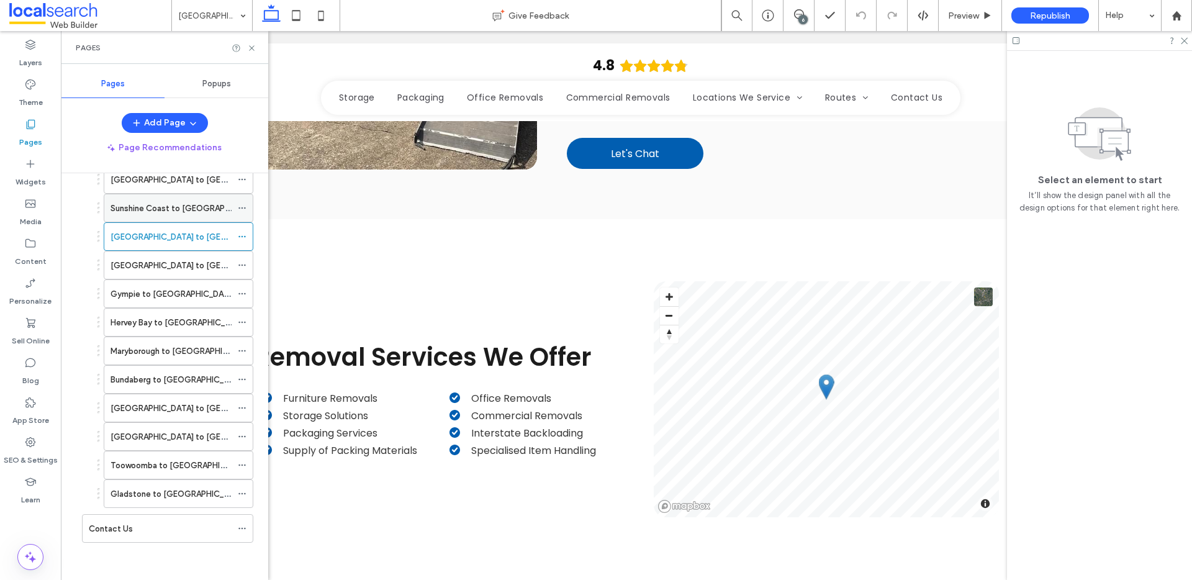
click at [183, 211] on label "Sunshine Coast to [GEOGRAPHIC_DATA]" at bounding box center [188, 208] width 155 height 22
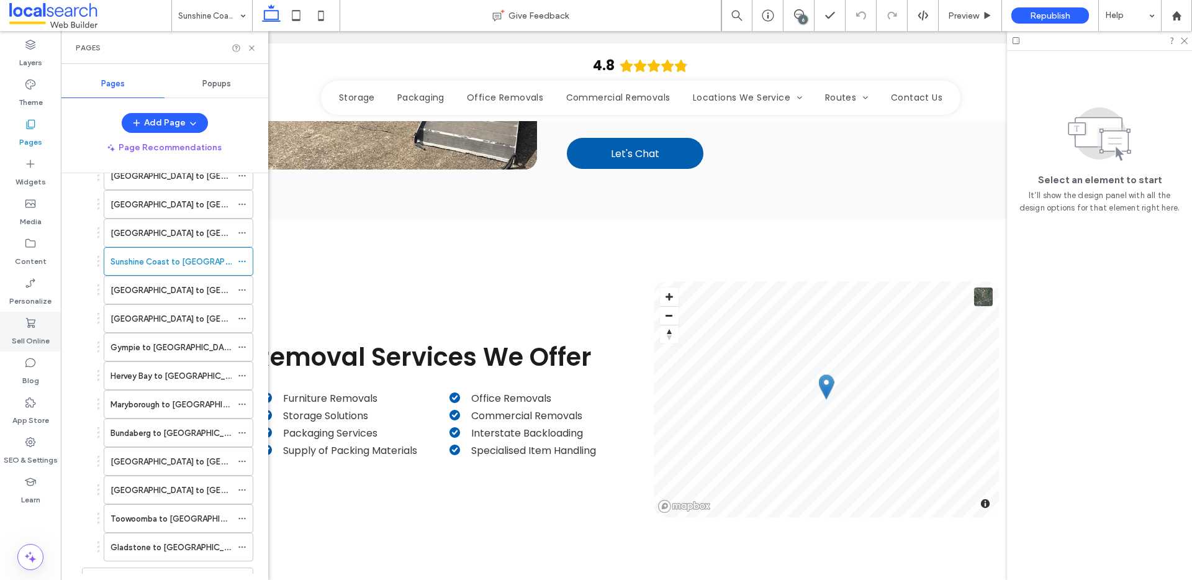
scroll to position [269, 0]
click at [151, 289] on label "[GEOGRAPHIC_DATA] to [GEOGRAPHIC_DATA]" at bounding box center [200, 291] width 179 height 22
drag, startPoint x: 151, startPoint y: 289, endPoint x: 112, endPoint y: 298, distance: 39.5
click at [0, 0] on div at bounding box center [0, 0] width 0 height 0
click at [254, 47] on icon at bounding box center [251, 47] width 9 height 9
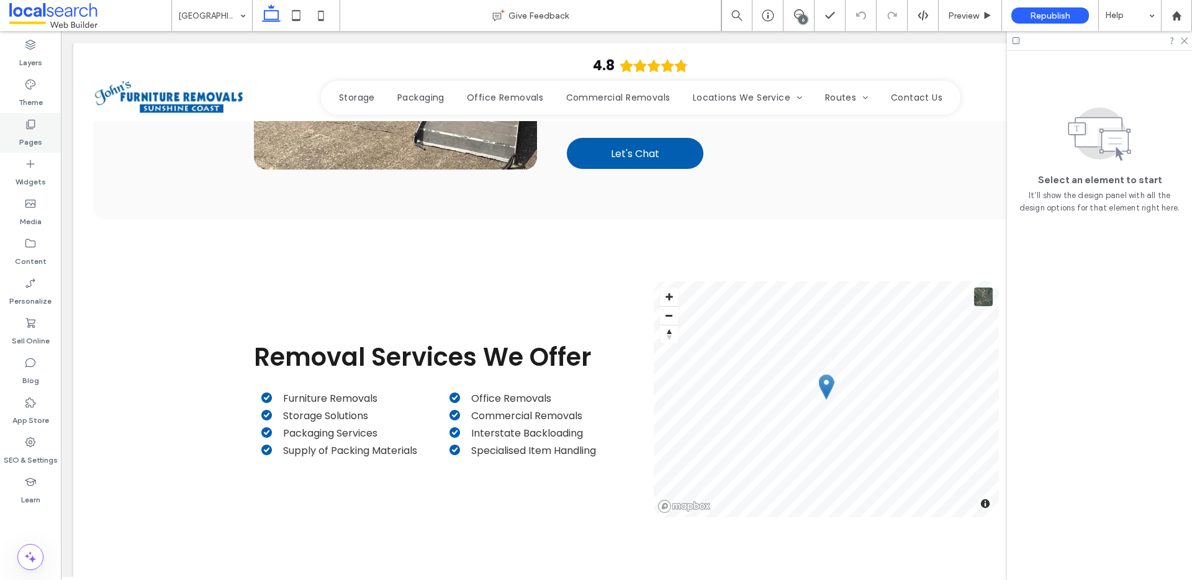
click at [22, 132] on label "Pages" at bounding box center [30, 138] width 23 height 17
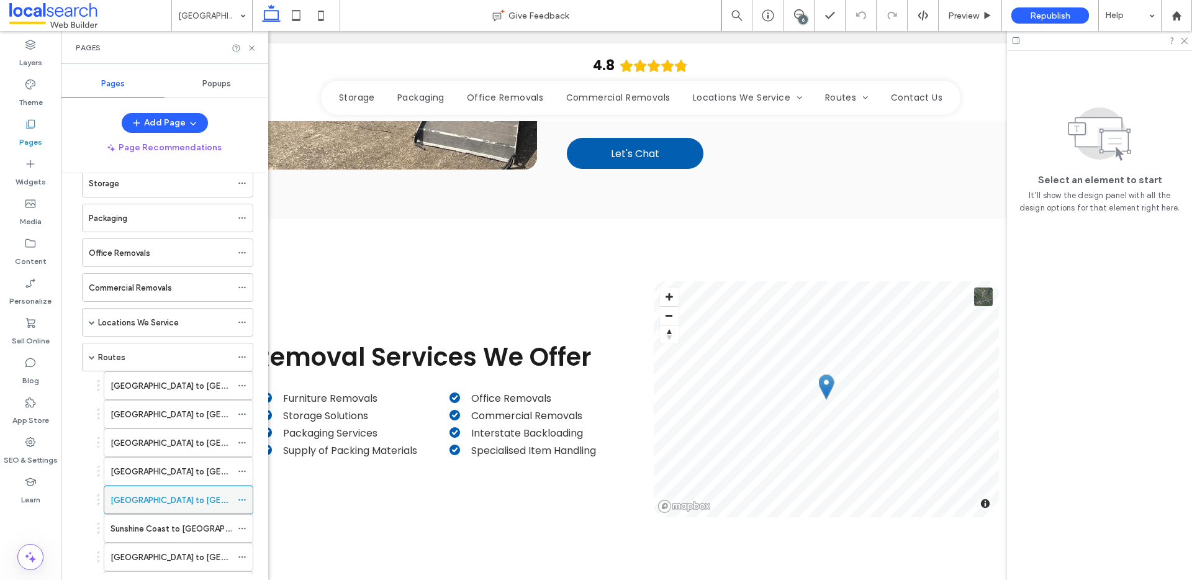
scroll to position [119, 0]
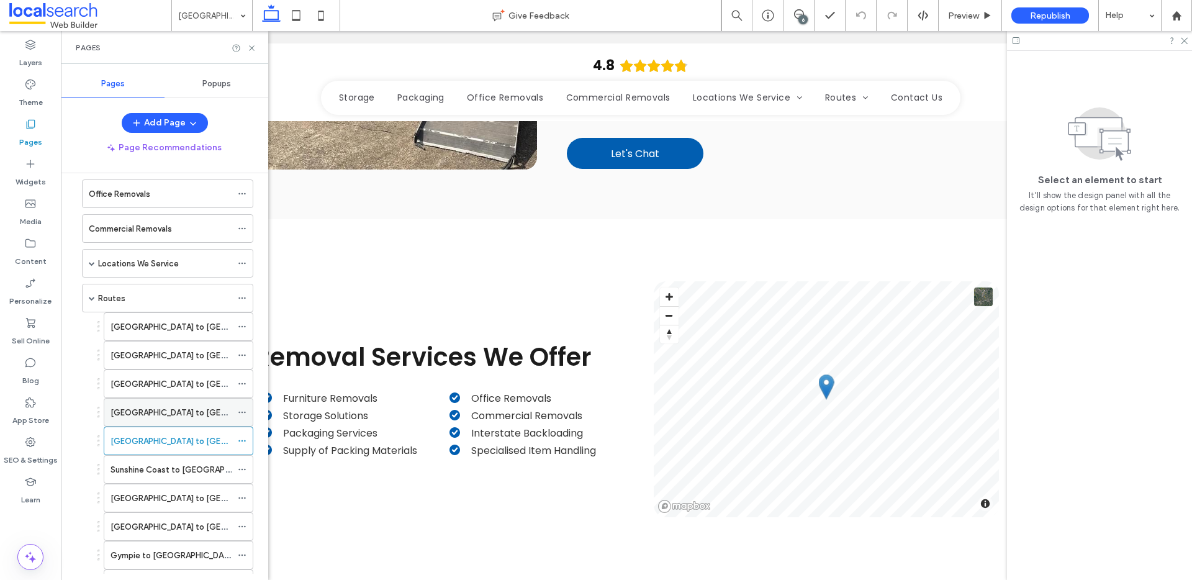
click at [144, 417] on label "[GEOGRAPHIC_DATA] to [GEOGRAPHIC_DATA]" at bounding box center [200, 413] width 179 height 22
click at [165, 387] on label "[GEOGRAPHIC_DATA] to [GEOGRAPHIC_DATA]" at bounding box center [200, 384] width 179 height 22
click at [165, 363] on div "[GEOGRAPHIC_DATA] to [GEOGRAPHIC_DATA]" at bounding box center [171, 354] width 121 height 27
click at [169, 328] on label "[GEOGRAPHIC_DATA] to [GEOGRAPHIC_DATA]" at bounding box center [200, 327] width 179 height 22
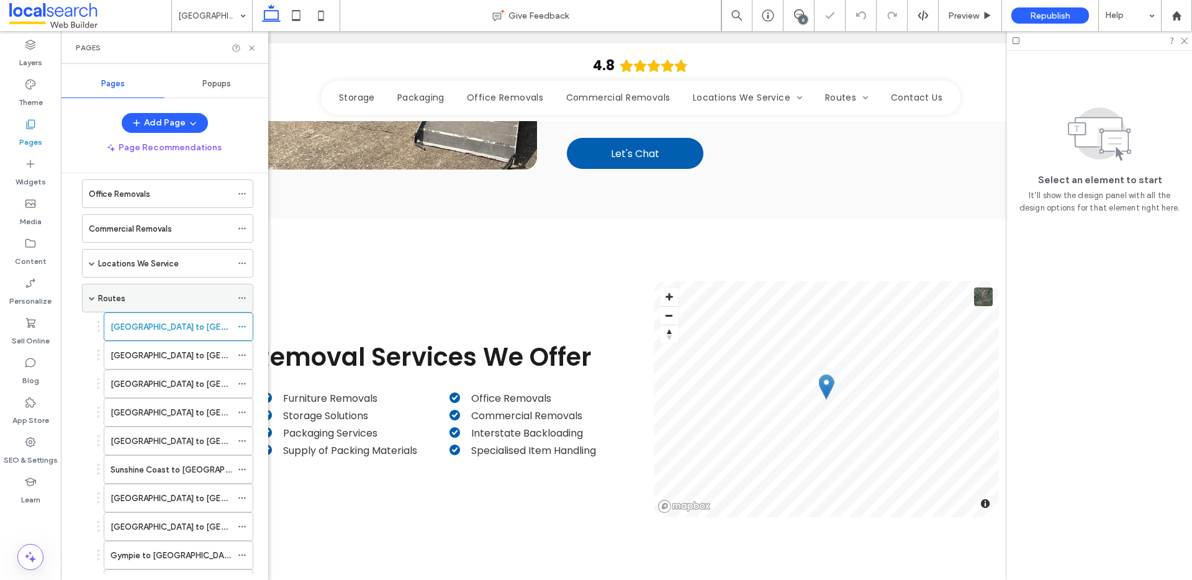
click at [138, 290] on div "Routes" at bounding box center [164, 297] width 133 height 27
click at [130, 328] on label "[GEOGRAPHIC_DATA] to [GEOGRAPHIC_DATA]" at bounding box center [200, 327] width 179 height 22
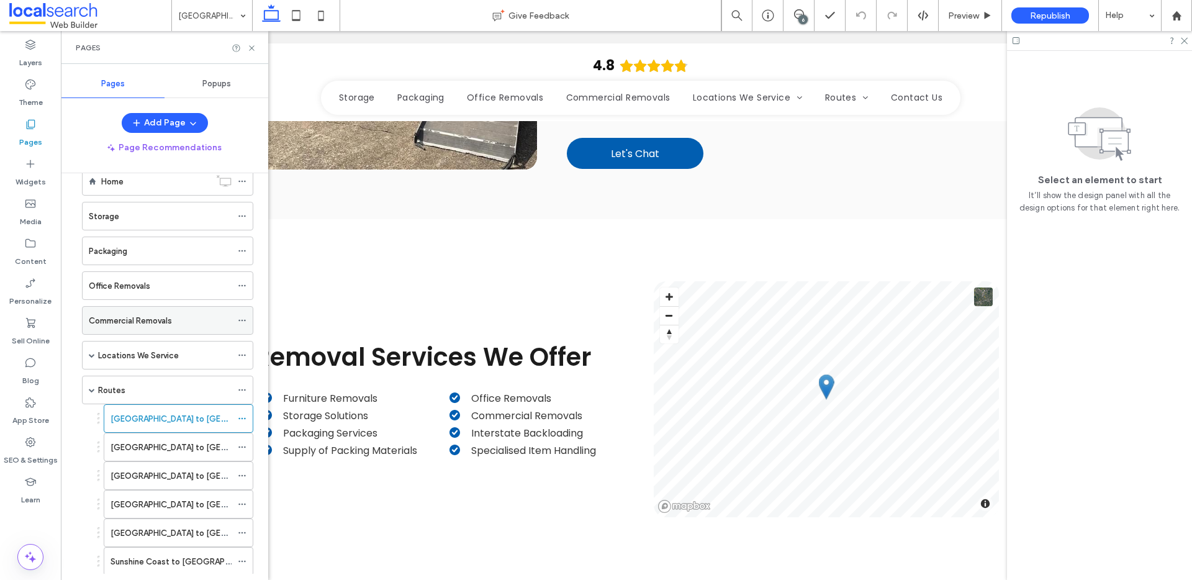
scroll to position [24, 0]
click at [127, 315] on div "Commercial Removals" at bounding box center [160, 323] width 143 height 27
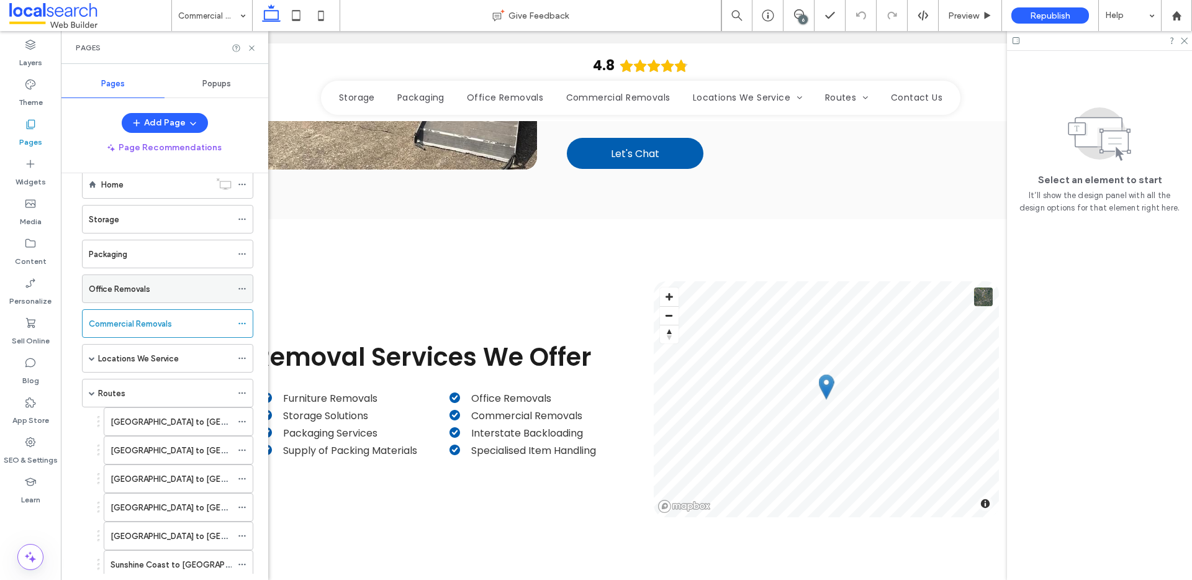
click at [146, 289] on label "Office Removals" at bounding box center [119, 289] width 61 height 22
click at [164, 264] on div "Packaging" at bounding box center [160, 253] width 143 height 27
click at [120, 228] on div "Storage" at bounding box center [160, 218] width 143 height 27
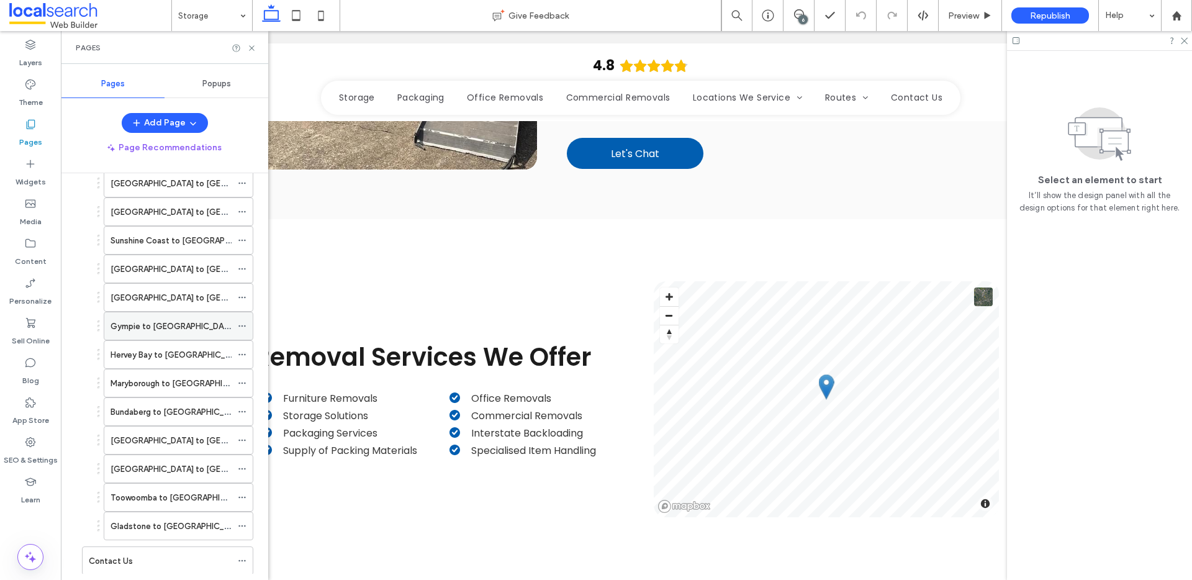
scroll to position [381, 0]
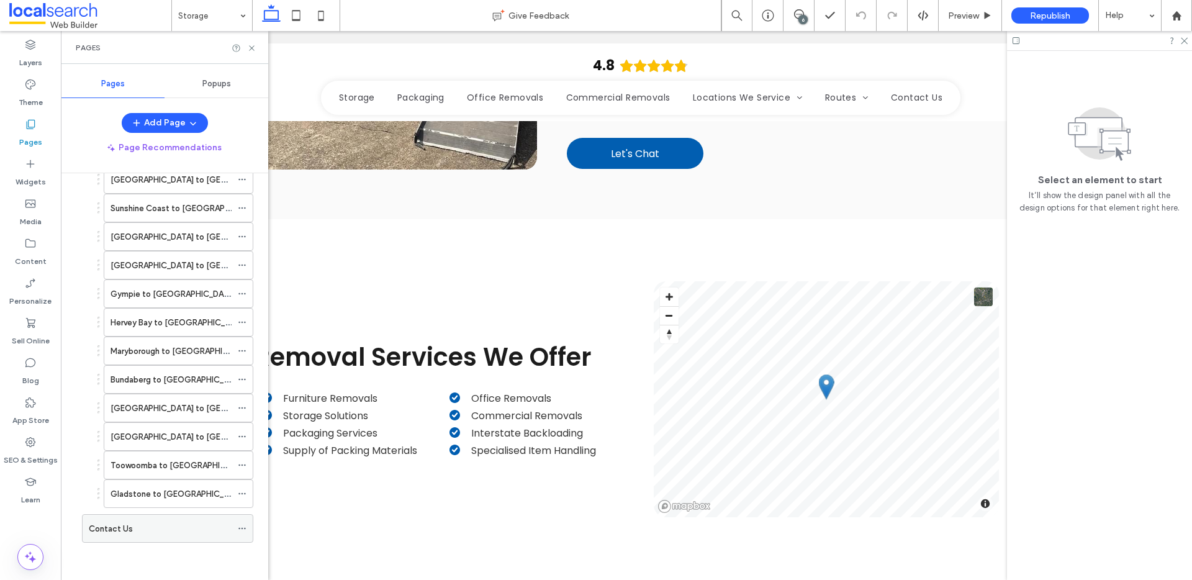
click at [134, 526] on div "Contact Us" at bounding box center [160, 528] width 143 height 13
click at [962, 16] on span "Preview" at bounding box center [963, 16] width 31 height 11
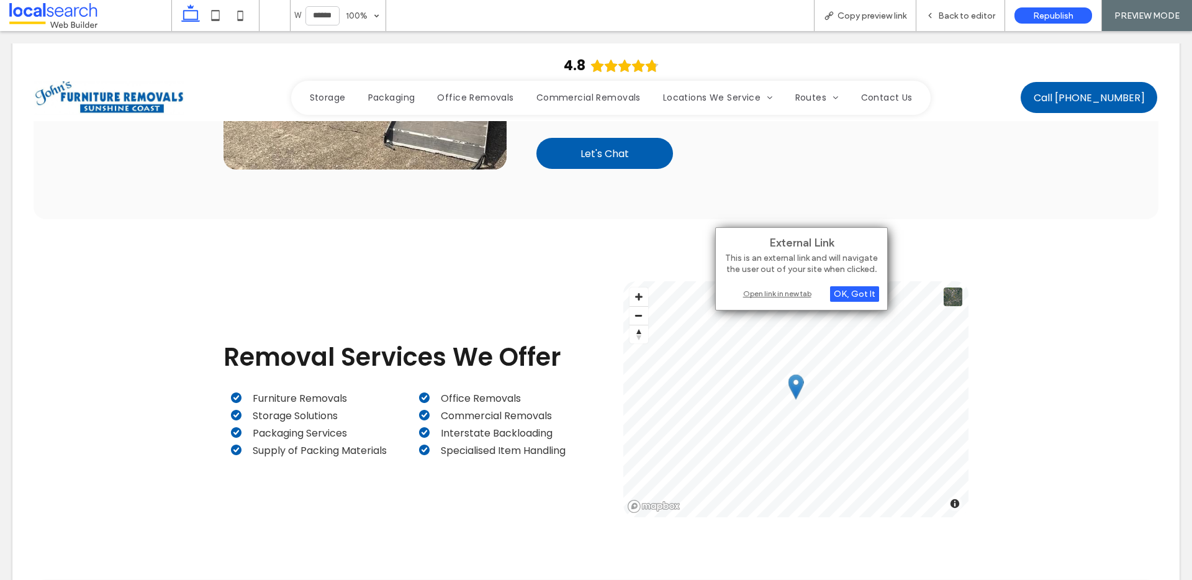
click at [757, 291] on div "Open link in new tab" at bounding box center [801, 293] width 155 height 13
click at [731, 297] on div "Open link in new tab" at bounding box center [782, 293] width 155 height 13
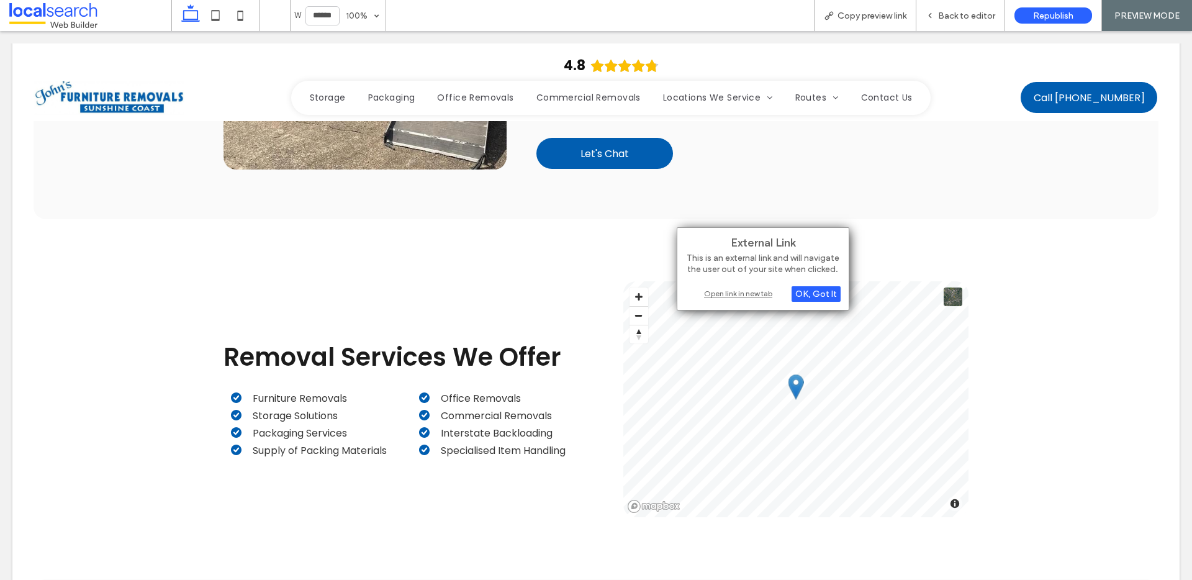
click at [719, 296] on div "Open link in new tab" at bounding box center [762, 293] width 155 height 13
click at [686, 294] on div "Open link in new tab" at bounding box center [743, 293] width 155 height 13
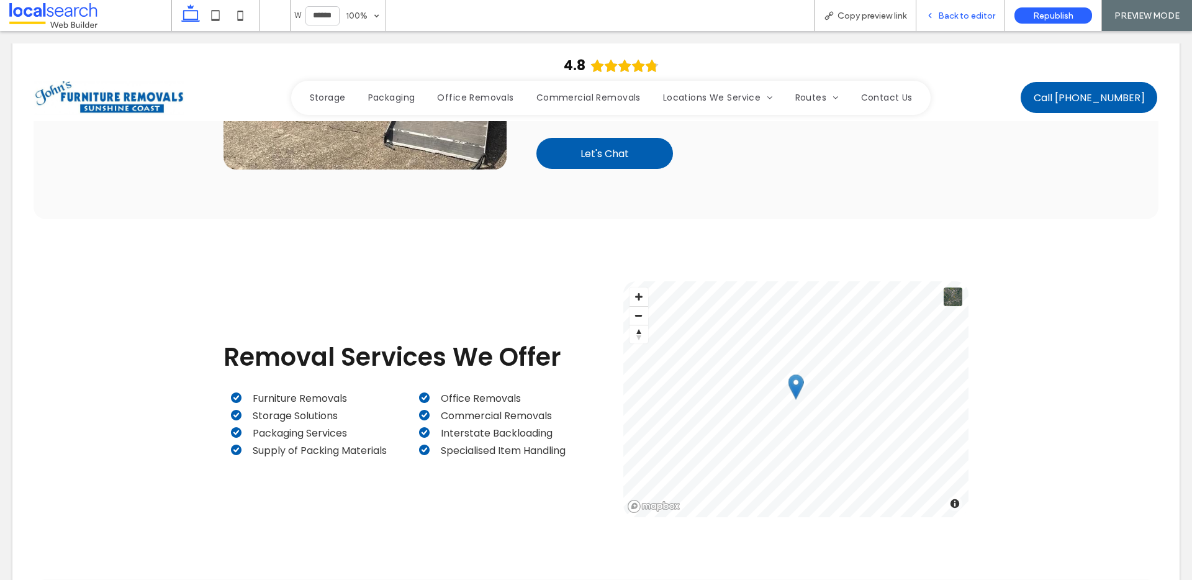
click at [958, 22] on div "Back to editor" at bounding box center [960, 15] width 89 height 31
click at [939, 17] on div "Back to editor" at bounding box center [960, 16] width 88 height 11
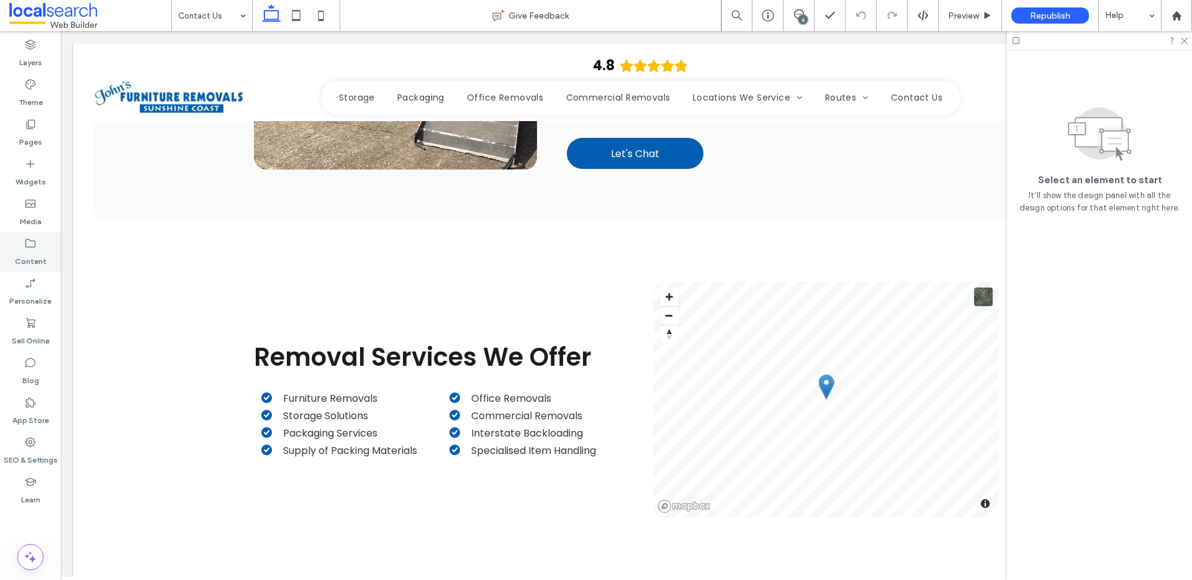
click at [31, 249] on icon at bounding box center [30, 243] width 12 height 12
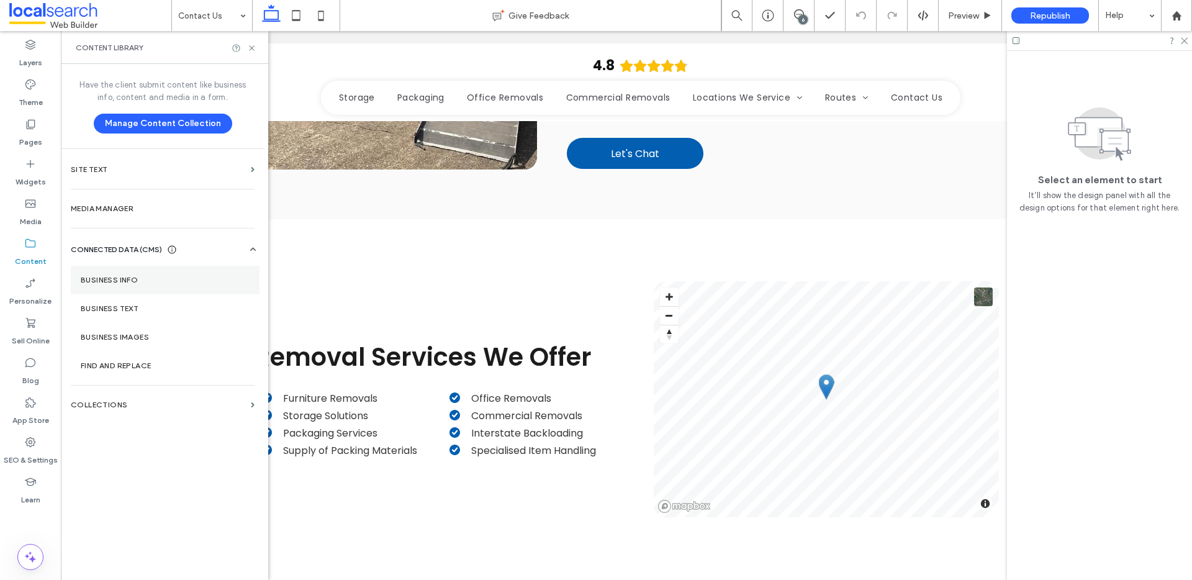
click at [132, 283] on label "Business Info" at bounding box center [165, 280] width 169 height 9
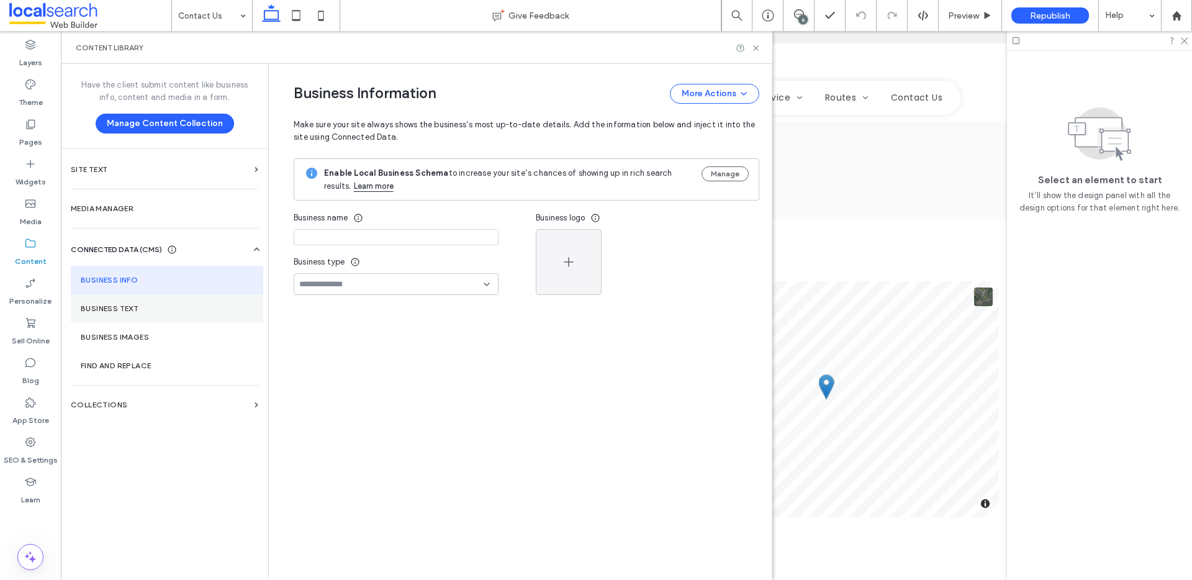
type input "**********"
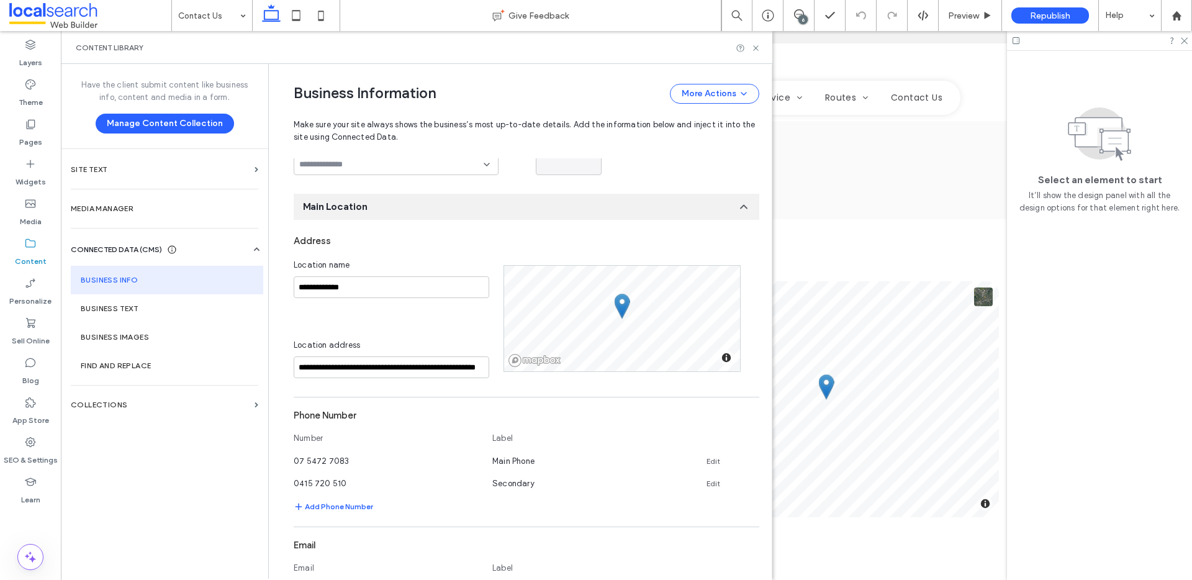
scroll to position [333, 0]
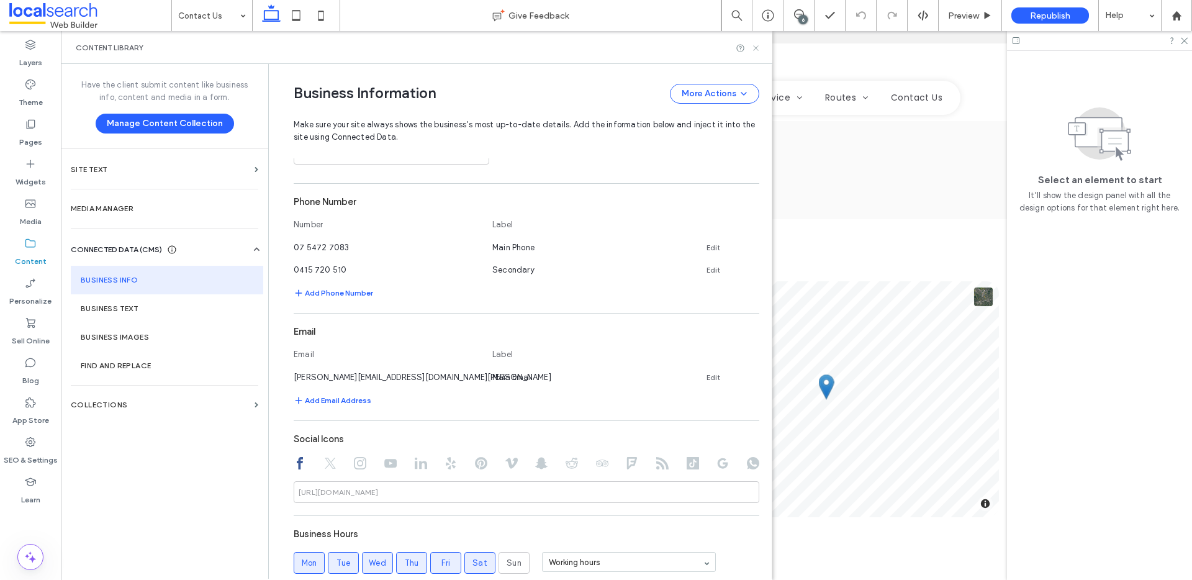
click at [754, 50] on use at bounding box center [755, 47] width 5 height 5
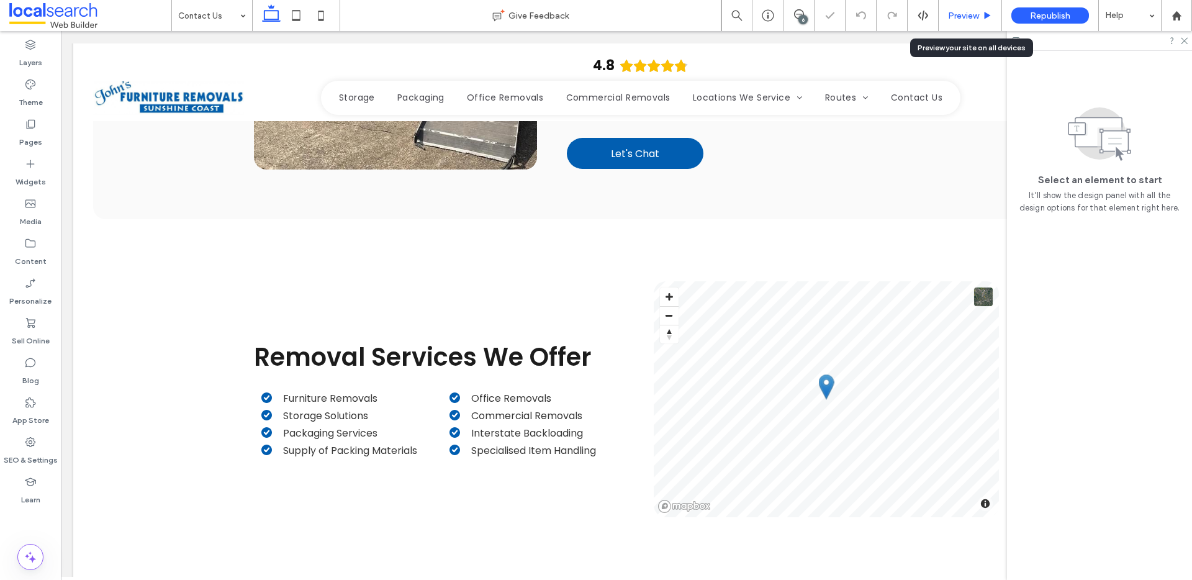
click at [982, 9] on div "Preview" at bounding box center [970, 15] width 63 height 31
click at [967, 16] on span "Preview" at bounding box center [963, 16] width 31 height 11
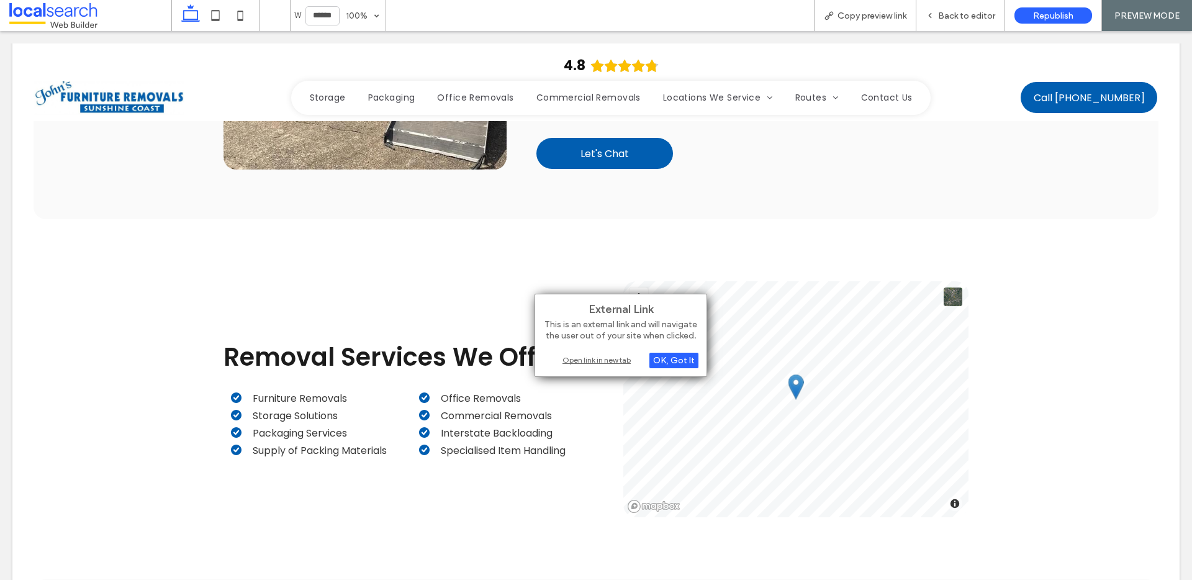
click at [594, 361] on div "Open link in new tab" at bounding box center [620, 359] width 155 height 13
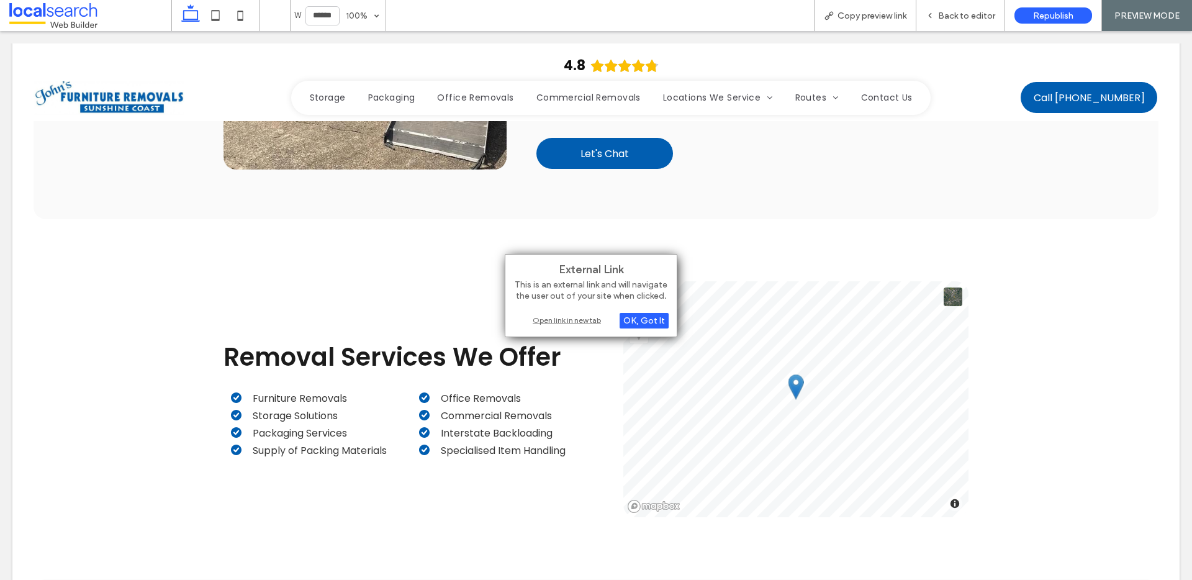
click at [569, 325] on div "Open link in new tab" at bounding box center [590, 320] width 155 height 13
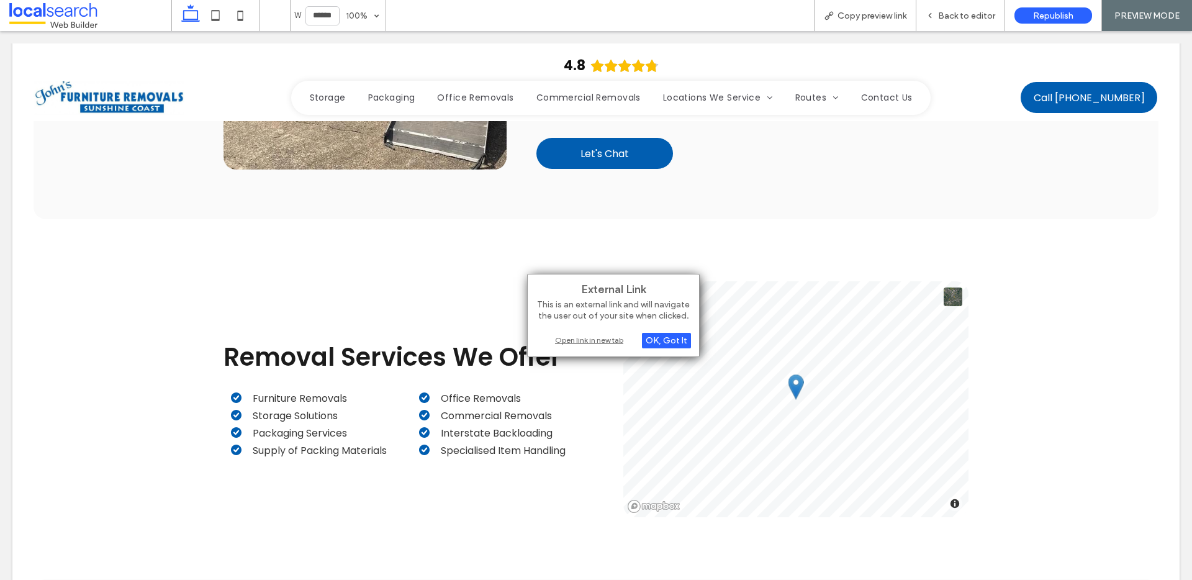
click at [576, 343] on div "Open link in new tab" at bounding box center [613, 339] width 155 height 13
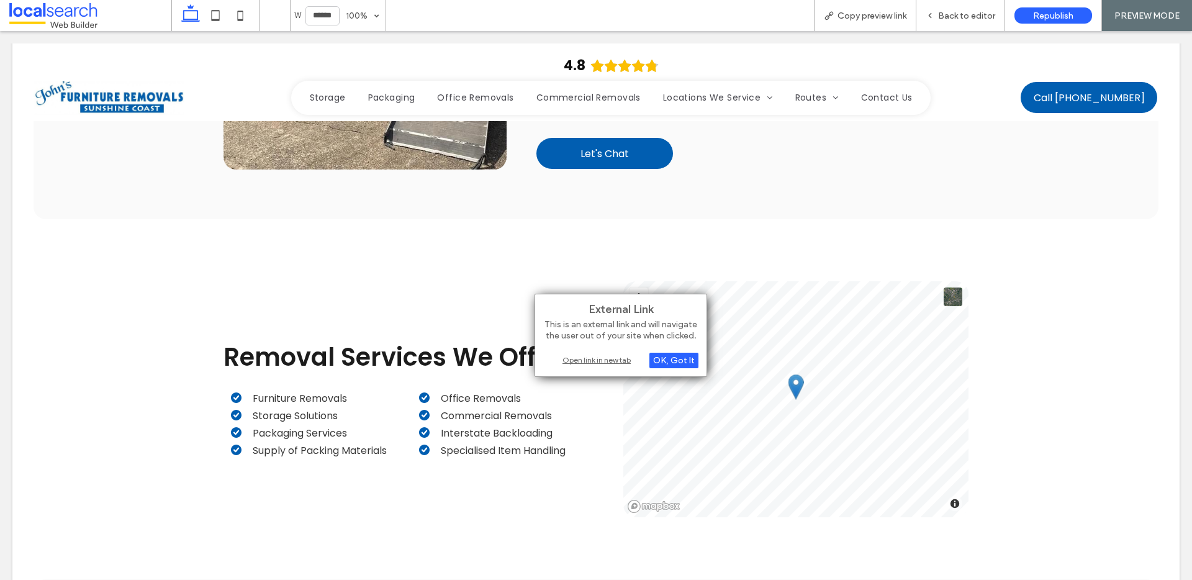
click at [589, 358] on div "Open link in new tab" at bounding box center [620, 359] width 155 height 13
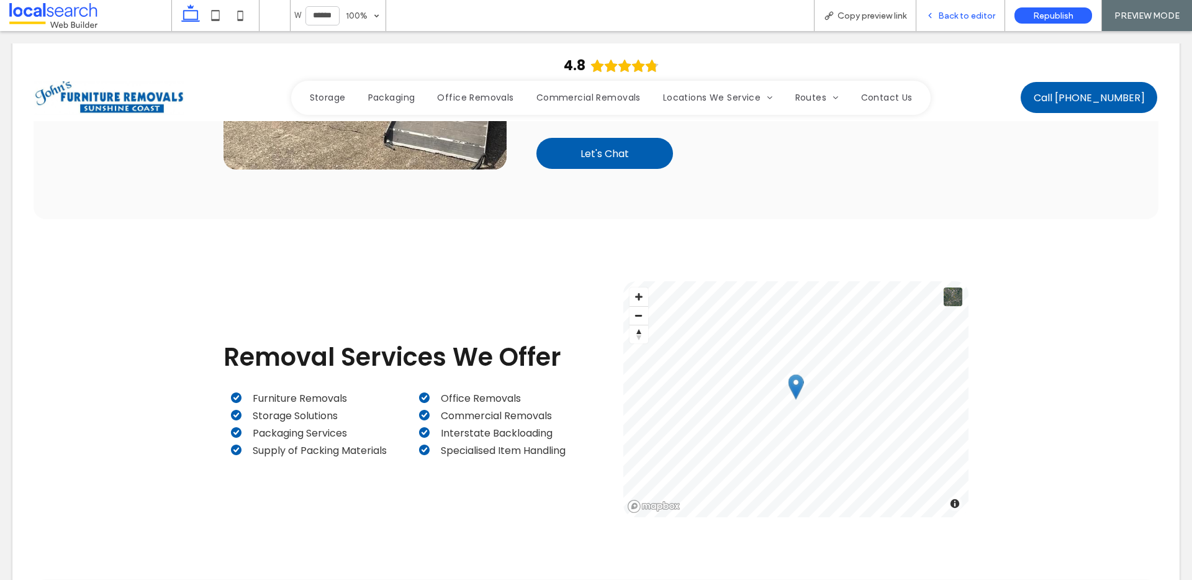
click at [937, 22] on div "Back to editor" at bounding box center [960, 15] width 89 height 31
click at [942, 19] on span "Back to editor" at bounding box center [966, 16] width 57 height 11
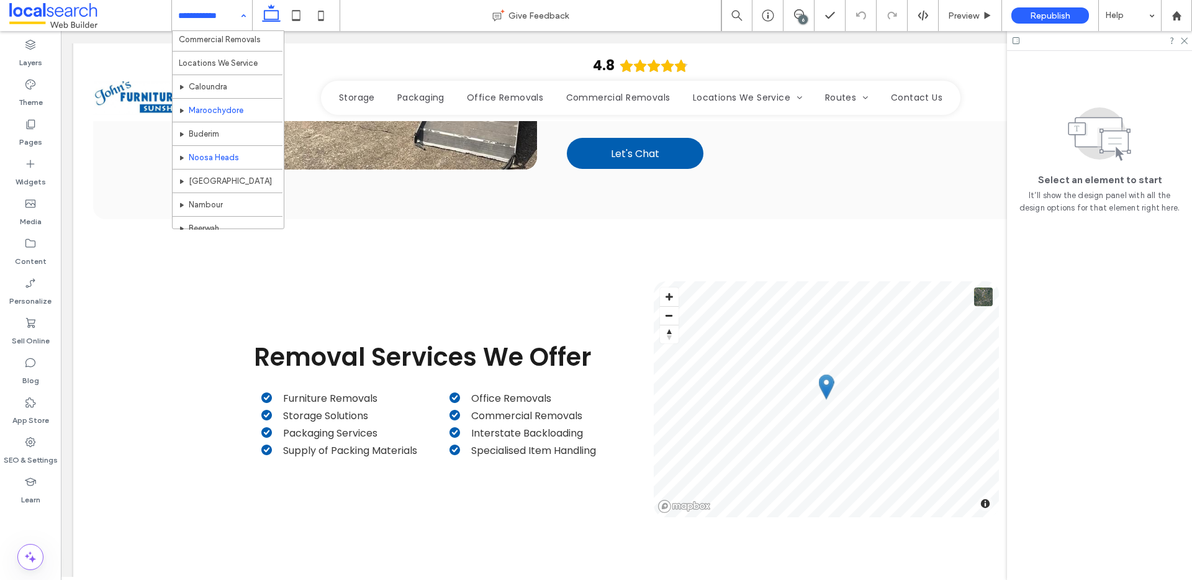
scroll to position [100, 0]
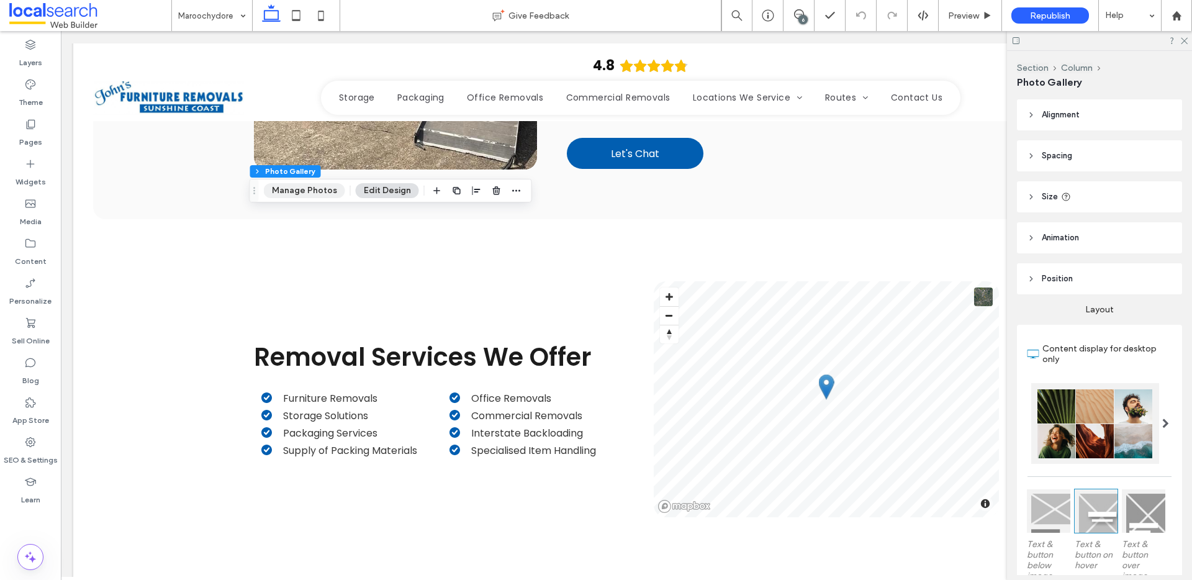
click at [328, 189] on button "Manage Photos" at bounding box center [304, 190] width 81 height 15
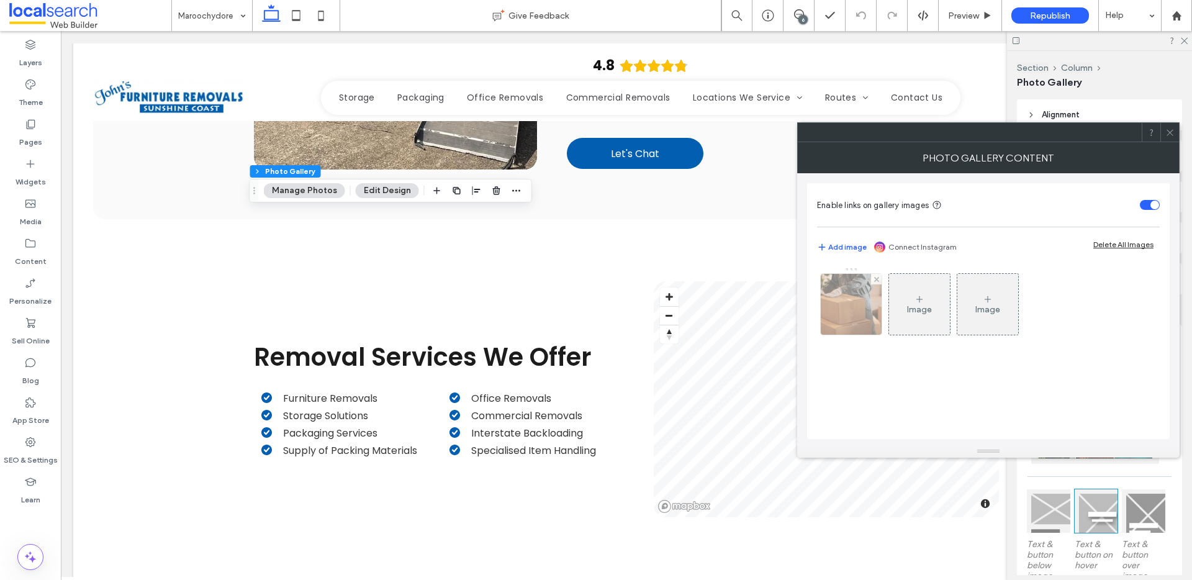
click at [846, 311] on img at bounding box center [851, 304] width 91 height 61
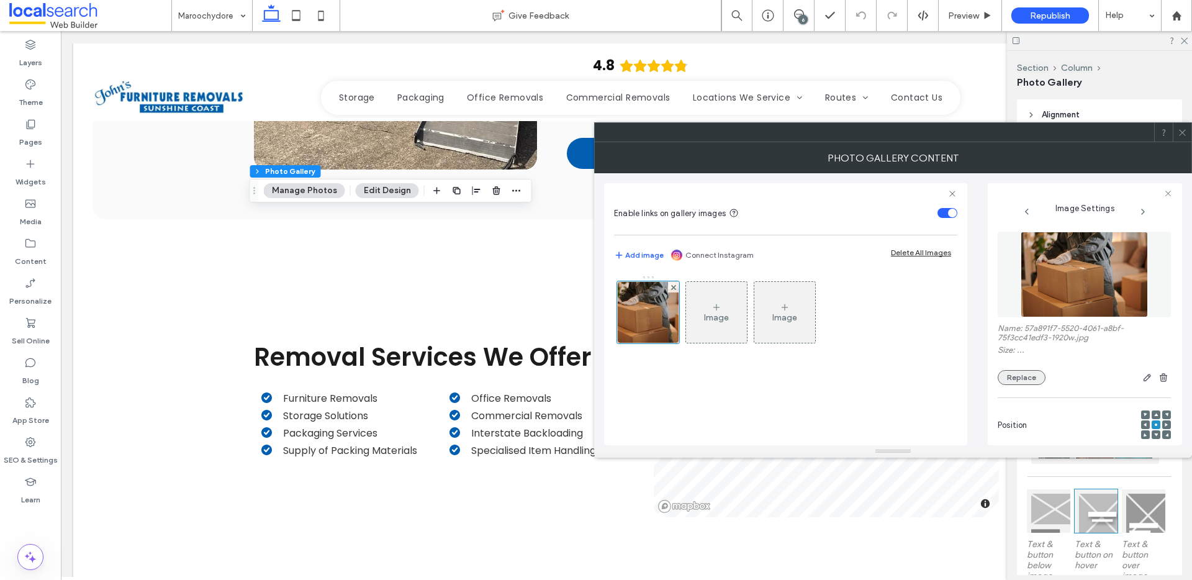
click at [1017, 372] on button "Replace" at bounding box center [1022, 377] width 48 height 15
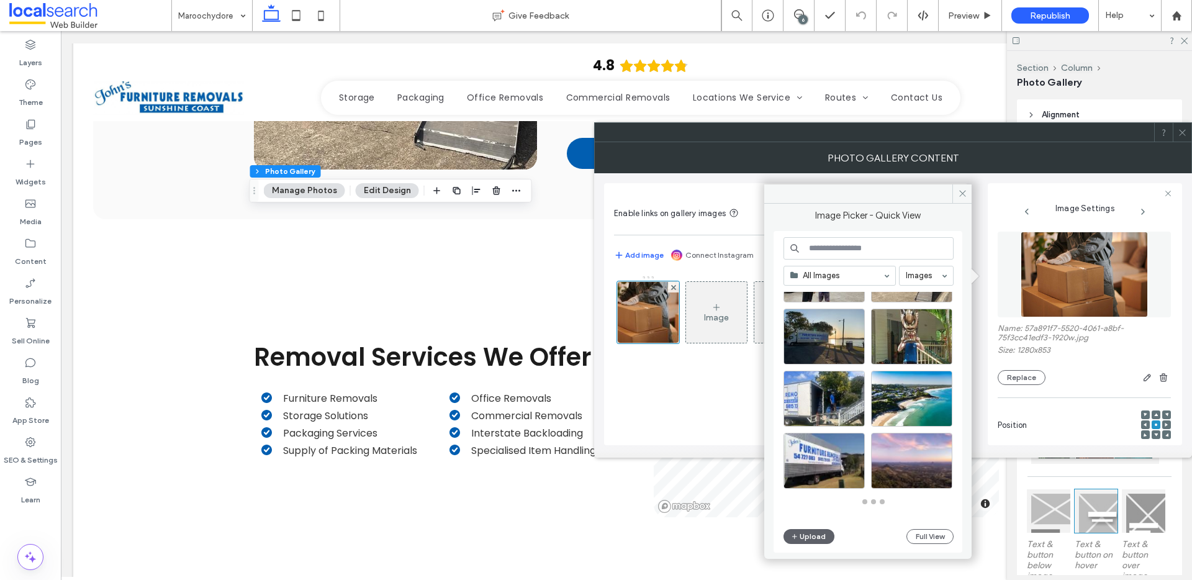
scroll to position [423, 0]
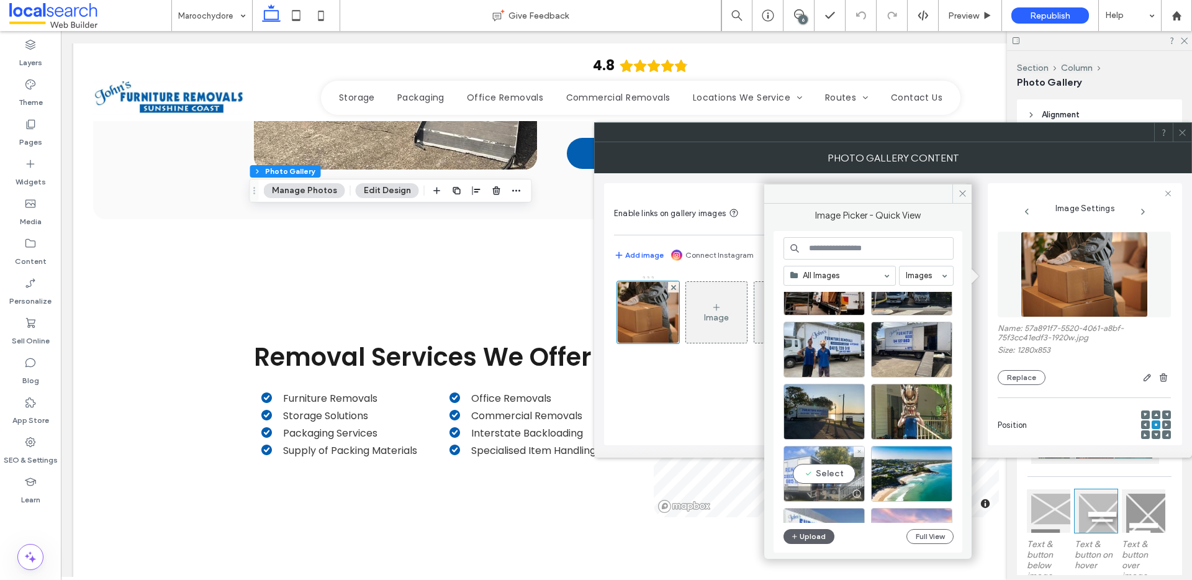
click at [819, 464] on div "Select" at bounding box center [823, 474] width 81 height 56
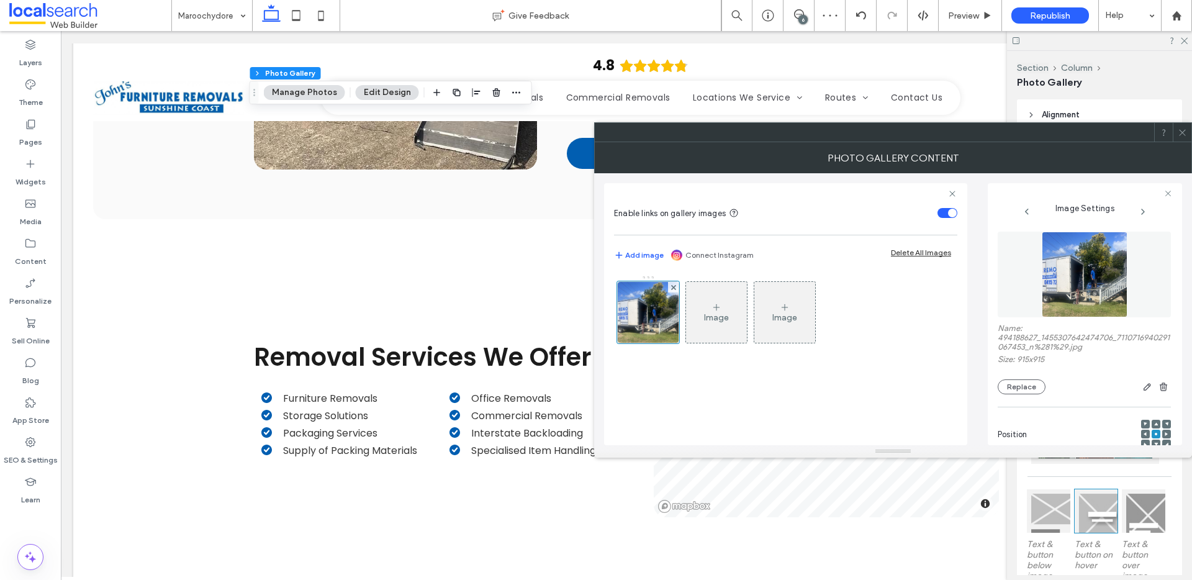
click at [1176, 137] on div at bounding box center [1182, 132] width 19 height 19
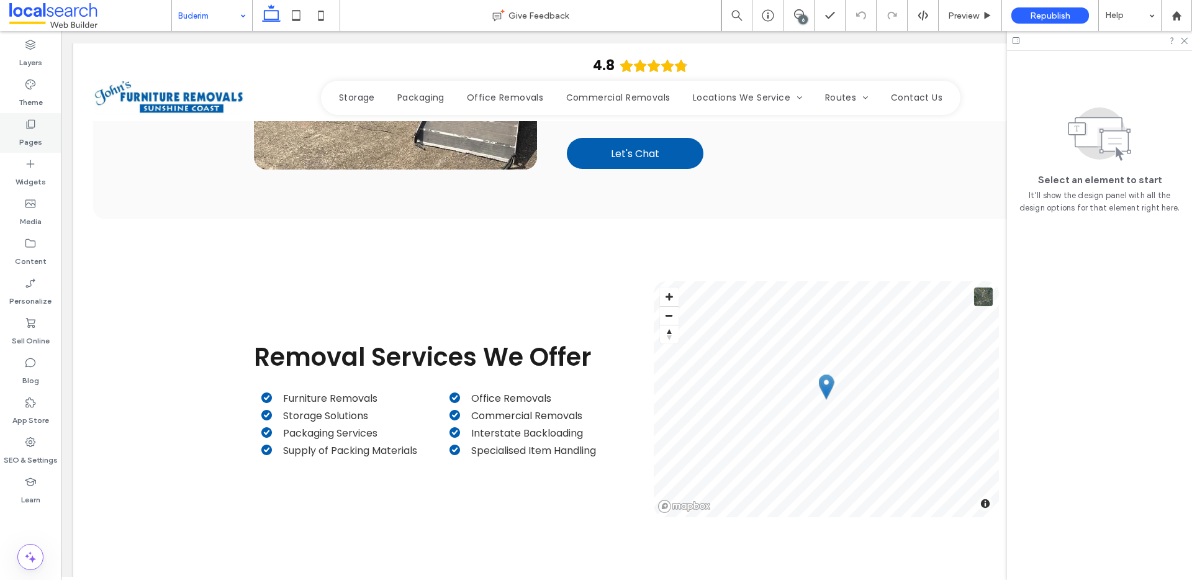
click at [36, 129] on icon at bounding box center [30, 124] width 12 height 12
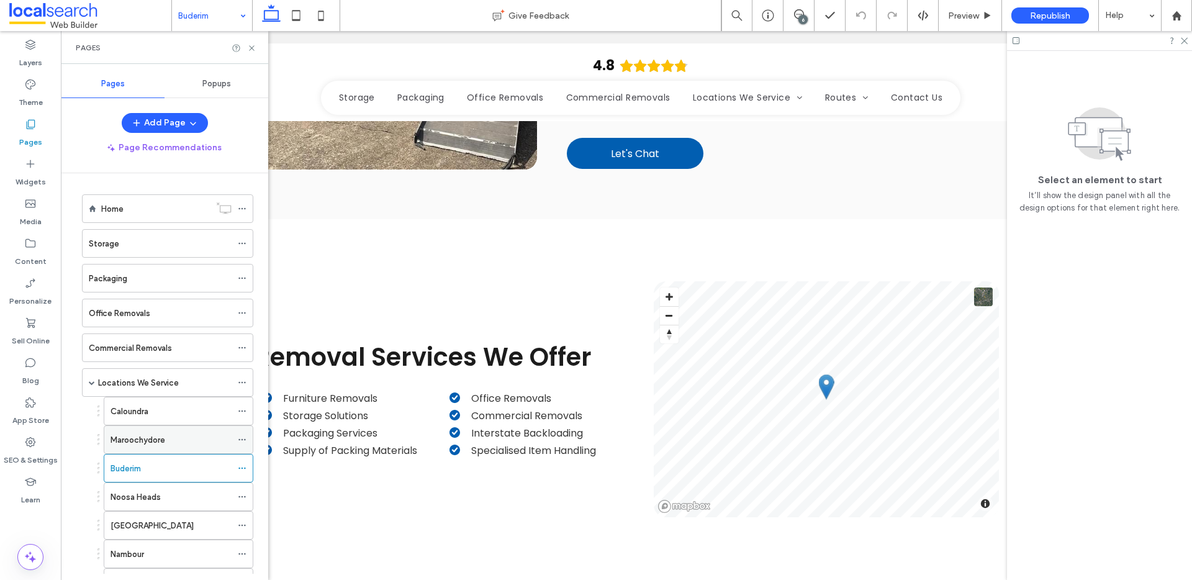
scroll to position [114, 0]
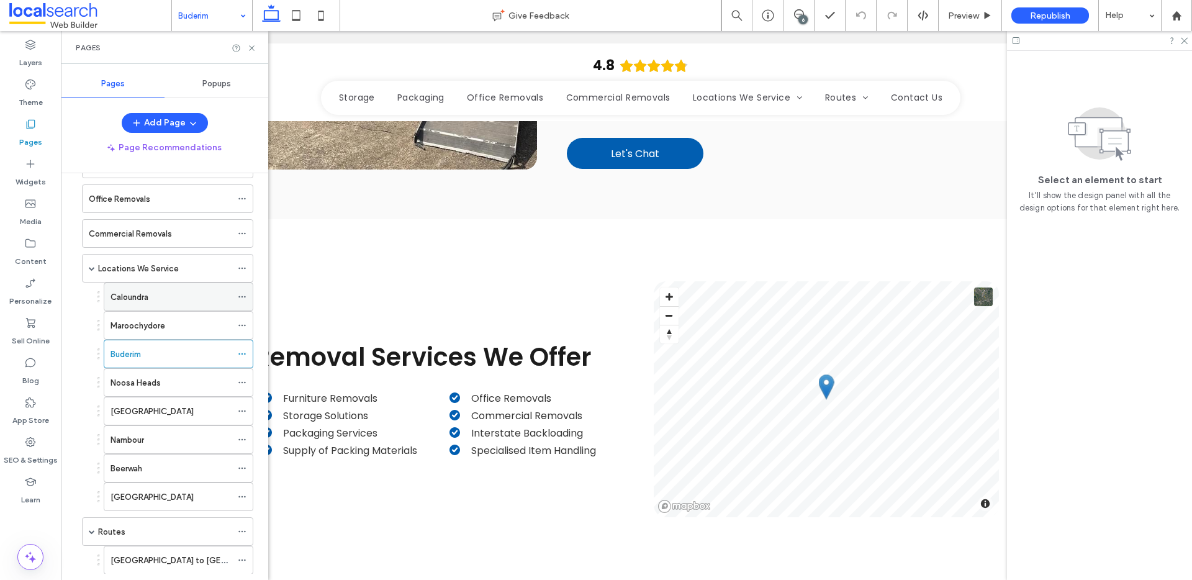
click at [129, 301] on label "Caloundra" at bounding box center [130, 297] width 38 height 22
click at [248, 47] on icon at bounding box center [251, 47] width 9 height 9
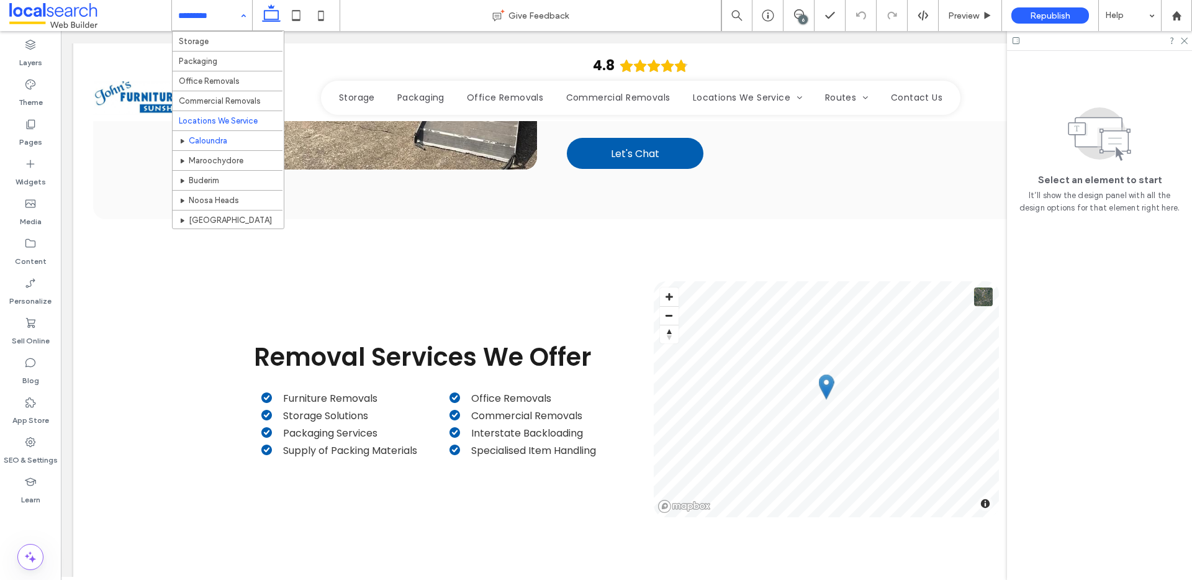
scroll to position [91, 0]
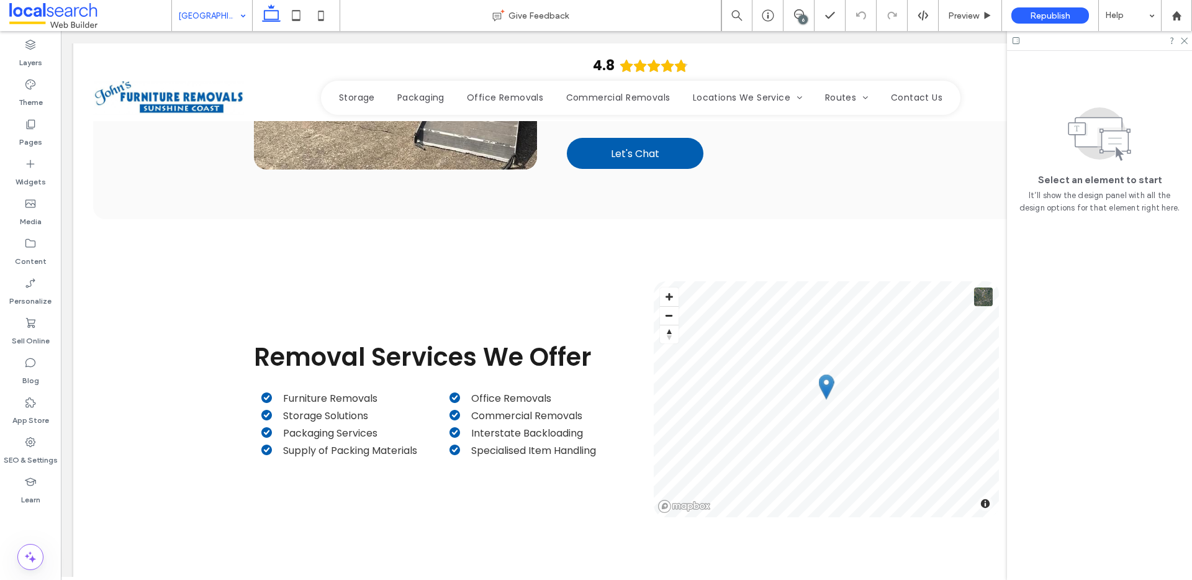
click at [201, 16] on input at bounding box center [208, 15] width 61 height 31
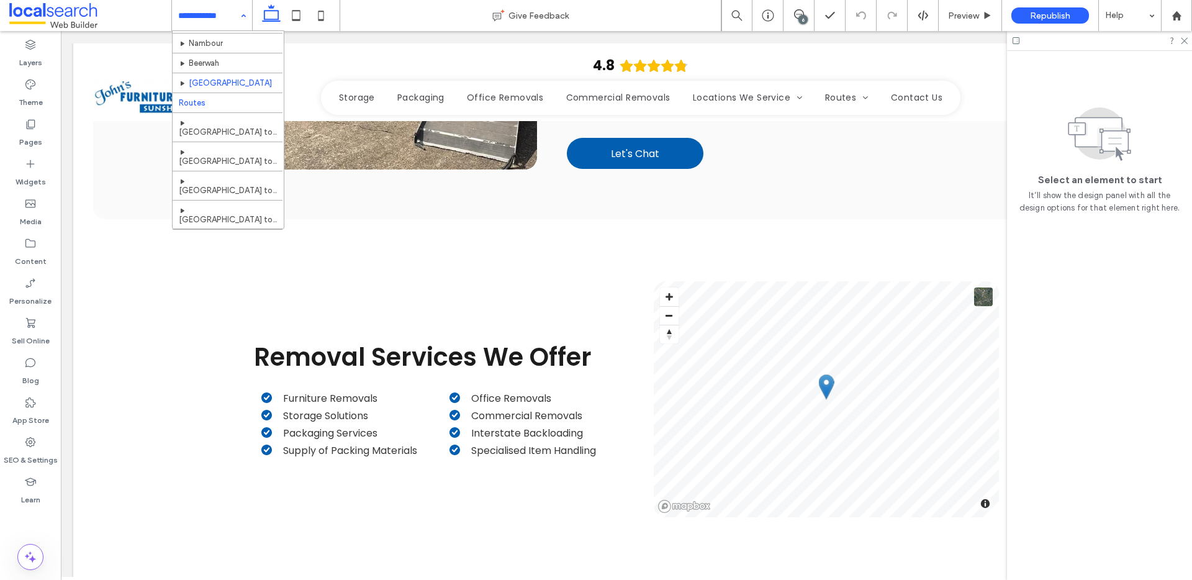
scroll to position [214, 0]
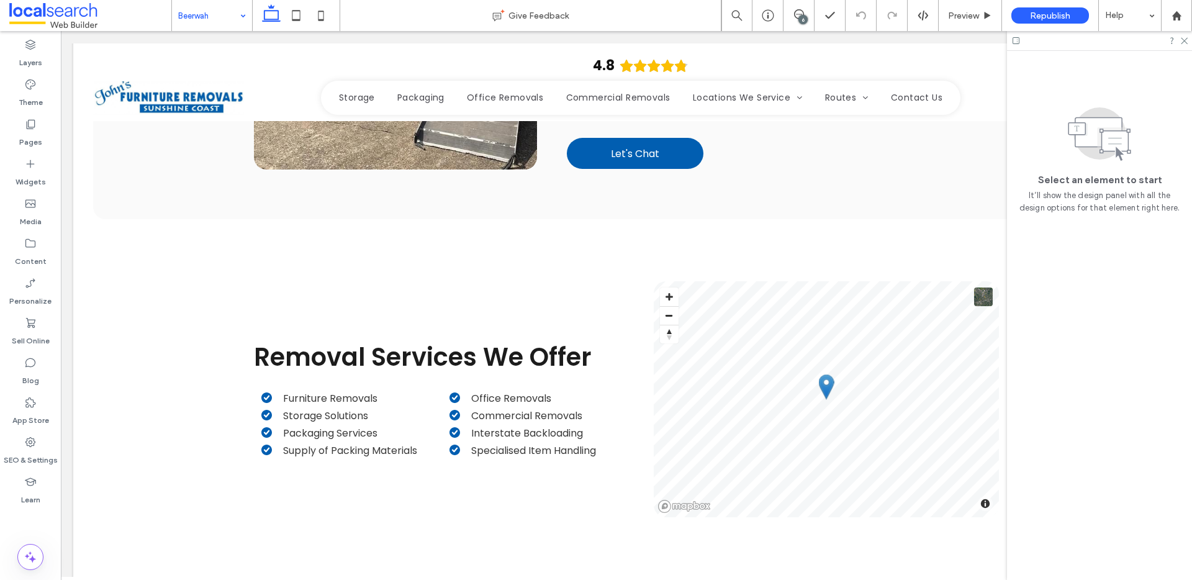
click at [208, 24] on input at bounding box center [208, 15] width 61 height 31
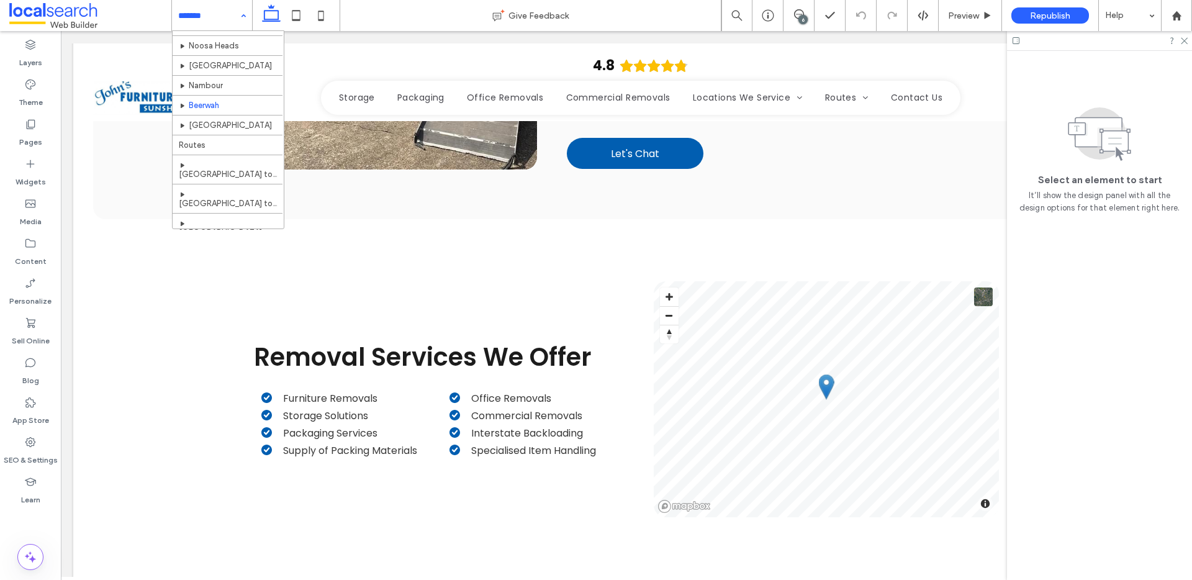
scroll to position [151, 0]
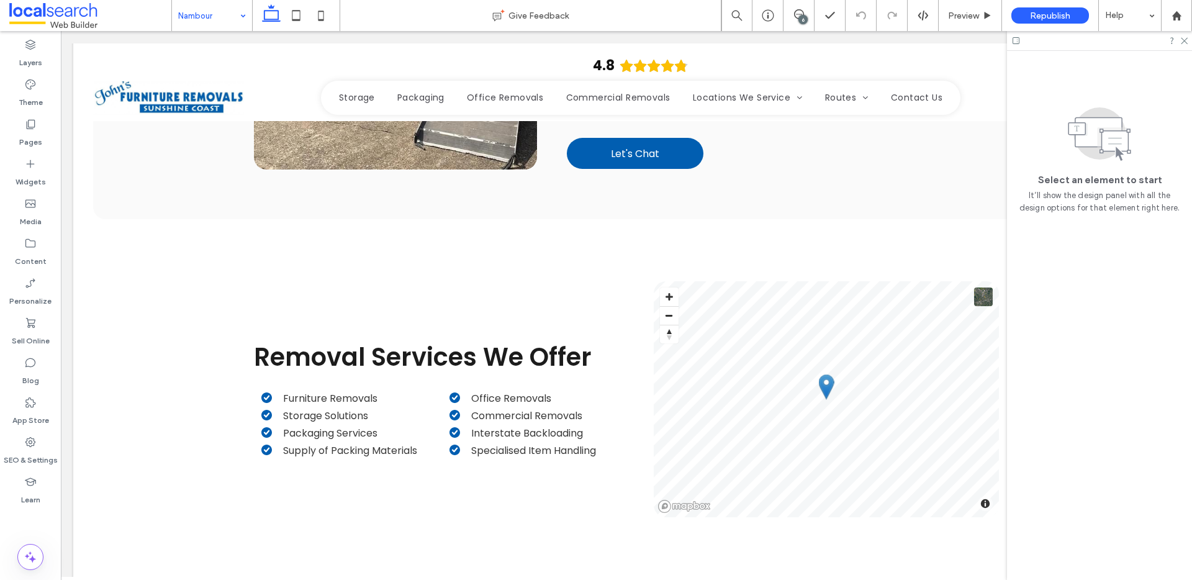
click at [226, 17] on input at bounding box center [208, 15] width 61 height 31
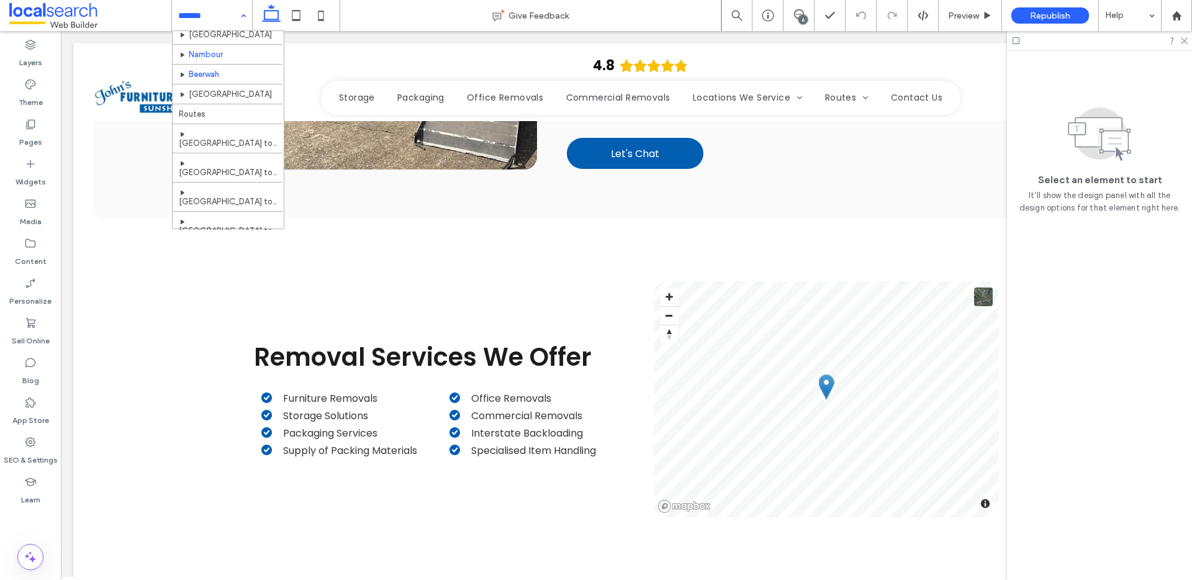
scroll to position [204, 0]
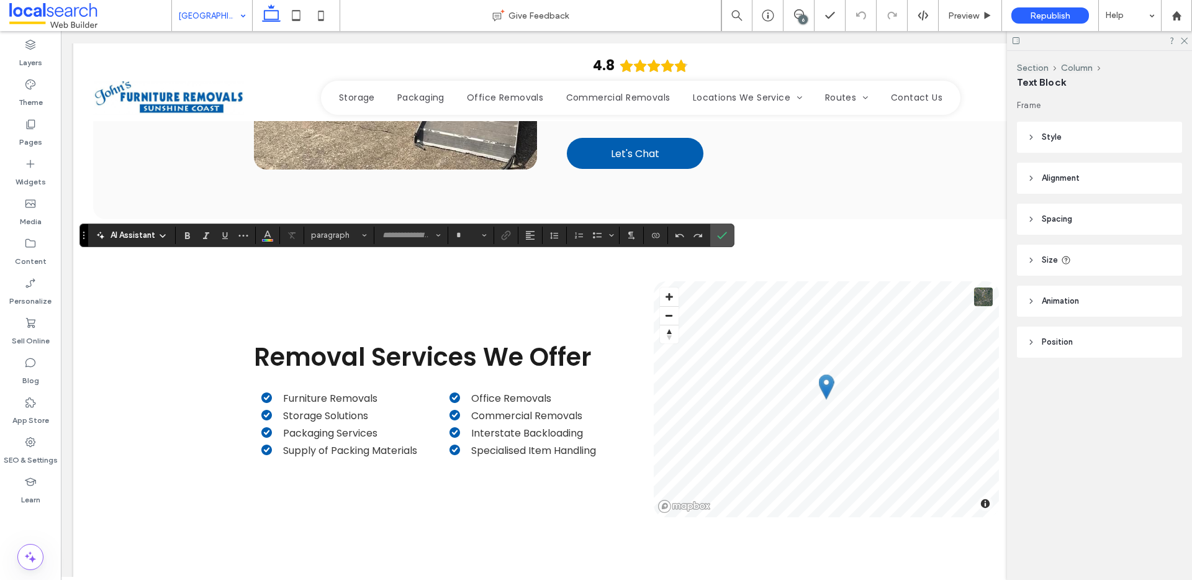
type input "*******"
type input "**"
click at [505, 236] on icon "Link" at bounding box center [506, 235] width 10 height 10
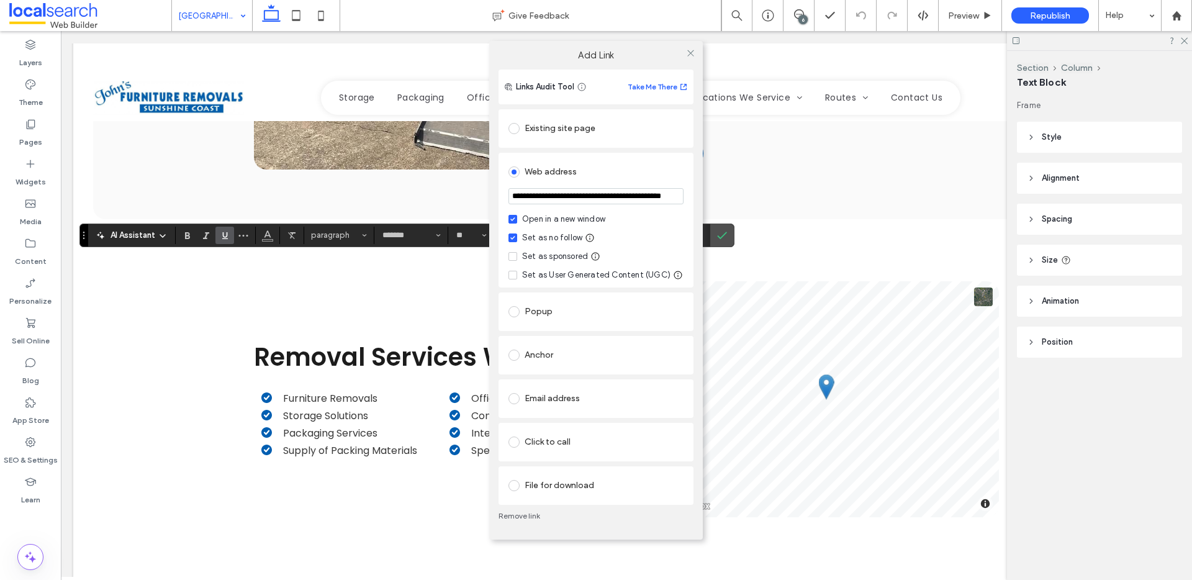
click at [575, 196] on input "**********" at bounding box center [595, 196] width 175 height 16
paste input "url"
type input "**********"
click at [692, 53] on icon at bounding box center [690, 52] width 9 height 9
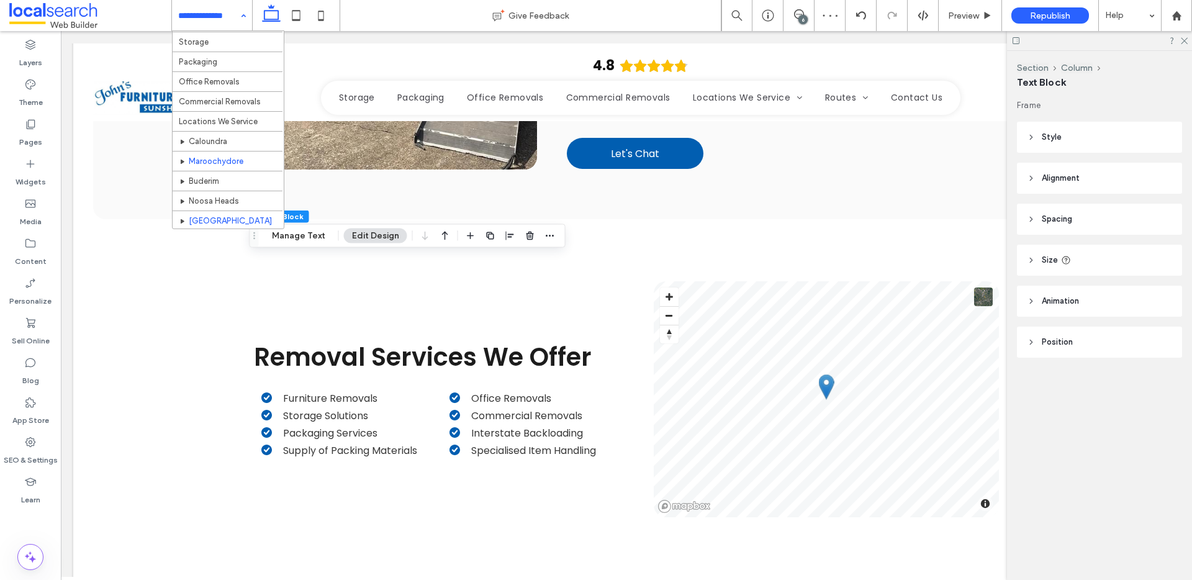
scroll to position [42, 0]
click at [28, 134] on label "Pages" at bounding box center [30, 138] width 23 height 17
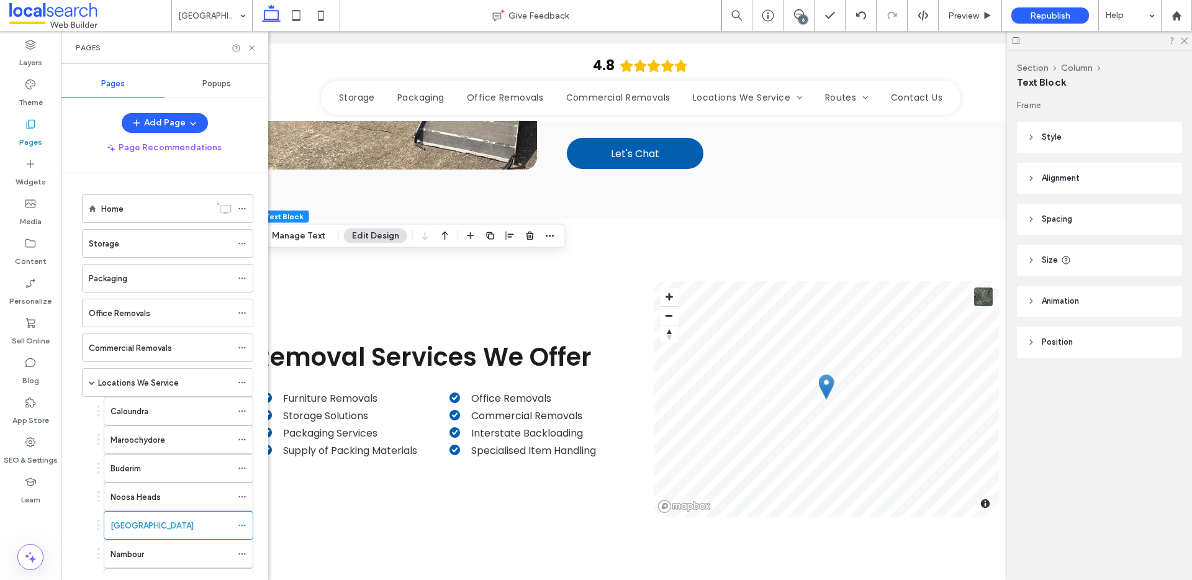
click at [37, 124] on div "Pages" at bounding box center [30, 133] width 61 height 40
click at [137, 495] on label "Noosa Heads" at bounding box center [136, 497] width 50 height 22
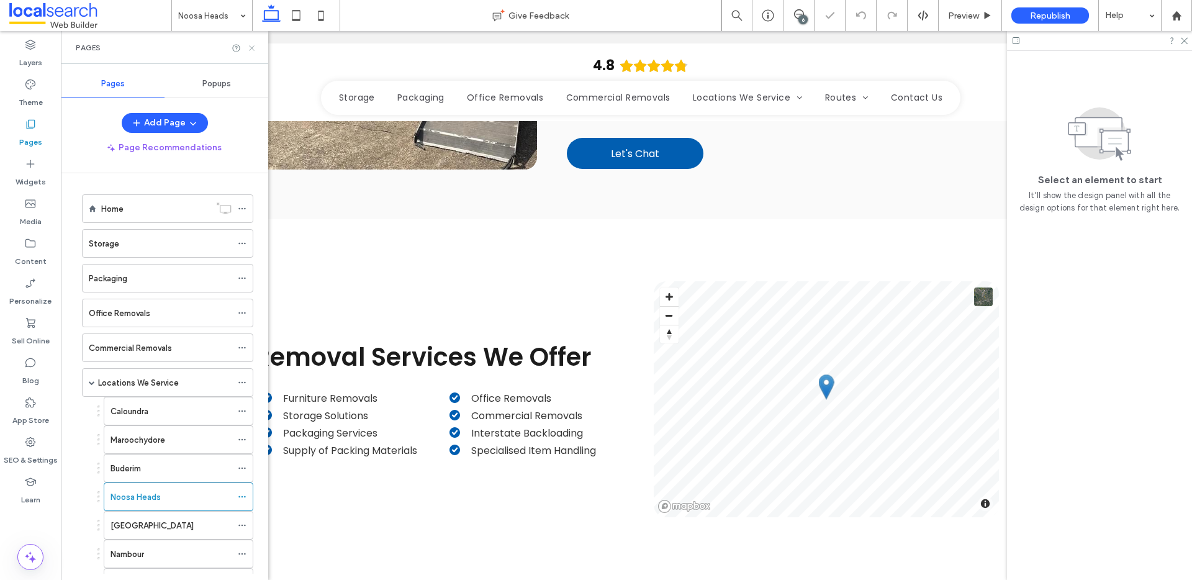
click at [252, 48] on icon at bounding box center [251, 47] width 9 height 9
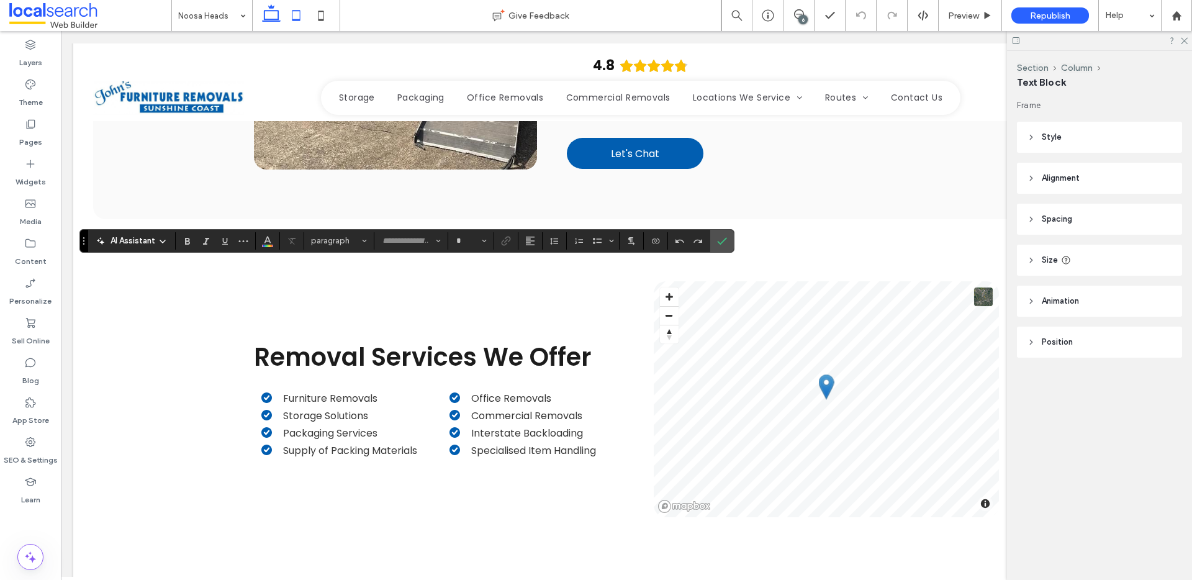
type input "*******"
type input "**"
click at [504, 239] on icon "Link" at bounding box center [506, 241] width 10 height 10
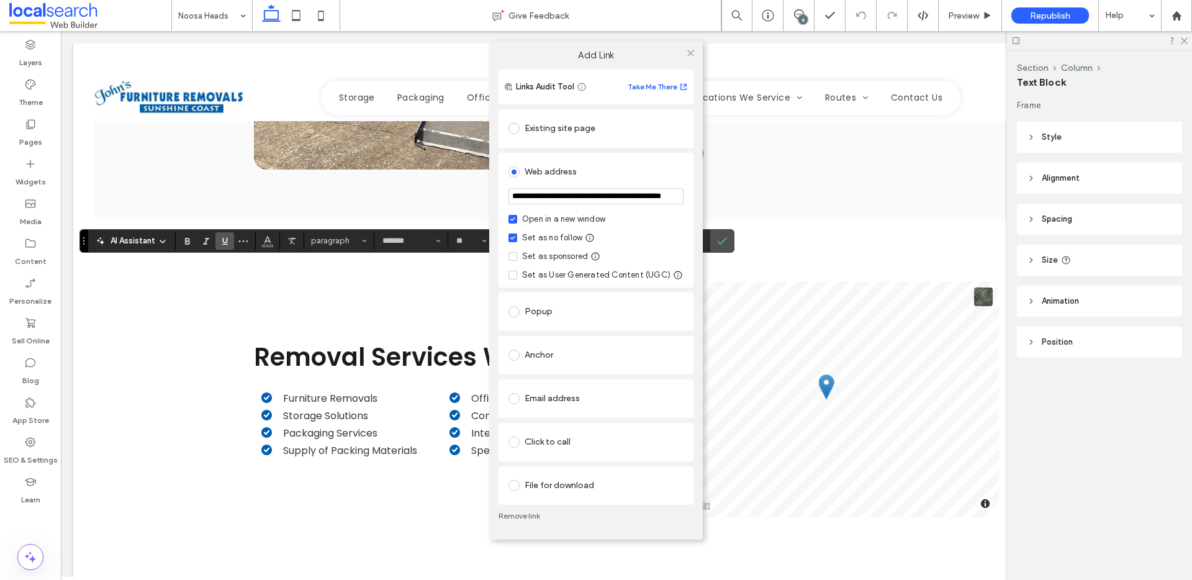
click at [579, 203] on input "**********" at bounding box center [595, 196] width 175 height 16
paste input "*****"
type input "**********"
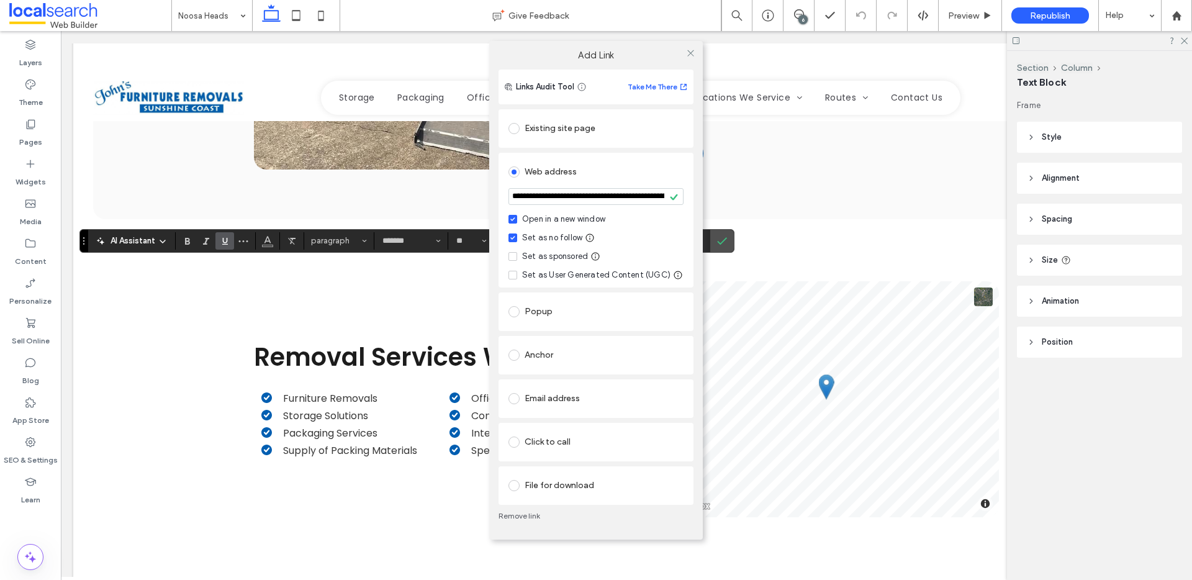
click at [348, 291] on div "**********" at bounding box center [596, 290] width 1192 height 580
click at [345, 290] on div "**********" at bounding box center [596, 290] width 1192 height 580
click at [693, 56] on icon at bounding box center [690, 52] width 9 height 9
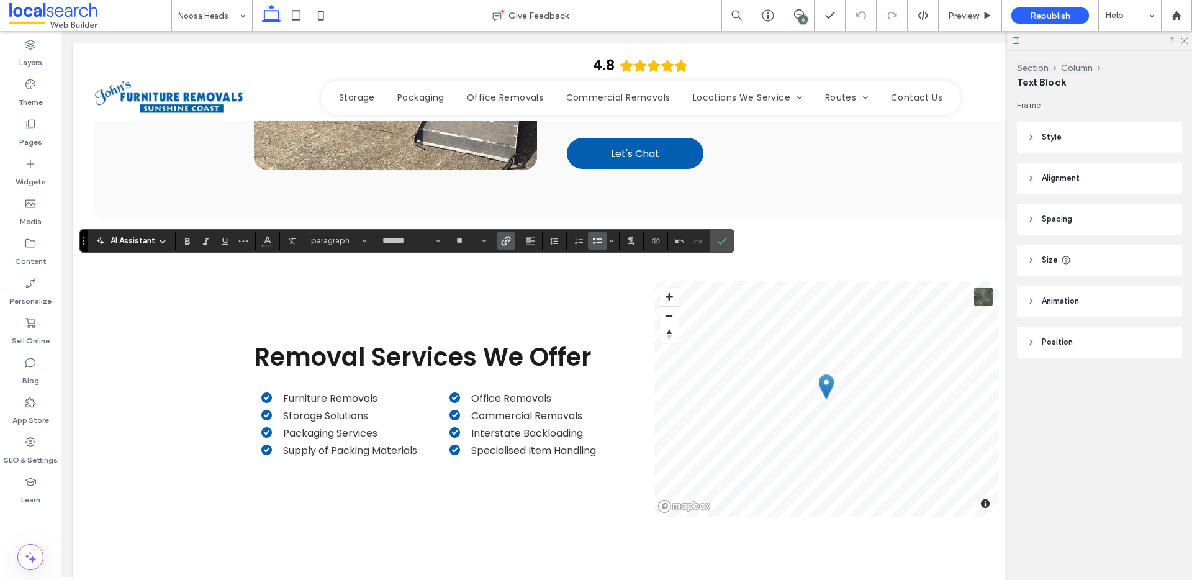
click at [508, 244] on icon "Link" at bounding box center [506, 241] width 10 height 10
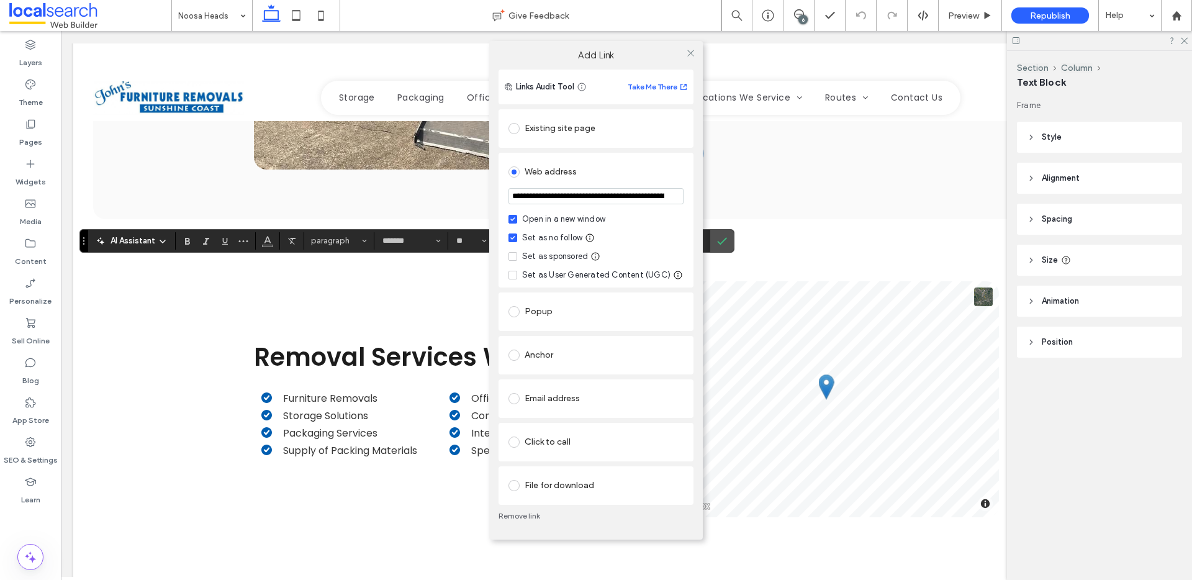
click at [580, 191] on input "**********" at bounding box center [595, 196] width 175 height 16
paste input "**********"
type input "**********"
click at [690, 47] on span at bounding box center [690, 53] width 9 height 19
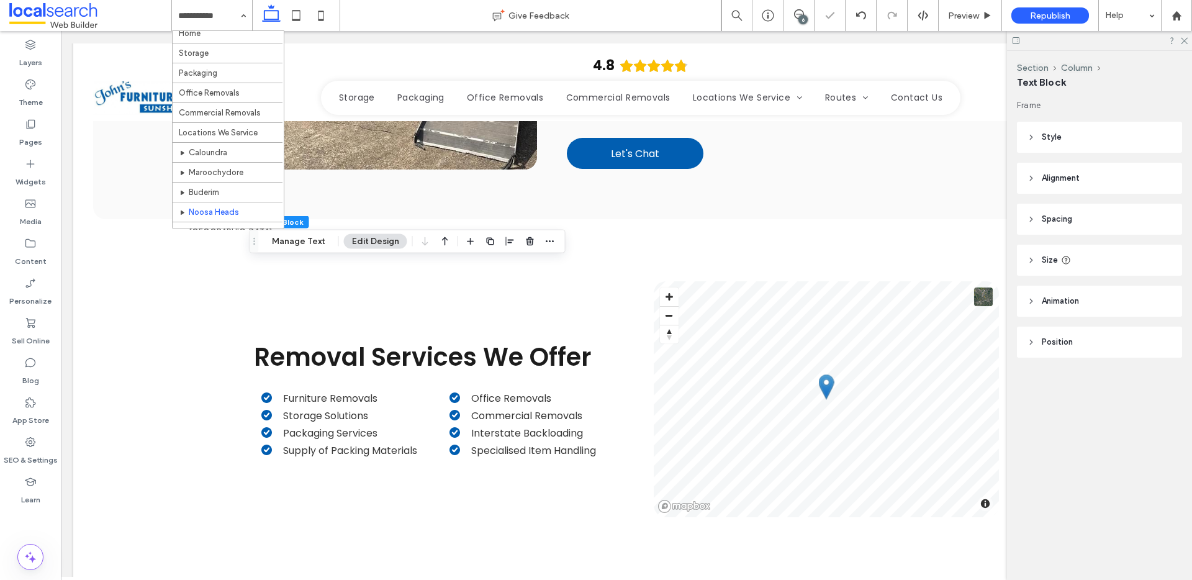
scroll to position [18, 0]
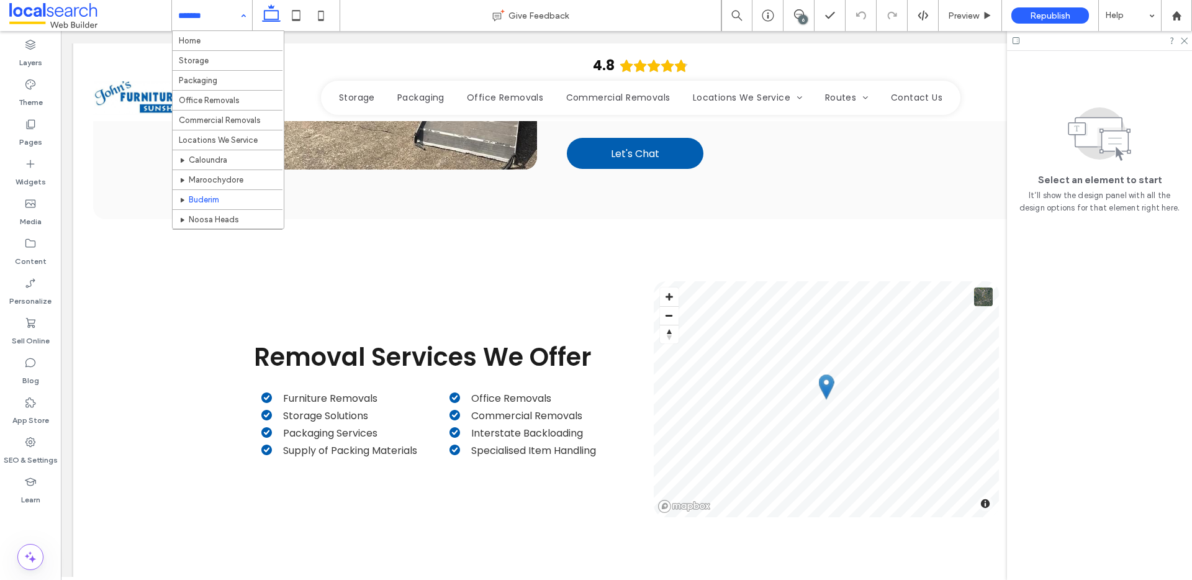
click at [208, 17] on input at bounding box center [208, 15] width 61 height 31
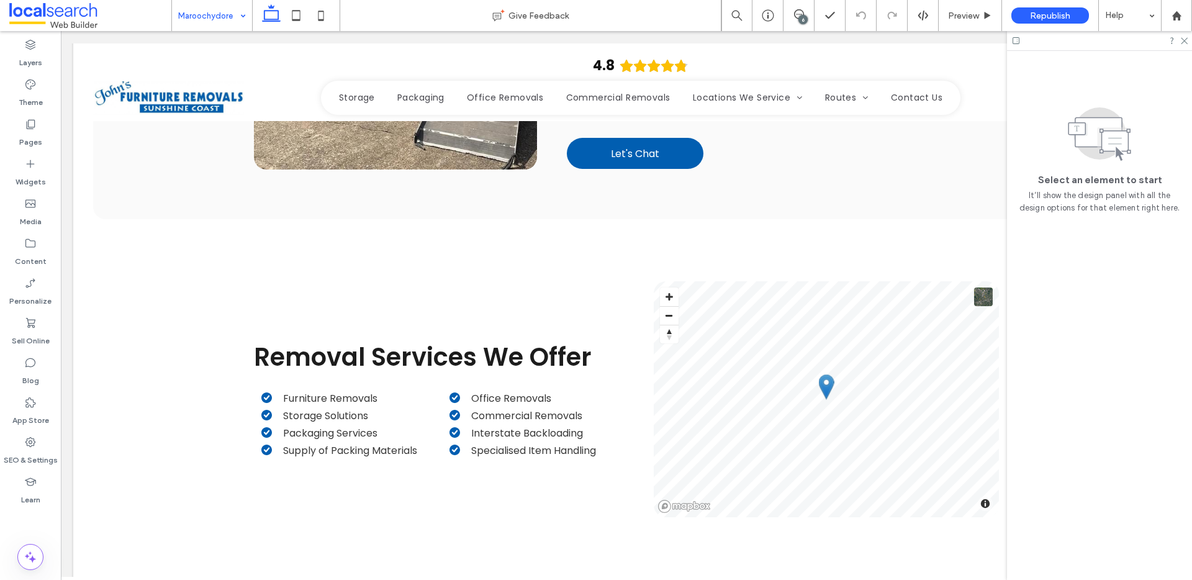
click at [189, 27] on input at bounding box center [208, 15] width 61 height 31
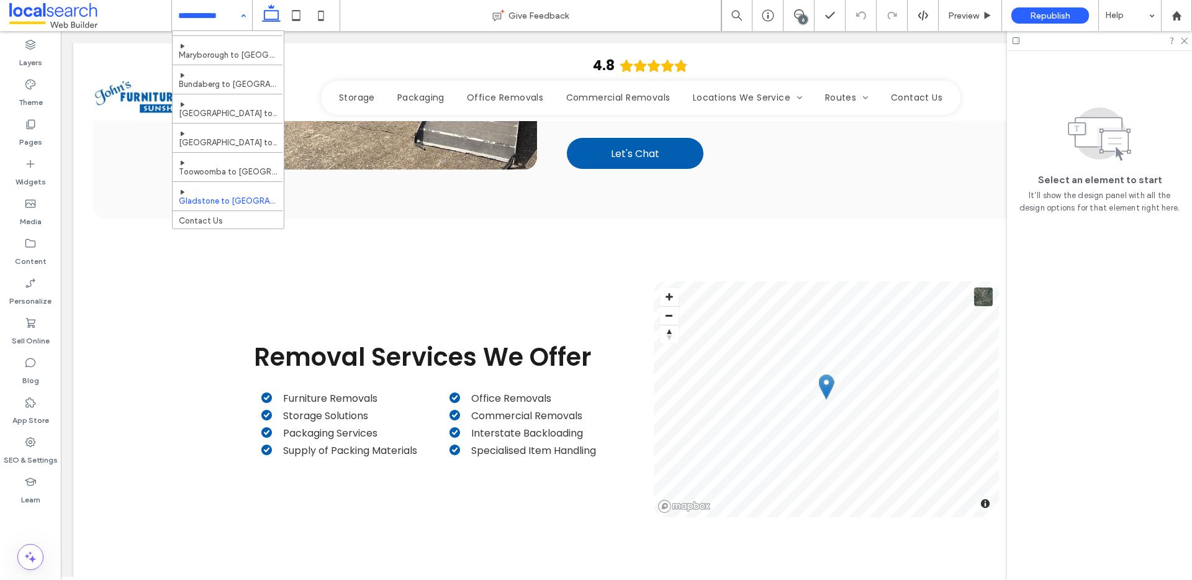
scroll to position [585, 0]
click at [29, 130] on label "Pages" at bounding box center [30, 138] width 23 height 17
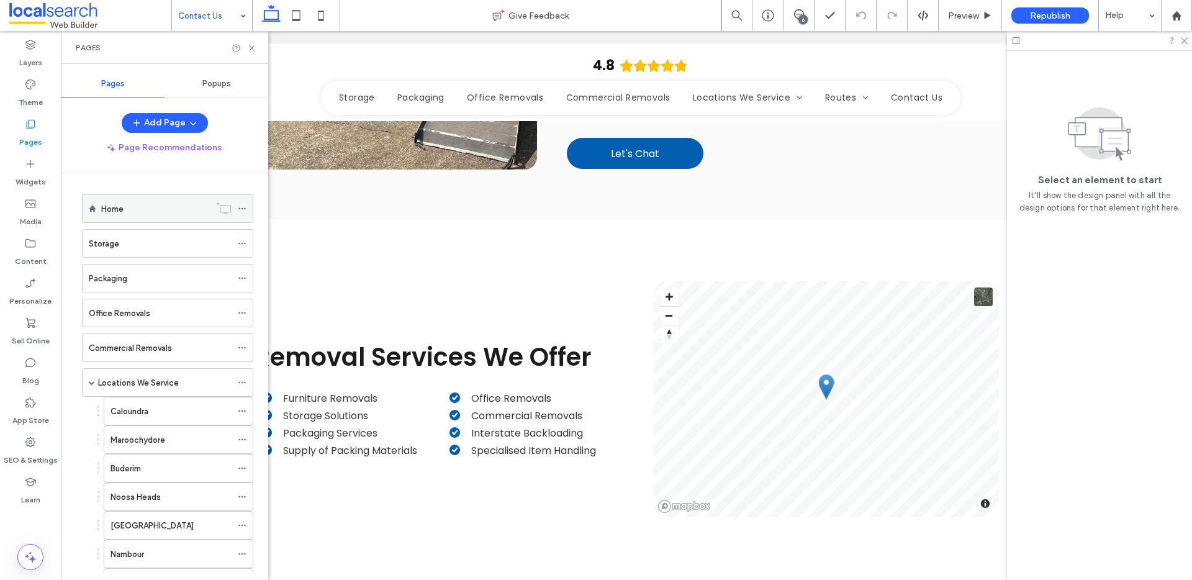
click at [143, 205] on div "Home" at bounding box center [155, 208] width 109 height 13
click at [252, 47] on use at bounding box center [251, 47] width 5 height 5
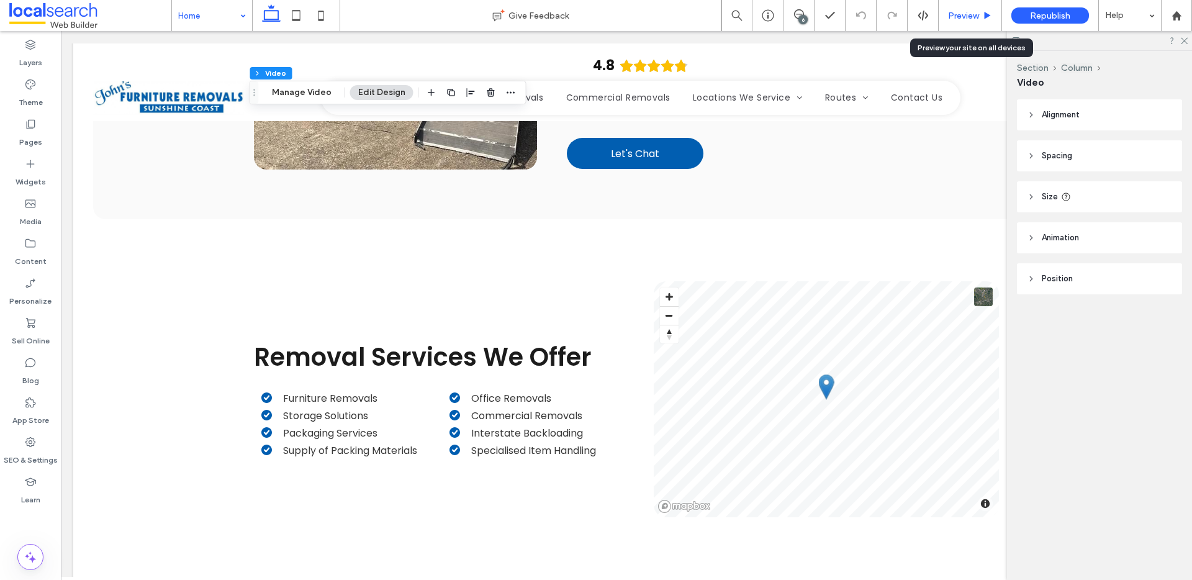
click at [957, 11] on span "Preview" at bounding box center [963, 16] width 31 height 11
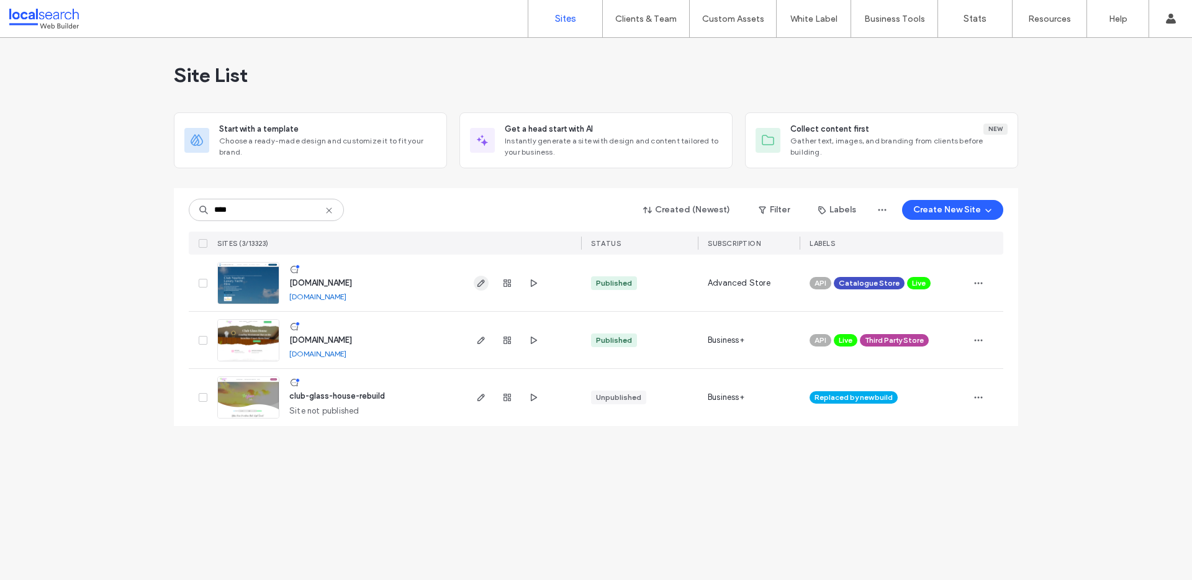
type input "****"
click at [476, 281] on span "button" at bounding box center [481, 283] width 15 height 15
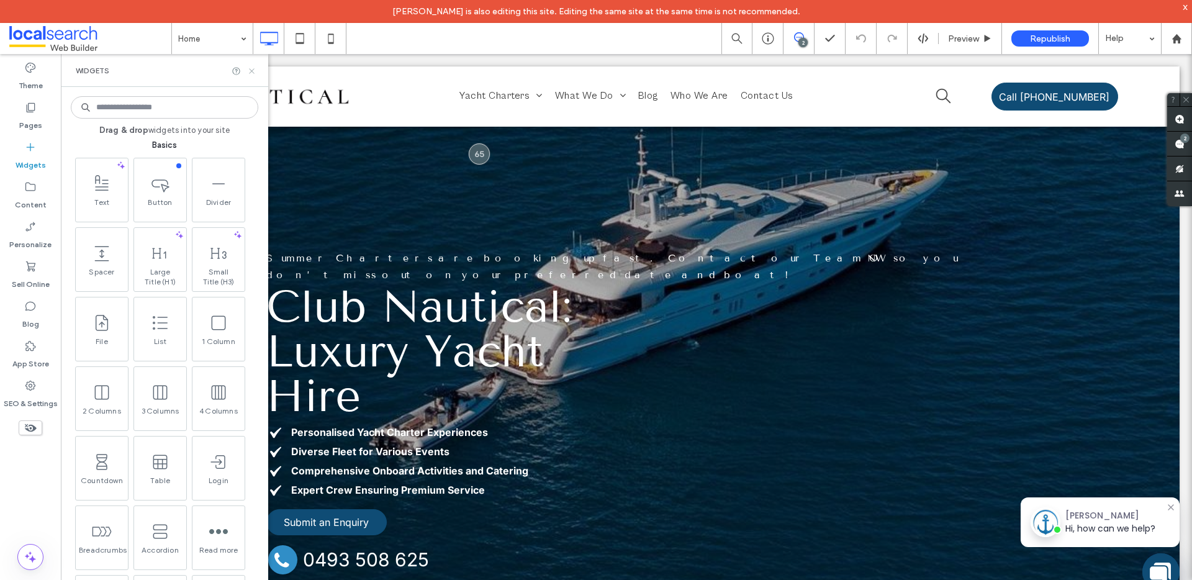
click at [251, 75] on icon at bounding box center [251, 70] width 9 height 9
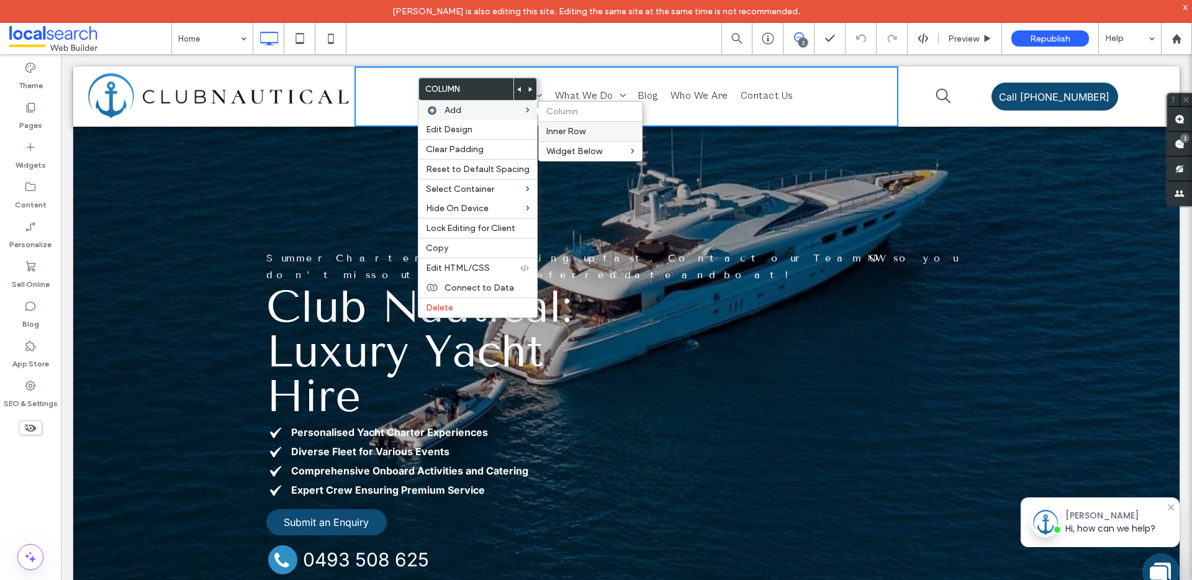
click at [578, 128] on span "Inner Row" at bounding box center [565, 131] width 39 height 11
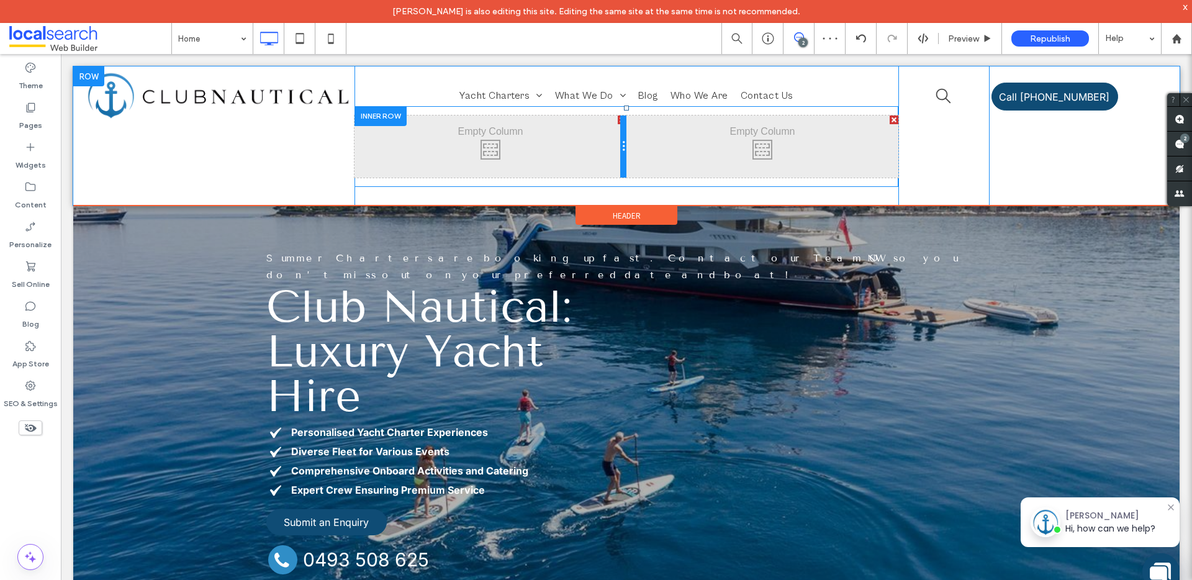
click at [620, 120] on div at bounding box center [623, 146] width 6 height 62
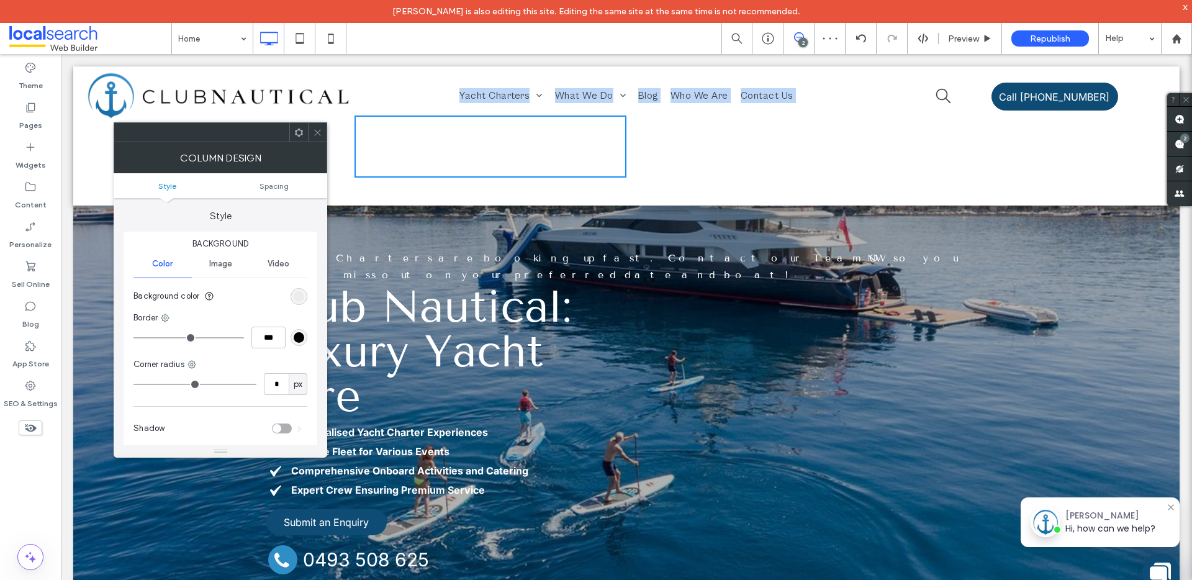
drag, startPoint x: 528, startPoint y: 131, endPoint x: 541, endPoint y: 70, distance: 62.8
click at [541, 70] on div "Yacht Charters [GEOGRAPHIC_DATA] [GEOGRAPHIC_DATA] [GEOGRAPHIC_DATA] Whitsunday…" at bounding box center [626, 135] width 544 height 139
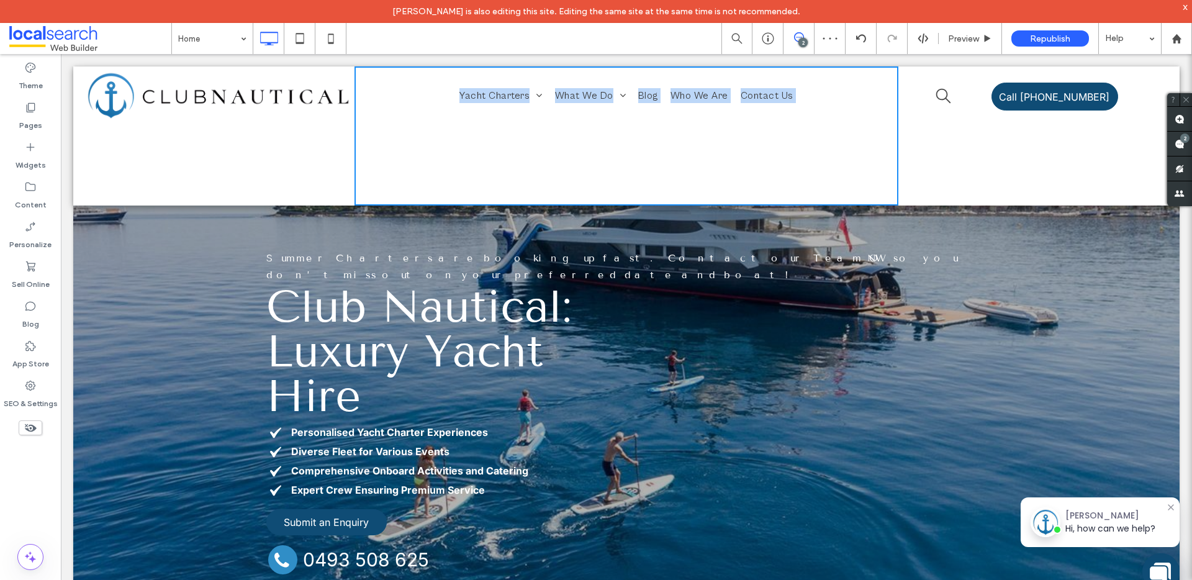
click at [463, 152] on div "Click To Paste Click To Paste" at bounding box center [490, 146] width 272 height 62
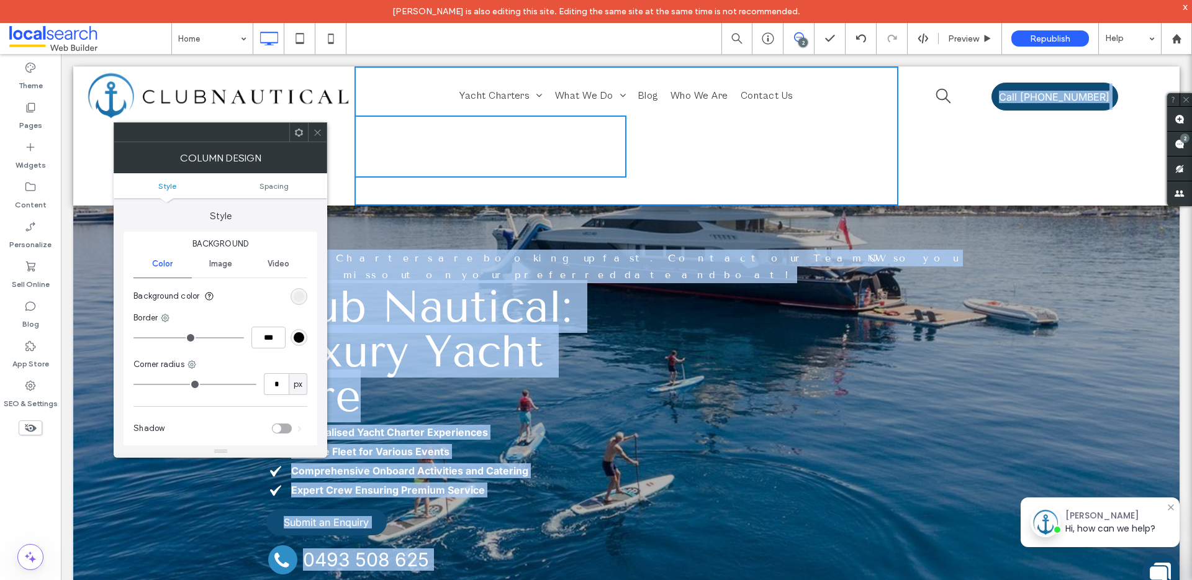
drag, startPoint x: 453, startPoint y: 143, endPoint x: 489, endPoint y: 65, distance: 86.7
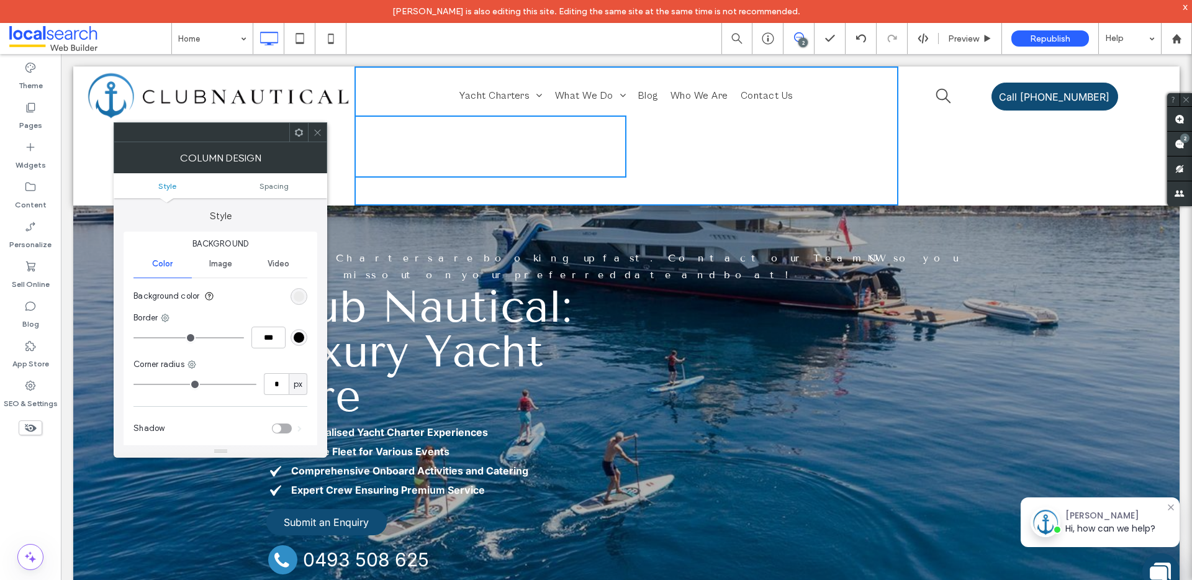
click at [446, 156] on div "Click To Paste Click To Paste" at bounding box center [490, 146] width 272 height 62
click at [311, 126] on div at bounding box center [317, 132] width 19 height 19
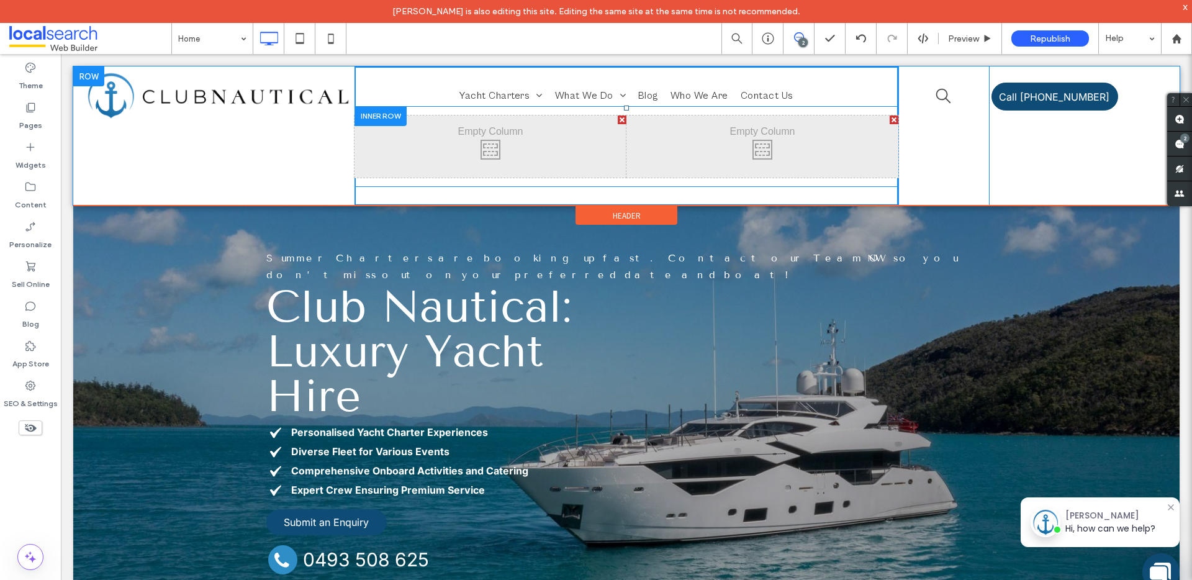
click at [618, 119] on div at bounding box center [622, 119] width 9 height 9
click at [571, 149] on div "Click To Paste Click To Paste" at bounding box center [626, 146] width 544 height 62
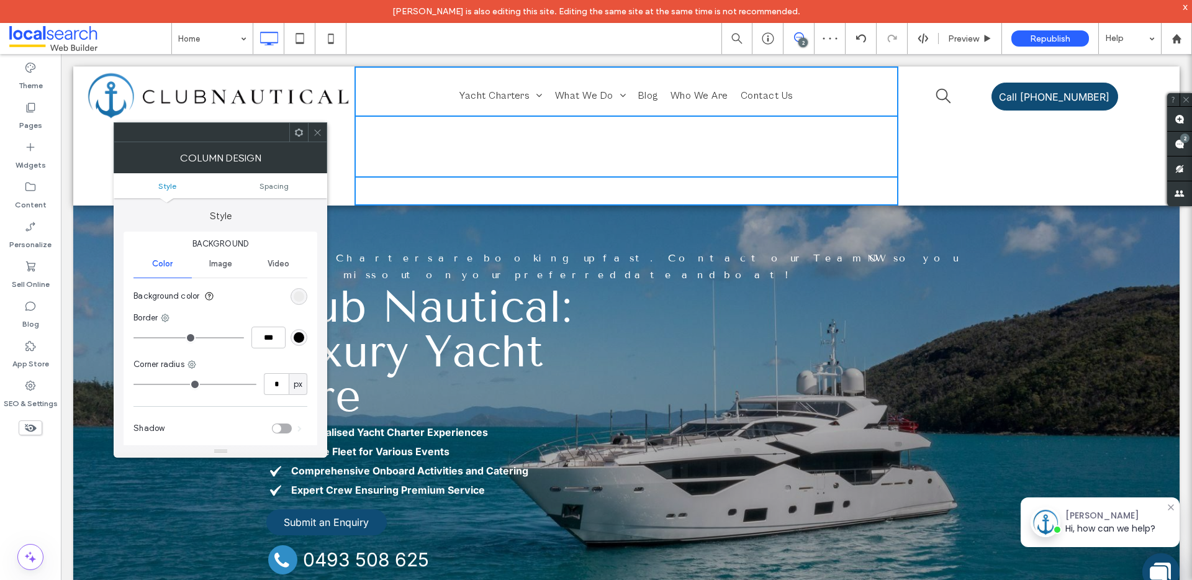
click at [311, 134] on div at bounding box center [317, 132] width 19 height 19
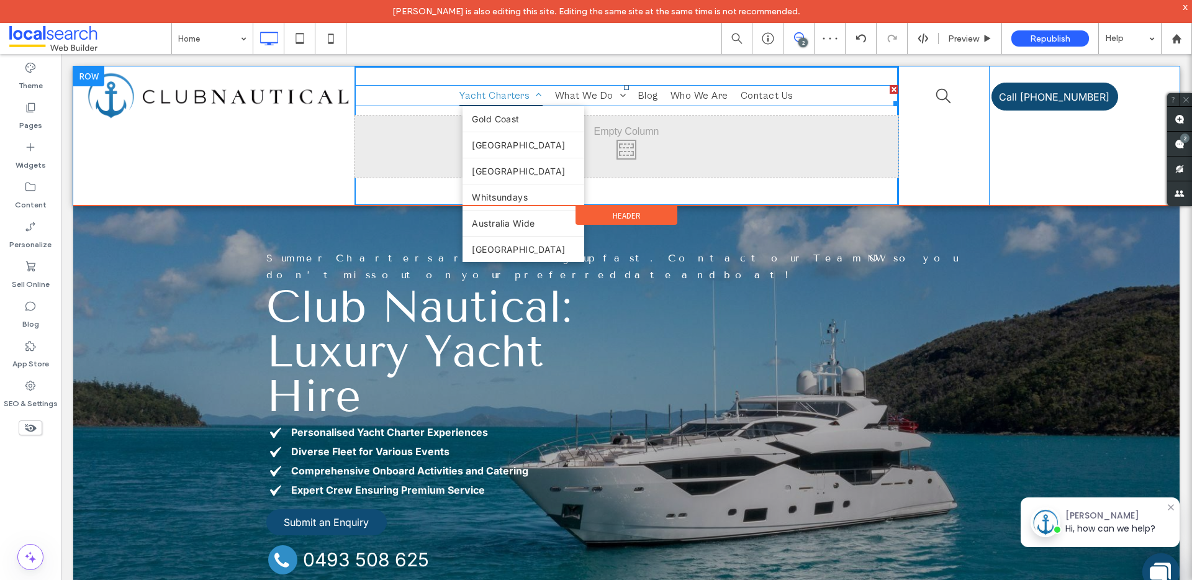
drag, startPoint x: 489, startPoint y: 153, endPoint x: 484, endPoint y: 87, distance: 66.6
click at [484, 87] on div "Yacht Charters [GEOGRAPHIC_DATA] [GEOGRAPHIC_DATA] [GEOGRAPHIC_DATA] Whitsunday…" at bounding box center [626, 135] width 544 height 139
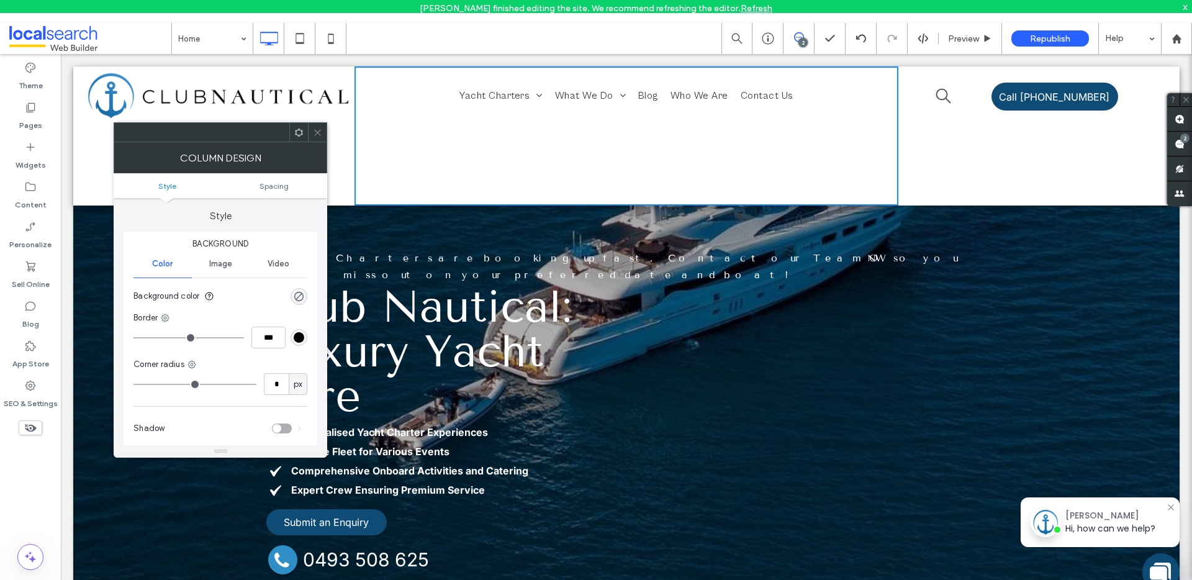
click at [321, 137] on icon at bounding box center [317, 132] width 9 height 9
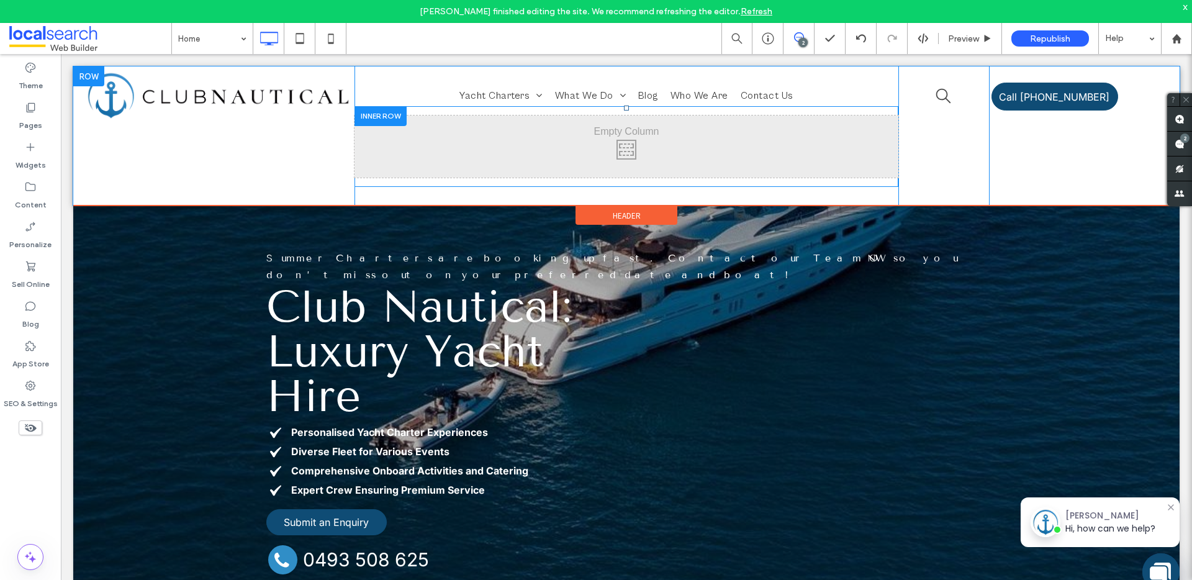
click at [510, 151] on div "Click To Paste Click To Paste" at bounding box center [626, 146] width 544 height 62
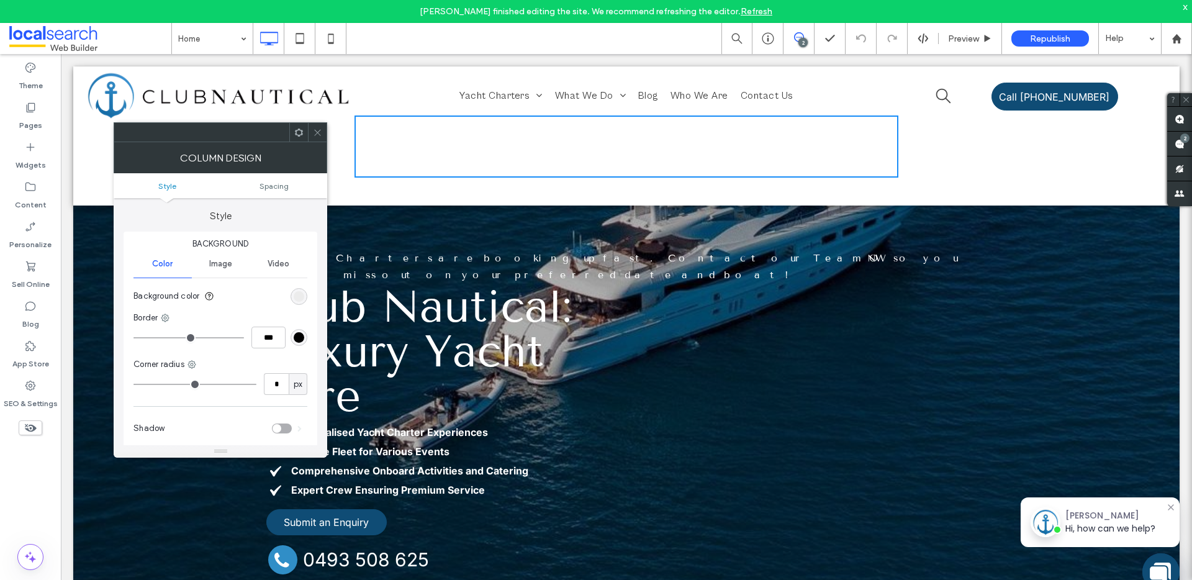
click at [317, 131] on use at bounding box center [318, 132] width 6 height 6
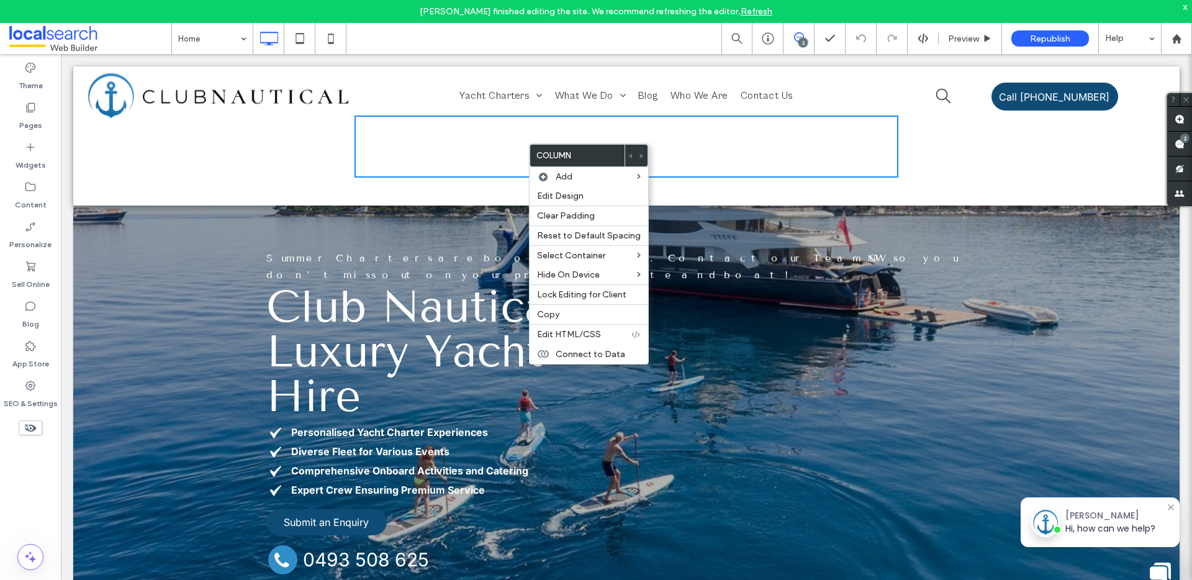
click at [468, 135] on div "Click To Paste Click To Paste" at bounding box center [626, 146] width 544 height 62
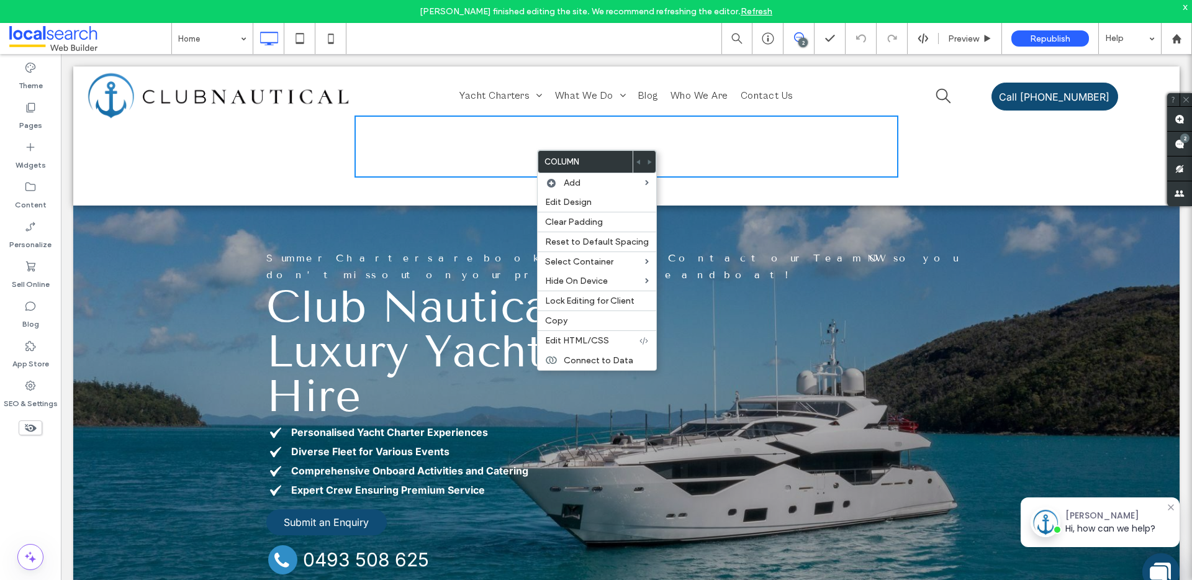
click at [454, 150] on div "Click To Paste Click To Paste" at bounding box center [626, 146] width 544 height 62
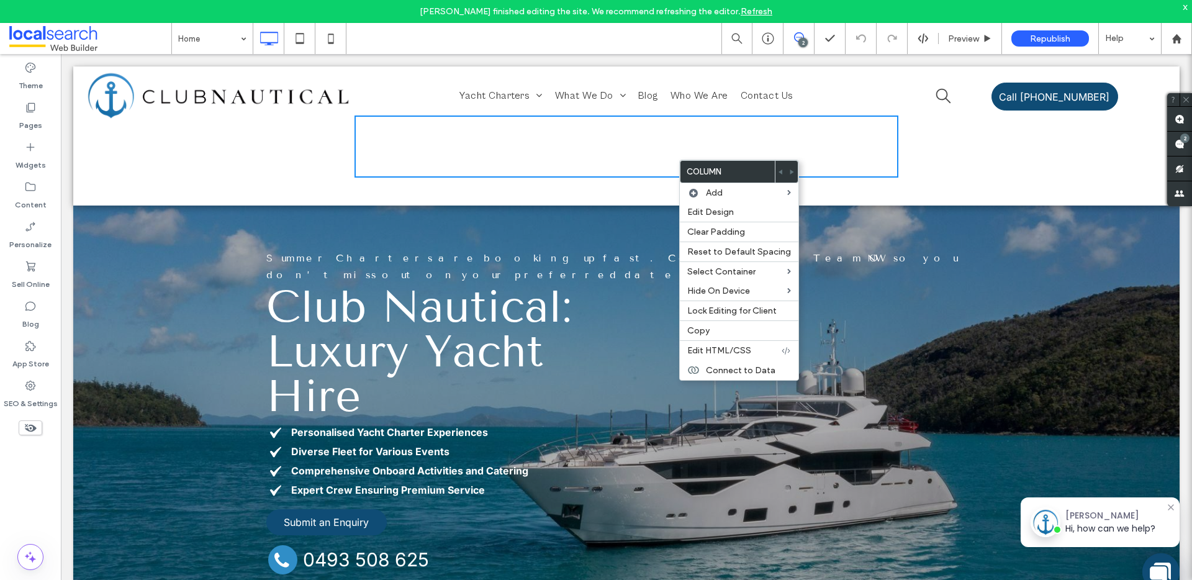
click at [905, 113] on div "Click To Paste" at bounding box center [943, 135] width 91 height 139
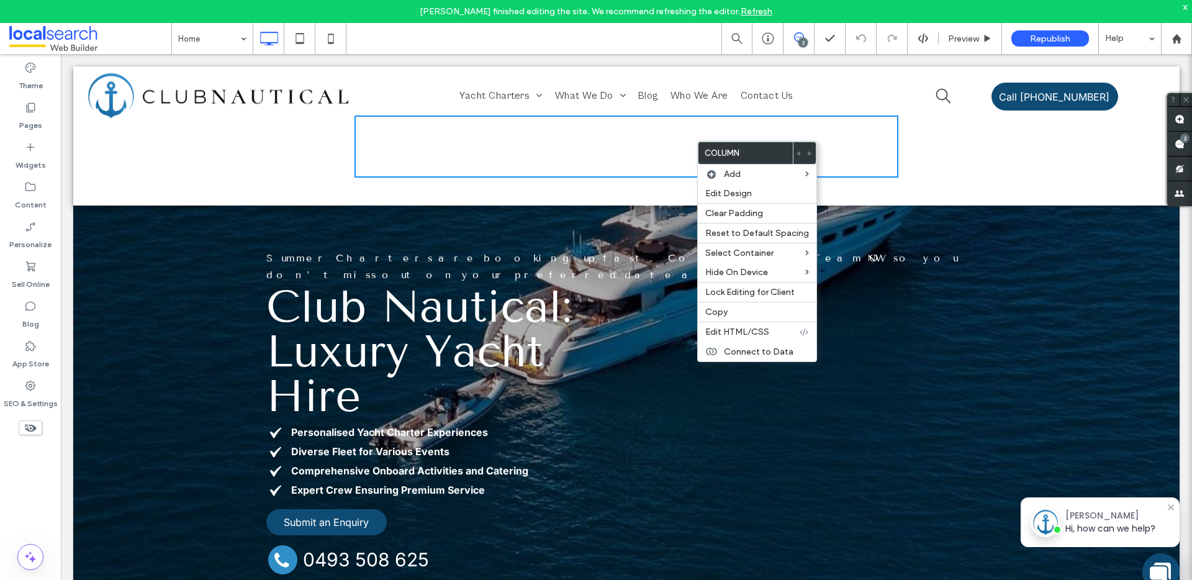
click at [485, 80] on div "Yacht Charters [GEOGRAPHIC_DATA] [GEOGRAPHIC_DATA] [GEOGRAPHIC_DATA] Whitsunday…" at bounding box center [626, 135] width 544 height 139
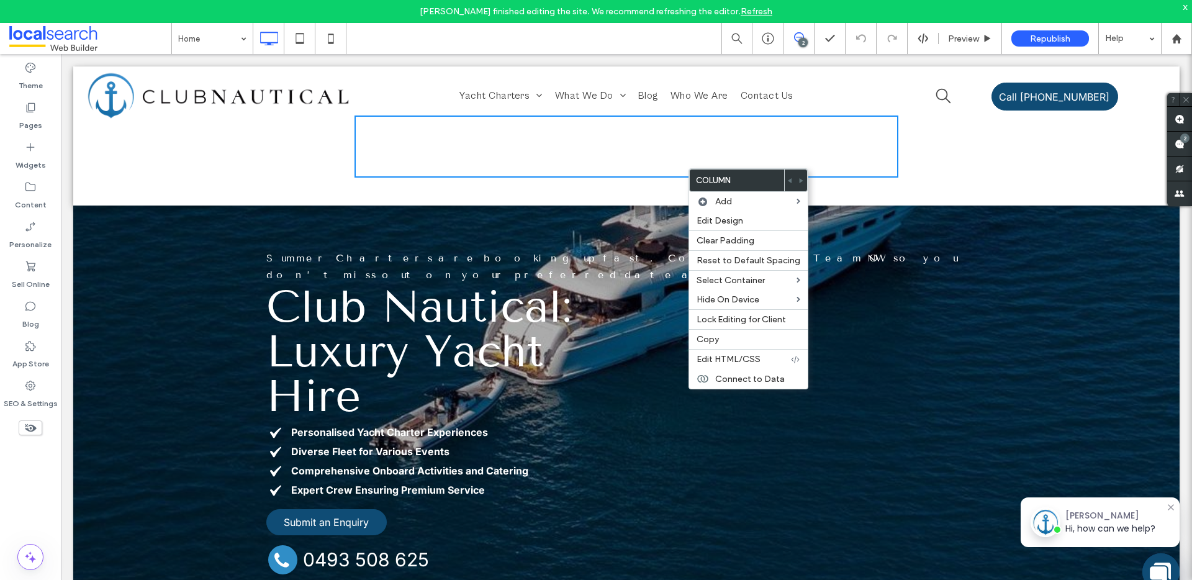
click at [603, 177] on div "Click To Paste Click To Paste" at bounding box center [626, 146] width 544 height 62
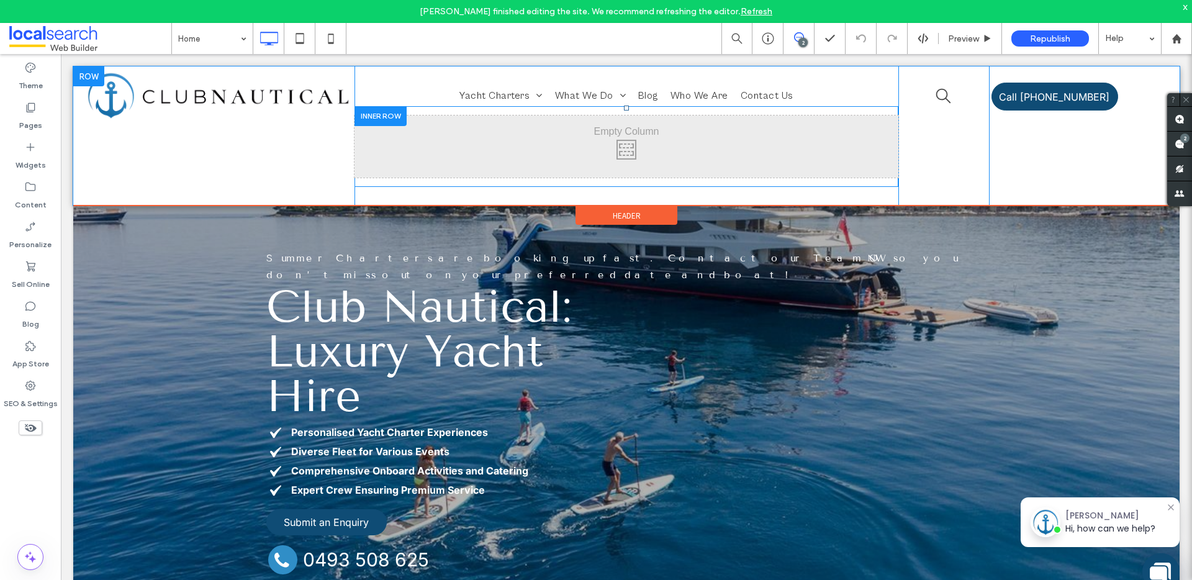
click at [386, 107] on div at bounding box center [380, 115] width 52 height 19
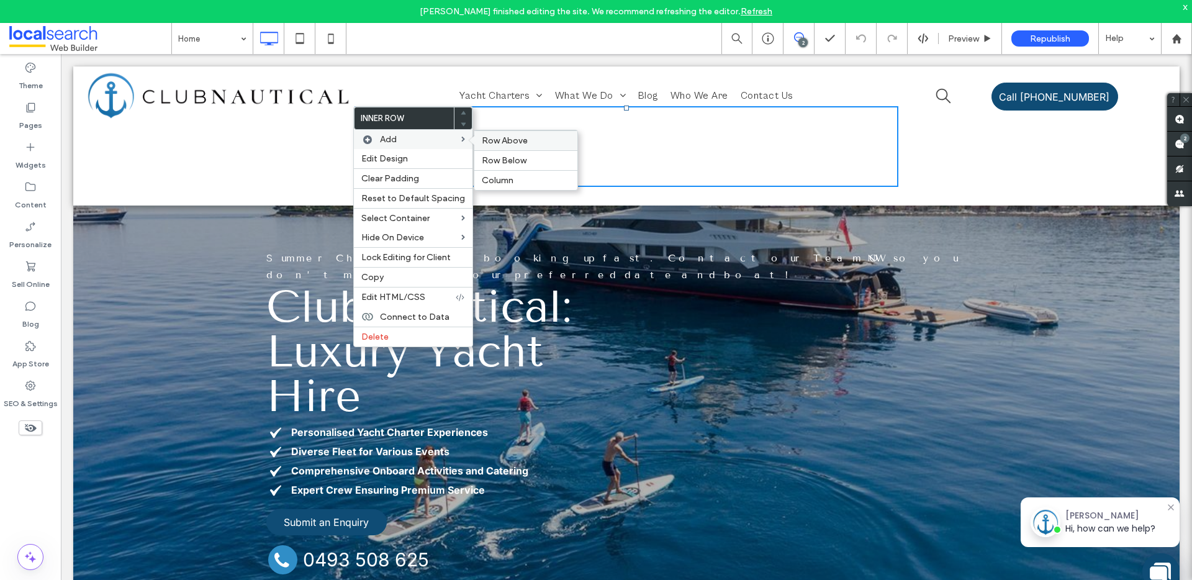
click at [496, 138] on span "Row Above" at bounding box center [505, 140] width 46 height 11
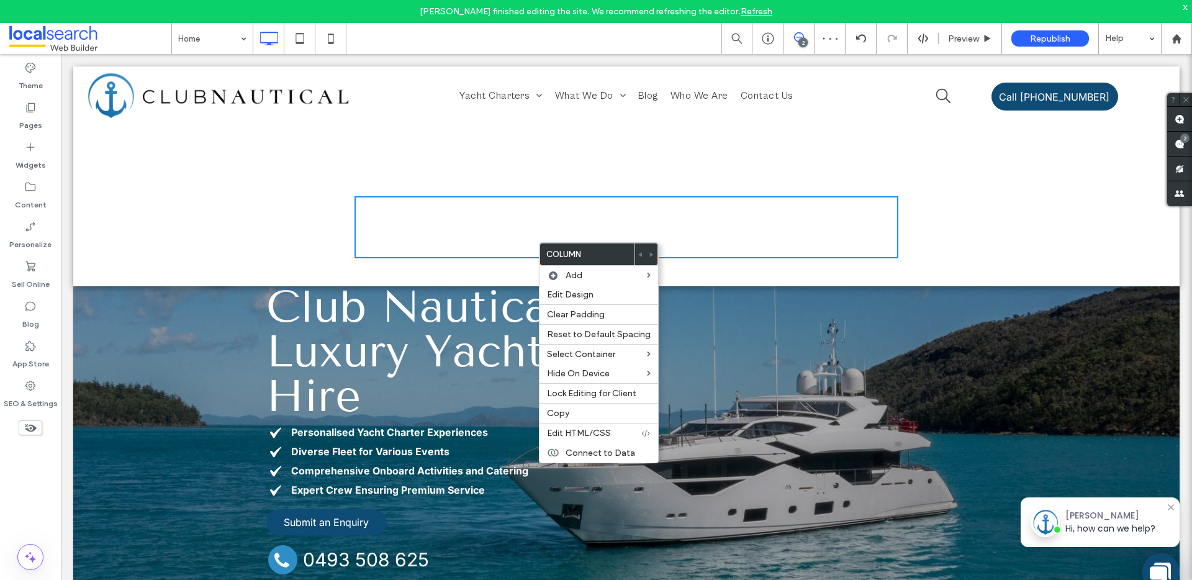
drag, startPoint x: 487, startPoint y: 196, endPoint x: 535, endPoint y: 181, distance: 49.5
click at [489, 196] on div "Click To Paste Click To Paste" at bounding box center [626, 227] width 544 height 62
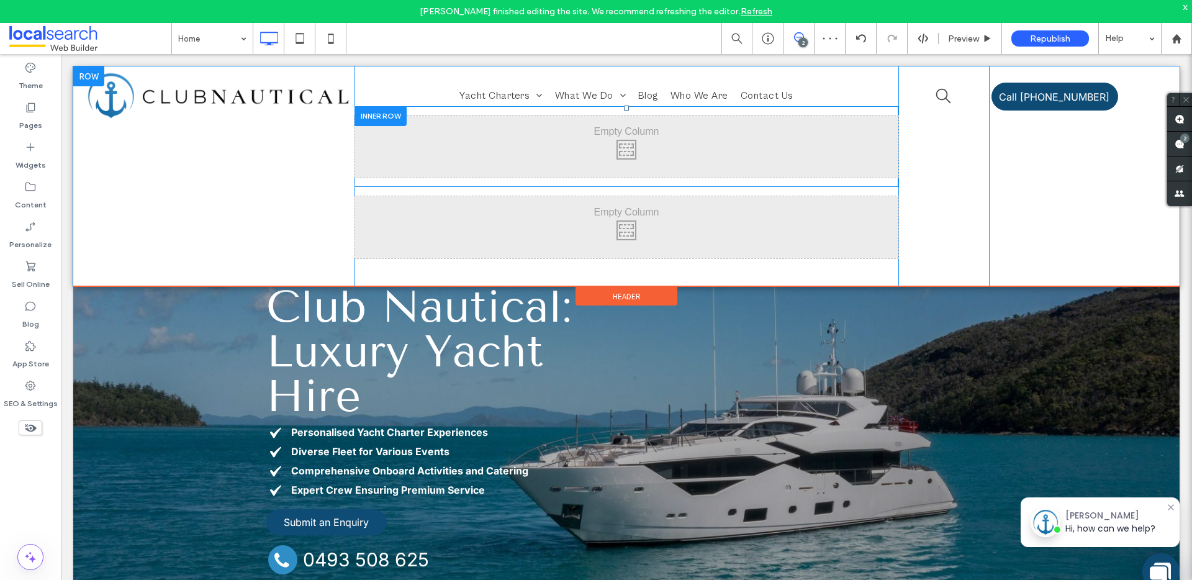
click at [480, 111] on div "Click To Paste Click To Paste" at bounding box center [626, 146] width 544 height 81
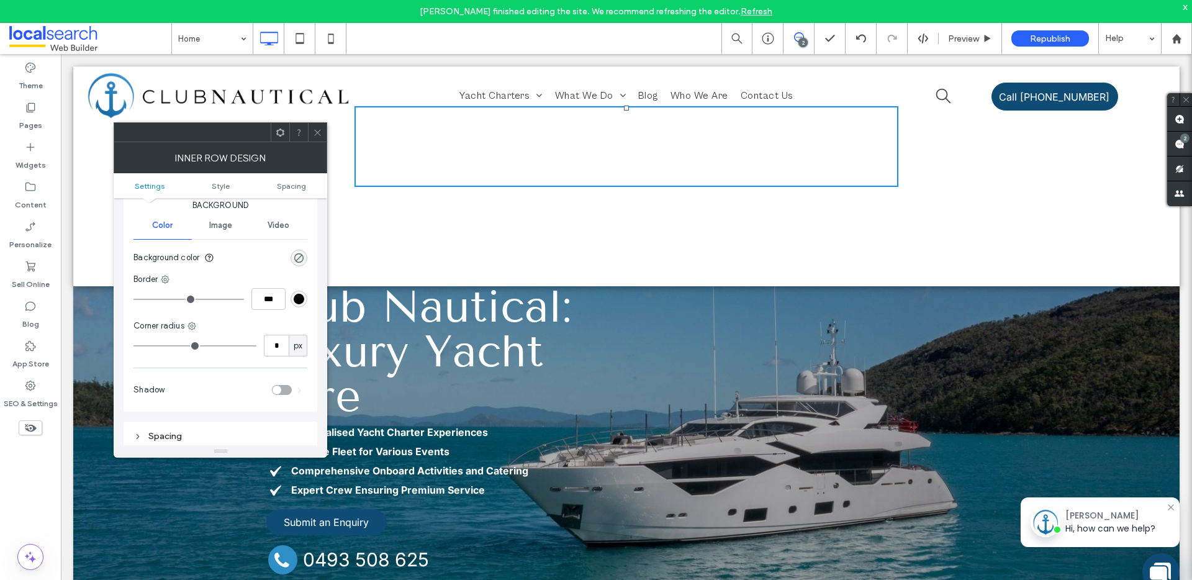
scroll to position [358, 0]
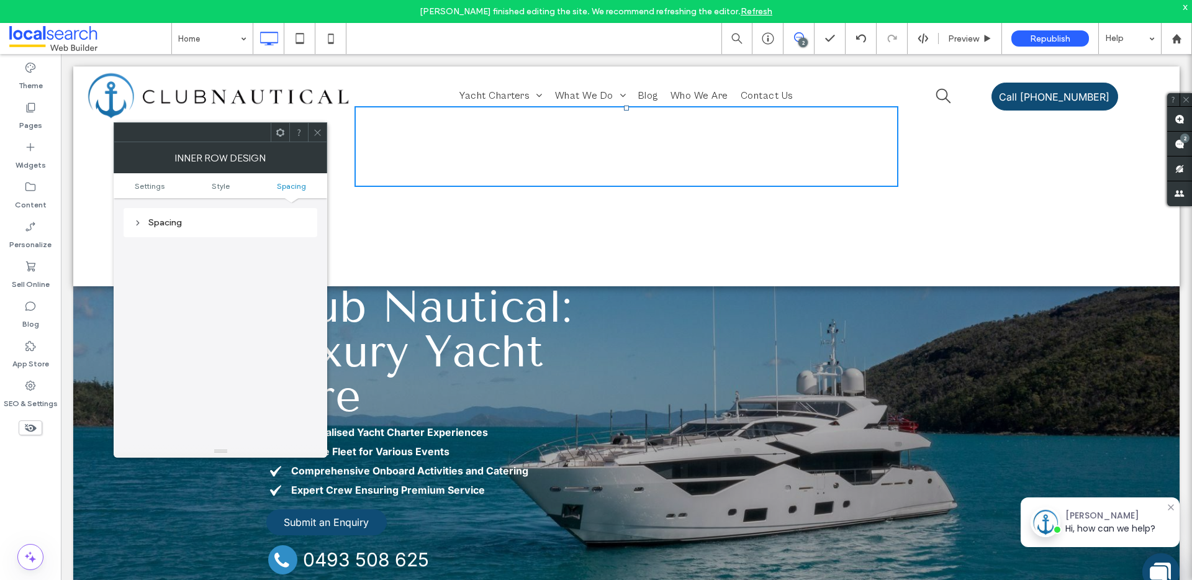
click at [314, 133] on icon at bounding box center [317, 132] width 9 height 9
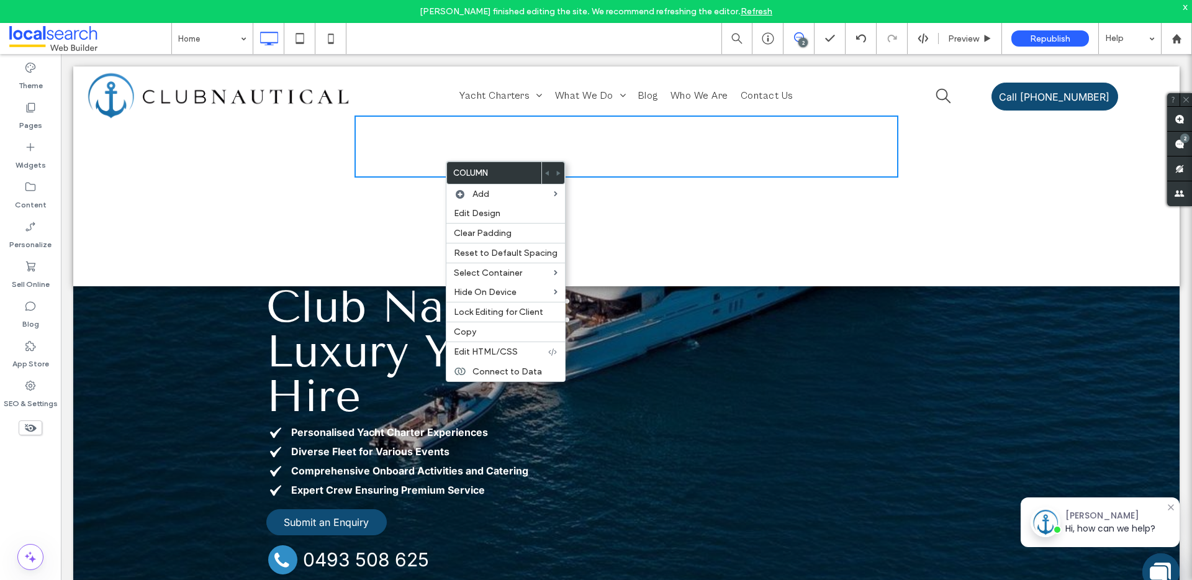
click at [449, 135] on div "Click To Paste Click To Paste" at bounding box center [626, 146] width 544 height 62
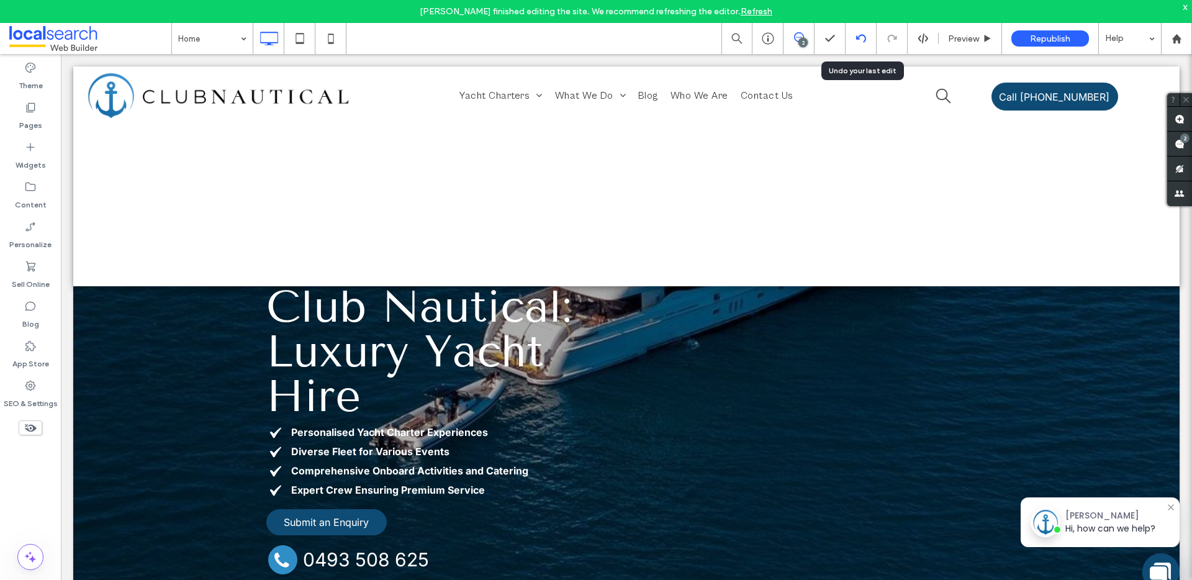
click at [849, 41] on div at bounding box center [861, 39] width 30 height 10
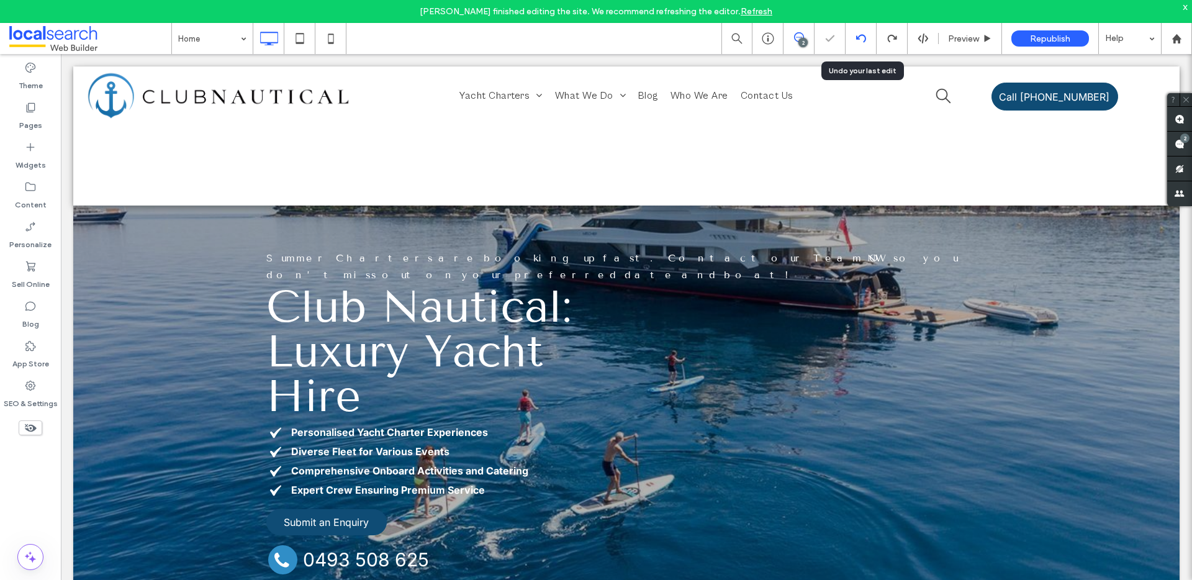
click at [865, 42] on icon at bounding box center [861, 39] width 10 height 10
click at [863, 40] on icon at bounding box center [861, 39] width 10 height 10
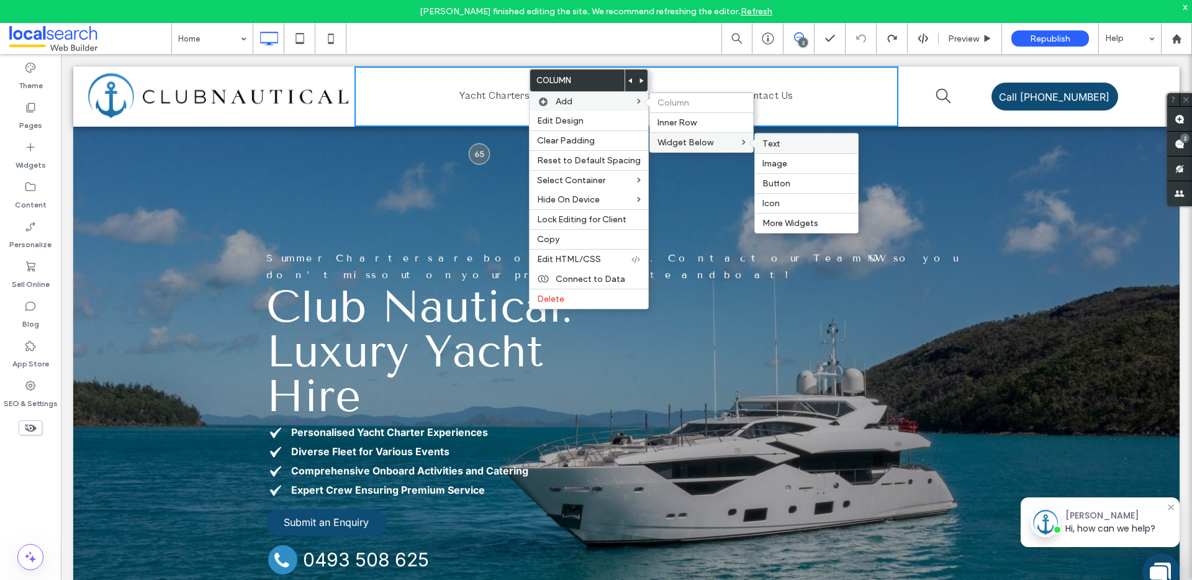
click at [776, 142] on label "Text" at bounding box center [806, 143] width 88 height 11
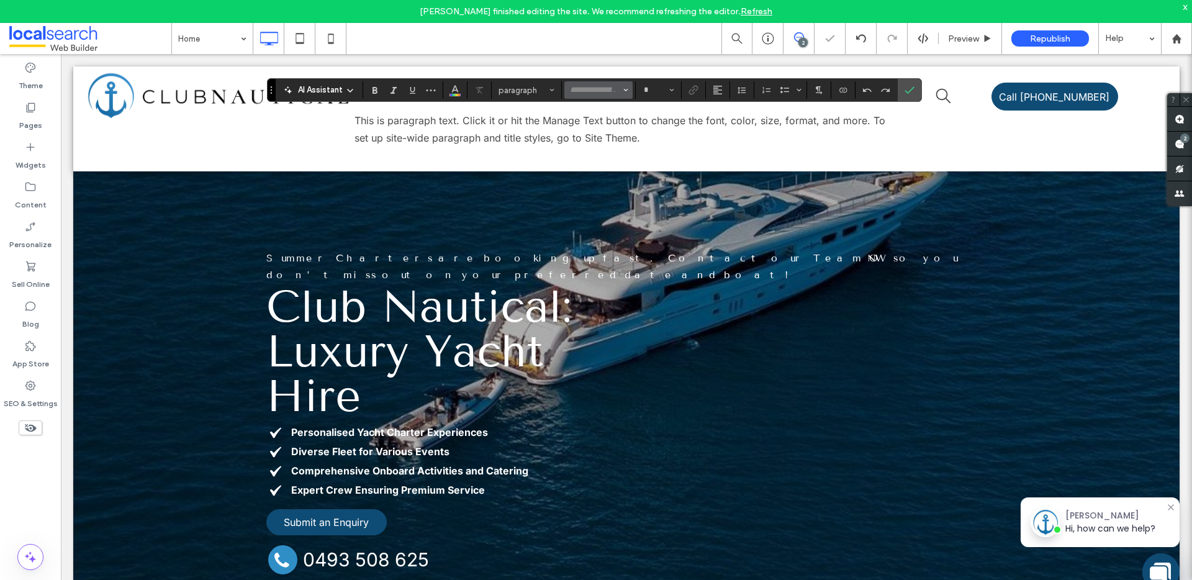
type input "*****"
type input "**"
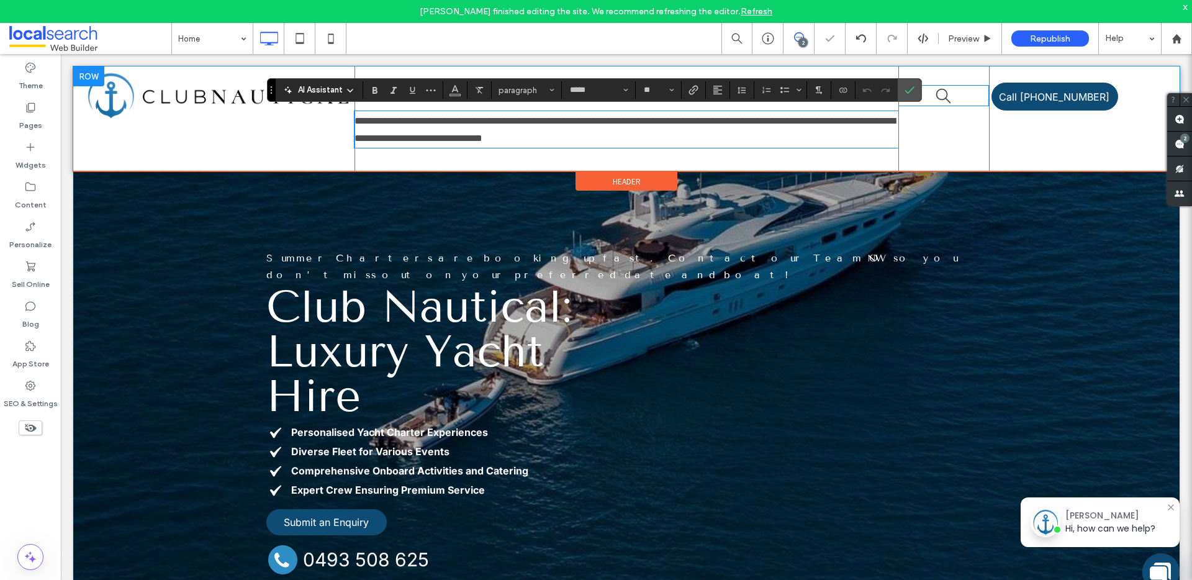
click at [924, 89] on div at bounding box center [943, 97] width 91 height 19
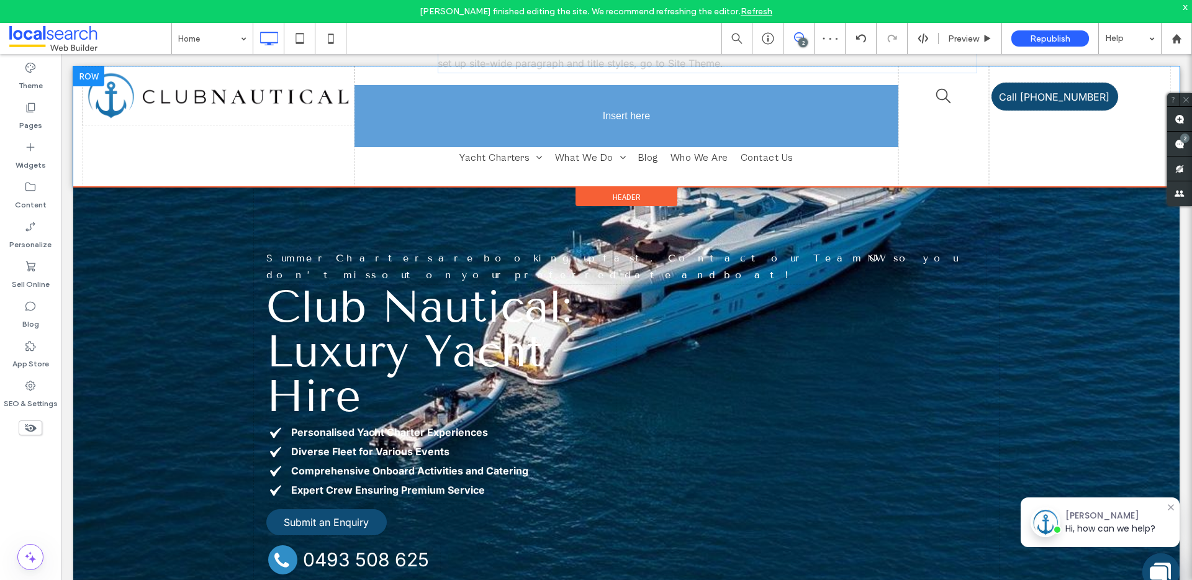
drag, startPoint x: 615, startPoint y: 91, endPoint x: 567, endPoint y: 54, distance: 60.6
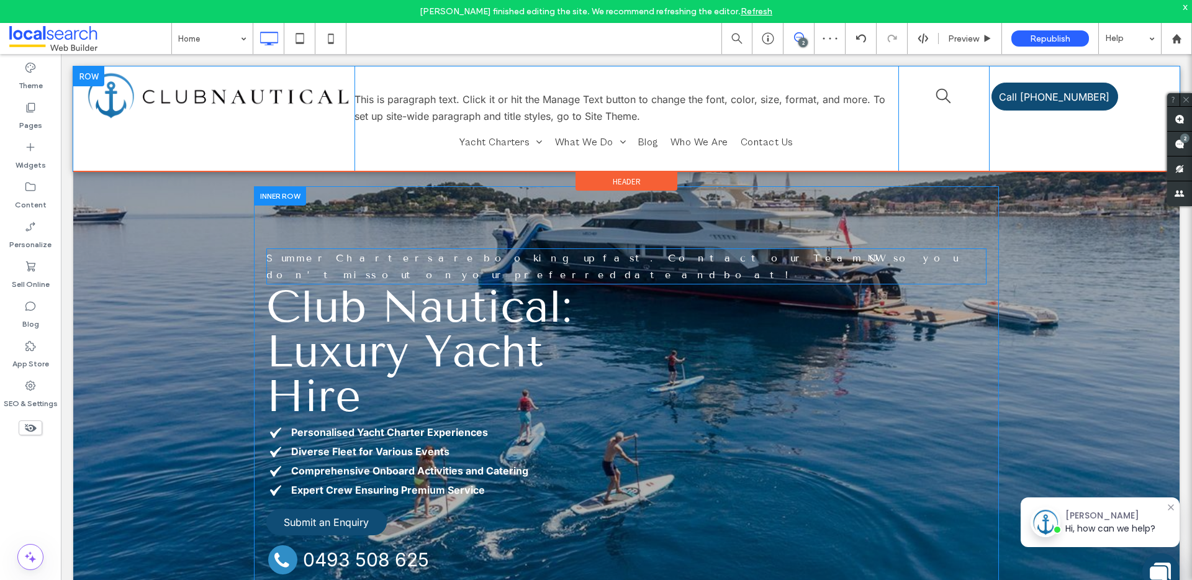
click at [430, 251] on p "Summer Charters are booking up fast. Contact our Team NOW so you don’t miss out…" at bounding box center [626, 267] width 720 height 34
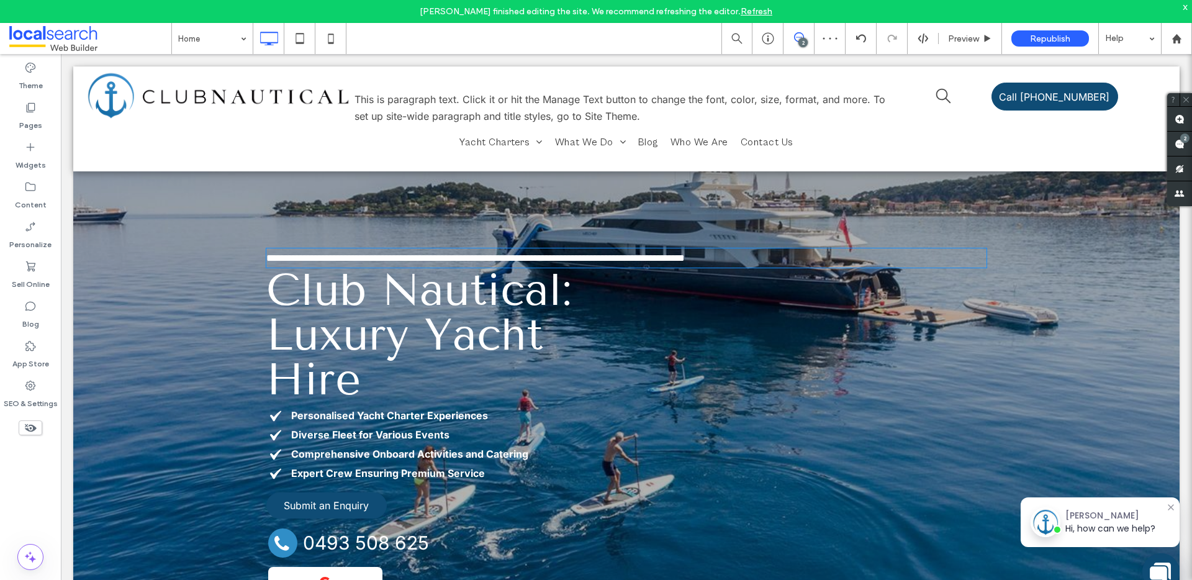
click at [430, 251] on p "**********" at bounding box center [626, 258] width 720 height 17
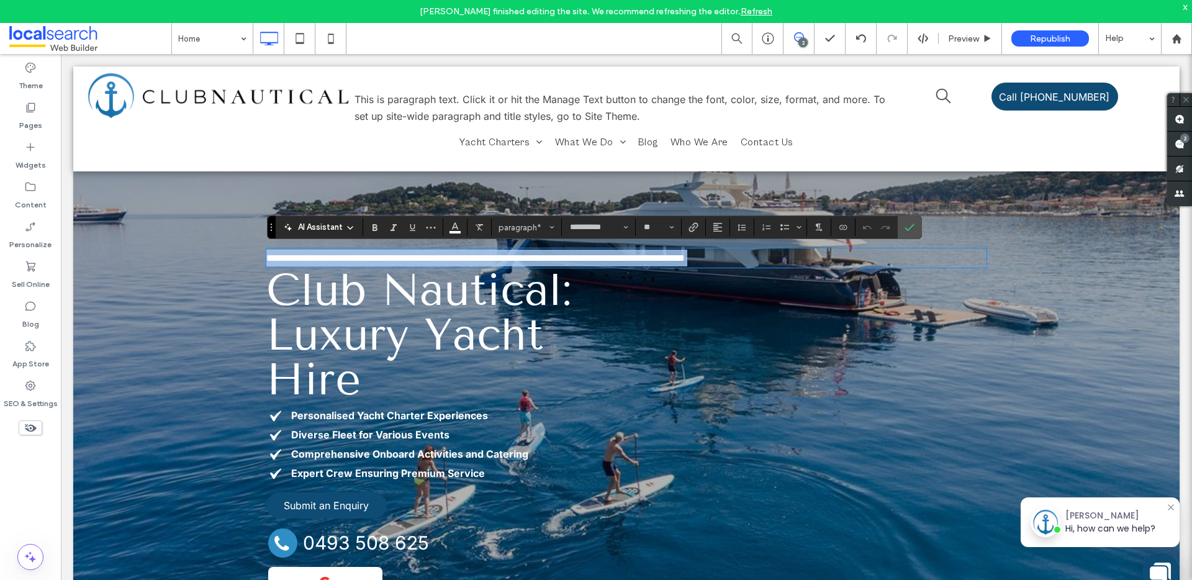
copy span "**********"
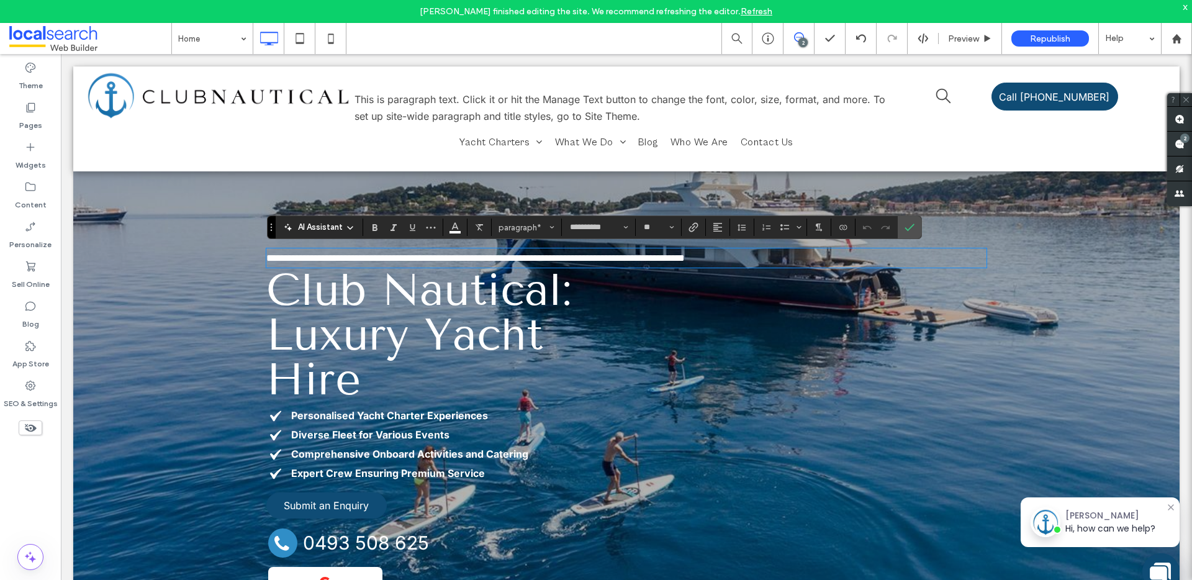
click at [531, 106] on p "This is paragraph text. Click it or hit the Manage Text button to change the fo…" at bounding box center [626, 108] width 544 height 34
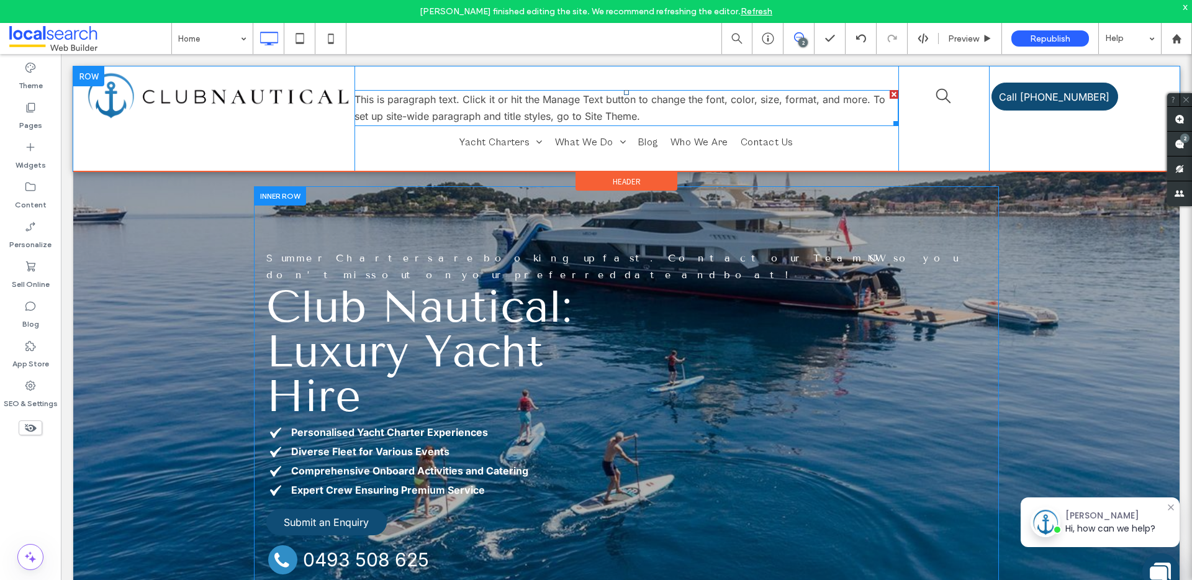
click at [531, 106] on p "This is paragraph text. Click it or hit the Manage Text button to change the fo…" at bounding box center [626, 108] width 544 height 34
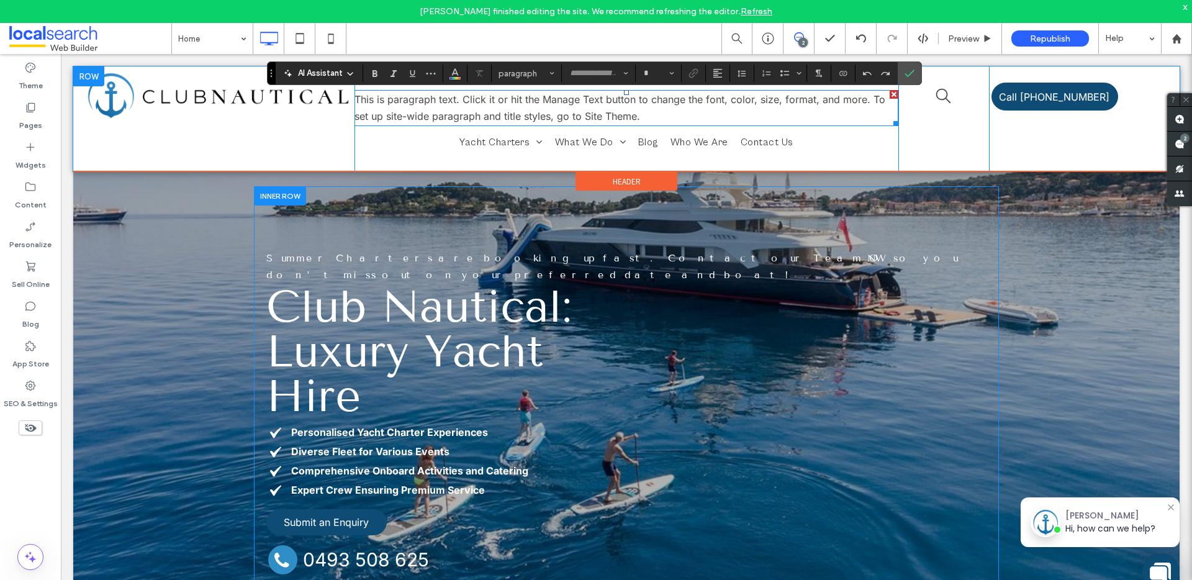
type input "*****"
type input "**"
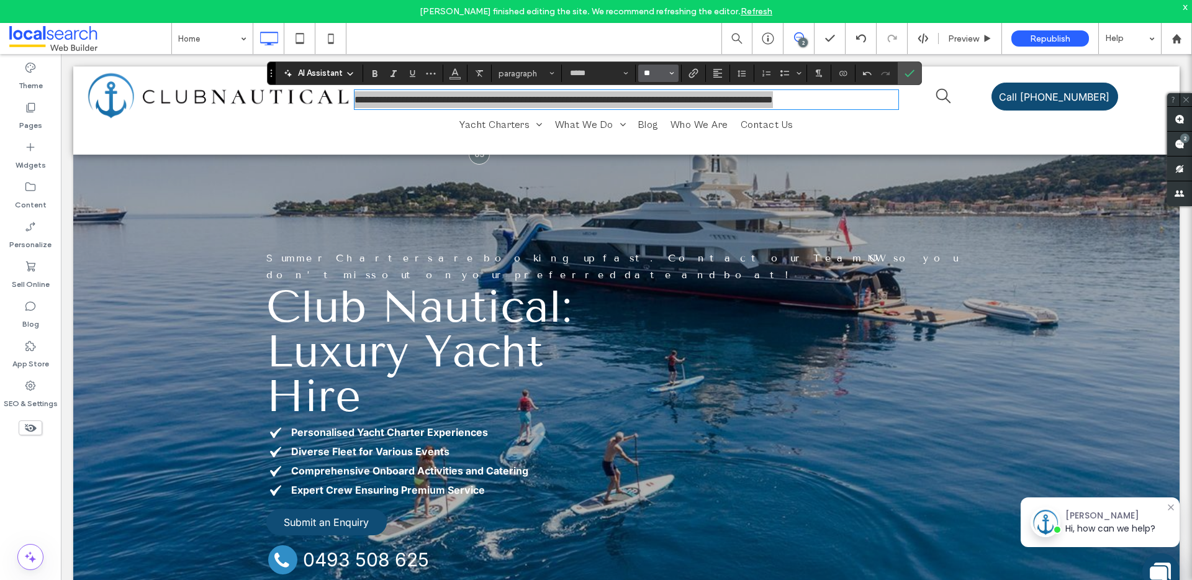
click at [650, 71] on input "**" at bounding box center [655, 73] width 24 height 10
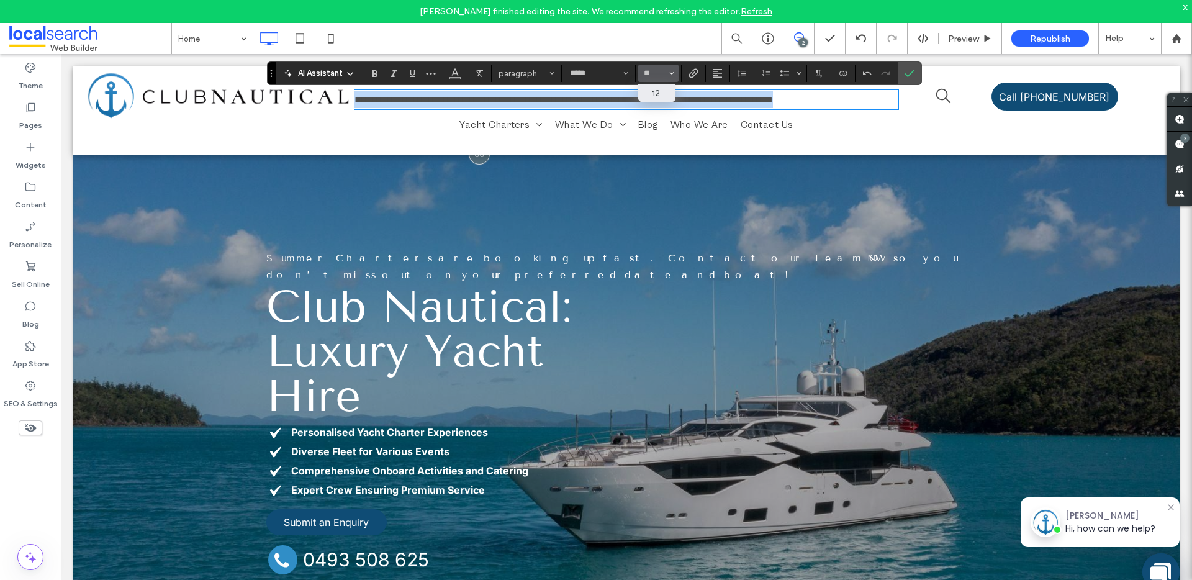
type input "**"
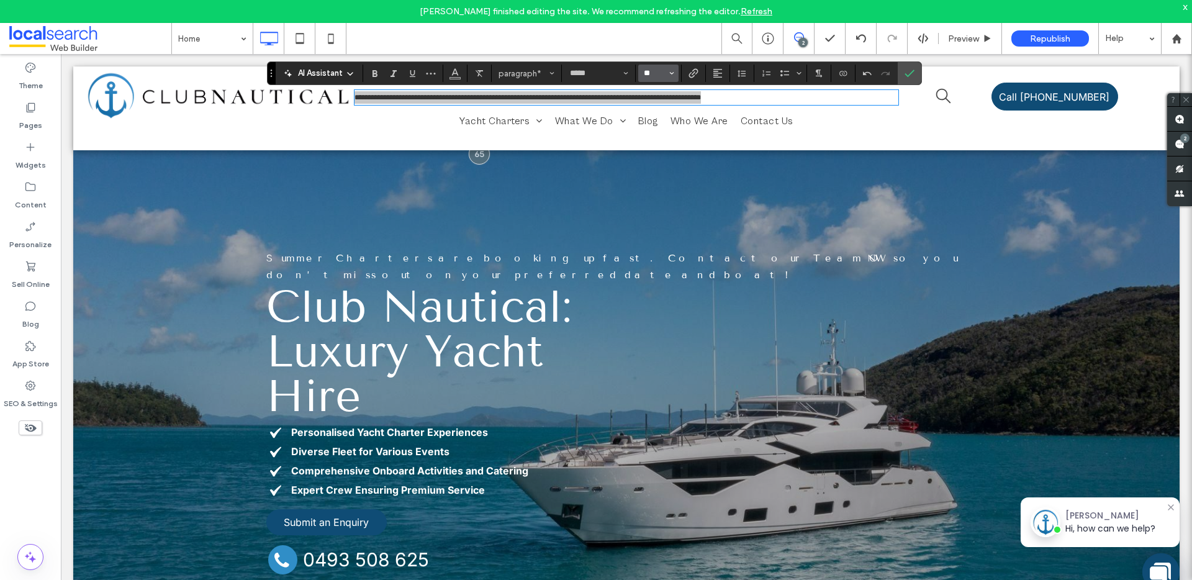
click at [666, 73] on input "**" at bounding box center [655, 73] width 24 height 10
type input "**"
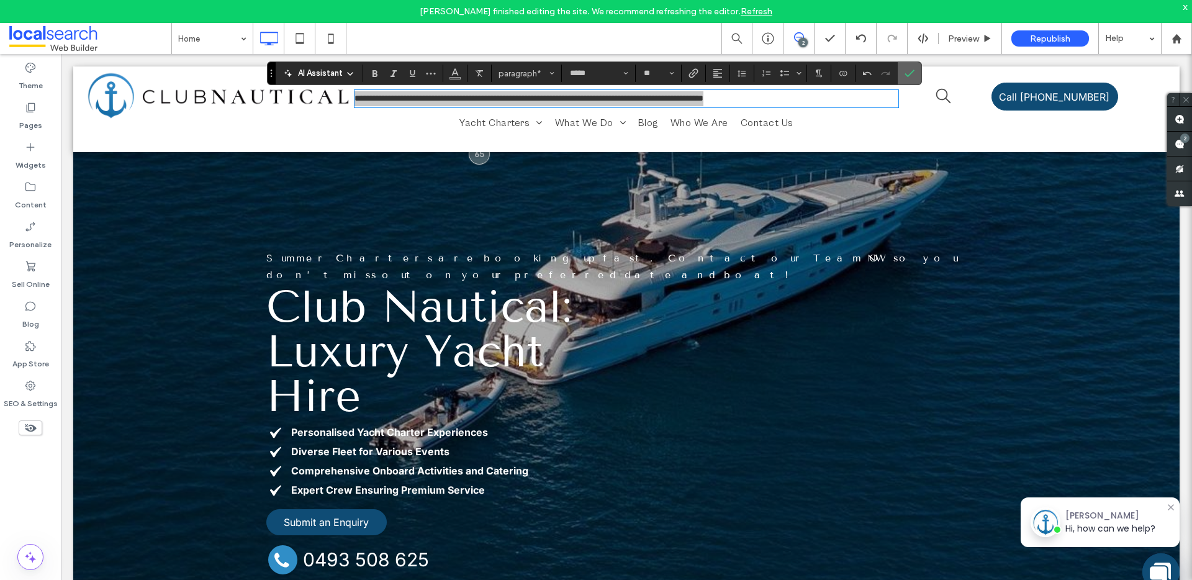
click at [918, 70] on label "Confirm" at bounding box center [909, 73] width 19 height 22
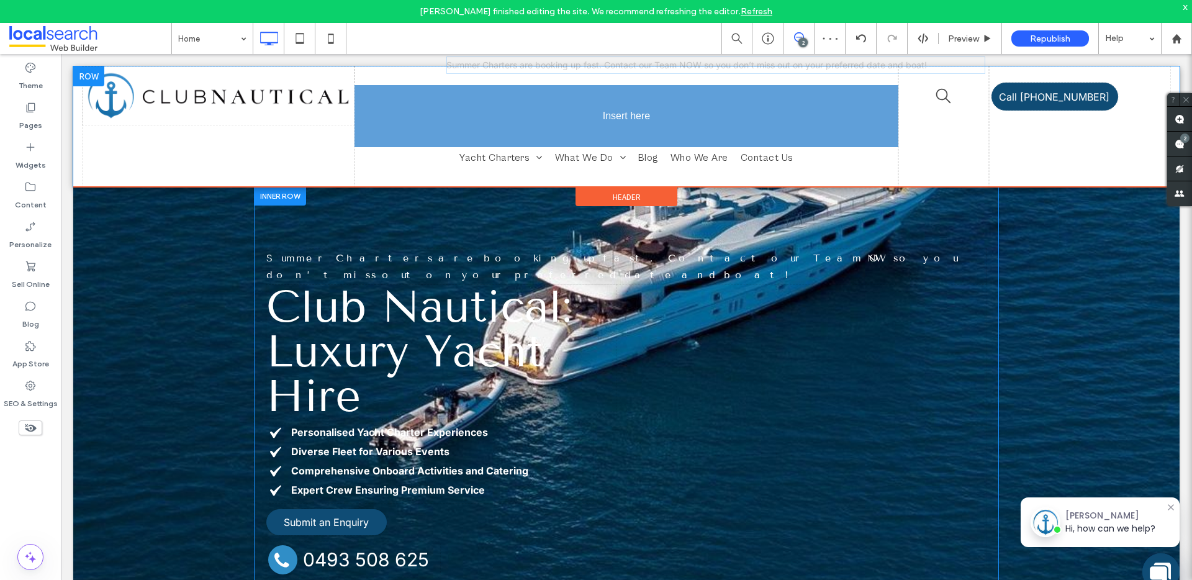
drag, startPoint x: 548, startPoint y: 102, endPoint x: 542, endPoint y: 68, distance: 34.1
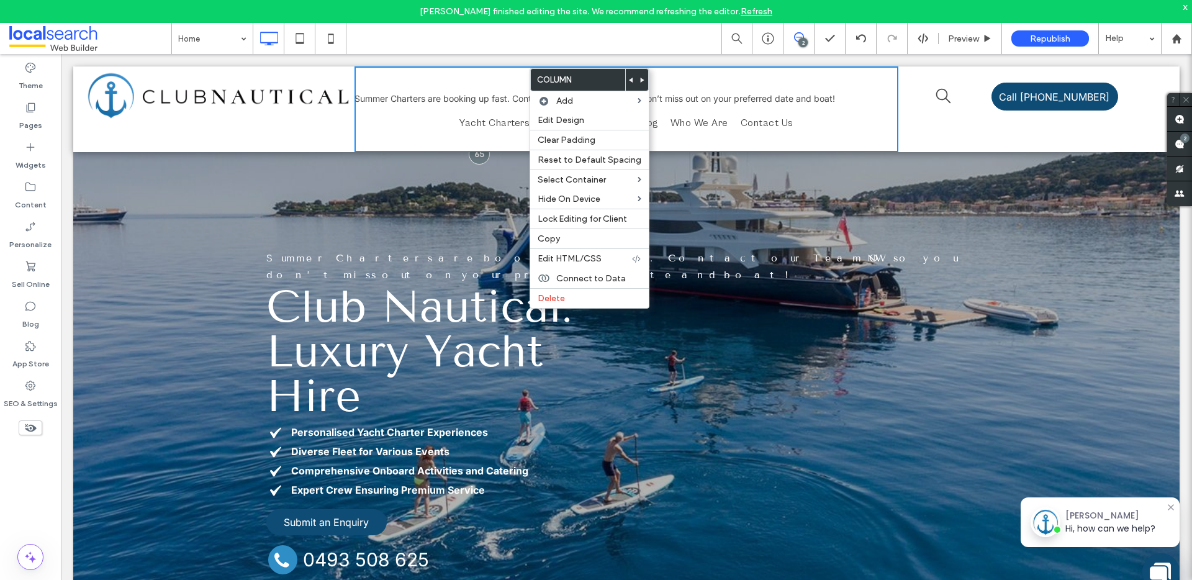
click at [472, 69] on div "Summer Charters are booking up fast. Contact our Team NOW so you don’t miss out…" at bounding box center [626, 109] width 544 height 86
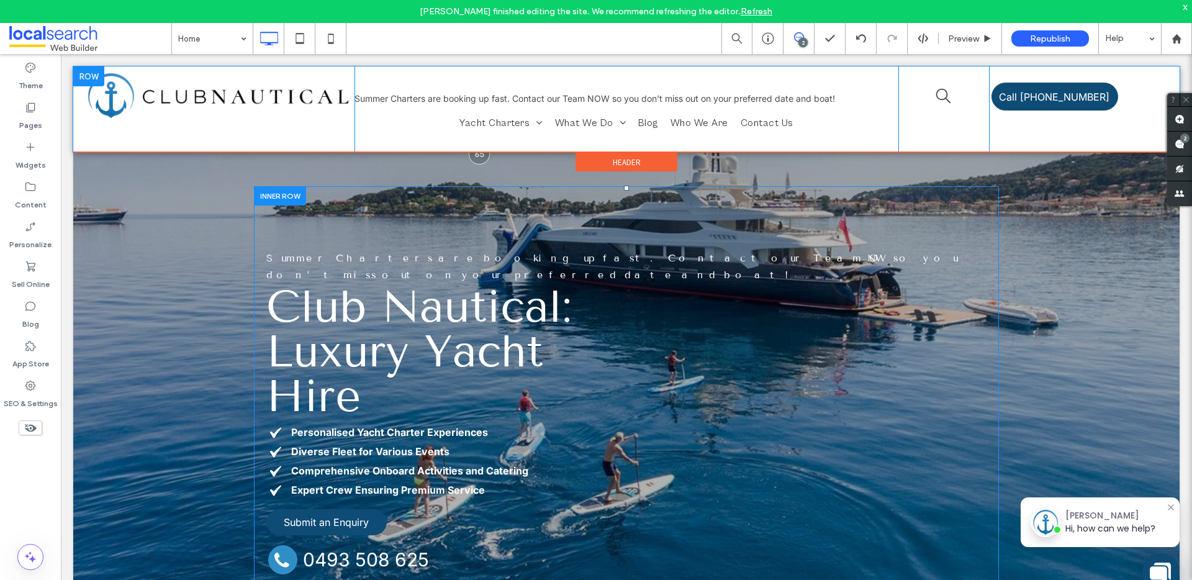
click at [89, 74] on div at bounding box center [88, 76] width 31 height 20
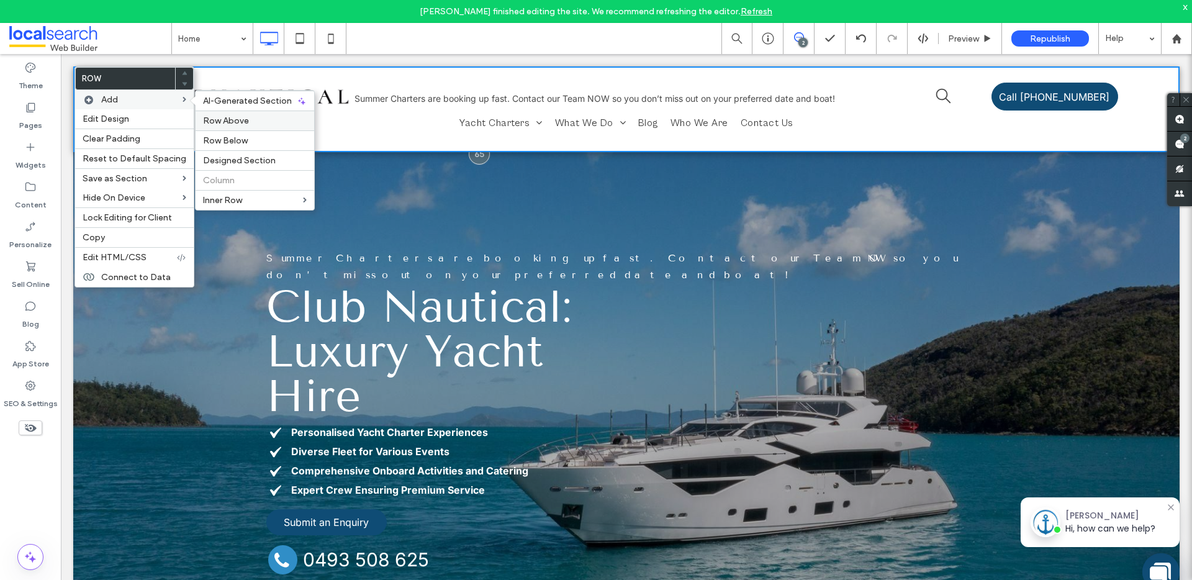
click at [250, 118] on label "Row Above" at bounding box center [255, 120] width 104 height 11
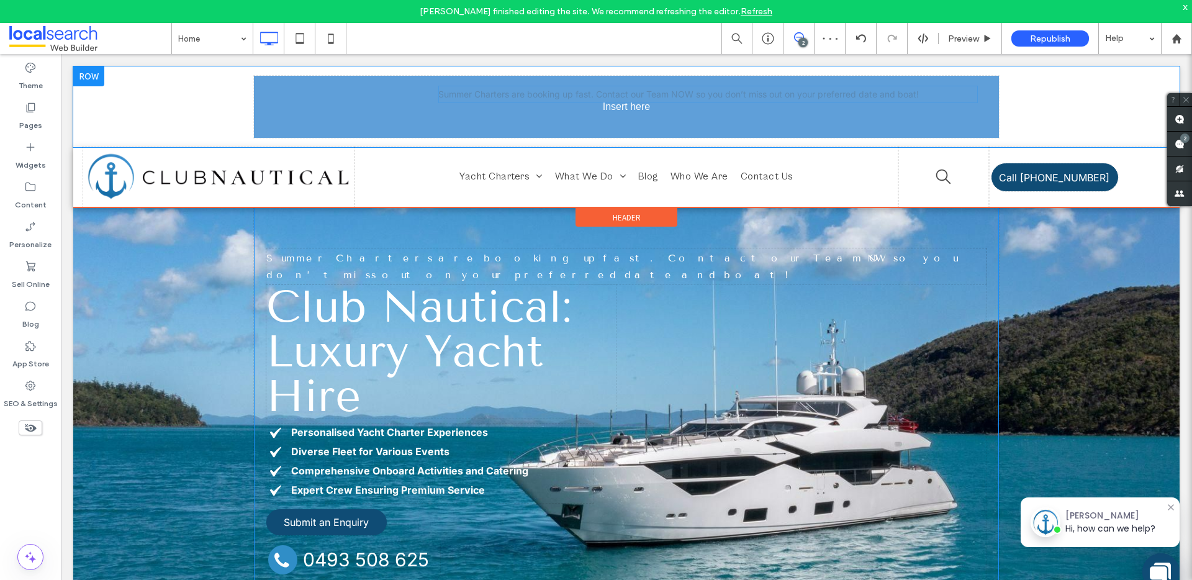
drag, startPoint x: 505, startPoint y: 180, endPoint x: 513, endPoint y: 95, distance: 85.4
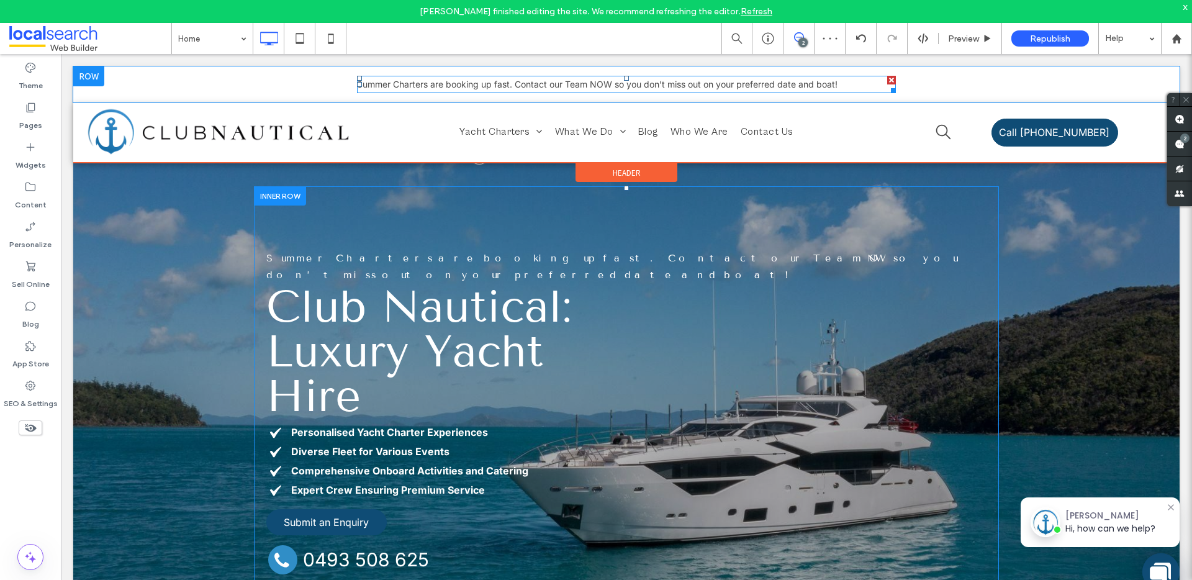
click at [486, 84] on span "Summer Charters are booking up fast. Contact our Team NOW so you don’t miss out…" at bounding box center [597, 84] width 481 height 11
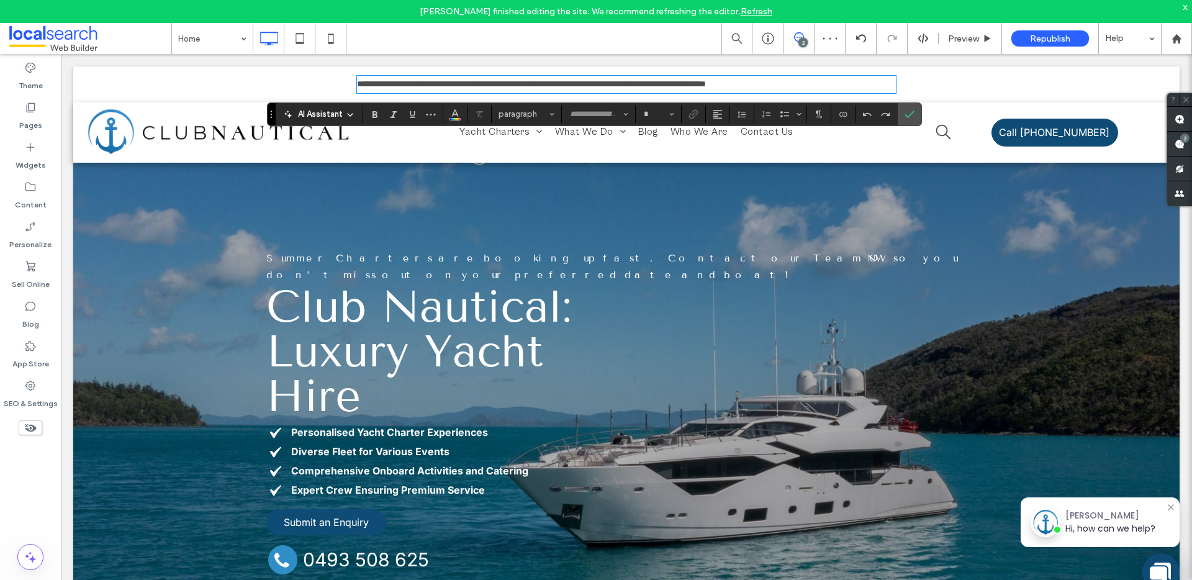
type input "*****"
type input "**"
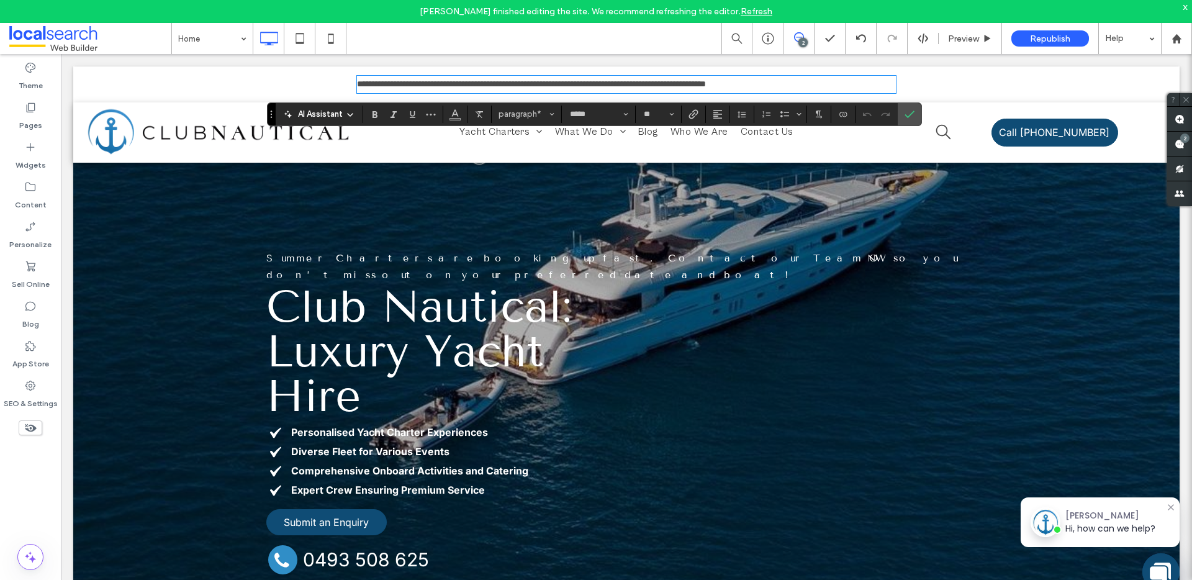
click at [356, 263] on span "Summer Charters are booking up fast. Contact our Team NOW so you don’t miss out…" at bounding box center [612, 266] width 692 height 29
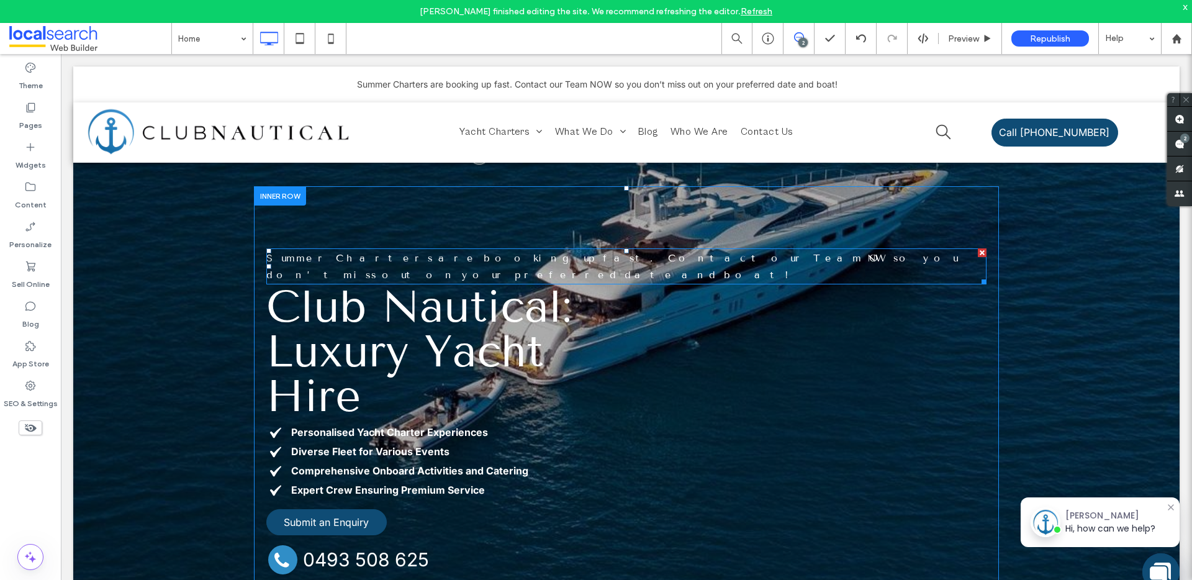
click at [356, 255] on span "Summer Charters are booking up fast. Contact our Team NOW so you don’t miss out…" at bounding box center [612, 266] width 692 height 29
type input "**********"
type input "**"
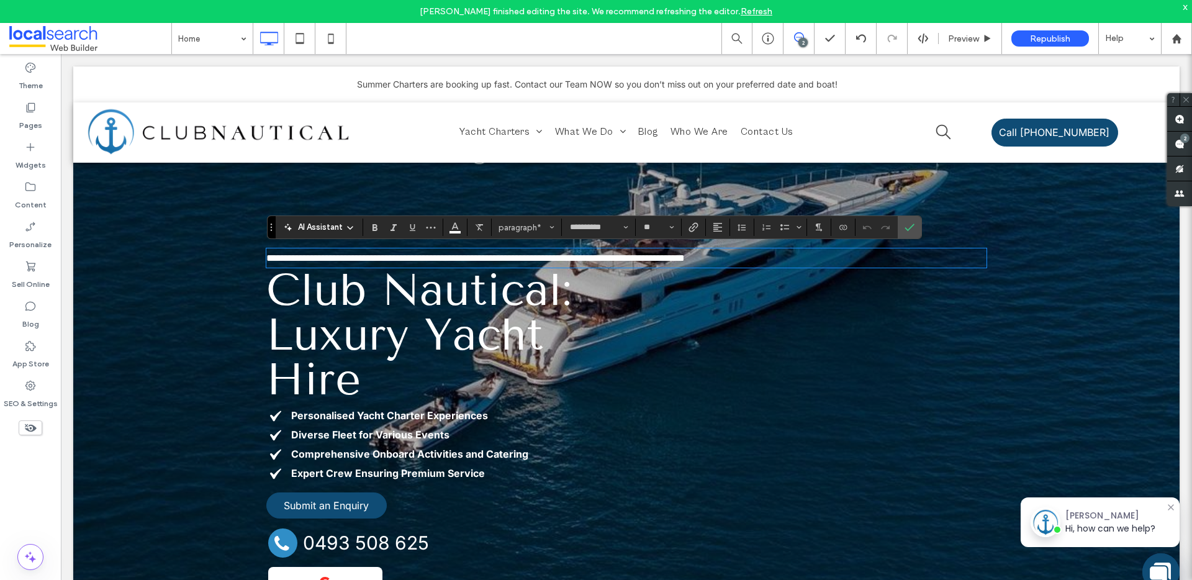
click at [482, 76] on div "Summer Charters are booking up fast. Contact our Team NOW so you don’t miss out…" at bounding box center [626, 84] width 539 height 17
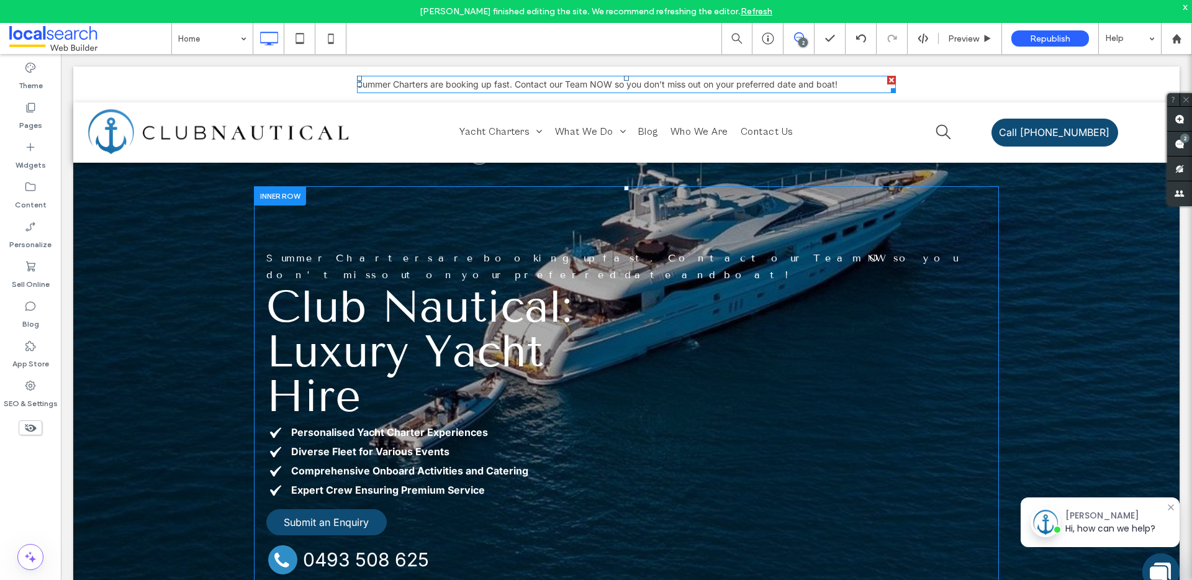
click at [476, 81] on span "Summer Charters are booking up fast. Contact our Team NOW so you don’t miss out…" at bounding box center [597, 84] width 481 height 11
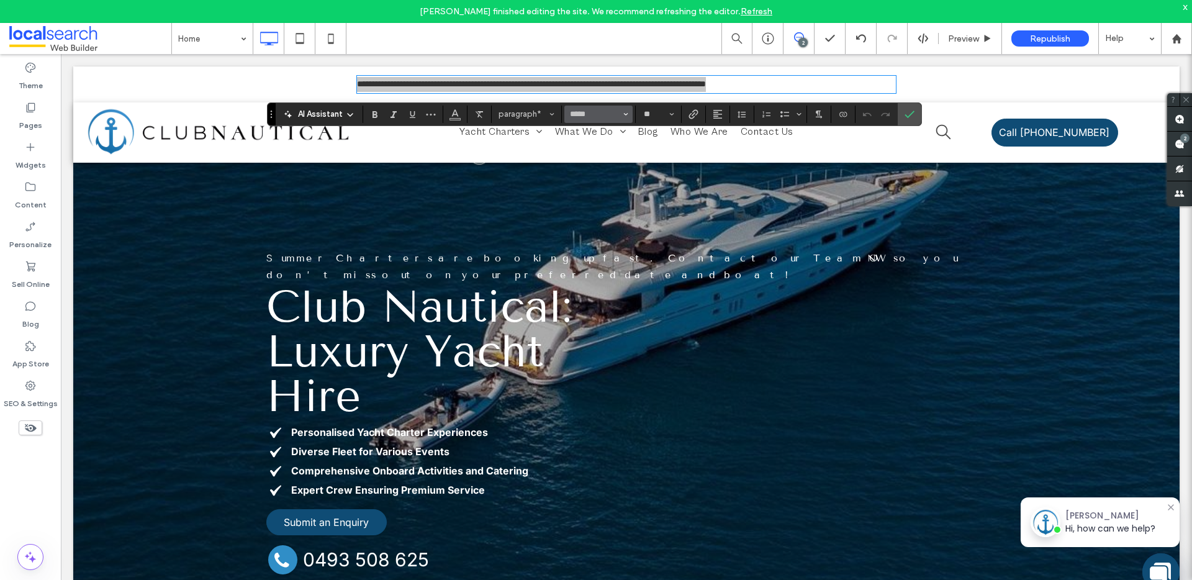
click at [591, 122] on button "*****" at bounding box center [598, 114] width 68 height 17
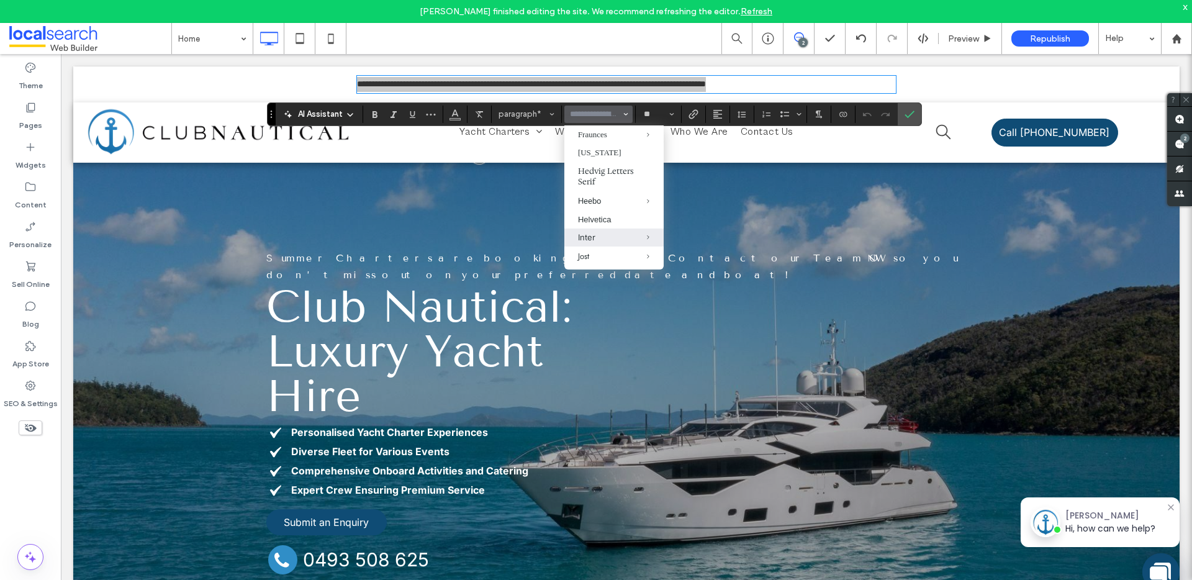
click at [586, 115] on input "Font & Font weight-input" at bounding box center [595, 114] width 53 height 10
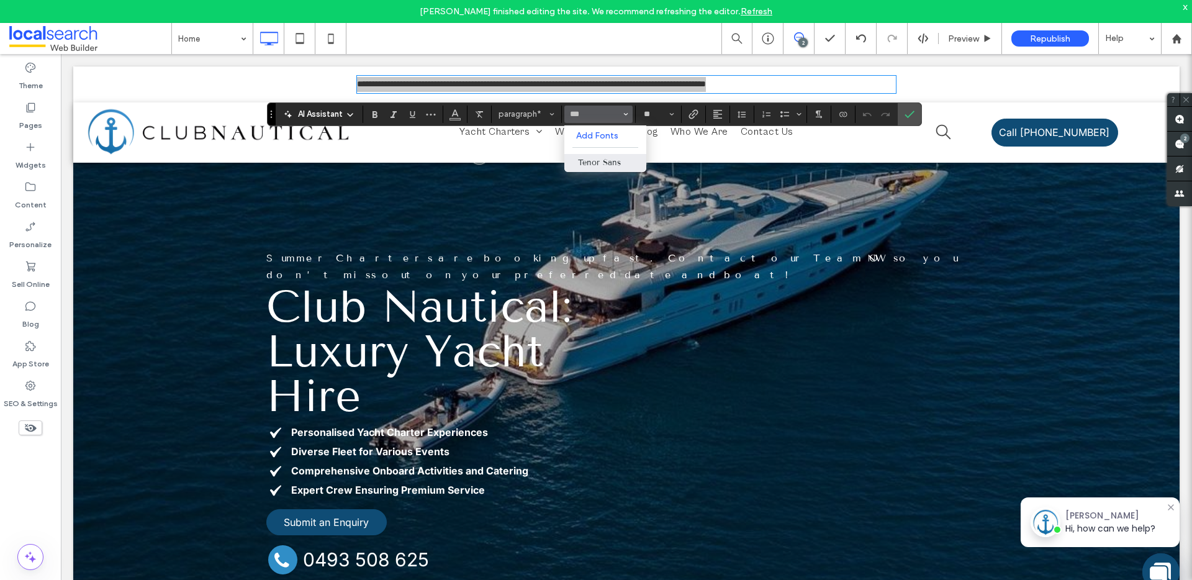
click at [610, 166] on label "Tenor Sans" at bounding box center [605, 163] width 82 height 18
type input "**********"
click at [914, 112] on label "Confirm" at bounding box center [909, 114] width 19 height 22
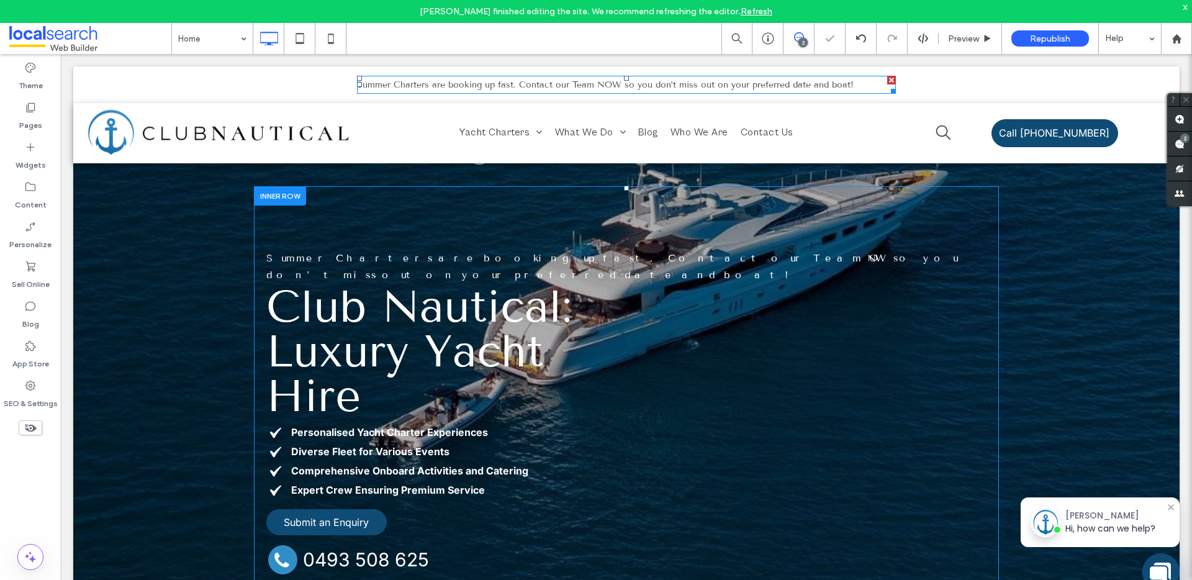
click at [855, 85] on p "Summer Charters are booking up fast. Contact our Team NOW so you don’t miss out…" at bounding box center [626, 85] width 539 height 16
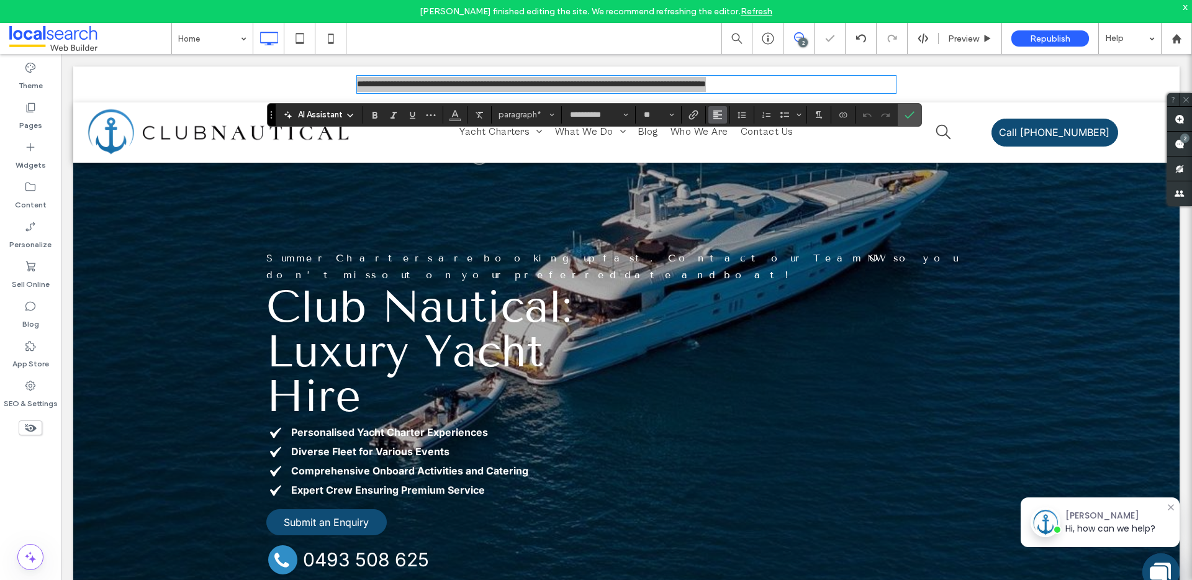
click at [724, 115] on button "Alignment" at bounding box center [717, 114] width 19 height 17
click at [729, 151] on icon "ui.textEditor.alignment.center" at bounding box center [727, 153] width 10 height 10
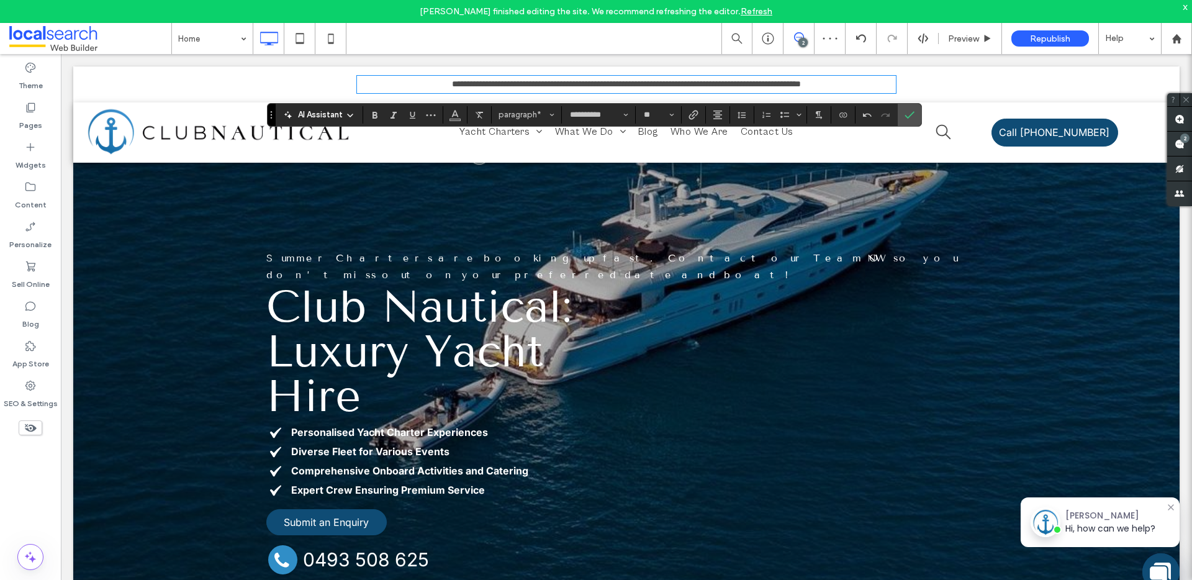
click at [656, 194] on div "Summer Charters are booking up fast. Contact our Team NOW so you don’t miss out…" at bounding box center [626, 449] width 745 height 527
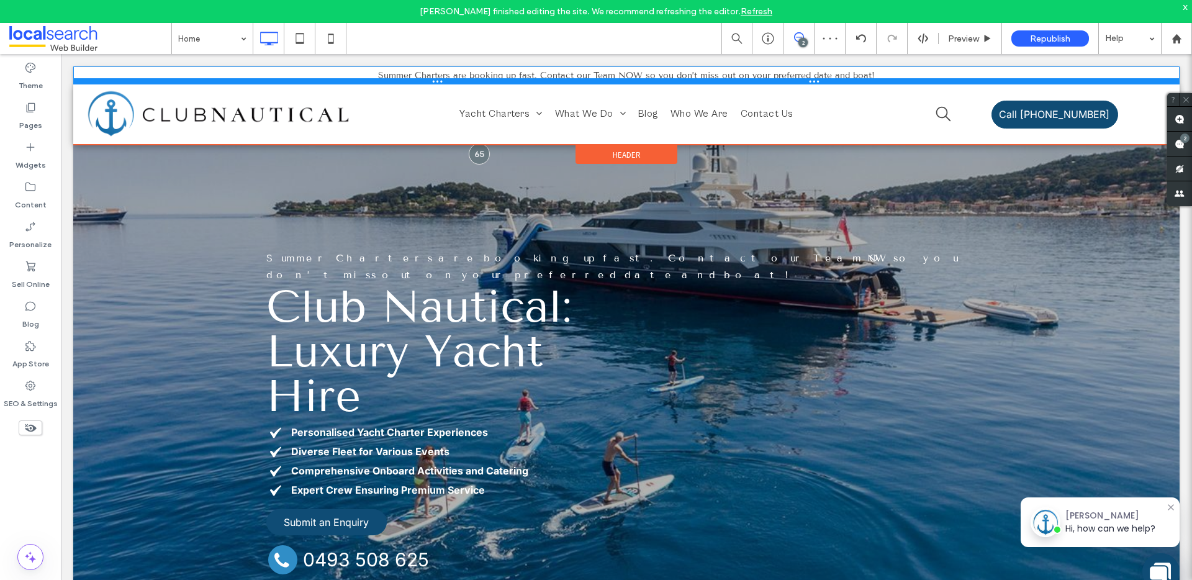
drag, startPoint x: 415, startPoint y: 101, endPoint x: 420, endPoint y: 80, distance: 21.1
click at [420, 80] on div at bounding box center [626, 81] width 1106 height 6
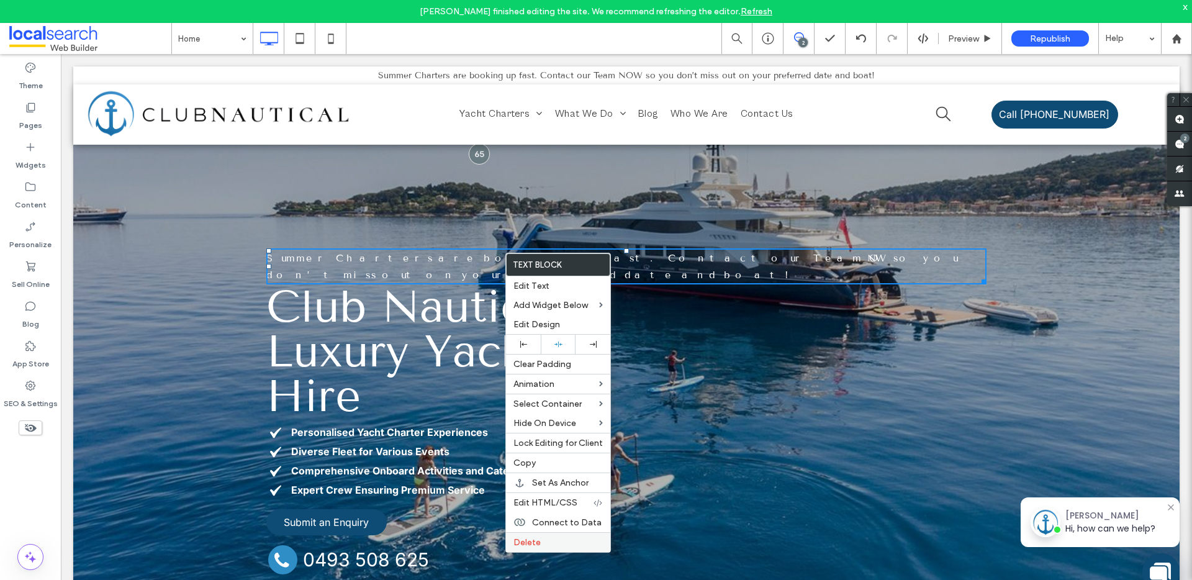
click at [533, 548] on div "Delete" at bounding box center [558, 542] width 104 height 20
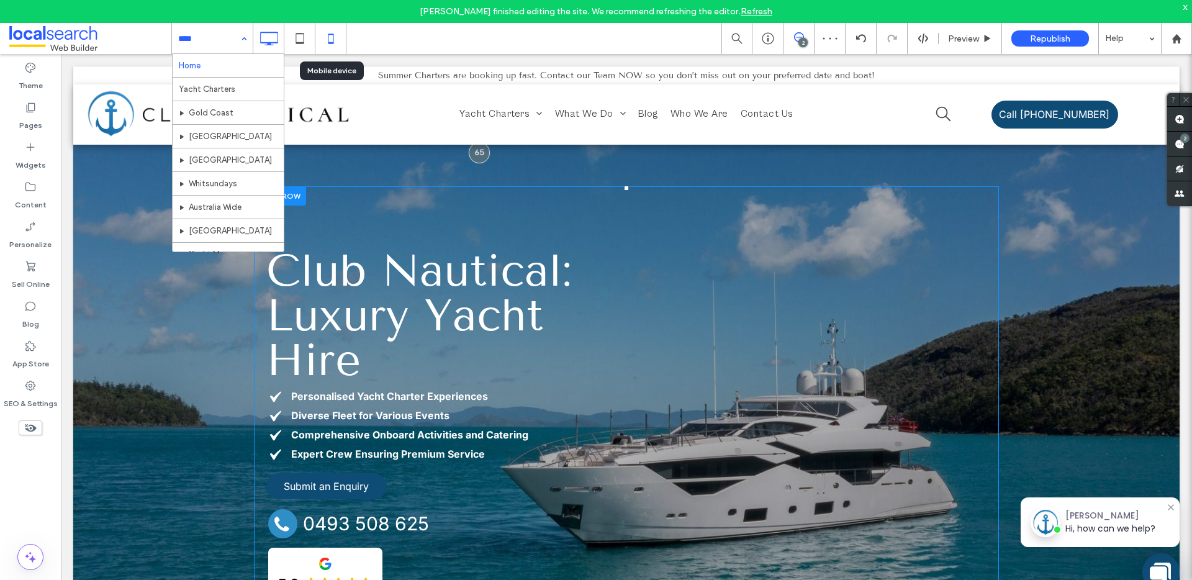
click at [329, 24] on div at bounding box center [330, 38] width 31 height 31
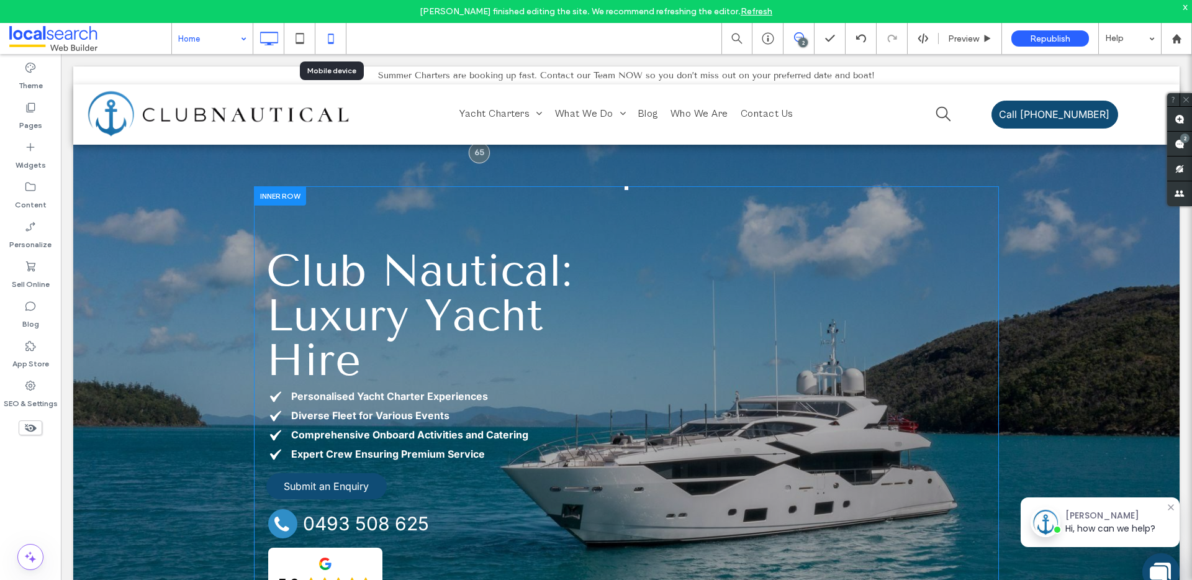
click at [331, 35] on use at bounding box center [331, 39] width 6 height 10
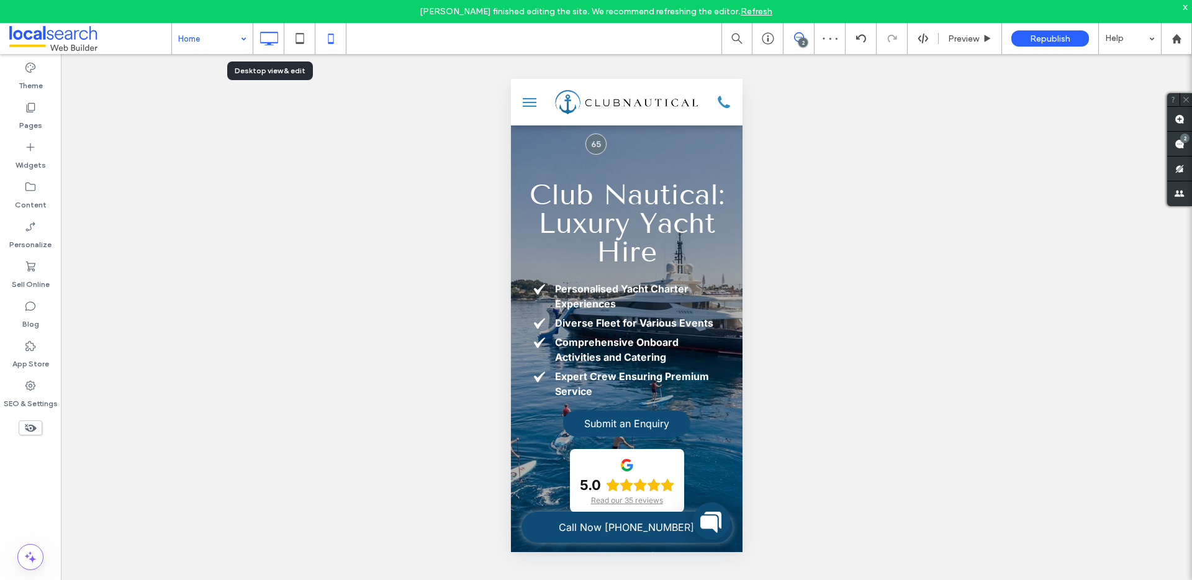
click at [268, 43] on use at bounding box center [269, 39] width 18 height 14
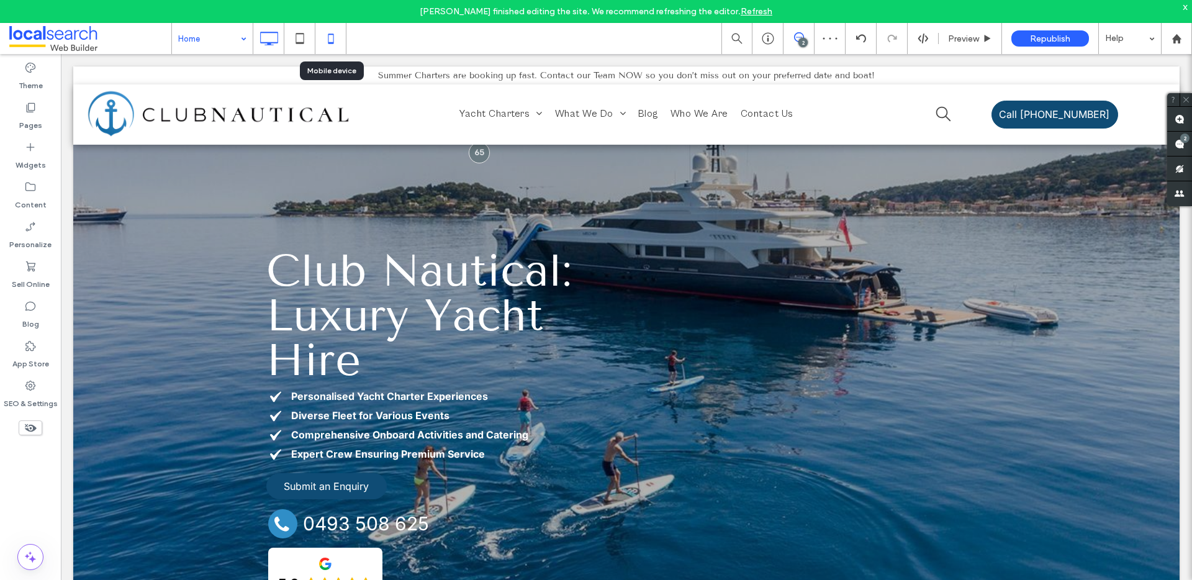
click at [325, 38] on icon at bounding box center [330, 38] width 25 height 25
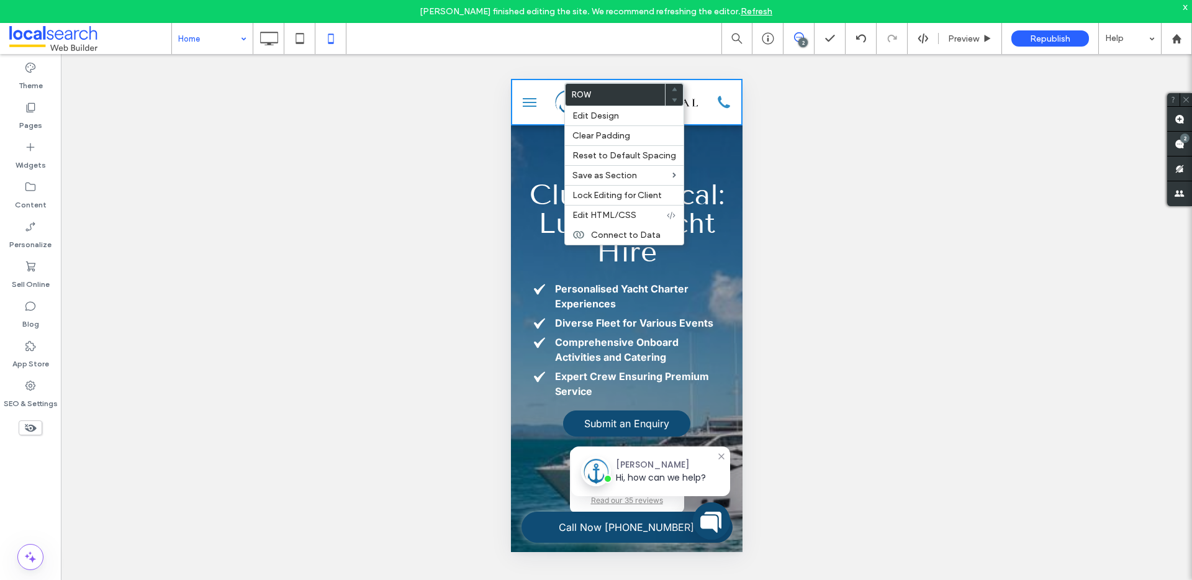
click at [526, 85] on div at bounding box center [529, 102] width 38 height 34
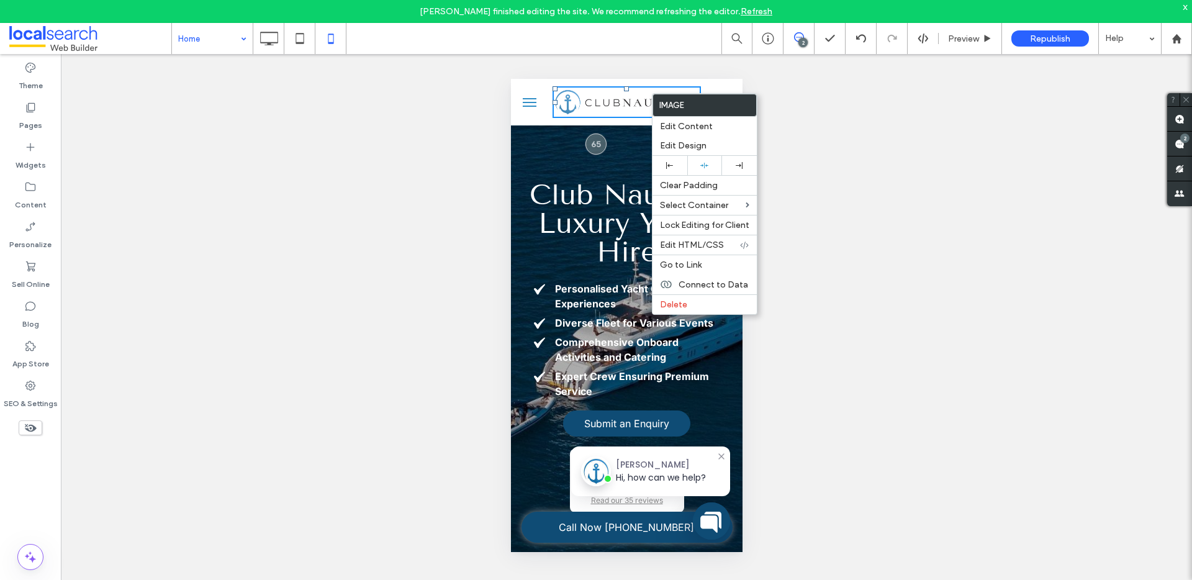
click at [566, 88] on img at bounding box center [626, 102] width 148 height 32
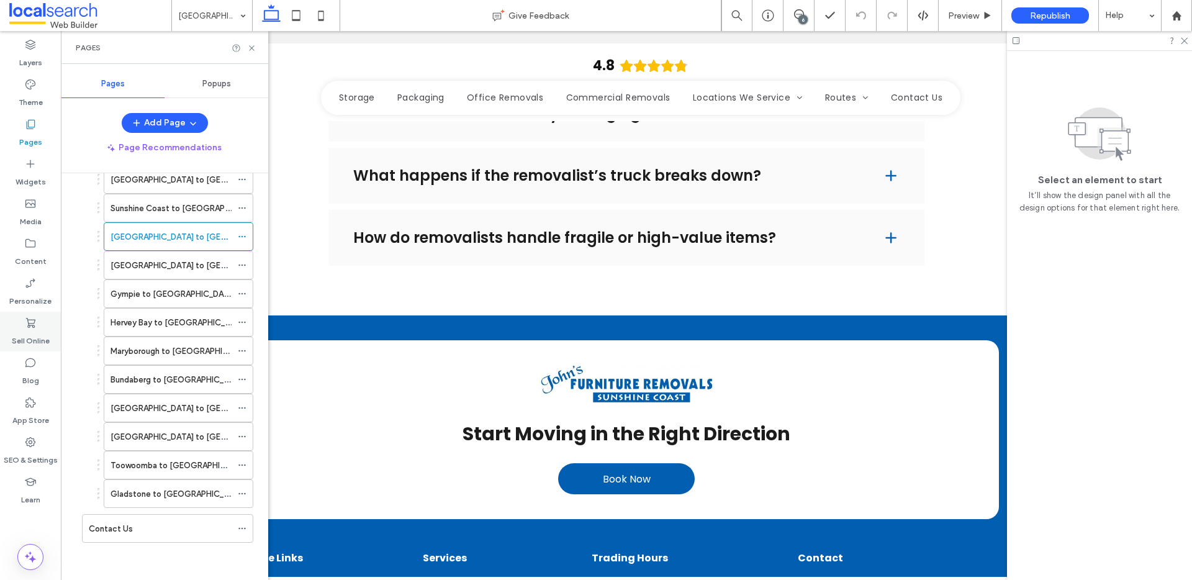
scroll to position [2247, 0]
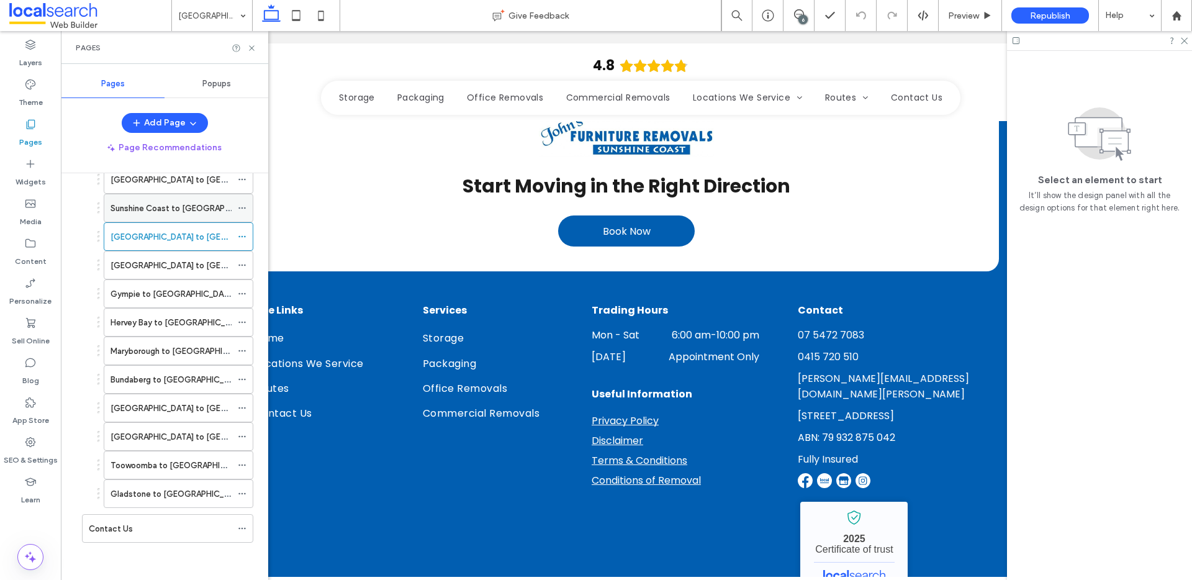
click at [147, 201] on div "Sunshine Coast to [GEOGRAPHIC_DATA]" at bounding box center [171, 207] width 121 height 27
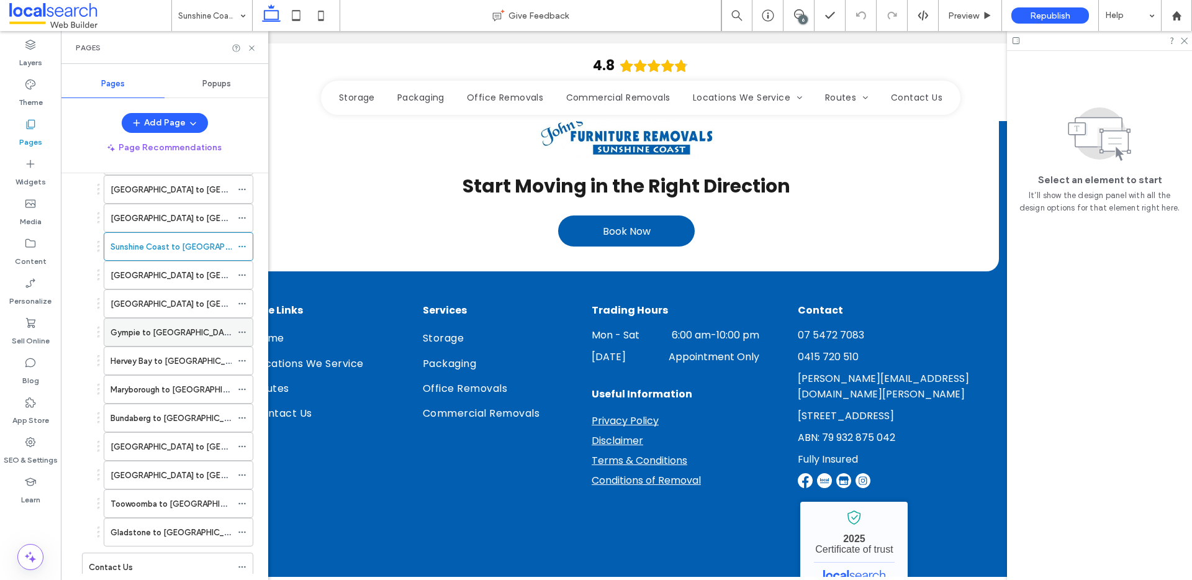
scroll to position [176, 0]
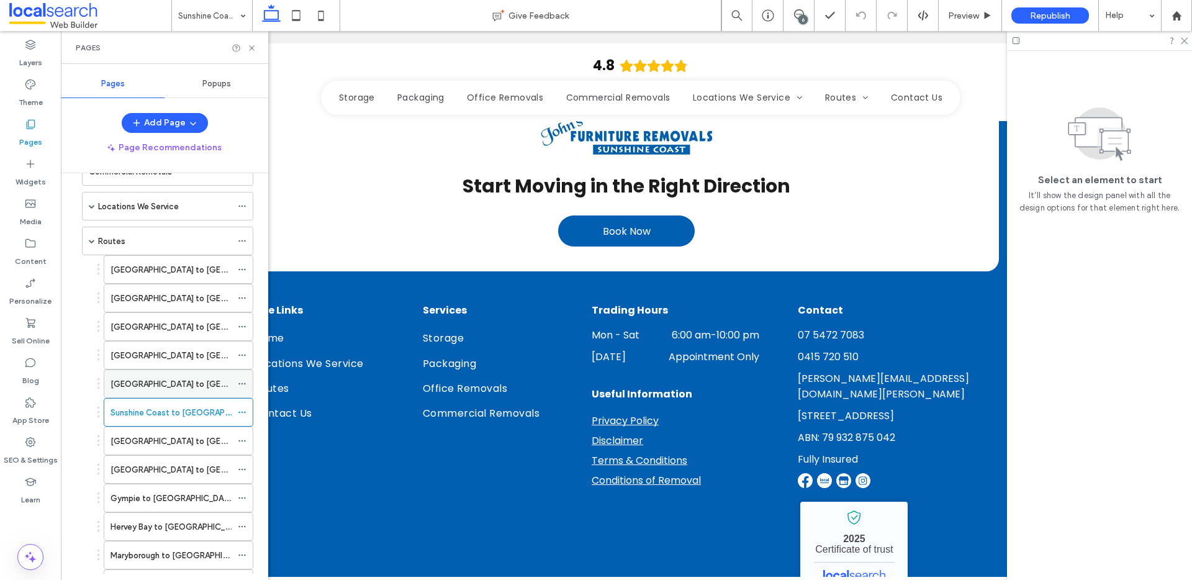
click at [185, 394] on div "Sunshine Coast to Brisbane" at bounding box center [171, 383] width 121 height 27
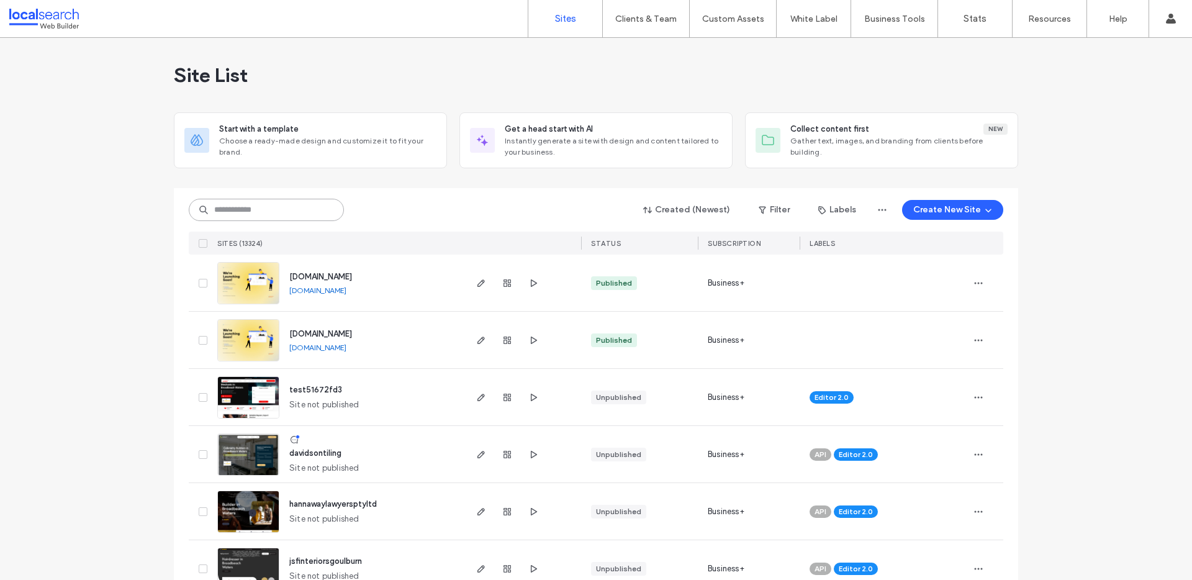
click at [231, 208] on input at bounding box center [266, 210] width 155 height 22
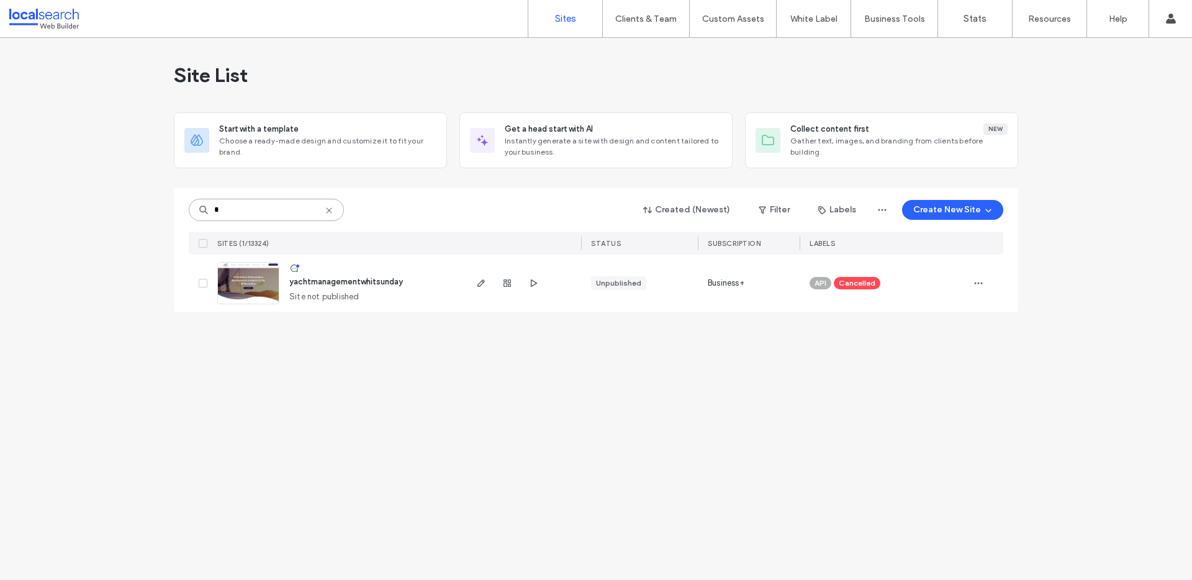
type input "*"
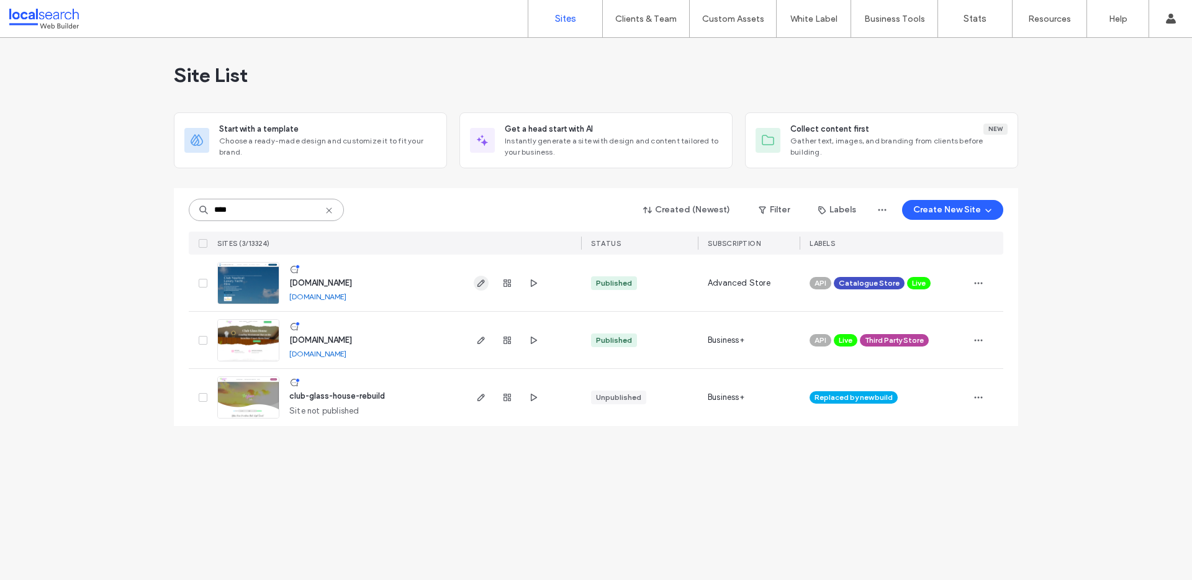
type input "****"
click at [478, 286] on use "button" at bounding box center [480, 282] width 7 height 7
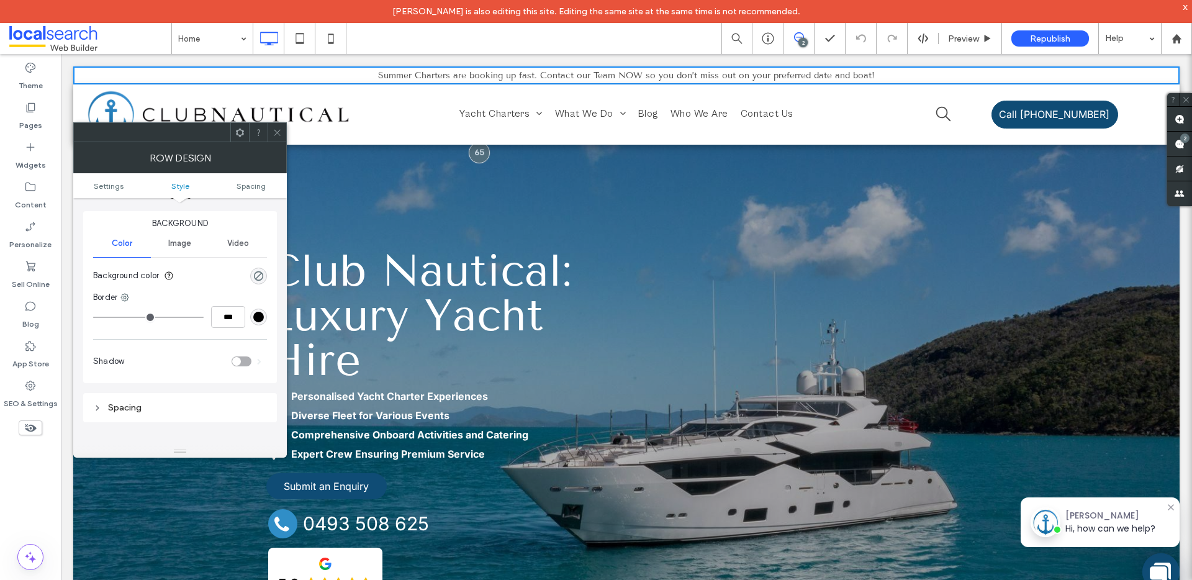
click at [166, 241] on div "Image" at bounding box center [180, 243] width 58 height 27
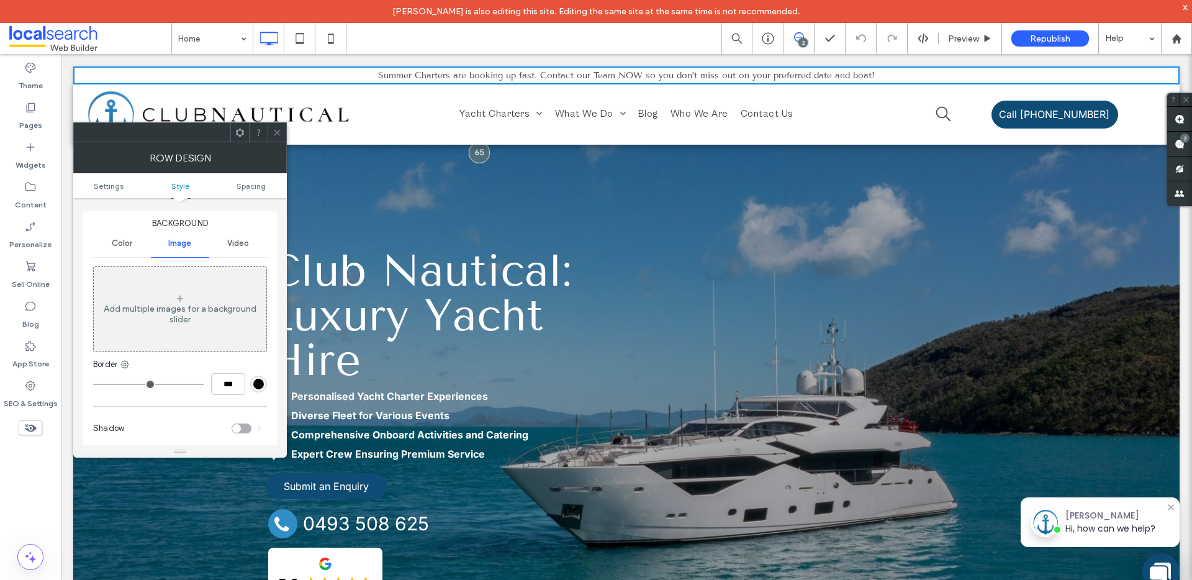
click at [140, 241] on div "Color" at bounding box center [122, 243] width 58 height 27
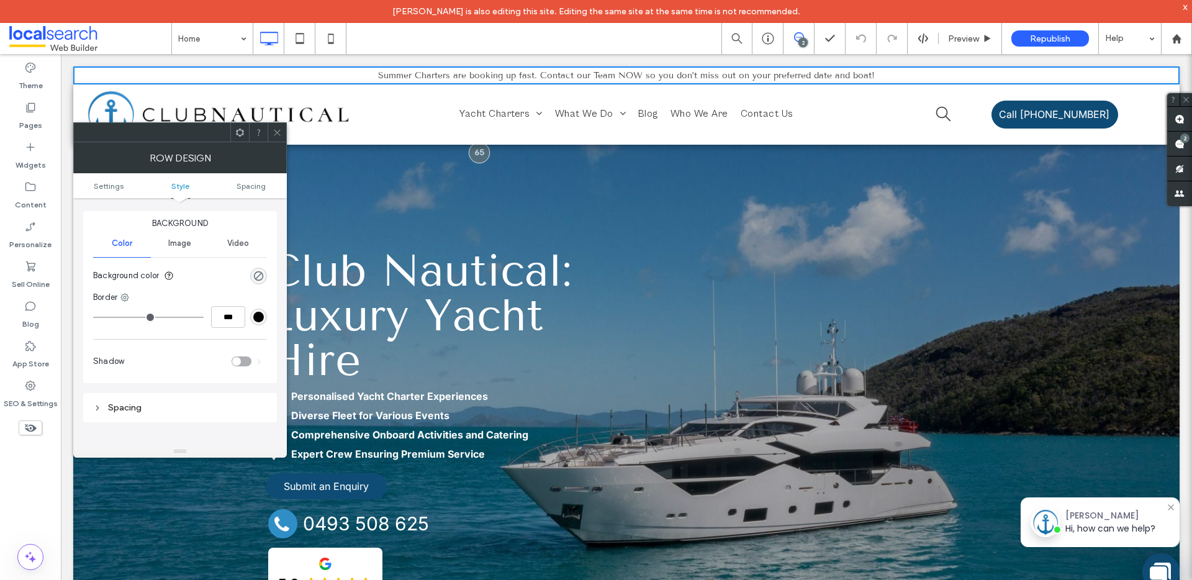
click at [266, 273] on div "rgba(0, 0, 0, 0)" at bounding box center [258, 276] width 17 height 17
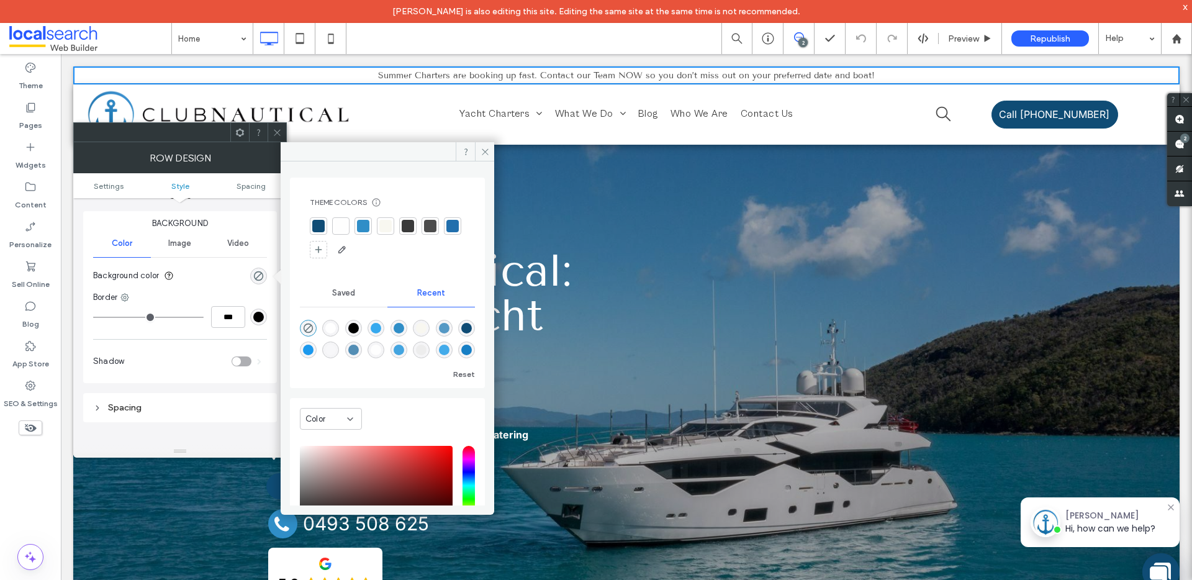
click at [318, 222] on div at bounding box center [318, 226] width 12 height 12
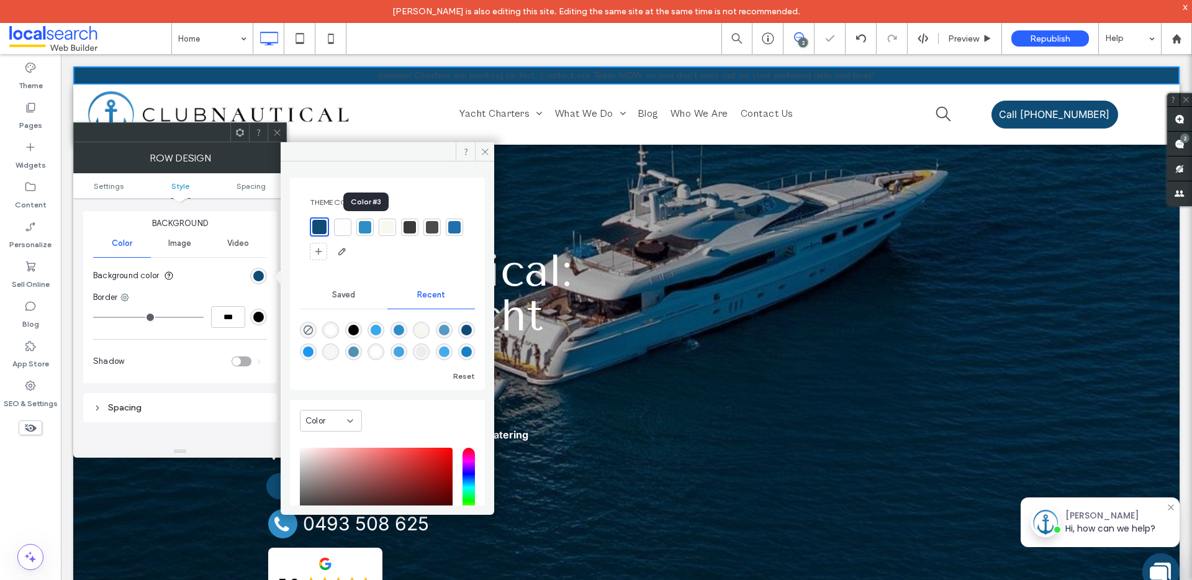
click at [363, 227] on div at bounding box center [365, 227] width 12 height 12
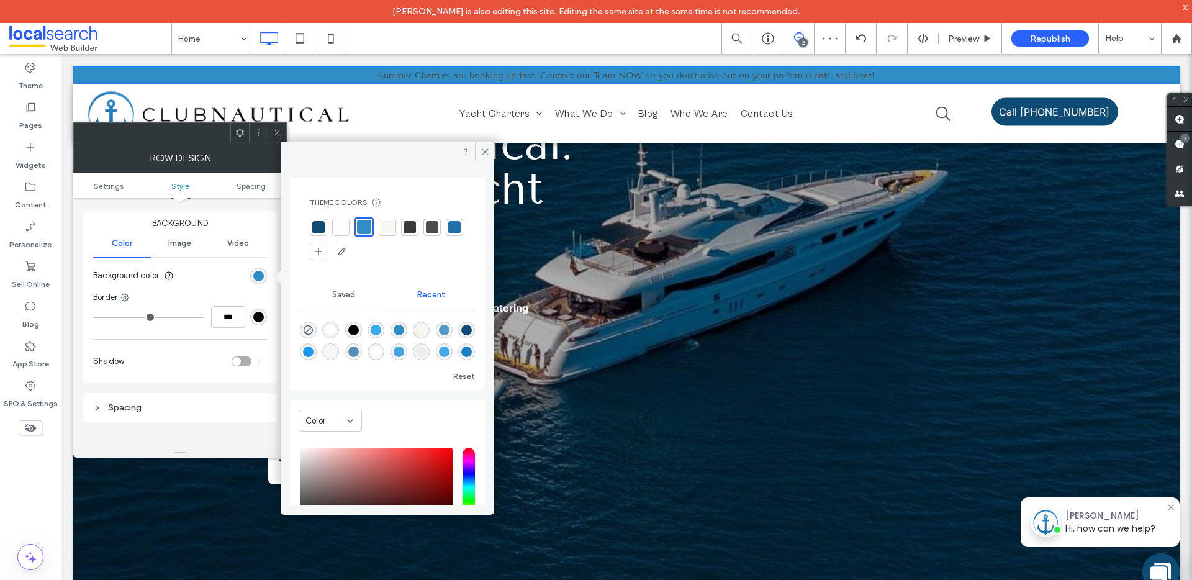
scroll to position [19, 0]
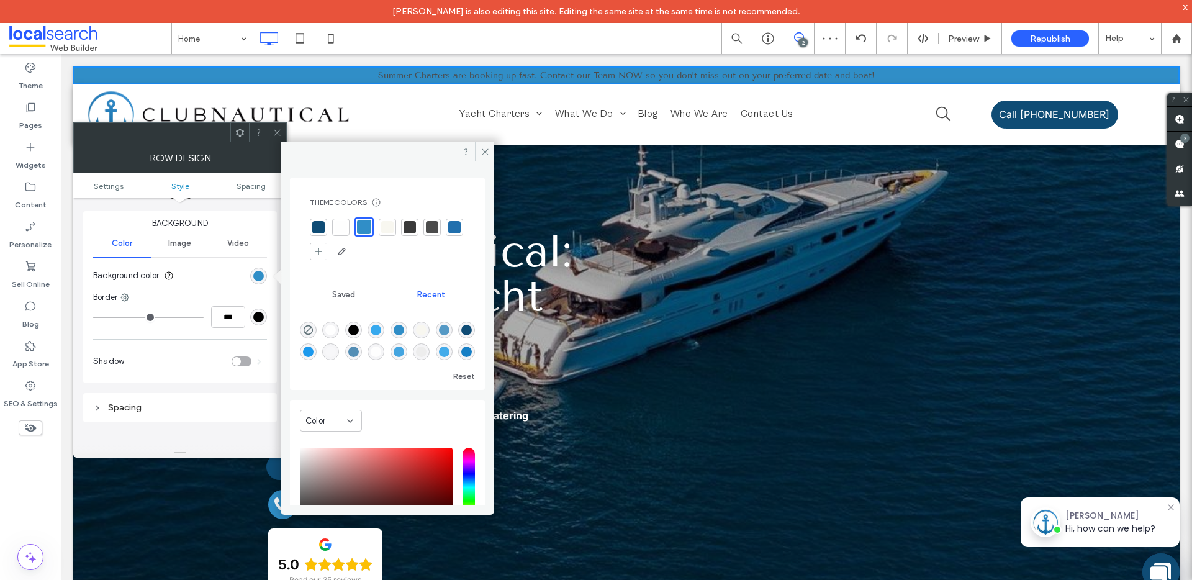
click at [316, 226] on div at bounding box center [318, 227] width 12 height 12
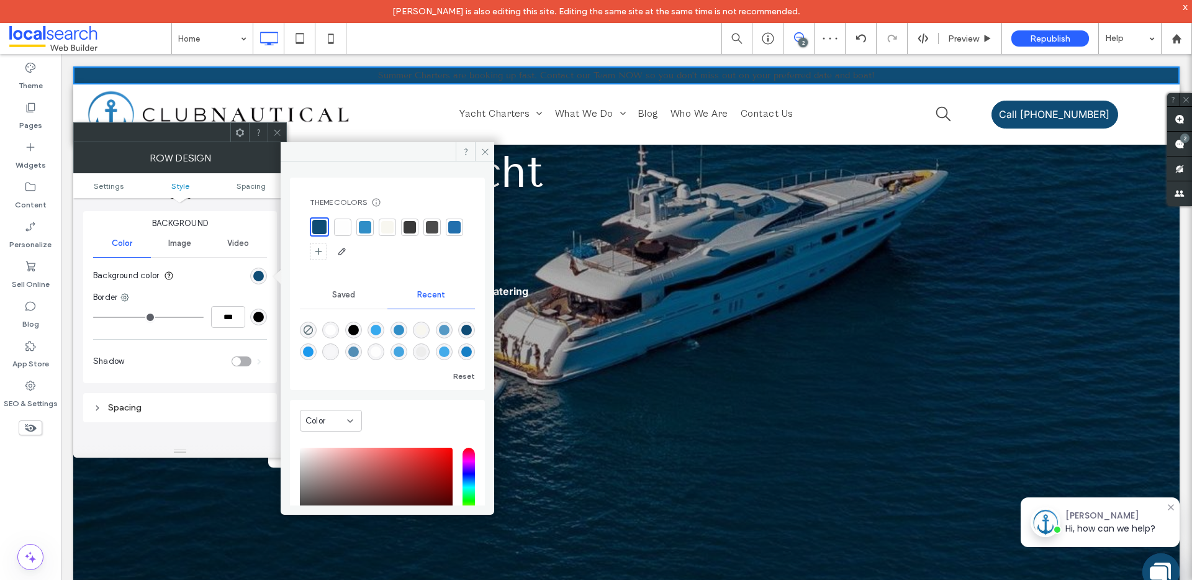
scroll to position [0, 0]
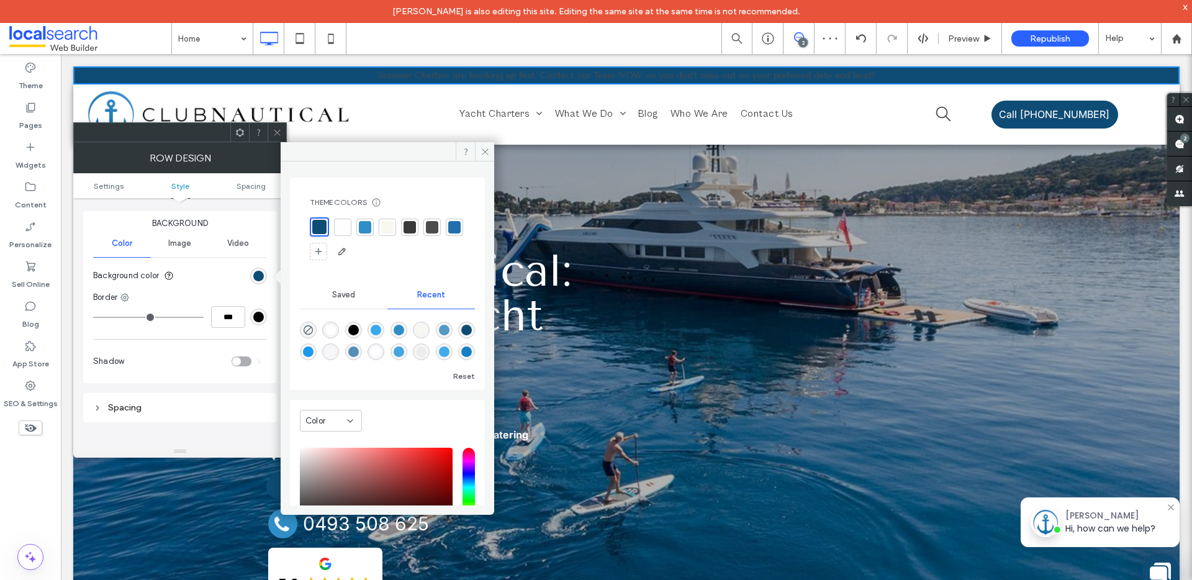
click at [404, 77] on span "Summer Charters are booking up fast. Contact our Team NOW so you don’t miss out…" at bounding box center [626, 75] width 497 height 11
click at [432, 73] on span "Summer Charters are booking up fast. Contact our Team NOW so you don’t miss out…" at bounding box center [626, 75] width 497 height 11
click at [482, 150] on icon at bounding box center [485, 151] width 9 height 9
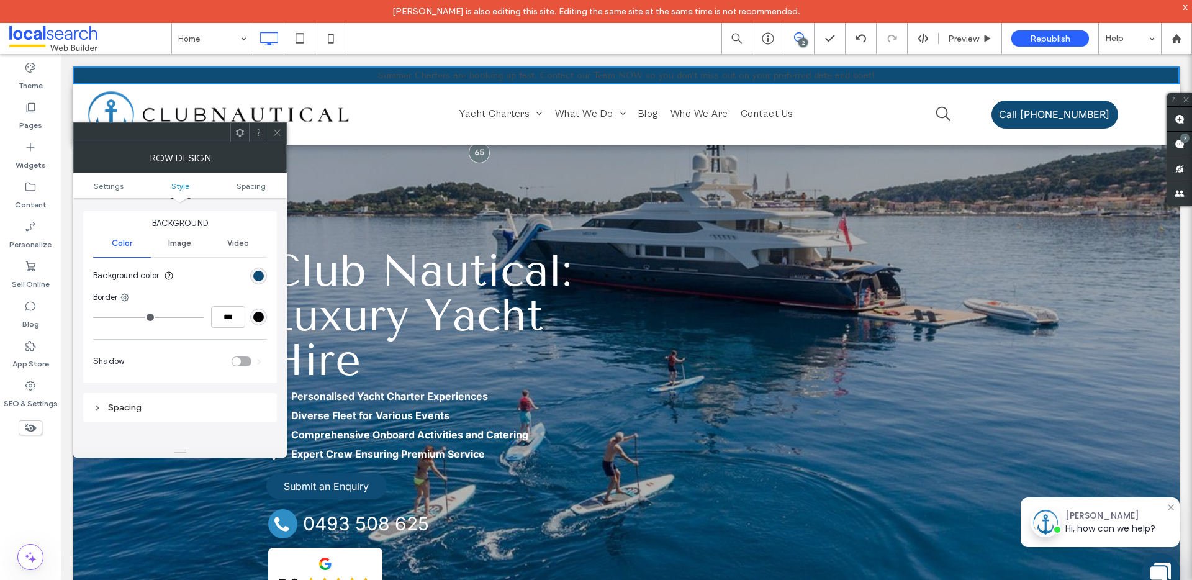
click at [587, 75] on span "Summer Charters are booking up fast. Contact our Team NOW so you don’t miss out…" at bounding box center [626, 75] width 497 height 11
click at [280, 133] on icon at bounding box center [277, 132] width 9 height 9
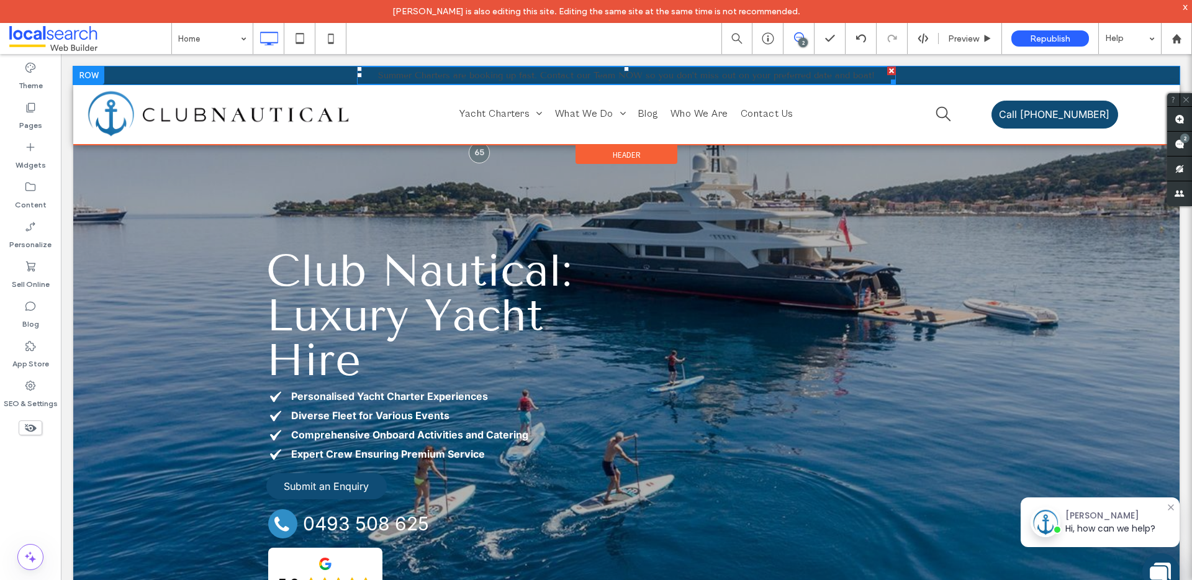
click at [570, 79] on span "Summer Charters are booking up fast. Contact our Team NOW so you don’t miss out…" at bounding box center [626, 75] width 497 height 11
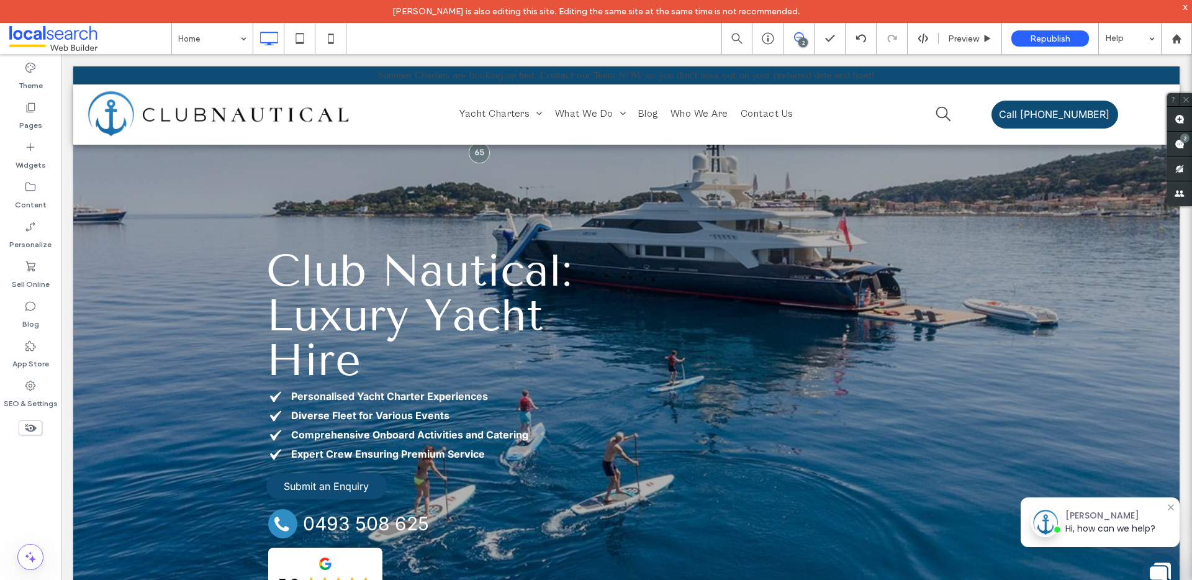
type input "**********"
type input "**"
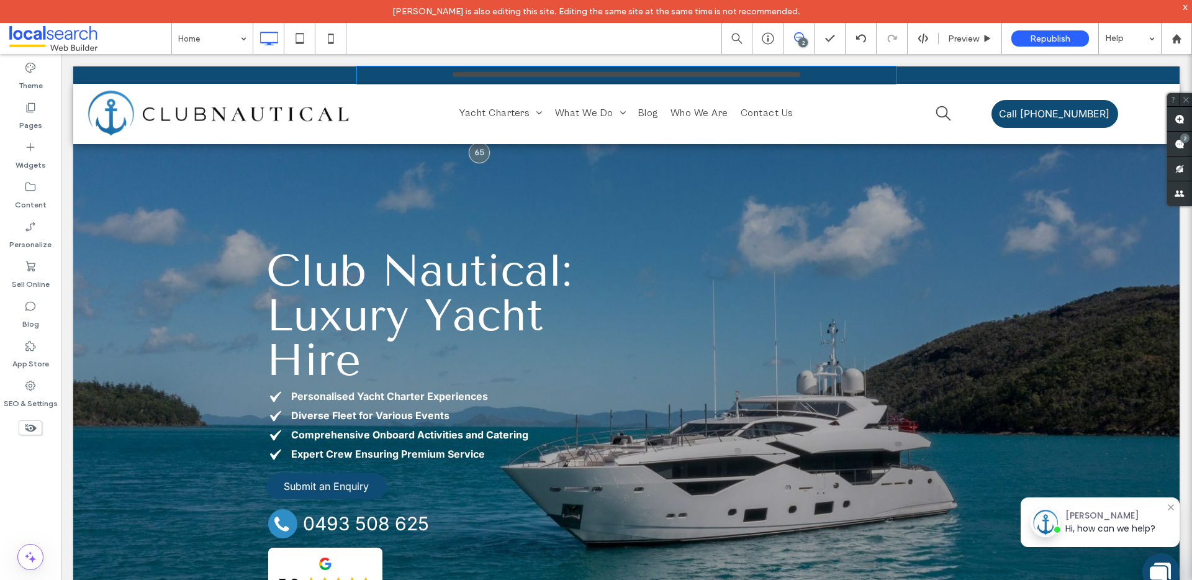
click at [567, 76] on span "**********" at bounding box center [626, 74] width 349 height 9
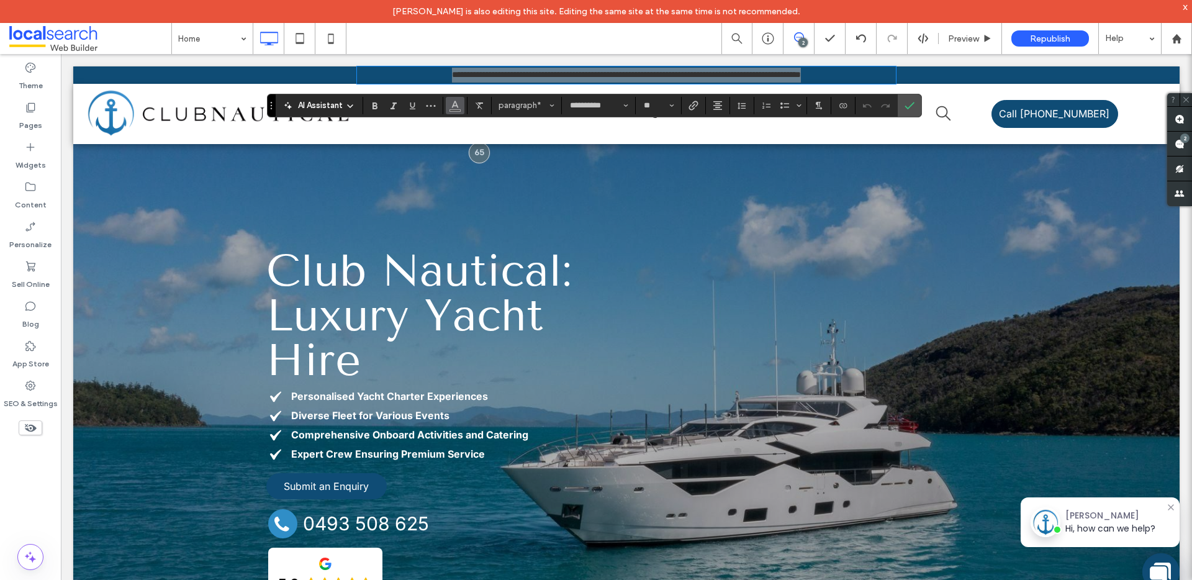
click at [458, 103] on icon "Color" at bounding box center [455, 104] width 10 height 10
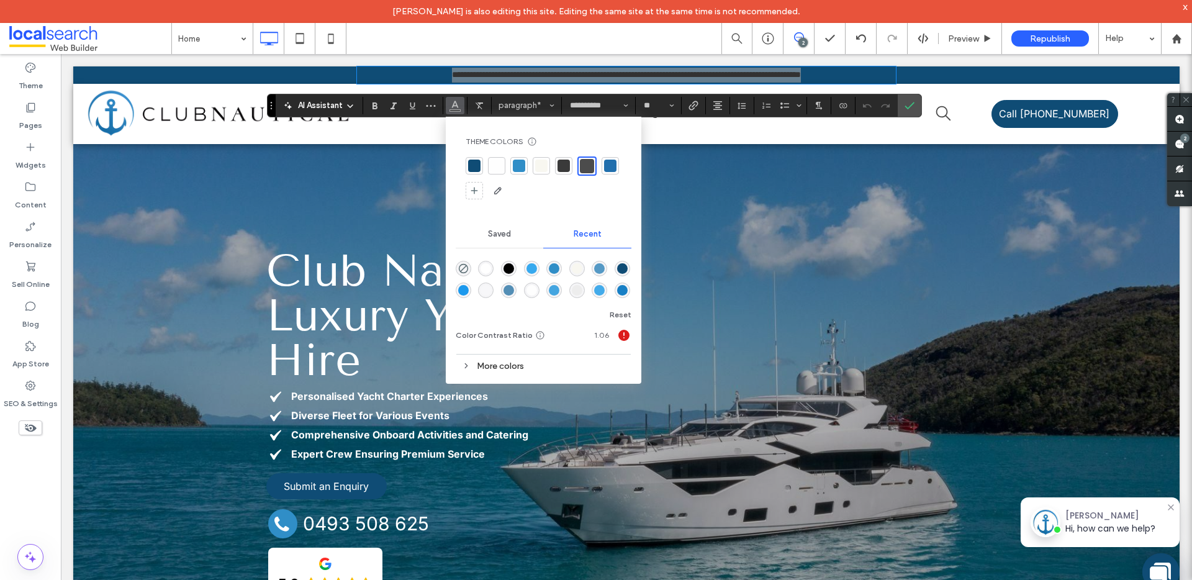
click at [496, 171] on div at bounding box center [496, 166] width 12 height 12
click at [374, 106] on use "Bold" at bounding box center [374, 105] width 5 height 7
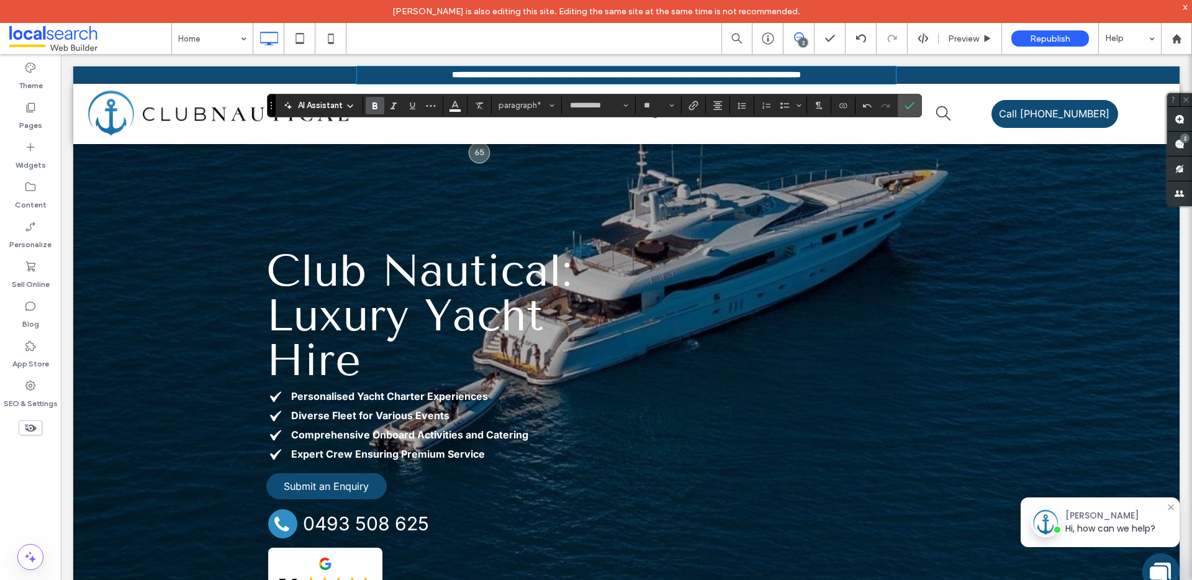
click at [461, 197] on div "Club Nautical: Luxury Yacht Hire Personalised Yacht Charter Experiences Diverse…" at bounding box center [626, 431] width 745 height 491
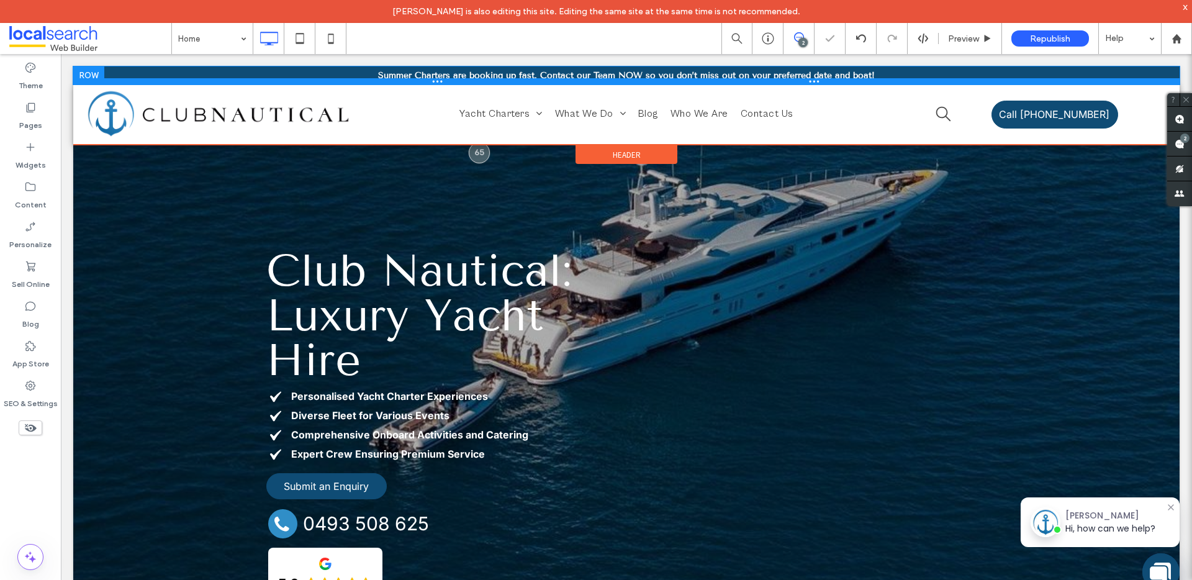
click at [445, 80] on div at bounding box center [626, 81] width 1106 height 6
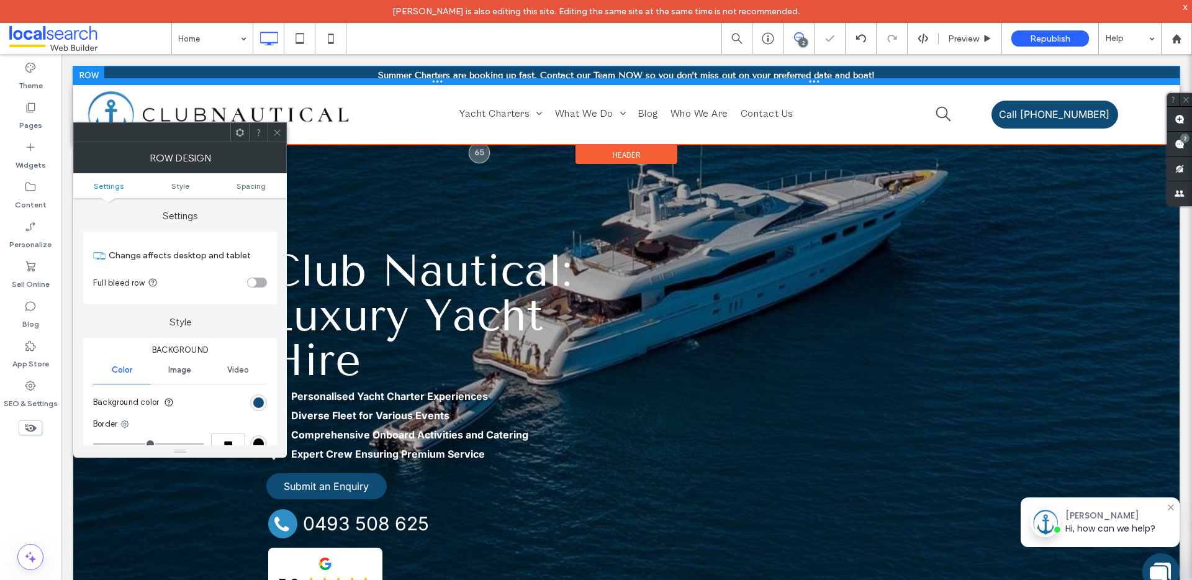
click at [445, 80] on div at bounding box center [626, 81] width 1106 height 6
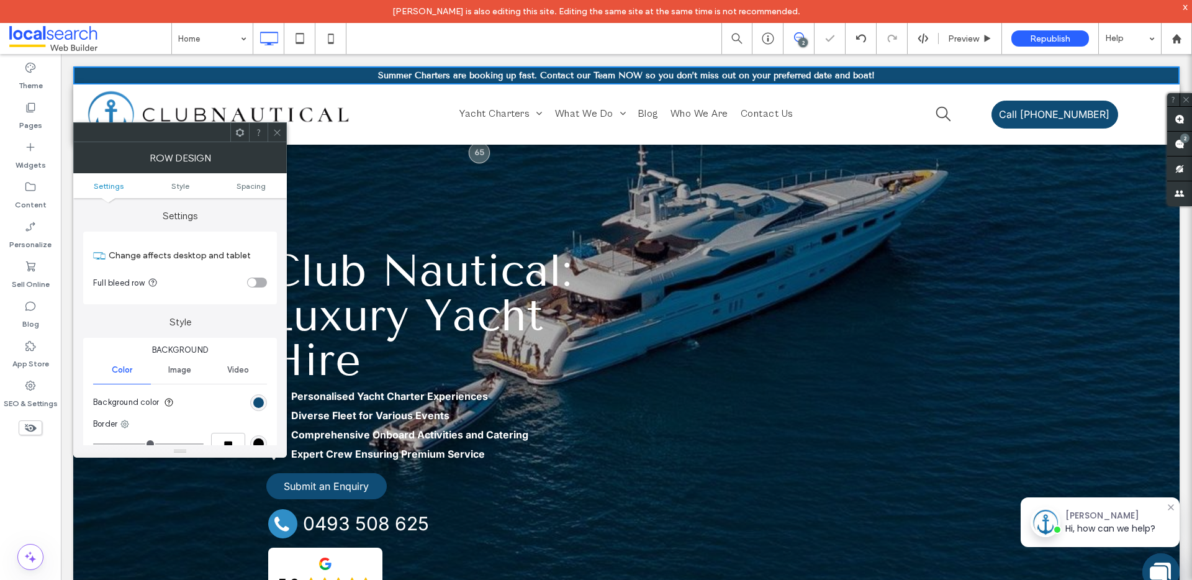
click at [446, 72] on strong "Summer Charters are booking up fast. Contact our Team NOW so you don’t miss out…" at bounding box center [626, 75] width 497 height 11
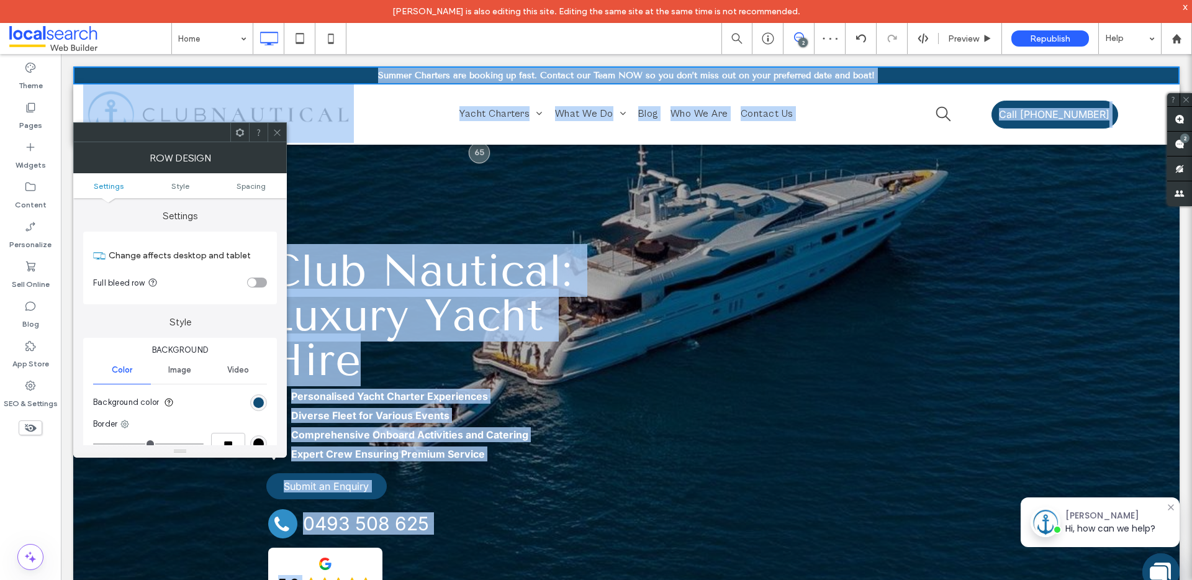
click at [444, 75] on strong "Summer Charters are booking up fast. Contact our Team NOW so you don’t miss out…" at bounding box center [626, 75] width 497 height 11
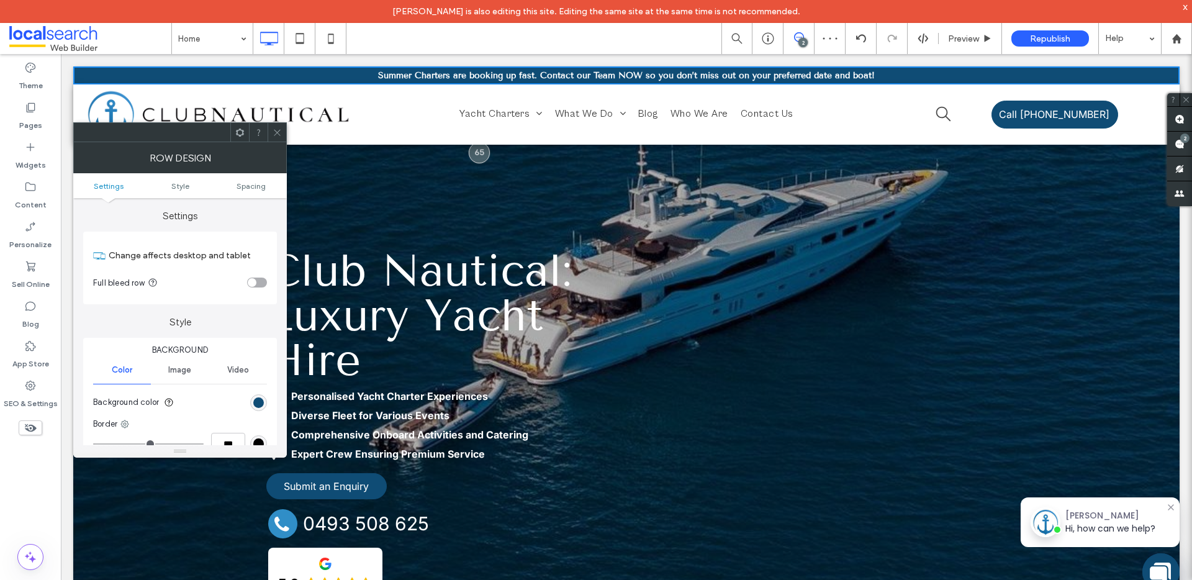
click at [506, 71] on strong "Summer Charters are booking up fast. Contact our Team NOW so you don’t miss out…" at bounding box center [626, 75] width 497 height 11
click at [837, 75] on strong "Summer Charters are booking up fast. Contact our Team NOW so you don’t miss out…" at bounding box center [626, 75] width 497 height 11
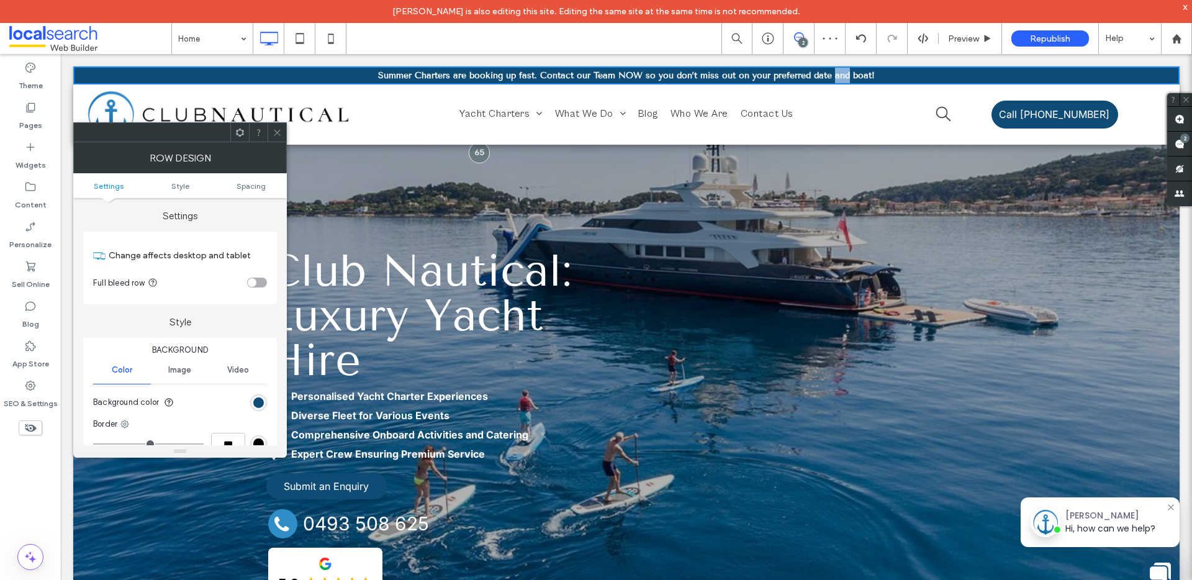
click at [838, 75] on strong "Summer Charters are booking up fast. Contact our Team NOW so you don’t miss out…" at bounding box center [626, 75] width 497 height 11
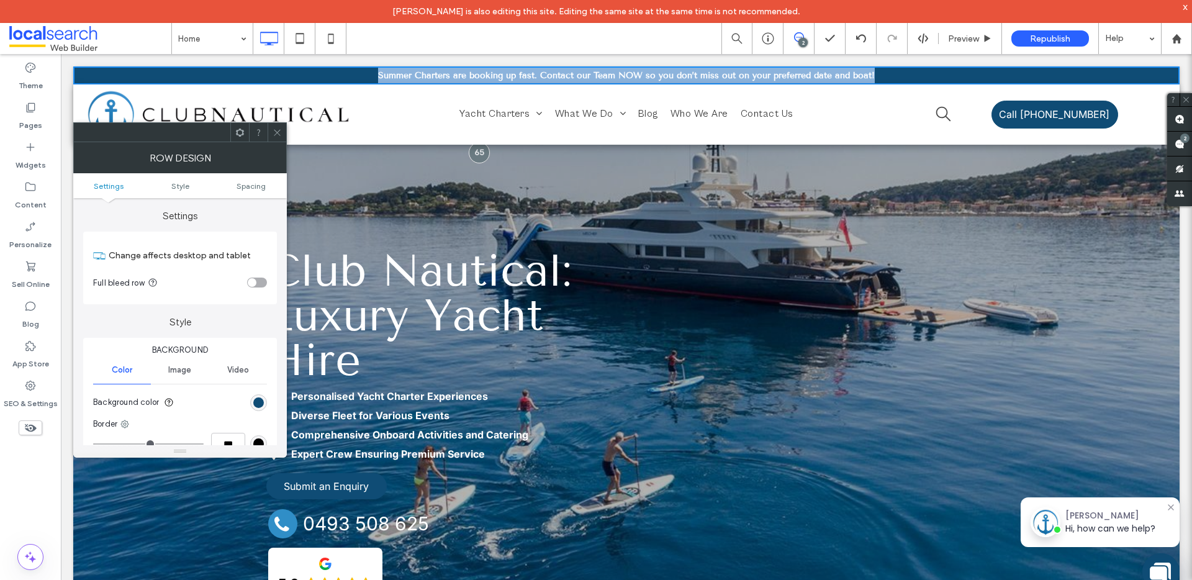
click at [838, 75] on strong "Summer Charters are booking up fast. Contact our Team NOW so you don’t miss out…" at bounding box center [626, 75] width 497 height 11
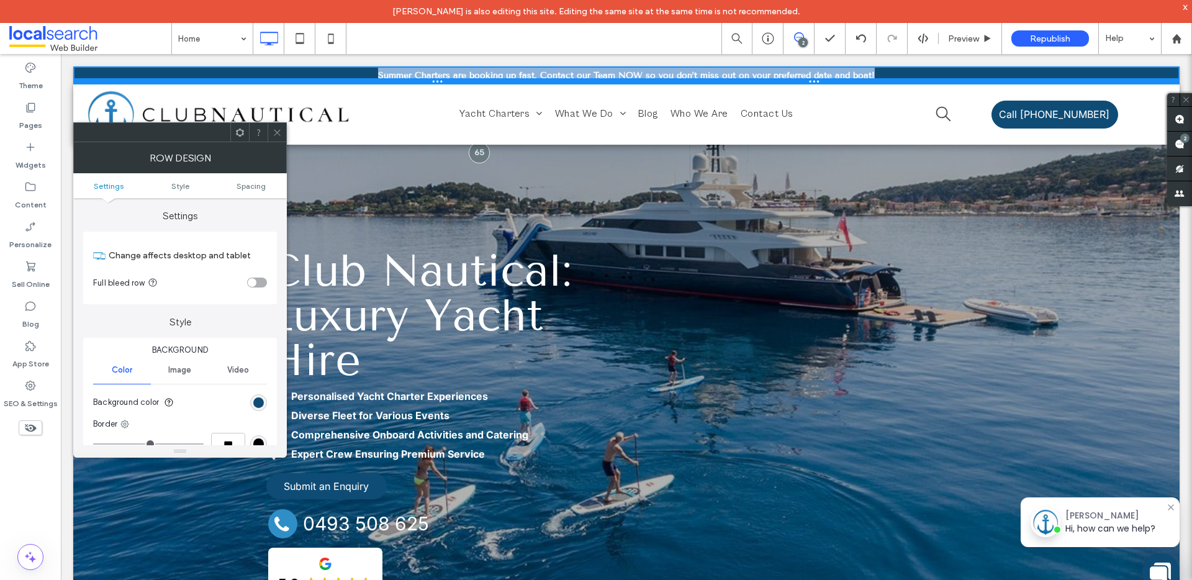
click at [587, 79] on div at bounding box center [626, 81] width 1106 height 6
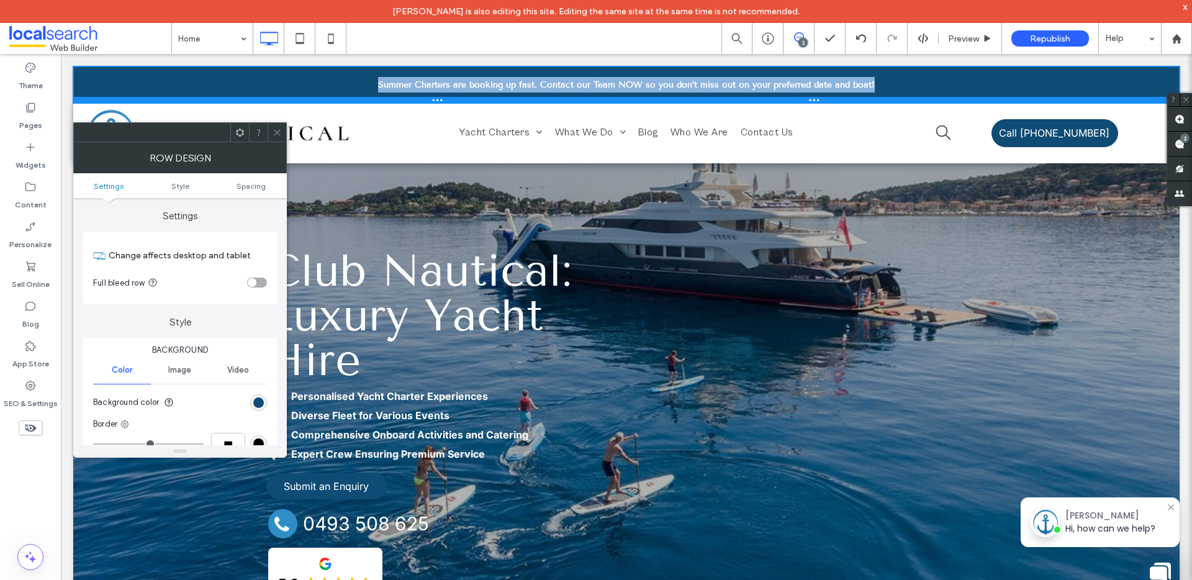
drag, startPoint x: 580, startPoint y: 81, endPoint x: 577, endPoint y: 103, distance: 21.9
click at [577, 103] on div "Summer Charters are booking up fast. Contact our Team NOW so you don’t miss out…" at bounding box center [626, 114] width 1106 height 97
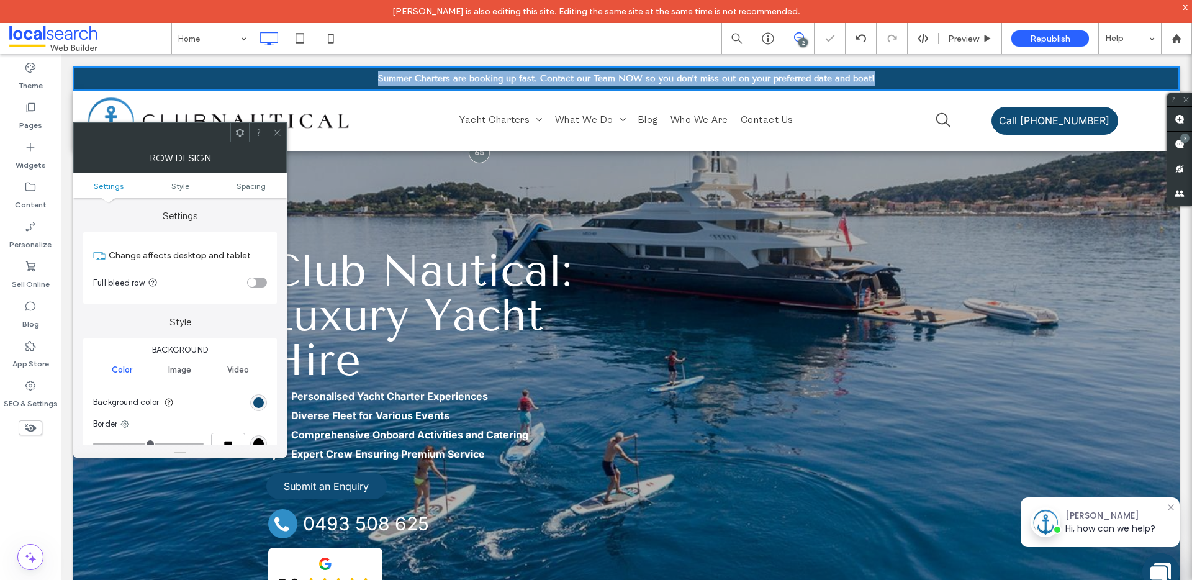
click at [564, 79] on strong "Summer Charters are booking up fast. Contact our Team NOW so you don’t miss out…" at bounding box center [626, 78] width 497 height 11
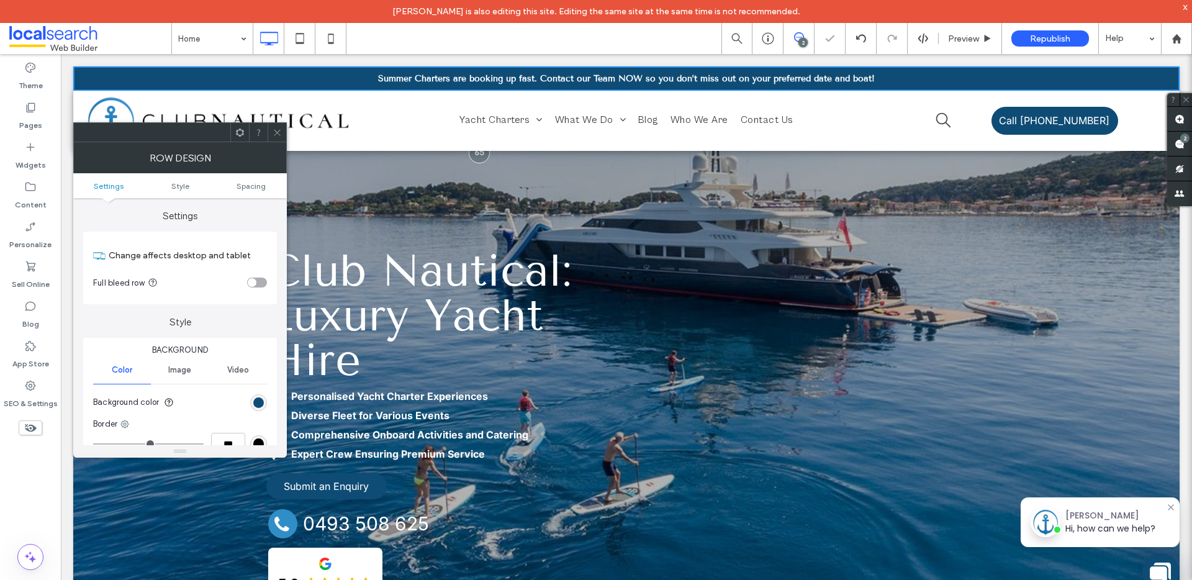
click at [584, 77] on strong "Summer Charters are booking up fast. Contact our Team NOW so you don’t miss out…" at bounding box center [626, 78] width 497 height 11
click at [273, 126] on span at bounding box center [277, 132] width 9 height 19
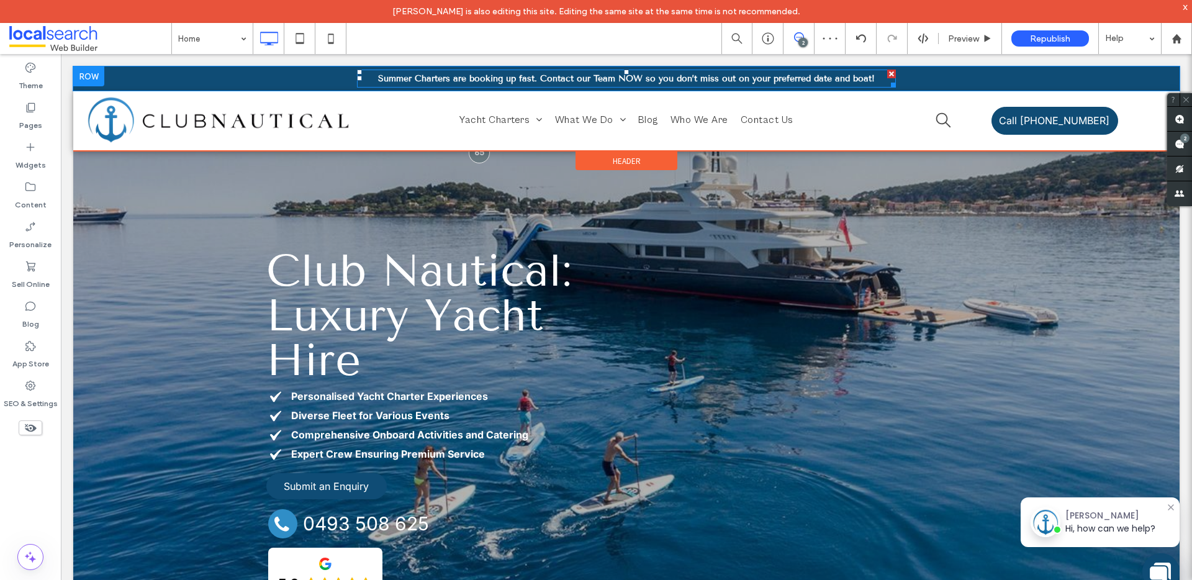
click at [410, 77] on strong "Summer Charters are booking up fast. Contact our Team NOW so you don’t miss out…" at bounding box center [626, 78] width 497 height 11
type input "**********"
type input "**"
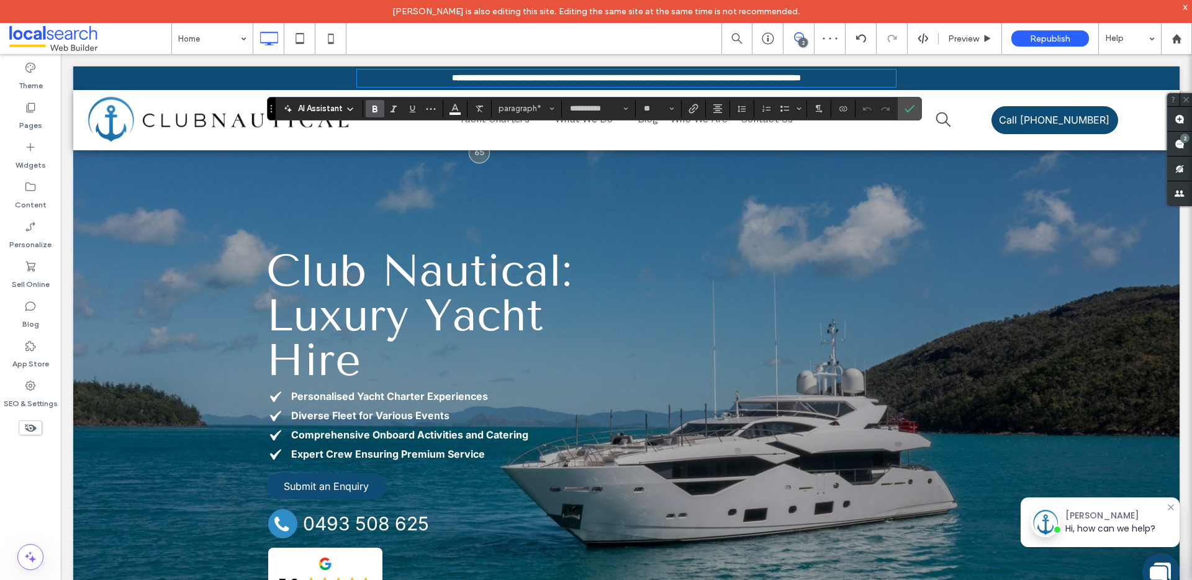
click at [378, 111] on icon "Bold" at bounding box center [375, 109] width 10 height 10
click at [372, 108] on use "Bold" at bounding box center [374, 109] width 5 height 7
click at [410, 111] on icon "Underline" at bounding box center [412, 109] width 10 height 10
click at [731, 338] on div "Club Nautical: Luxury Yacht Hire Personalised Yacht Charter Experiences Diverse…" at bounding box center [626, 431] width 720 height 367
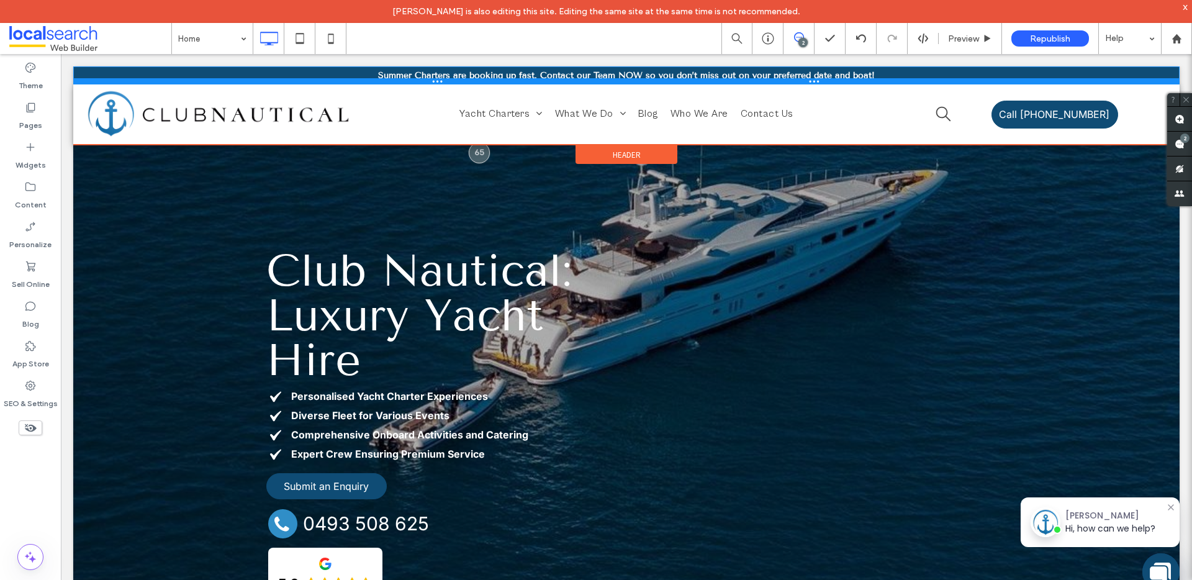
drag, startPoint x: 380, startPoint y: 88, endPoint x: 452, endPoint y: 115, distance: 77.0
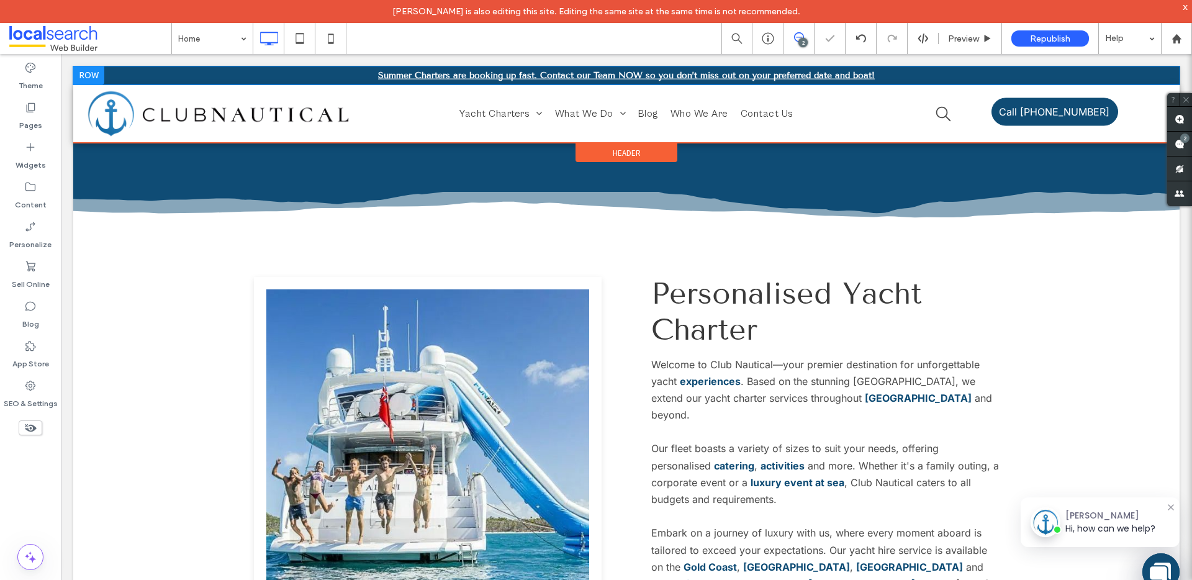
scroll to position [984, 0]
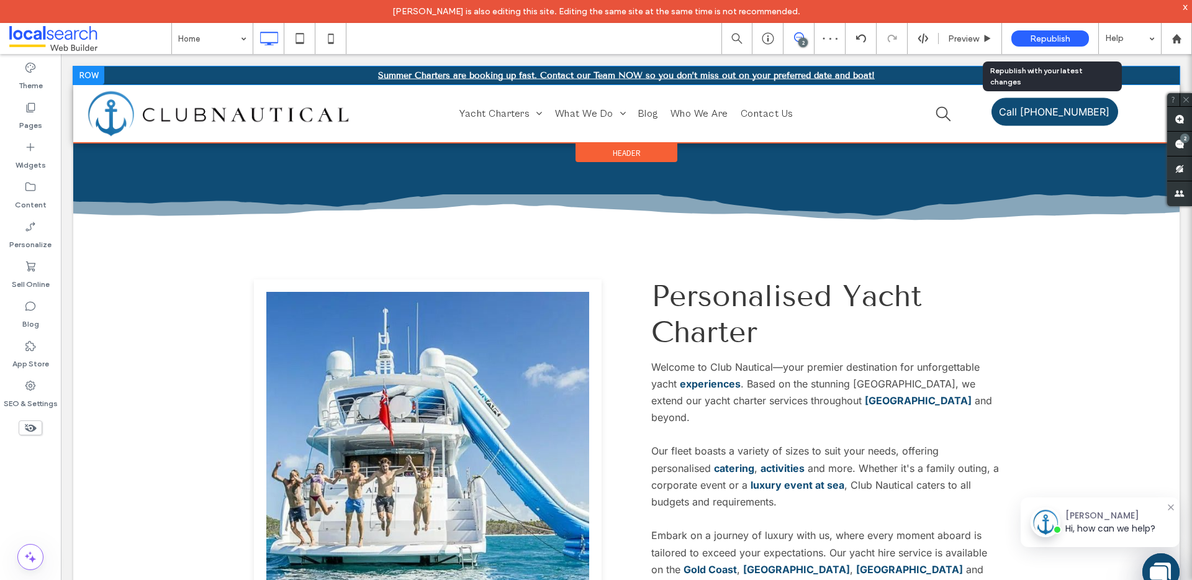
click at [1050, 37] on span "Republish" at bounding box center [1050, 39] width 40 height 11
